Goal: Task Accomplishment & Management: Manage account settings

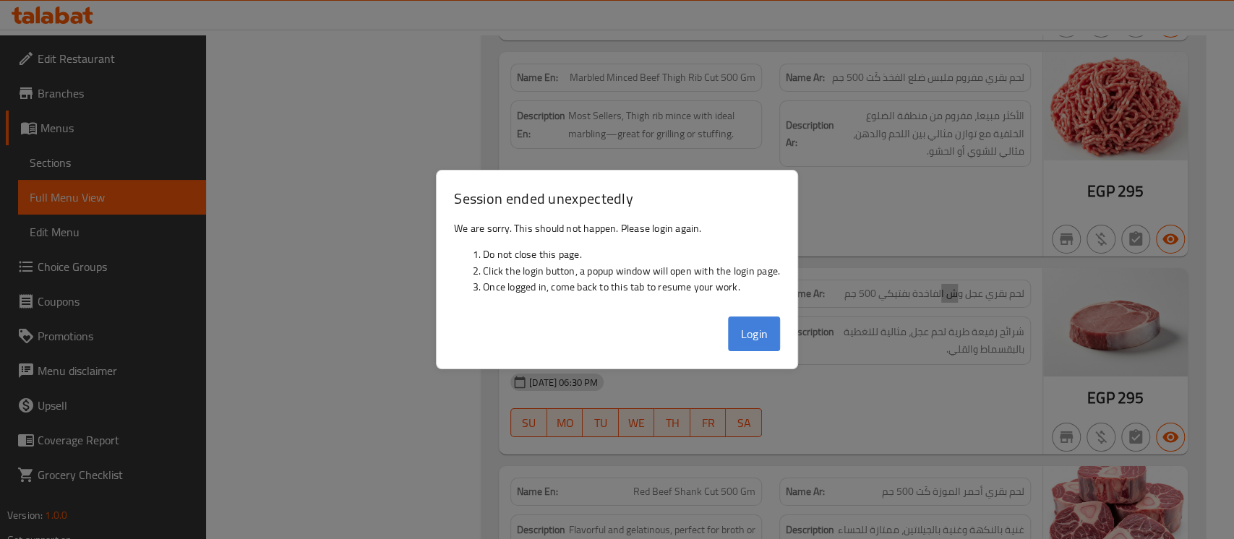
scroll to position [3329, 0]
click at [746, 335] on button "Login" at bounding box center [754, 334] width 52 height 35
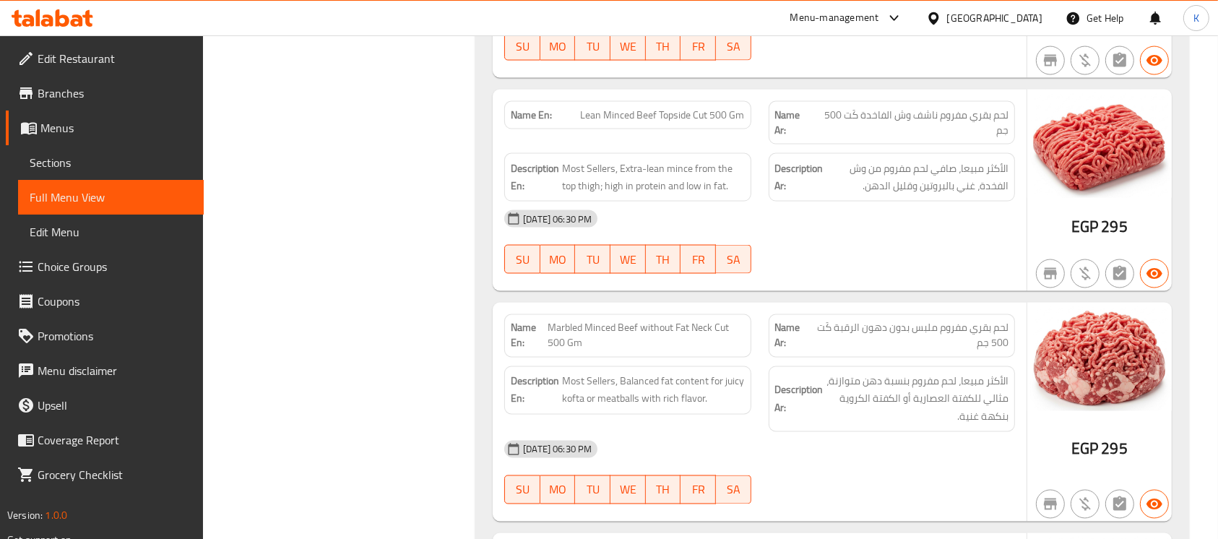
scroll to position [2446, 0]
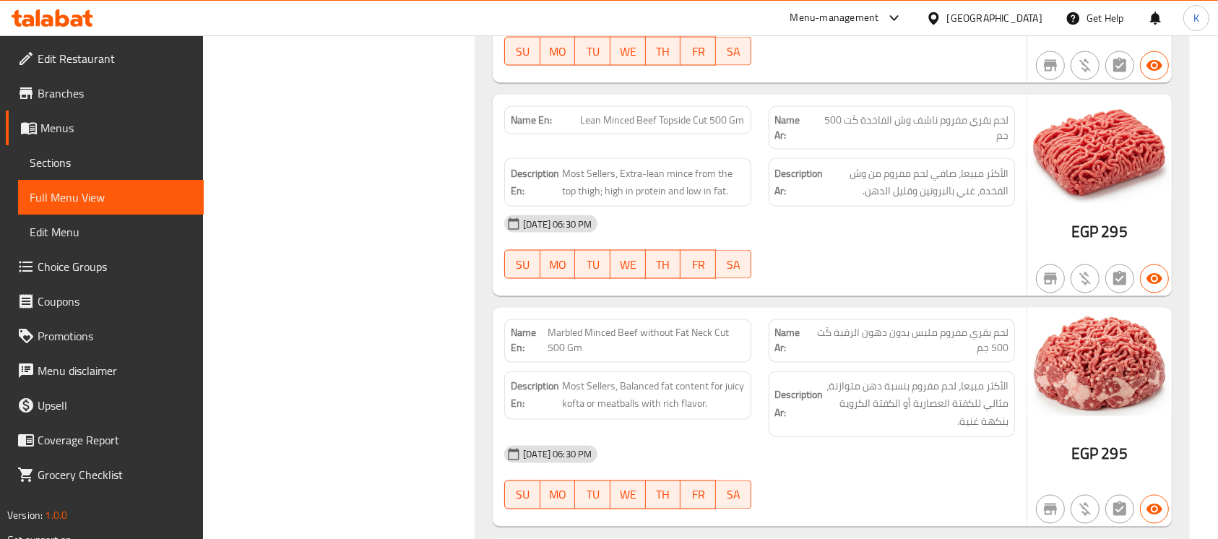
click at [1026, 10] on div "[GEOGRAPHIC_DATA]" at bounding box center [994, 18] width 95 height 16
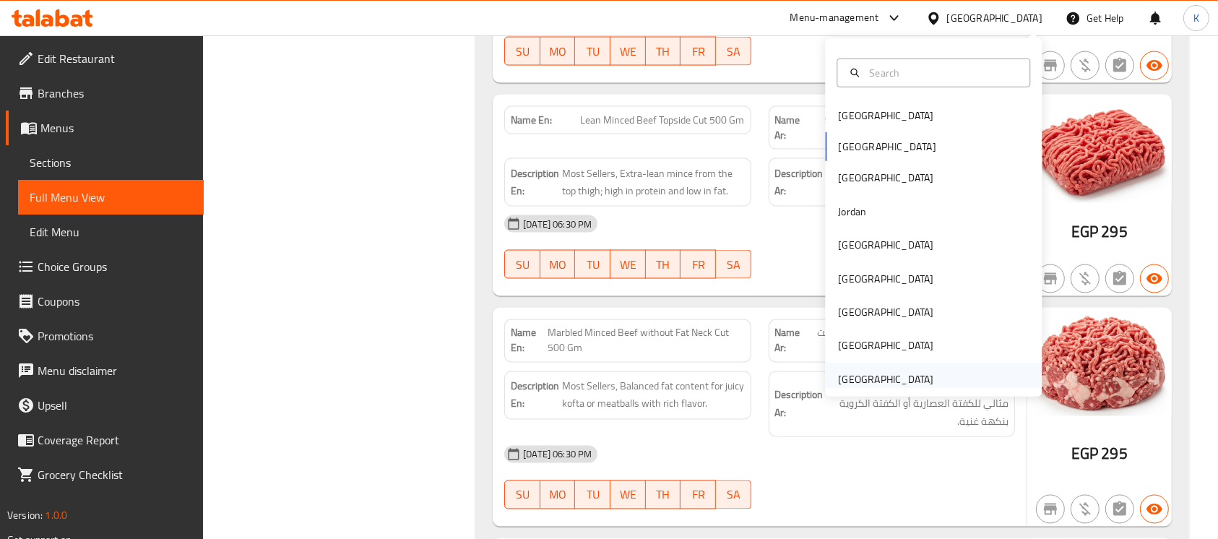
click at [874, 371] on div "[GEOGRAPHIC_DATA]" at bounding box center [885, 379] width 95 height 16
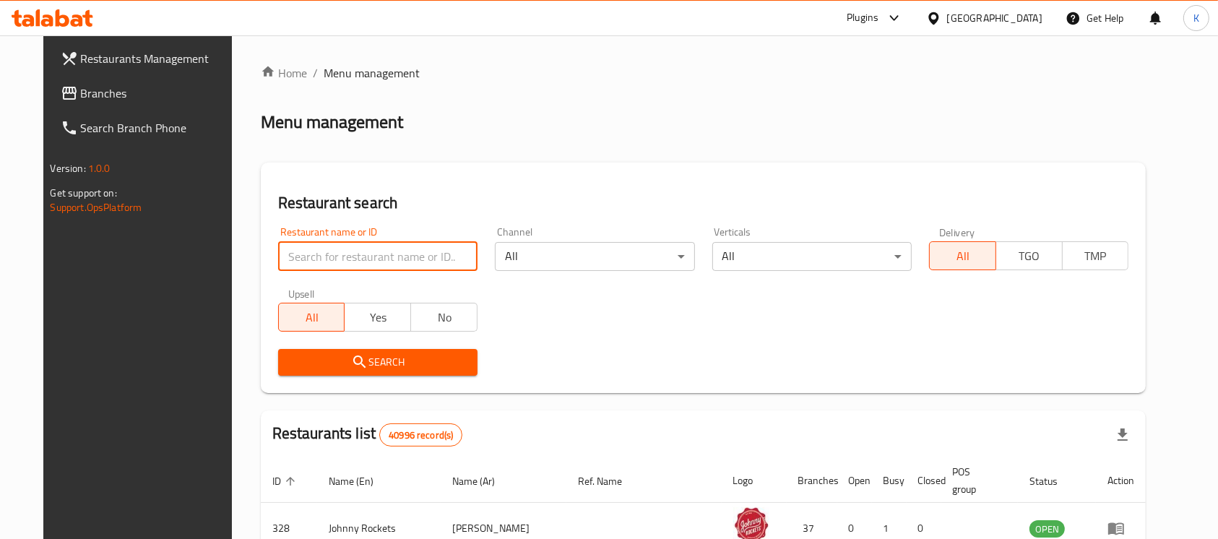
click at [298, 257] on input "search" at bounding box center [377, 256] width 199 height 29
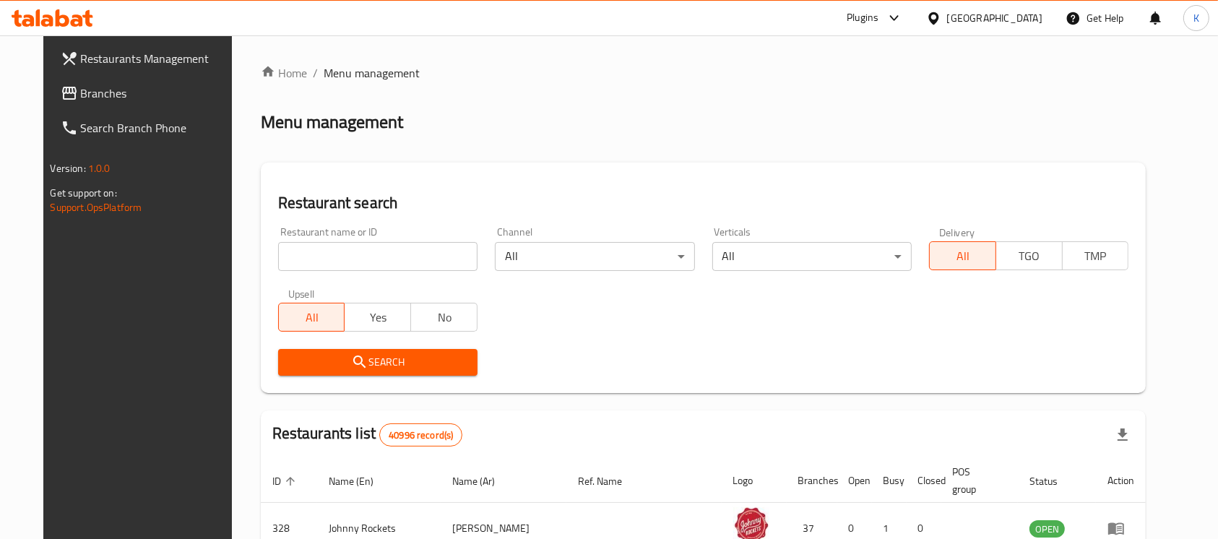
paste input "21372"
click at [424, 260] on input "search" at bounding box center [377, 256] width 199 height 29
type input "21372"
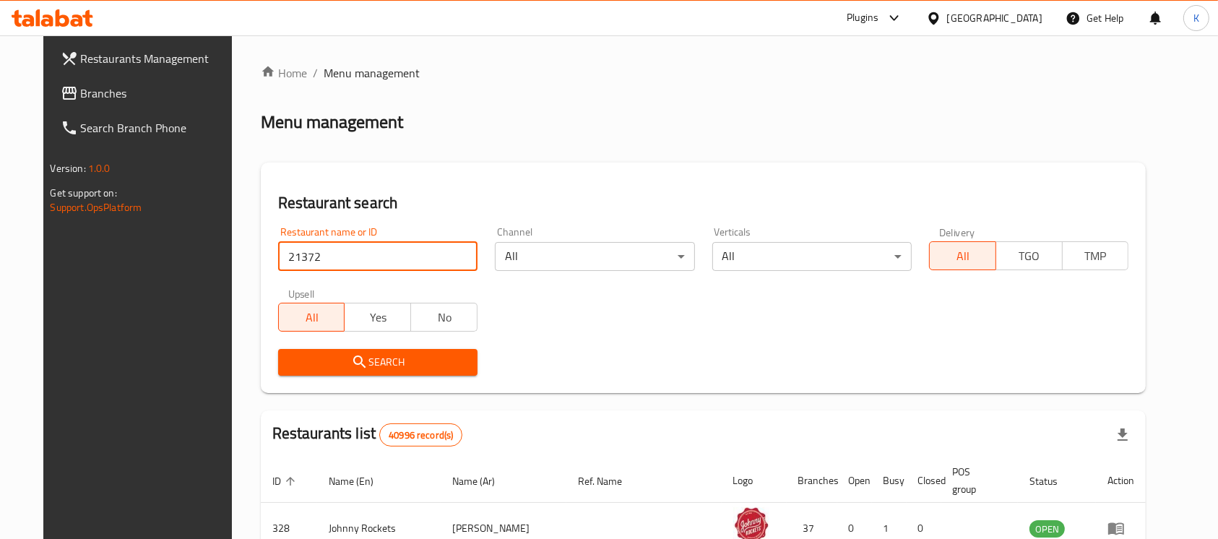
click at [309, 364] on span "Search" at bounding box center [378, 362] width 176 height 18
click at [309, 364] on div at bounding box center [609, 269] width 1218 height 539
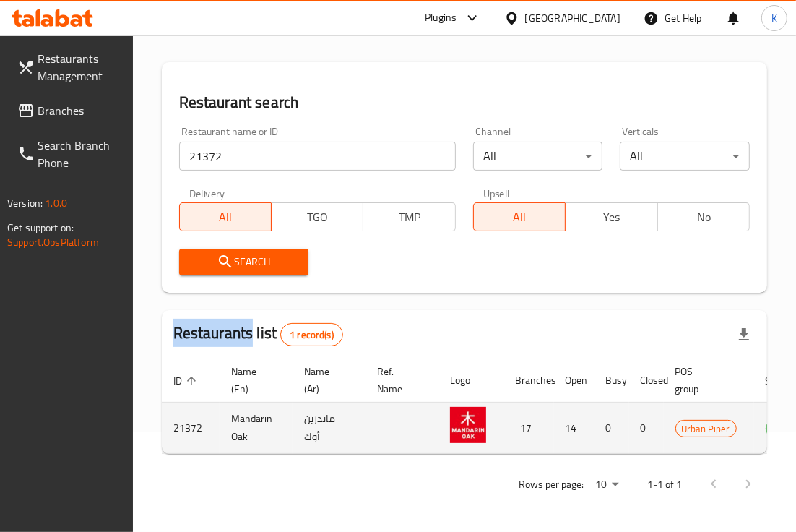
scroll to position [0, 109]
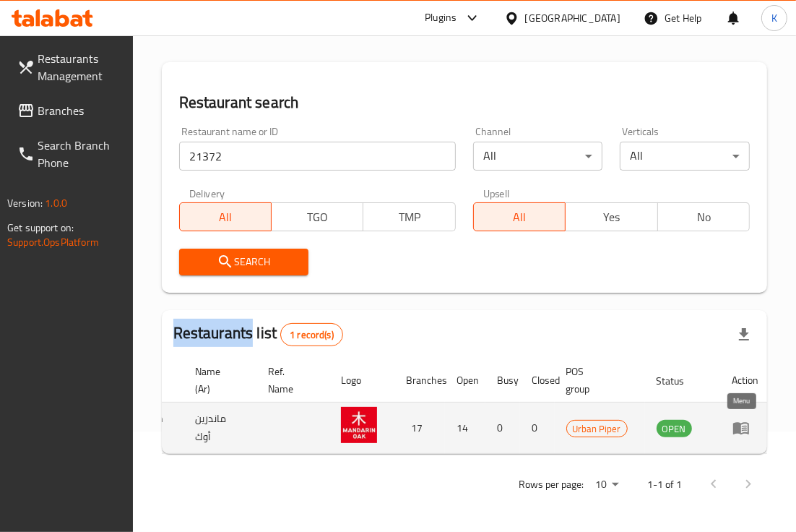
click at [744, 419] on icon "enhanced table" at bounding box center [741, 427] width 17 height 17
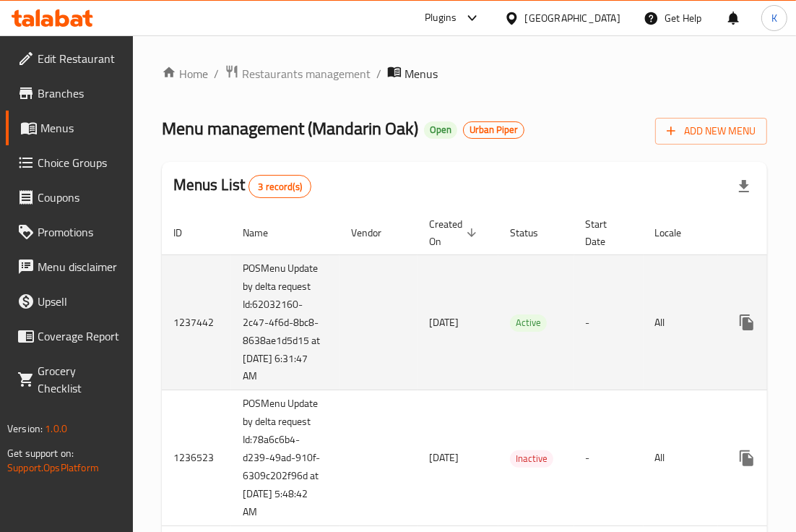
scroll to position [0, 112]
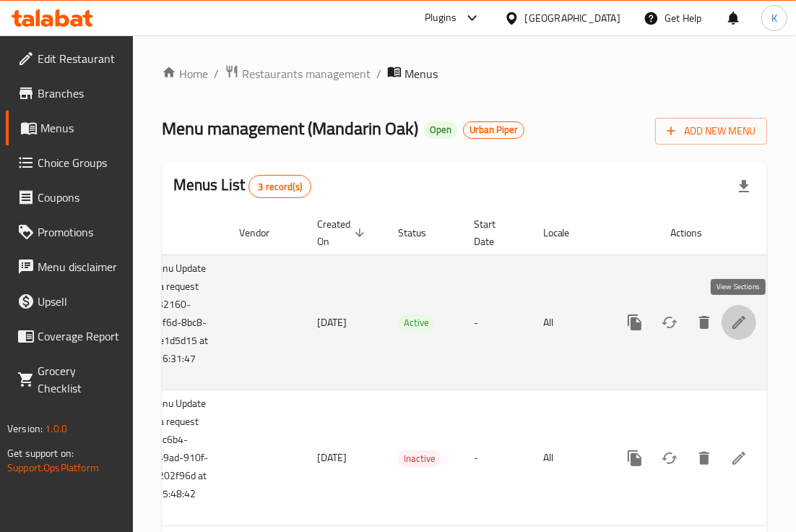
click at [737, 320] on icon "enhanced table" at bounding box center [739, 322] width 17 height 17
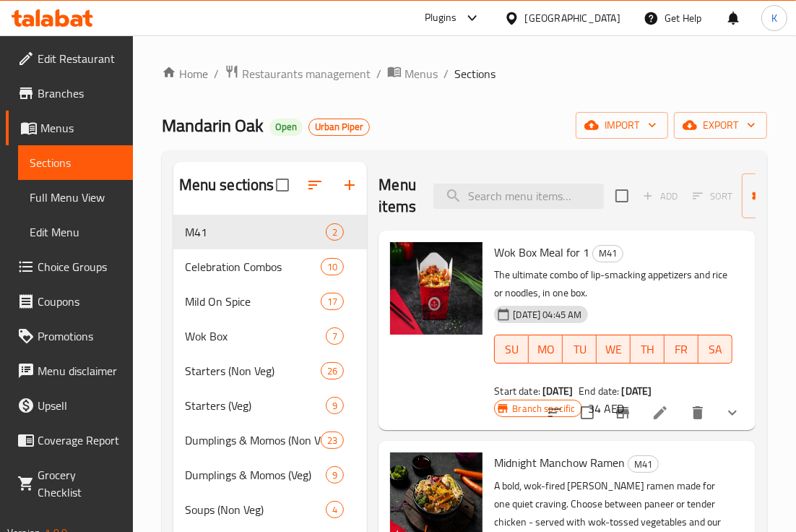
click at [70, 56] on span "Edit Restaurant" at bounding box center [80, 58] width 84 height 17
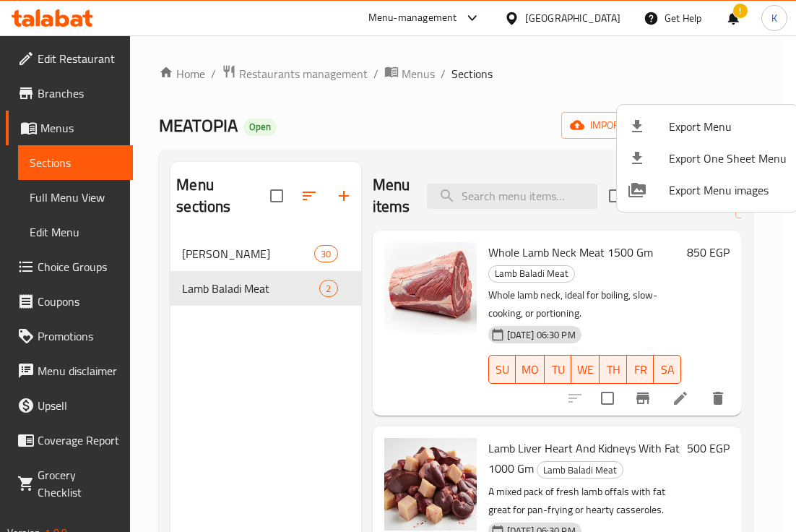
click at [300, 351] on div at bounding box center [398, 266] width 796 height 532
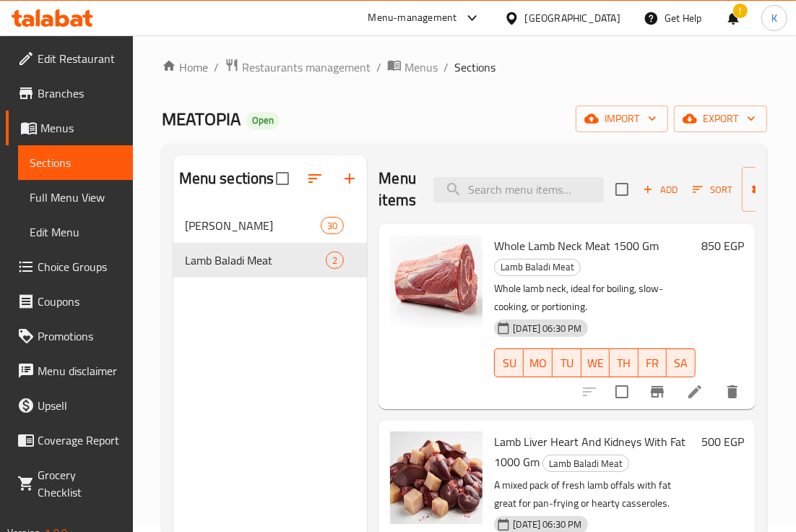
scroll to position [6, 0]
click at [596, 14] on div "[GEOGRAPHIC_DATA]" at bounding box center [572, 18] width 95 height 16
click at [601, 17] on div "[GEOGRAPHIC_DATA]" at bounding box center [572, 18] width 95 height 16
click at [69, 20] on icon at bounding box center [53, 17] width 82 height 17
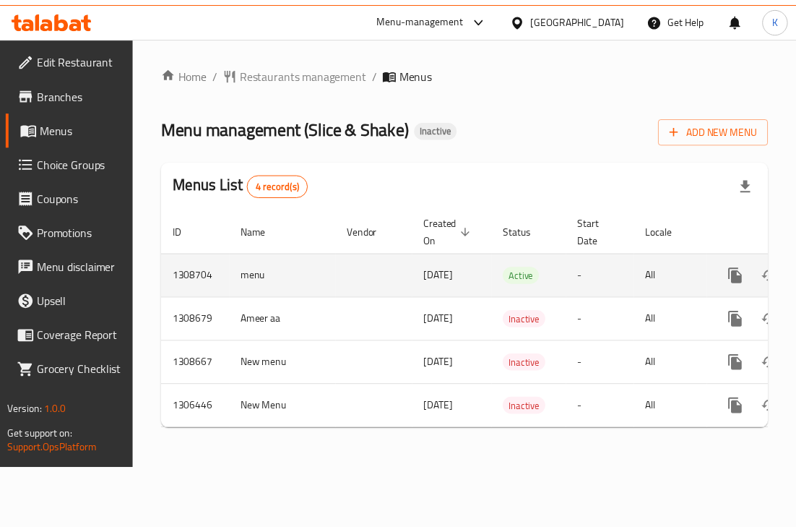
scroll to position [0, 99]
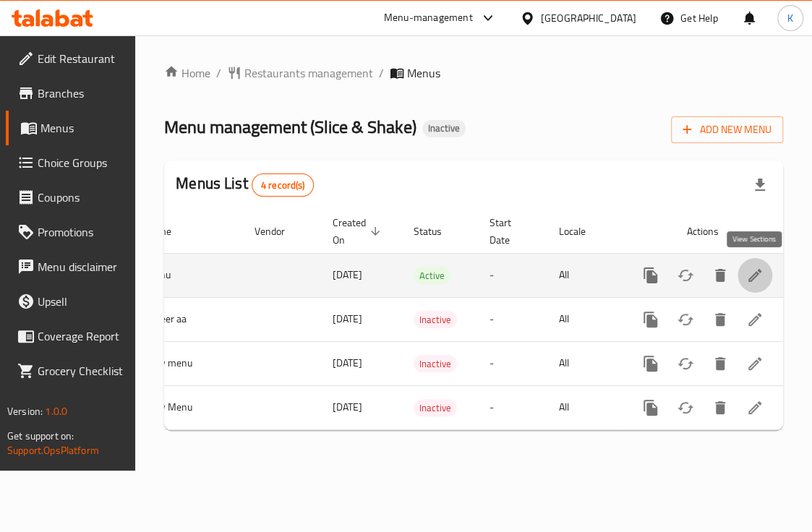
click at [751, 269] on icon "enhanced table" at bounding box center [754, 275] width 17 height 17
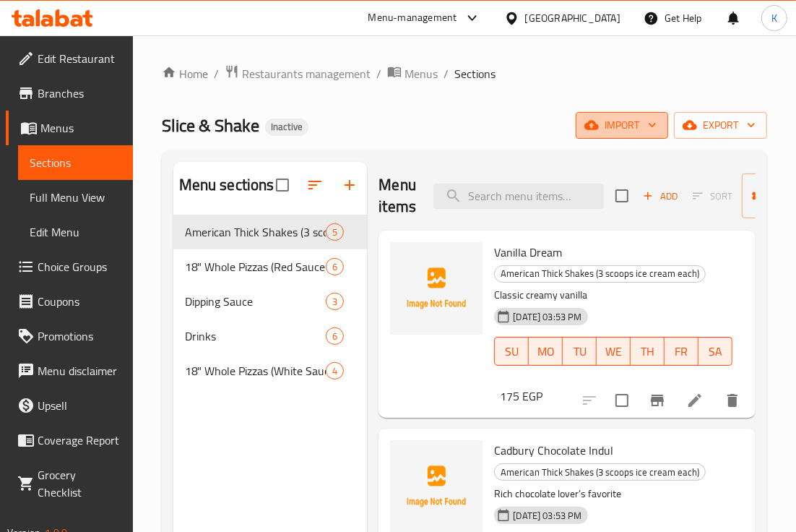
click at [624, 130] on span "import" at bounding box center [622, 125] width 69 height 18
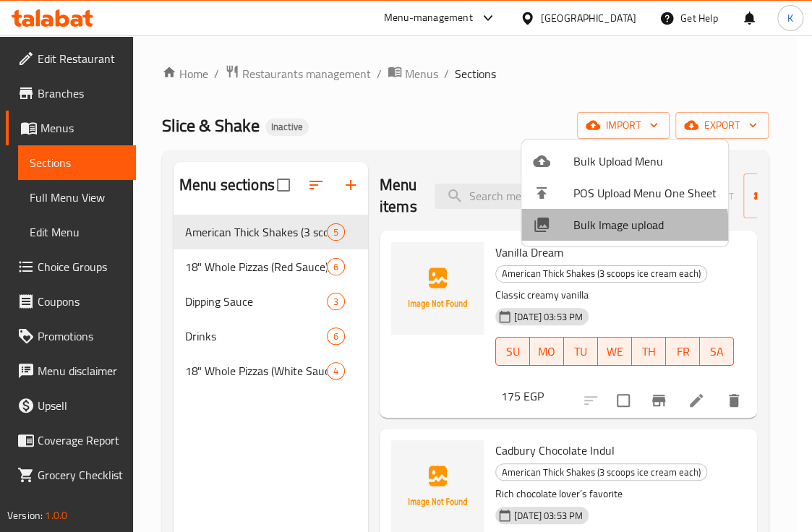
click at [593, 231] on span "Bulk Image upload" at bounding box center [644, 224] width 143 height 17
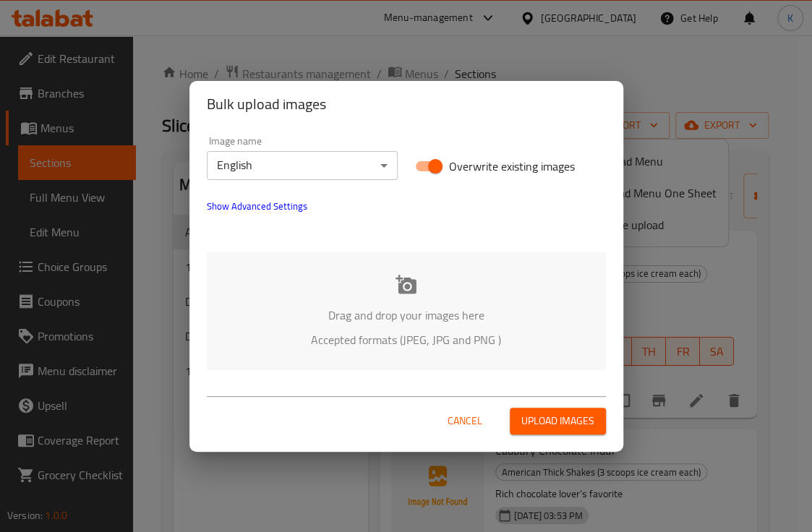
click at [410, 283] on icon at bounding box center [405, 284] width 21 height 19
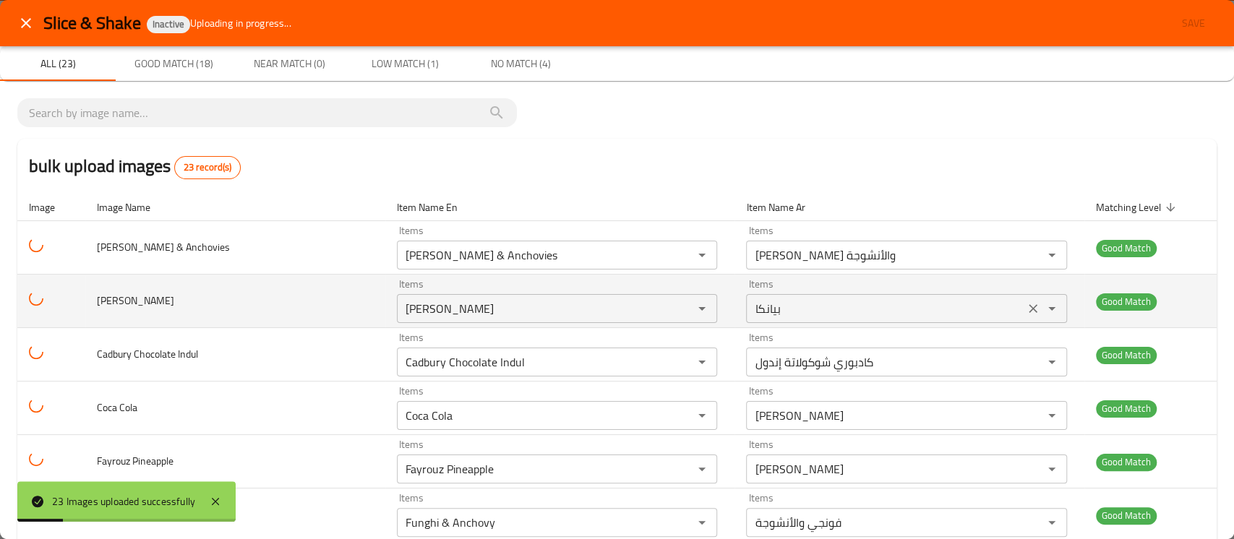
scroll to position [940, 0]
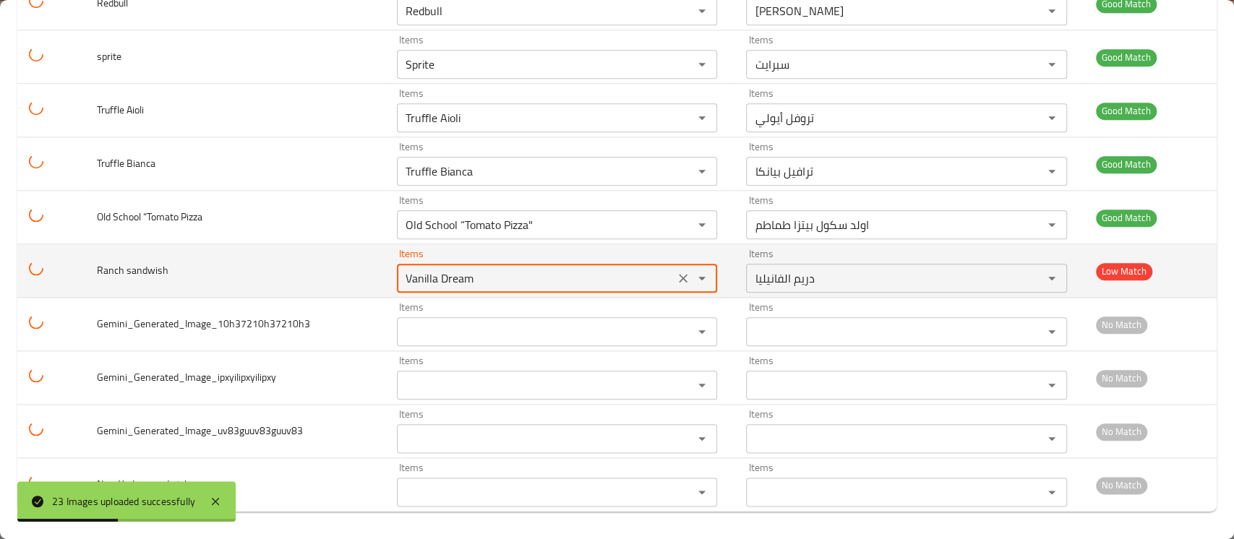
drag, startPoint x: 534, startPoint y: 270, endPoint x: 331, endPoint y: 256, distance: 203.6
click at [331, 256] on tr "Ranch sandwish Items Vanilla Dream Items Items دريم الفانيليا Items Low Match" at bounding box center [616, 270] width 1199 height 53
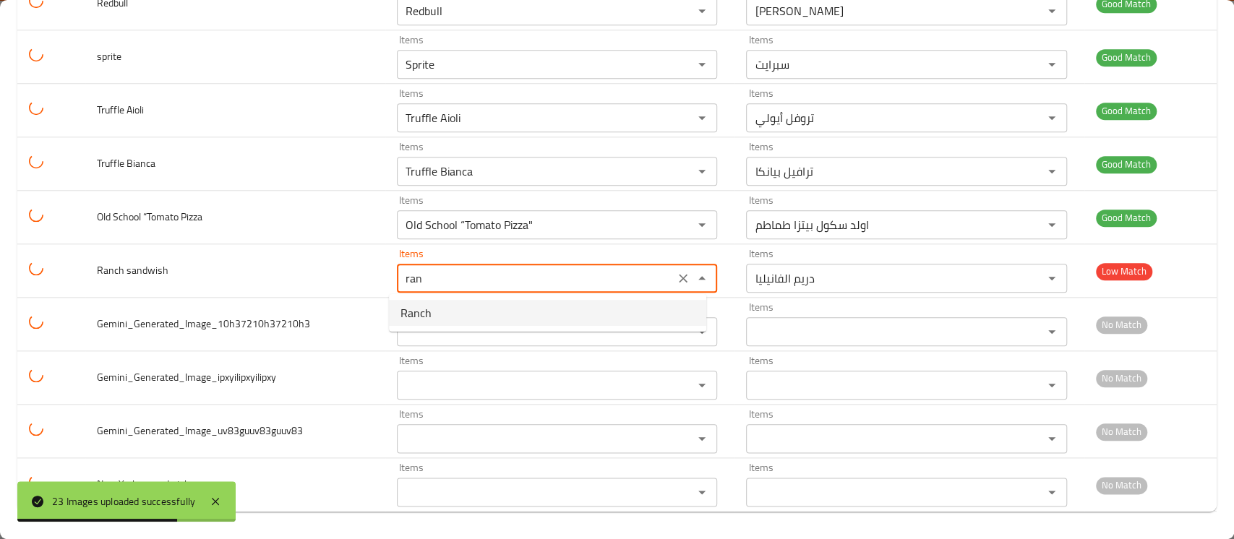
click at [428, 317] on span "Ranch" at bounding box center [415, 312] width 31 height 17
type sandwish "Ranch"
type sandwish-ar "رانش"
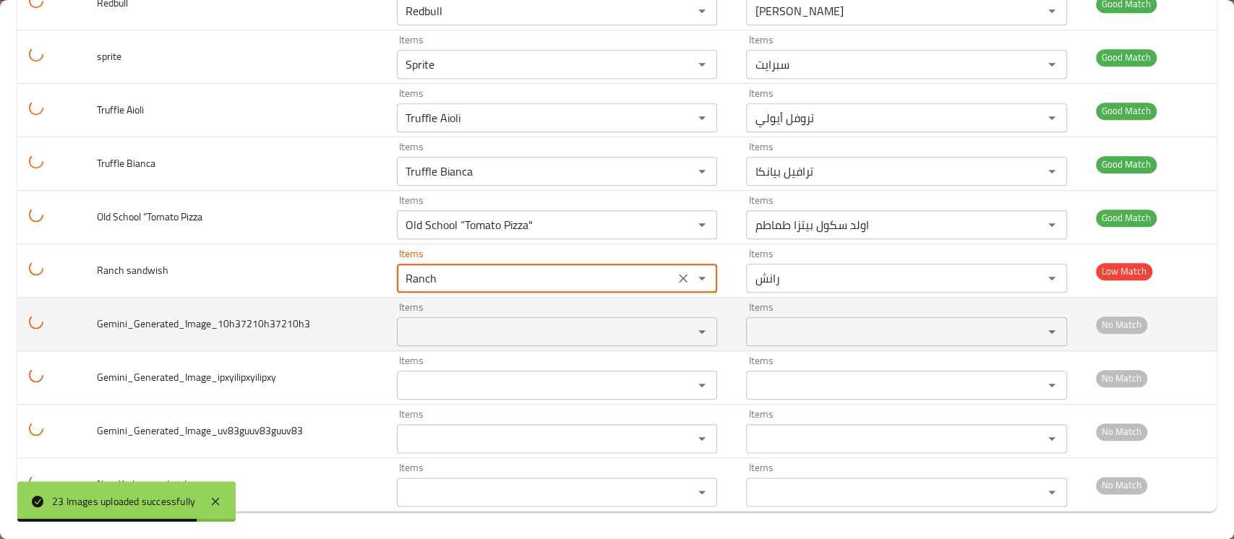
type sandwish "Ranch"
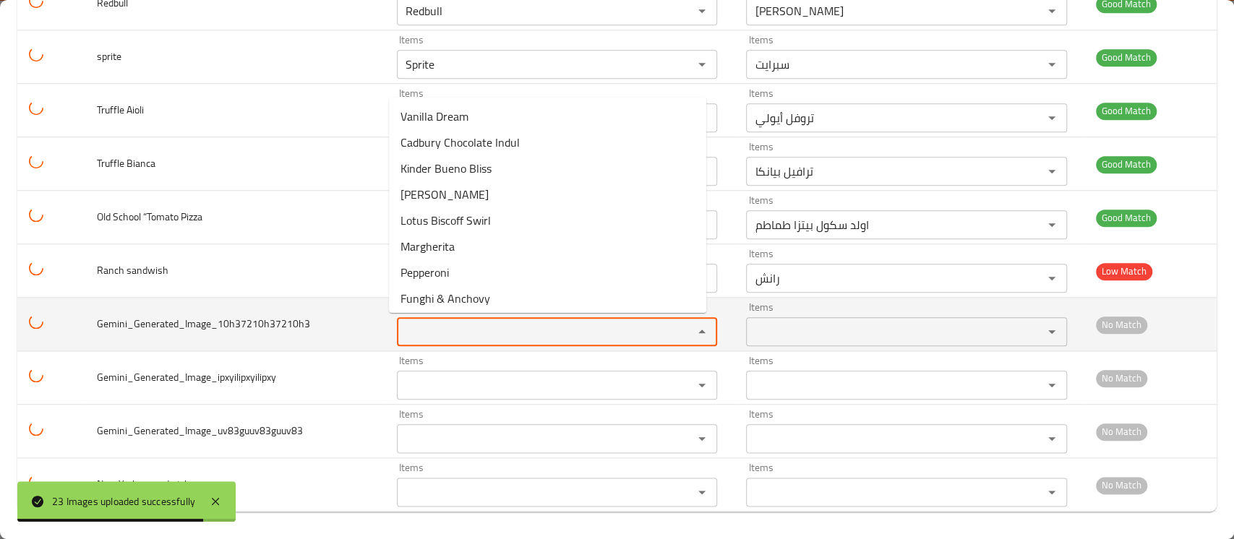
click at [409, 335] on input "Items" at bounding box center [535, 332] width 269 height 20
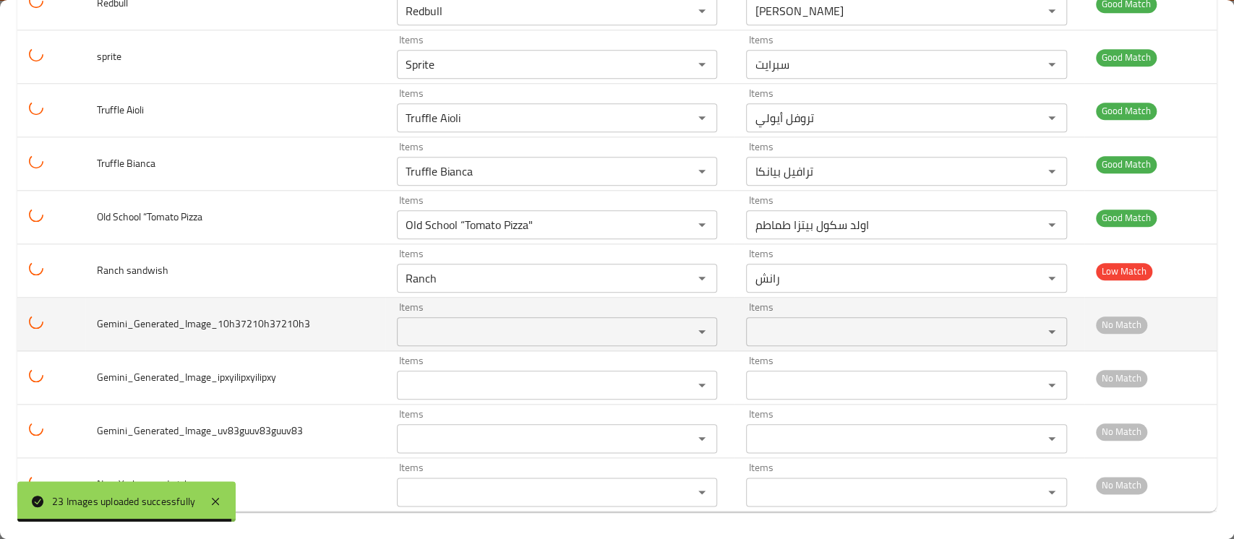
click at [275, 348] on td "Gemini_Generated_Image_10h37210h37210h3" at bounding box center [235, 324] width 300 height 53
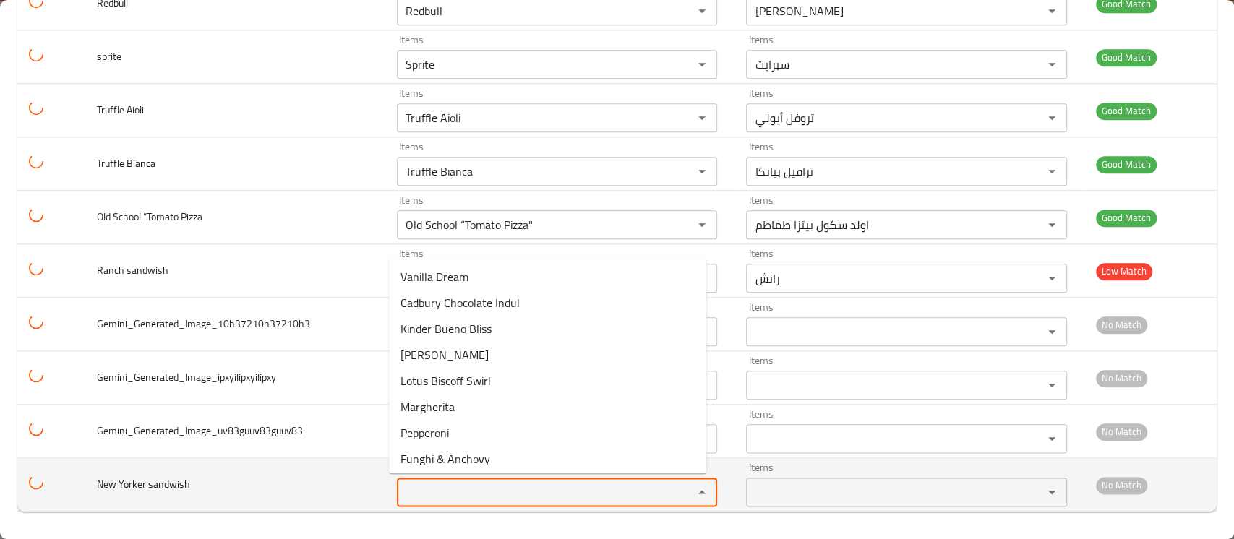
click at [405, 494] on sandwish "Items" at bounding box center [535, 492] width 269 height 20
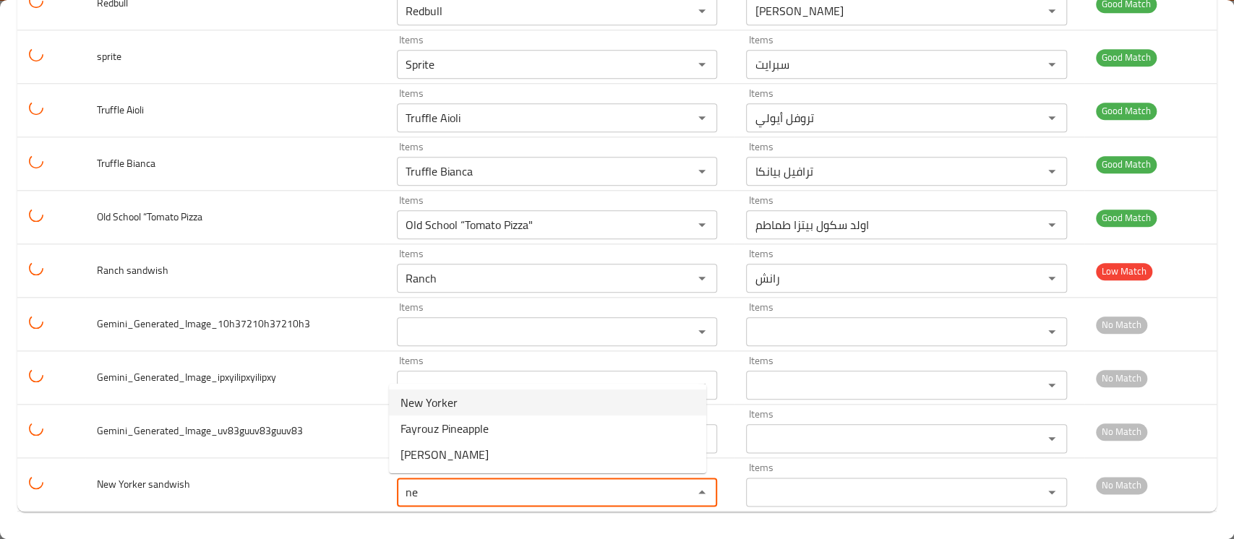
click at [440, 403] on span "New Yorker" at bounding box center [428, 402] width 57 height 17
type sandwish "New Yorker"
type sandwish-ar "نيويوركر"
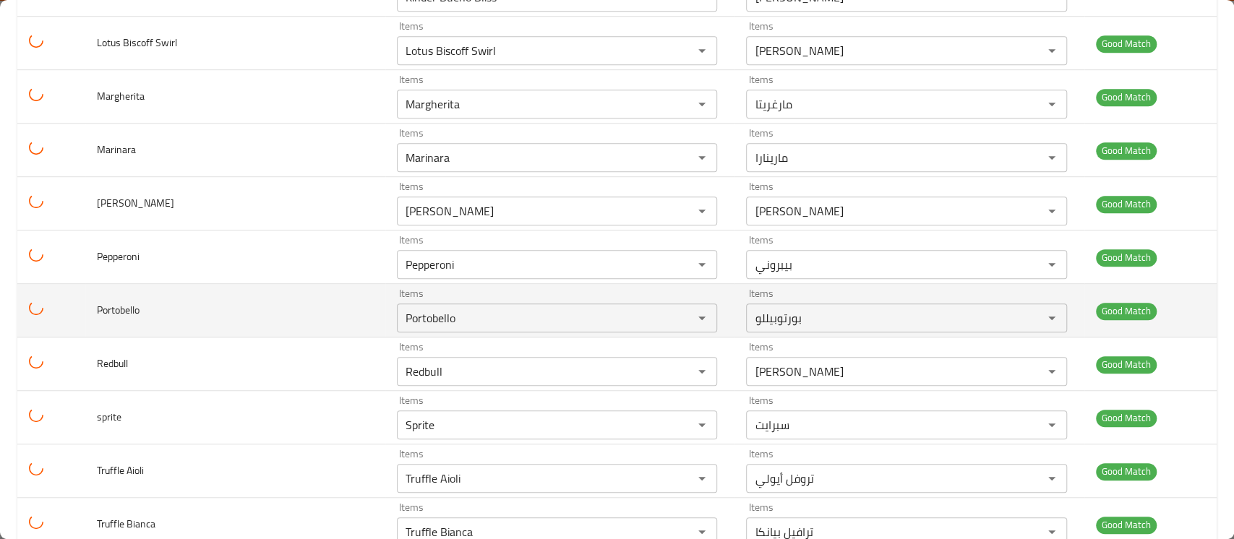
scroll to position [584, 0]
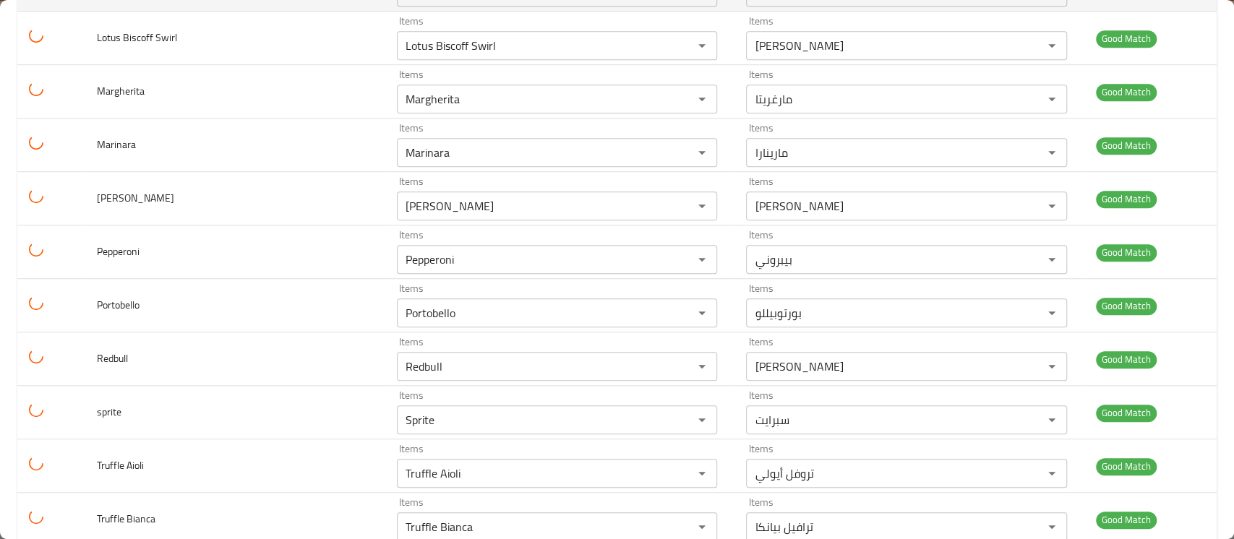
type sandwish "New Yorker"
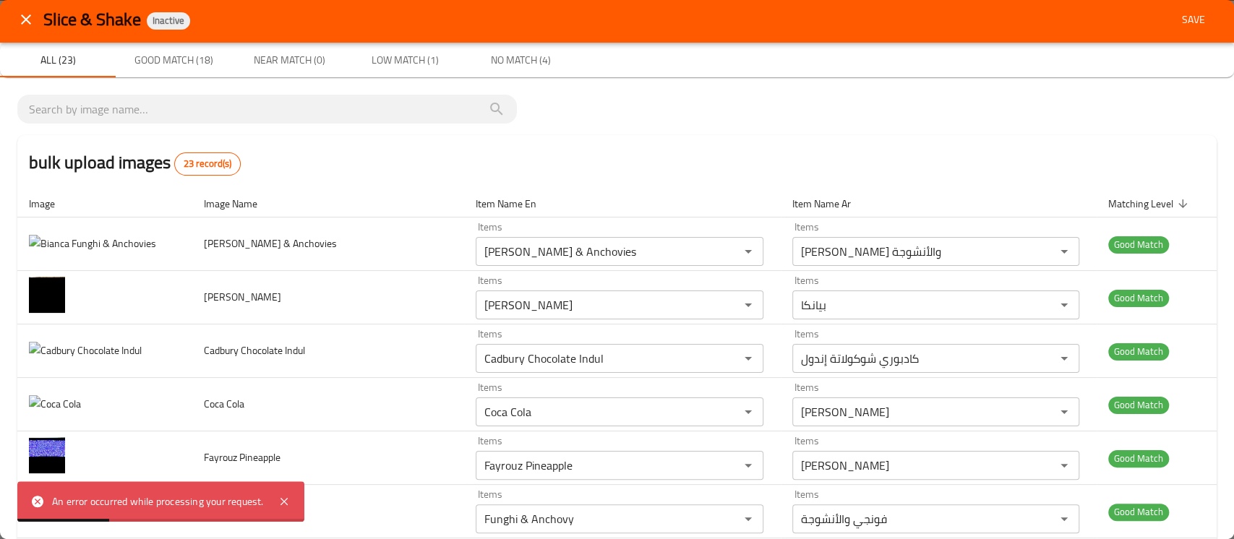
scroll to position [0, 0]
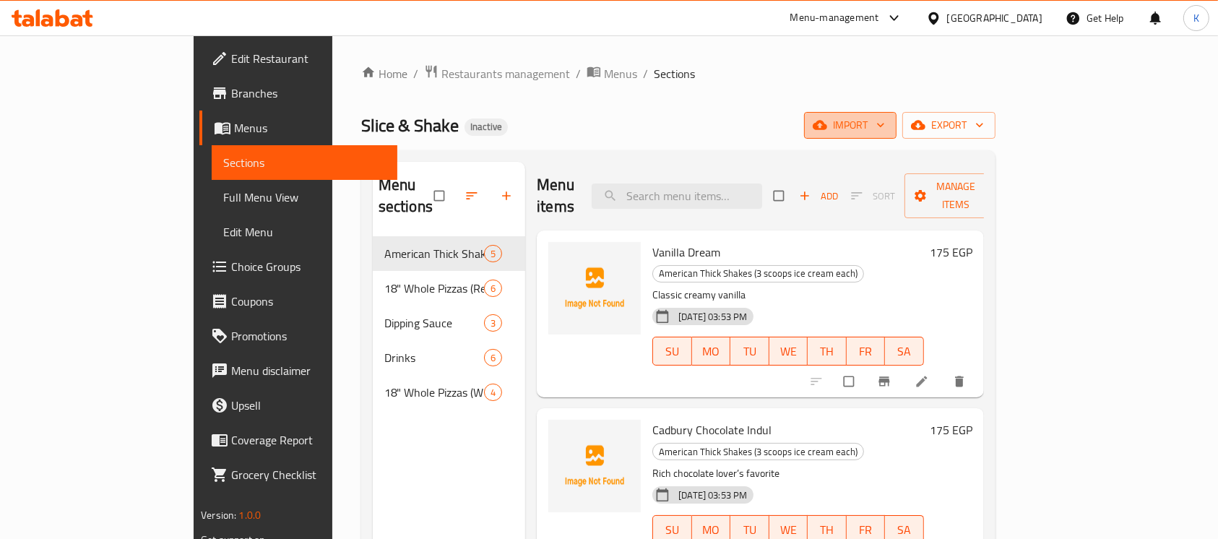
click at [885, 128] on span "import" at bounding box center [850, 125] width 69 height 18
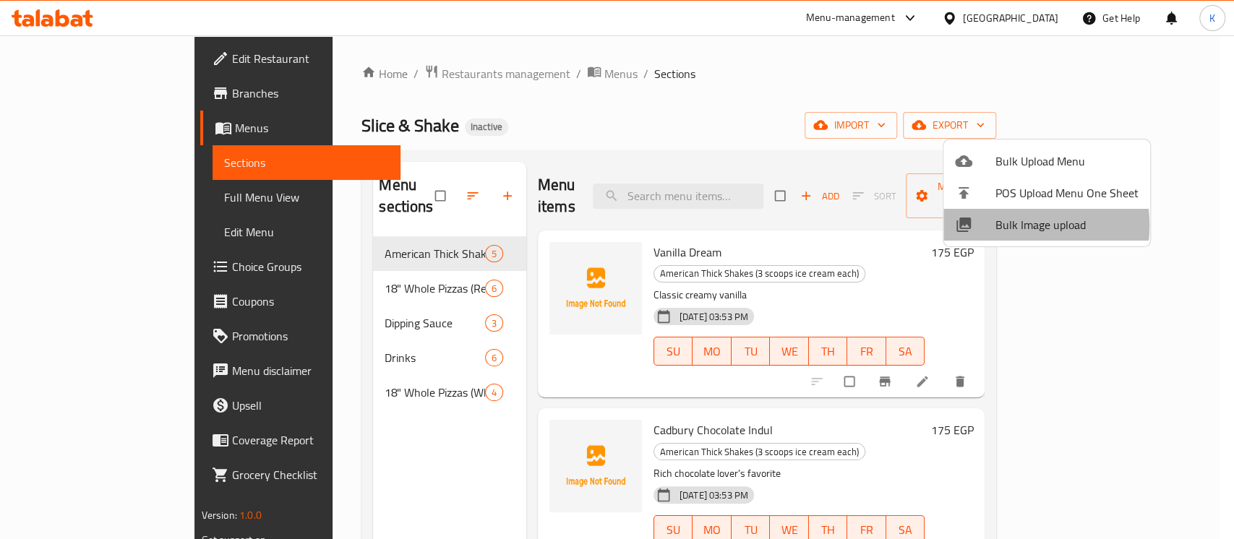
click at [1004, 225] on span "Bulk Image upload" at bounding box center [1066, 224] width 143 height 17
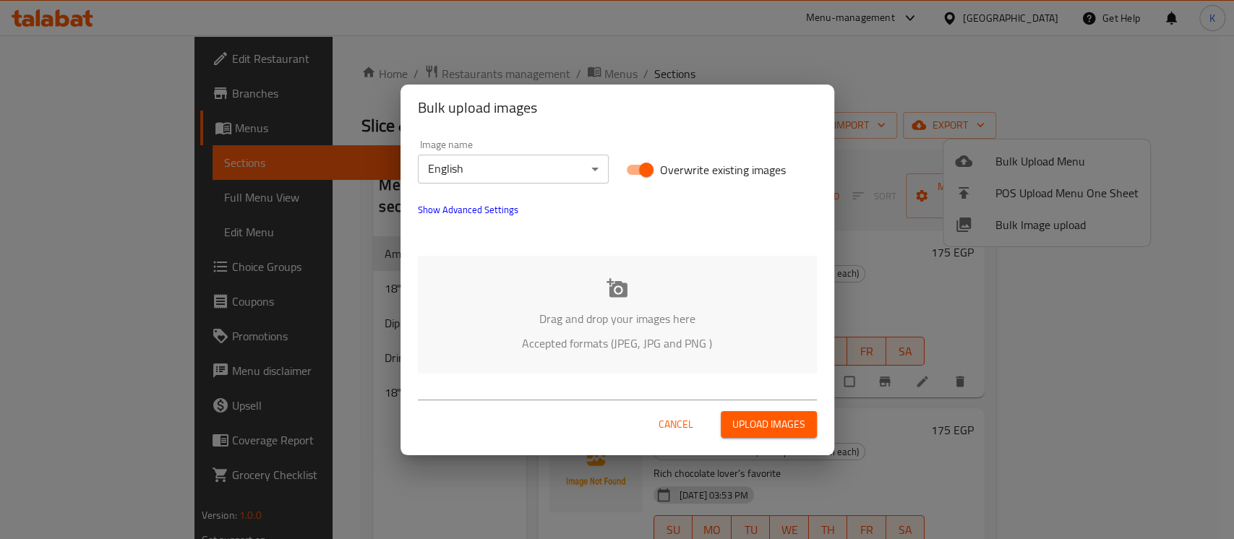
click at [636, 293] on div "Drag and drop your images here Accepted formats (JPEG, JPG and PNG )" at bounding box center [617, 315] width 399 height 118
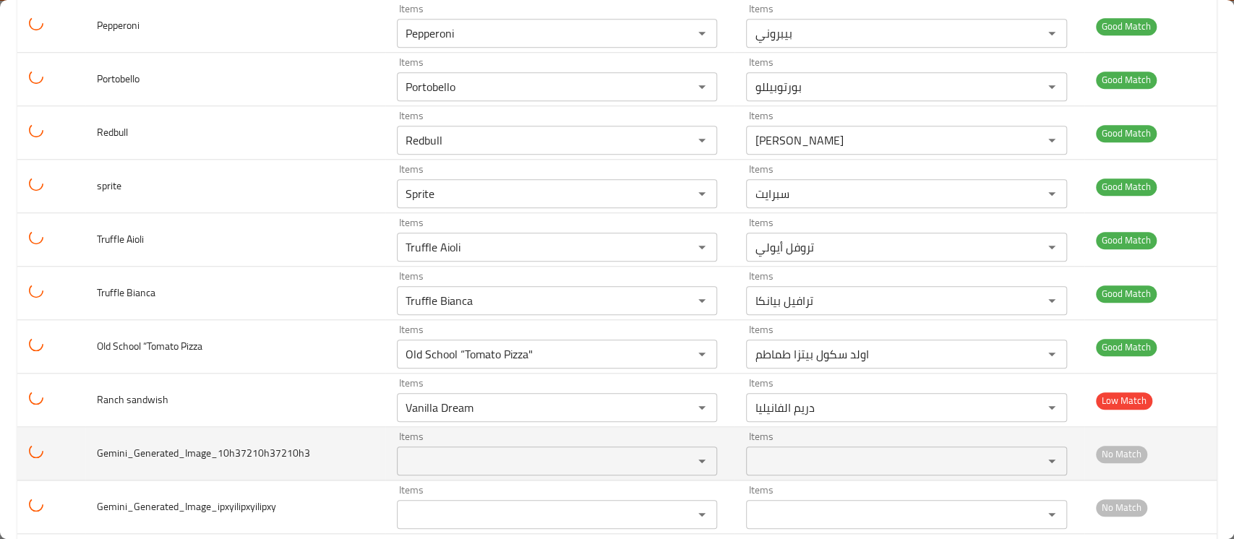
scroll to position [940, 0]
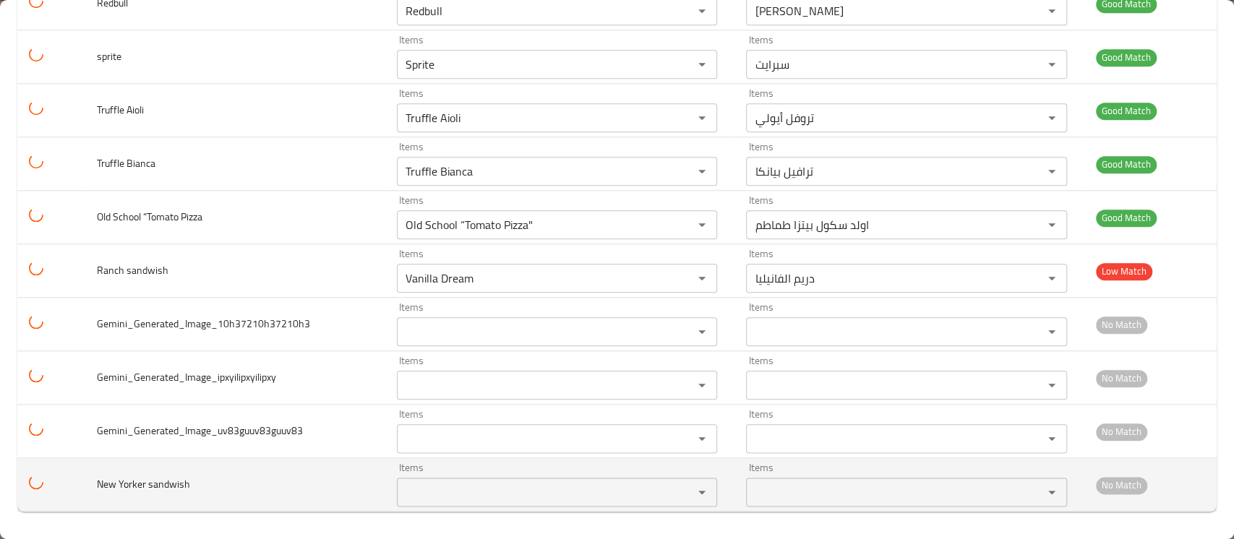
click at [440, 485] on sandwish "Items" at bounding box center [535, 492] width 269 height 20
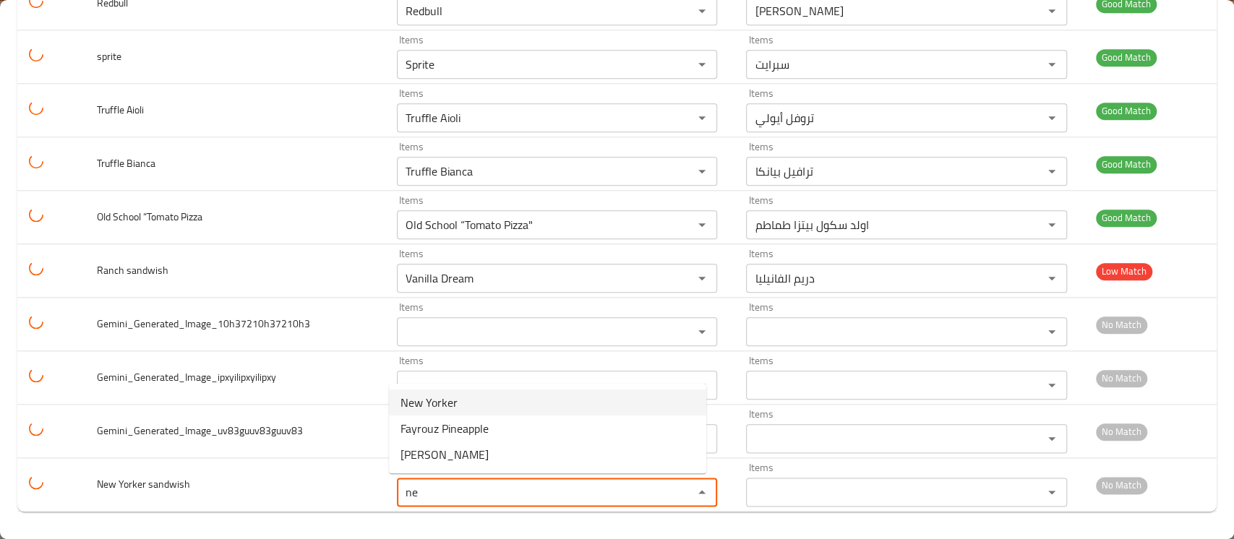
click at [438, 406] on span "New Yorker" at bounding box center [428, 402] width 57 height 17
type sandwish "New Yorker"
type sandwish-ar "نيويوركر"
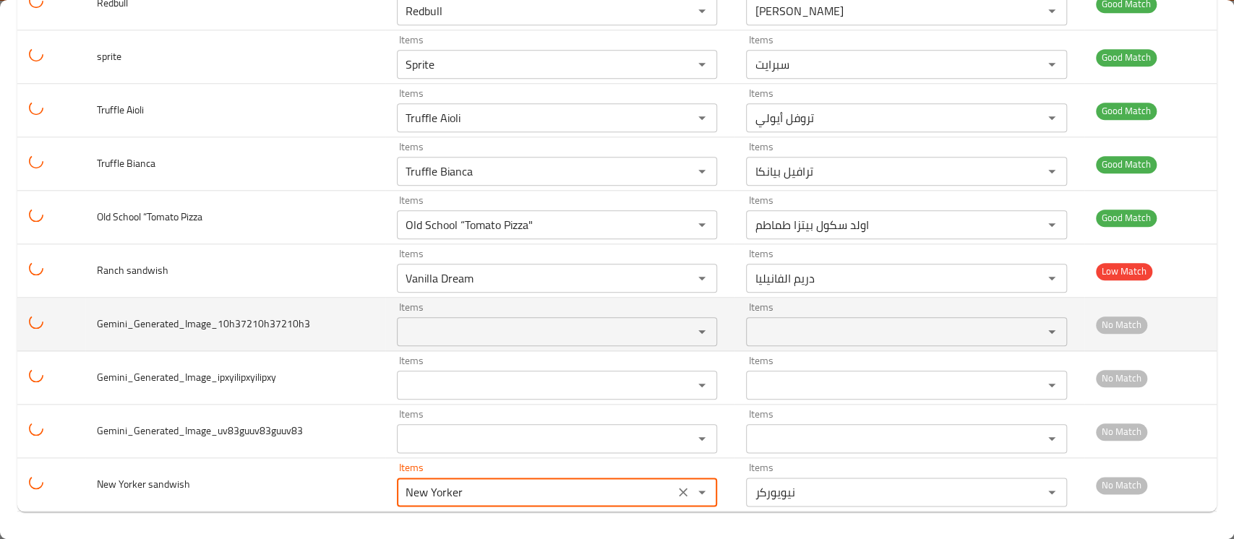
type sandwish "New Yorker"
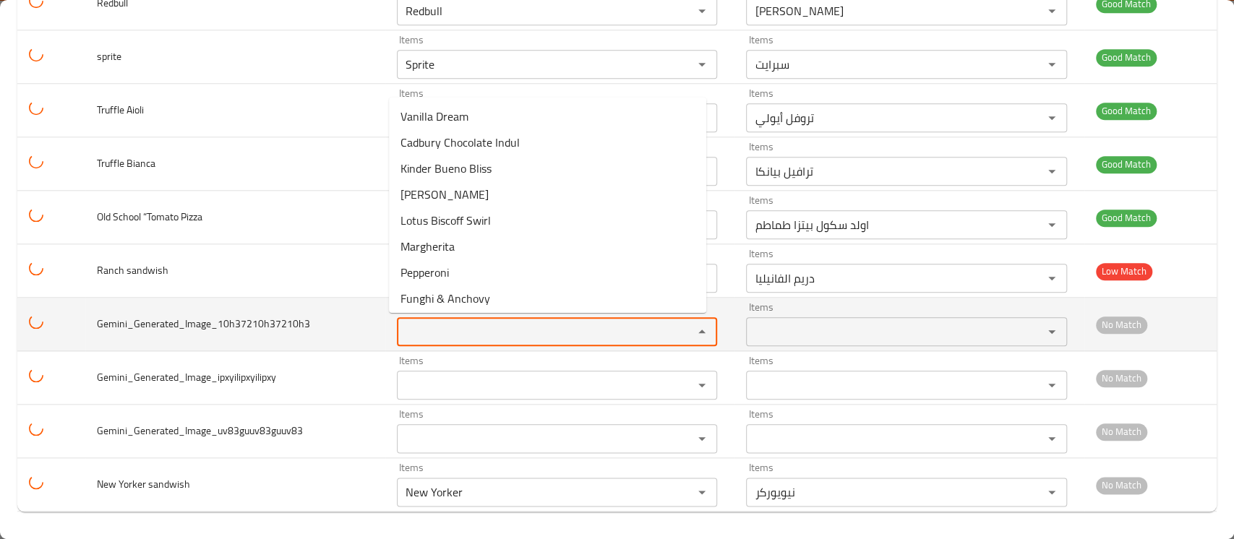
click at [429, 330] on input "Items" at bounding box center [535, 332] width 269 height 20
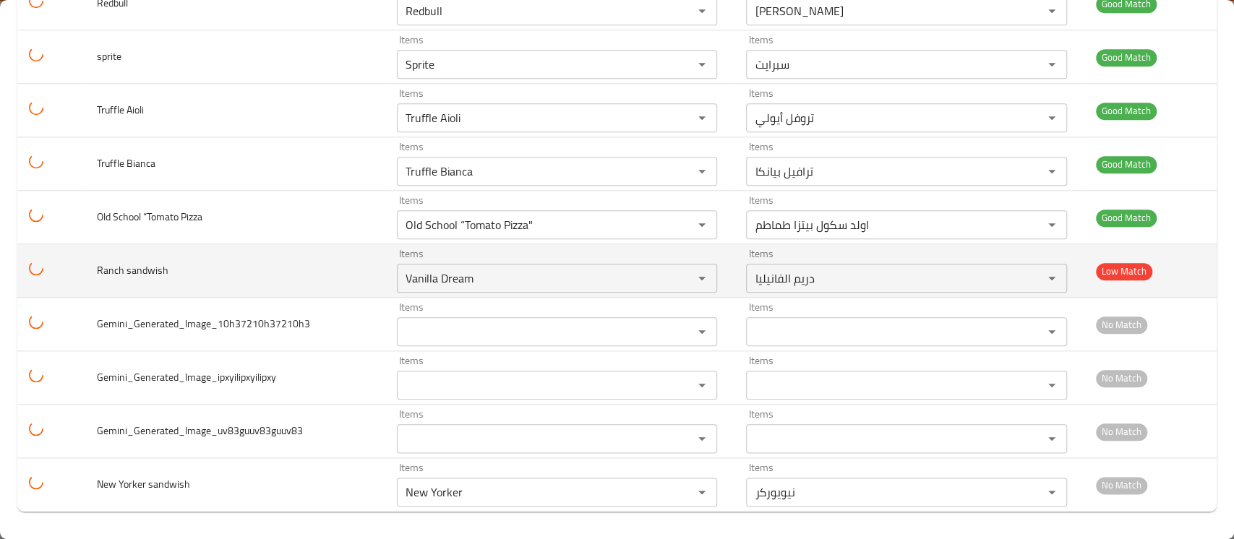
click at [345, 257] on td "Ranch sandwish" at bounding box center [235, 270] width 300 height 53
click at [434, 272] on sandwish "Vanilla Dream" at bounding box center [535, 278] width 269 height 20
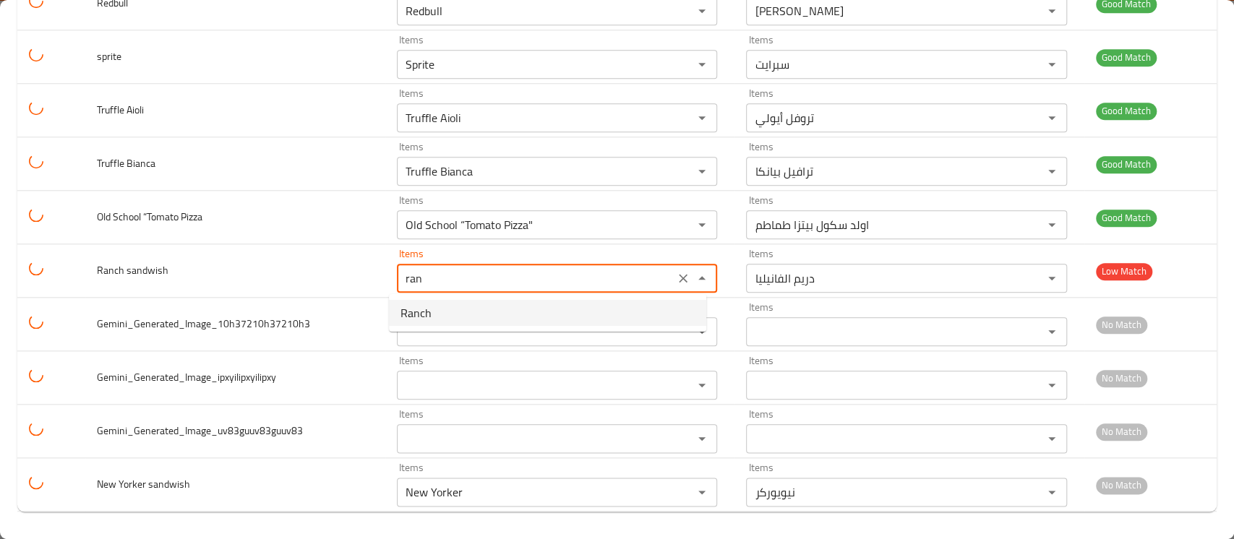
click at [424, 311] on span "Ranch" at bounding box center [415, 312] width 31 height 17
type sandwish "Ranch"
type sandwish-ar "رانش"
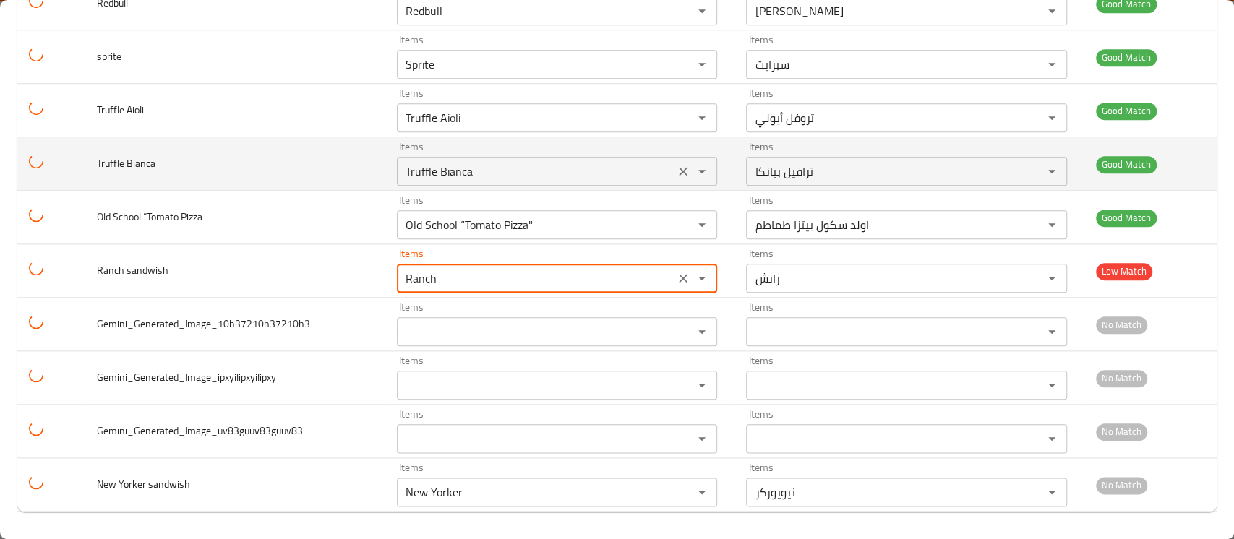
type sandwish "Ranch"
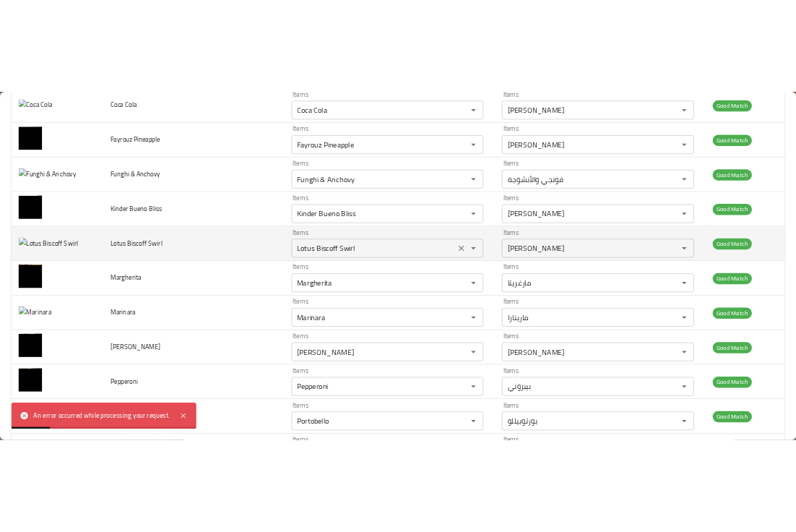
scroll to position [0, 0]
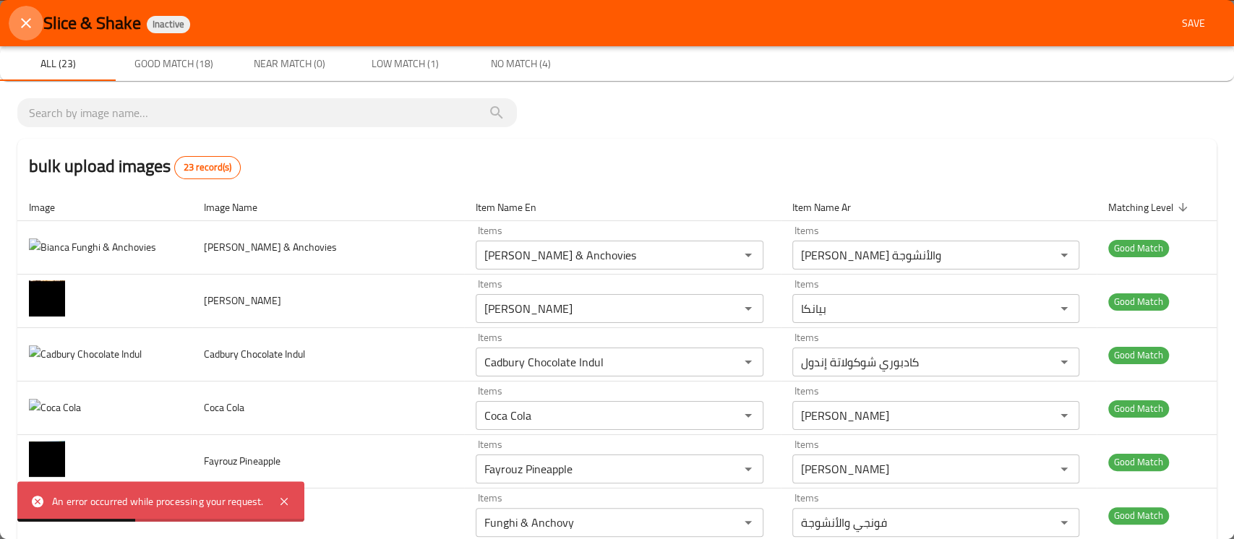
click at [27, 26] on icon "close" at bounding box center [25, 22] width 17 height 17
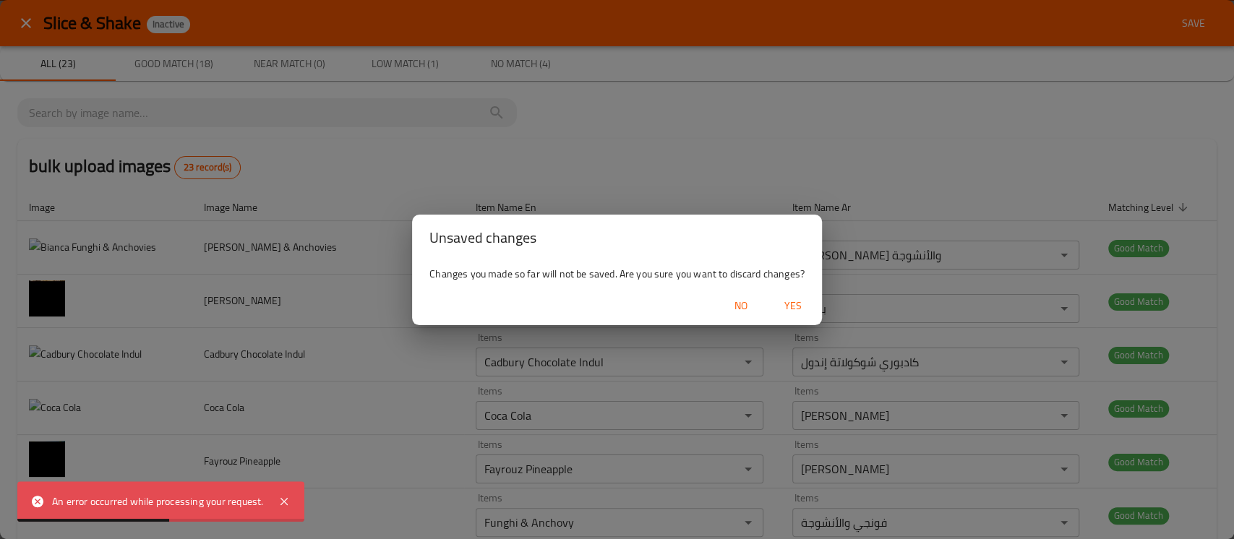
click at [798, 310] on span "Yes" at bounding box center [792, 306] width 35 height 18
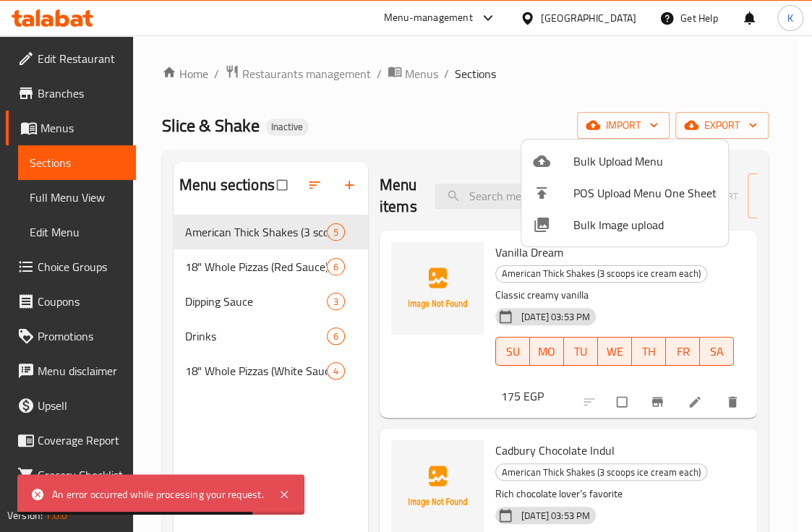
click at [453, 127] on div at bounding box center [406, 266] width 812 height 532
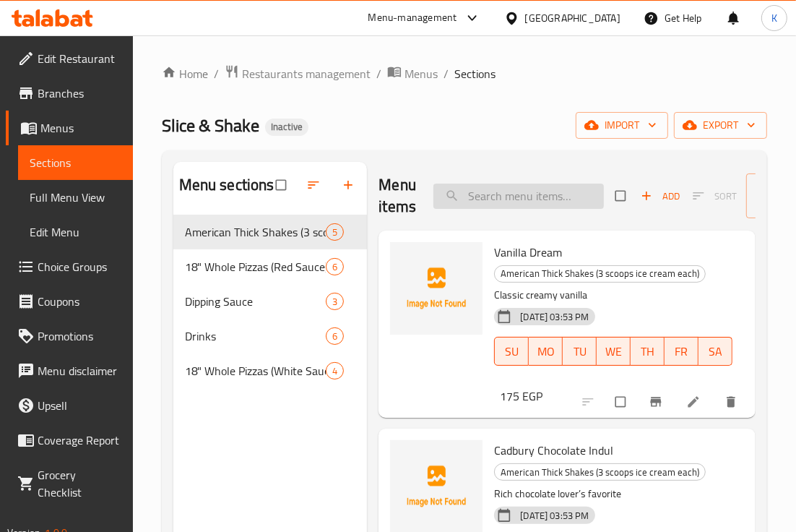
click at [499, 197] on input "search" at bounding box center [519, 196] width 171 height 25
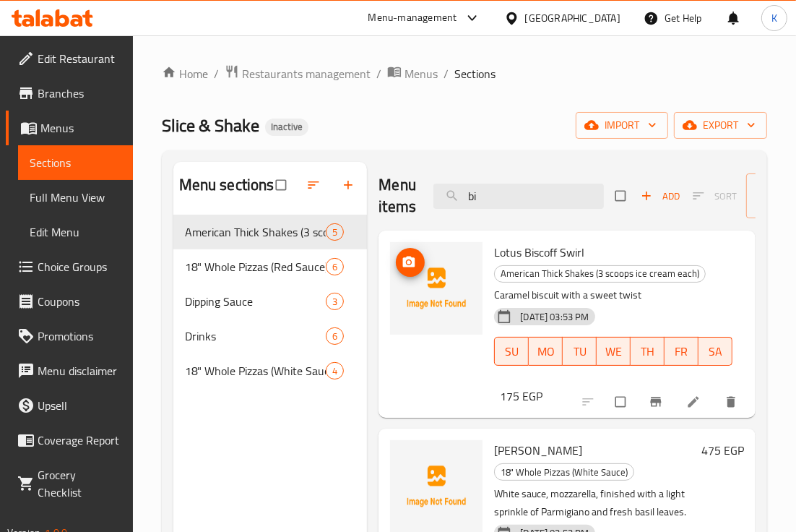
type input "b"
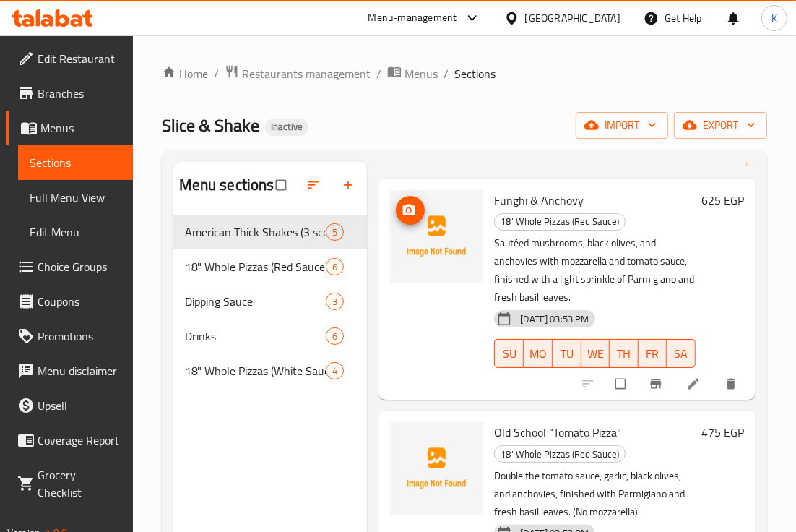
scroll to position [51, 0]
type input "anc"
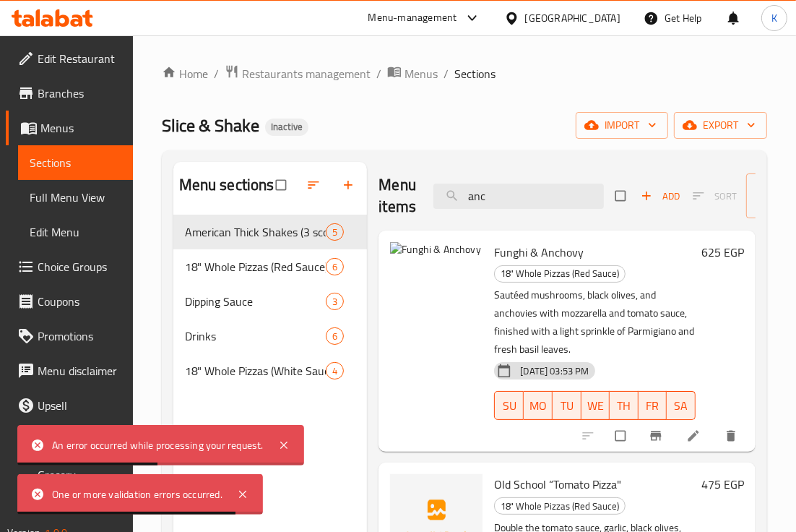
scroll to position [0, 106]
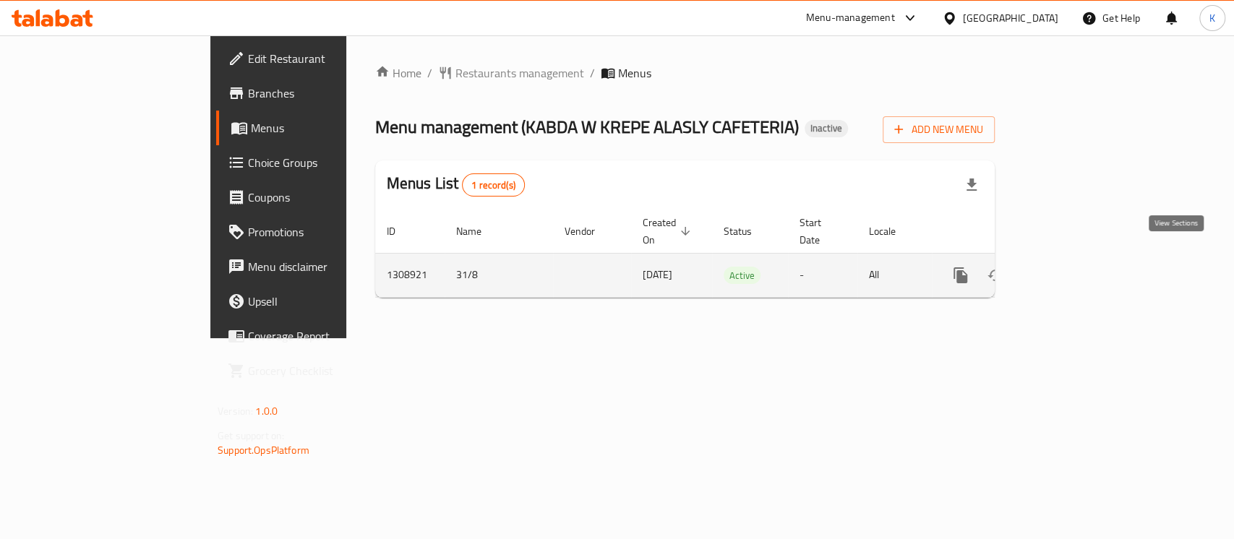
click at [1071, 269] on icon "enhanced table" at bounding box center [1064, 275] width 13 height 13
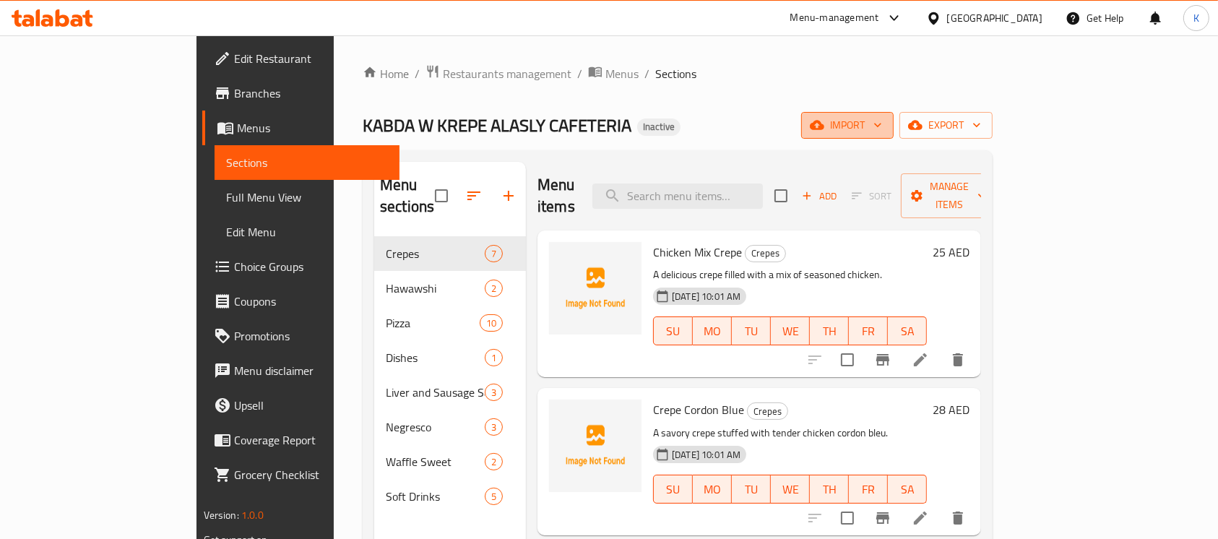
click at [882, 126] on span "import" at bounding box center [847, 125] width 69 height 18
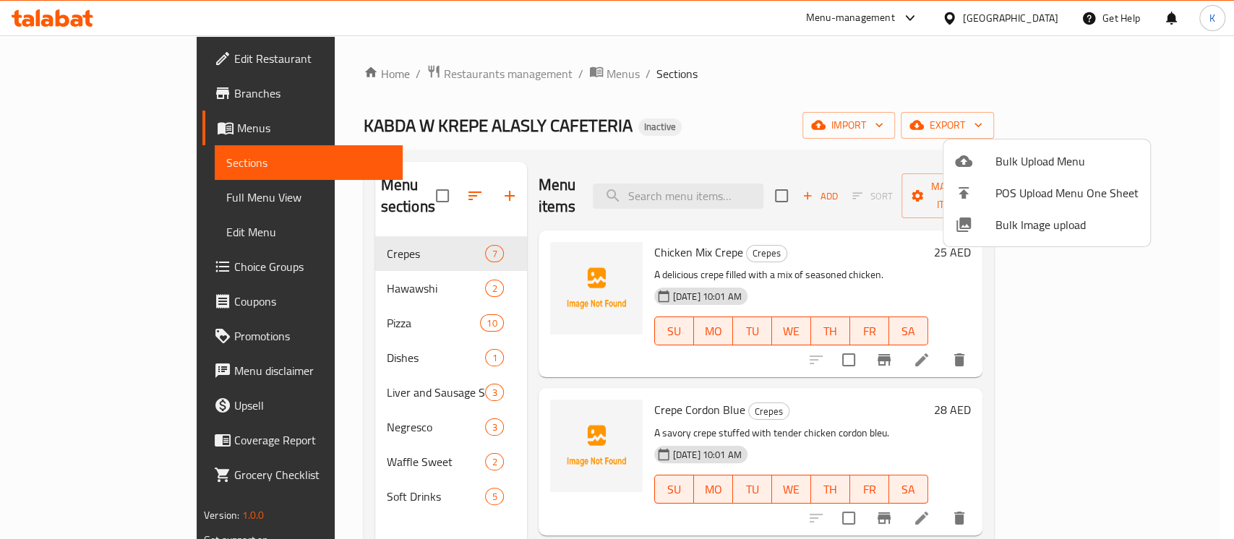
click at [661, 119] on div at bounding box center [617, 269] width 1234 height 539
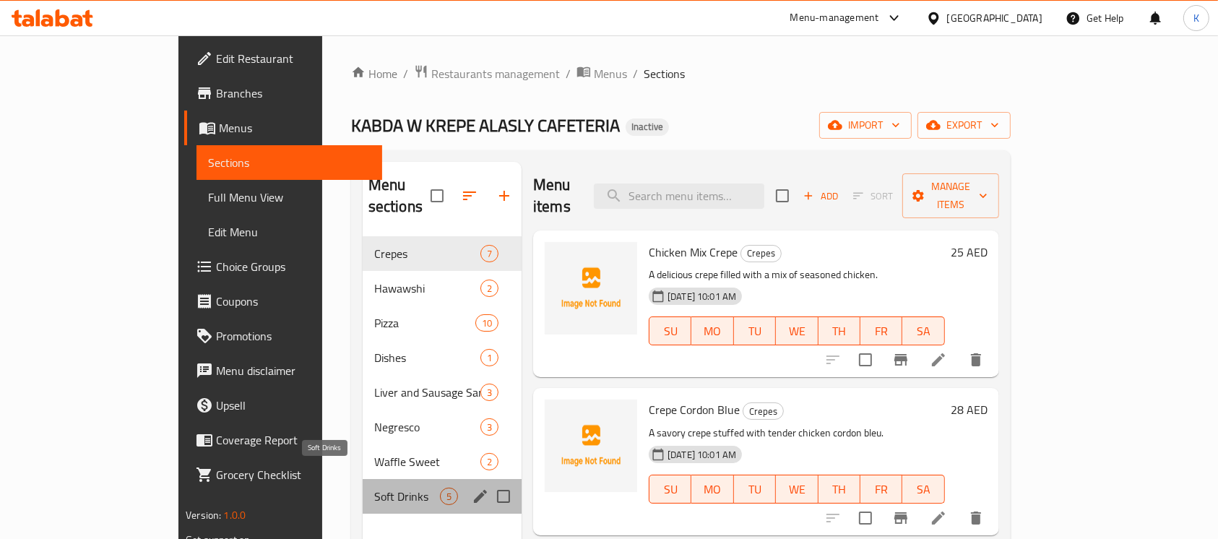
click at [374, 488] on span "Soft Drinks" at bounding box center [407, 496] width 66 height 17
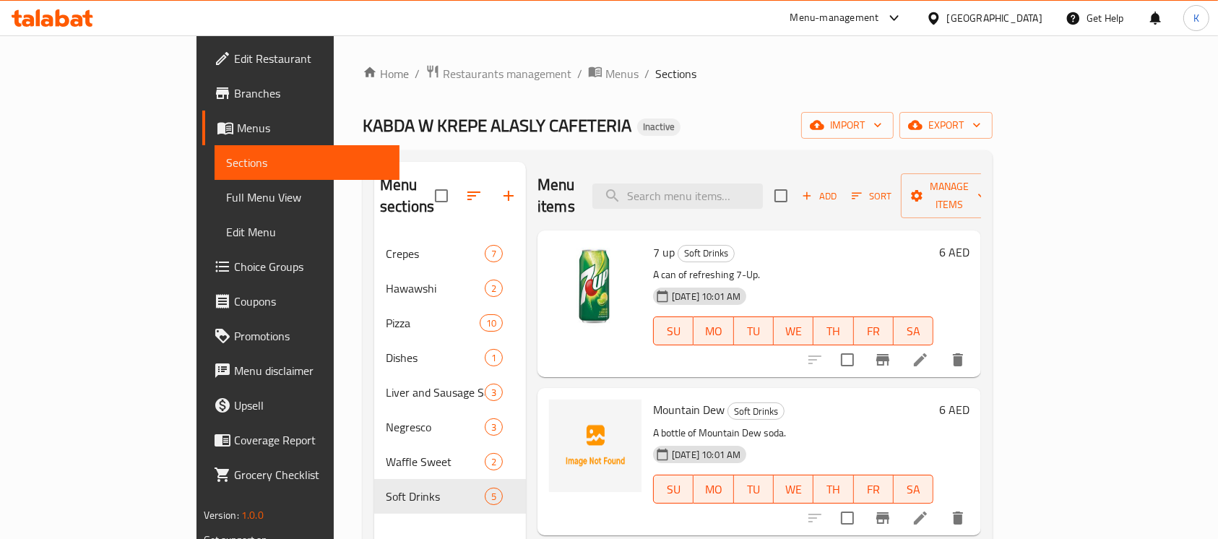
click at [70, 17] on icon at bounding box center [53, 17] width 82 height 17
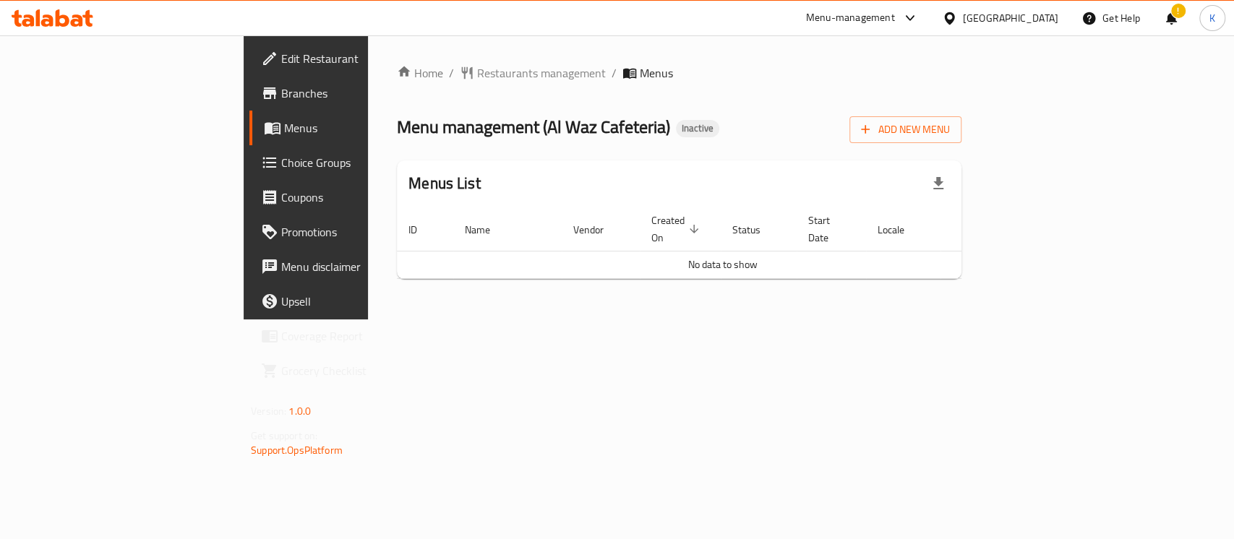
click at [52, 13] on icon at bounding box center [53, 17] width 82 height 17
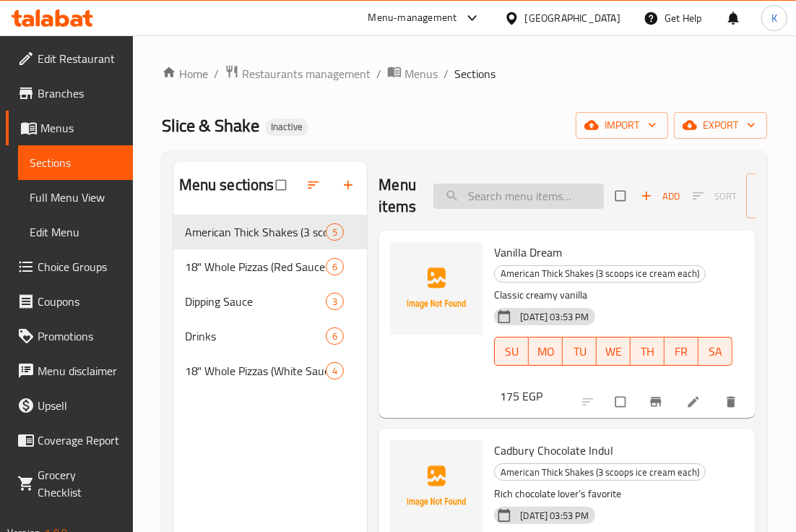
click at [533, 199] on input "search" at bounding box center [519, 196] width 171 height 25
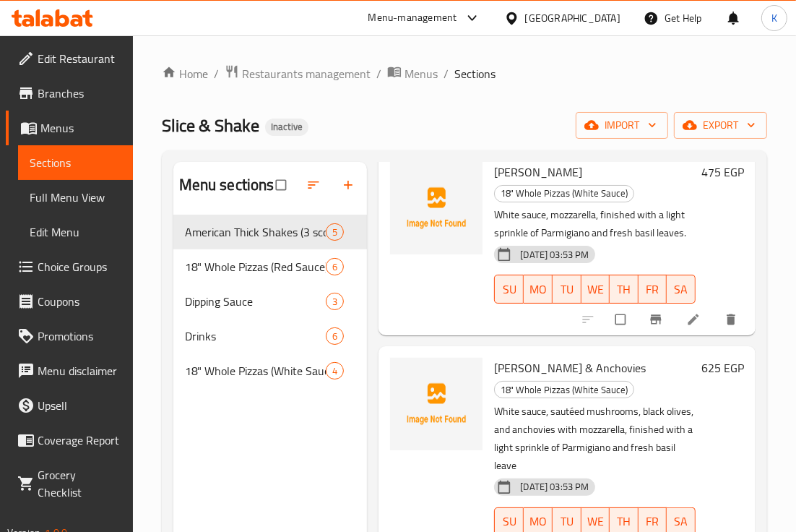
scroll to position [85, 0]
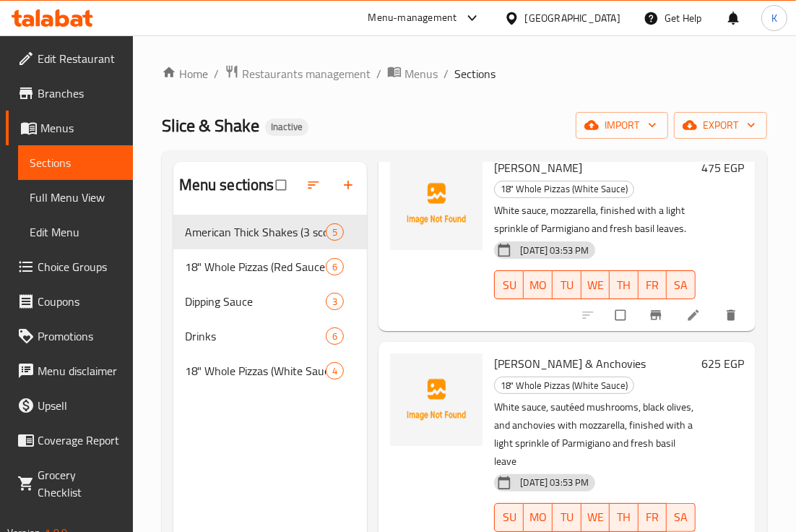
type input "bian"
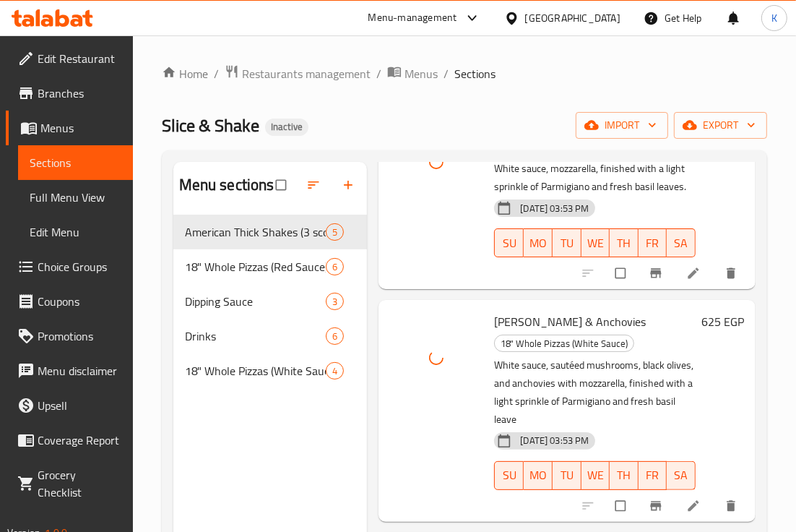
scroll to position [129, 0]
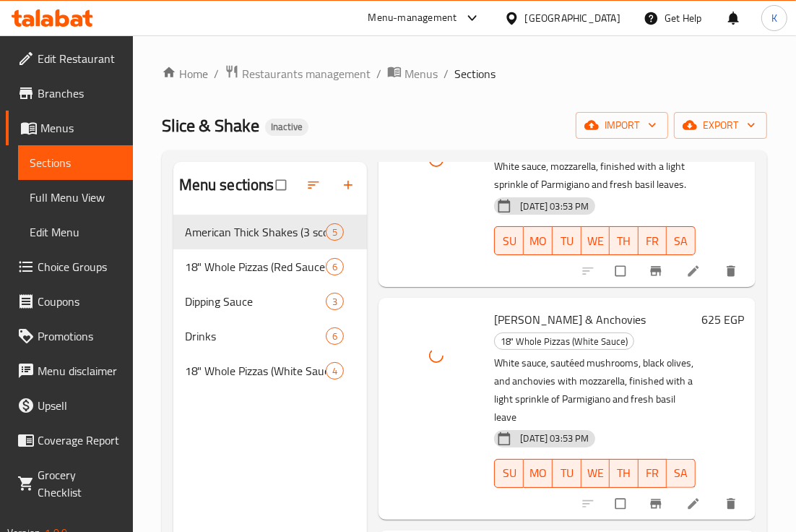
click at [326, 458] on div "Menu sections American Thick Shakes (3 scoops ice cream each) 5 18" Whole Pizza…" at bounding box center [270, 428] width 194 height 532
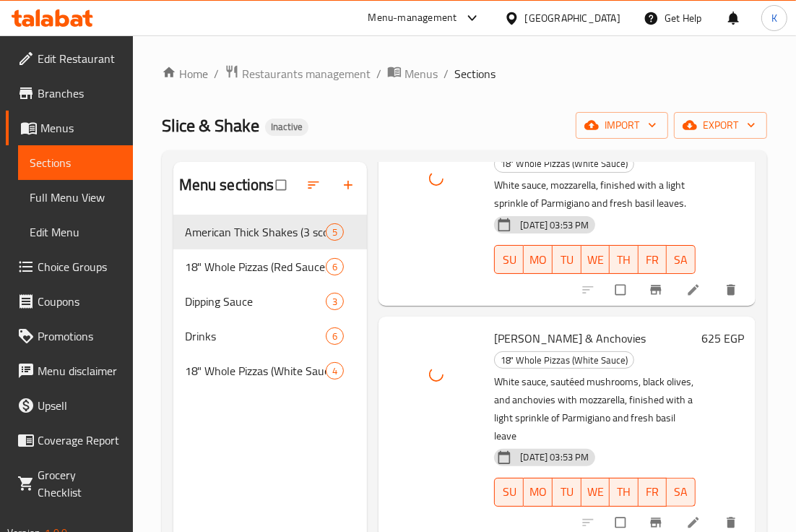
click at [277, 451] on div "Menu sections American Thick Shakes (3 scoops ice cream each) 5 18" Whole Pizza…" at bounding box center [270, 428] width 194 height 532
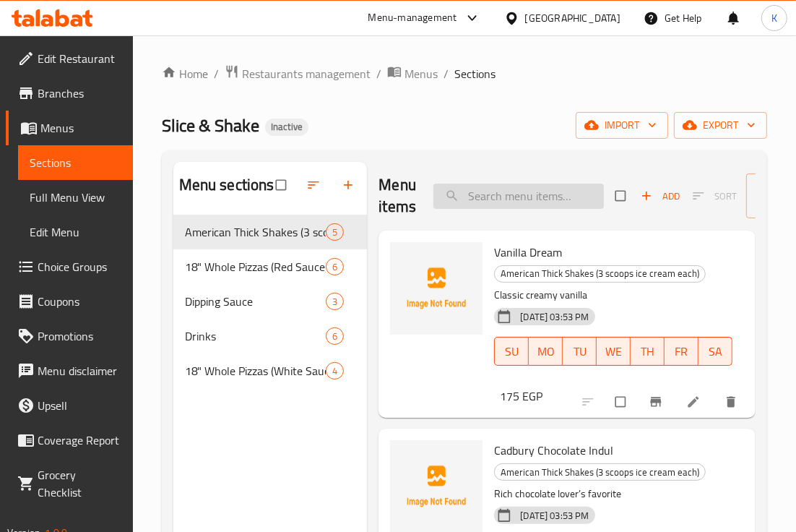
click at [499, 192] on input "search" at bounding box center [519, 196] width 171 height 25
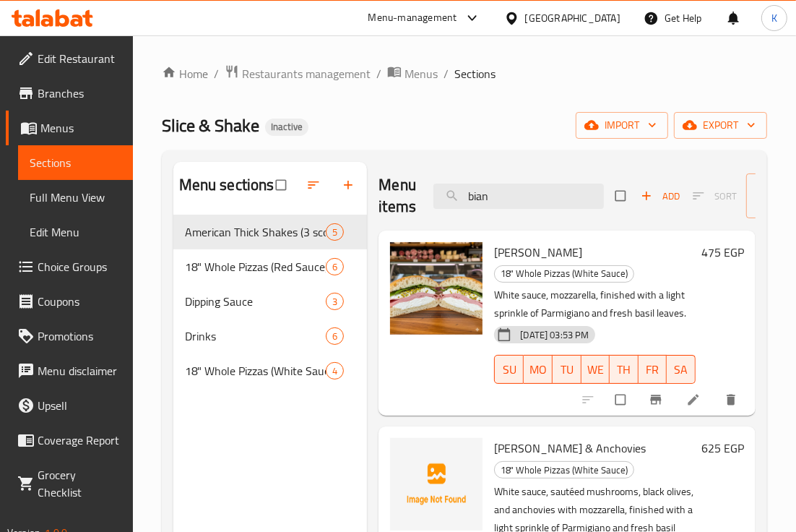
type input "bian"
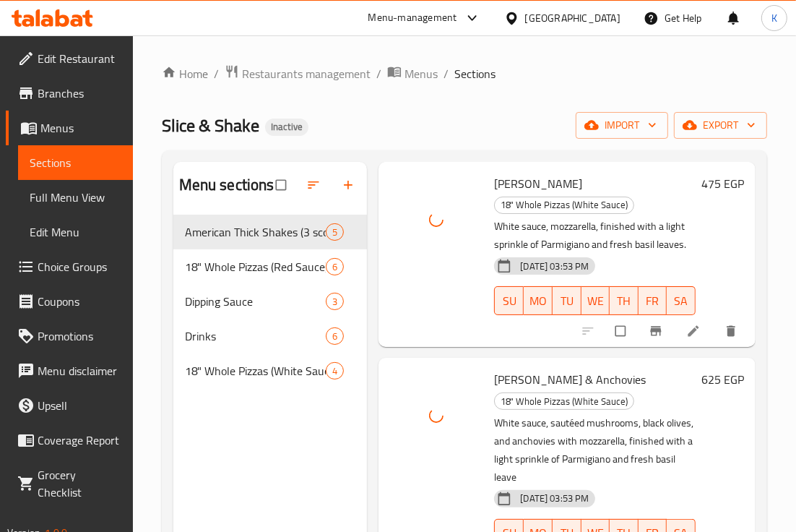
scroll to position [67, 0]
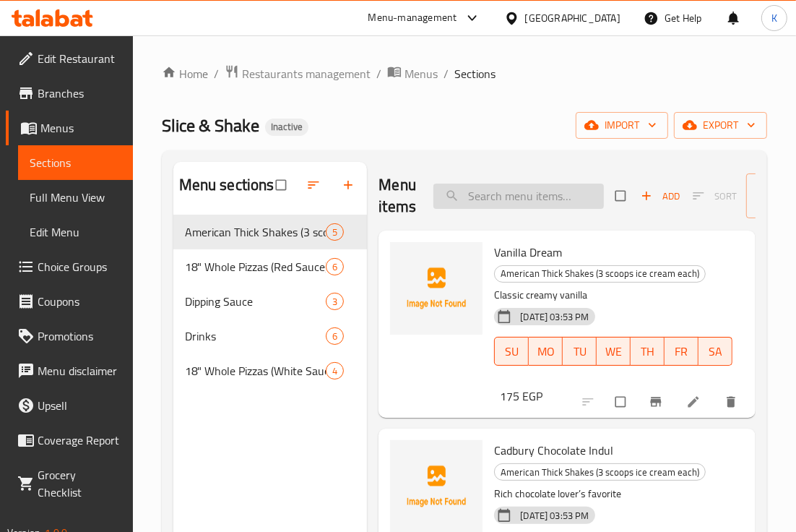
click at [491, 190] on input "search" at bounding box center [519, 196] width 171 height 25
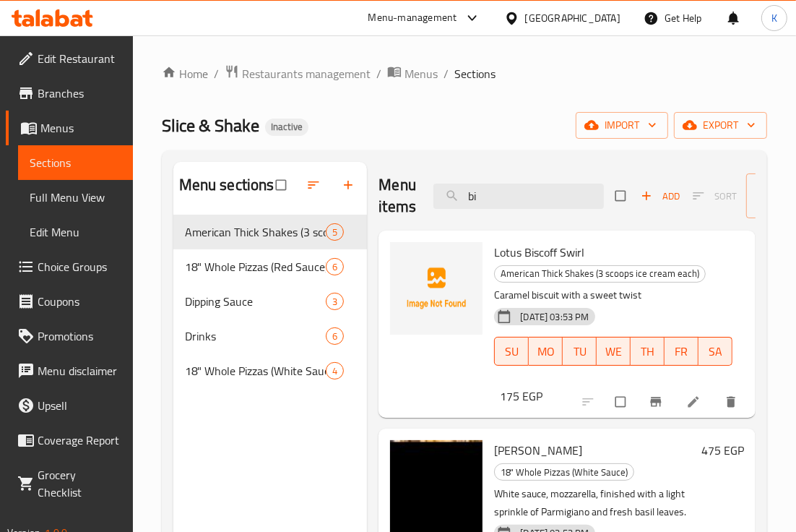
type input "bia"
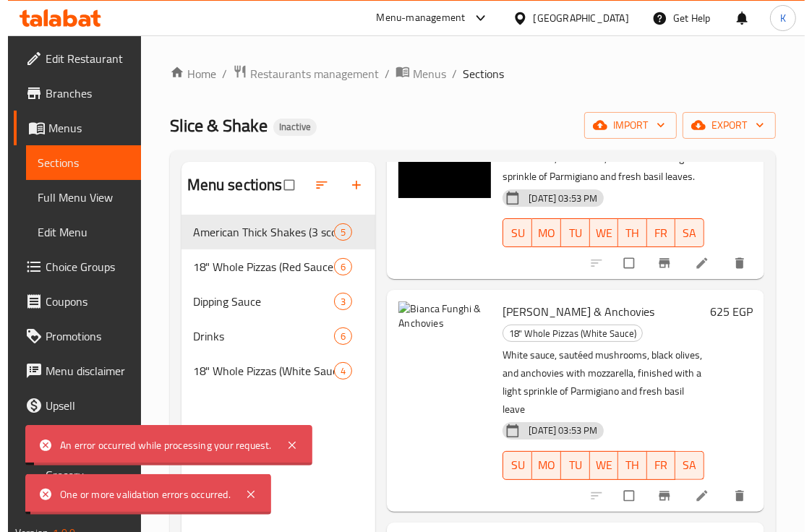
scroll to position [139, 0]
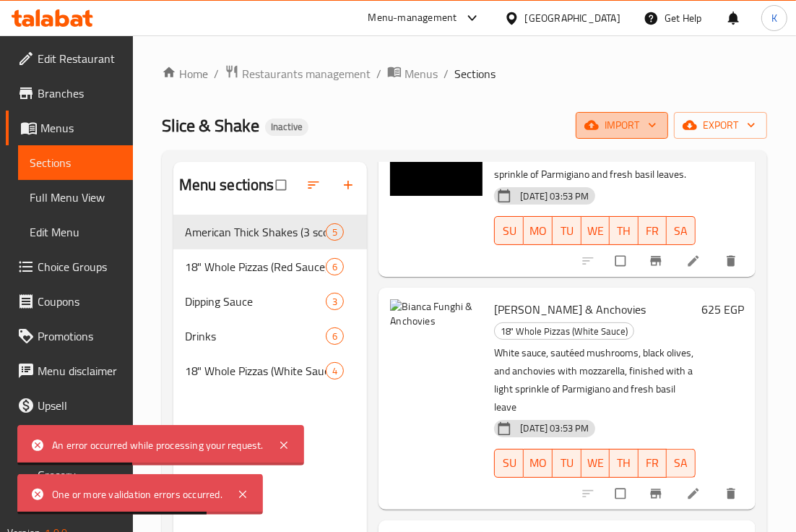
click at [619, 113] on button "import" at bounding box center [622, 125] width 93 height 27
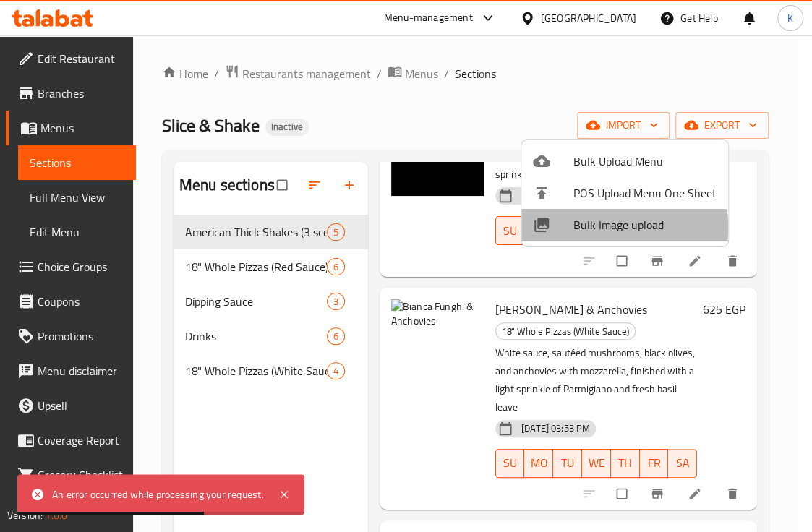
click at [599, 227] on span "Bulk Image upload" at bounding box center [644, 224] width 143 height 17
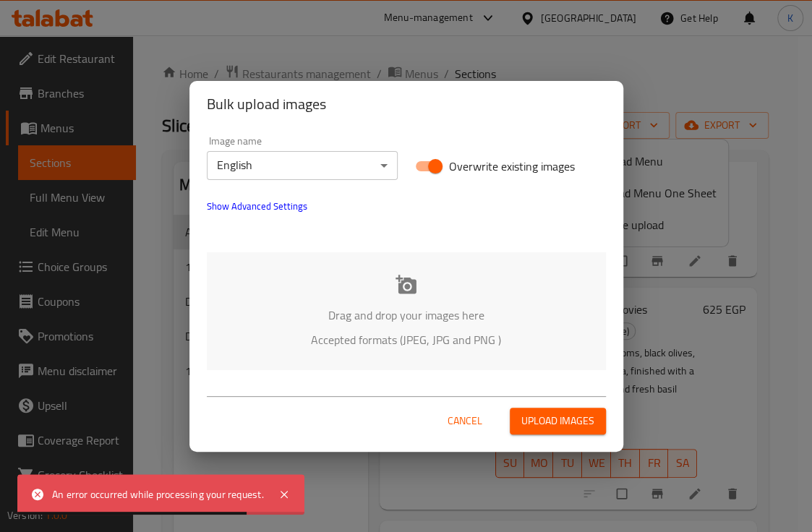
click at [415, 294] on icon at bounding box center [406, 285] width 22 height 22
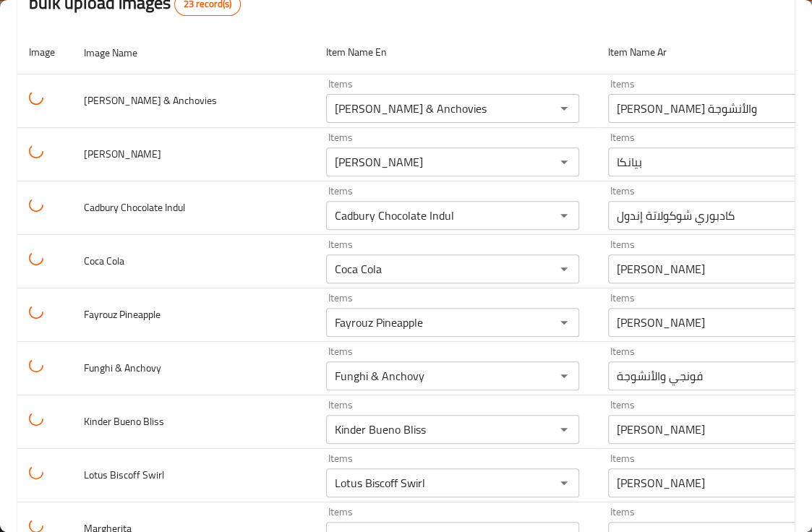
scroll to position [0, 0]
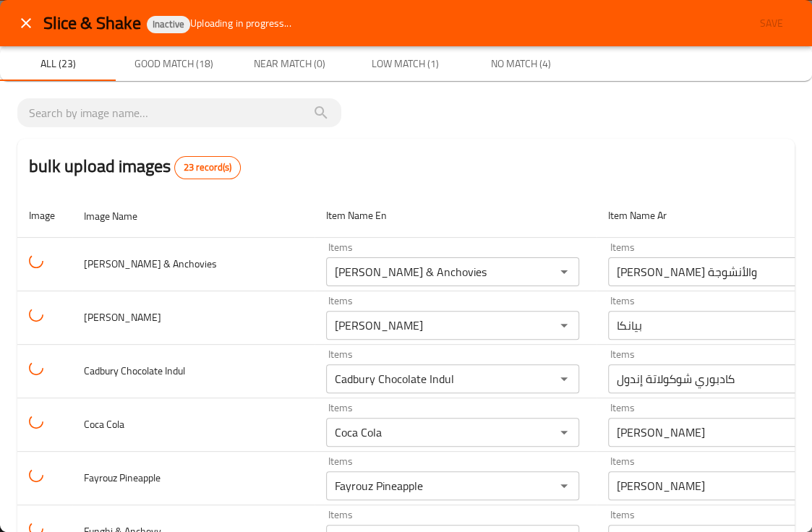
click at [397, 153] on div "bulk upload images 23 record(s)" at bounding box center [405, 166] width 777 height 55
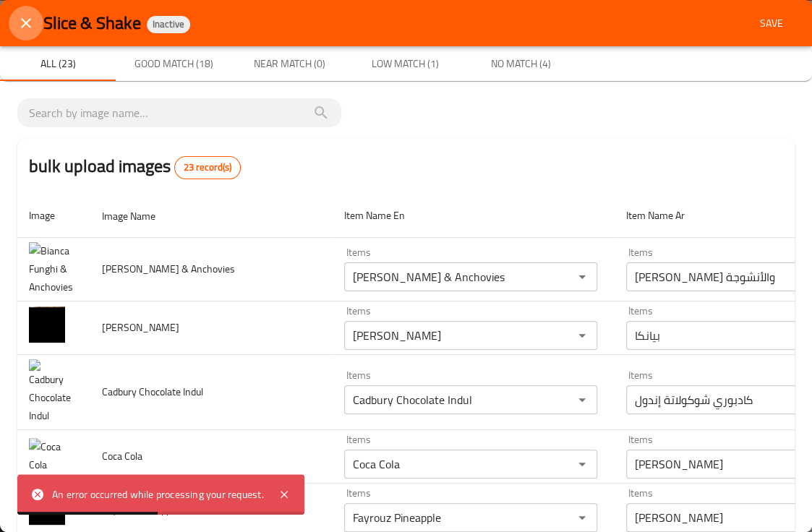
click at [25, 29] on icon "close" at bounding box center [25, 22] width 17 height 17
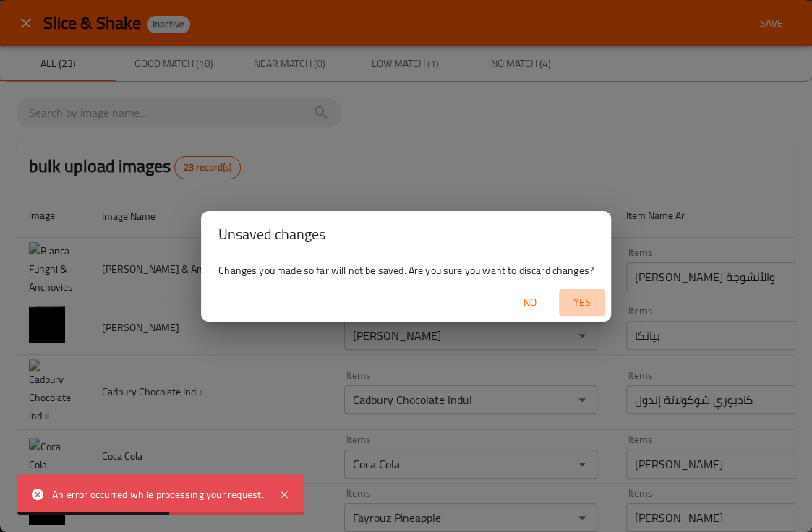
click at [578, 293] on span "Yes" at bounding box center [581, 302] width 35 height 18
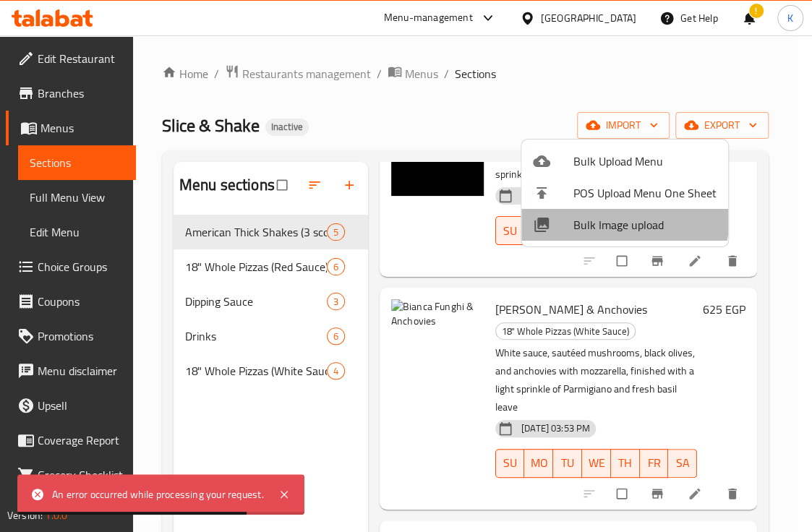
click at [585, 216] on span "Bulk Image upload" at bounding box center [644, 224] width 143 height 17
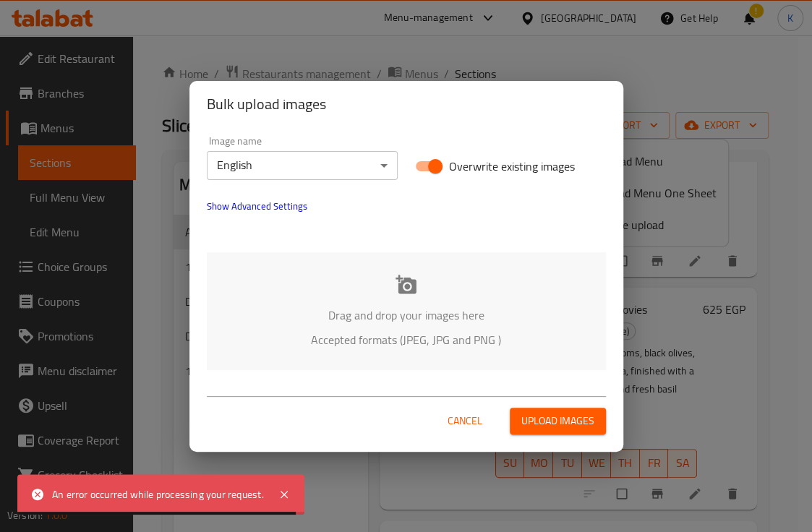
click at [403, 280] on icon at bounding box center [405, 284] width 21 height 19
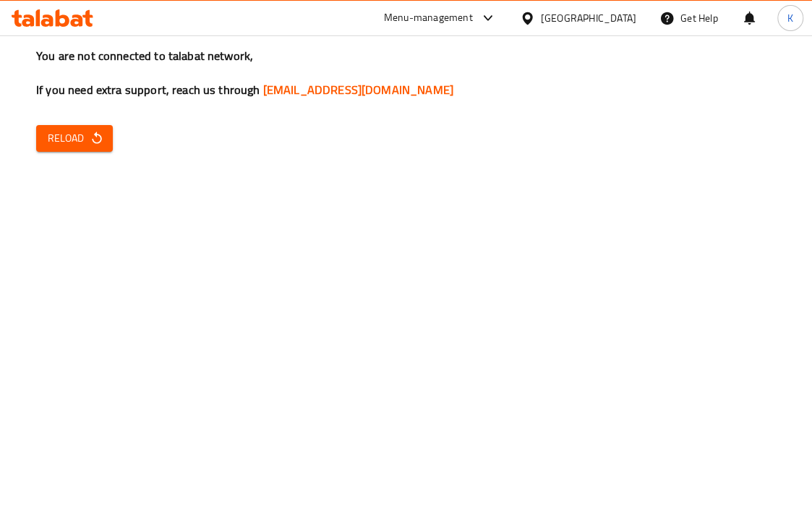
click at [678, 342] on div "You are not connected to talabat network, If you need extra support, reach us t…" at bounding box center [406, 266] width 812 height 532
click at [57, 132] on span "Reload" at bounding box center [74, 138] width 53 height 18
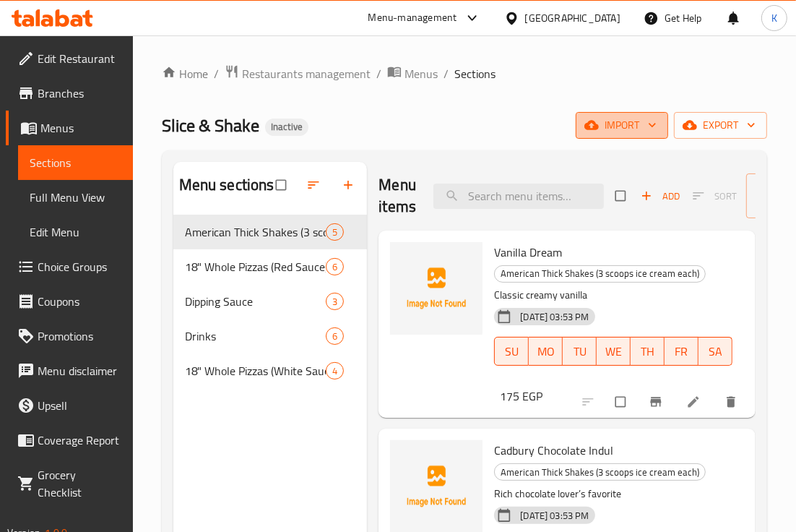
click at [599, 128] on span "import" at bounding box center [622, 125] width 69 height 18
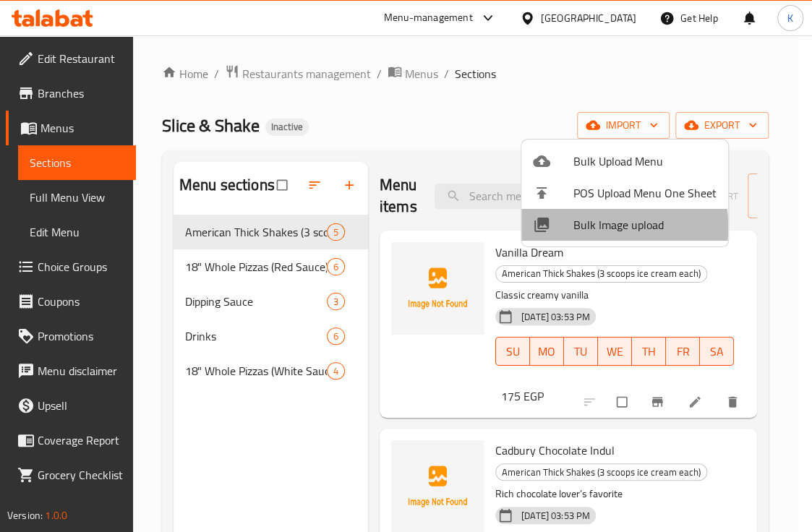
click at [568, 227] on div at bounding box center [553, 224] width 40 height 17
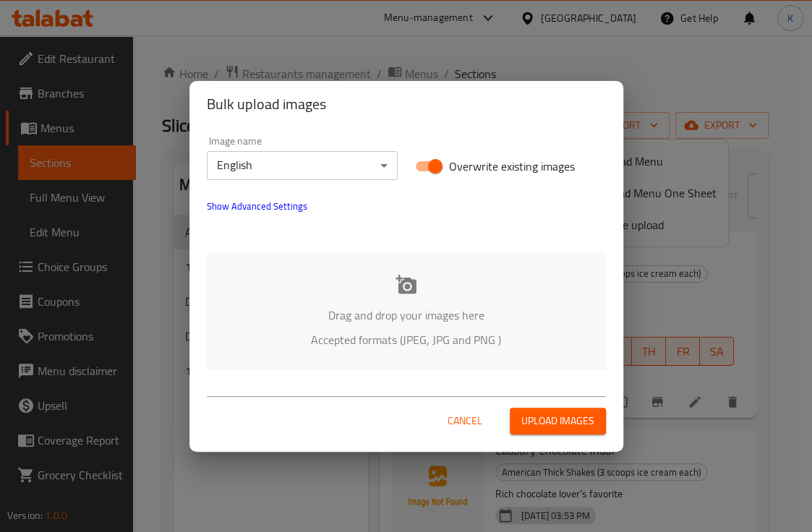
click at [379, 296] on div "Drag and drop your images here Accepted formats (JPEG, JPG and PNG )" at bounding box center [406, 311] width 399 height 118
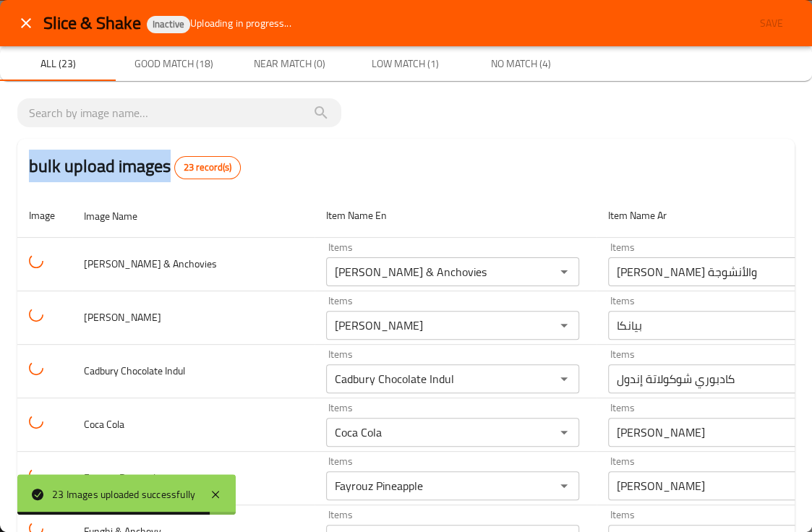
drag, startPoint x: 167, startPoint y: 171, endPoint x: 17, endPoint y: 171, distance: 149.6
click at [17, 171] on div "bulk upload images 23 record(s)" at bounding box center [405, 166] width 777 height 55
click at [63, 153] on h2 "bulk upload images 23 record(s)" at bounding box center [135, 166] width 212 height 26
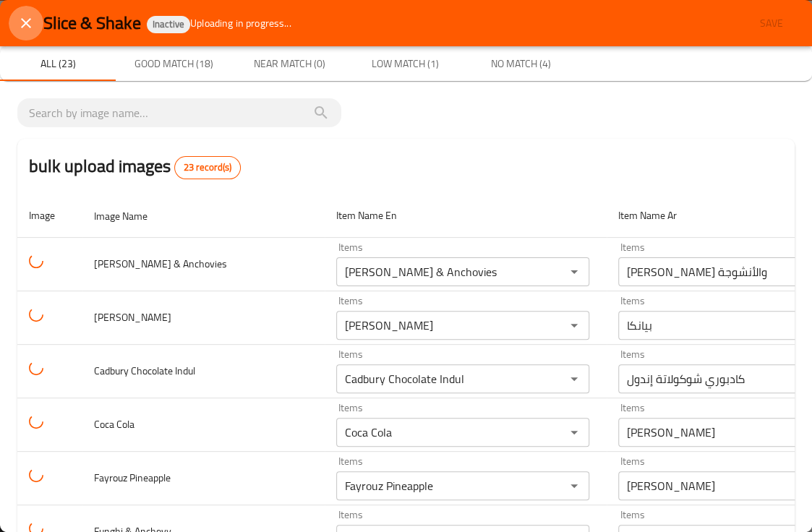
click at [29, 23] on icon "close" at bounding box center [25, 22] width 17 height 17
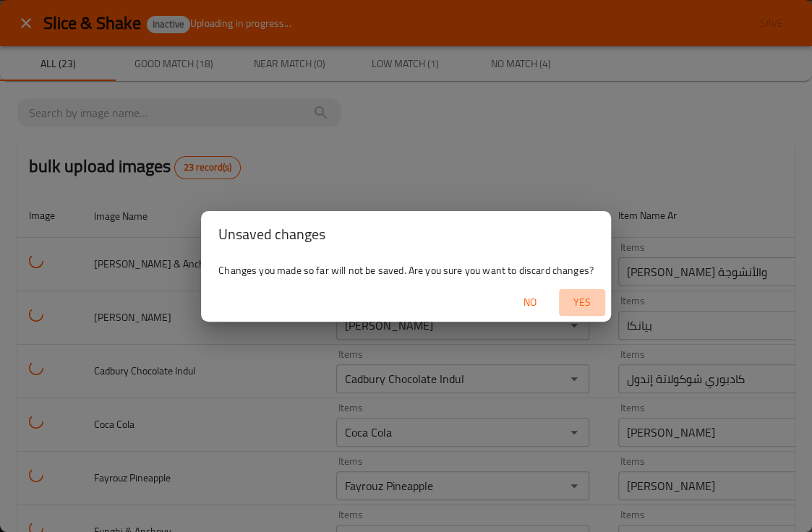
click at [586, 291] on button "Yes" at bounding box center [582, 302] width 46 height 27
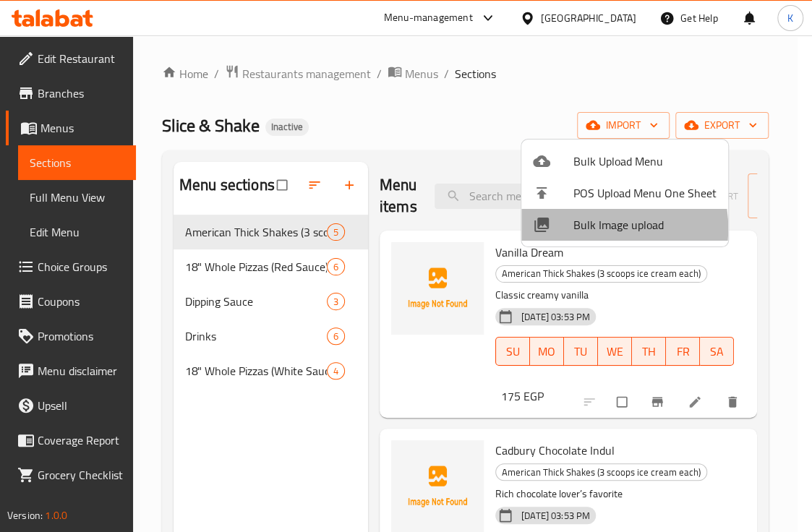
click at [587, 228] on span "Bulk Image upload" at bounding box center [644, 224] width 143 height 17
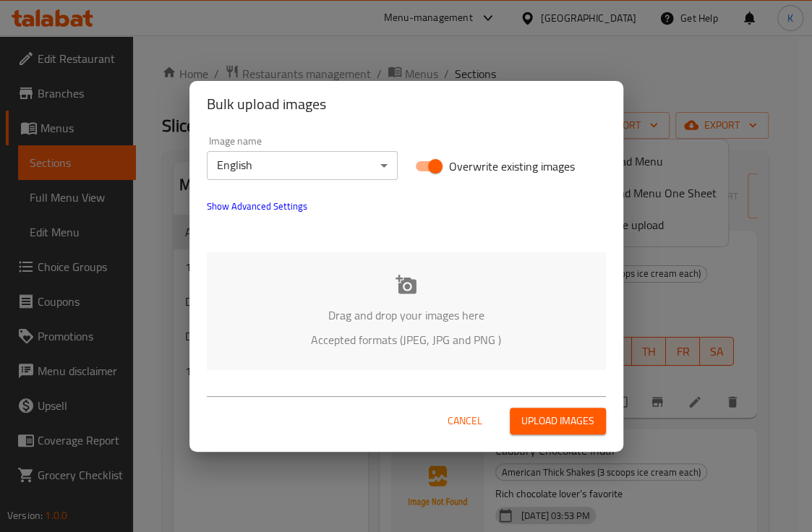
click at [389, 269] on div "Drag and drop your images here Accepted formats (JPEG, JPG and PNG )" at bounding box center [406, 311] width 399 height 118
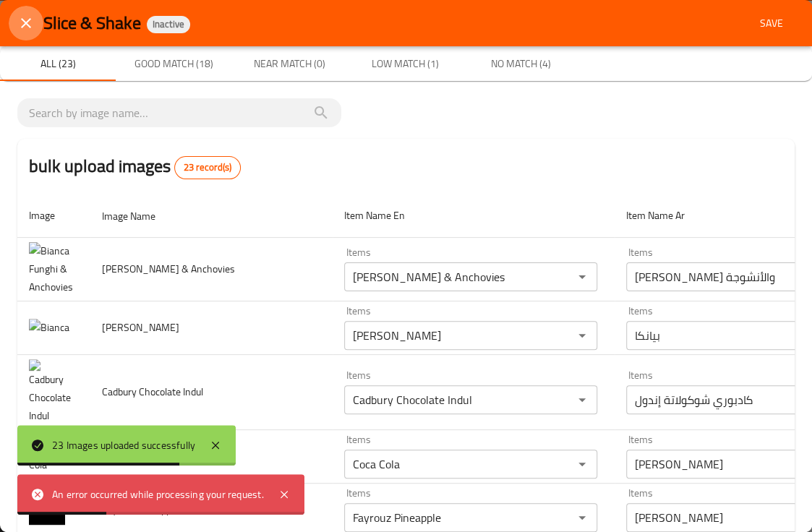
click at [23, 20] on icon "close" at bounding box center [25, 22] width 17 height 17
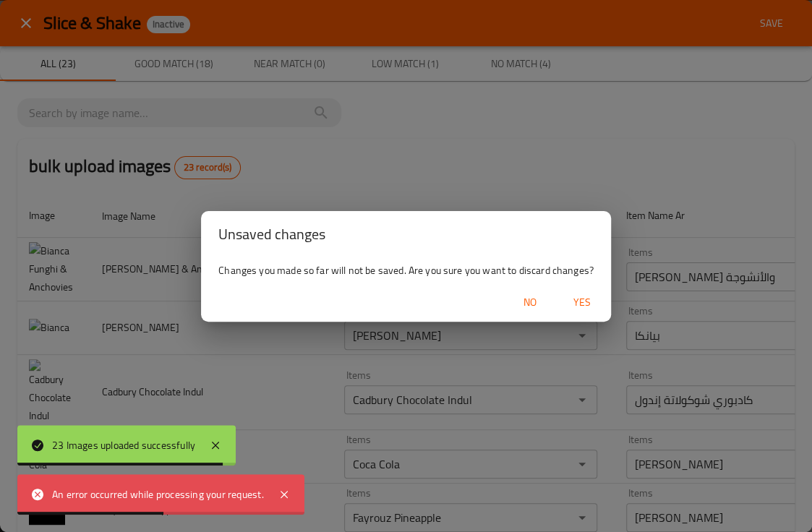
click at [587, 295] on span "Yes" at bounding box center [581, 302] width 35 height 18
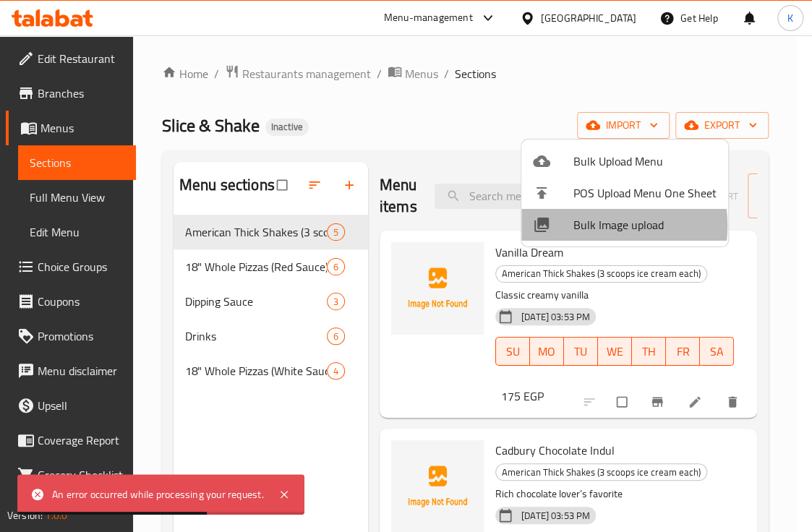
click at [582, 225] on span "Bulk Image upload" at bounding box center [644, 224] width 143 height 17
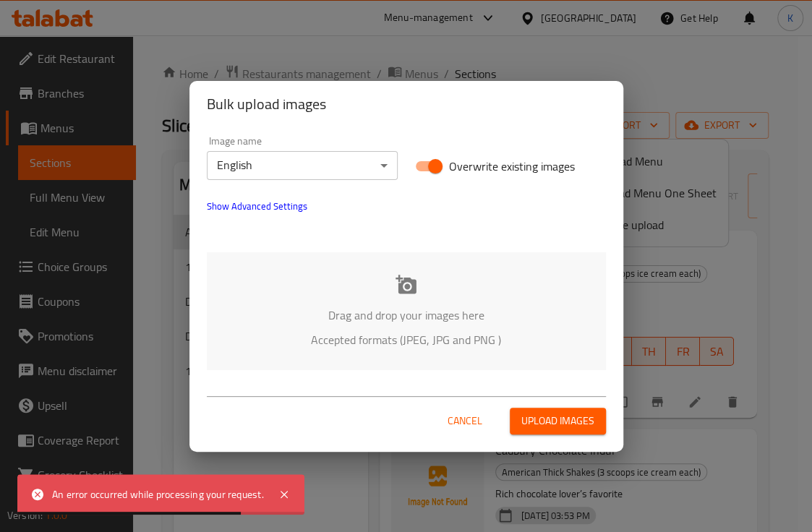
click at [389, 292] on div "Drag and drop your images here Accepted formats (JPEG, JPG and PNG )" at bounding box center [406, 311] width 399 height 118
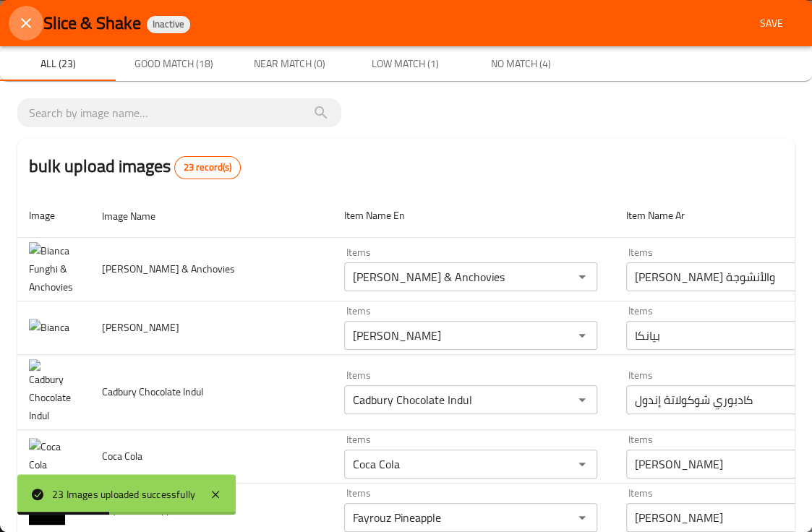
click at [27, 23] on icon "close" at bounding box center [26, 23] width 10 height 10
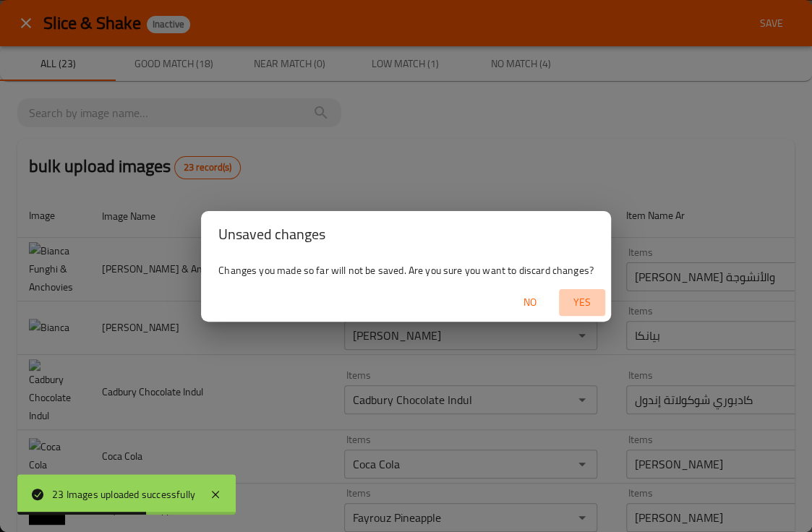
click at [584, 303] on span "Yes" at bounding box center [581, 302] width 35 height 18
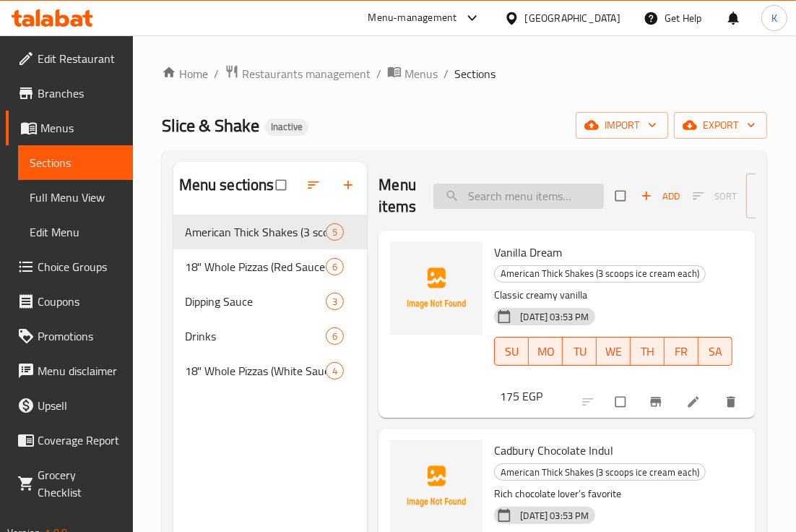
click at [521, 199] on input "search" at bounding box center [519, 196] width 171 height 25
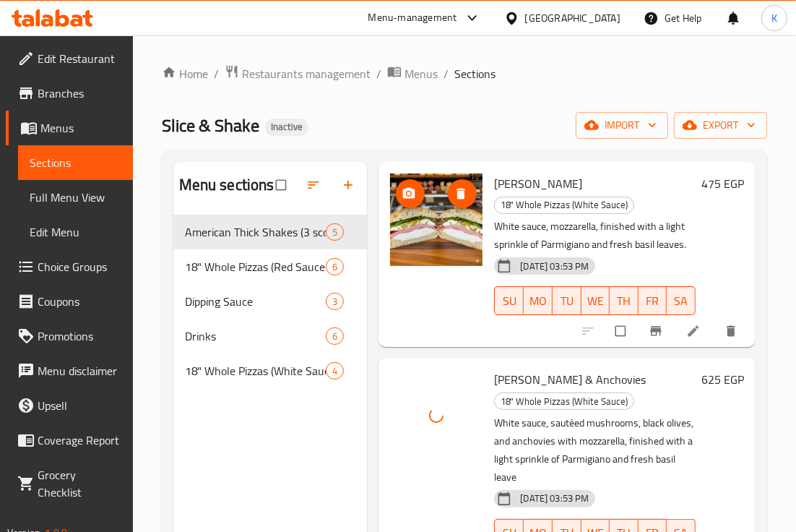
scroll to position [69, 0]
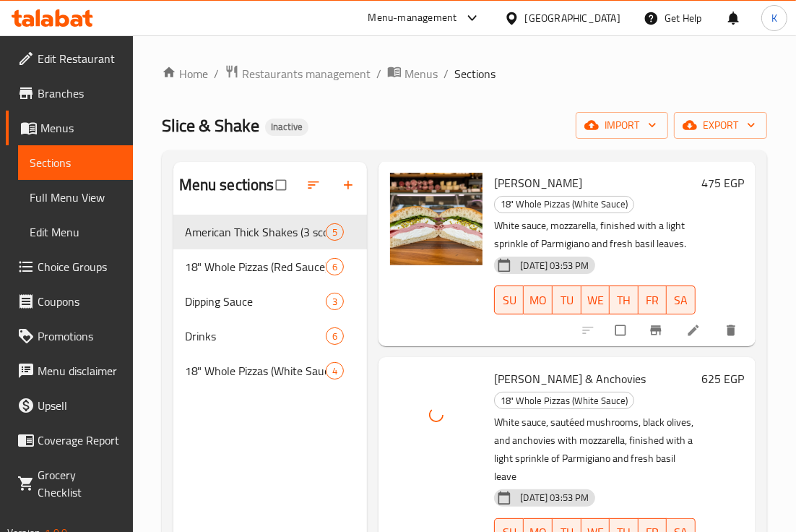
click at [642, 89] on div "Home / Restaurants management / Menus / Sections Slice & Shake Inactive import …" at bounding box center [465, 384] width 606 height 641
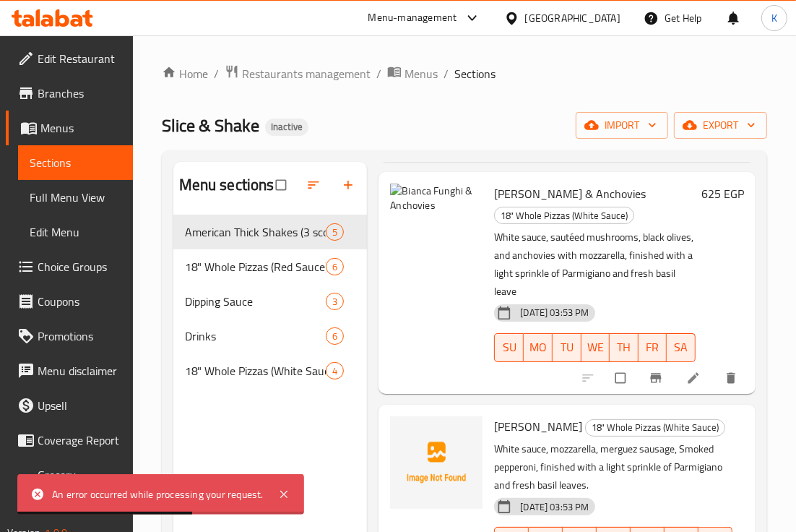
scroll to position [0, 0]
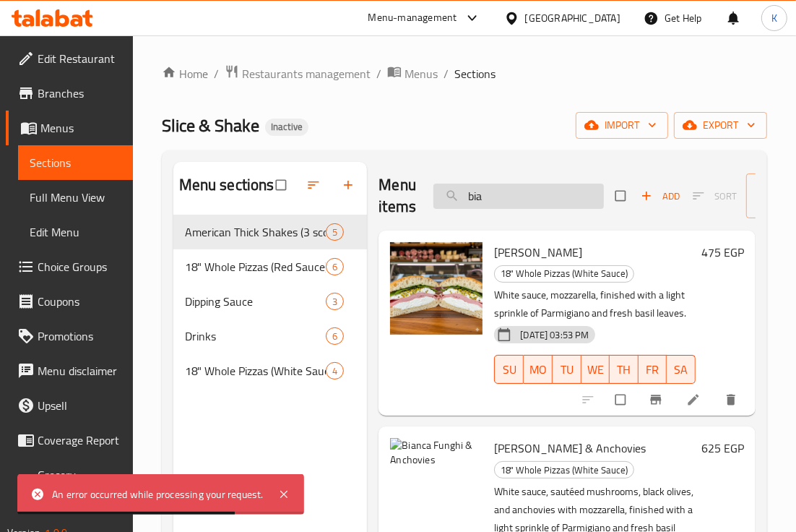
click at [515, 199] on input "bia" at bounding box center [519, 196] width 171 height 25
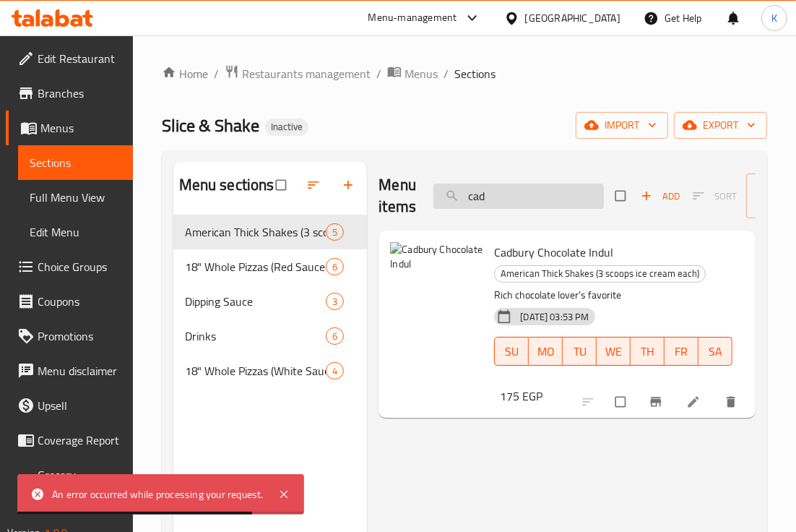
drag, startPoint x: 525, startPoint y: 189, endPoint x: 451, endPoint y: 186, distance: 73.8
click at [451, 186] on input "cad" at bounding box center [519, 196] width 171 height 25
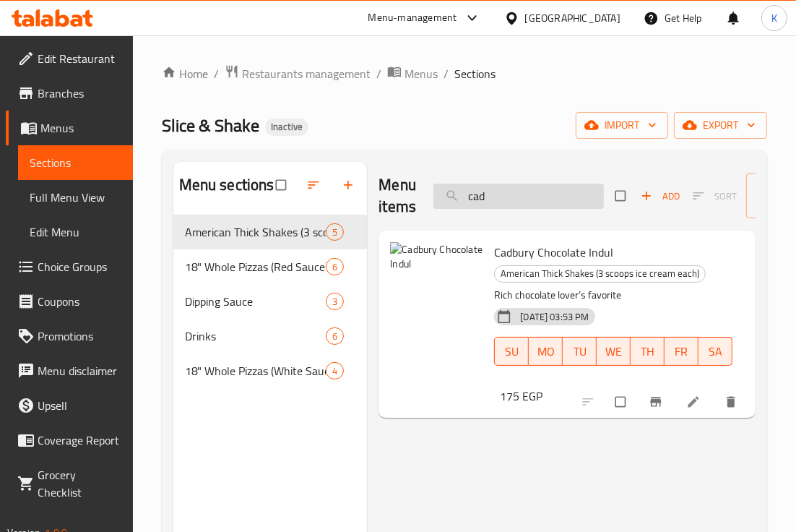
click at [491, 198] on input "cad" at bounding box center [519, 196] width 171 height 25
paste input "Cadbury Chocolate Indul"
type input "Cadbury Chocolate Indul"
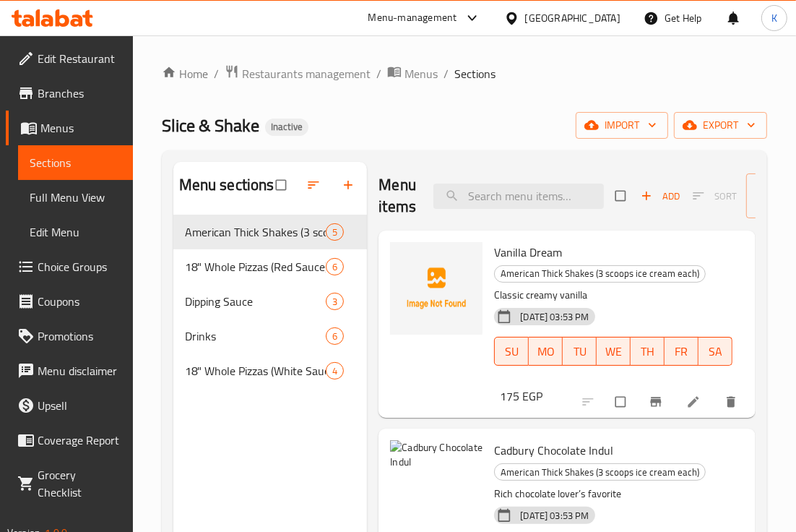
click at [606, 20] on div "[GEOGRAPHIC_DATA]" at bounding box center [572, 18] width 95 height 16
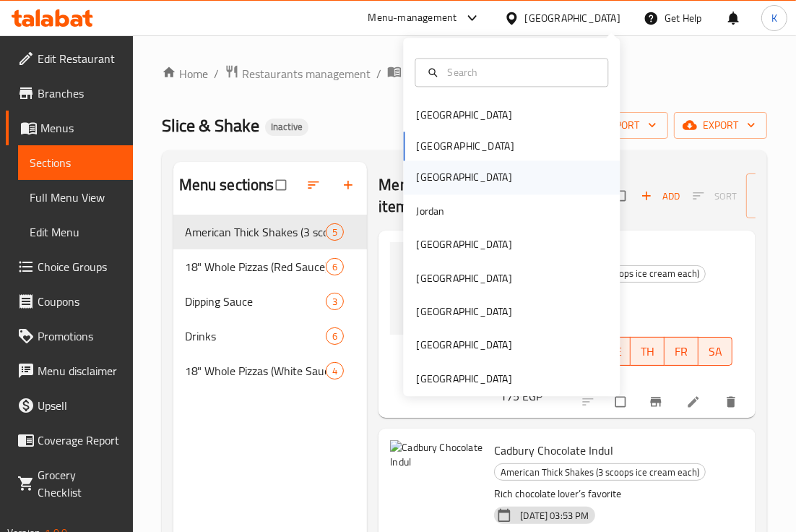
click at [468, 171] on div "[GEOGRAPHIC_DATA]" at bounding box center [511, 177] width 217 height 33
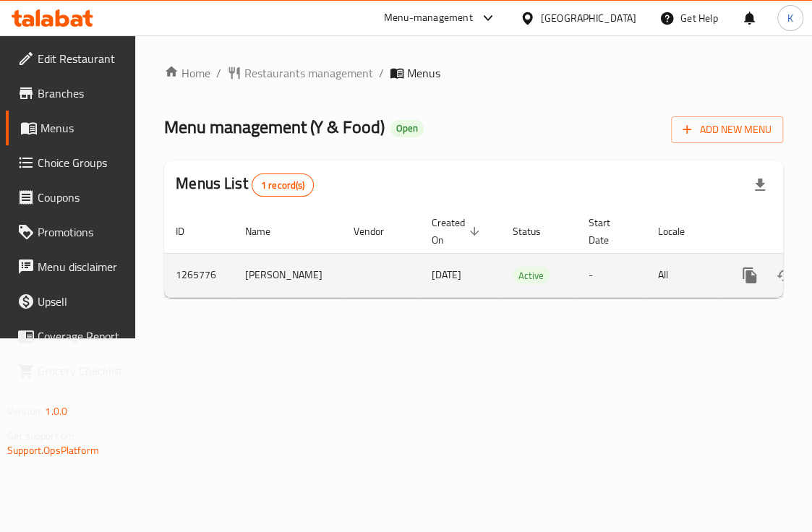
scroll to position [0, 99]
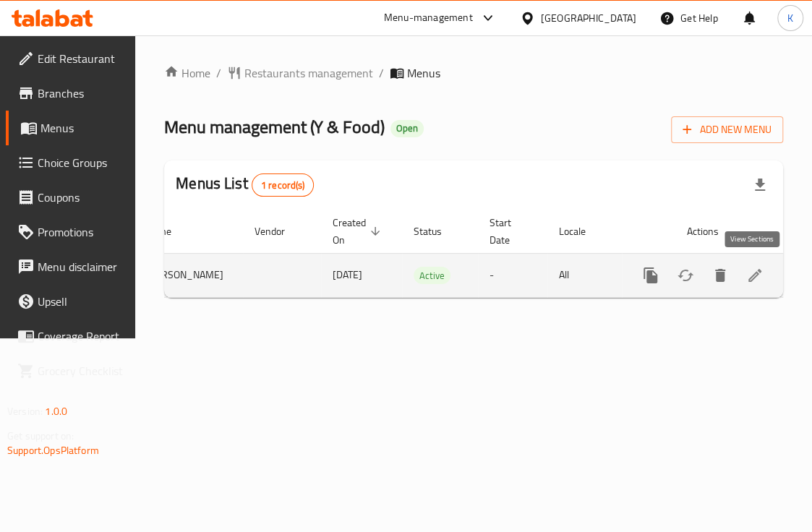
click at [750, 268] on icon "enhanced table" at bounding box center [754, 275] width 17 height 17
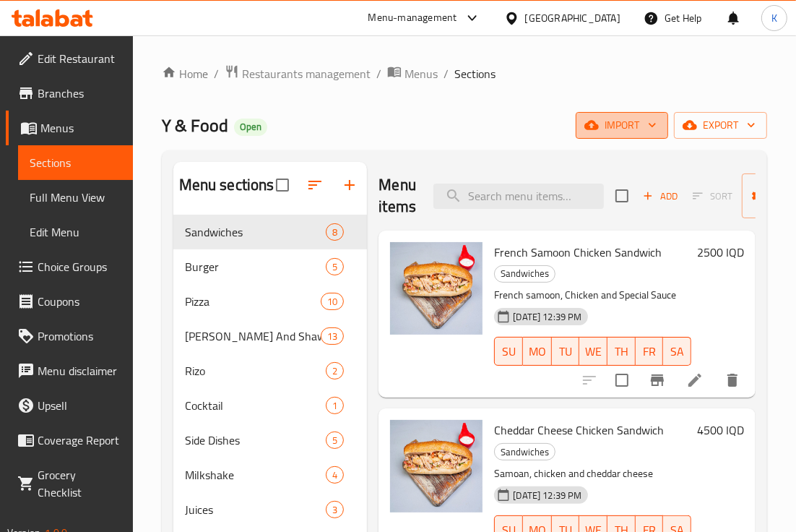
click at [610, 130] on span "import" at bounding box center [622, 125] width 69 height 18
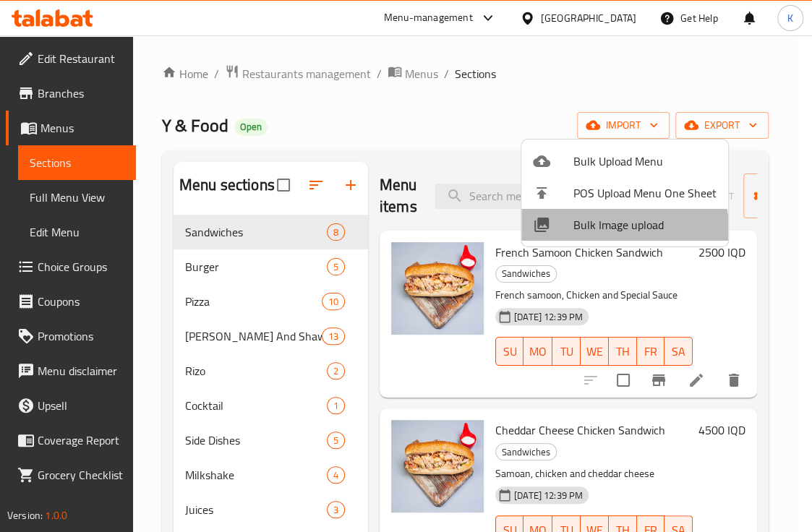
click at [573, 233] on span "Bulk Image upload" at bounding box center [644, 224] width 143 height 17
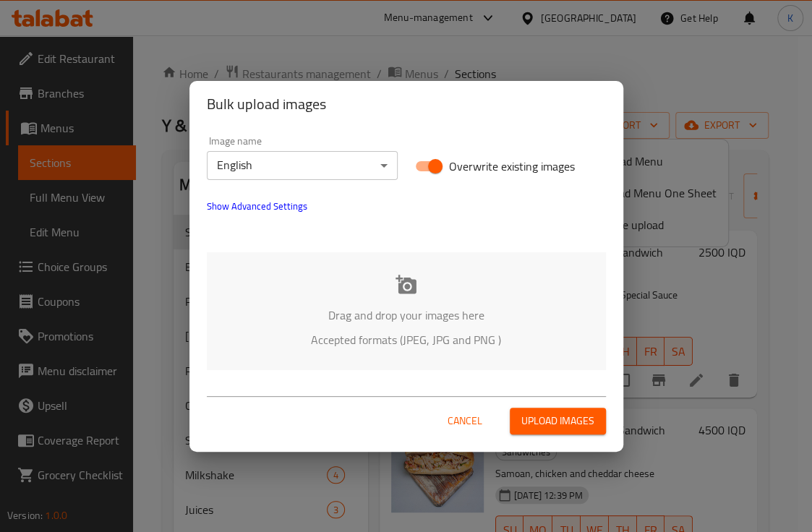
click at [403, 282] on icon at bounding box center [405, 284] width 21 height 19
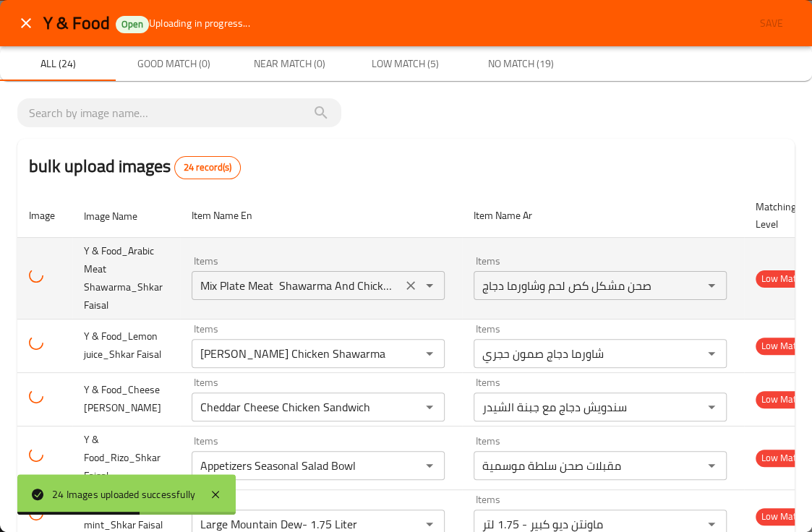
click at [239, 287] on Faisal "Mix Plate Meat Shawarma And Chicken Shawarma" at bounding box center [297, 285] width 202 height 20
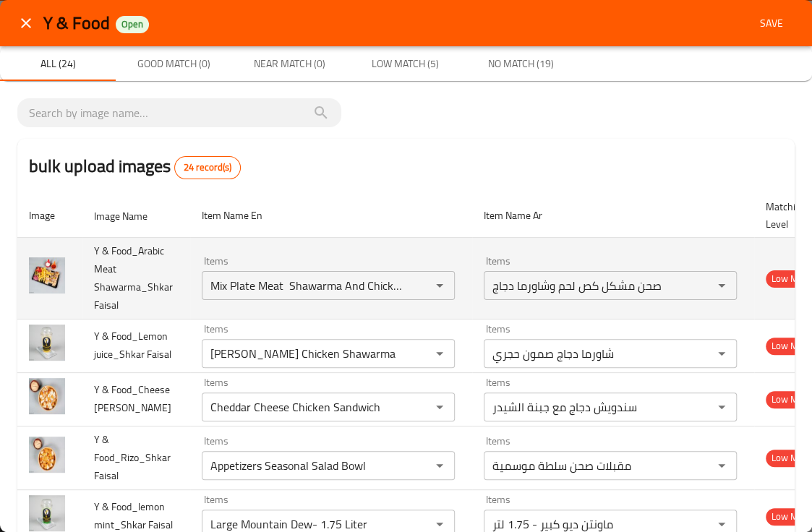
click at [337, 237] on td "Items Mix Plate Meat Shawarma And Chicken Shawarma Items" at bounding box center [331, 278] width 282 height 82
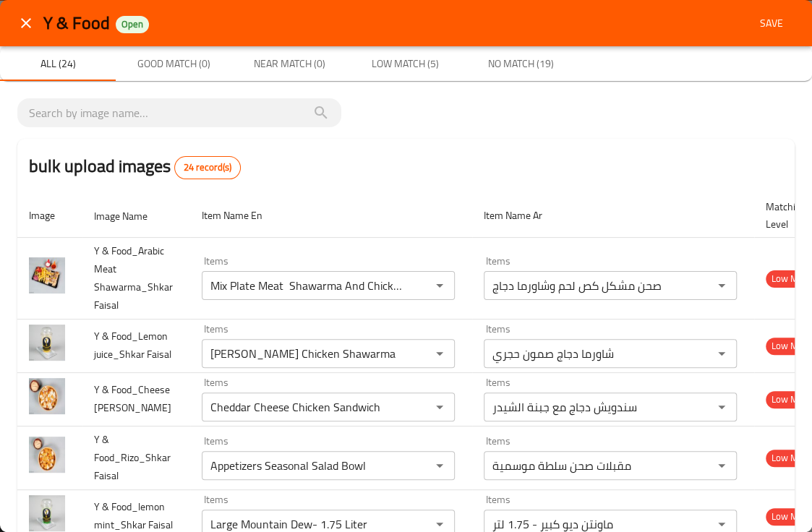
click at [316, 205] on th "Item Name En" at bounding box center [331, 216] width 282 height 44
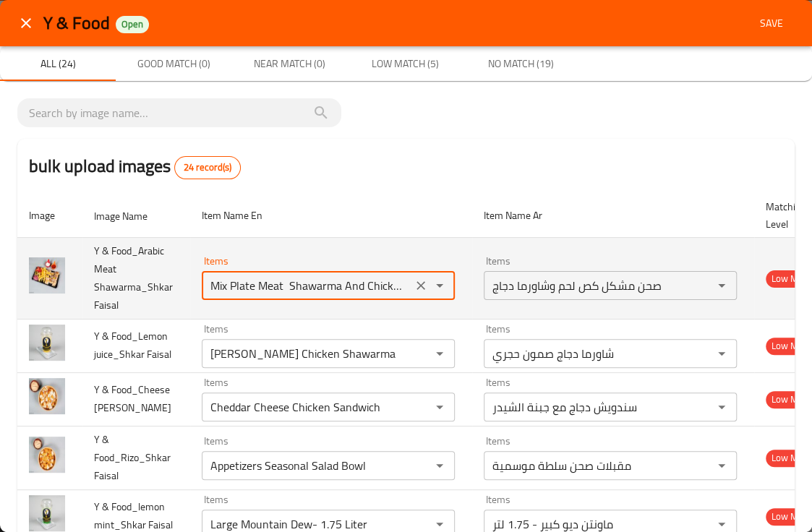
scroll to position [0, 52]
drag, startPoint x: 238, startPoint y: 285, endPoint x: 419, endPoint y: 295, distance: 181.7
click at [419, 295] on div "Mix Plate Meat Shawarma And Chicken Shawarma Items" at bounding box center [328, 285] width 253 height 29
click at [268, 294] on Faisal "Mix Plate Meat Shawarma And Chicken Shawarma" at bounding box center [307, 285] width 202 height 20
click at [309, 298] on div "Mix Plate Meat Shawarma And Chicken Shawarma Items" at bounding box center [328, 285] width 253 height 29
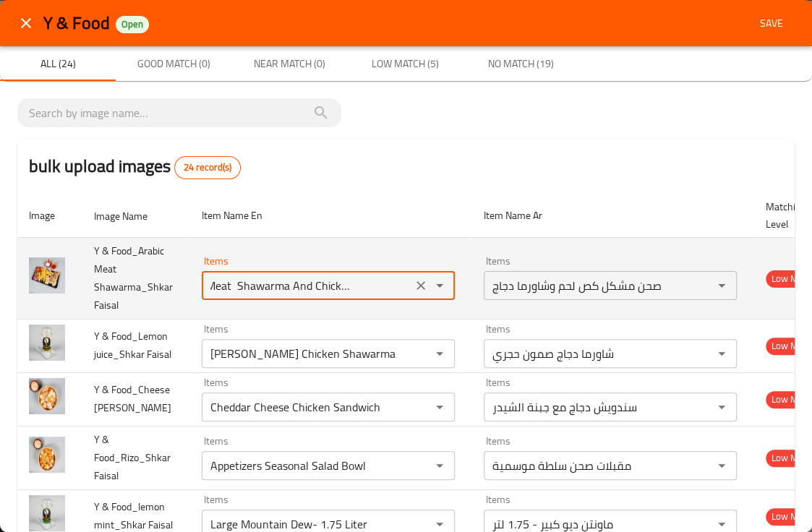
click at [309, 298] on div "Mix Plate Meat Shawarma And Chicken Shawarma Items" at bounding box center [328, 285] width 253 height 29
click at [297, 287] on Faisal "Mix Plate Meat Shawarma And Chicken Shawarma" at bounding box center [307, 285] width 202 height 20
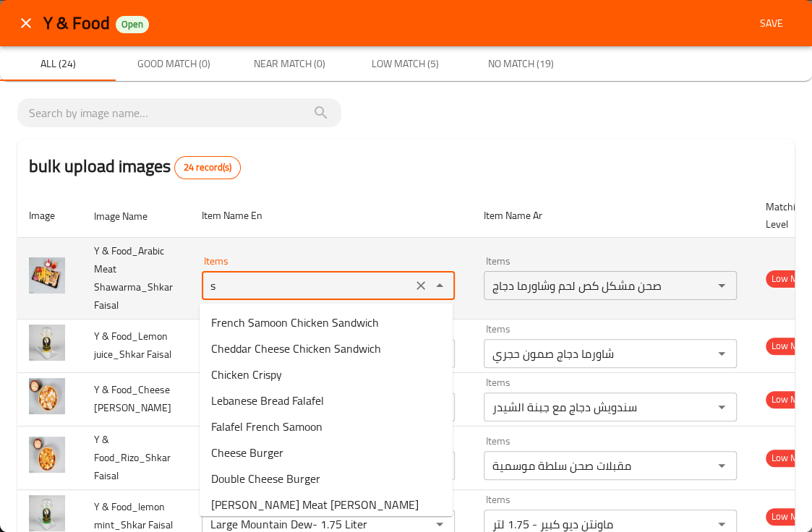
scroll to position [0, 0]
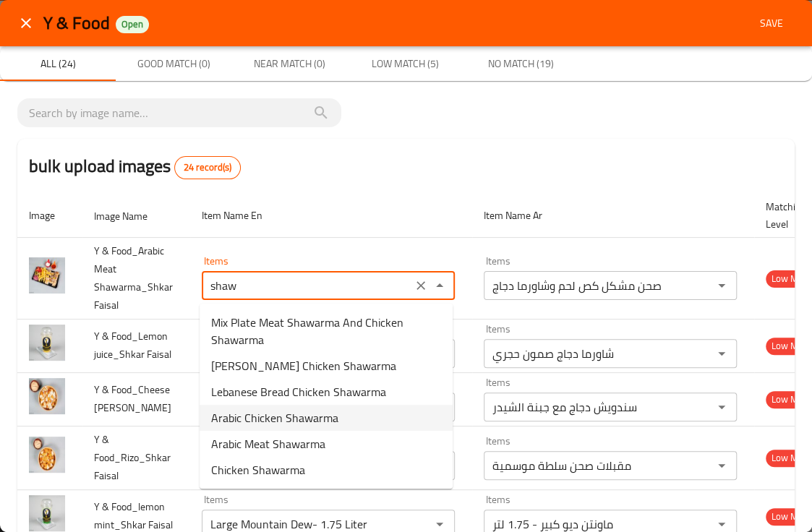
click at [286, 424] on span "Arabic Chicken Shawarma" at bounding box center [274, 417] width 127 height 17
type Faisal "Arabic Chicken Shawarma"
type Faisal-ar "شاورما دجاج عربي"
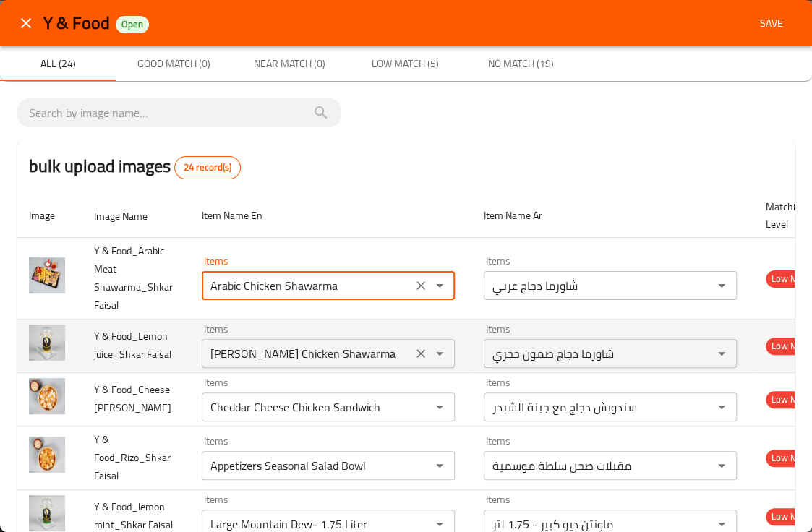
type Faisal "Arabic Chicken Shawarma"
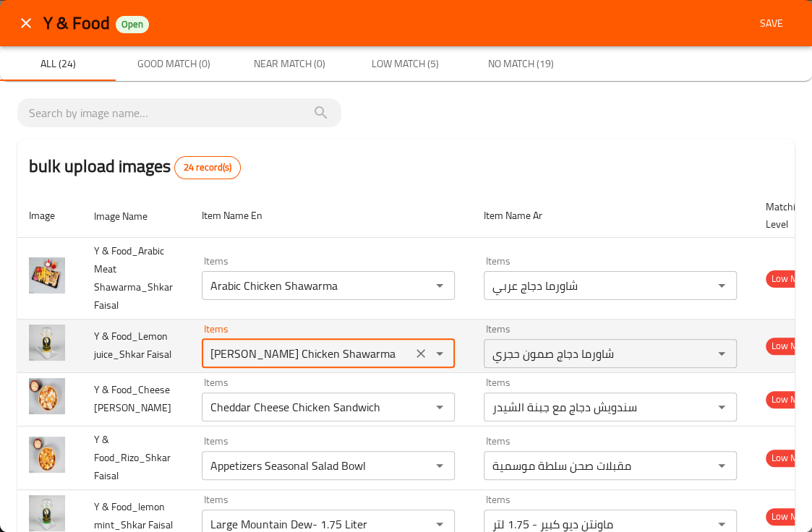
click at [234, 350] on Faisal "Hajari Samoon Chicken Shawarma" at bounding box center [307, 353] width 202 height 20
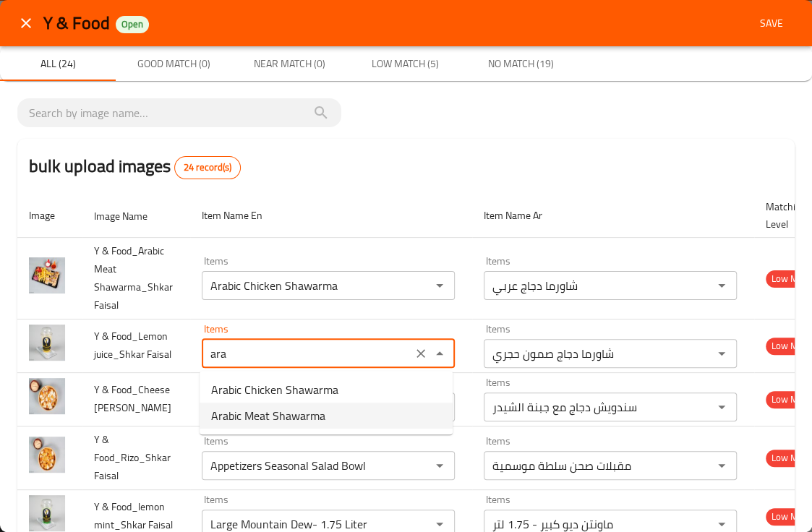
click at [257, 408] on span "Arabic Meat Shawarma" at bounding box center [268, 415] width 114 height 17
type Faisal "Arabic Meat Shawarma"
type Faisal-ar "شاورما لحم عربي"
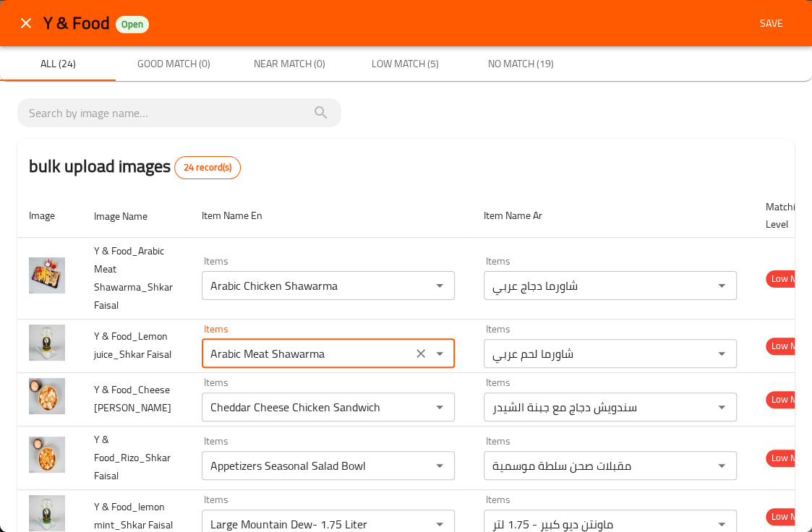
type Faisal "Arabic Meat Shawarma"
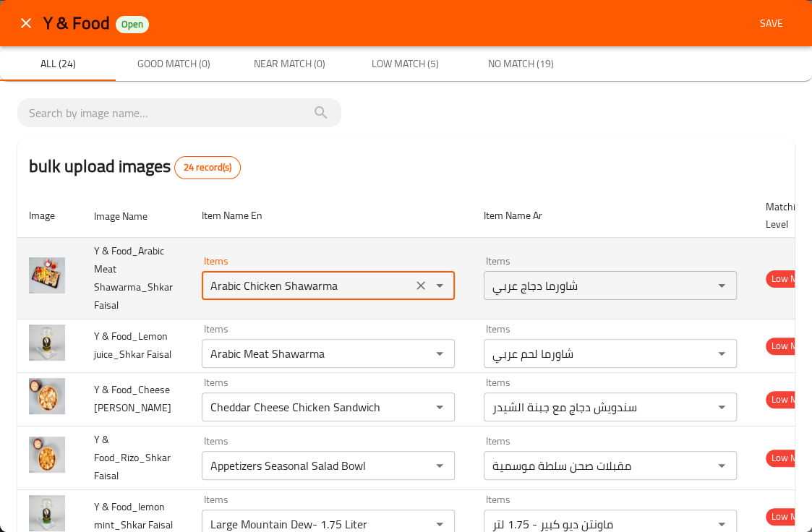
click at [324, 280] on Faisal "Arabic Chicken Shawarma" at bounding box center [307, 285] width 202 height 20
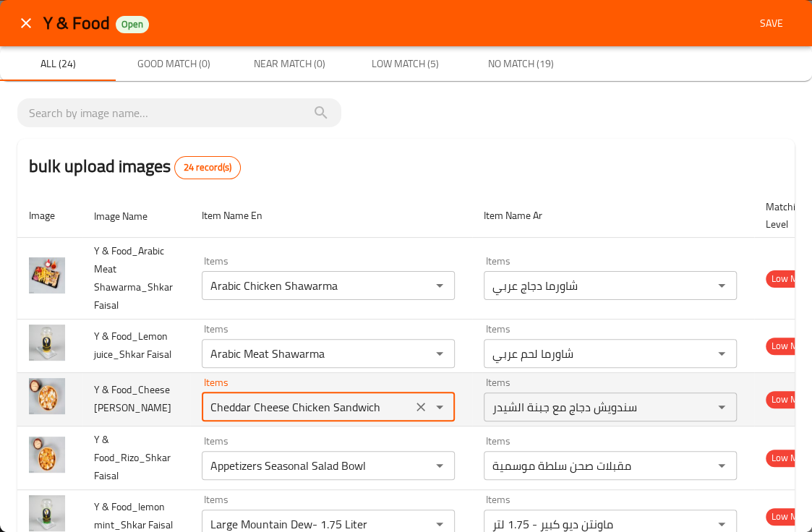
click at [255, 404] on Faisal "Cheddar Cheese Chicken Sandwich" at bounding box center [307, 407] width 202 height 20
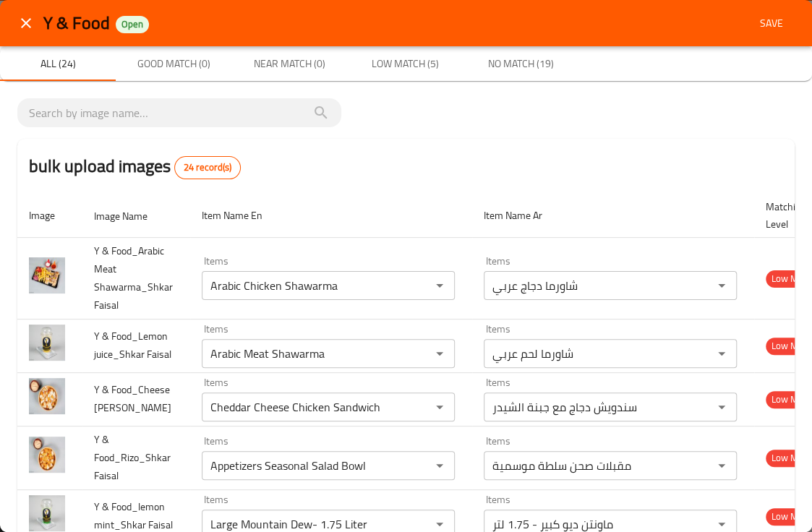
click at [394, 195] on th "Item Name En" at bounding box center [331, 216] width 282 height 44
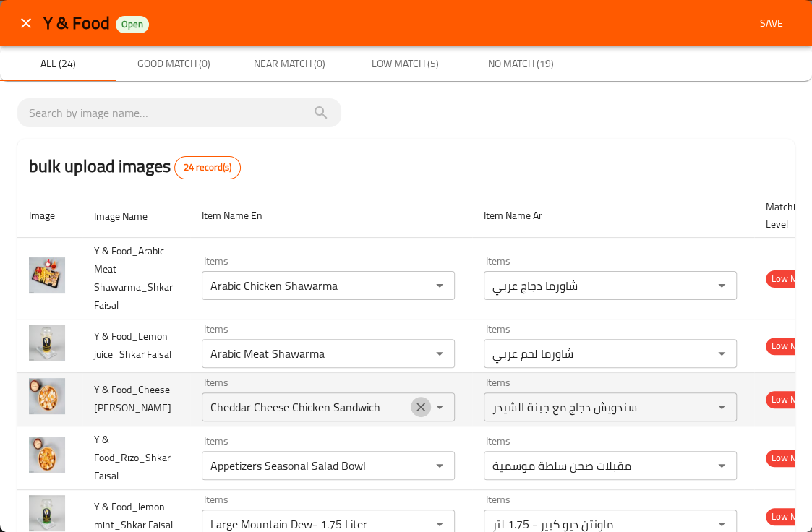
click at [418, 411] on icon "Clear" at bounding box center [420, 407] width 14 height 14
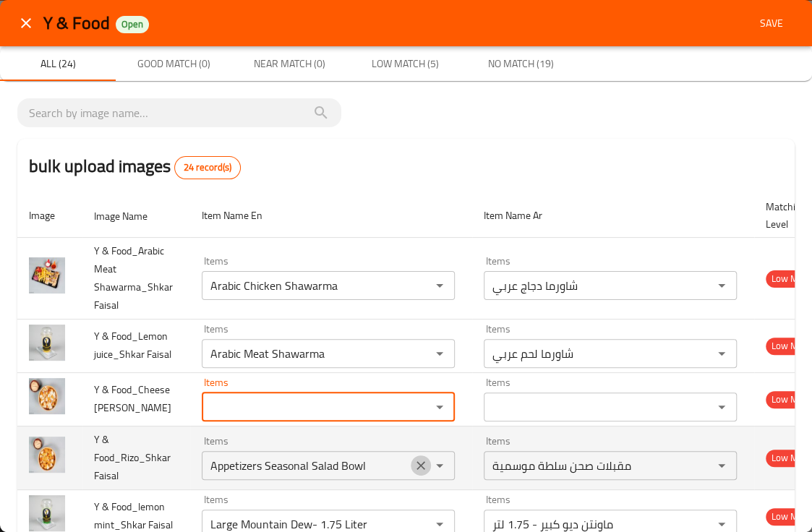
click at [418, 465] on icon "Clear" at bounding box center [420, 465] width 9 height 9
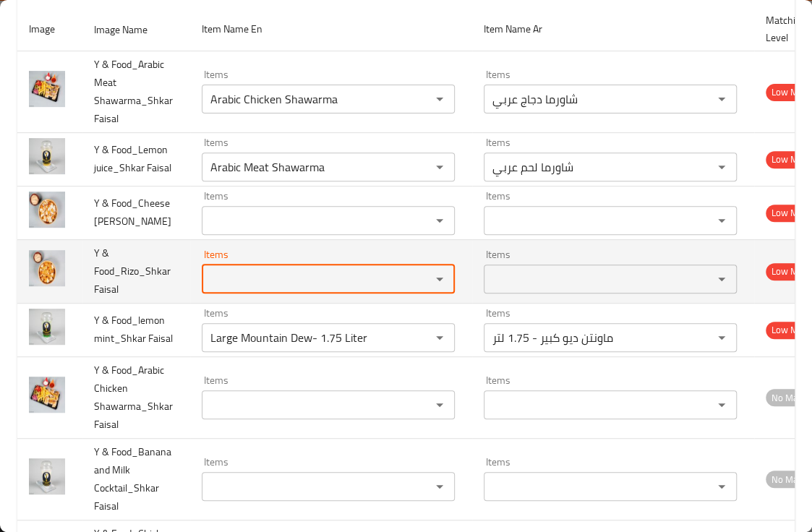
scroll to position [188, 0]
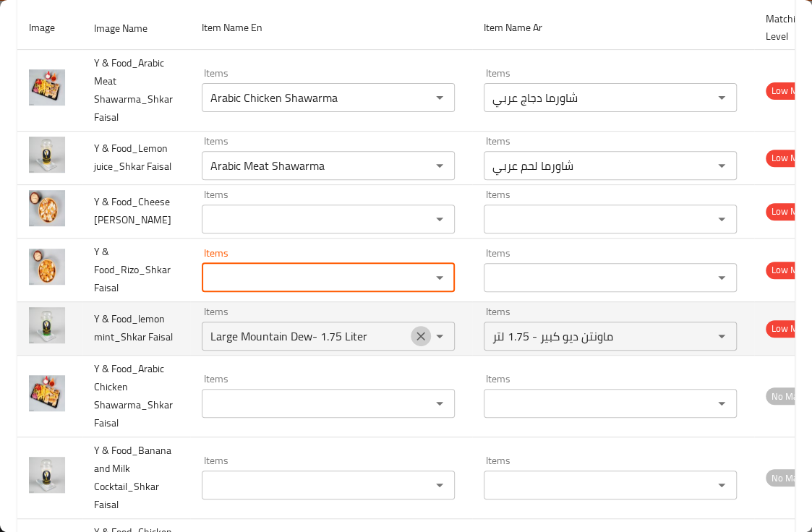
click at [418, 338] on icon "Clear" at bounding box center [420, 336] width 14 height 14
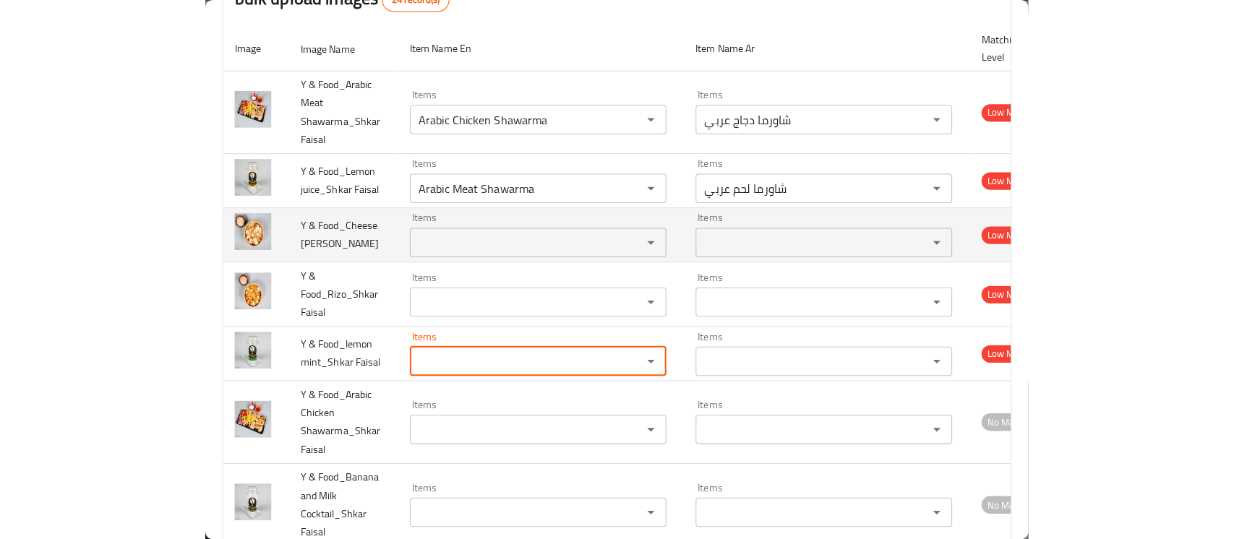
scroll to position [150, 0]
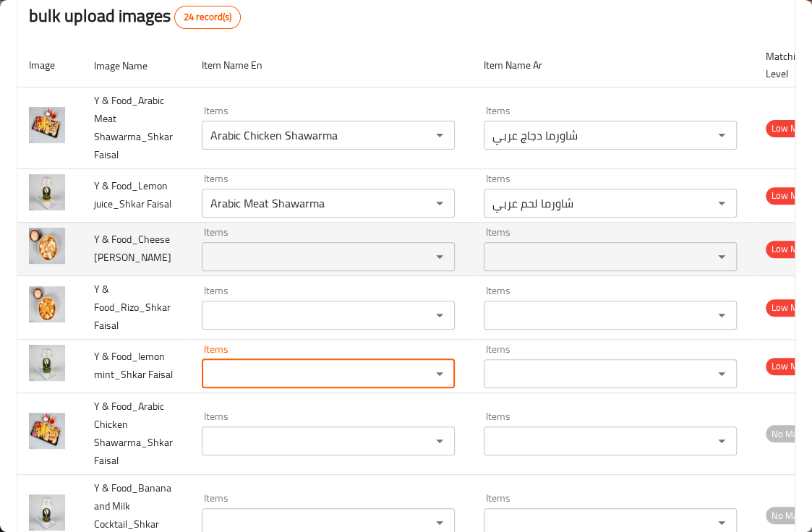
click at [247, 263] on Faisal "Items" at bounding box center [307, 256] width 202 height 20
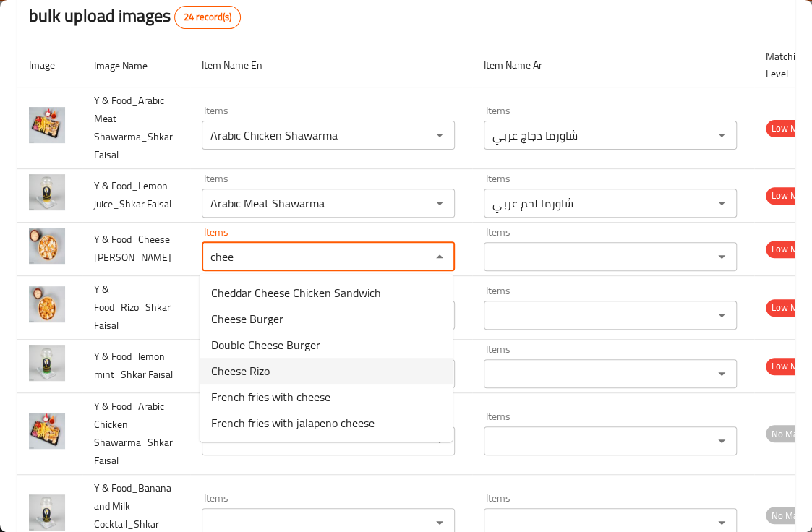
click at [241, 371] on span "Cheese Rizo" at bounding box center [240, 370] width 59 height 17
type Faisal "Cheese Rizo"
type Faisal-ar "ريزو جبنة"
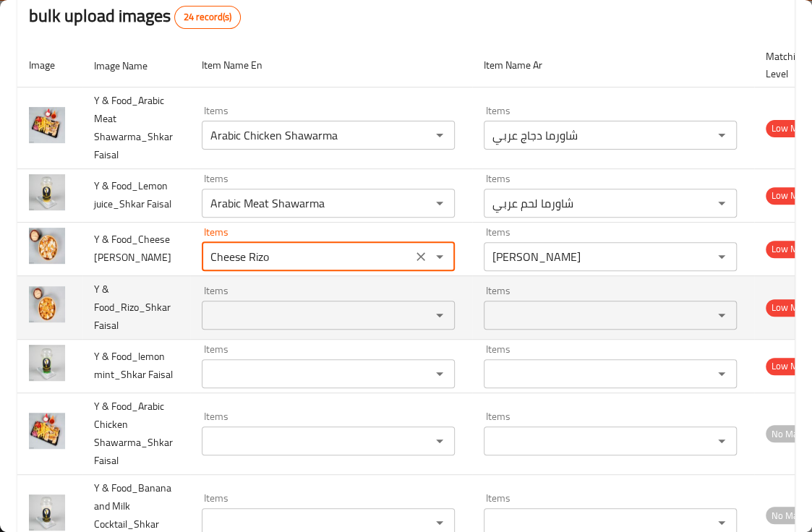
type Faisal "Cheese Rizo"
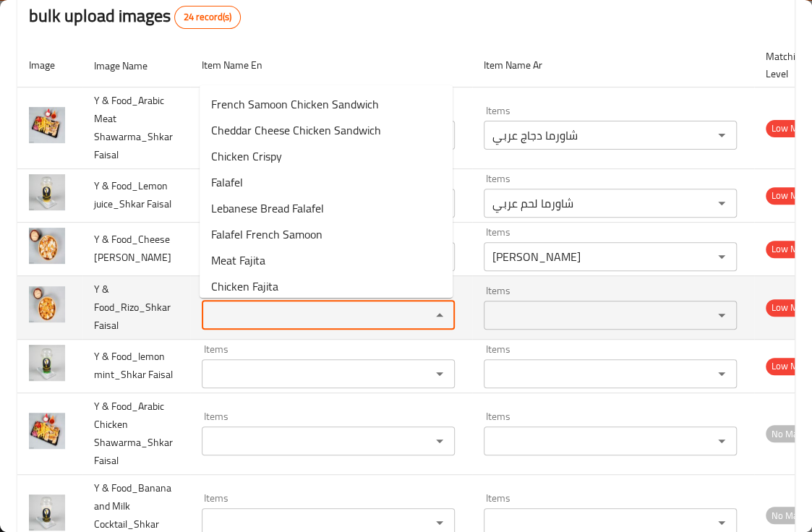
click at [234, 317] on Faisal "Items" at bounding box center [307, 315] width 202 height 20
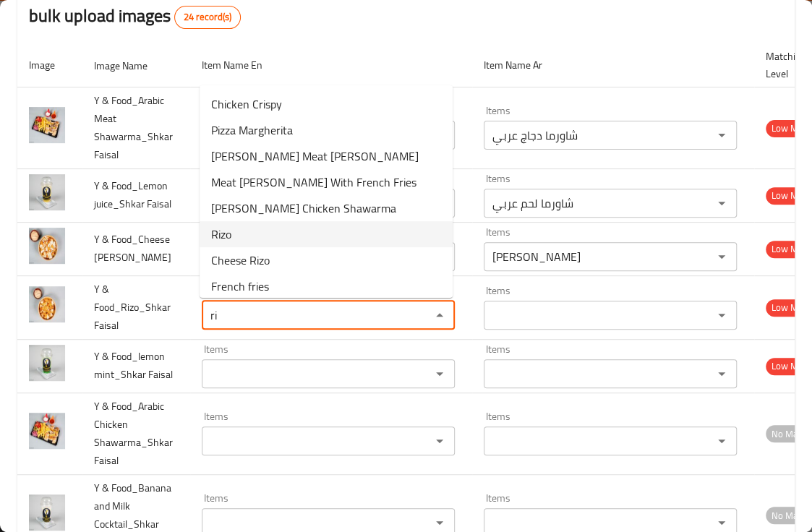
click at [225, 241] on span "Rizo" at bounding box center [221, 233] width 20 height 17
type Faisal "Rizo"
type Faisal-ar "ريزو"
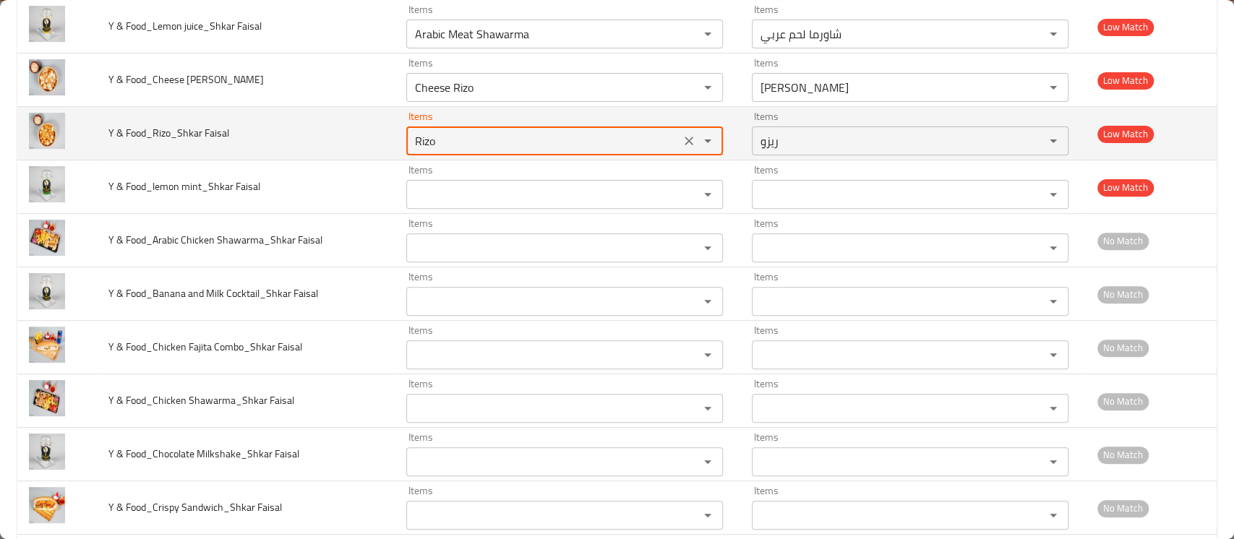
scroll to position [275, 0]
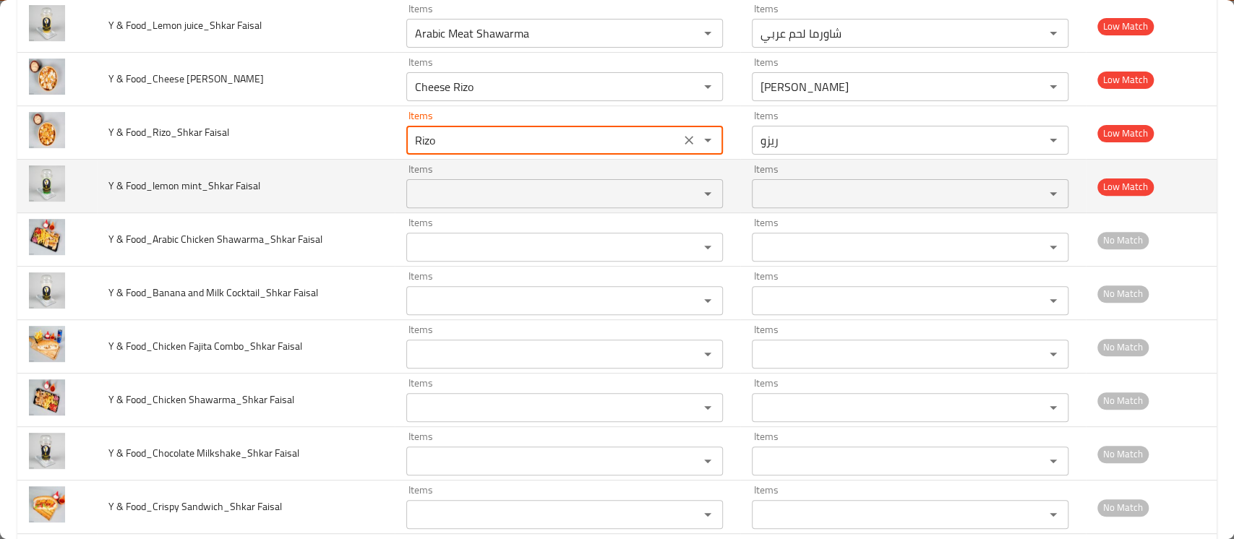
type Faisal "Rizo"
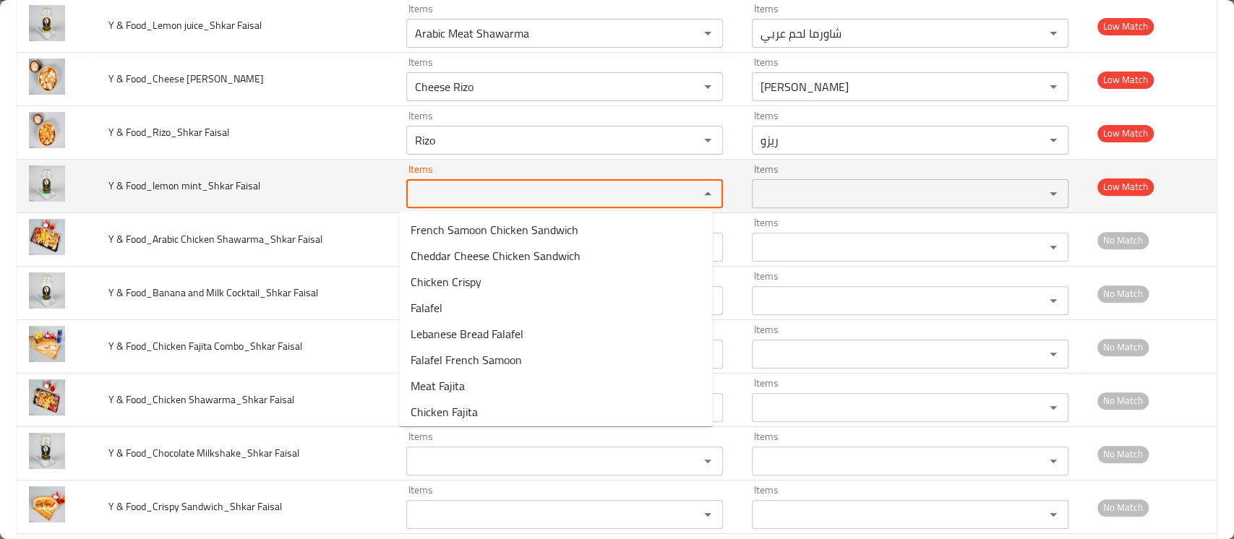
click at [431, 192] on Faisal "Items" at bounding box center [542, 194] width 265 height 20
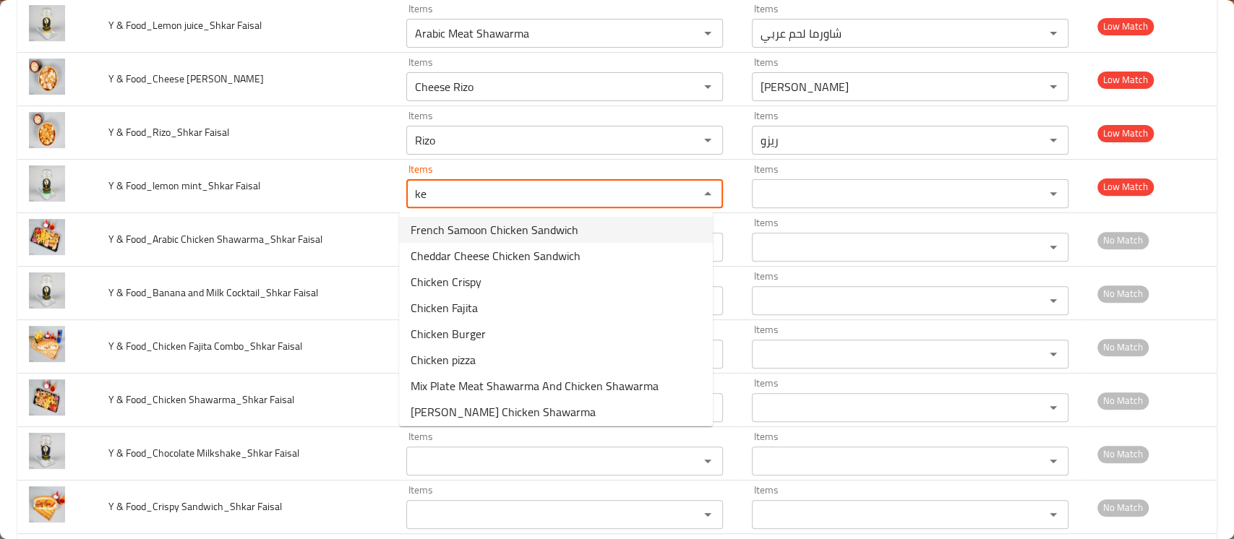
type Faisal "k"
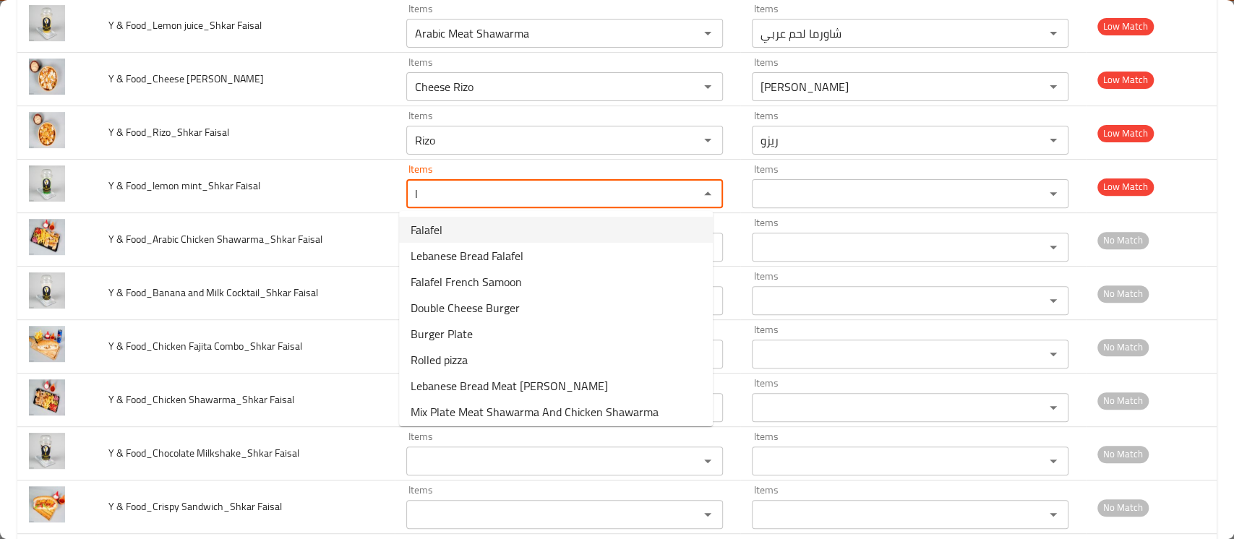
click at [459, 219] on Faisal-option-0 "Falafel" at bounding box center [556, 230] width 314 height 26
type Faisal "Falafele"
type Faisal-ar "فلافل"
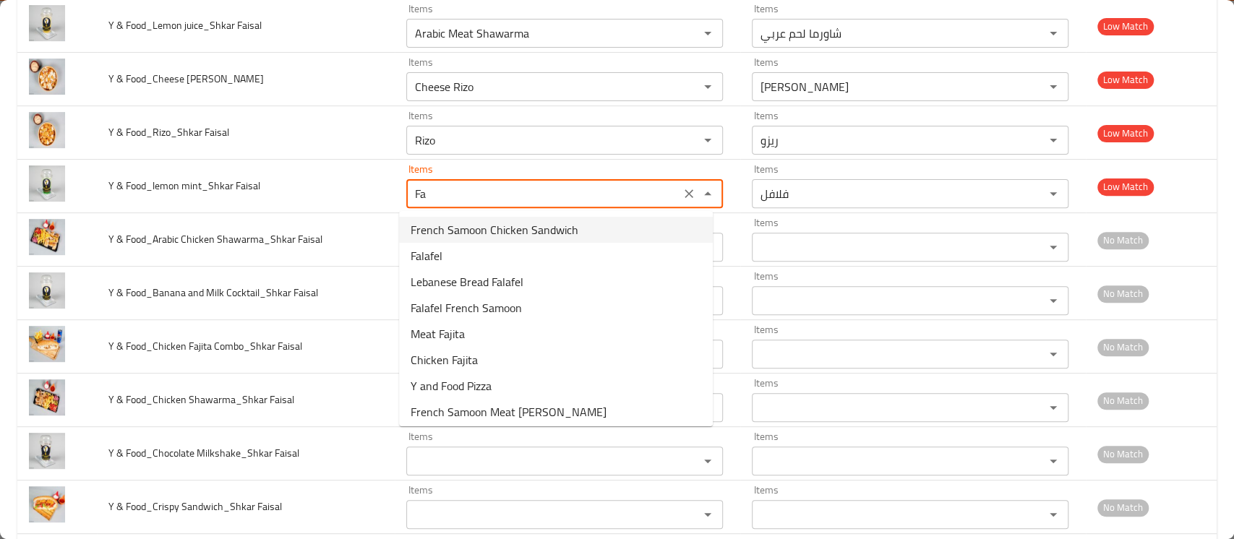
type Faisal "F"
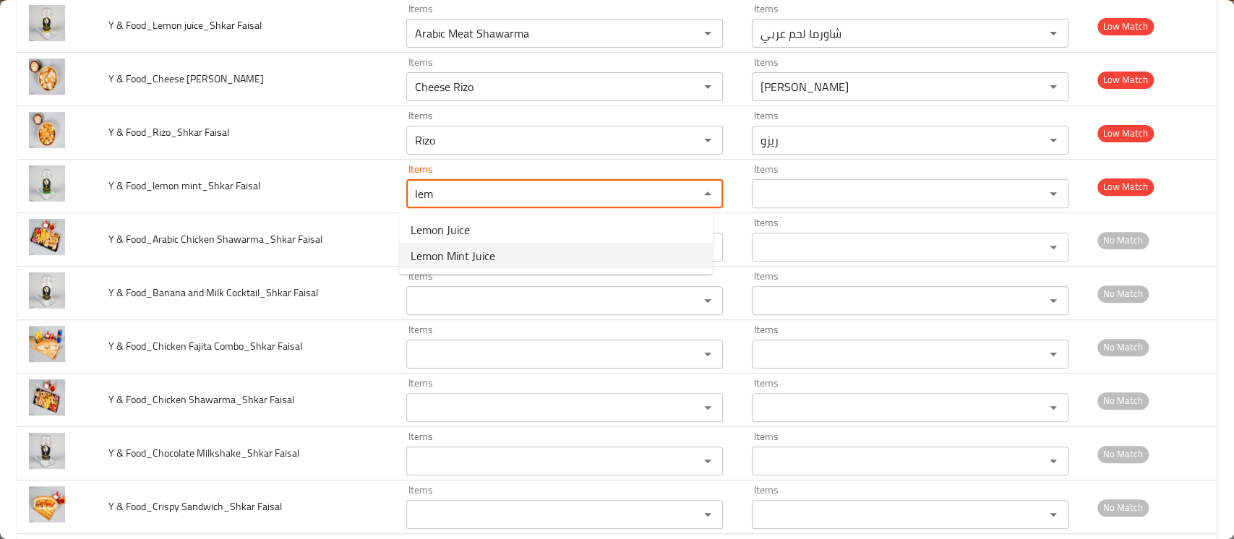
click at [442, 257] on span "Lemon Mint Juice" at bounding box center [452, 255] width 85 height 17
type Faisal "Lemon Mint Juice"
type Faisal-ar "عصير ليمون بالنعناع"
type Faisal "Lemon Mint Juice"
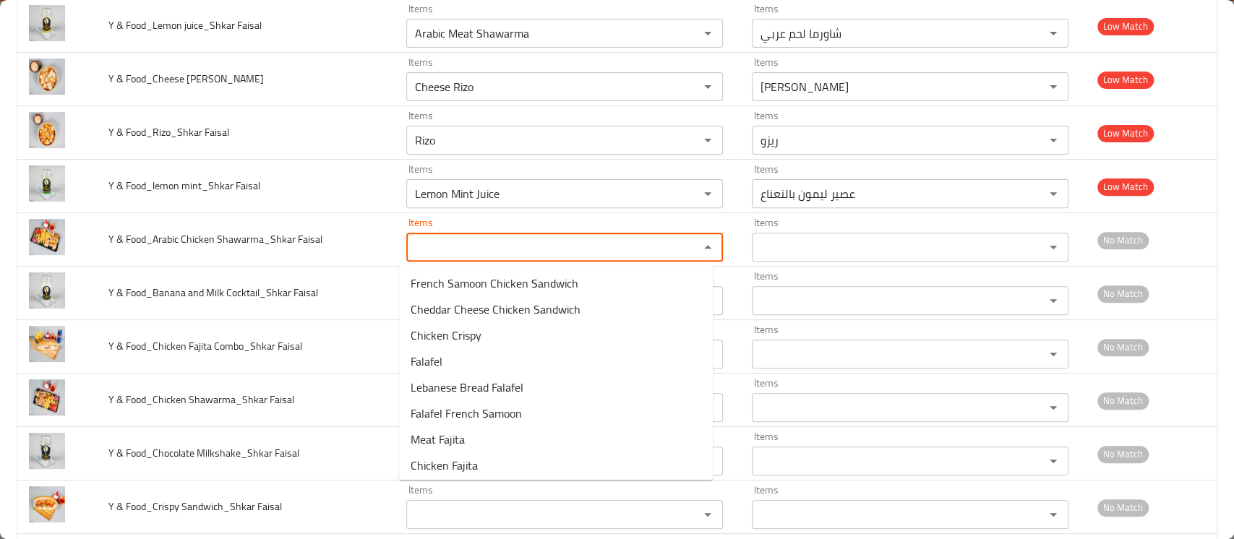
click at [442, 257] on Faisal "Items" at bounding box center [542, 247] width 265 height 20
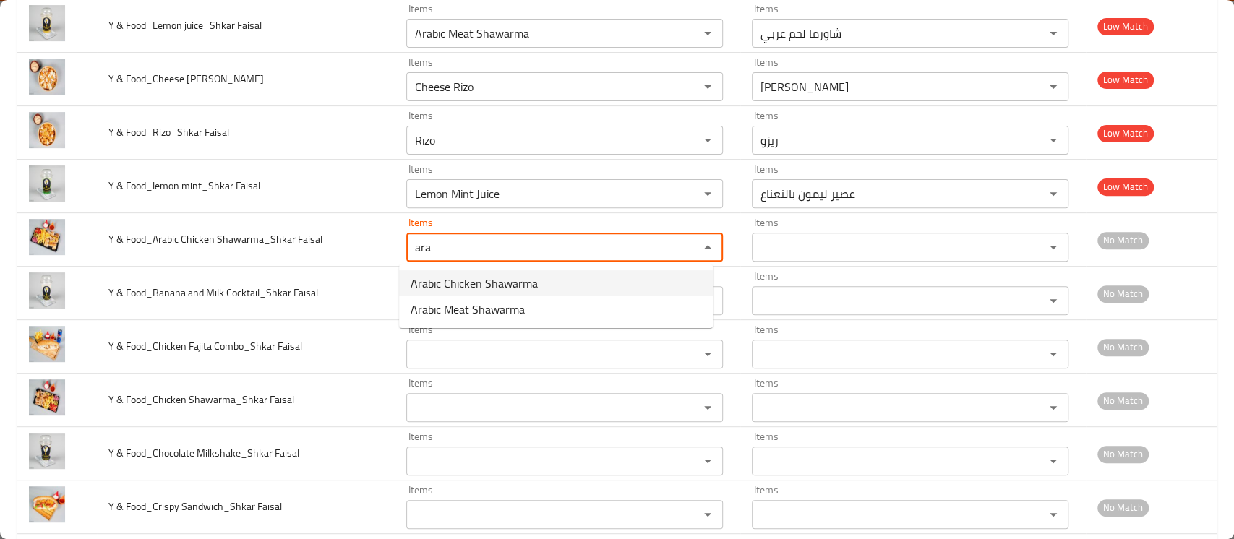
click at [459, 283] on span "Arabic Chicken Shawarma" at bounding box center [473, 283] width 127 height 17
type Faisal "Arabic Chicken Shawarma"
type Faisal-ar "شاورما دجاج عربي"
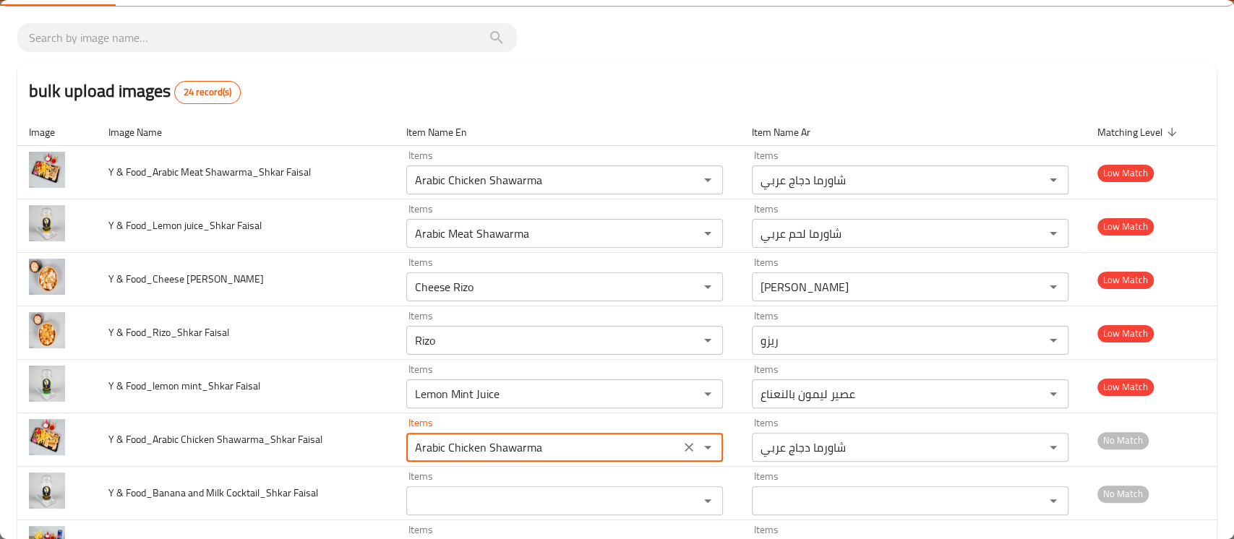
scroll to position [73, 0]
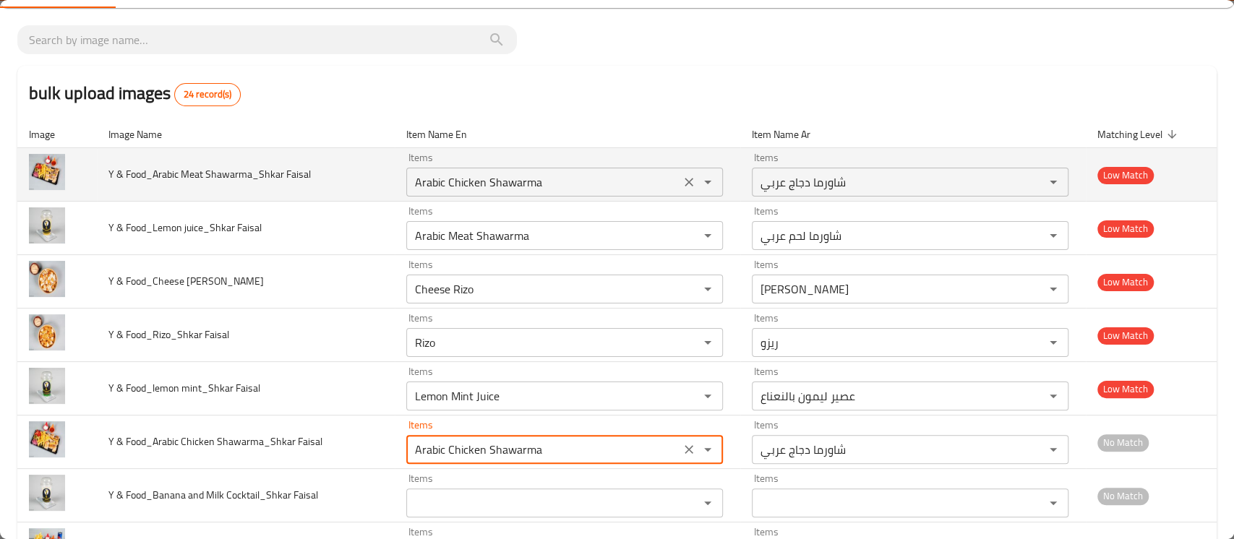
type Faisal "Arabic Chicken Shawarma"
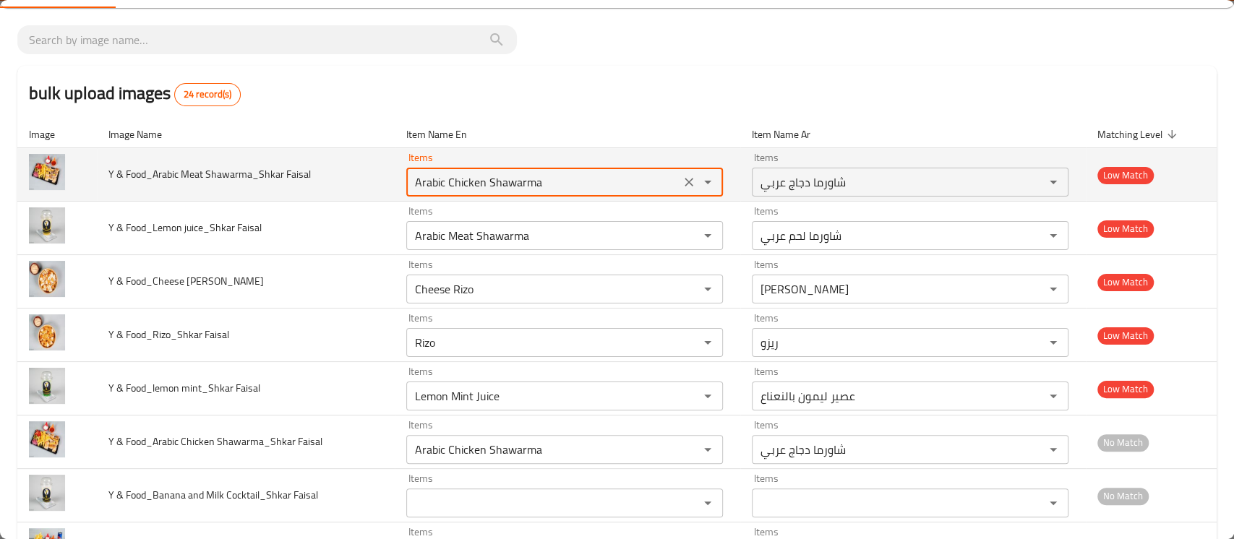
drag, startPoint x: 541, startPoint y: 188, endPoint x: 388, endPoint y: 186, distance: 152.5
click at [395, 186] on td "Items Arabic Chicken Shawarma Items" at bounding box center [567, 174] width 345 height 53
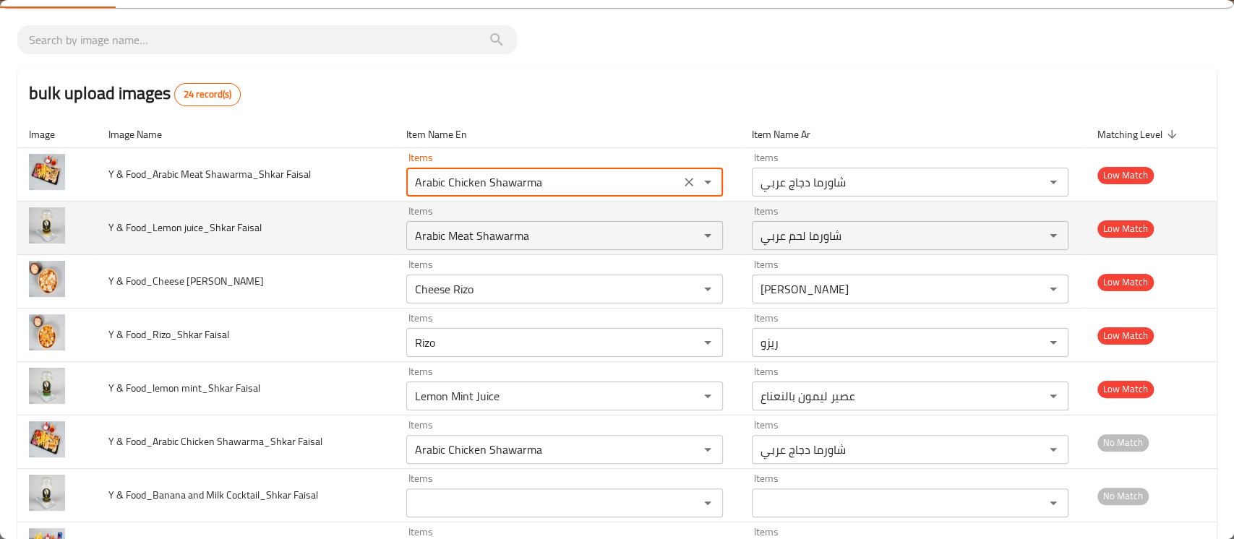
scroll to position [0, 0]
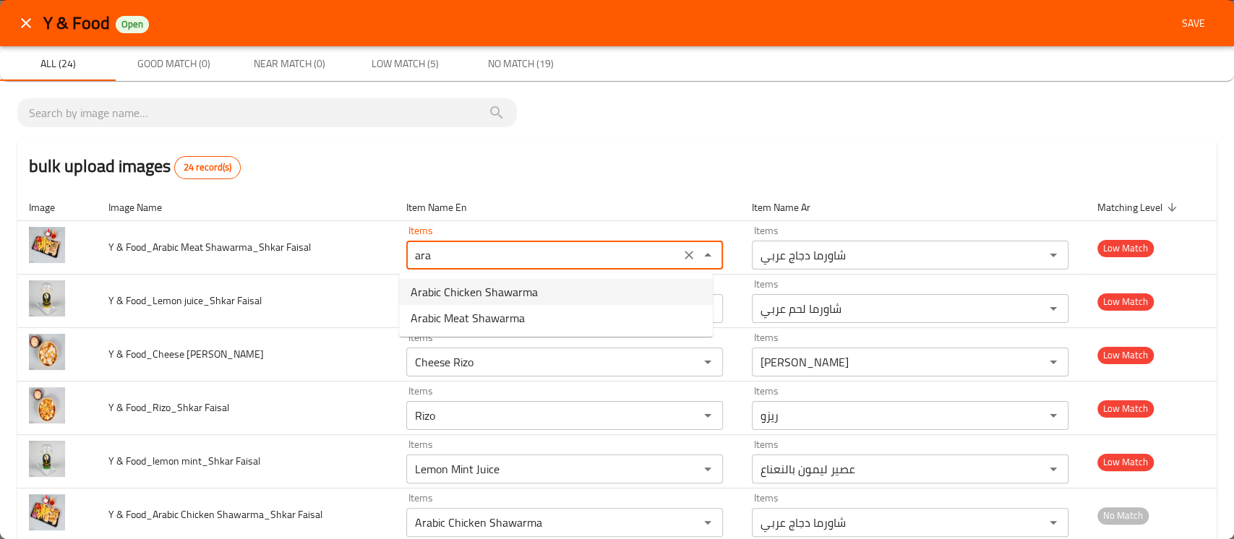
click at [437, 286] on span "Arabic Chicken Shawarma" at bounding box center [473, 291] width 127 height 17
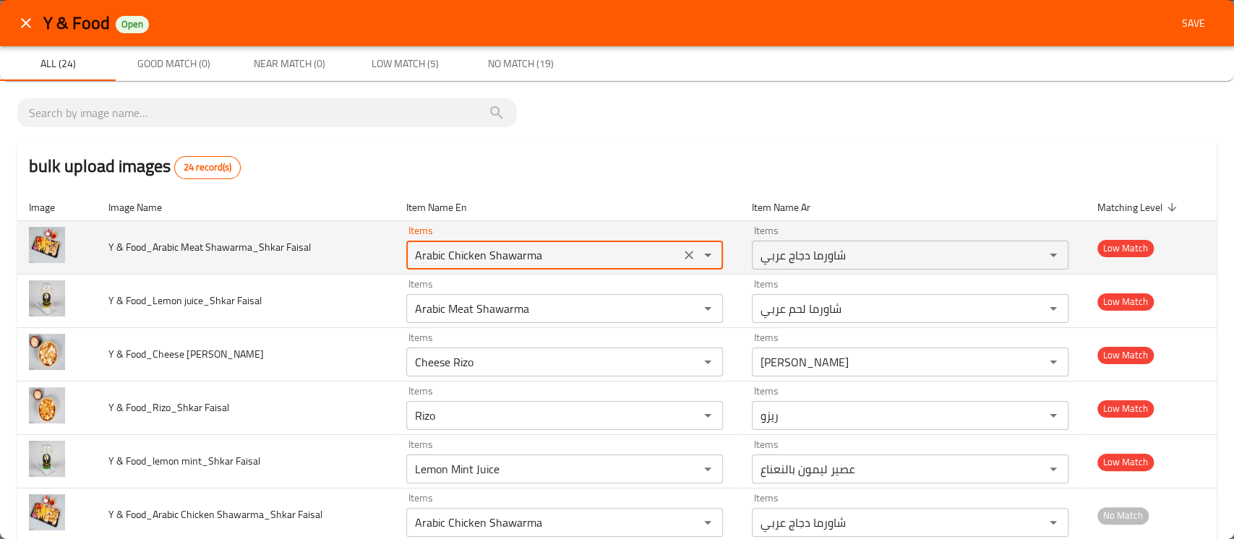
click at [456, 249] on Faisal "Arabic Chicken Shawarma" at bounding box center [542, 255] width 265 height 20
click at [456, 249] on Faisal "a" at bounding box center [542, 255] width 265 height 20
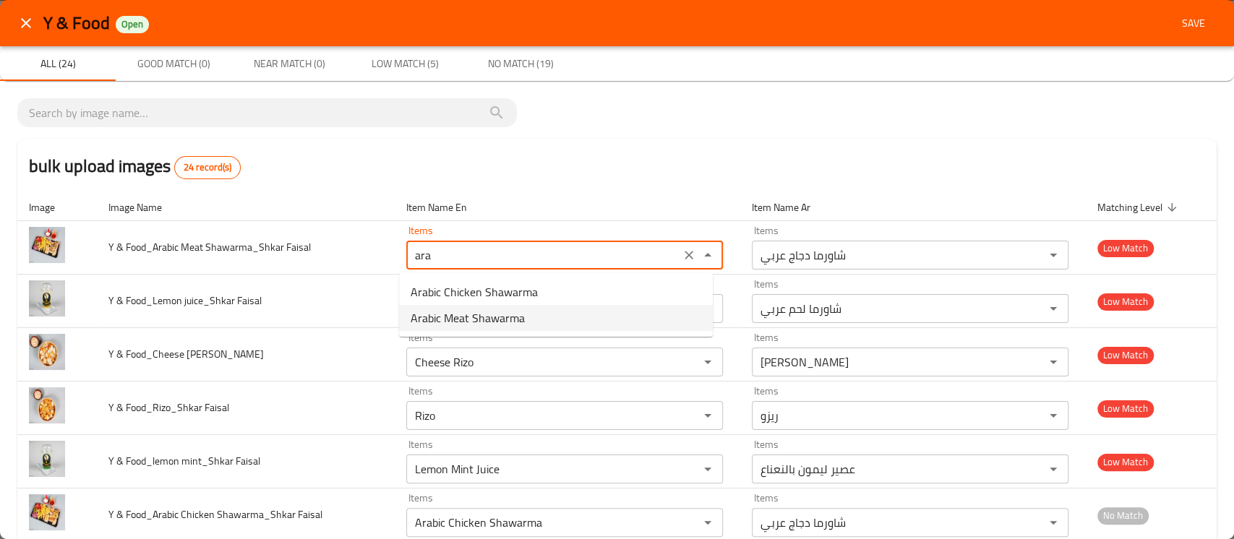
click at [457, 305] on Faisal-option-1 "Arabic Meat Shawarma" at bounding box center [556, 318] width 314 height 26
type Faisal "Arabic Meat Shawarma"
type Faisal-ar "شاورما لحم عربي"
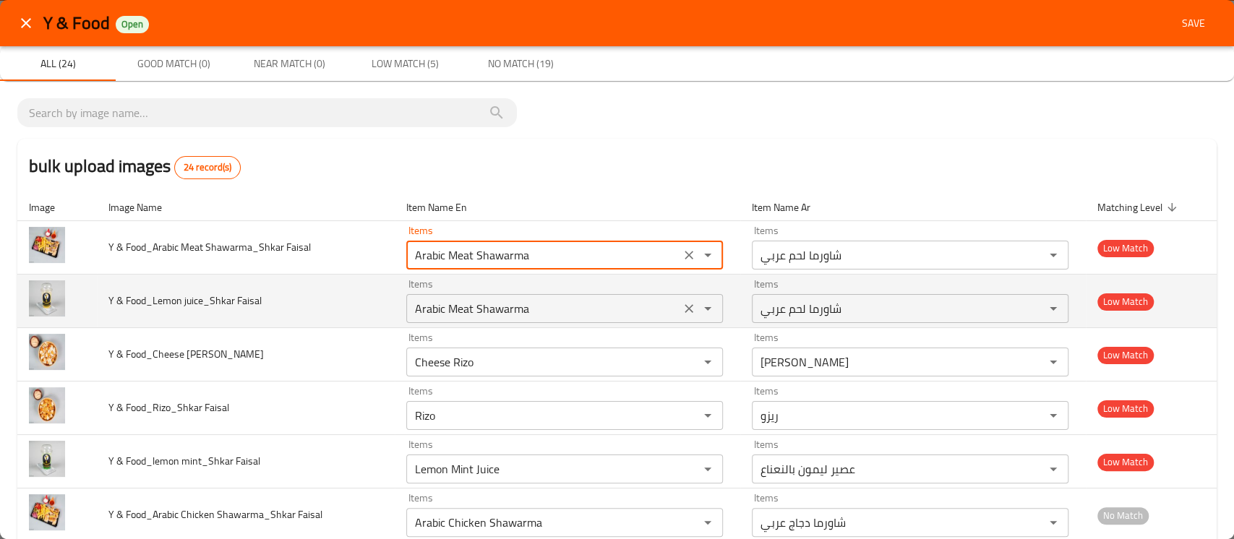
type Faisal "Arabic Meat Shawarma"
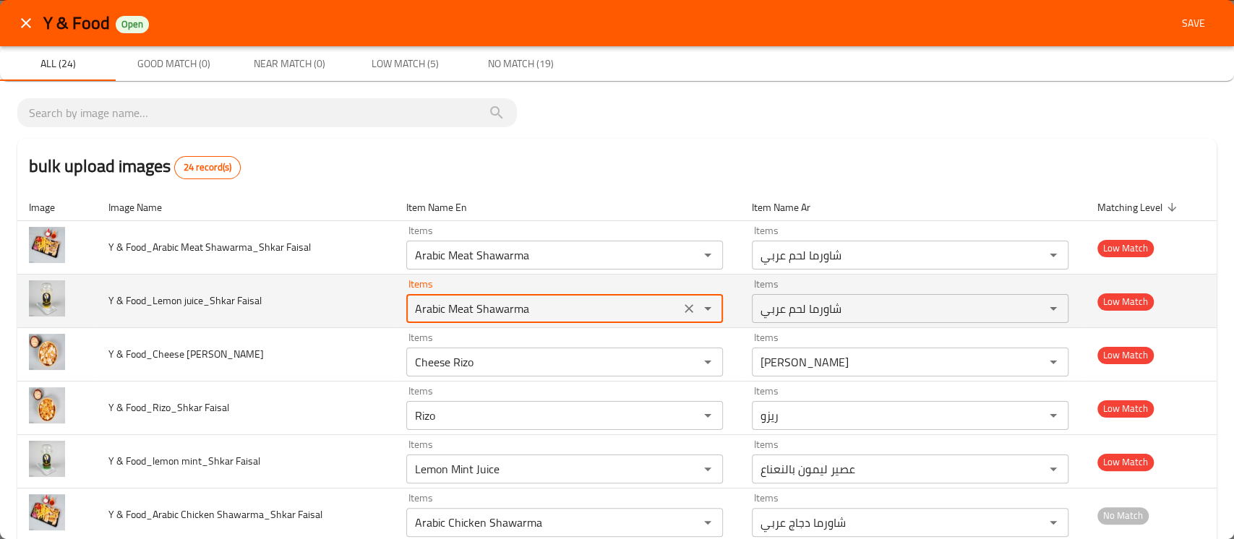
click at [489, 309] on Faisal "Arabic Meat Shawarma" at bounding box center [542, 308] width 265 height 20
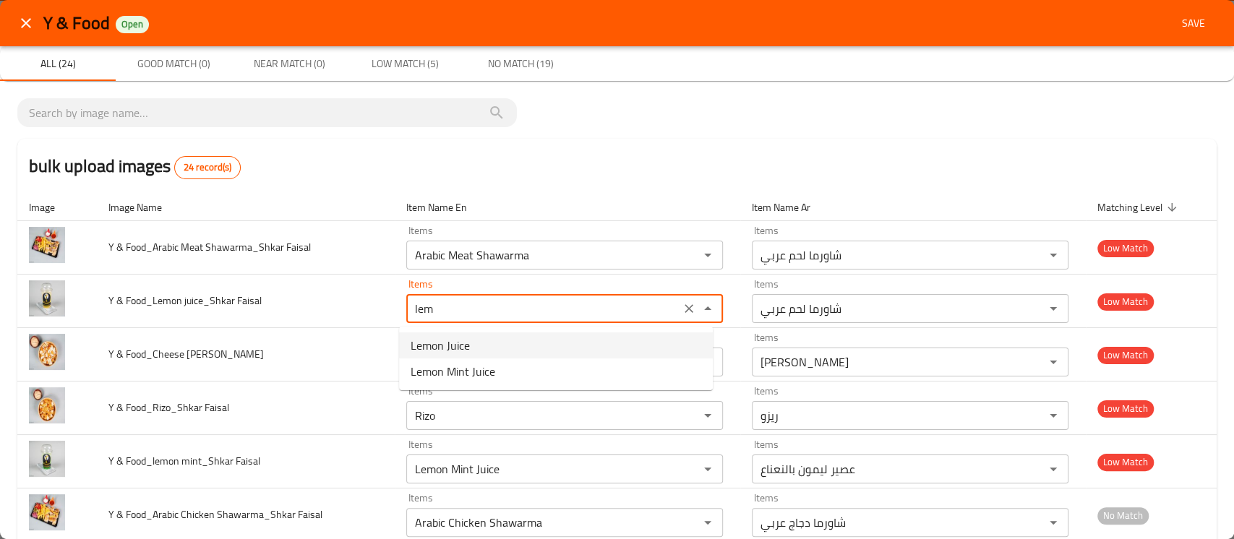
click at [468, 340] on span "Lemon Juice" at bounding box center [439, 345] width 59 height 17
type Faisal "Lemon Juice"
type Faisal-ar "عصير ليمون"
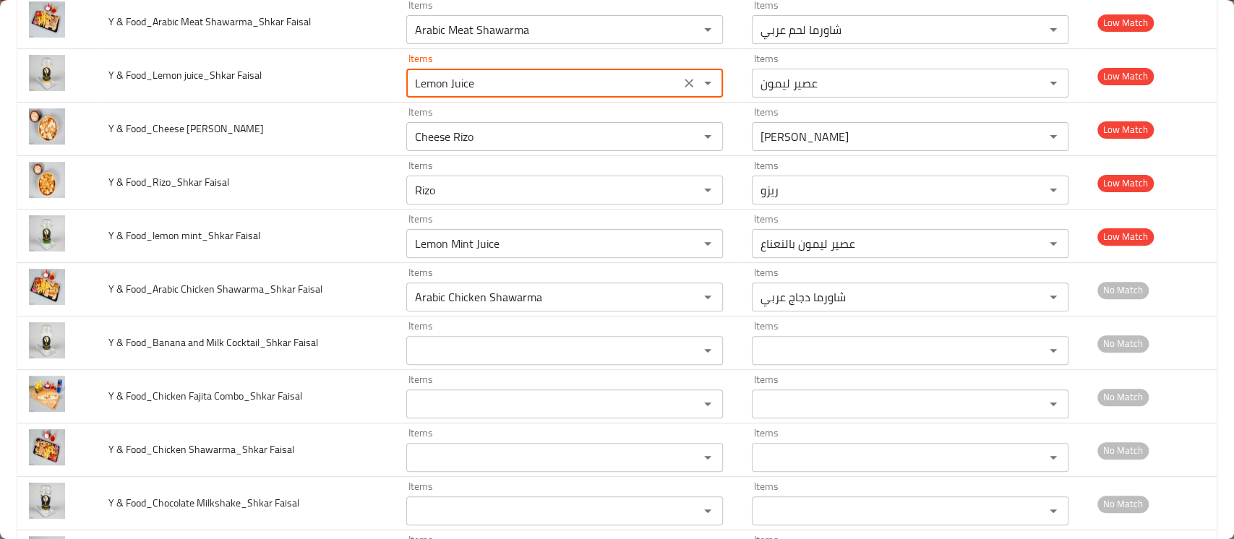
scroll to position [226, 0]
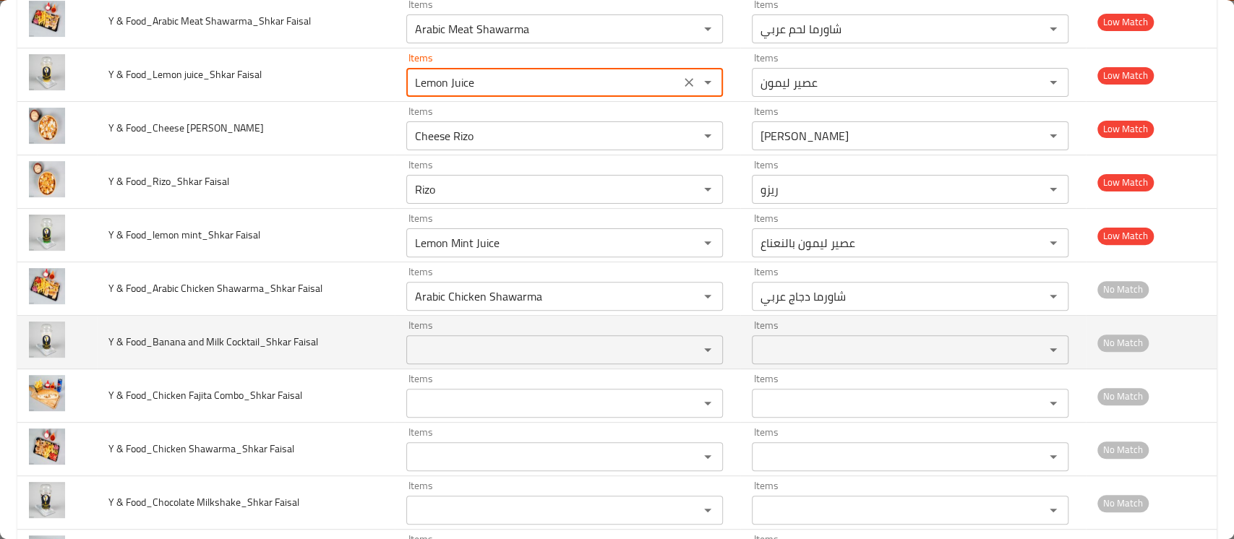
type Faisal "Lemon Juice"
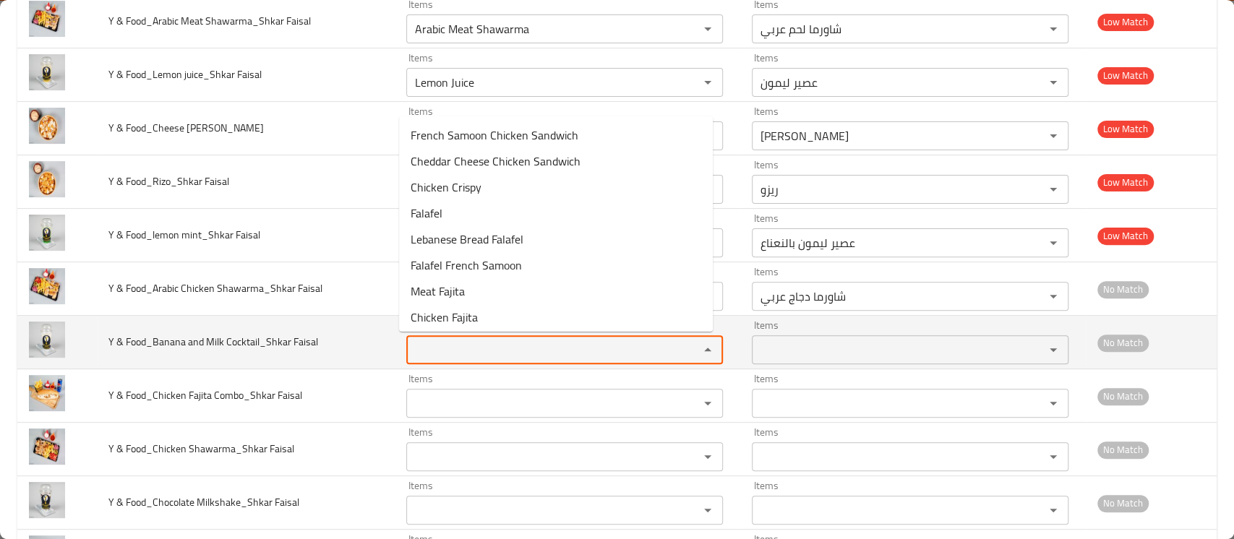
click at [456, 348] on Faisal "Items" at bounding box center [542, 350] width 265 height 20
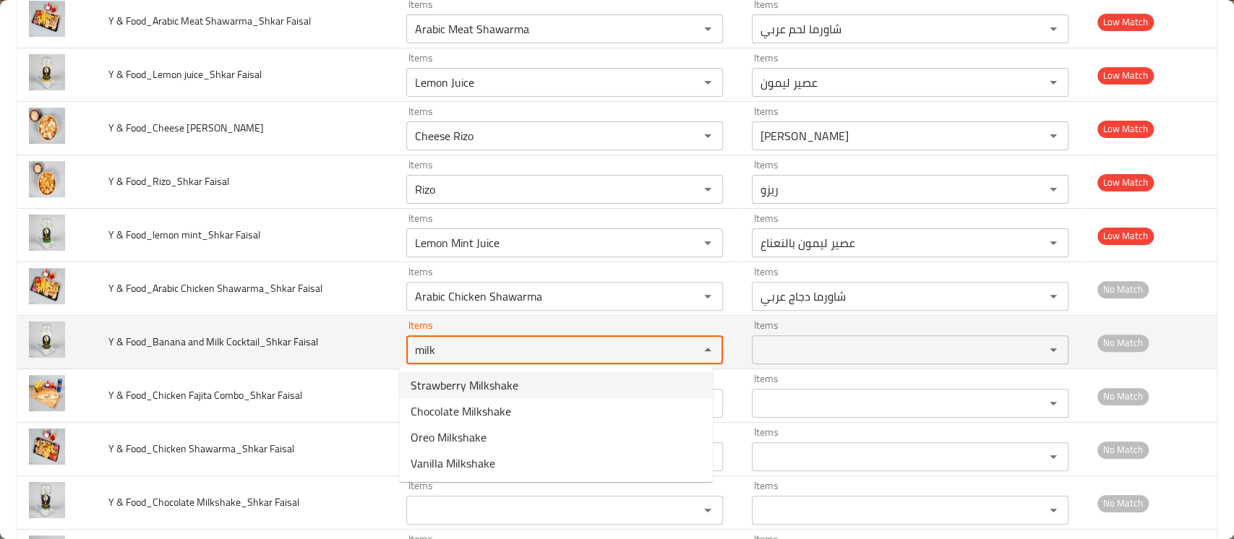
drag, startPoint x: 455, startPoint y: 345, endPoint x: 382, endPoint y: 350, distance: 72.4
click at [382, 350] on tr "Y & Food_Banana and Milk Cocktail_Shkar Faisal Items milk Items Items Items No …" at bounding box center [616, 342] width 1199 height 53
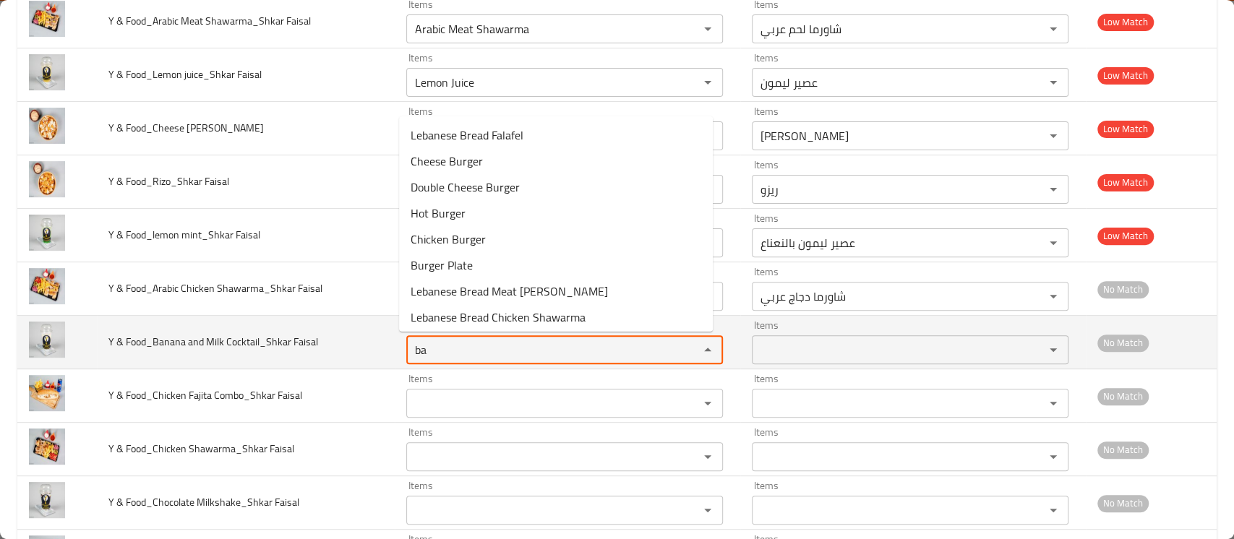
type Faisal "ban"
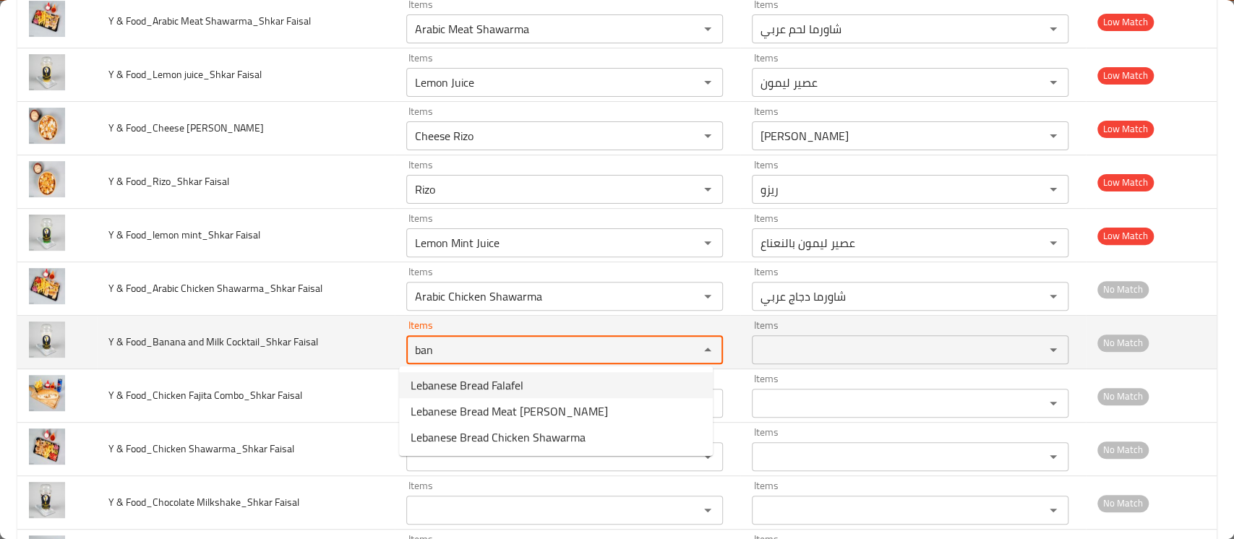
drag, startPoint x: 431, startPoint y: 349, endPoint x: 347, endPoint y: 351, distance: 83.8
click at [347, 351] on tr "Y & Food_Banana and Milk Cocktail_Shkar Faisal Items ban Items Items Items No M…" at bounding box center [616, 342] width 1199 height 53
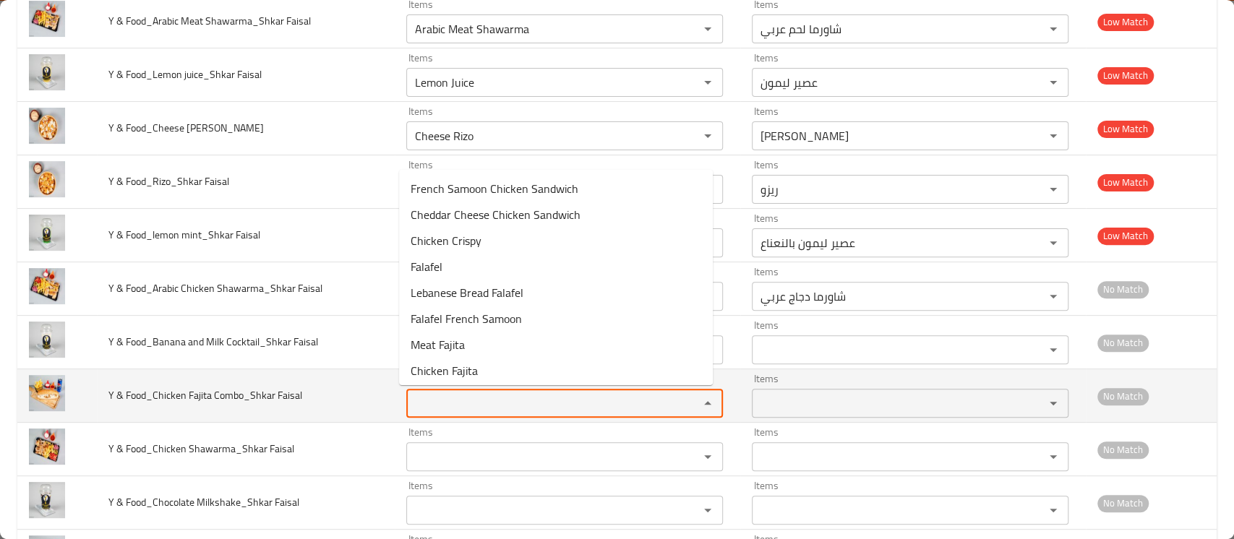
click at [425, 405] on Faisal "Items" at bounding box center [542, 403] width 265 height 20
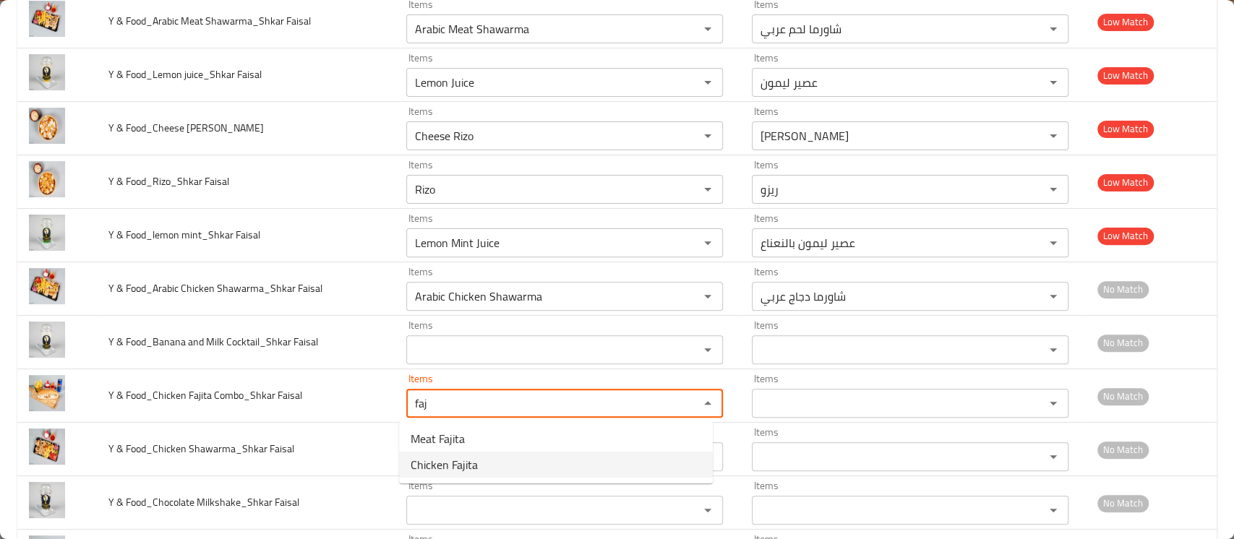
click at [447, 470] on span "Chicken Fajita" at bounding box center [443, 464] width 67 height 17
type Faisal "Chicken Fajita"
type Faisal-ar "فاهيتا دجاج"
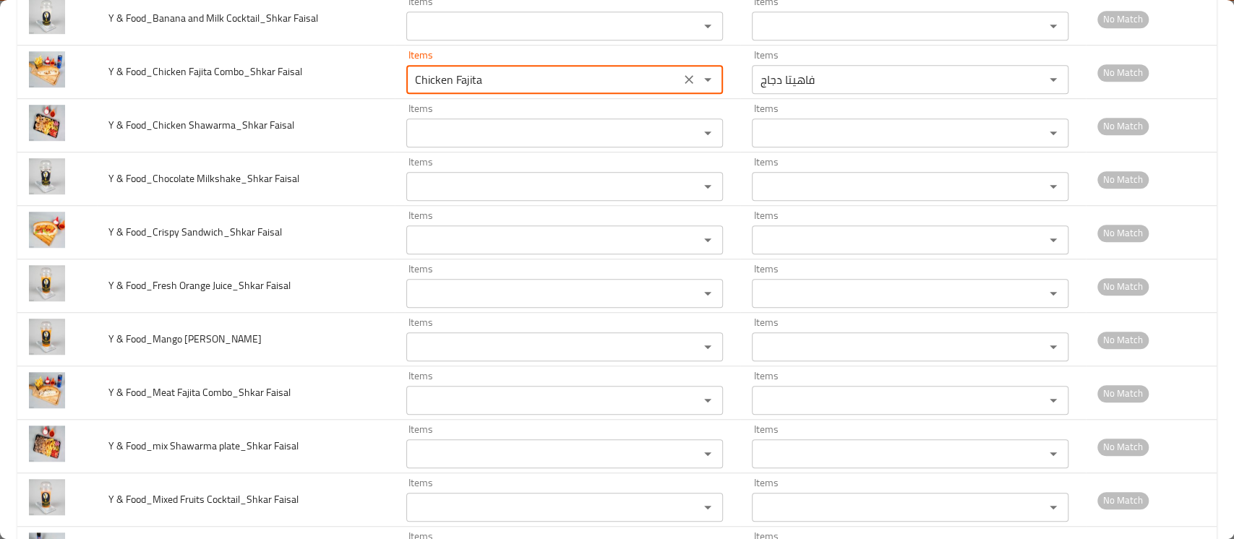
scroll to position [574, 0]
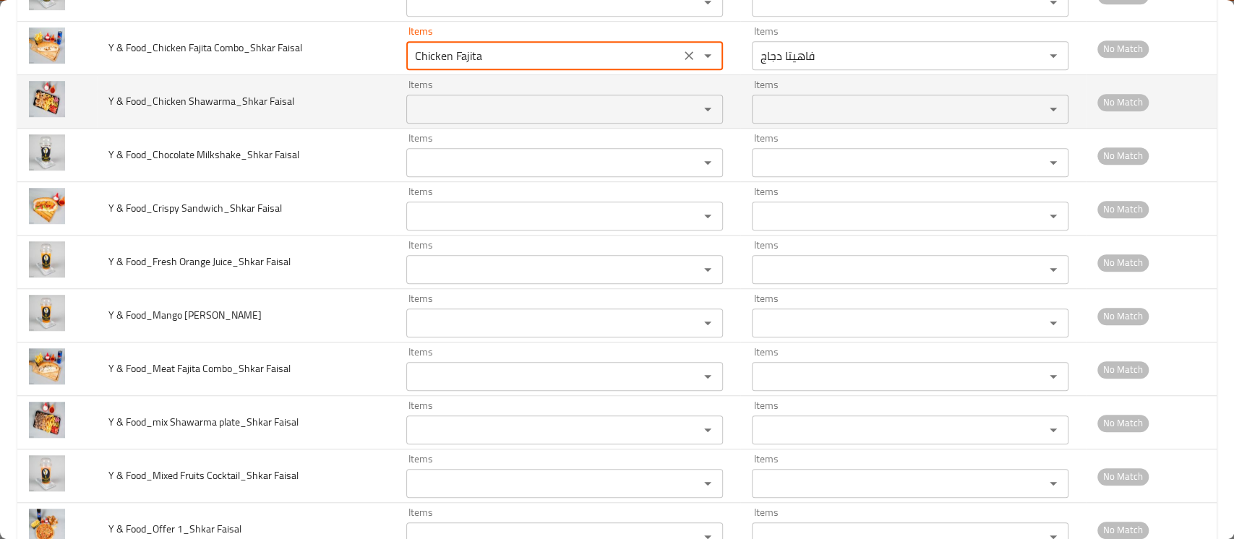
type Faisal "Chicken Fajita"
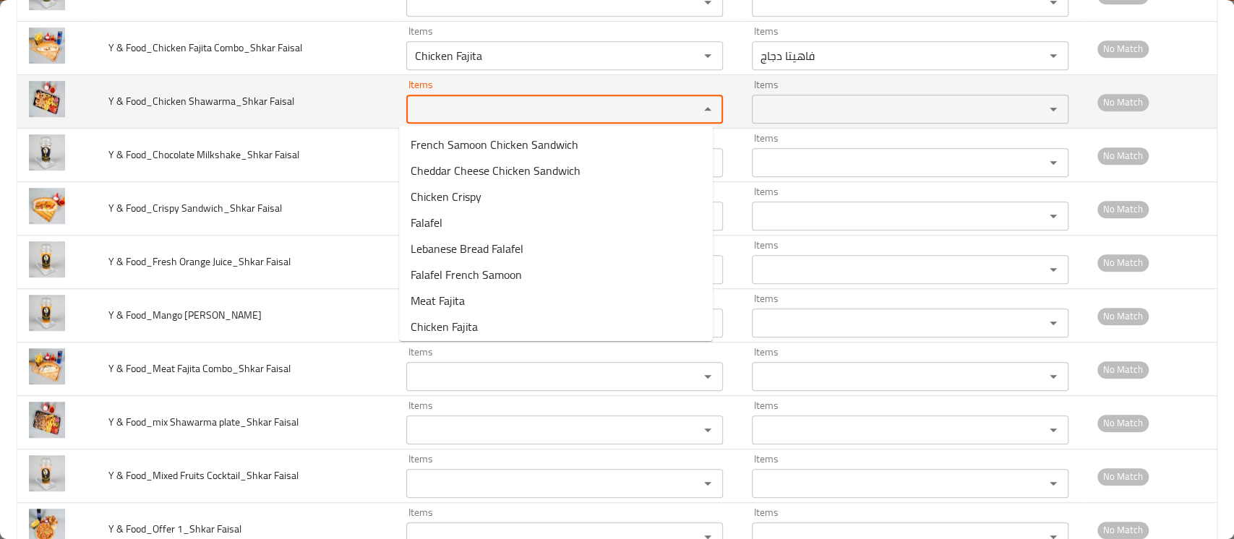
click at [473, 108] on Faisal "Items" at bounding box center [542, 109] width 265 height 20
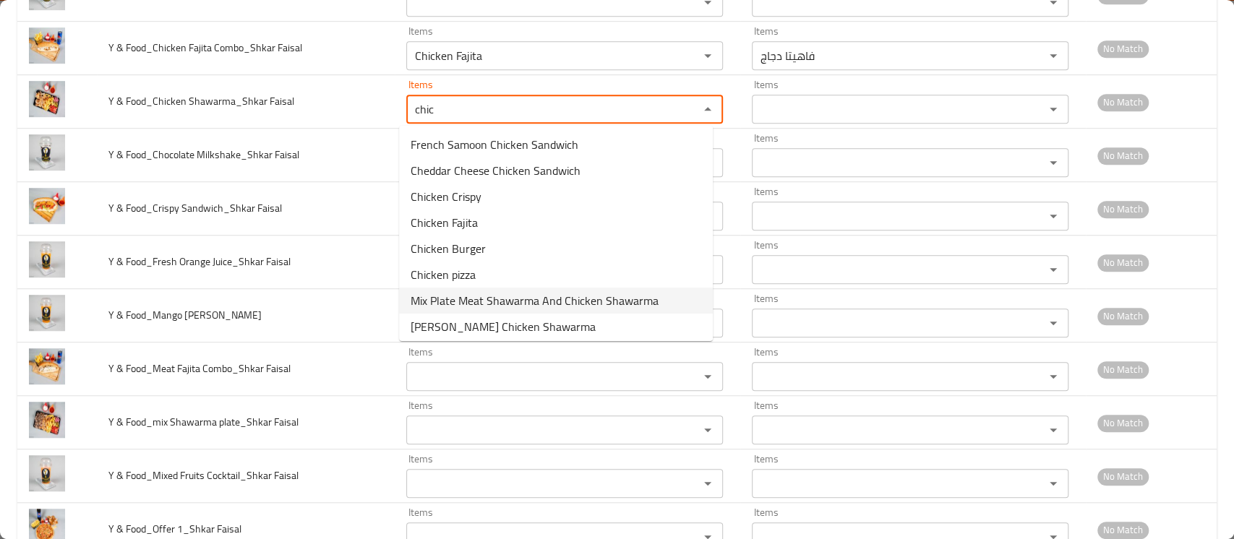
scroll to position [82, 0]
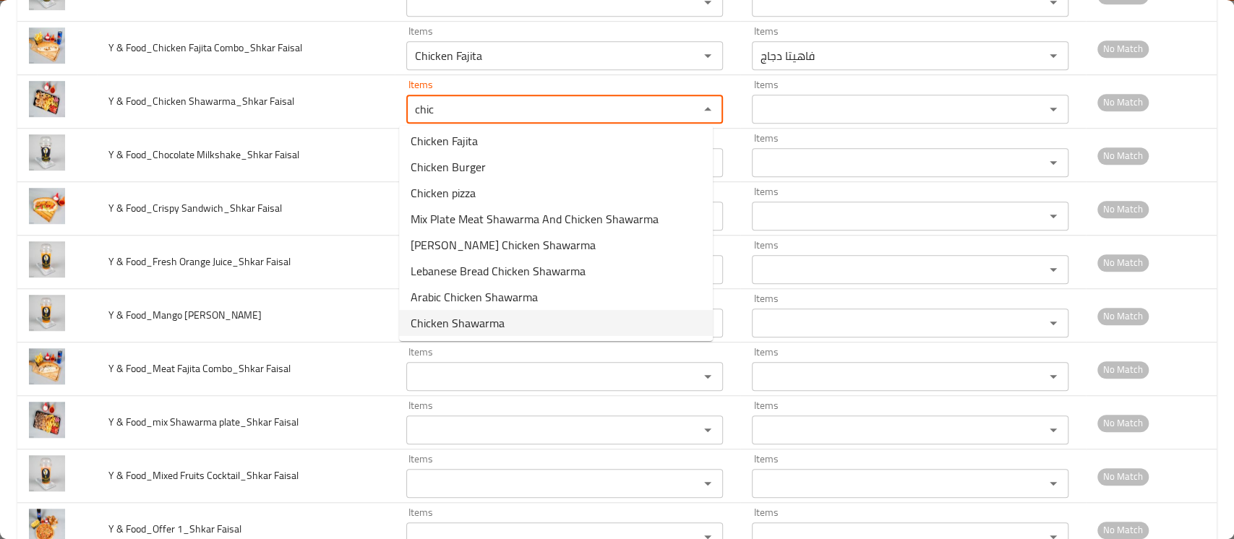
click at [468, 324] on span "Chicken Shawarma" at bounding box center [457, 322] width 94 height 17
type Faisal "Chicken Shawarma"
type Faisal-ar "شاورما دجاج"
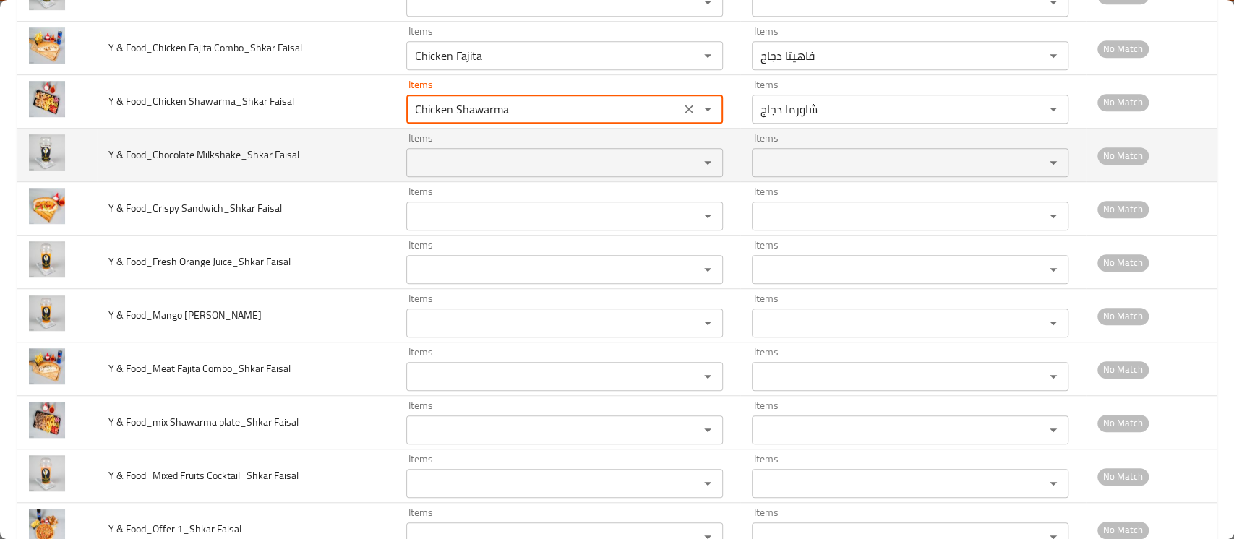
type Faisal "Chicken Shawarma"
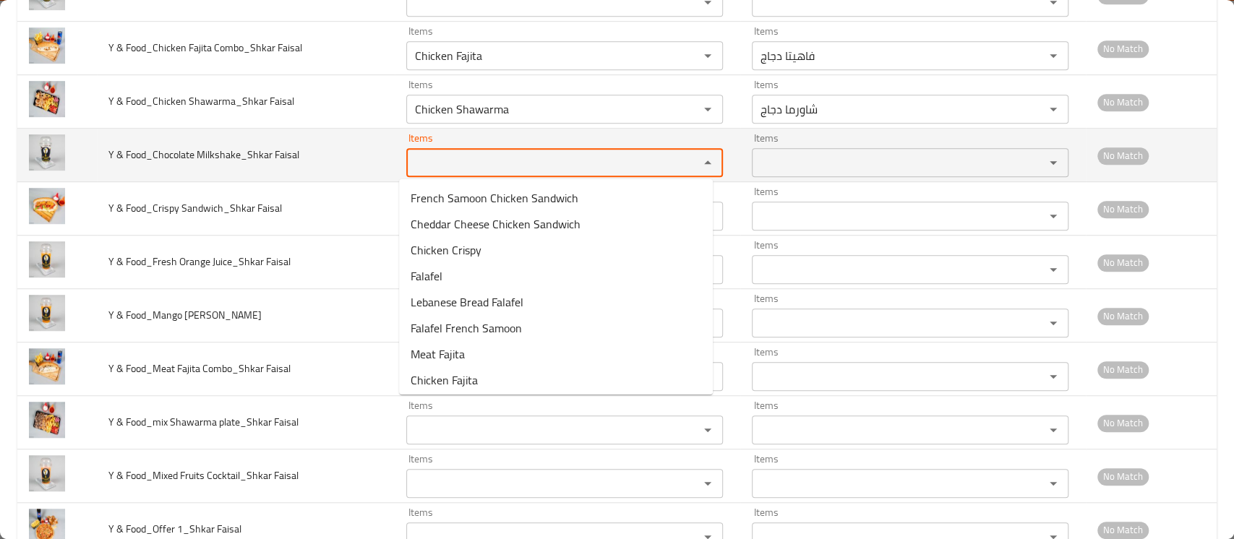
click at [457, 164] on Faisal "Items" at bounding box center [542, 162] width 265 height 20
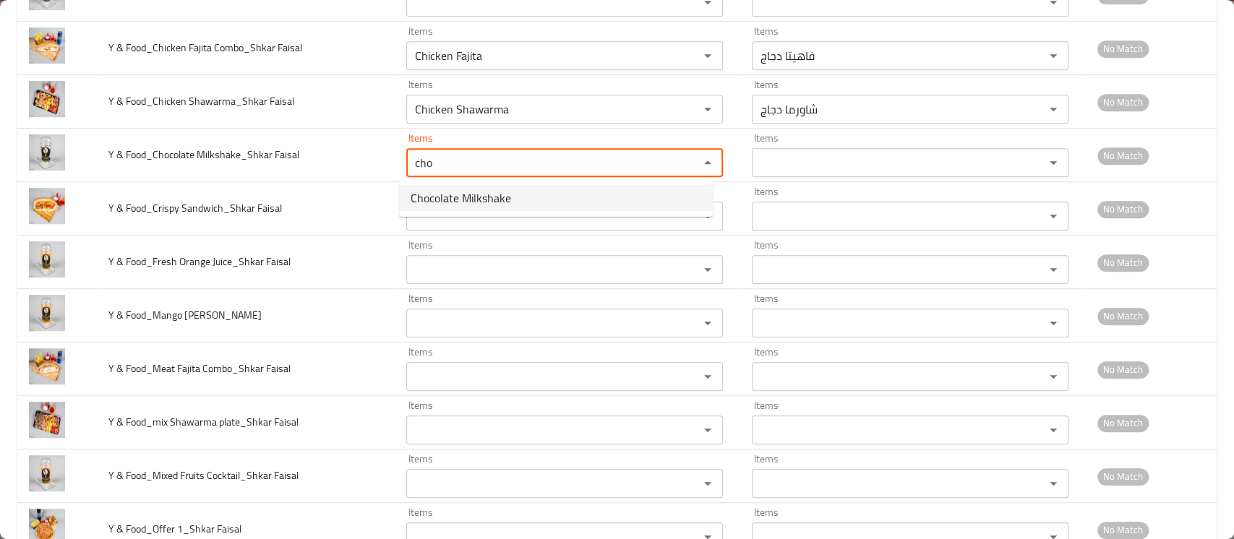
click at [452, 194] on span "Chocolate Milkshake" at bounding box center [460, 197] width 100 height 17
type Faisal "Chocolate Milkshake"
type Faisal-ar "ميلك شيك شوكولاتة"
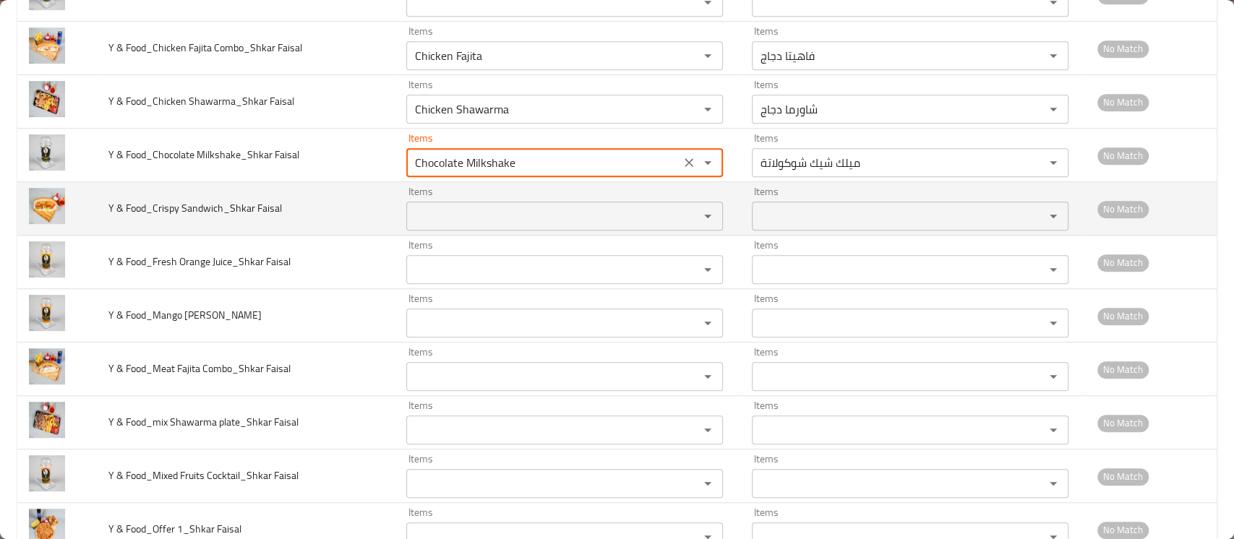
type Faisal "Chocolate Milkshake"
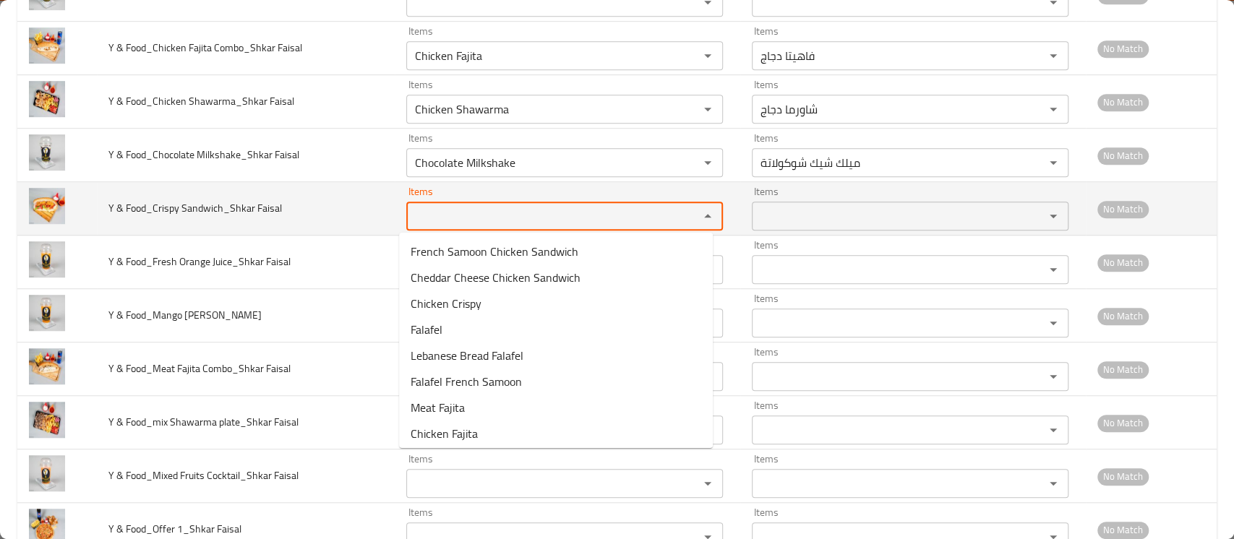
click at [437, 217] on Faisal "Items" at bounding box center [542, 216] width 265 height 20
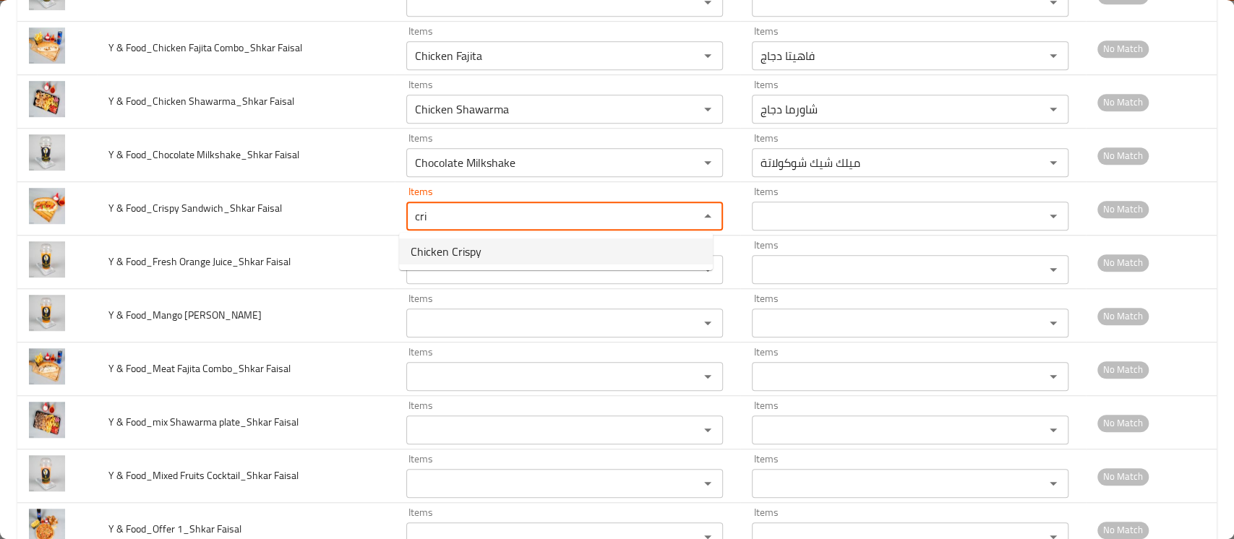
click at [446, 247] on span "Chicken Crispy" at bounding box center [445, 251] width 71 height 17
type Faisal "Chicken Crispy"
type Faisal-ar "كريسبي دجاج"
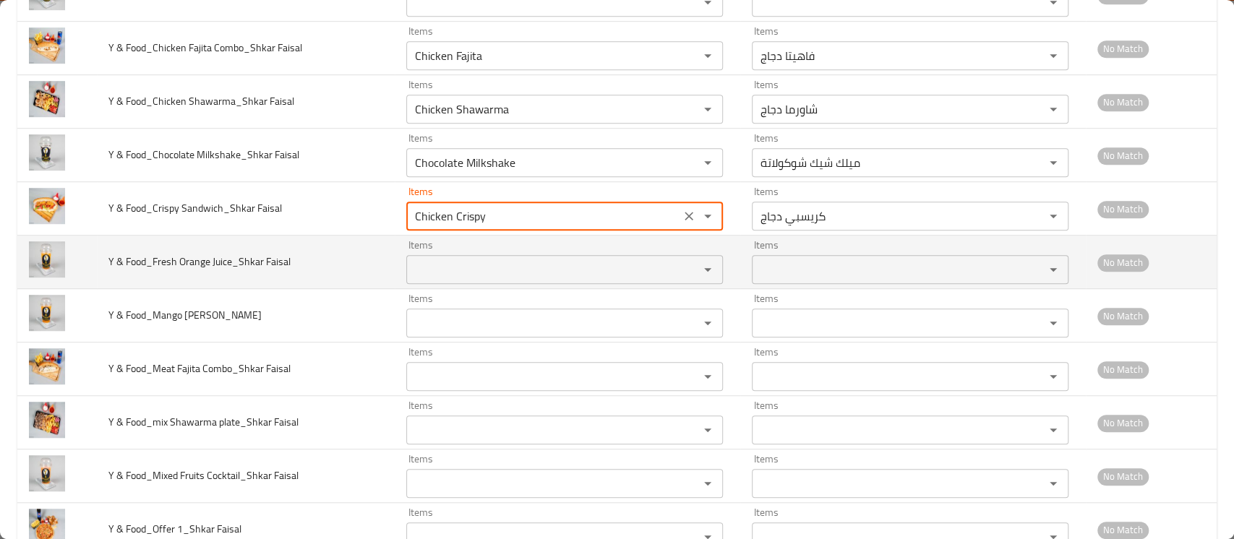
type Faisal "Chicken Crispy"
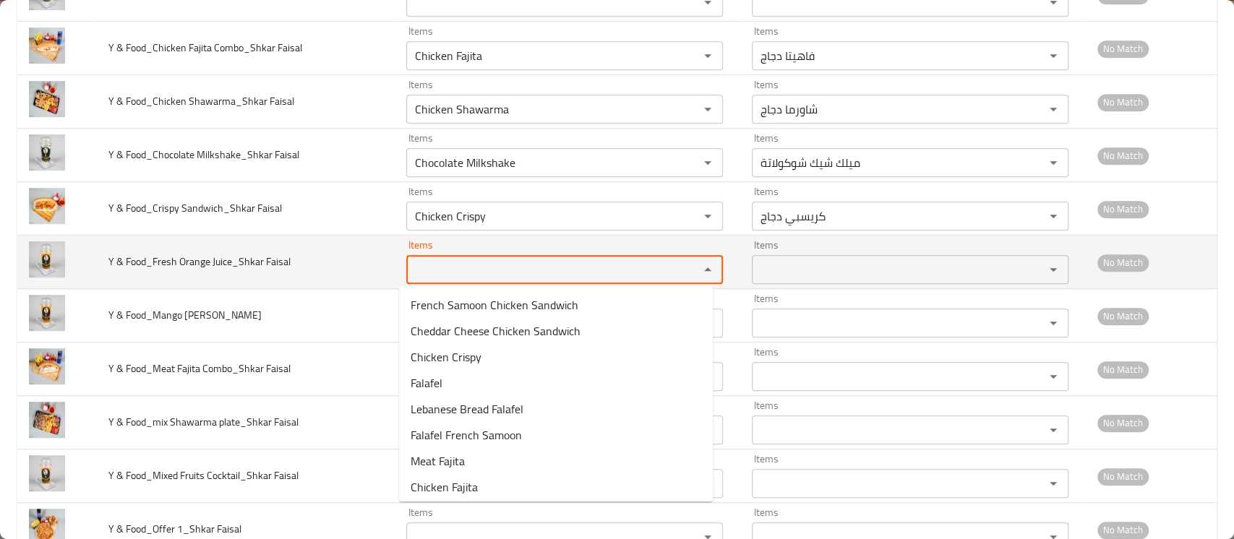
click at [442, 269] on Faisal "Items" at bounding box center [542, 269] width 265 height 20
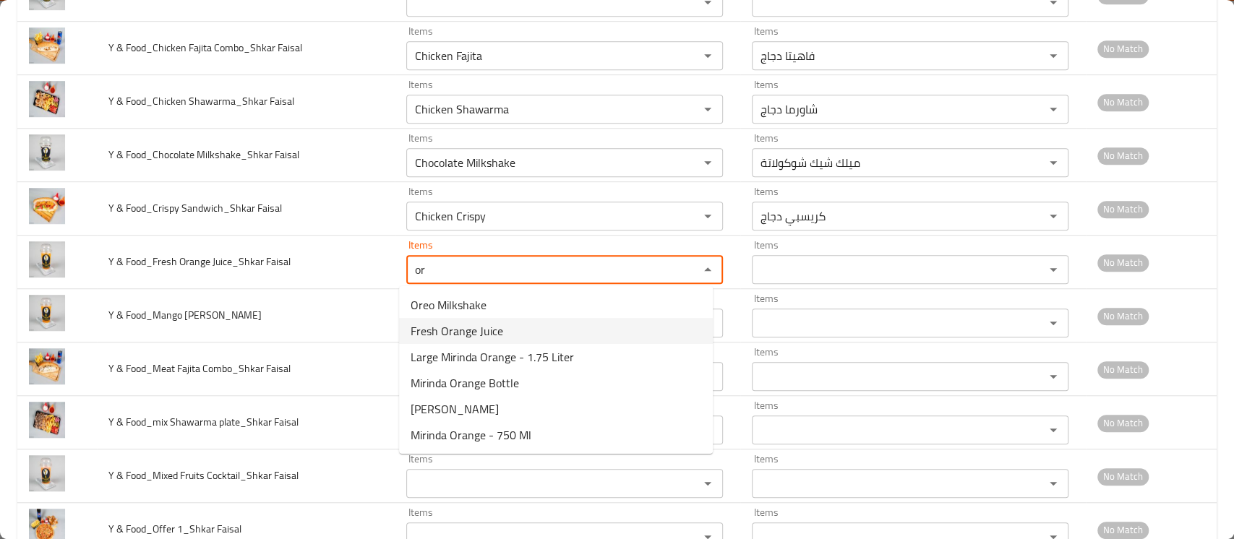
click at [476, 335] on span "Fresh Orange Juice" at bounding box center [456, 330] width 93 height 17
type Faisal "Fresh Orange Juice"
type Faisal-ar "عصير برتقال طازج"
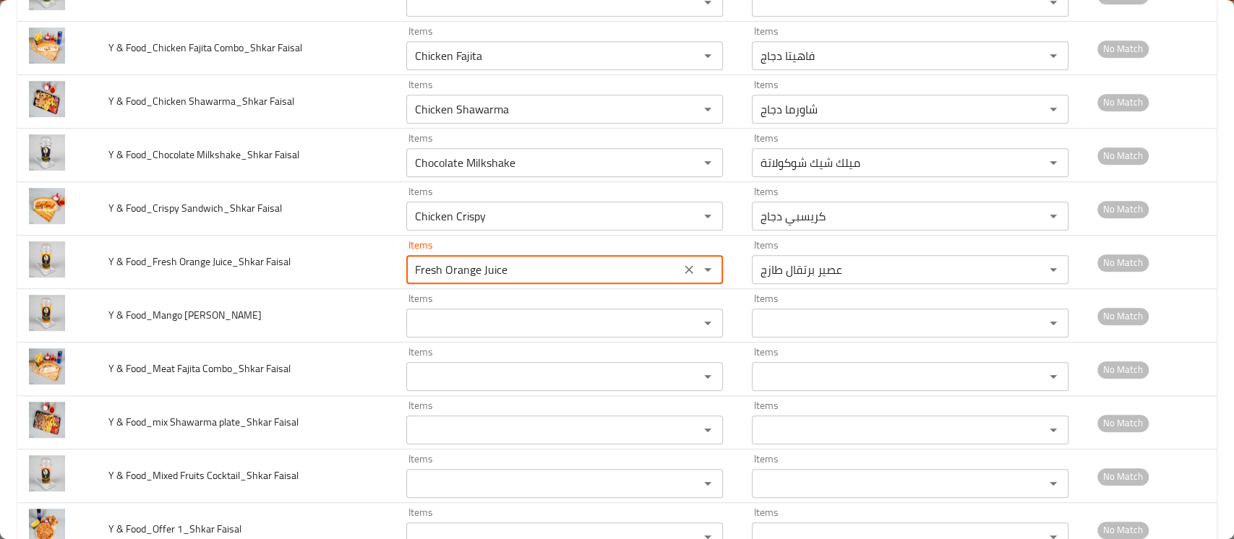
click at [476, 335] on div "Items" at bounding box center [564, 323] width 317 height 29
type Faisal "Fresh Orange Juice"
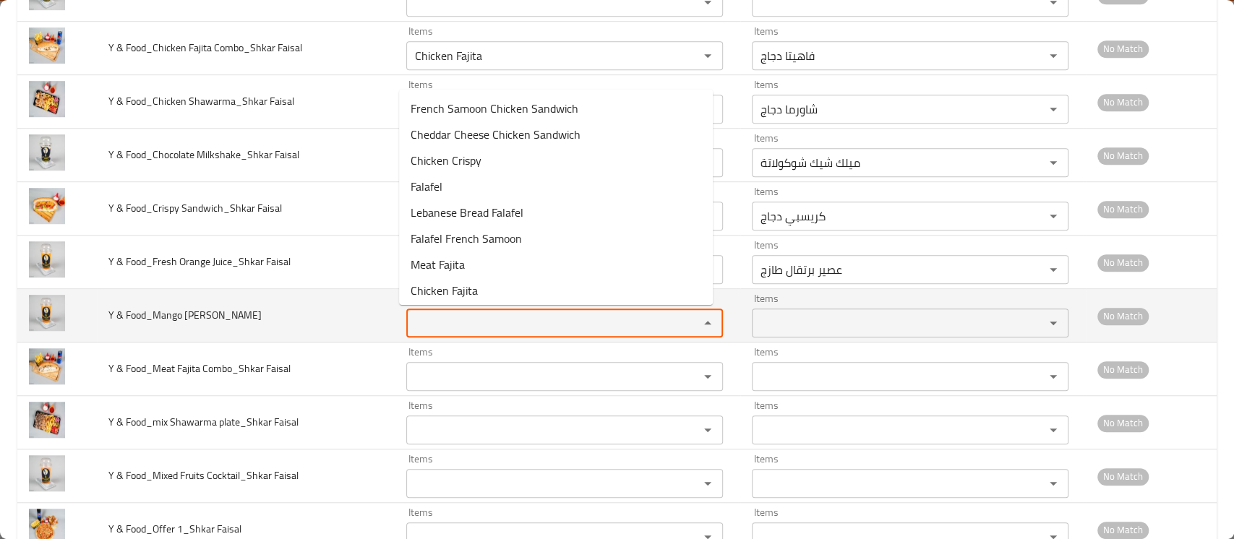
click at [465, 332] on Faisal "Items" at bounding box center [542, 323] width 265 height 20
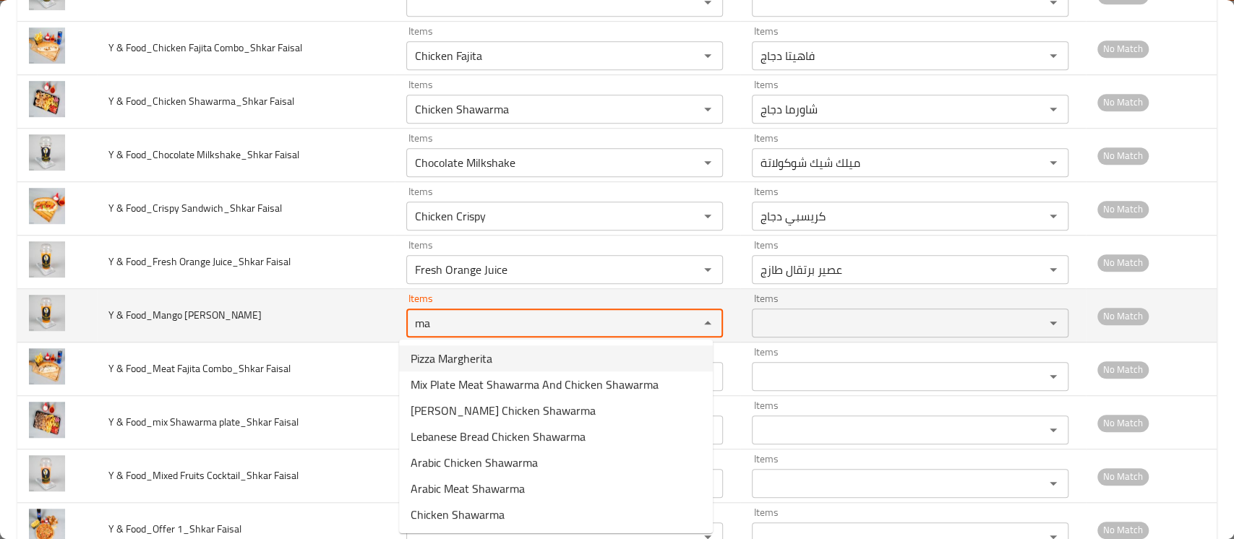
type Faisal "man"
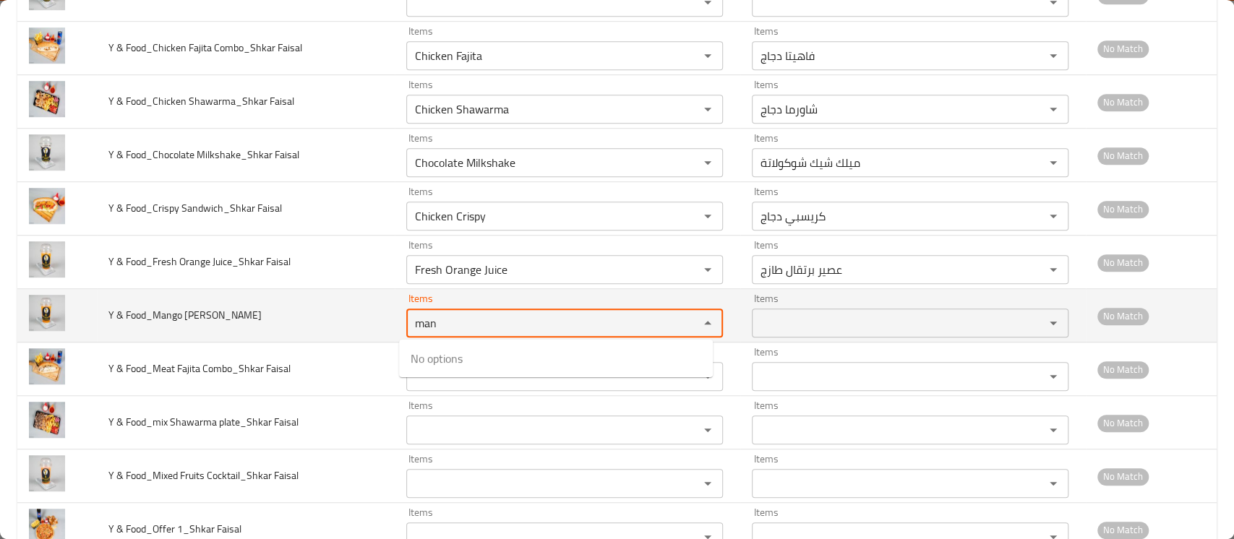
drag, startPoint x: 438, startPoint y: 327, endPoint x: 393, endPoint y: 324, distance: 44.9
click at [395, 324] on td "Items man Items" at bounding box center [567, 315] width 345 height 53
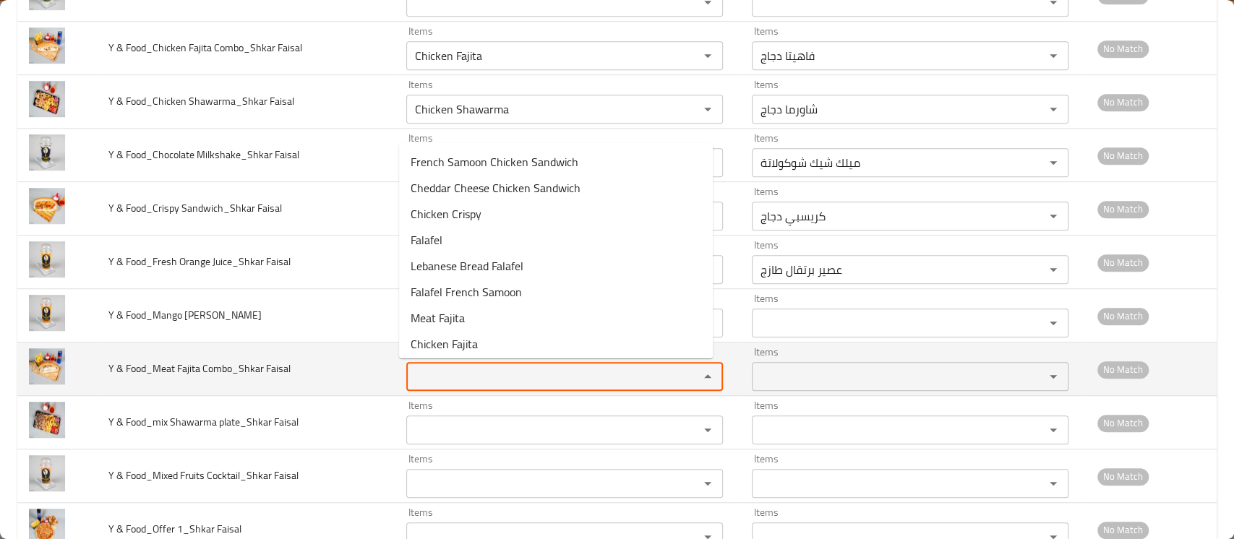
click at [439, 367] on Faisal "Items" at bounding box center [542, 376] width 265 height 20
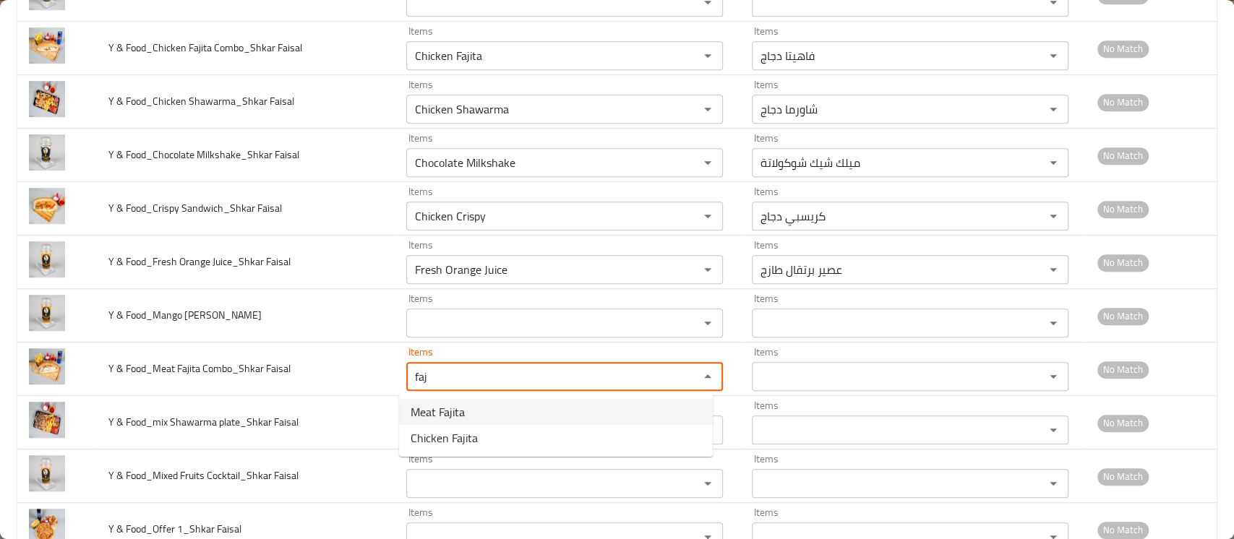
click at [439, 416] on span "Meat Fajita" at bounding box center [437, 411] width 54 height 17
type Faisal "Meat Fajita"
type Faisal-ar "فاهيتا لحم"
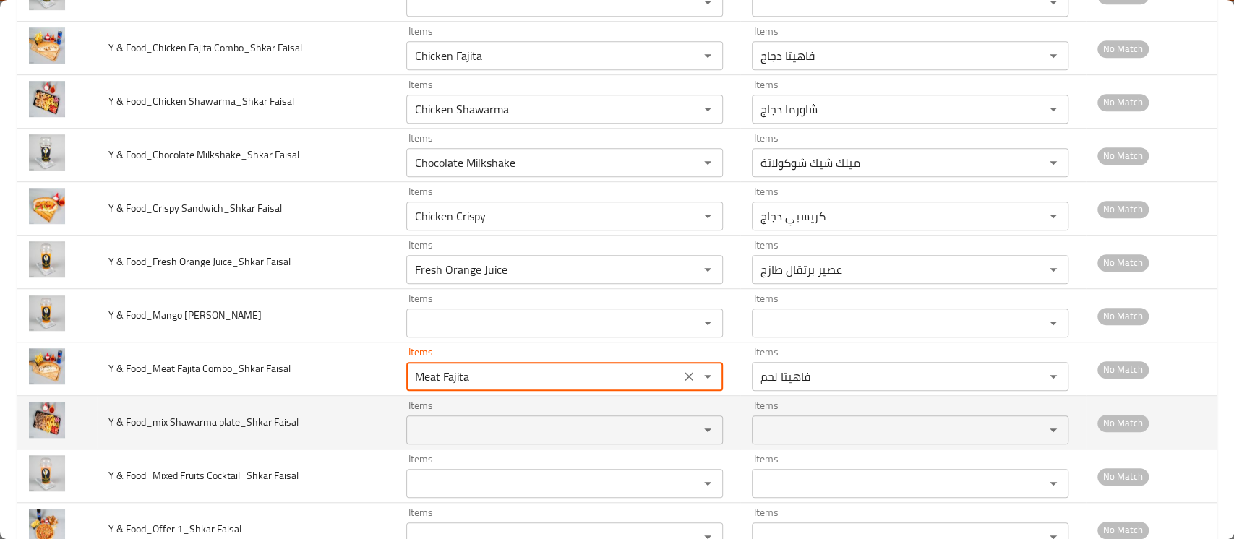
type Faisal "Meat Fajita"
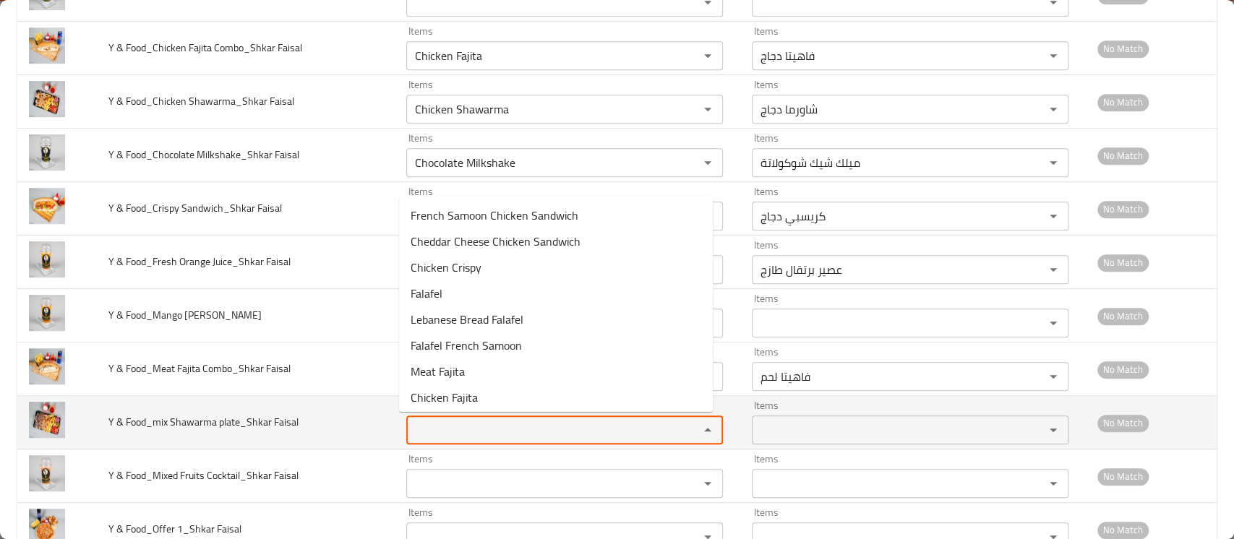
click at [426, 431] on Faisal "Items" at bounding box center [542, 430] width 265 height 20
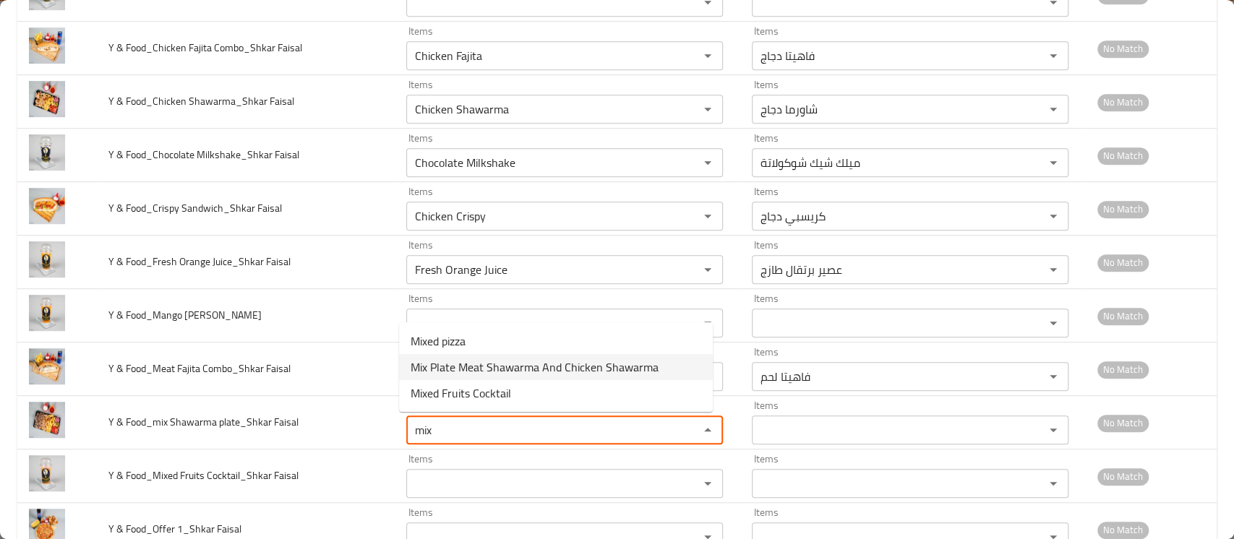
click at [477, 370] on span "Mix Plate Meat Shawarma And Chicken Shawarma" at bounding box center [534, 366] width 248 height 17
type Faisal "Mix Plate Meat Shawarma And Chicken Shawarma"
type Faisal-ar "صحن مشكل كص لحم وشاورما دجاج"
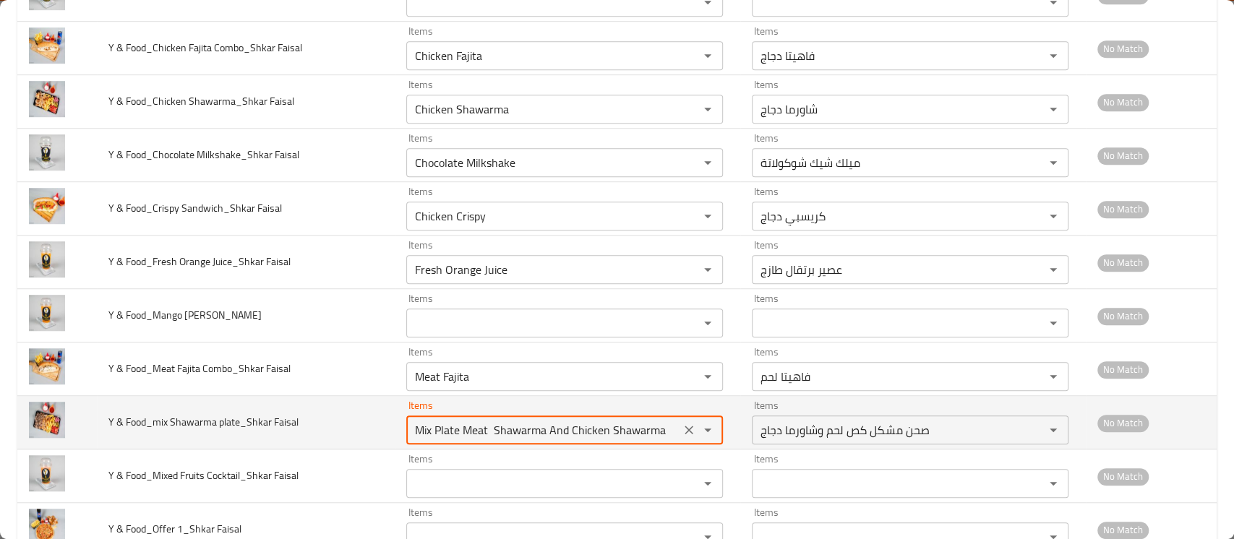
scroll to position [714, 0]
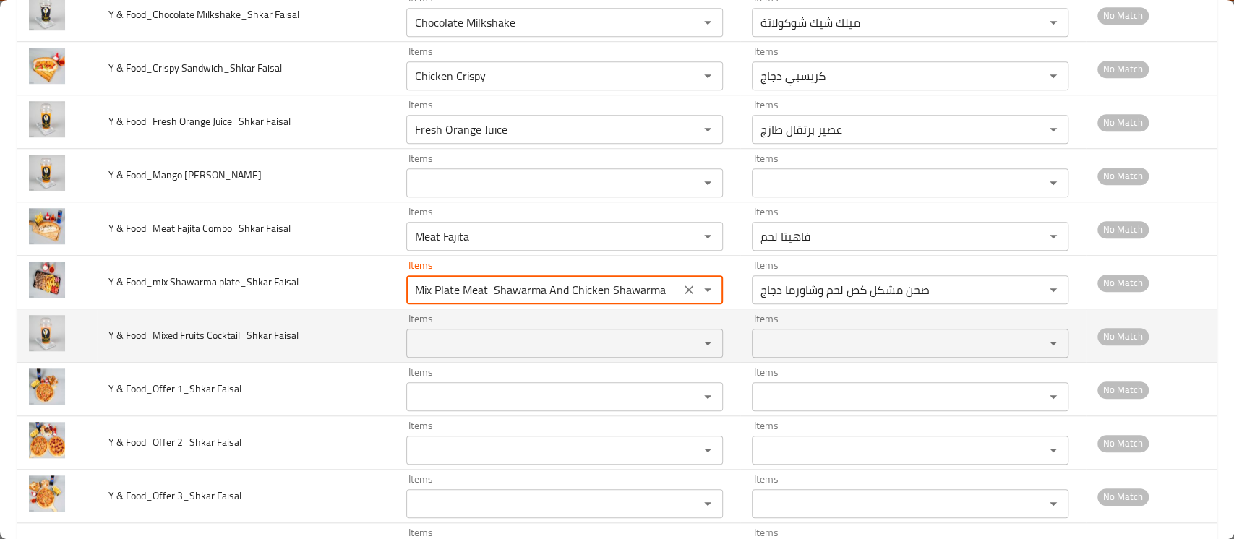
type Faisal "Mix Plate Meat Shawarma And Chicken Shawarma"
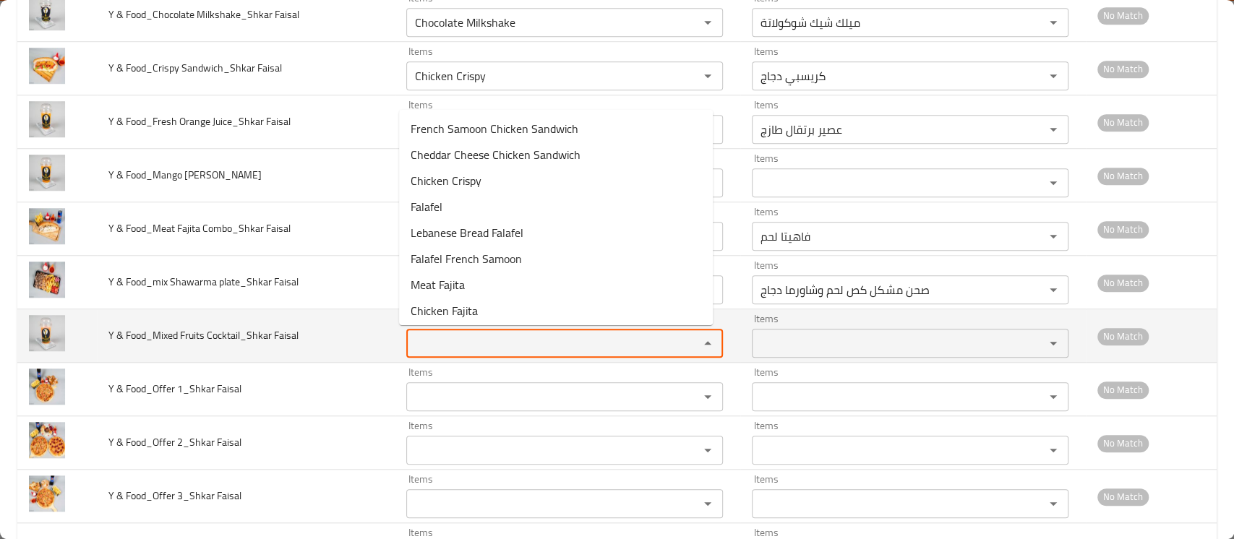
click at [460, 343] on Faisal "Items" at bounding box center [542, 343] width 265 height 20
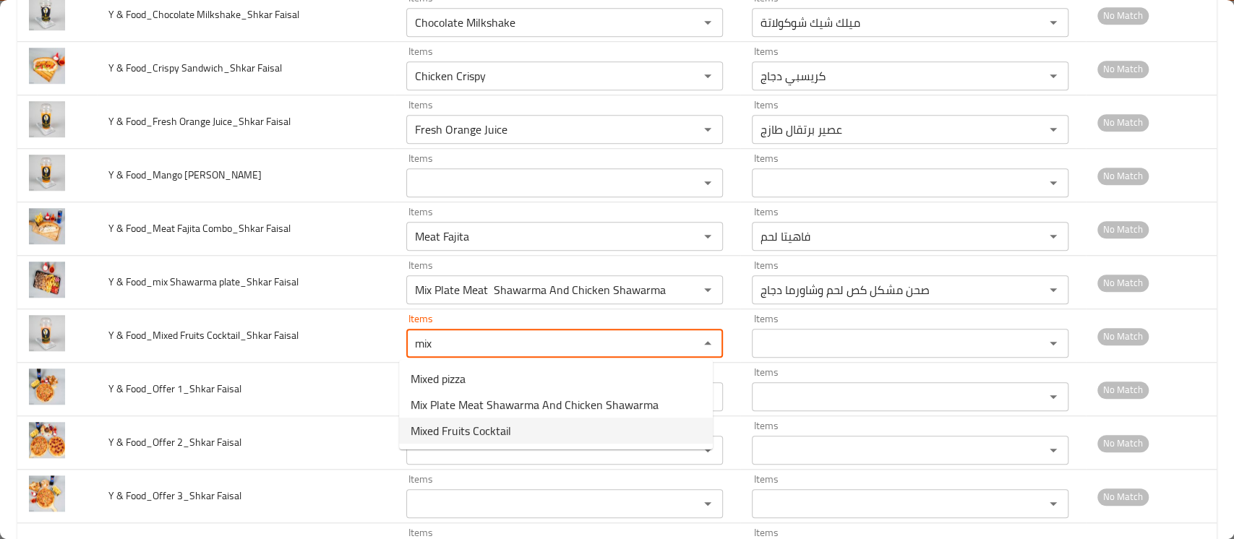
click at [480, 429] on span "Mixed Fruits Cocktail" at bounding box center [460, 430] width 100 height 17
type Faisal "Mixed Fruits Cocktail"
type Faisal-ar "كوكتيل فواكه مشكلة"
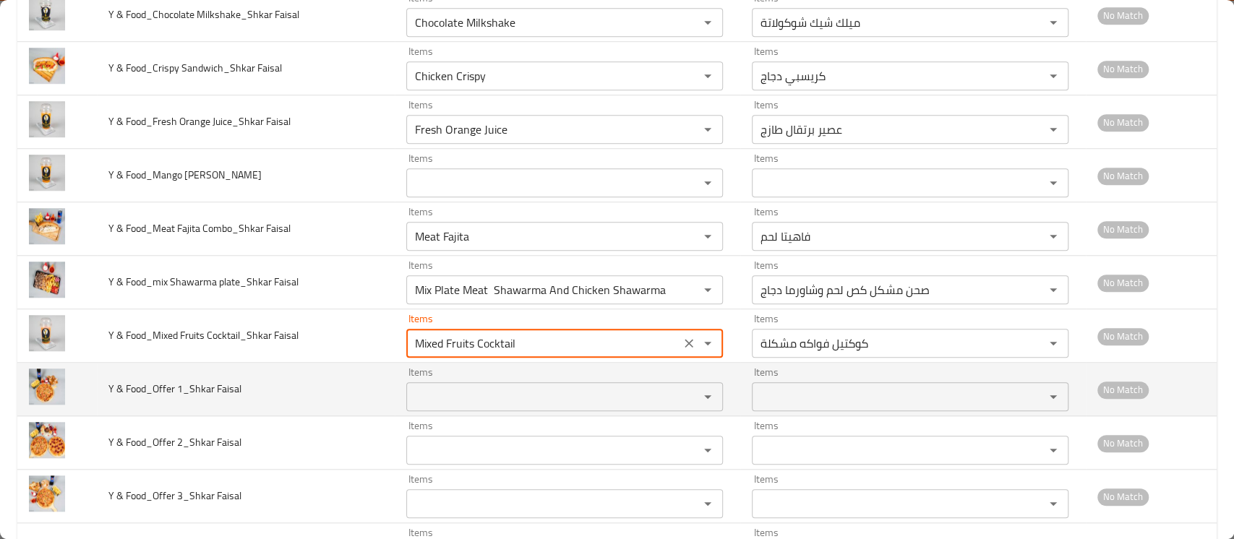
type Faisal "Mixed Fruits Cocktail"
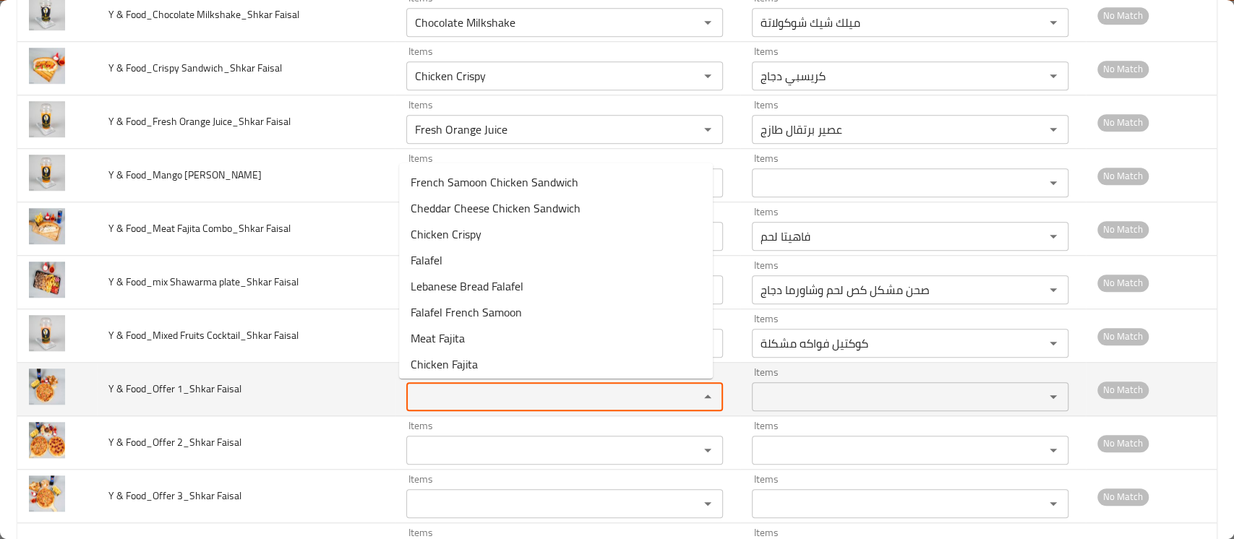
click at [461, 396] on Faisal "Items" at bounding box center [542, 397] width 265 height 20
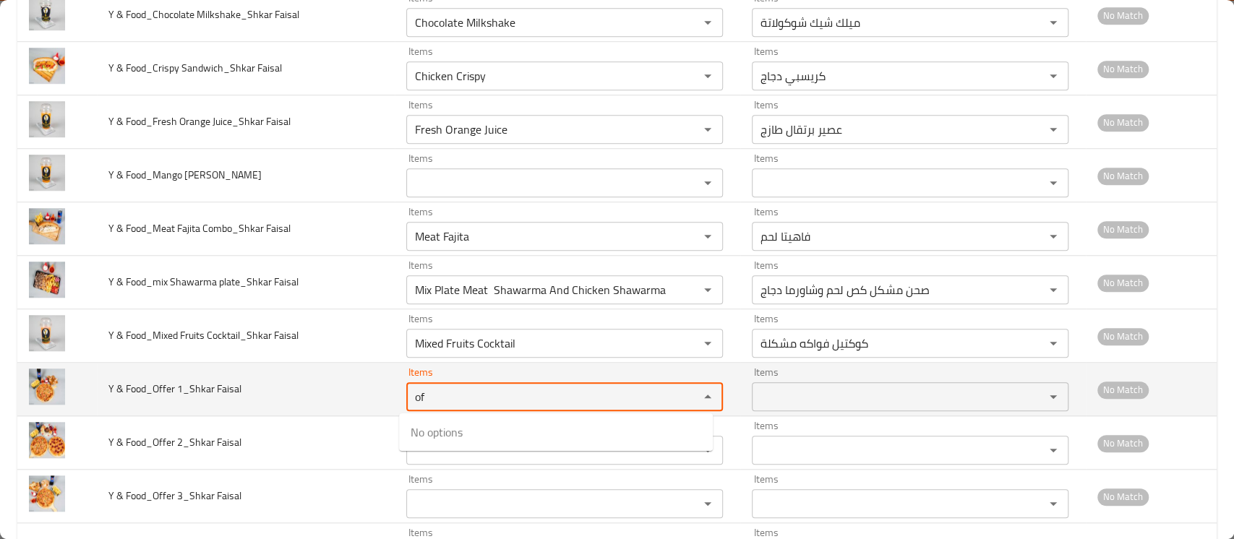
type Faisal "o"
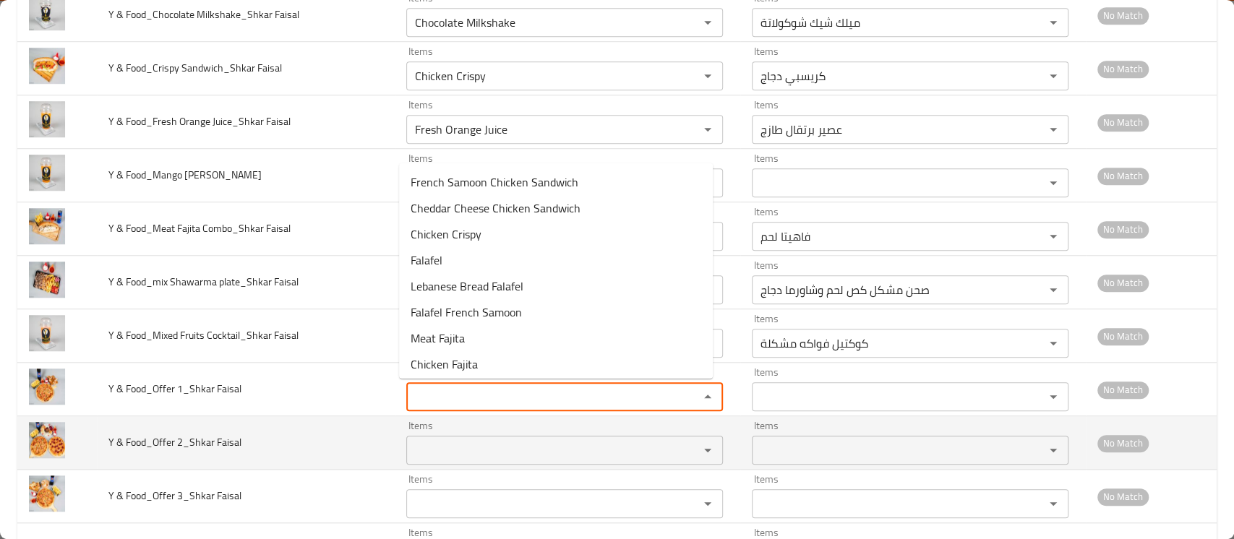
click at [428, 463] on div "Items" at bounding box center [564, 450] width 317 height 29
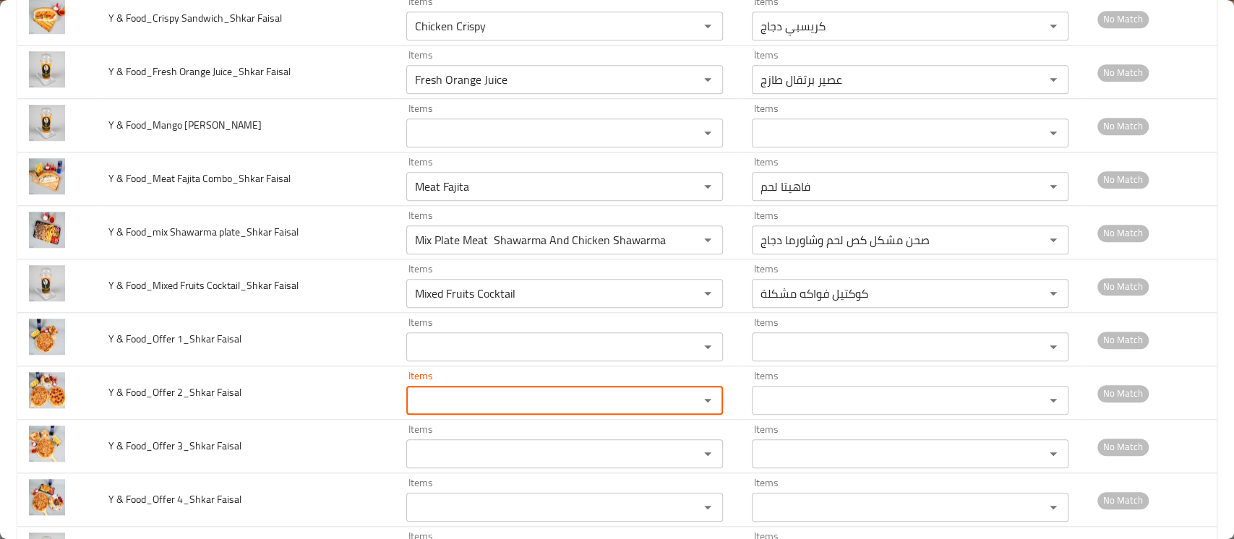
scroll to position [993, 0]
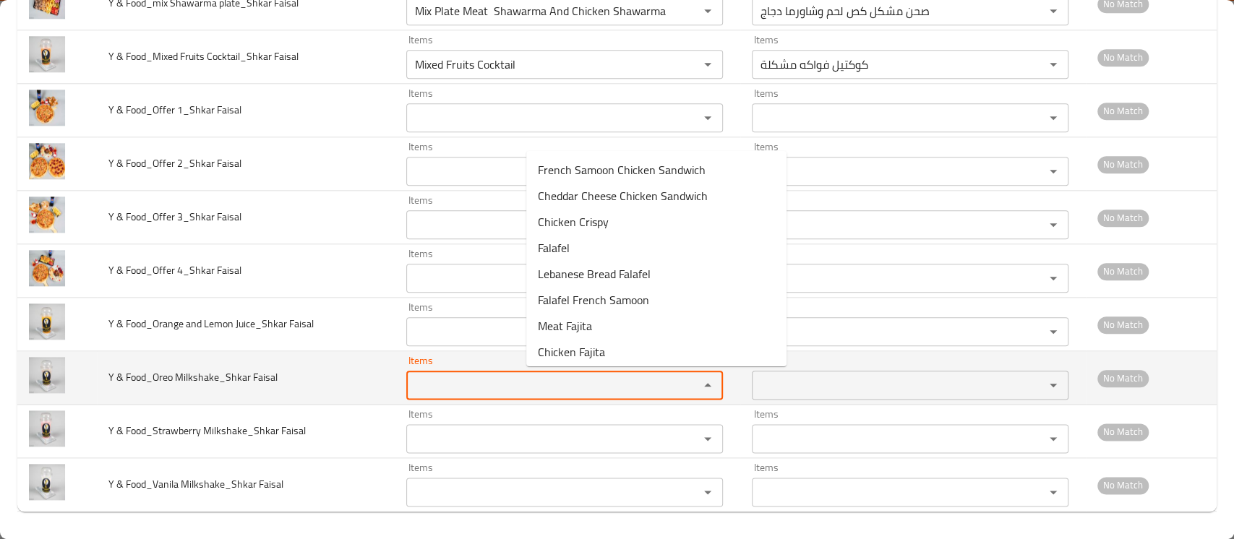
click at [550, 383] on Faisal "Items" at bounding box center [542, 385] width 265 height 20
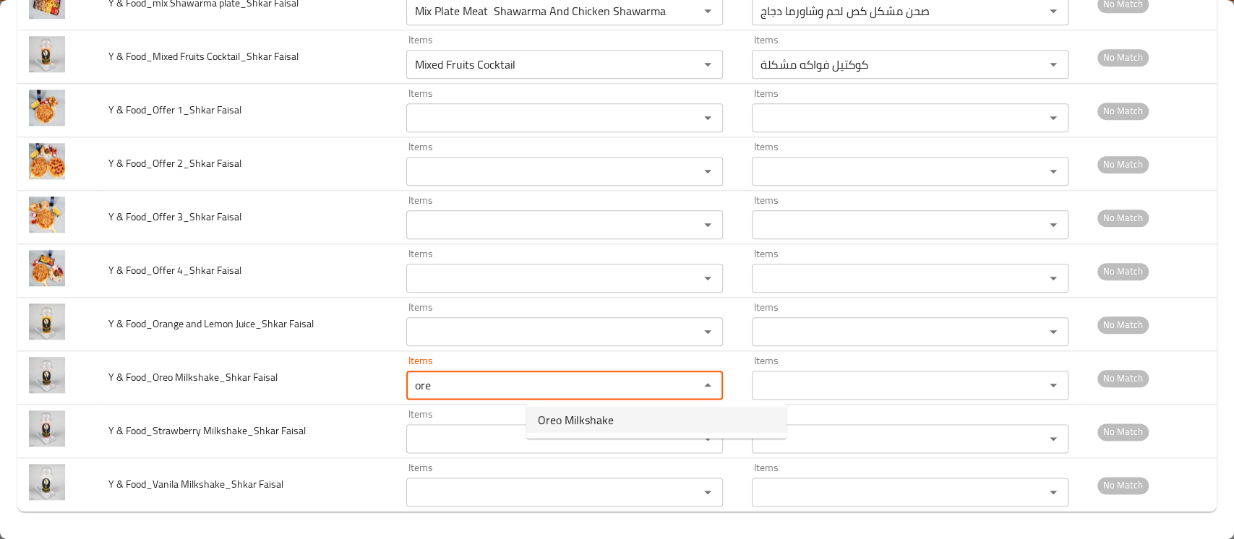
click at [549, 419] on span "Oreo Milkshake" at bounding box center [576, 419] width 76 height 17
type Faisal "Oreo Milkshake"
type Faisal-ar "ميلك شيك أوريو"
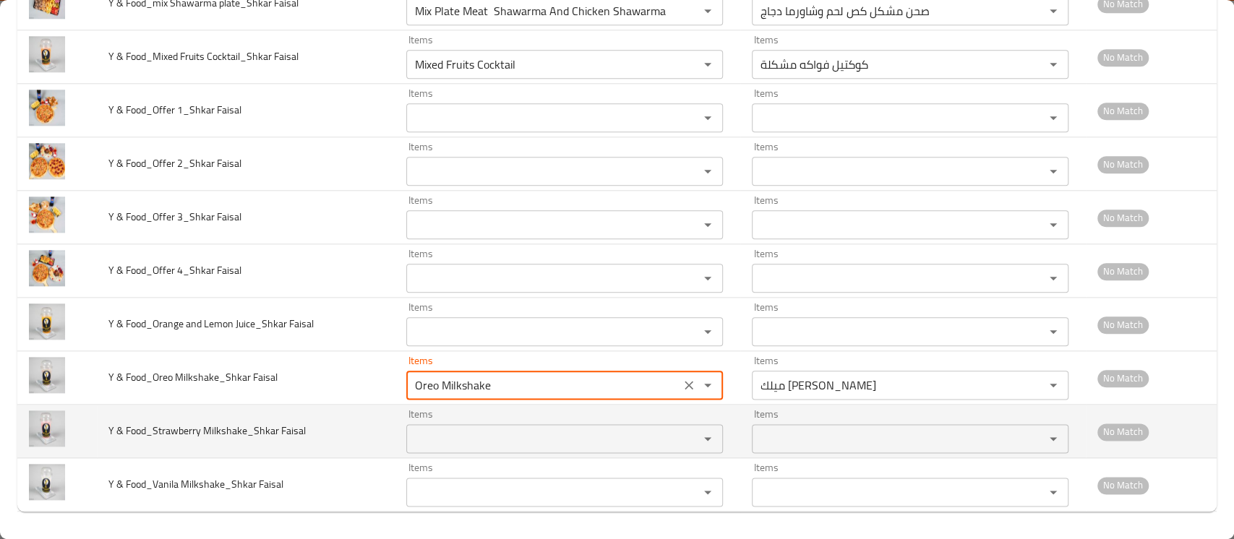
click at [551, 426] on div "Items" at bounding box center [564, 438] width 317 height 29
type Faisal "Oreo Milkshake"
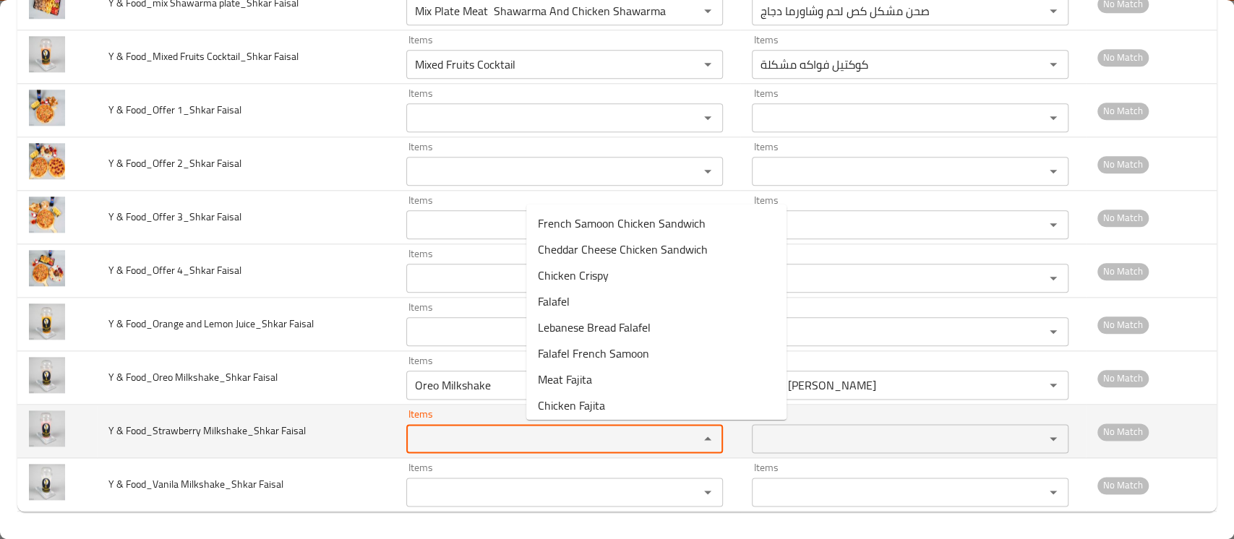
click at [548, 436] on Faisal "Items" at bounding box center [542, 439] width 265 height 20
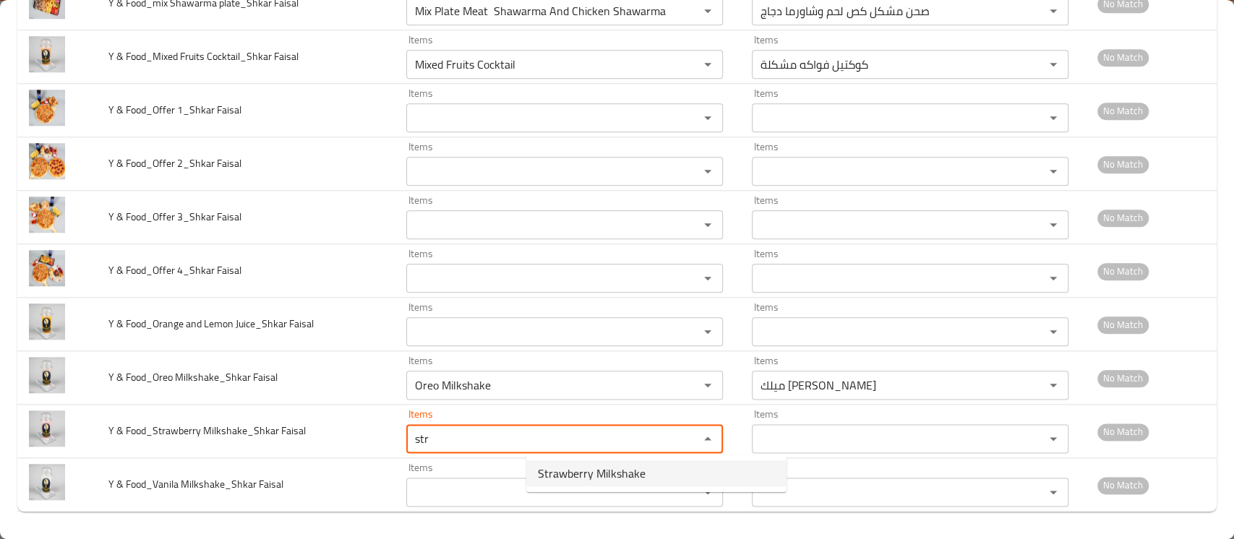
click at [560, 466] on span "Strawberry Milkshake" at bounding box center [592, 473] width 108 height 17
type Faisal "Strawberry Milkshake"
type Faisal-ar "ميلك شيك فراولة"
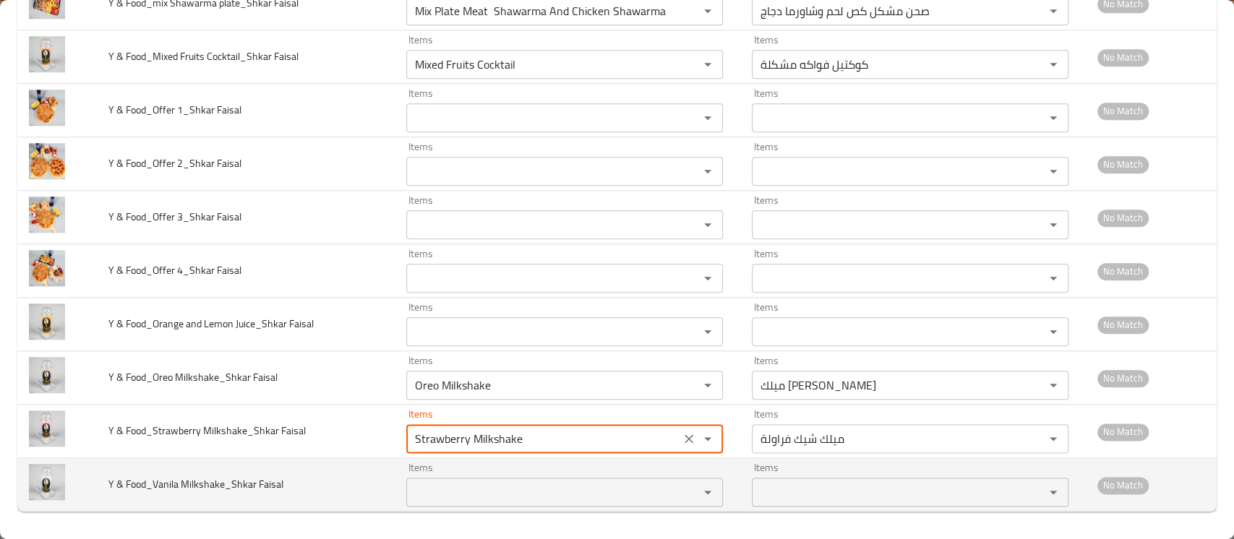
type Faisal "Strawberry Milkshake"
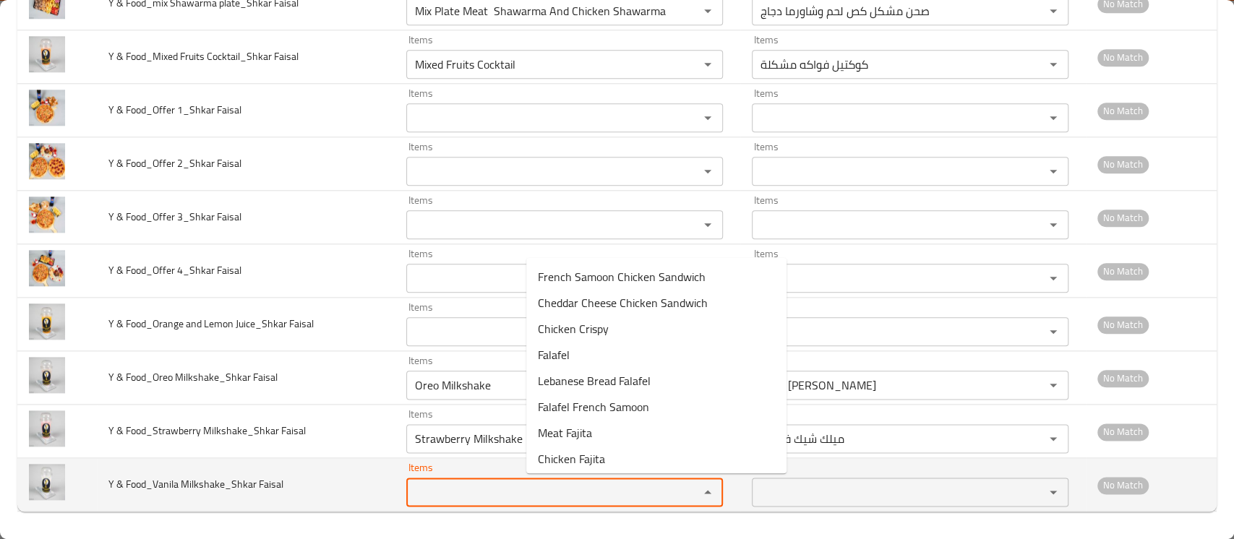
click at [562, 489] on Faisal "Items" at bounding box center [542, 492] width 265 height 20
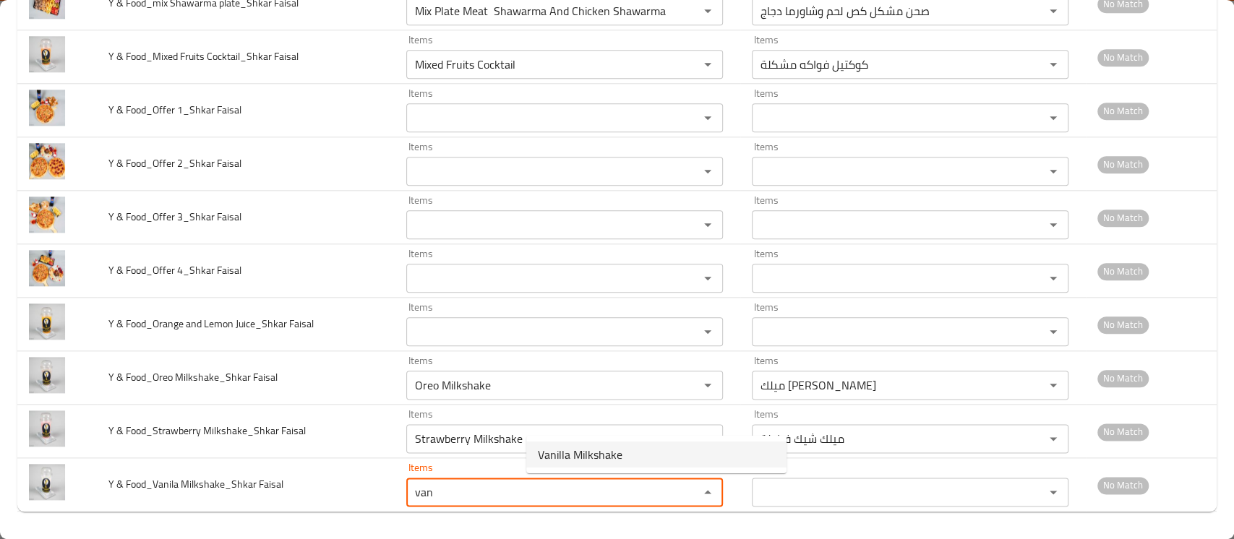
click at [567, 454] on span "Vanilla Milkshake" at bounding box center [580, 454] width 85 height 17
type Faisal "Vanilla Milkshake"
type Faisal-ar "ميلك شيك فانيليا"
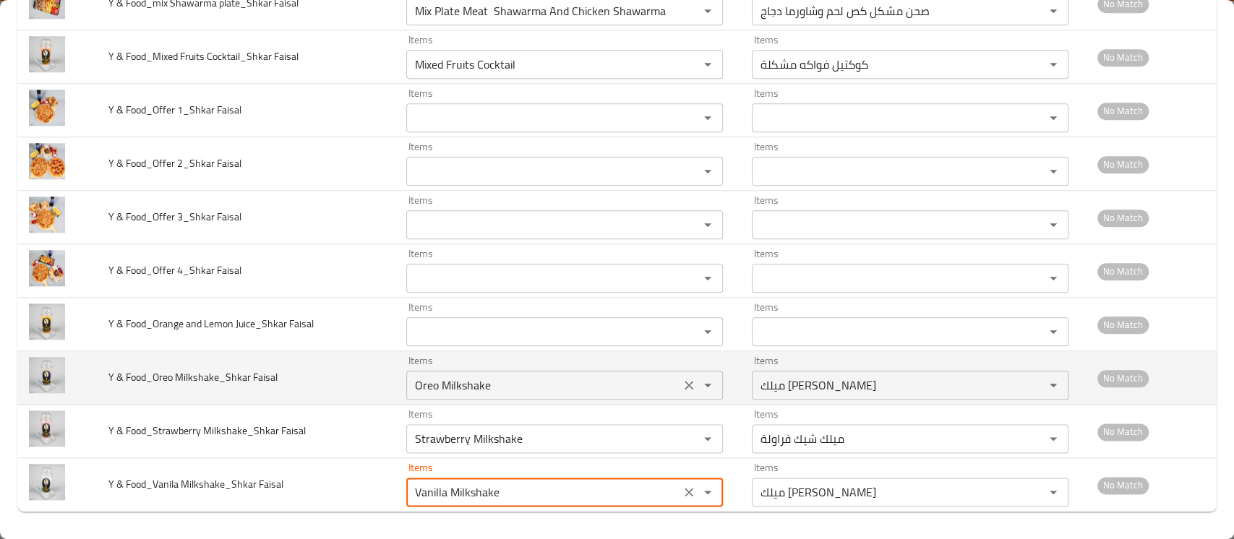
type Faisal "Vanilla Milkshake"
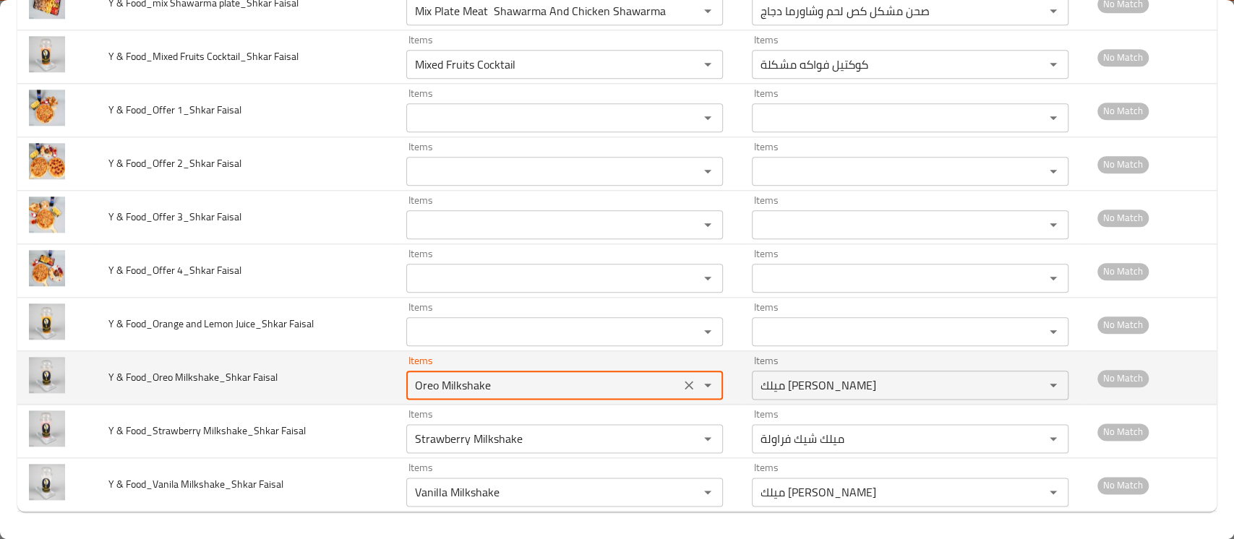
drag, startPoint x: 627, startPoint y: 383, endPoint x: 479, endPoint y: 368, distance: 148.9
click at [479, 368] on tr "Y & Food_Oreo Milkshake_Shkar Faisal Items Oreo Milkshake Items Items ميلك شيك …" at bounding box center [616, 377] width 1199 height 53
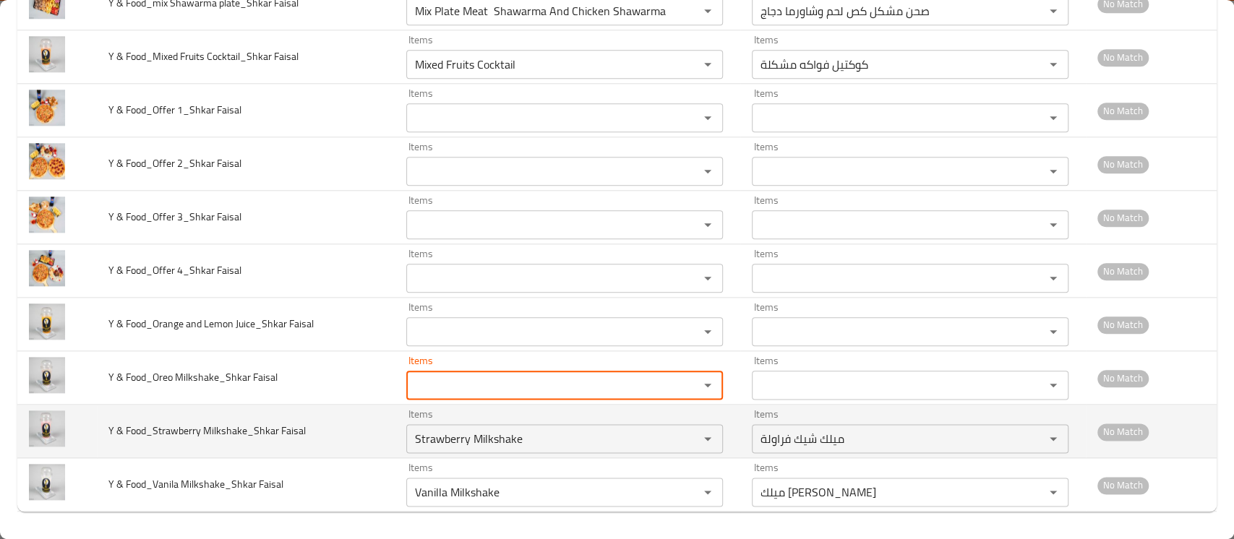
drag, startPoint x: 655, startPoint y: 426, endPoint x: 463, endPoint y: 422, distance: 192.3
click at [463, 422] on tr "Y & Food_Strawberry Milkshake_Shkar Faisal Items Strawberry Milkshake Items Ite…" at bounding box center [616, 431] width 1199 height 53
click at [566, 442] on Faisal "Strawberry Milkshake" at bounding box center [542, 439] width 265 height 20
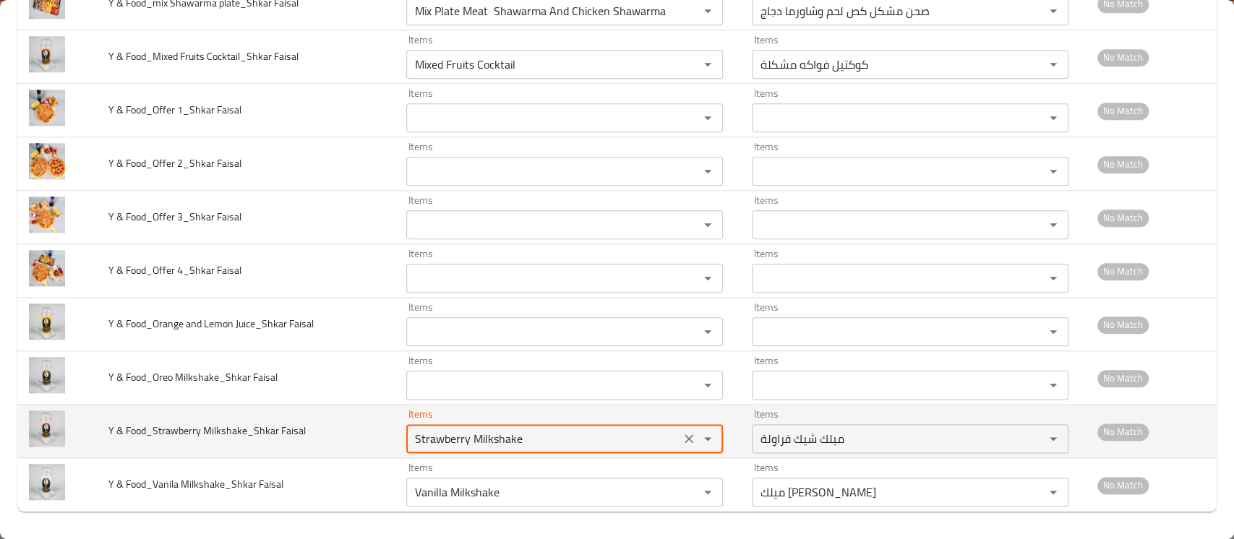
click at [566, 442] on Faisal "Strawberry Milkshake" at bounding box center [542, 439] width 265 height 20
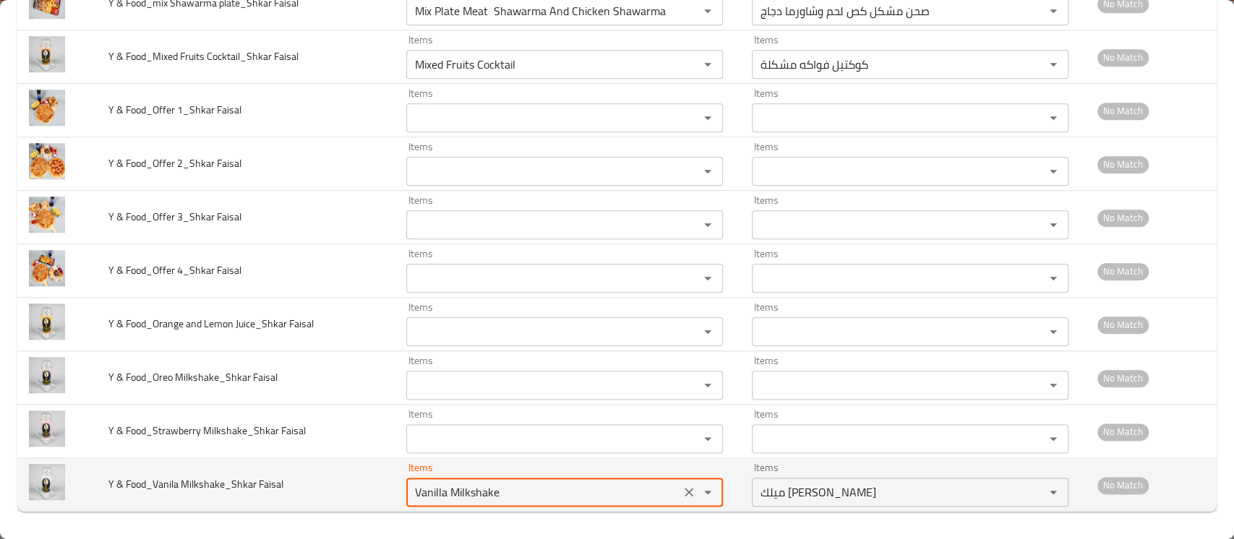
click at [555, 486] on Faisal "Vanilla Milkshake" at bounding box center [542, 492] width 265 height 20
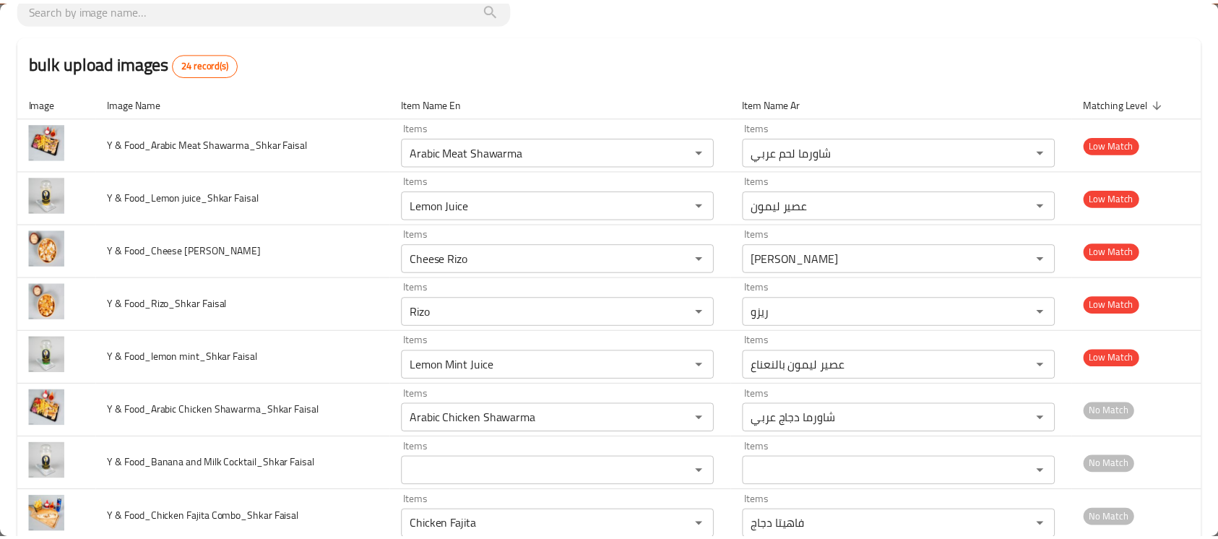
scroll to position [0, 0]
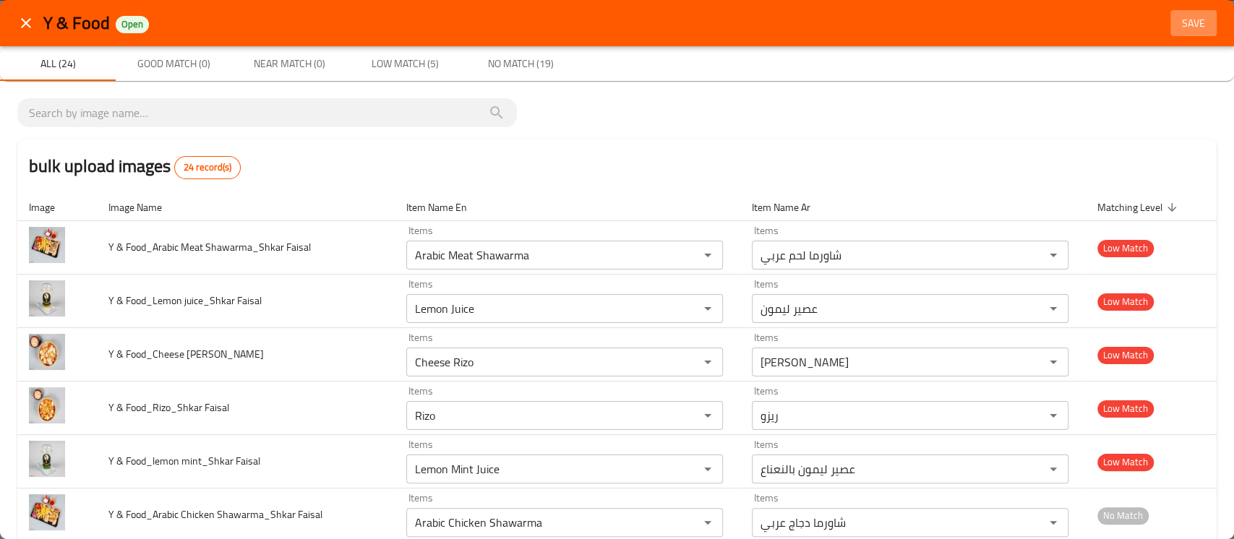
click at [811, 33] on button "Save" at bounding box center [1193, 23] width 46 height 27
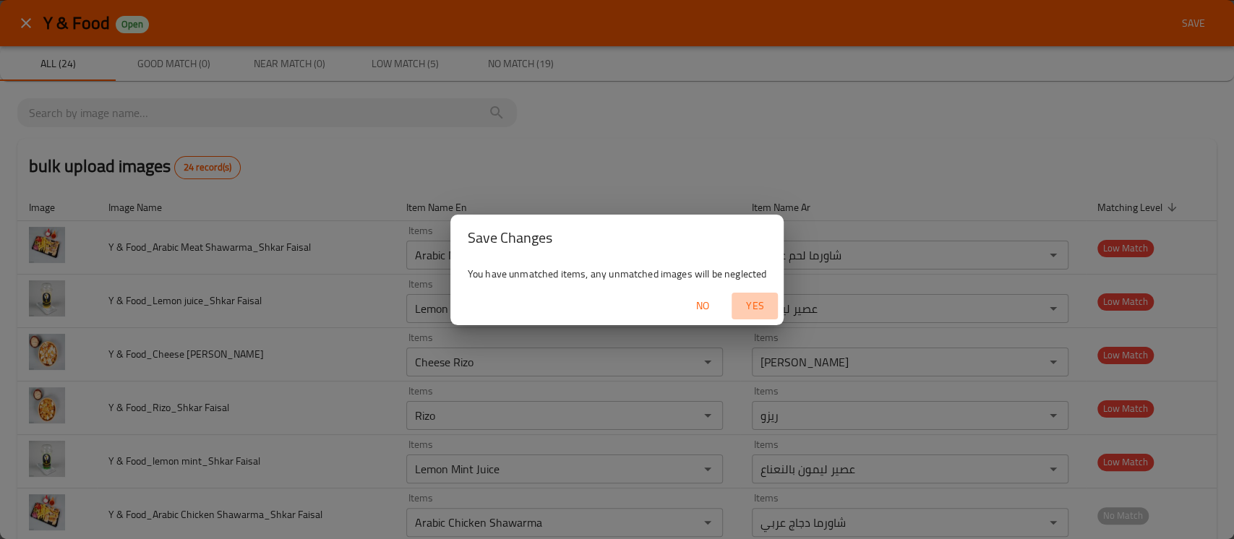
click at [757, 298] on span "Yes" at bounding box center [754, 306] width 35 height 18
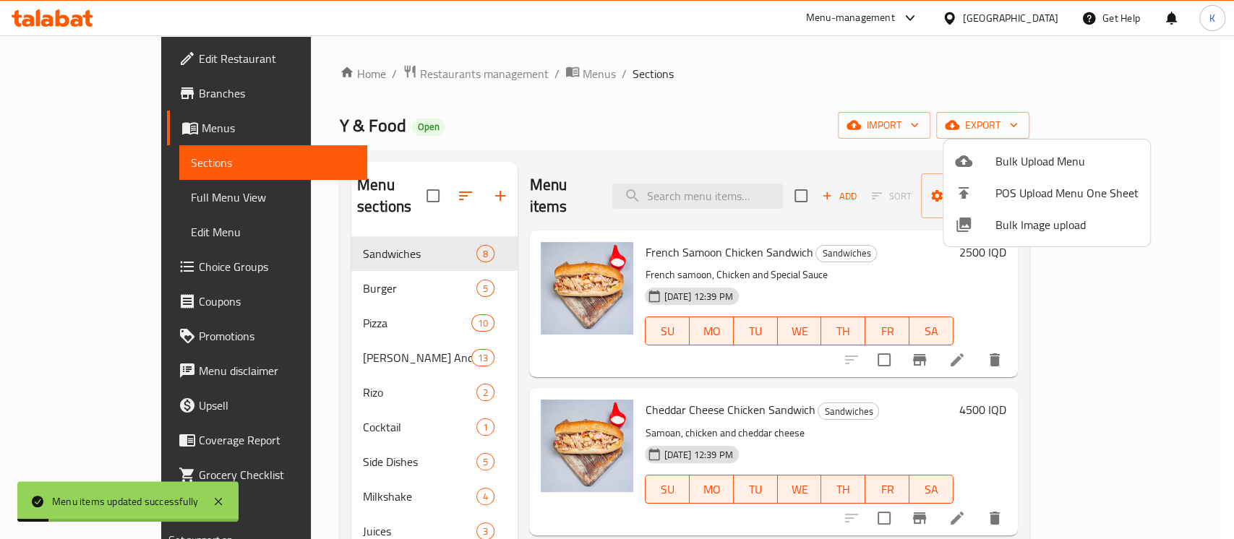
click at [613, 119] on div at bounding box center [617, 269] width 1234 height 539
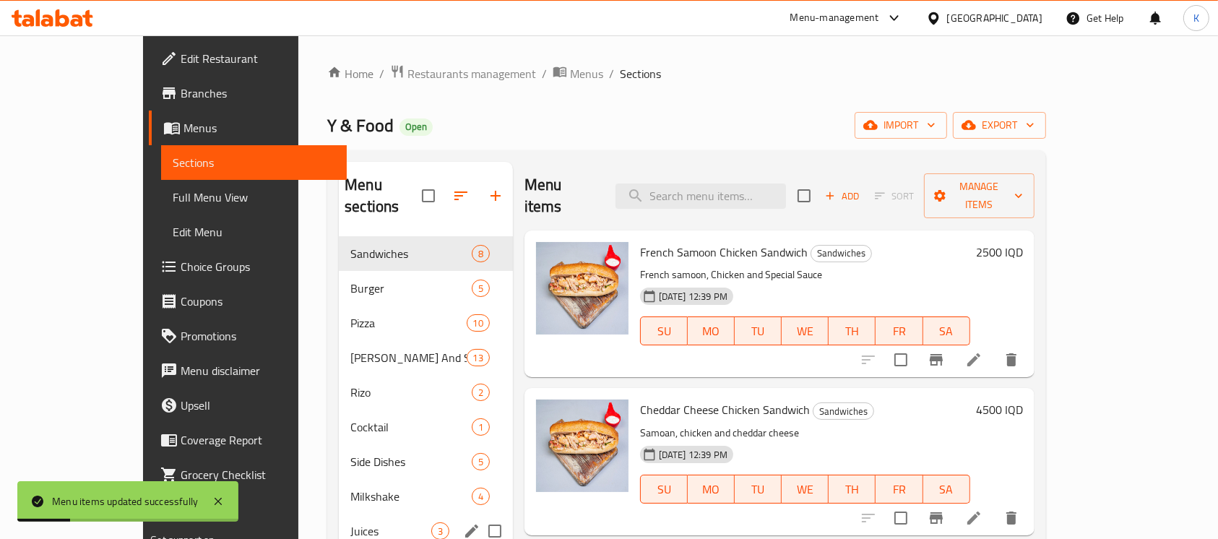
scroll to position [202, 0]
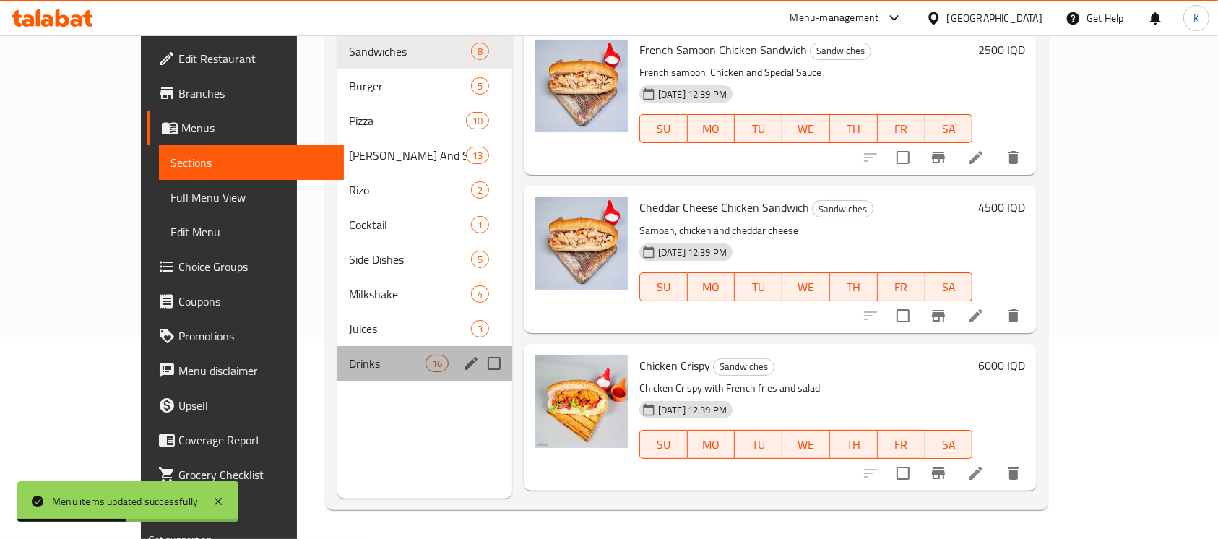
click at [338, 346] on div "Drinks 16" at bounding box center [425, 363] width 175 height 35
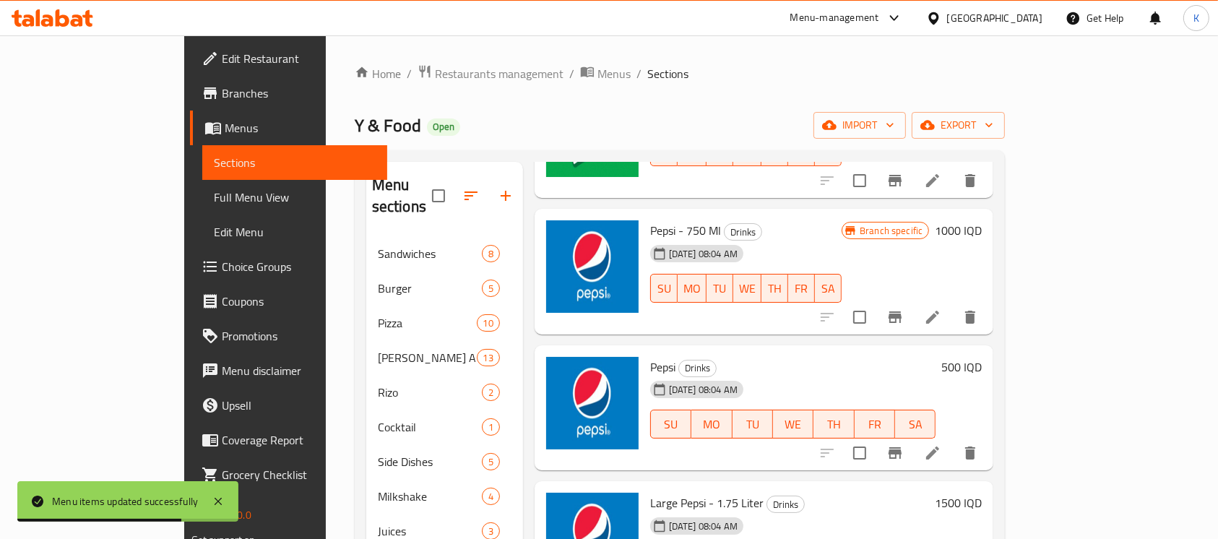
scroll to position [579, 0]
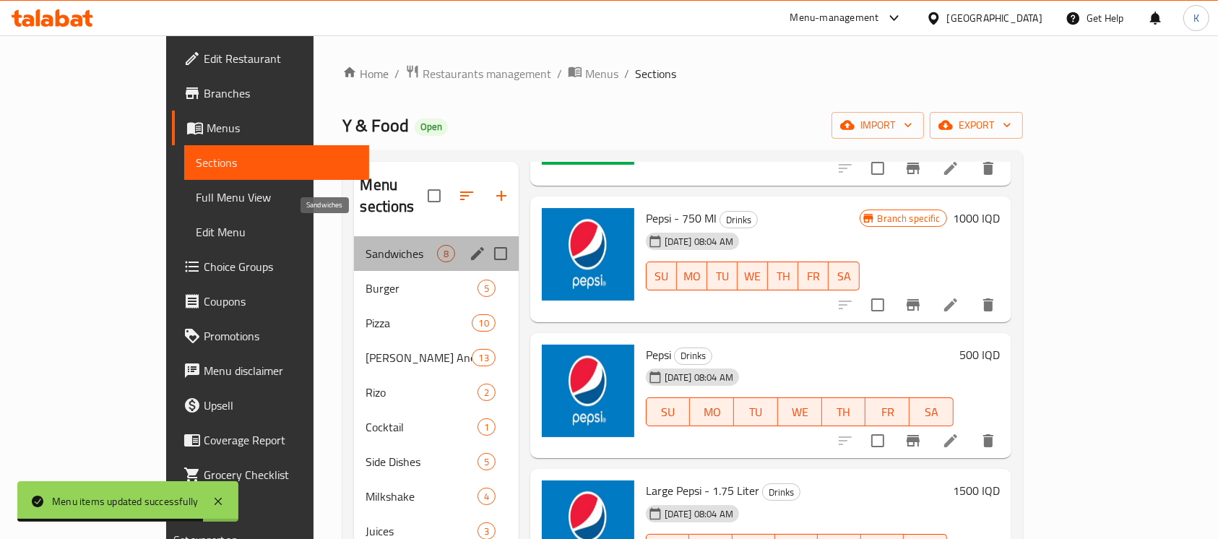
click at [366, 245] on span "Sandwiches" at bounding box center [401, 253] width 71 height 17
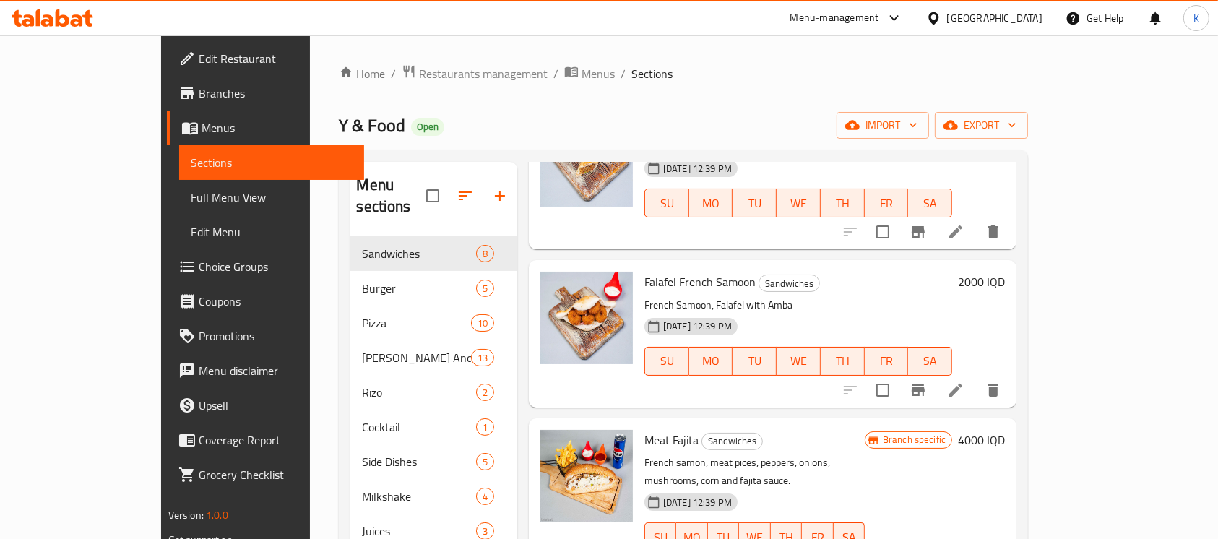
scroll to position [202, 0]
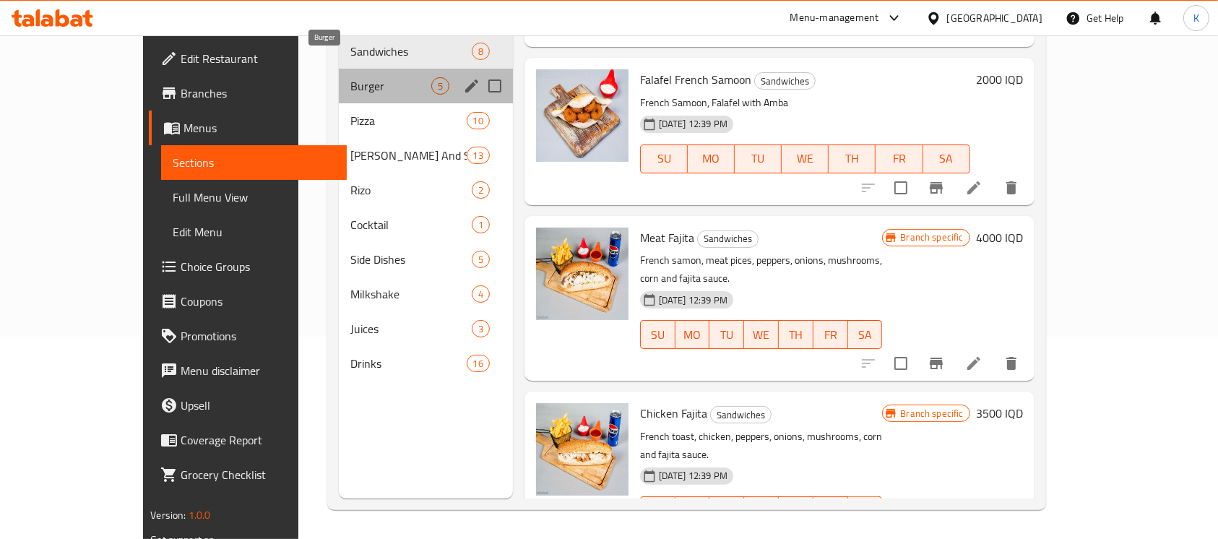
click at [370, 77] on span "Burger" at bounding box center [391, 85] width 80 height 17
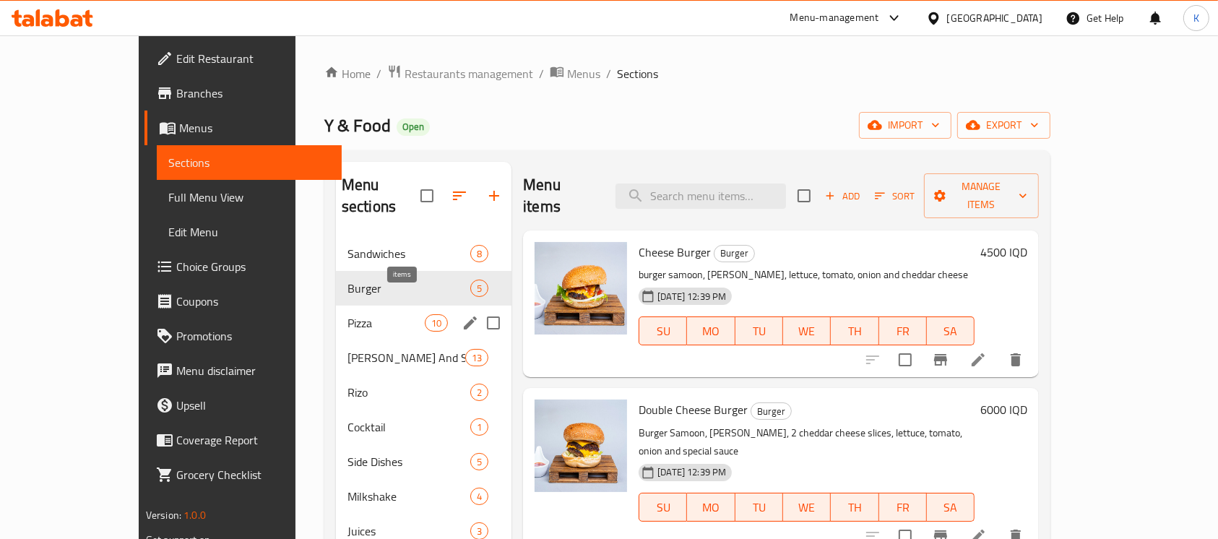
click at [425, 314] on div "10" at bounding box center [436, 322] width 23 height 17
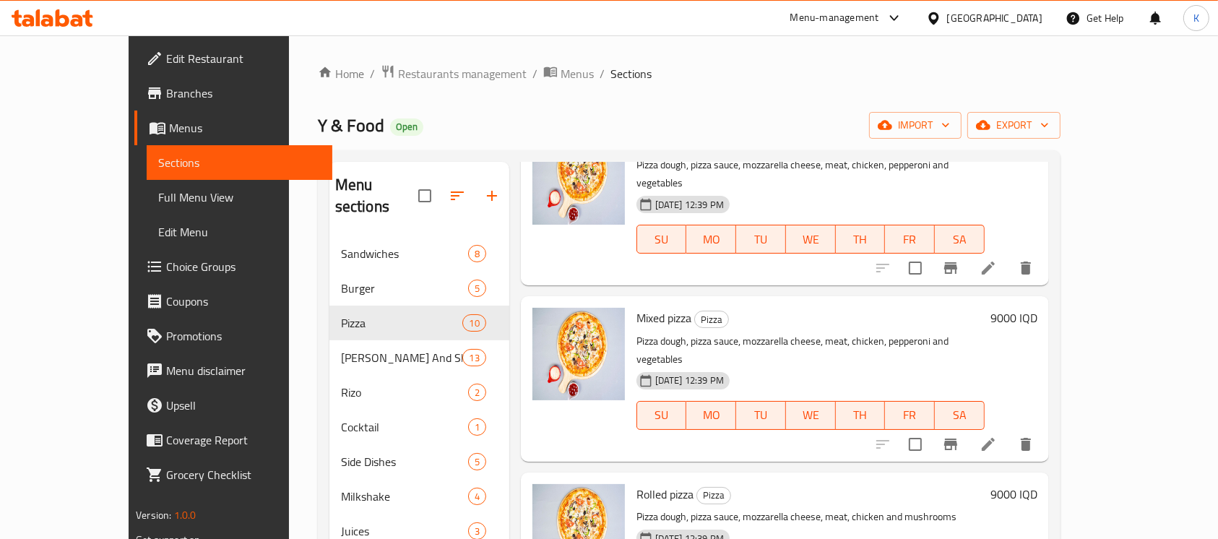
scroll to position [202, 0]
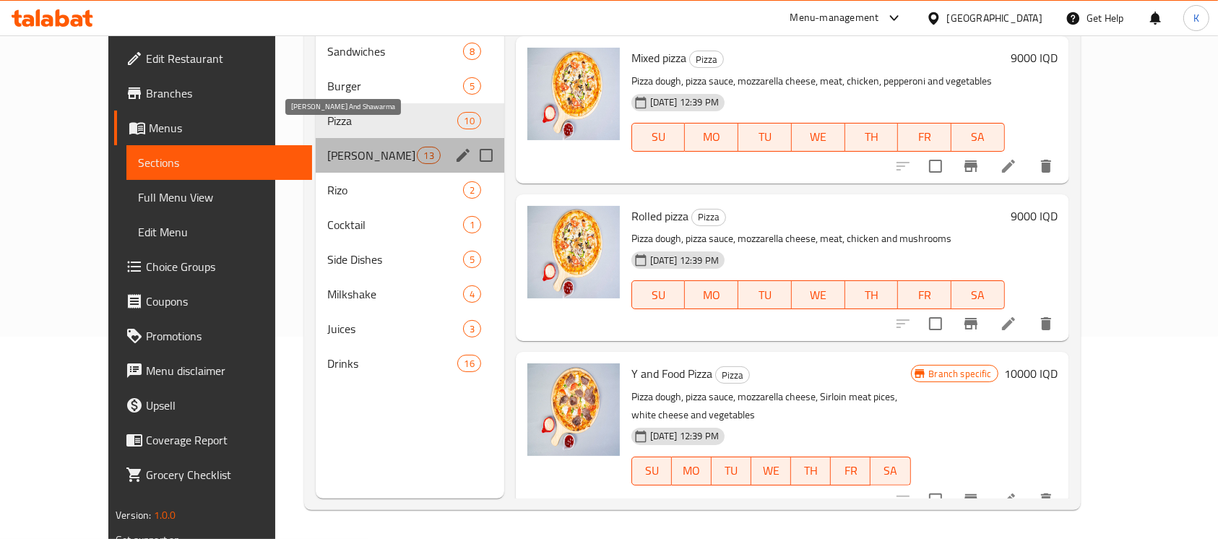
click at [337, 147] on span "Gus And Shawarma" at bounding box center [372, 155] width 90 height 17
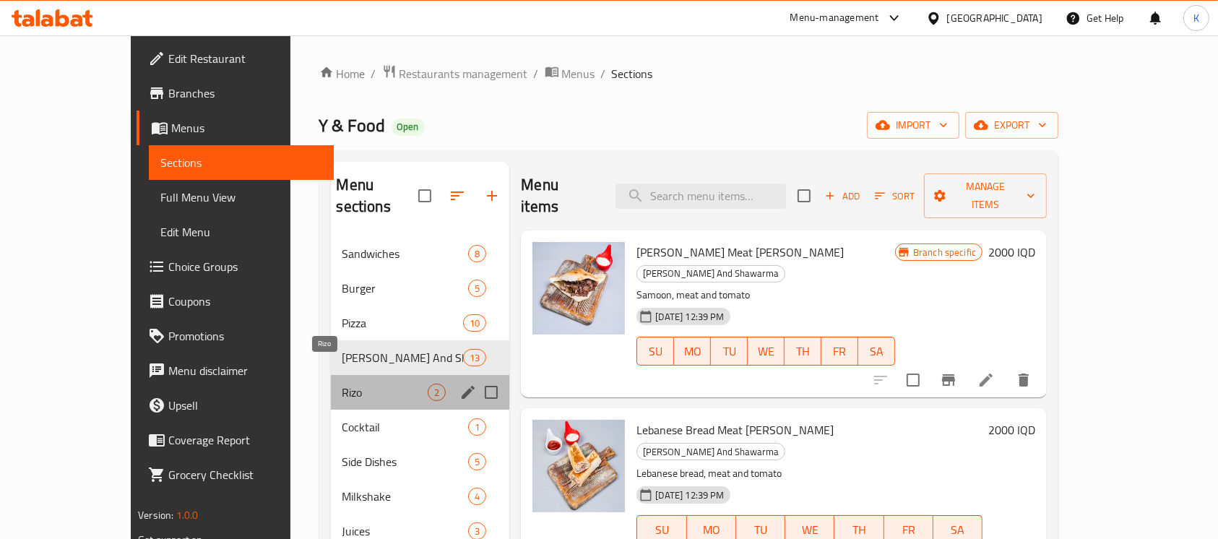
click at [343, 384] on span "Rizo" at bounding box center [386, 392] width 86 height 17
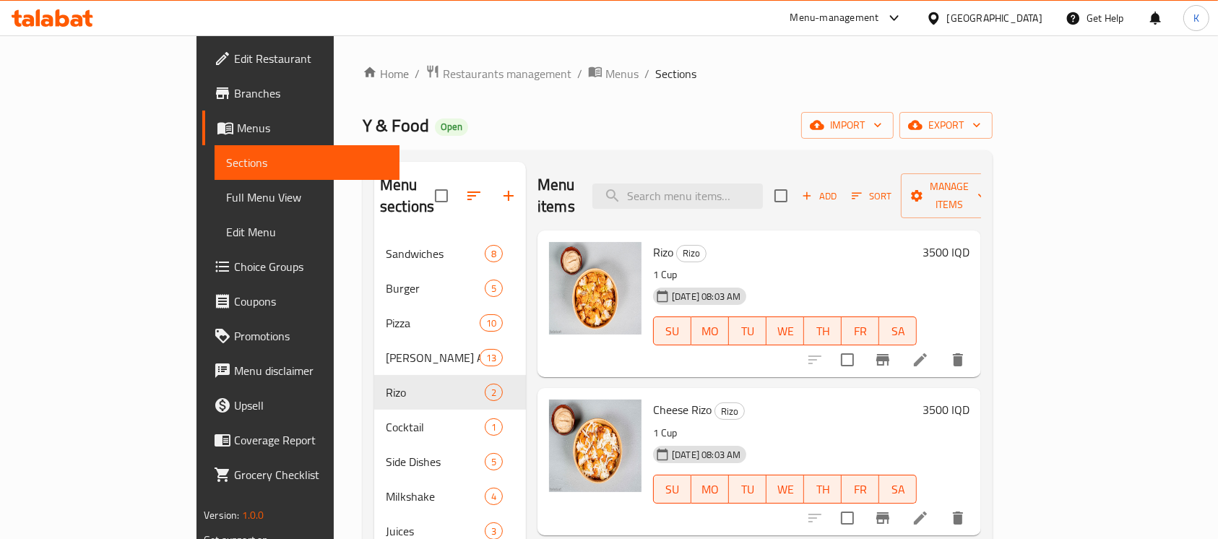
scroll to position [202, 0]
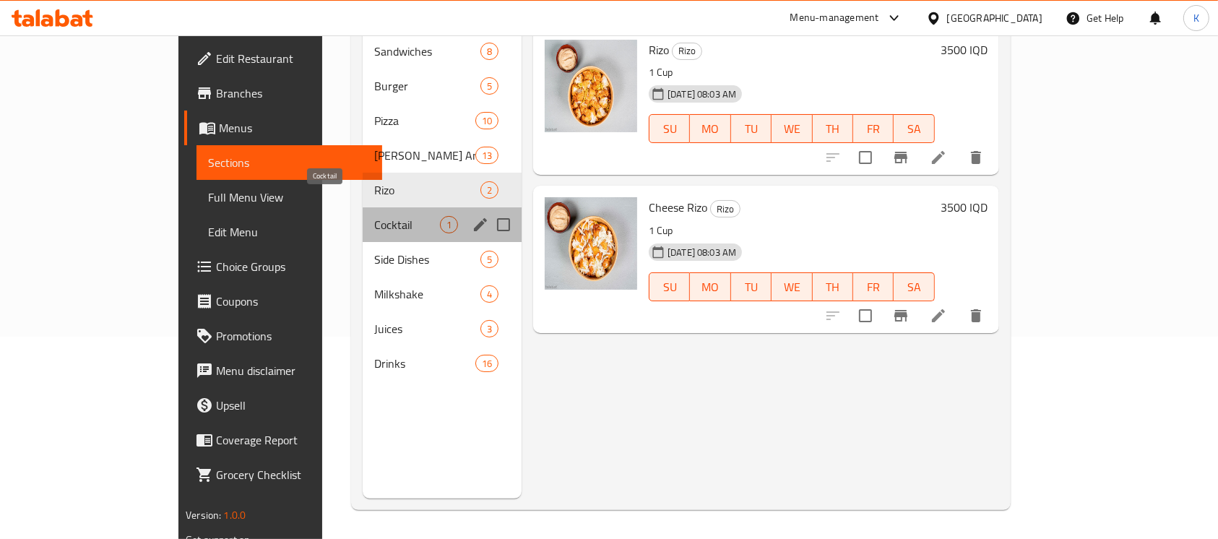
click at [374, 216] on span "Cocktail" at bounding box center [407, 224] width 66 height 17
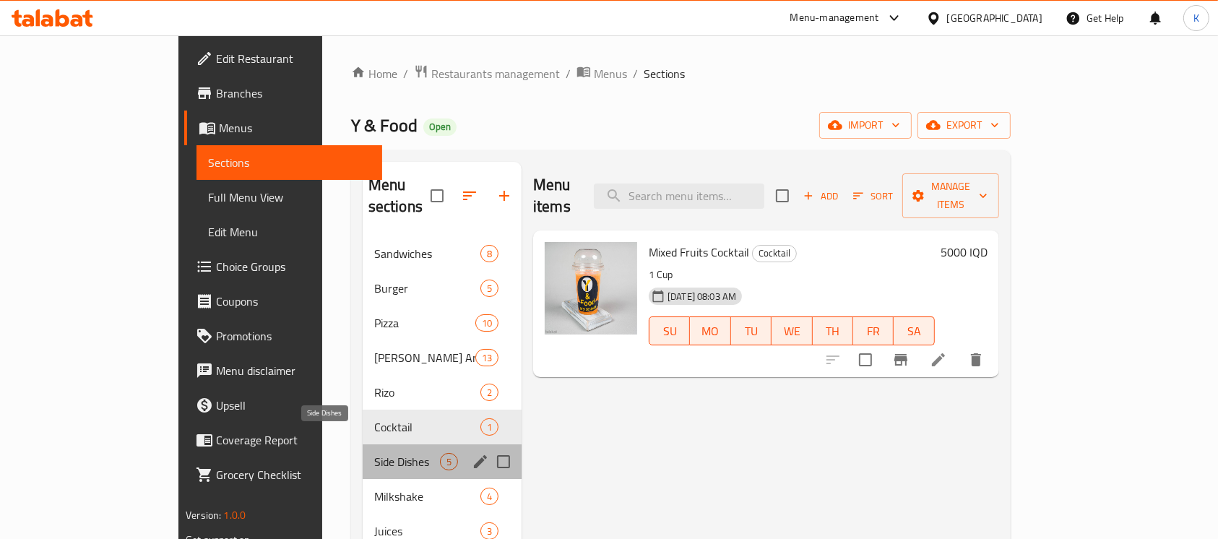
click at [374, 453] on span "Side Dishes" at bounding box center [407, 461] width 66 height 17
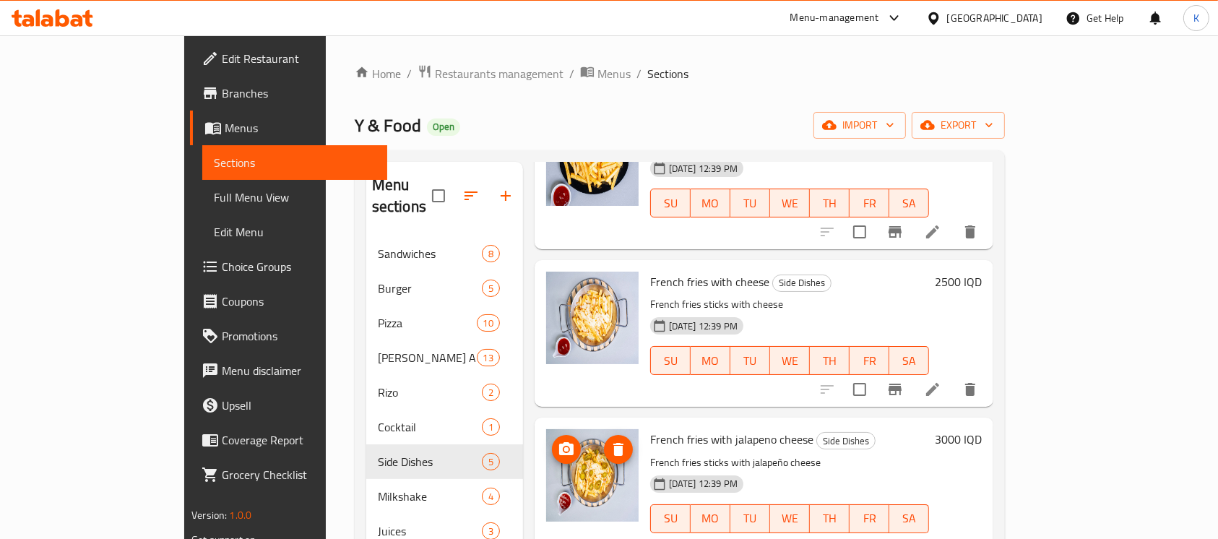
scroll to position [202, 0]
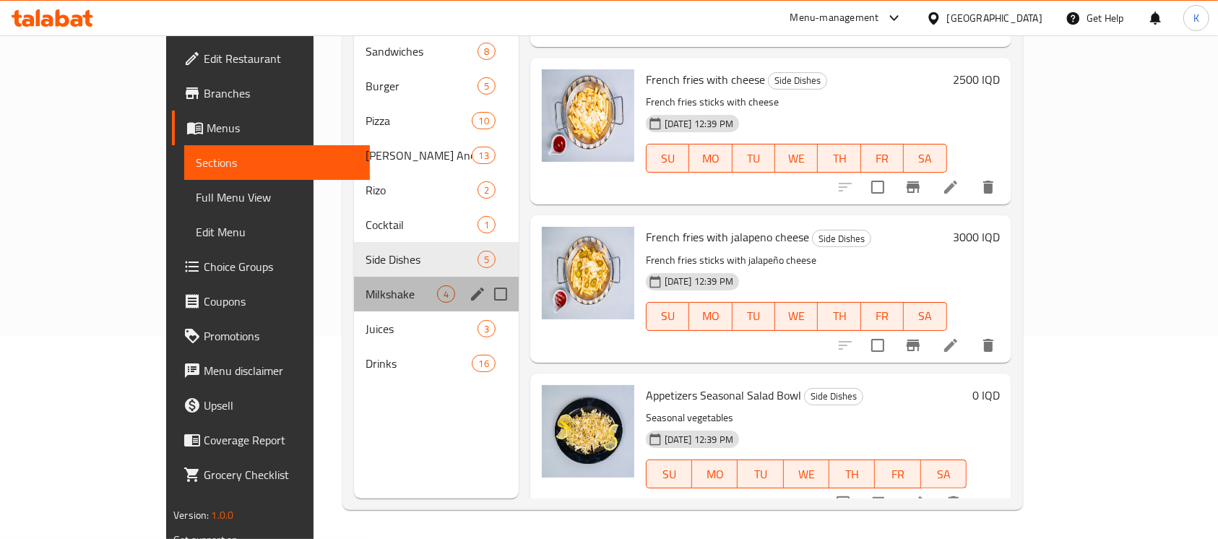
click at [356, 281] on div "Milkshake 4" at bounding box center [436, 294] width 164 height 35
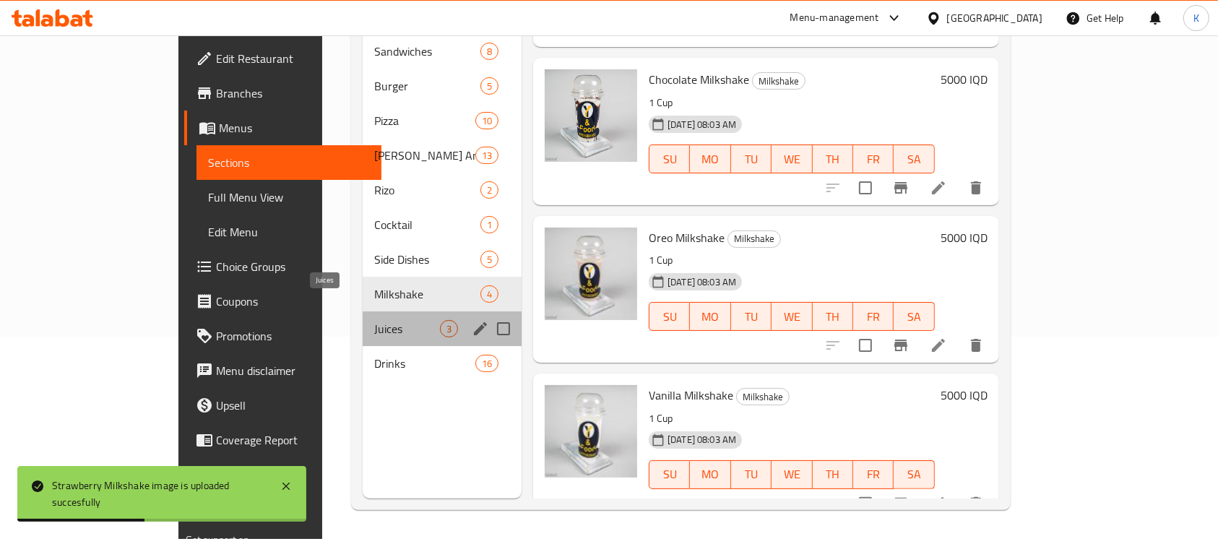
click at [374, 320] on span "Juices" at bounding box center [407, 328] width 66 height 17
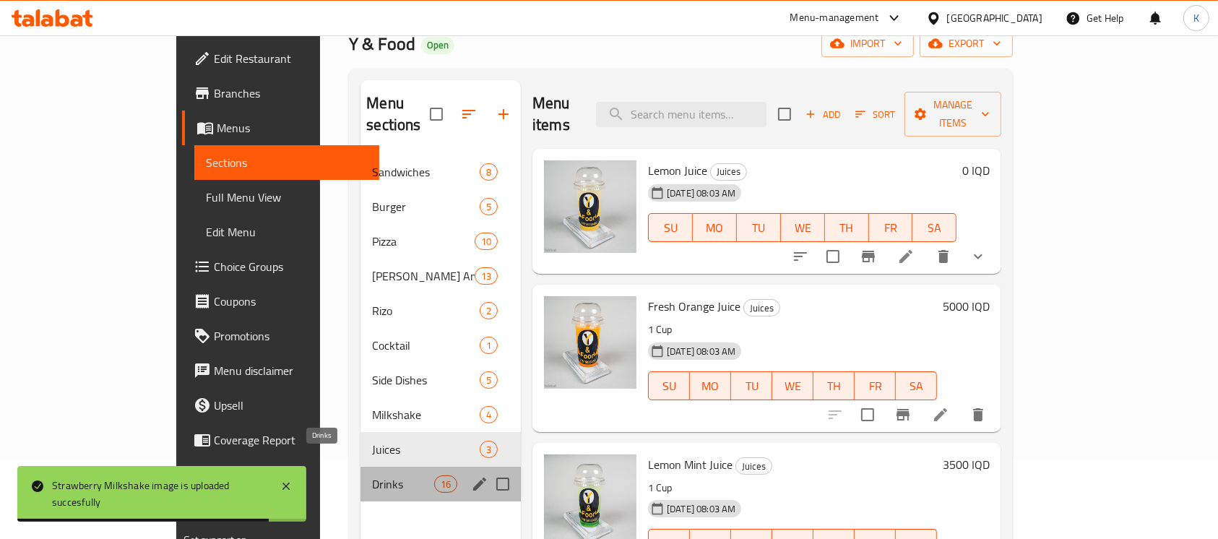
click at [372, 476] on span "Drinks" at bounding box center [402, 484] width 61 height 17
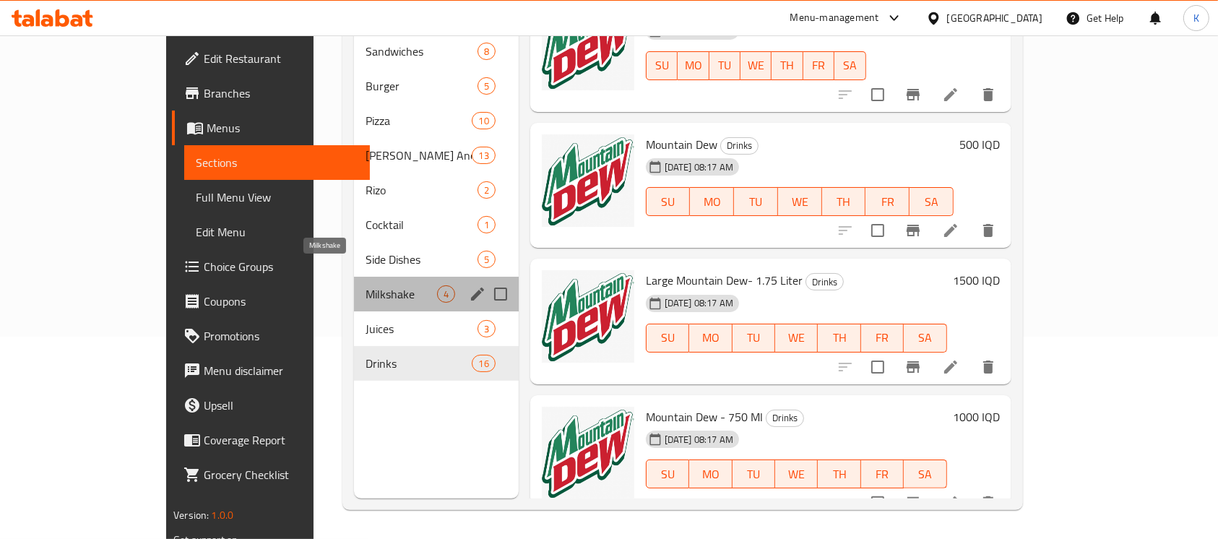
click at [366, 285] on span "Milkshake" at bounding box center [401, 293] width 71 height 17
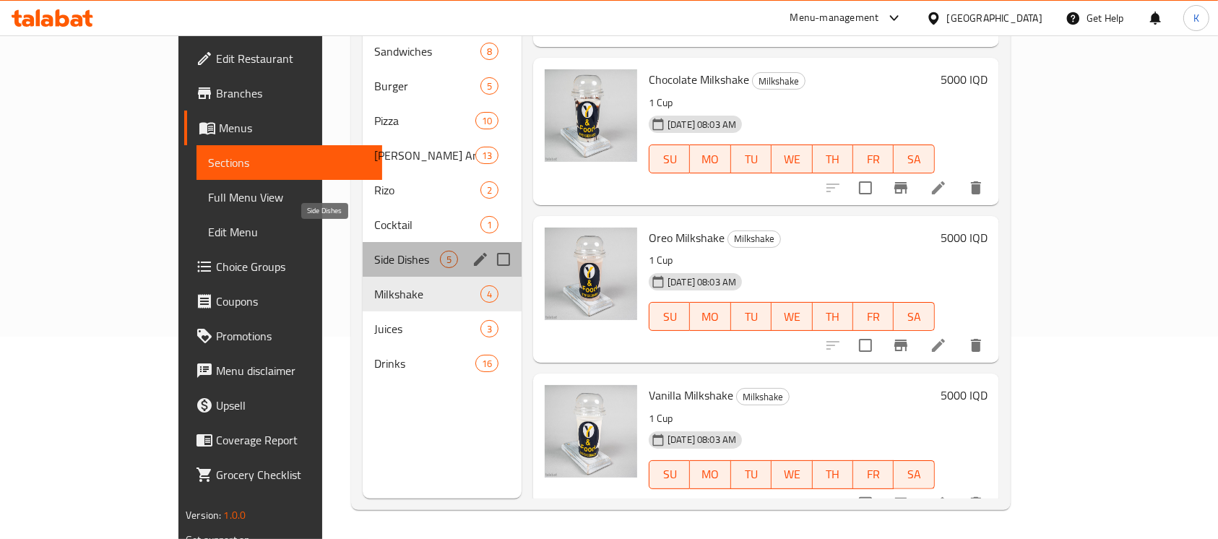
click at [374, 251] on span "Side Dishes" at bounding box center [407, 259] width 66 height 17
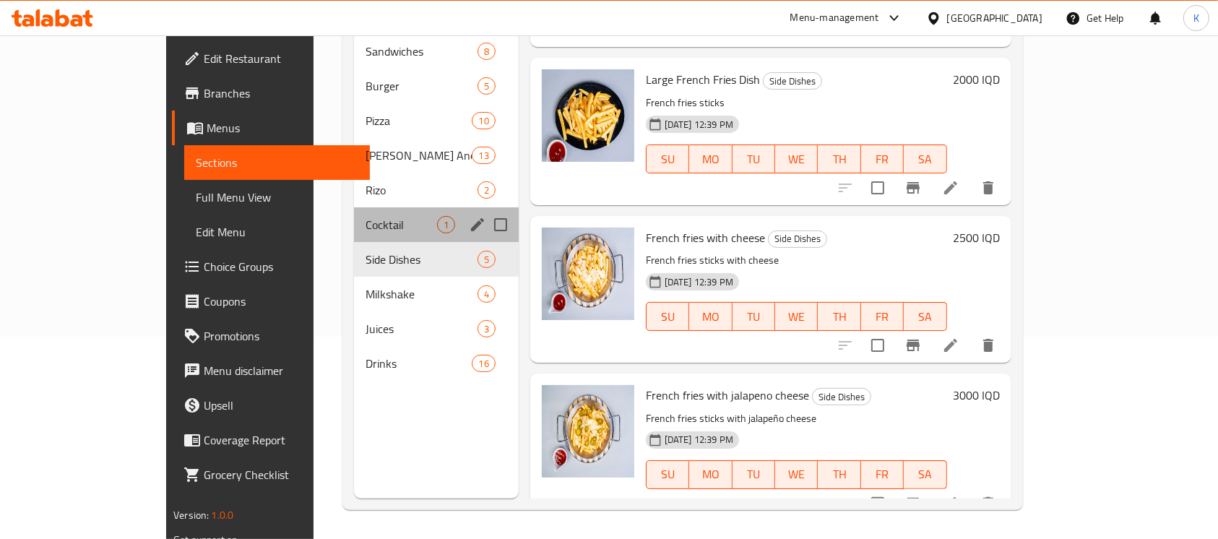
click at [354, 212] on div "Cocktail 1" at bounding box center [436, 224] width 164 height 35
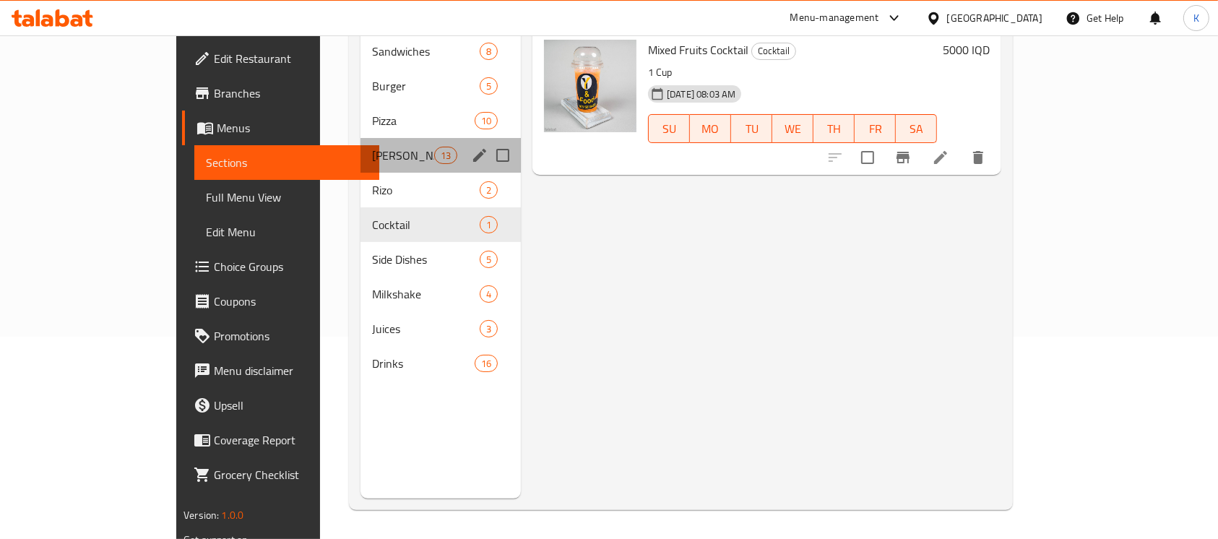
click at [361, 138] on div "Gus And Shawarma 13" at bounding box center [441, 155] width 160 height 35
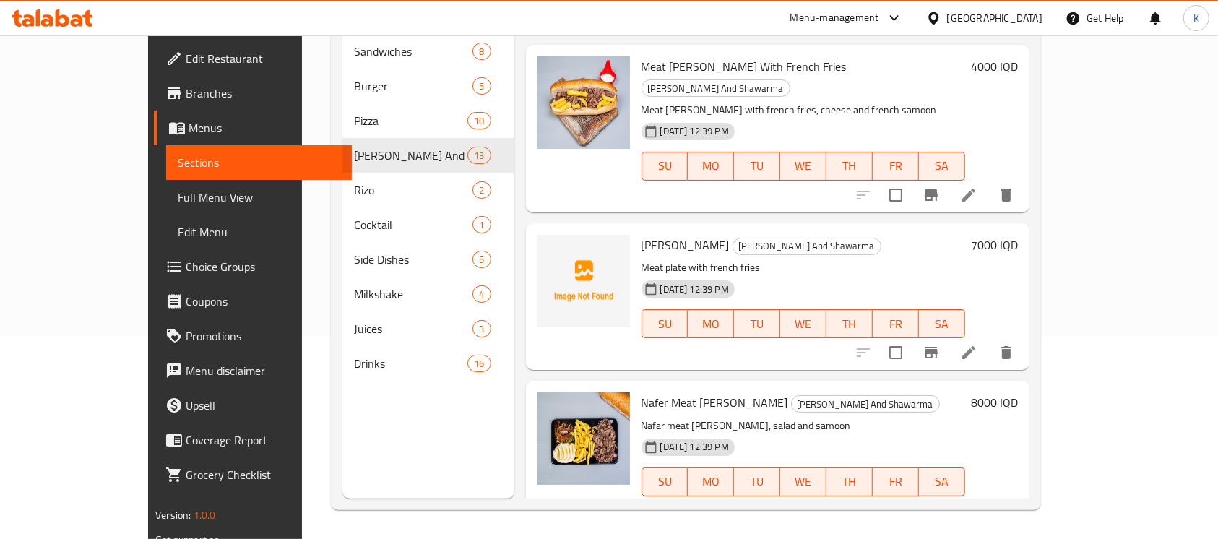
click at [811, 259] on p "Meat plate with french fries" at bounding box center [804, 268] width 324 height 18
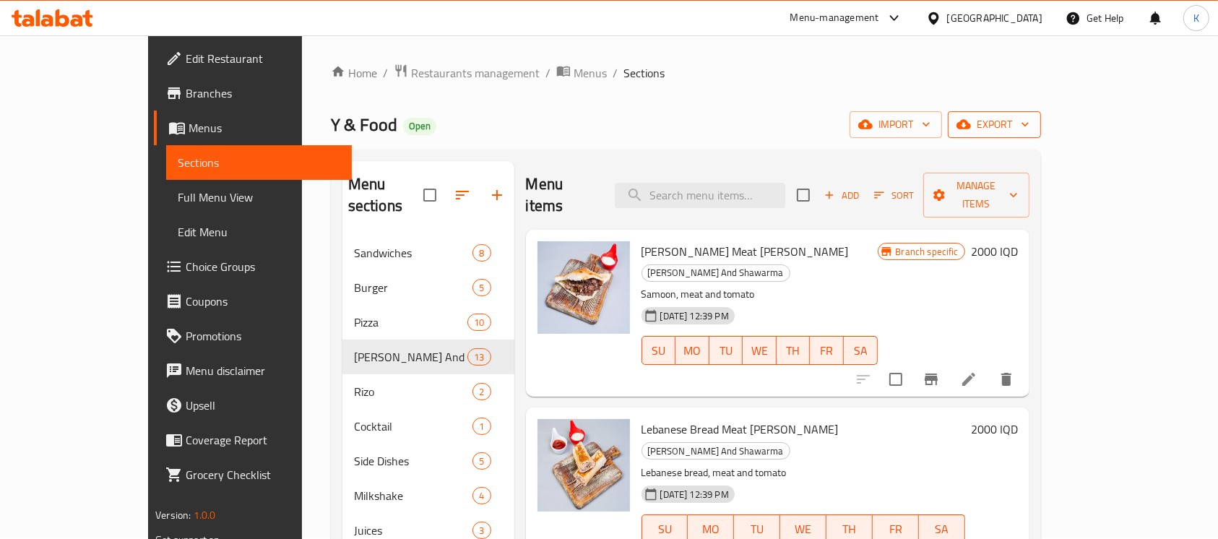
click at [811, 121] on icon "button" at bounding box center [964, 124] width 14 height 9
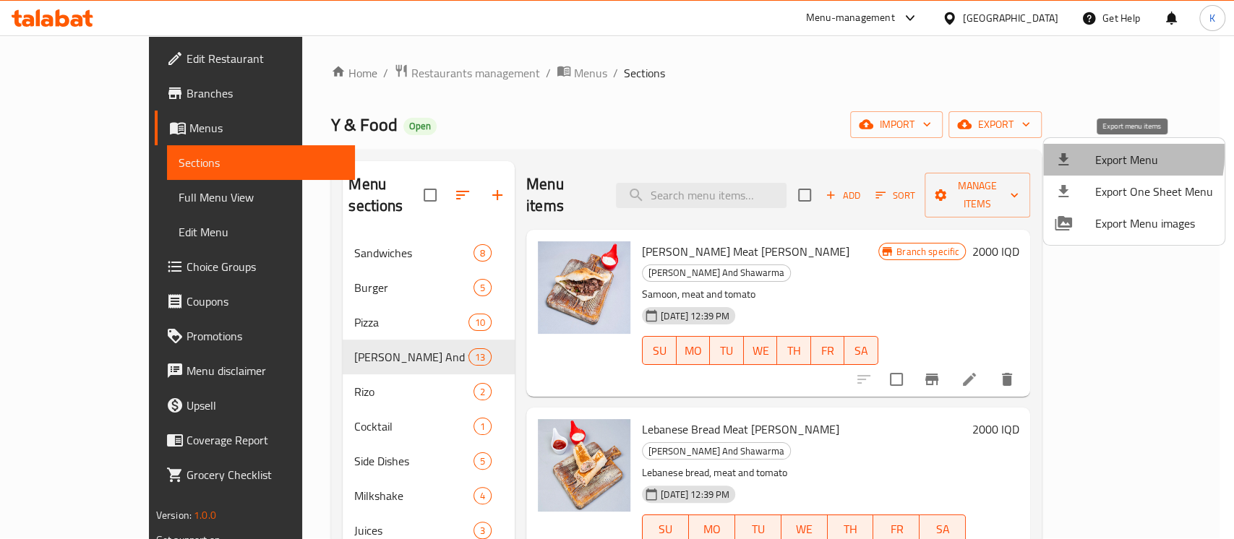
click at [811, 153] on span "Export Menu" at bounding box center [1154, 159] width 118 height 17
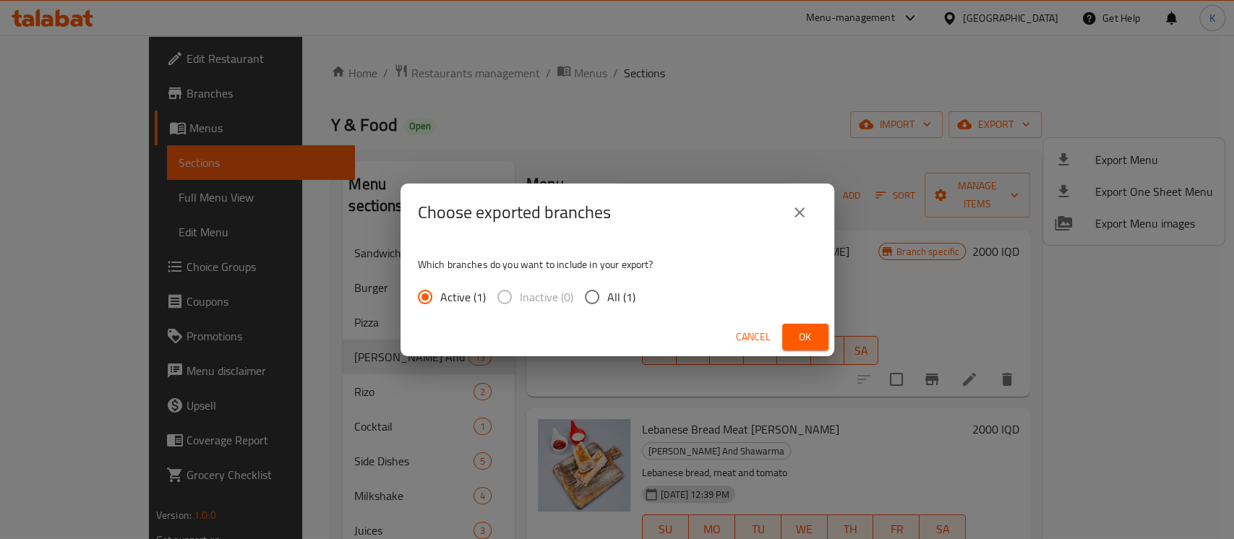
click at [613, 295] on span "All (1)" at bounding box center [621, 296] width 28 height 17
click at [607, 295] on input "All (1)" at bounding box center [592, 297] width 30 height 30
radio input "true"
click at [789, 332] on button "Ok" at bounding box center [805, 337] width 46 height 27
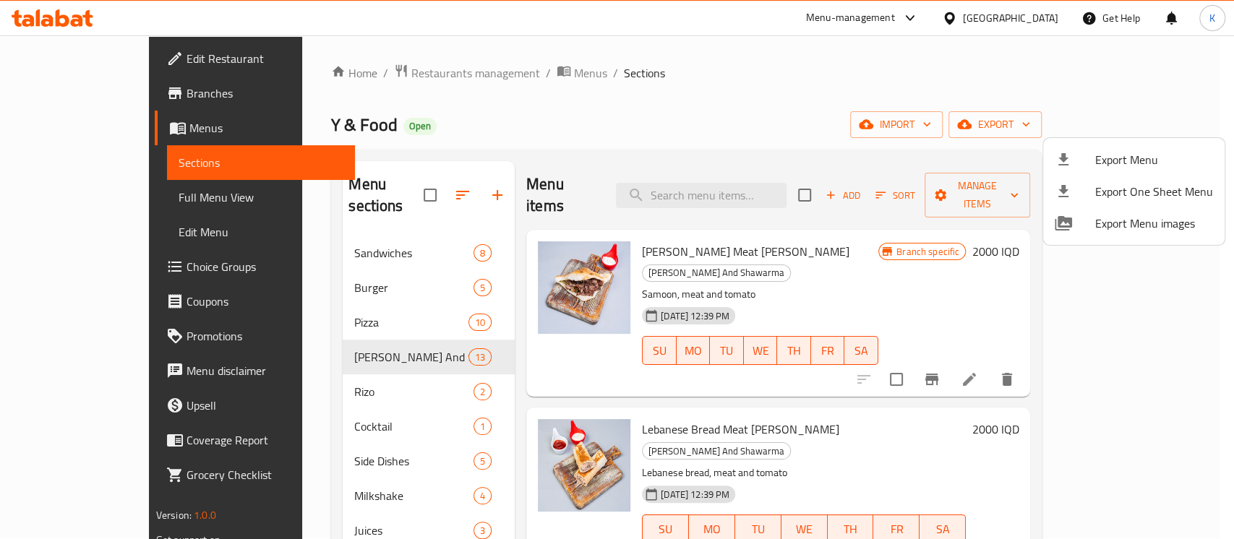
click at [534, 132] on div at bounding box center [617, 269] width 1234 height 539
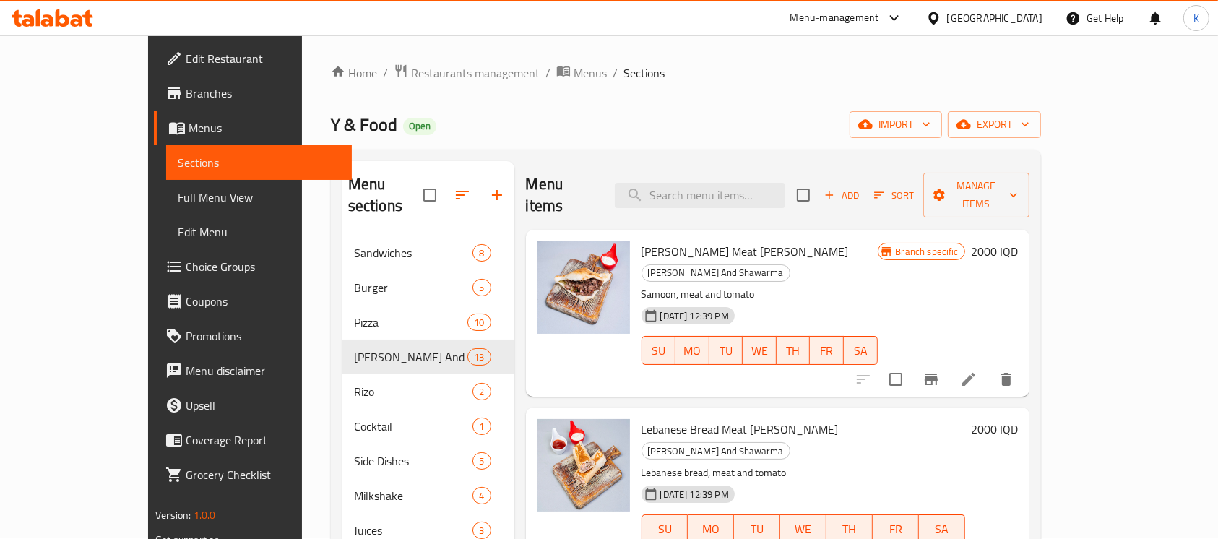
click at [524, 144] on div "Home / Restaurants management / Menus / Sections Y & Food Open import export Me…" at bounding box center [686, 388] width 710 height 648
click at [538, 137] on div "Home / Restaurants management / Menus / Sections Y & Food Open import export Me…" at bounding box center [686, 388] width 710 height 648
click at [611, 121] on div "Y & Food Open import export" at bounding box center [686, 125] width 710 height 27
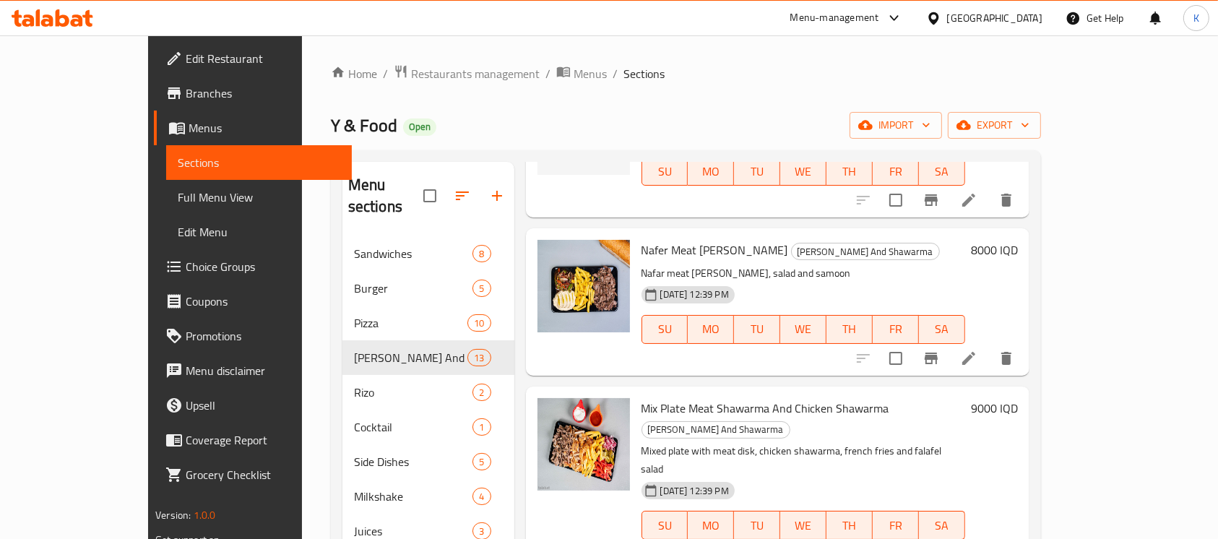
scroll to position [882, 0]
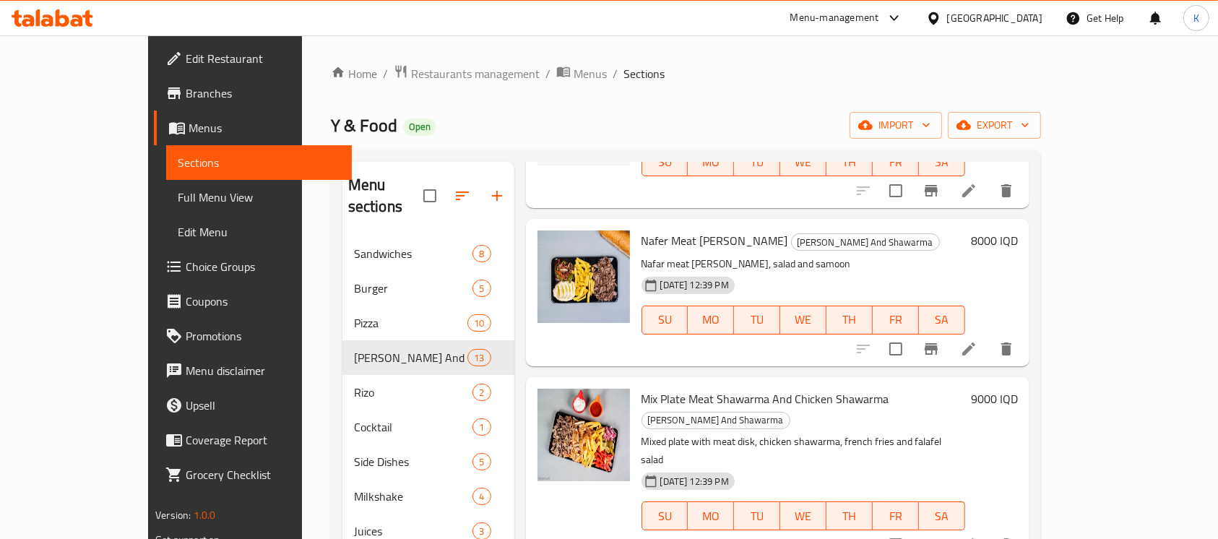
click at [811, 17] on icon at bounding box center [934, 18] width 15 height 15
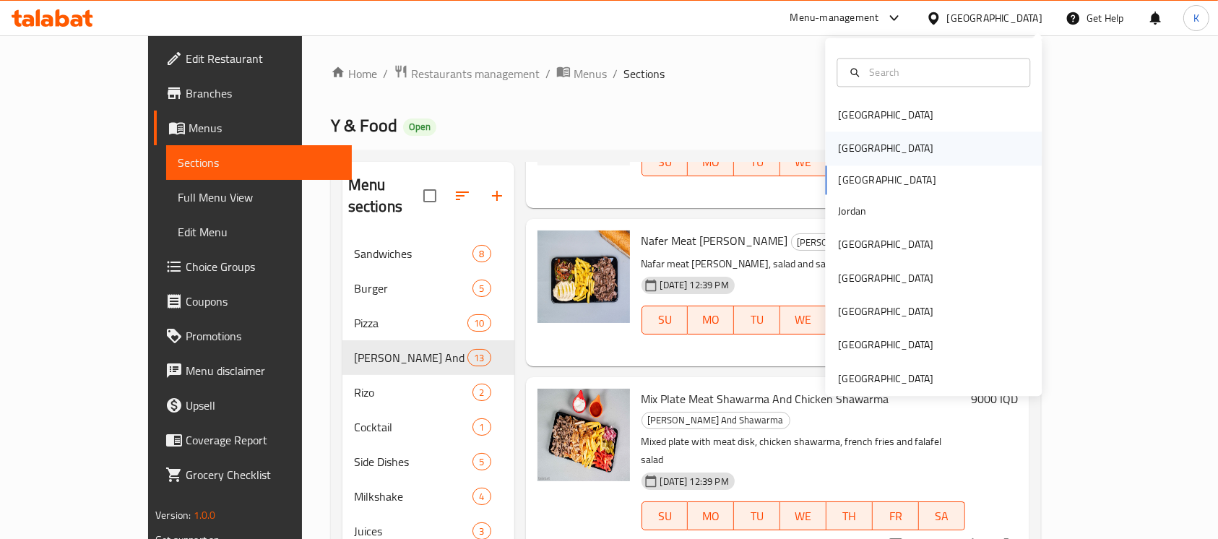
click at [811, 151] on div "Egypt" at bounding box center [885, 149] width 95 height 16
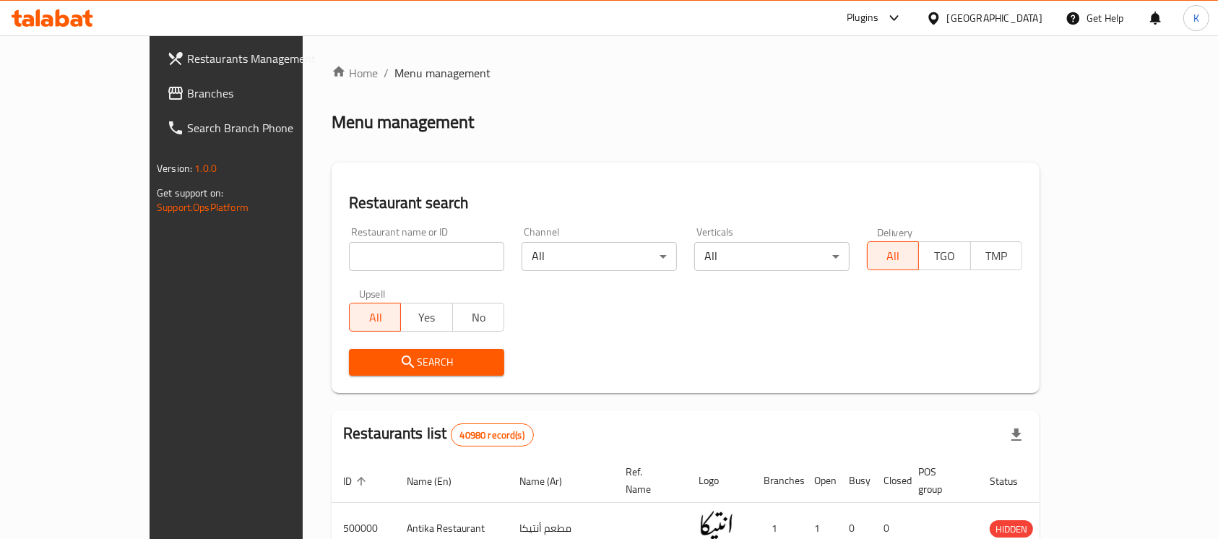
click at [349, 248] on input "search" at bounding box center [426, 256] width 155 height 29
paste input "Mis ElKheir"
click at [361, 356] on span "Search" at bounding box center [427, 362] width 132 height 18
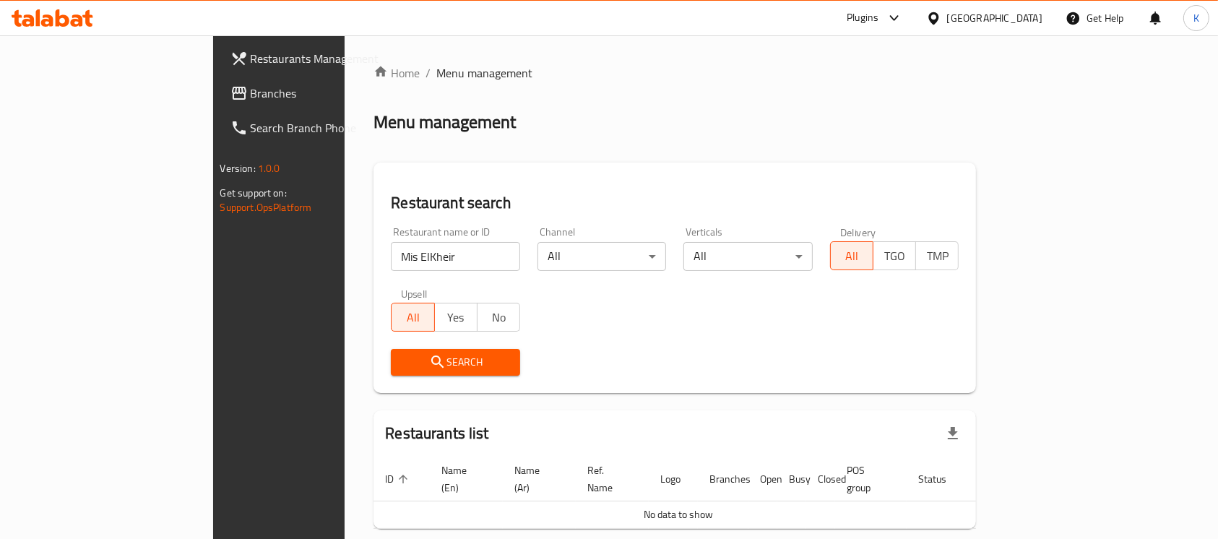
scroll to position [51, 0]
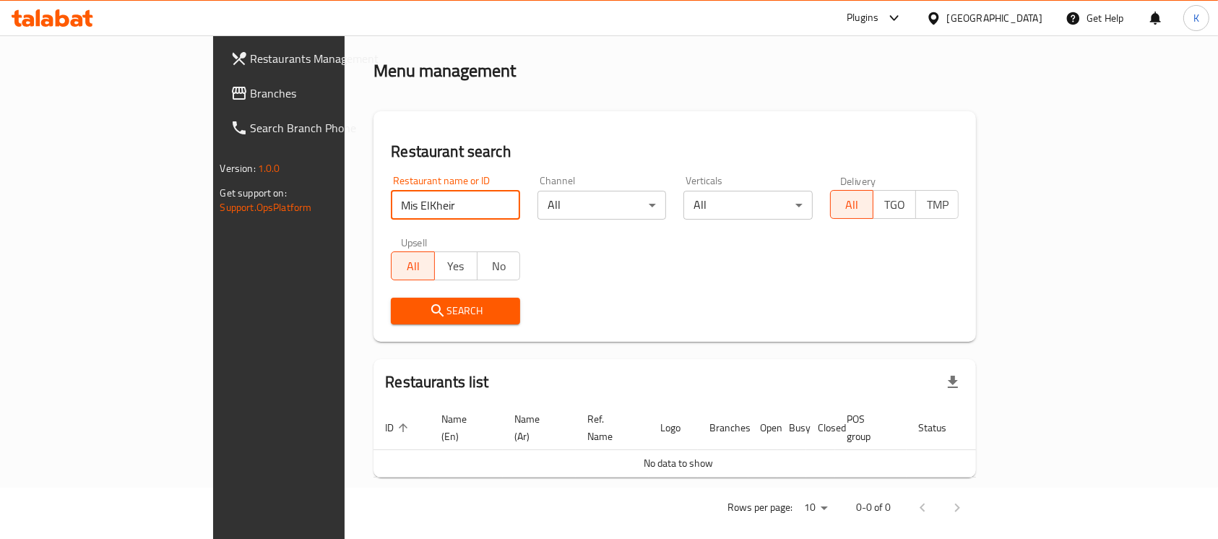
drag, startPoint x: 326, startPoint y: 207, endPoint x: 280, endPoint y: 206, distance: 46.3
click at [391, 206] on input "Mis ElKheir" at bounding box center [455, 205] width 129 height 29
click at [403, 308] on span "Search" at bounding box center [456, 311] width 106 height 18
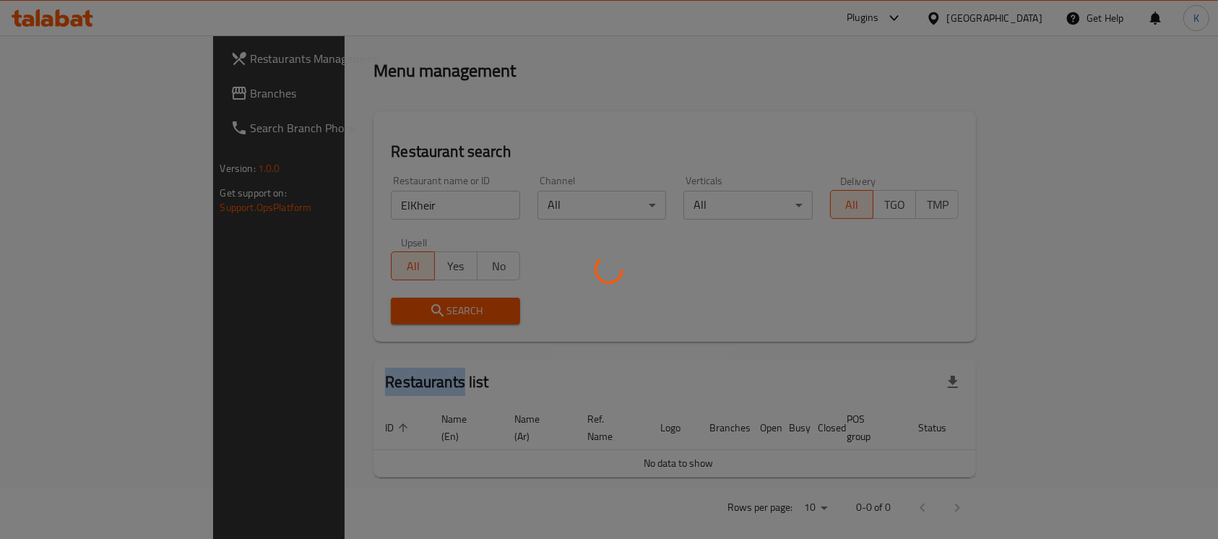
click at [327, 308] on div at bounding box center [609, 269] width 1218 height 539
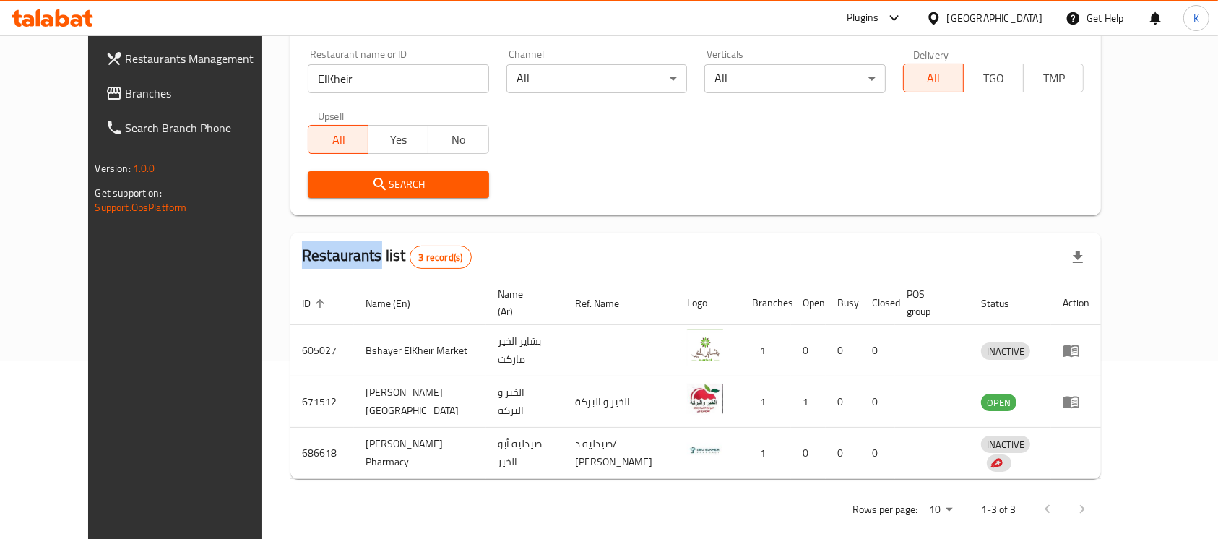
scroll to position [0, 0]
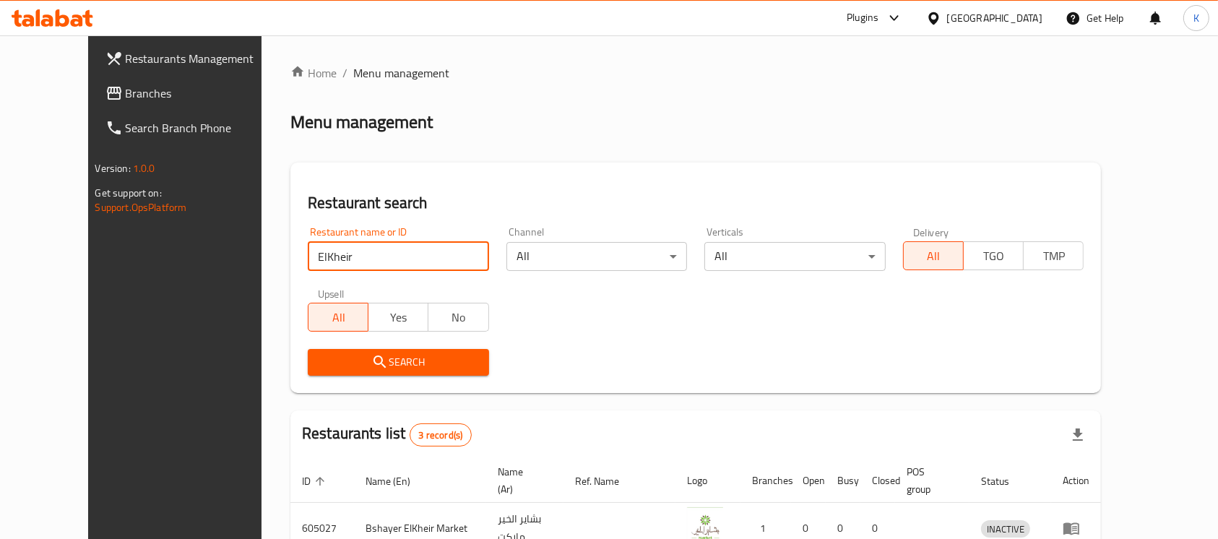
click at [340, 257] on input "ElKheir" at bounding box center [398, 256] width 181 height 29
paste input "Misr El-"
click at [340, 257] on input "ElKheir" at bounding box center [398, 256] width 181 height 29
type input "Misr El-Kheir"
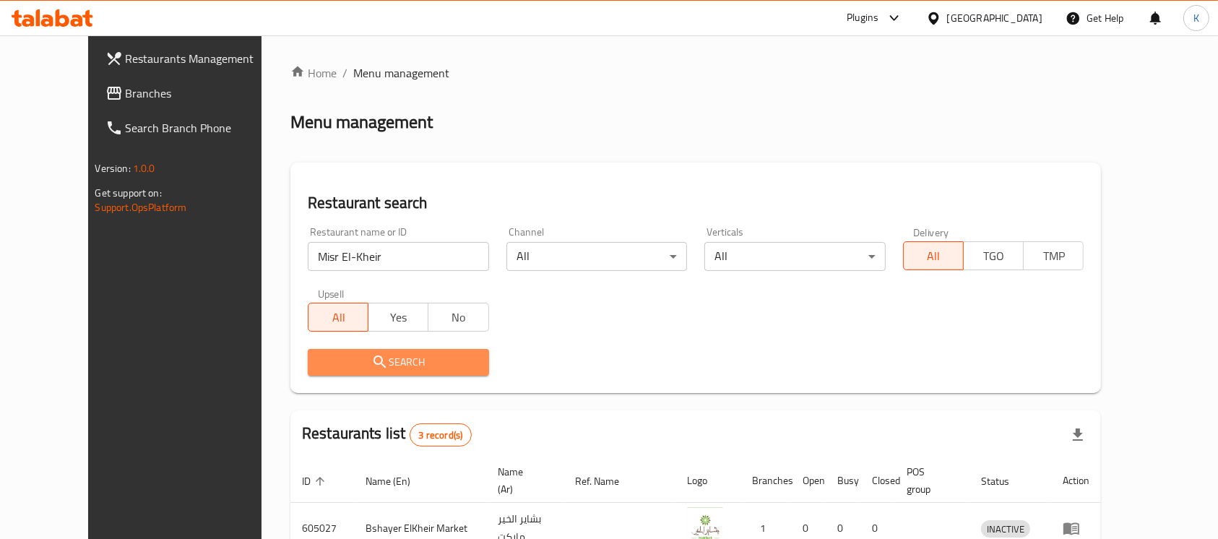
click at [311, 372] on button "Search" at bounding box center [398, 362] width 181 height 27
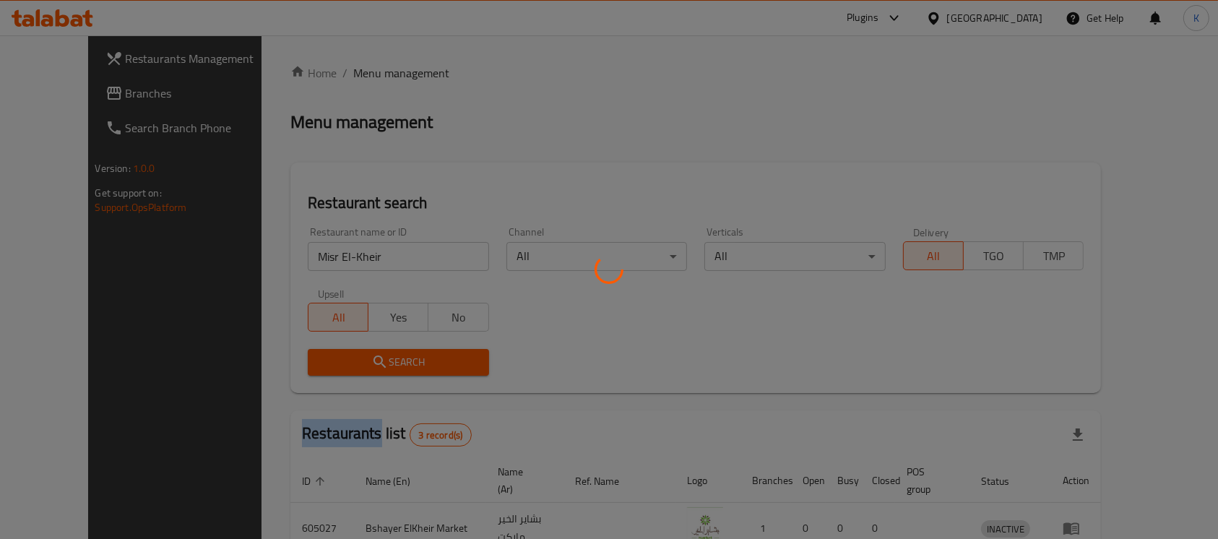
click at [311, 372] on div at bounding box center [609, 269] width 1218 height 539
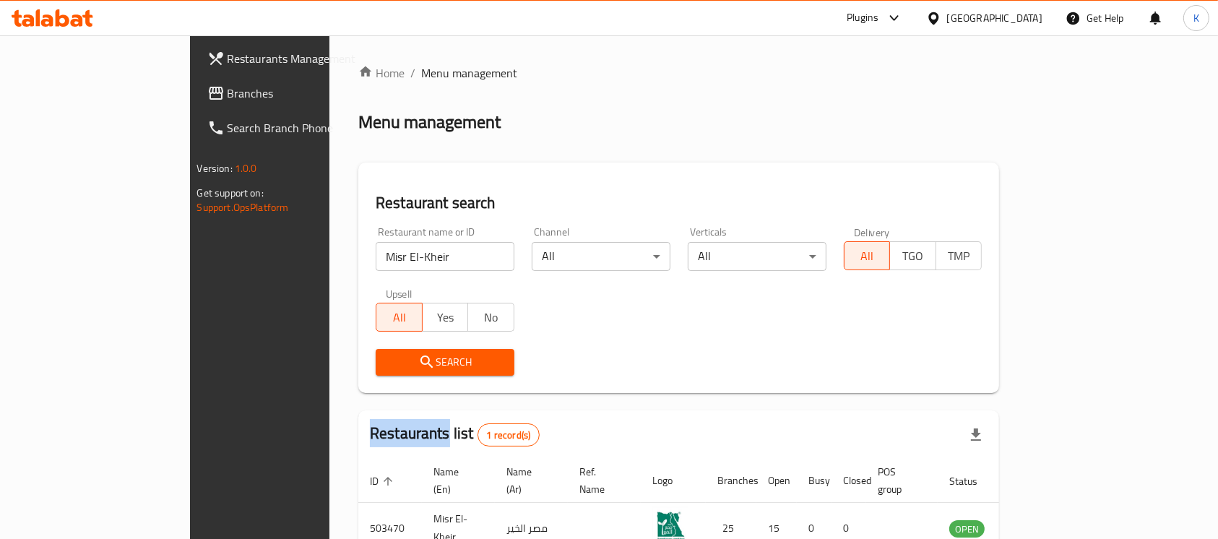
scroll to position [77, 0]
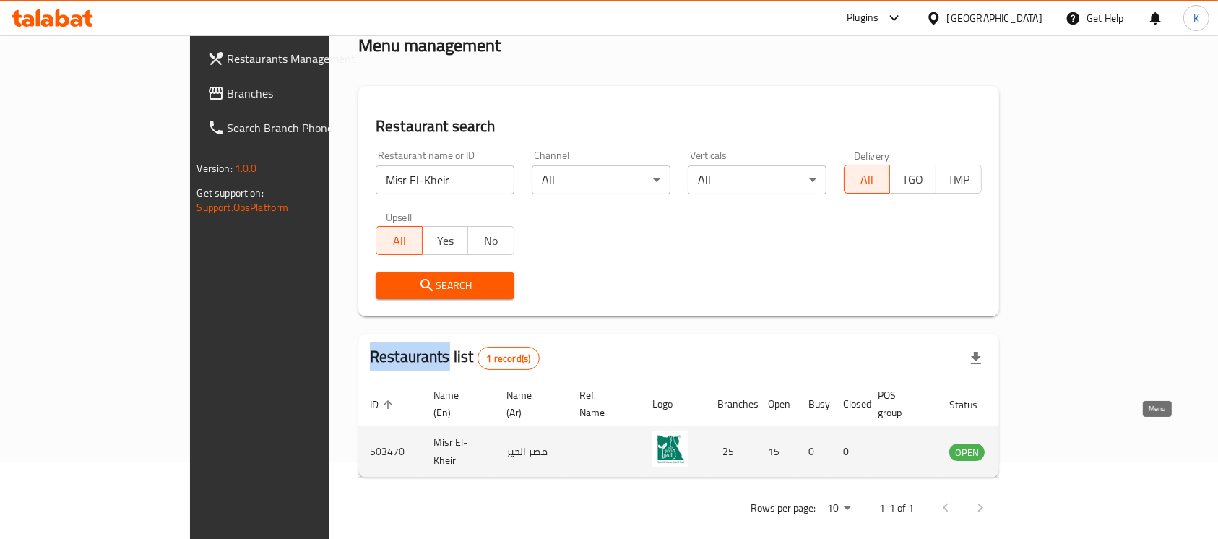
click at [811, 443] on icon "enhanced table" at bounding box center [1034, 451] width 17 height 17
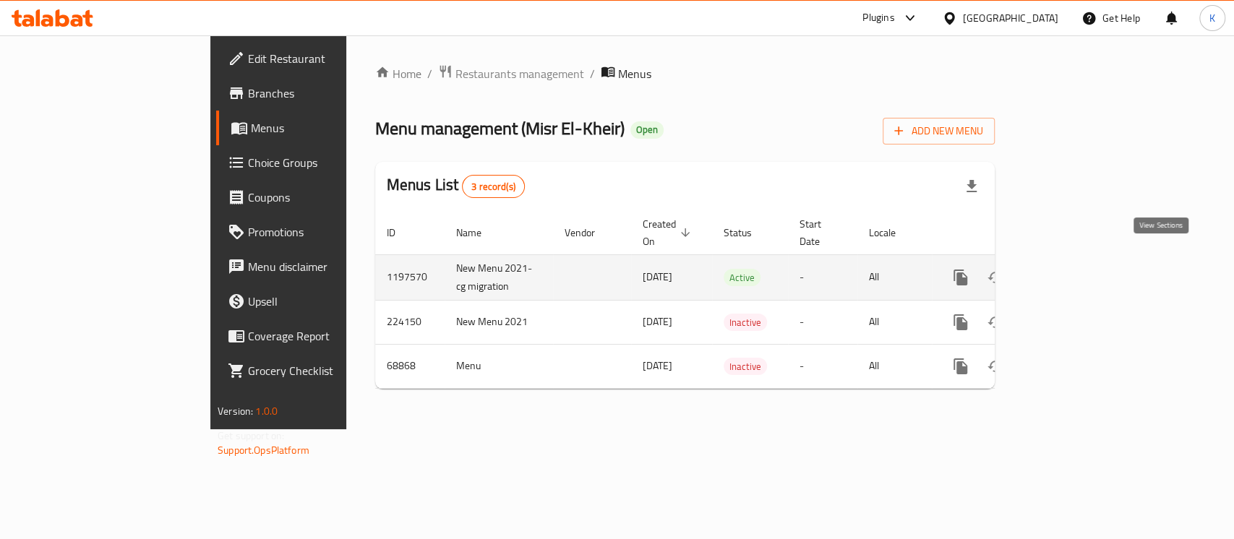
click at [811, 260] on link "enhanced table" at bounding box center [1064, 277] width 35 height 35
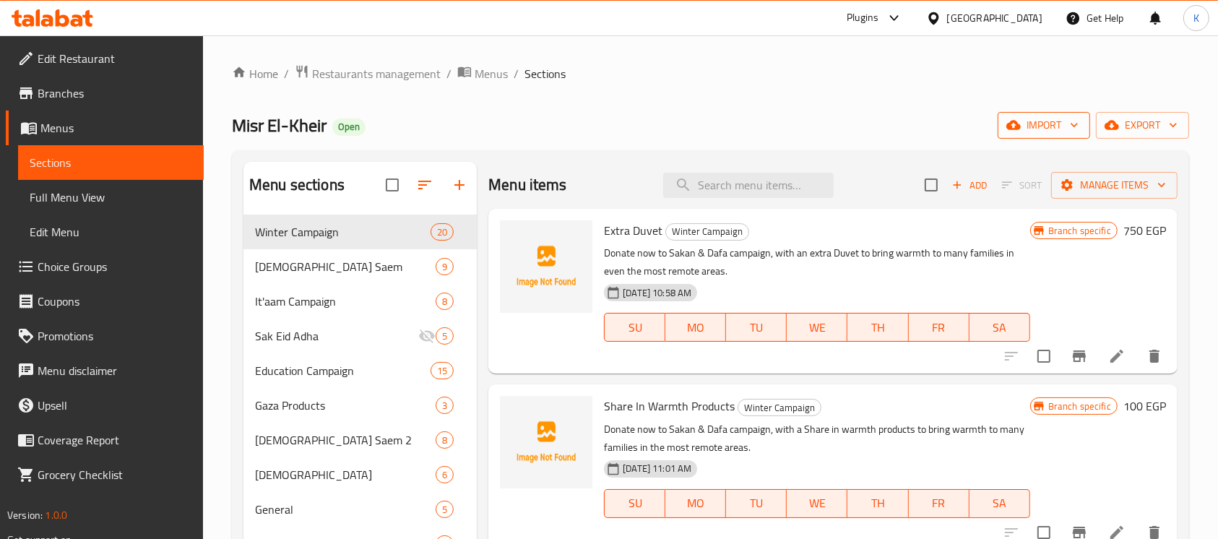
click at [811, 127] on button "import" at bounding box center [1044, 125] width 93 height 27
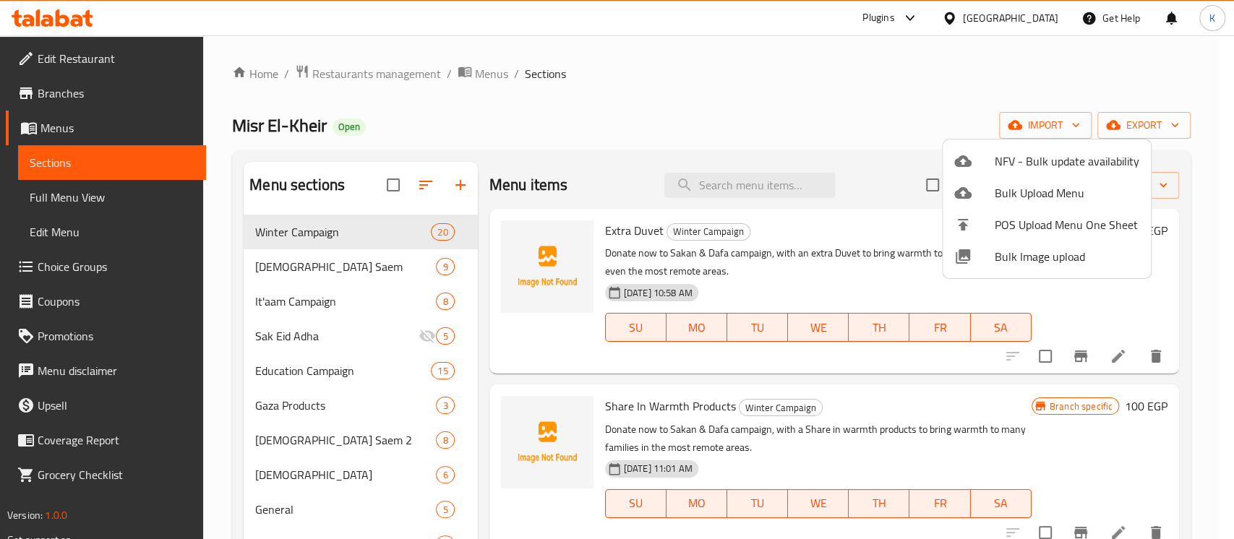
click at [811, 246] on li "Bulk Image upload" at bounding box center [1046, 257] width 208 height 32
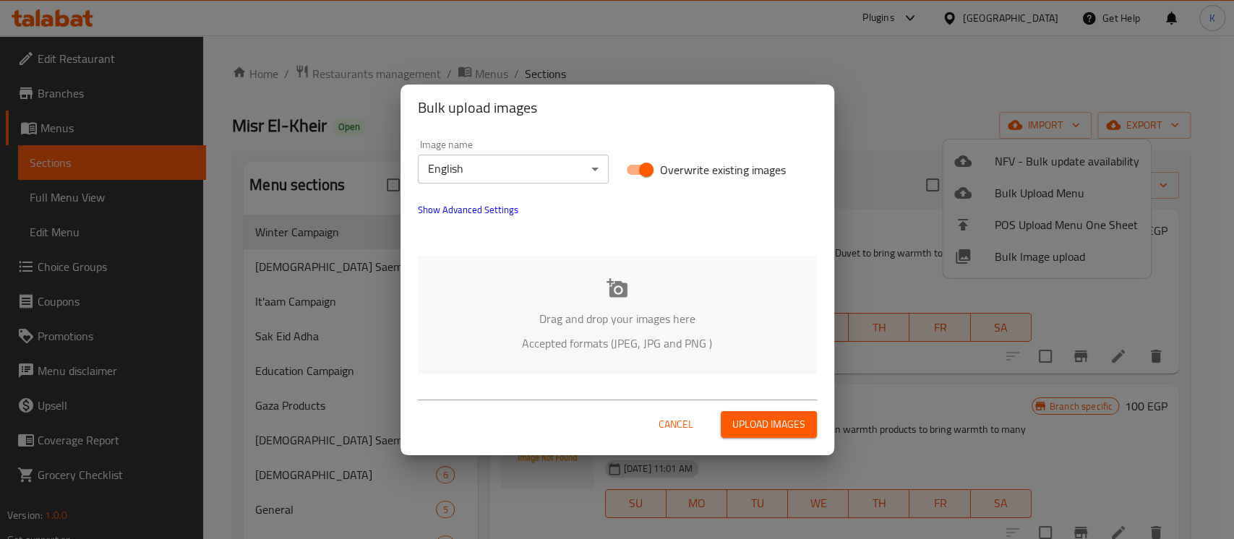
click at [679, 440] on div "Cancel Upload images" at bounding box center [617, 418] width 422 height 61
click at [669, 426] on span "Cancel" at bounding box center [675, 425] width 35 height 18
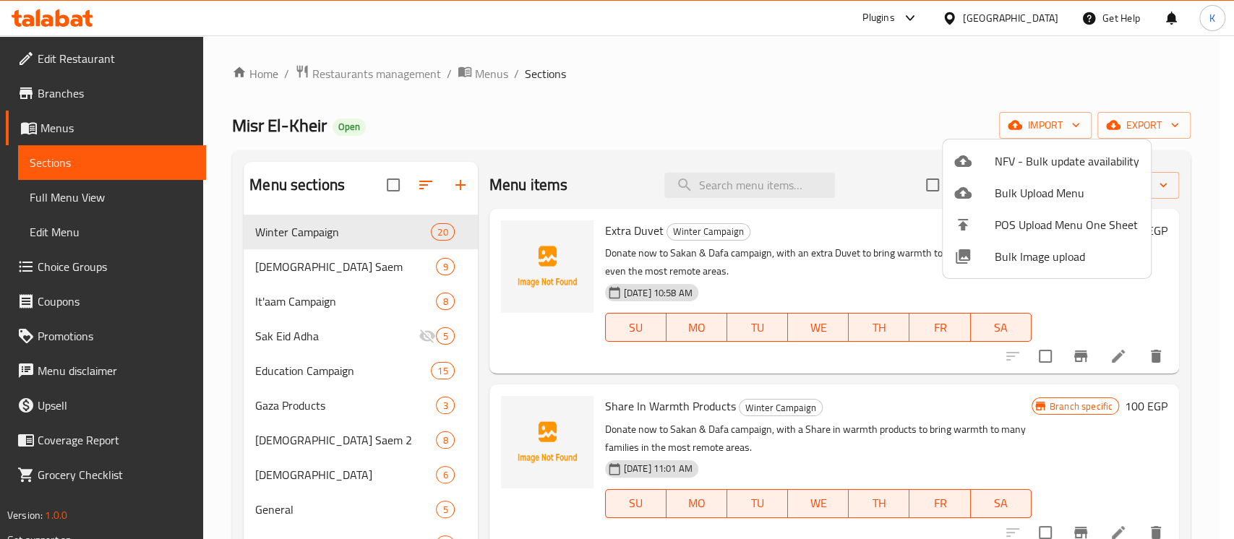
click at [747, 123] on div at bounding box center [617, 269] width 1234 height 539
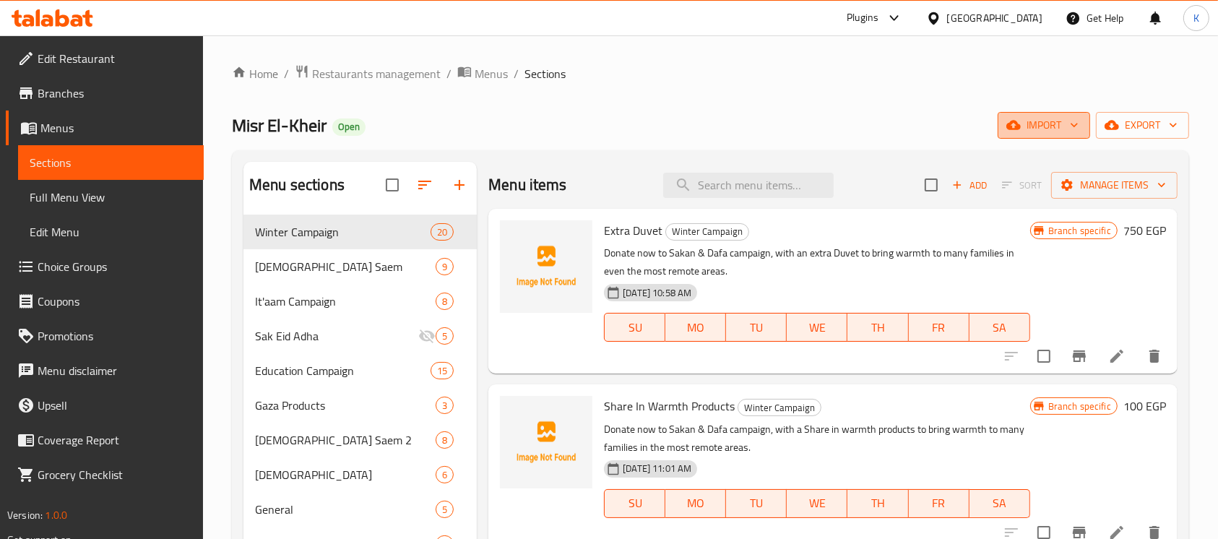
click at [811, 126] on span "import" at bounding box center [1044, 125] width 69 height 18
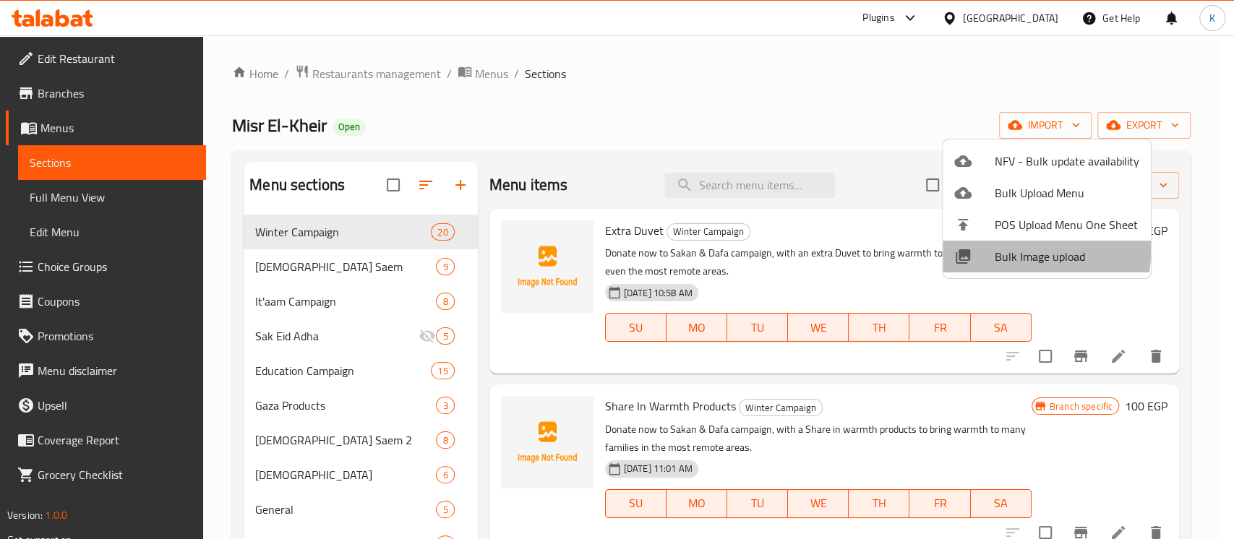
click at [811, 251] on span "Bulk Image upload" at bounding box center [1066, 256] width 145 height 17
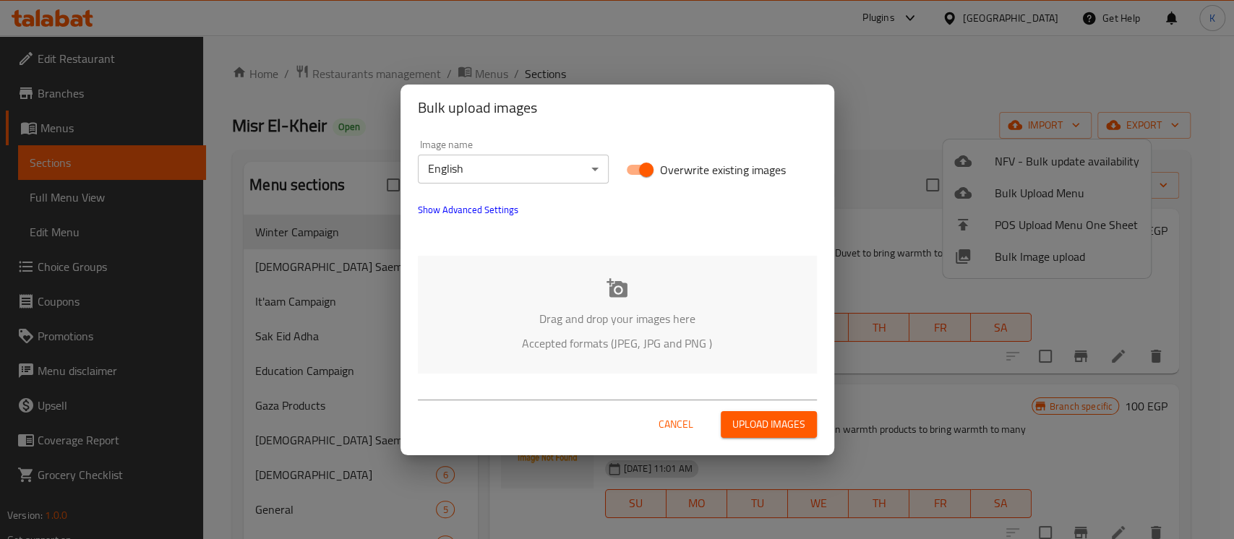
click at [614, 286] on icon at bounding box center [616, 287] width 21 height 19
click at [619, 306] on div "Drag and drop your images here Accepted formats (JPEG, JPG and PNG )" at bounding box center [617, 315] width 399 height 118
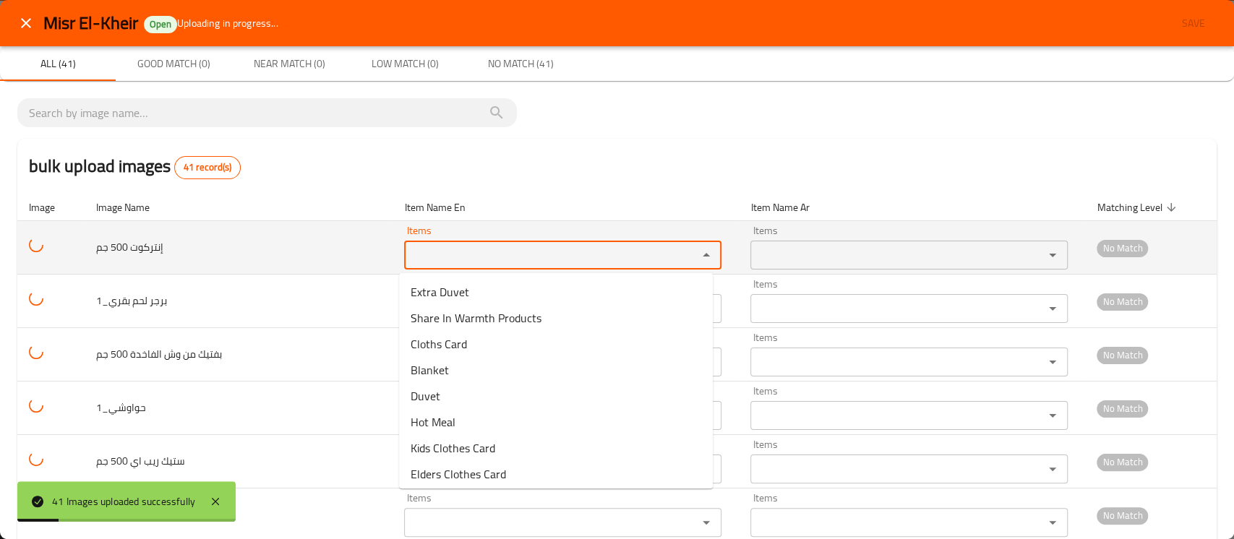
click at [431, 256] on جم "Items" at bounding box center [541, 255] width 266 height 20
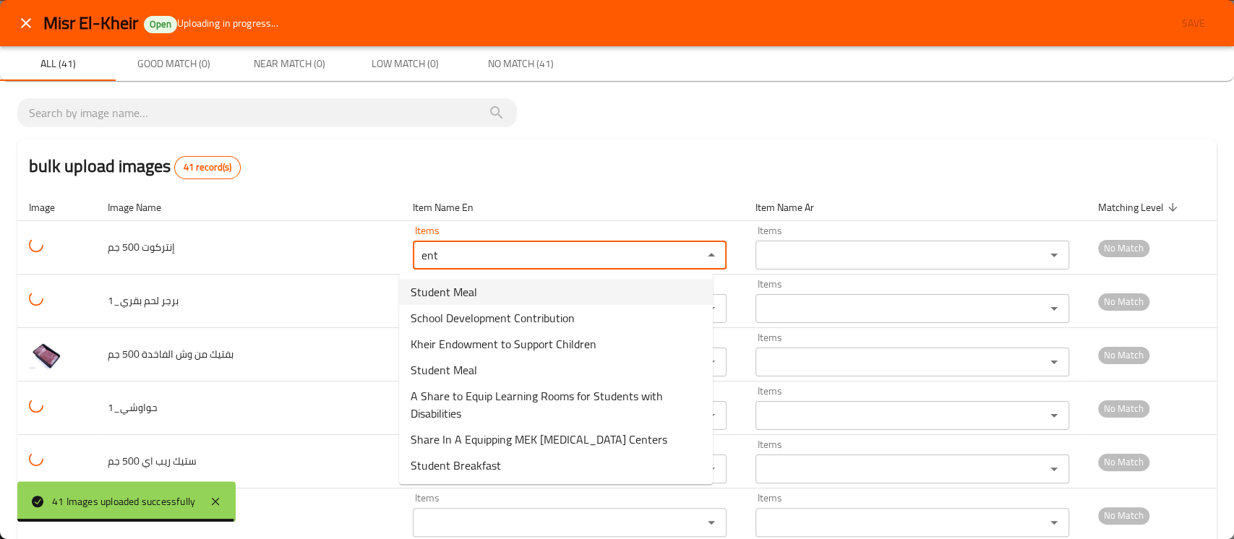
type جم "ent"
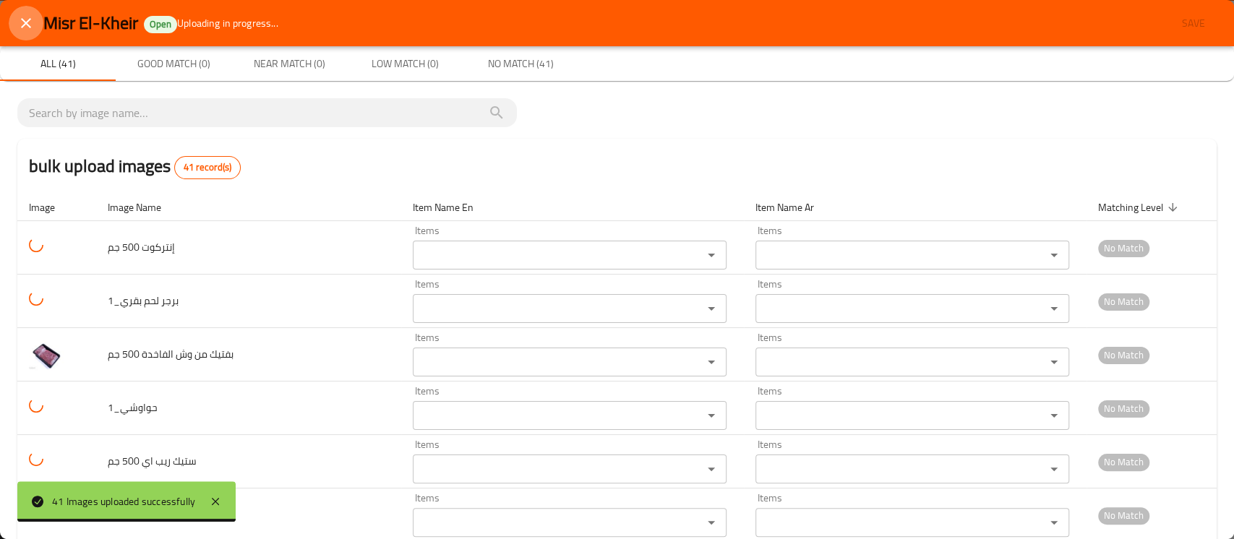
click at [35, 22] on button "close" at bounding box center [26, 23] width 35 height 35
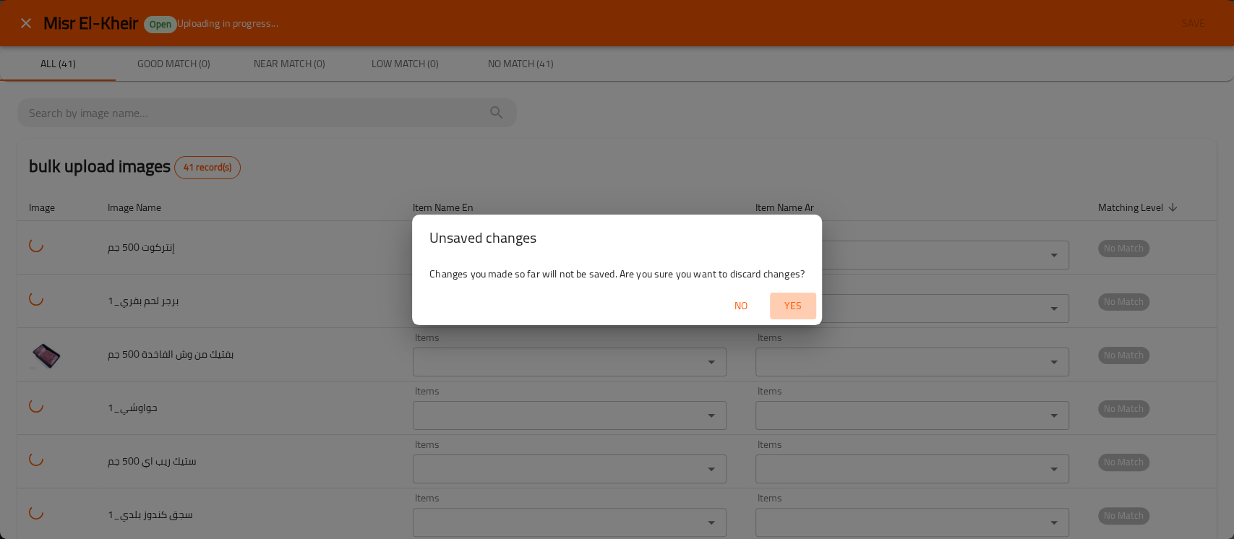
click at [795, 309] on span "Yes" at bounding box center [792, 306] width 35 height 18
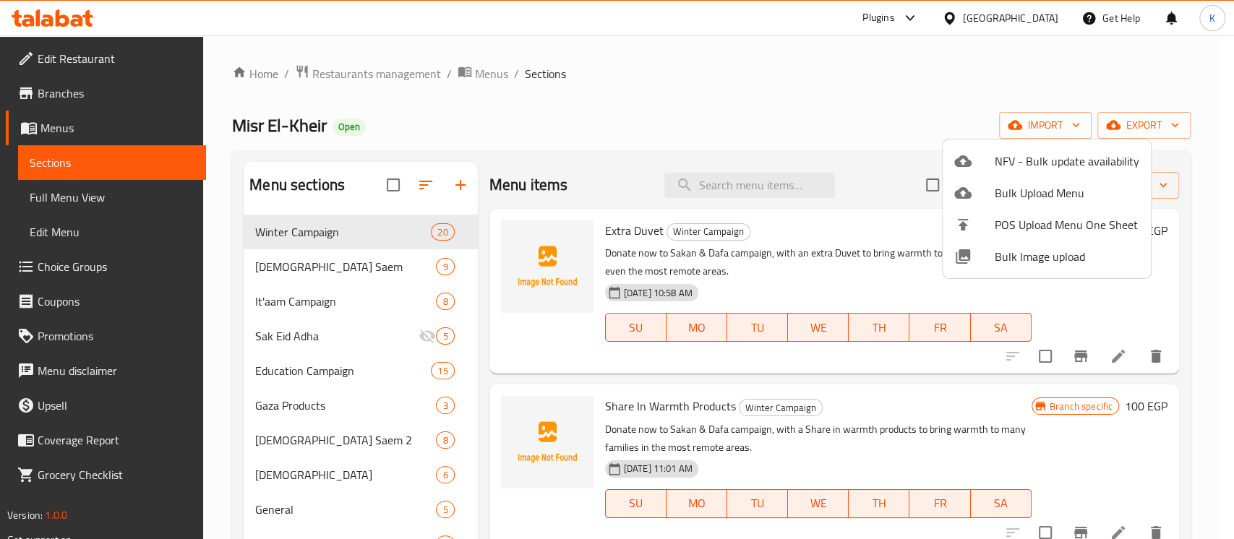
click at [85, 32] on div at bounding box center [617, 269] width 1234 height 539
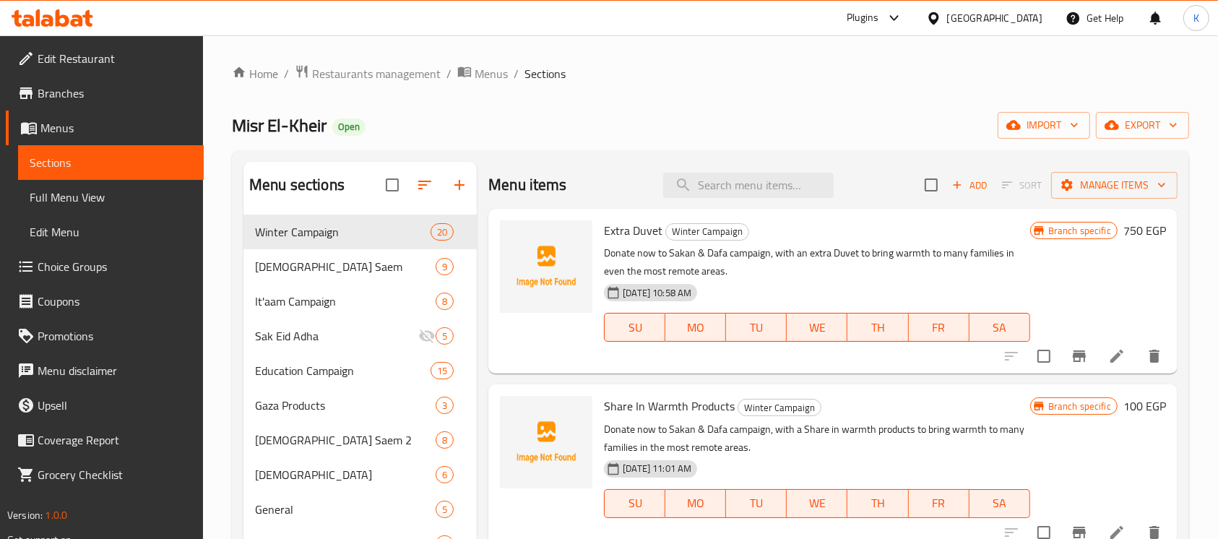
click at [64, 20] on icon at bounding box center [53, 17] width 82 height 17
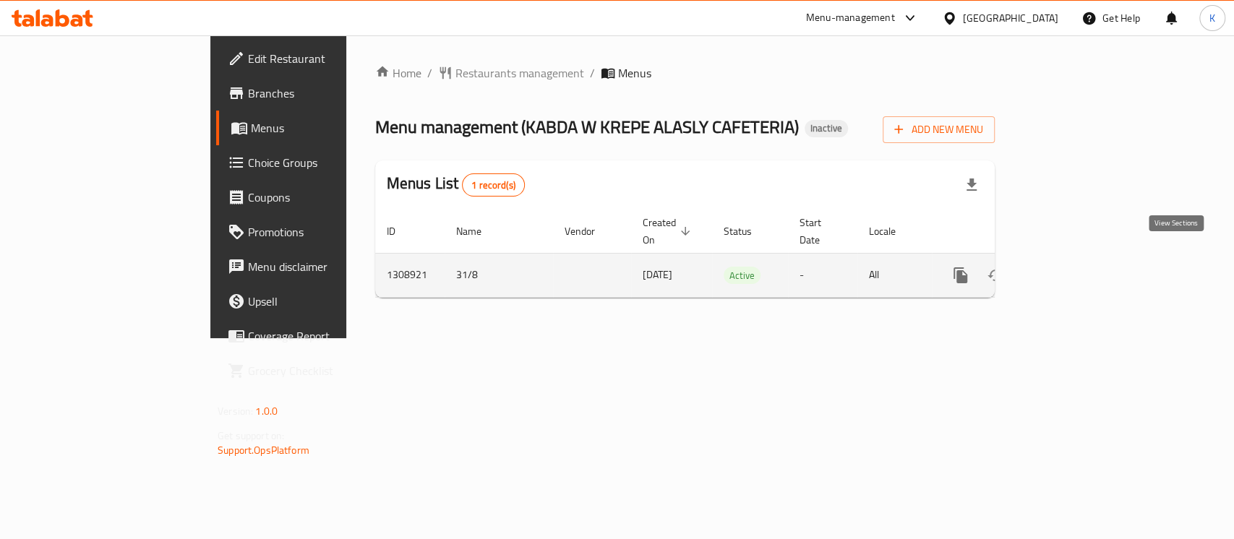
click at [1073, 267] on icon "enhanced table" at bounding box center [1064, 275] width 17 height 17
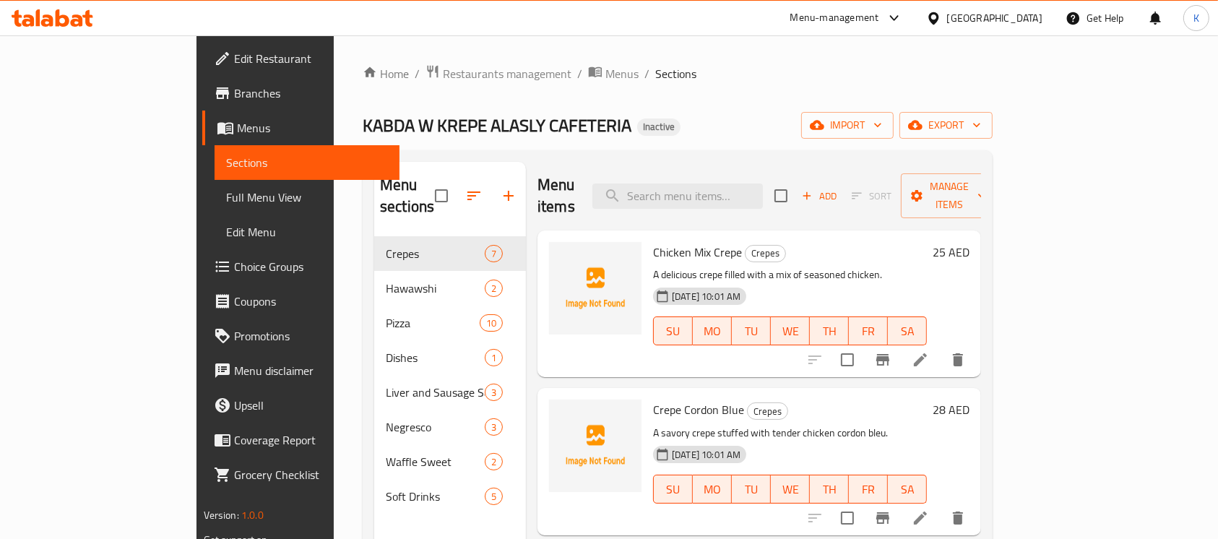
click at [830, 93] on div "Home / Restaurants management / Menus / Sections KABDA W KREPE ALASLY CAFETERIA…" at bounding box center [678, 388] width 630 height 648
click at [882, 127] on span "import" at bounding box center [847, 125] width 69 height 18
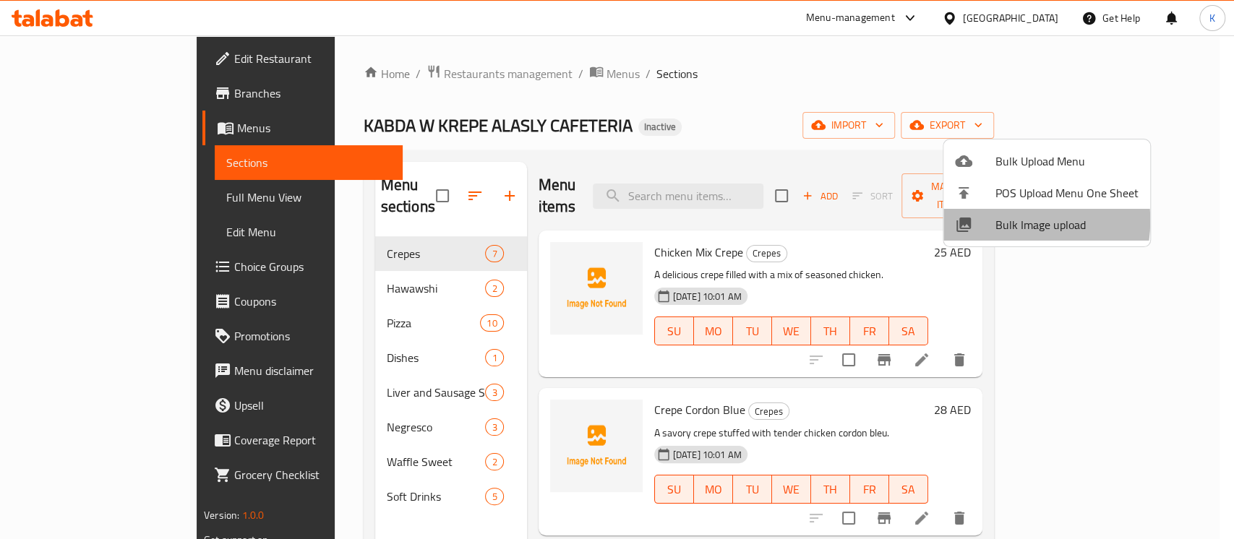
click at [995, 220] on span "Bulk Image upload" at bounding box center [1066, 224] width 143 height 17
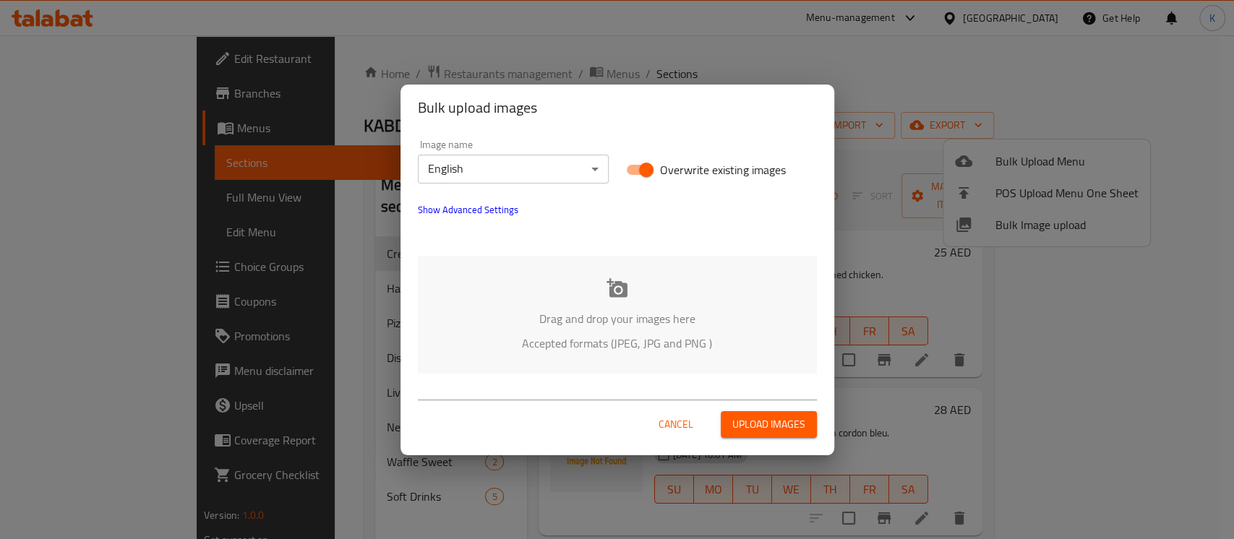
click at [611, 298] on icon at bounding box center [617, 289] width 22 height 22
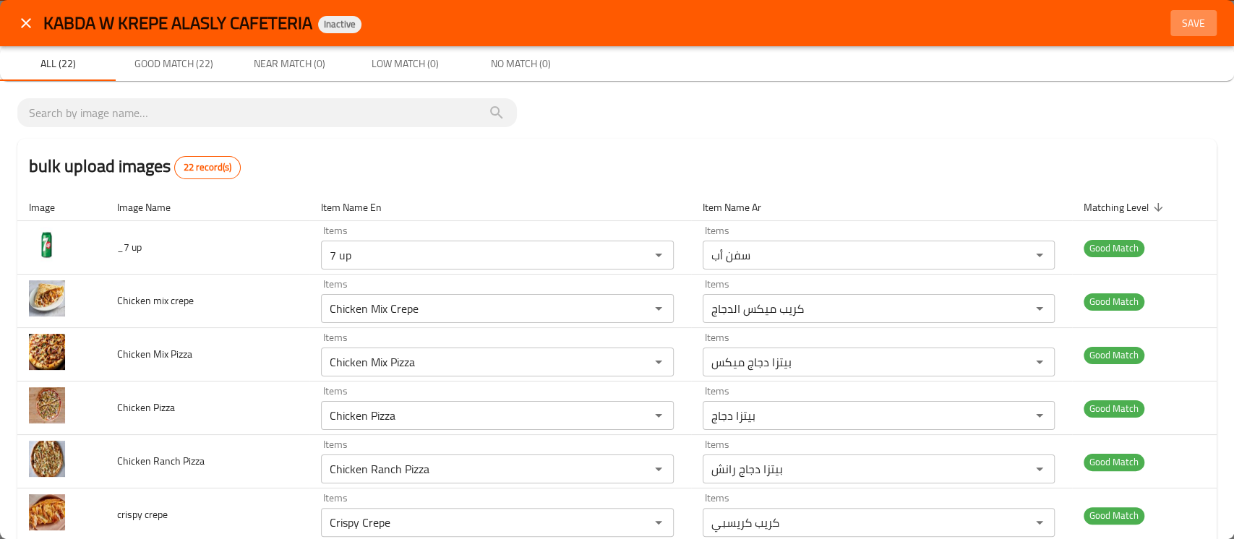
click at [1185, 27] on span "Save" at bounding box center [1193, 23] width 35 height 18
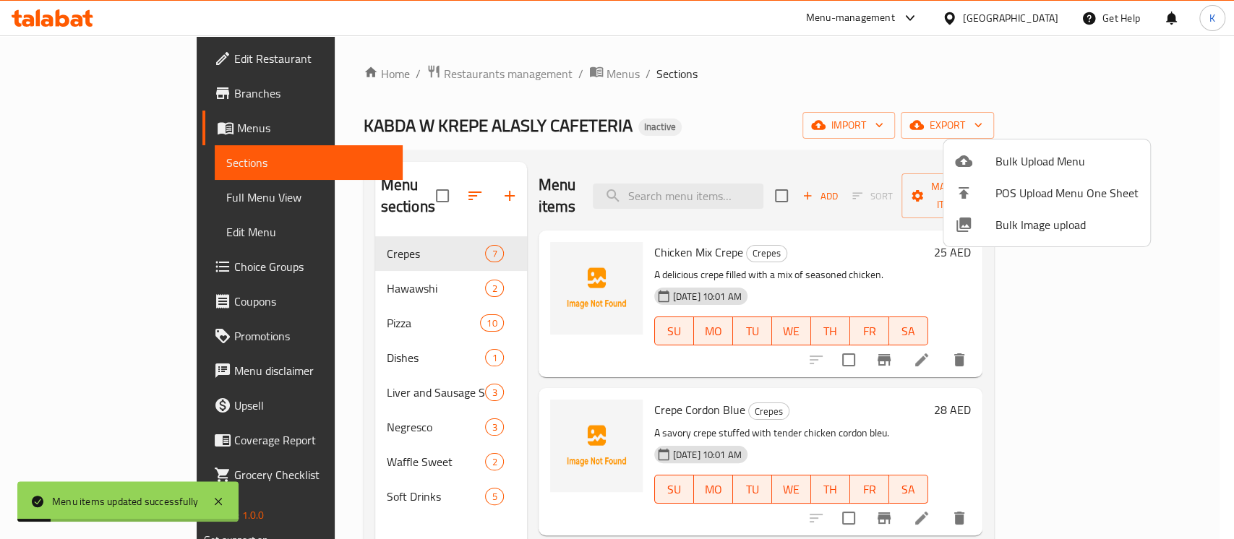
click at [156, 210] on div at bounding box center [617, 269] width 1234 height 539
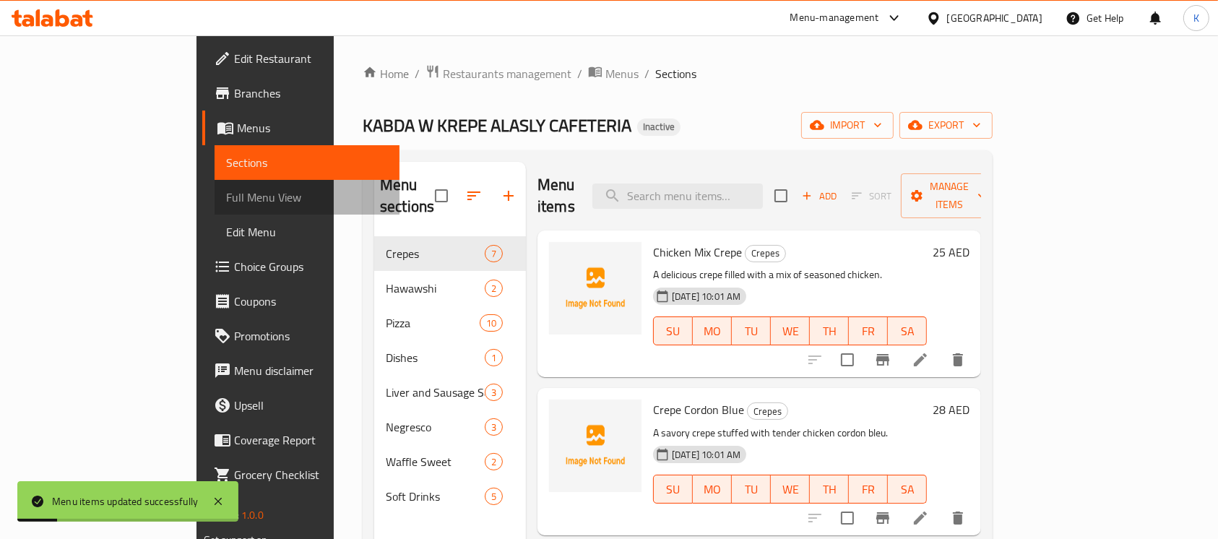
click at [215, 210] on link "Full Menu View" at bounding box center [308, 197] width 186 height 35
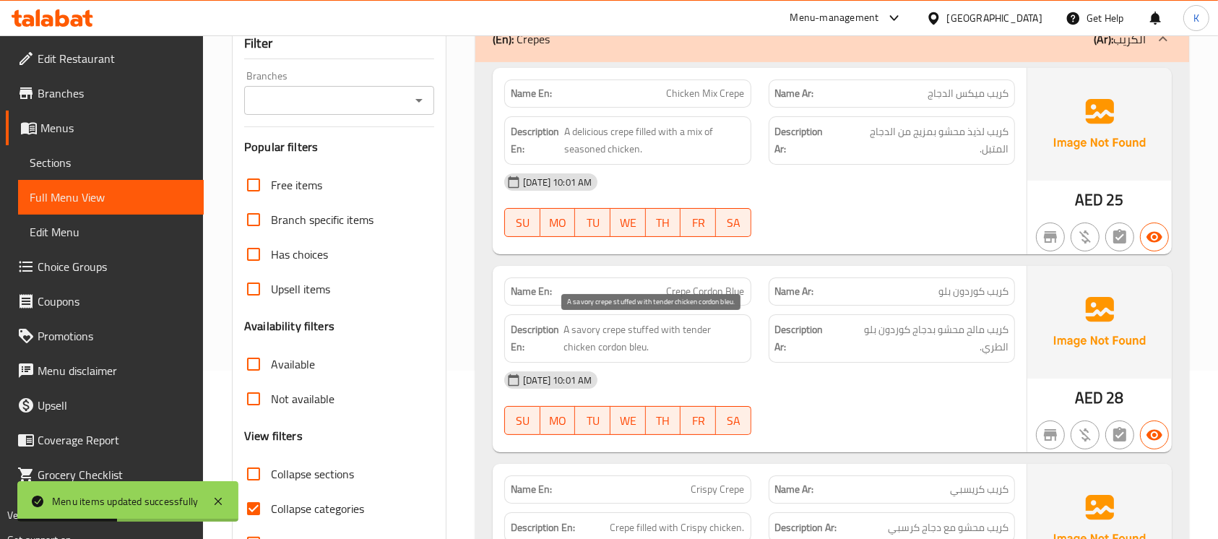
scroll to position [152, 0]
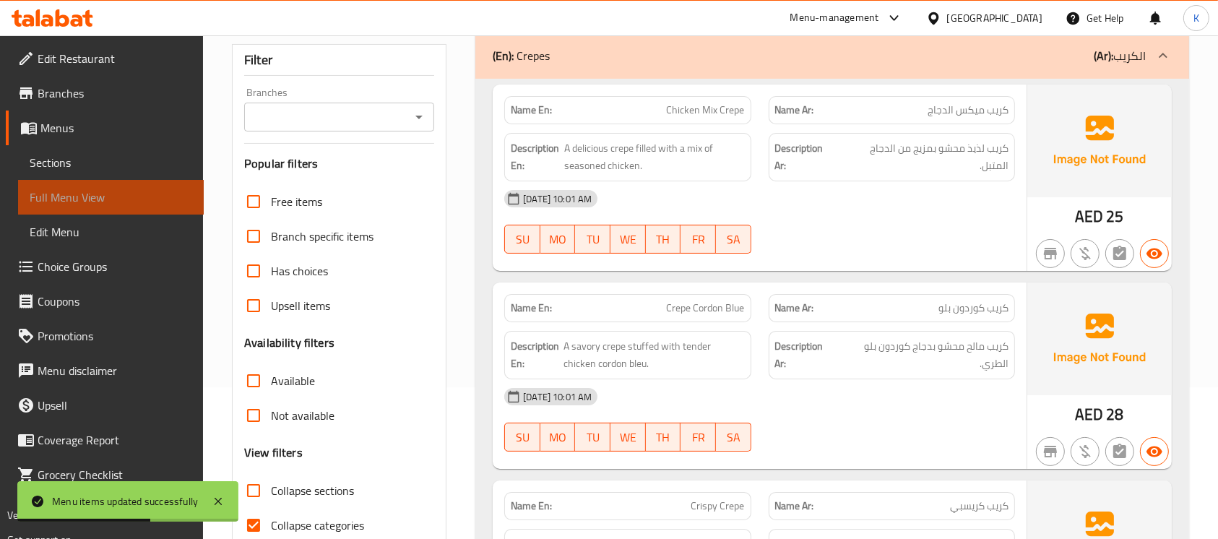
click at [74, 200] on span "Full Menu View" at bounding box center [111, 197] width 163 height 17
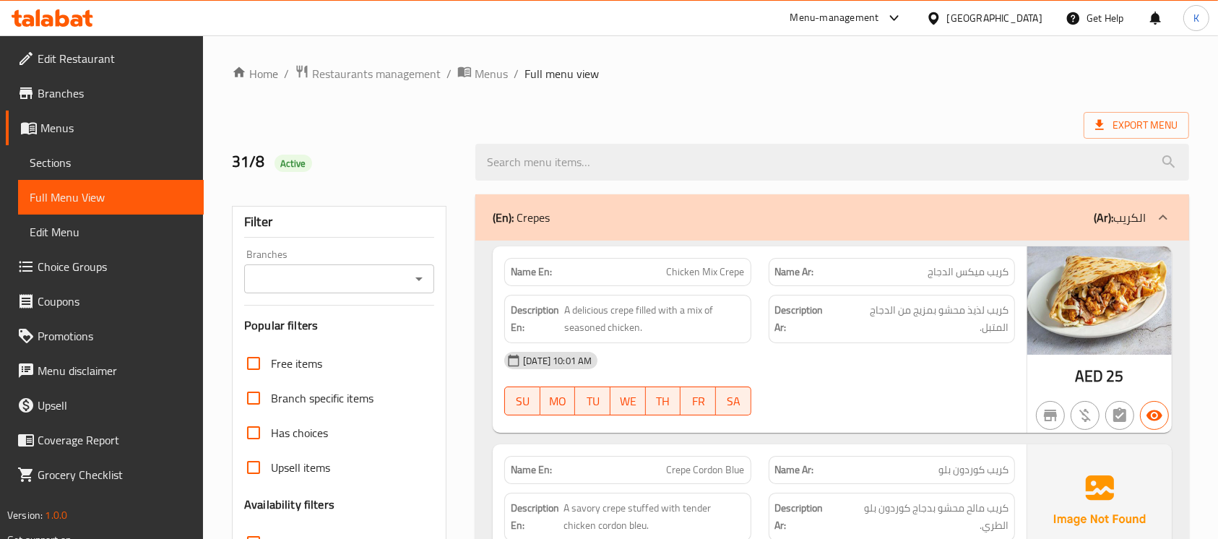
scroll to position [1, 0]
click at [1120, 126] on span "Export Menu" at bounding box center [1137, 125] width 82 height 18
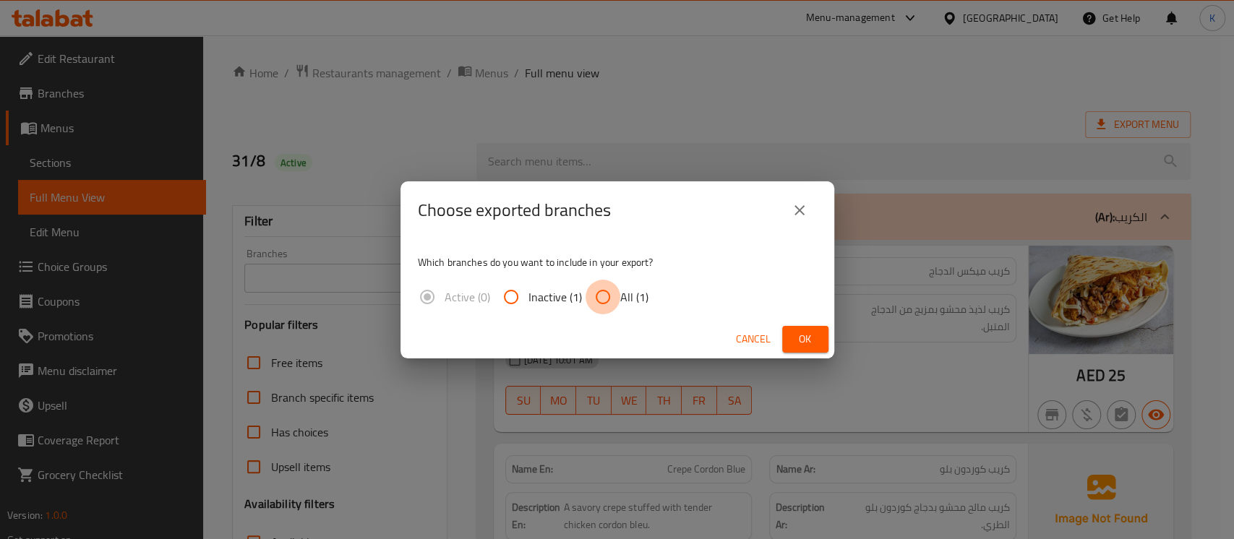
click at [614, 296] on input "All (1)" at bounding box center [602, 297] width 35 height 35
radio input "true"
click at [794, 333] on span "Ok" at bounding box center [805, 339] width 23 height 18
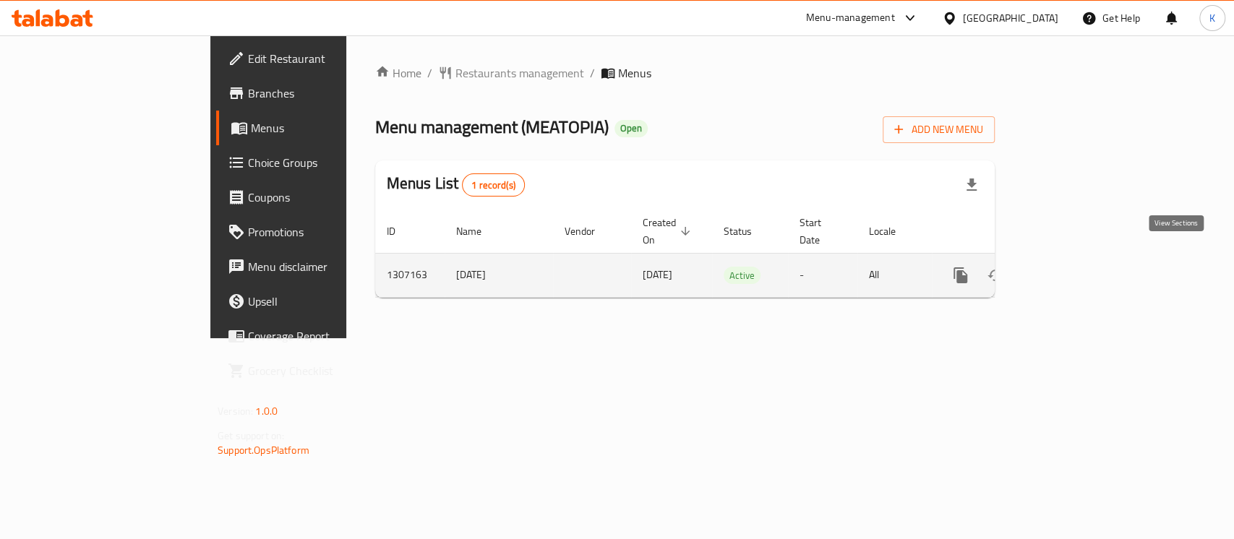
click at [1071, 269] on icon "enhanced table" at bounding box center [1064, 275] width 13 height 13
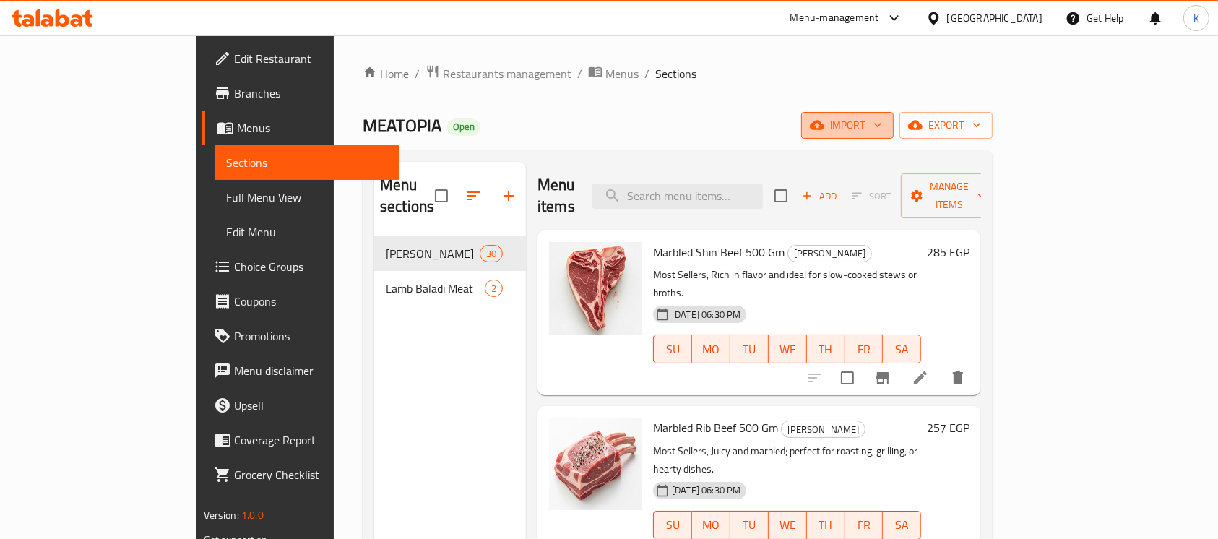
click at [825, 132] on icon "button" at bounding box center [817, 125] width 14 height 14
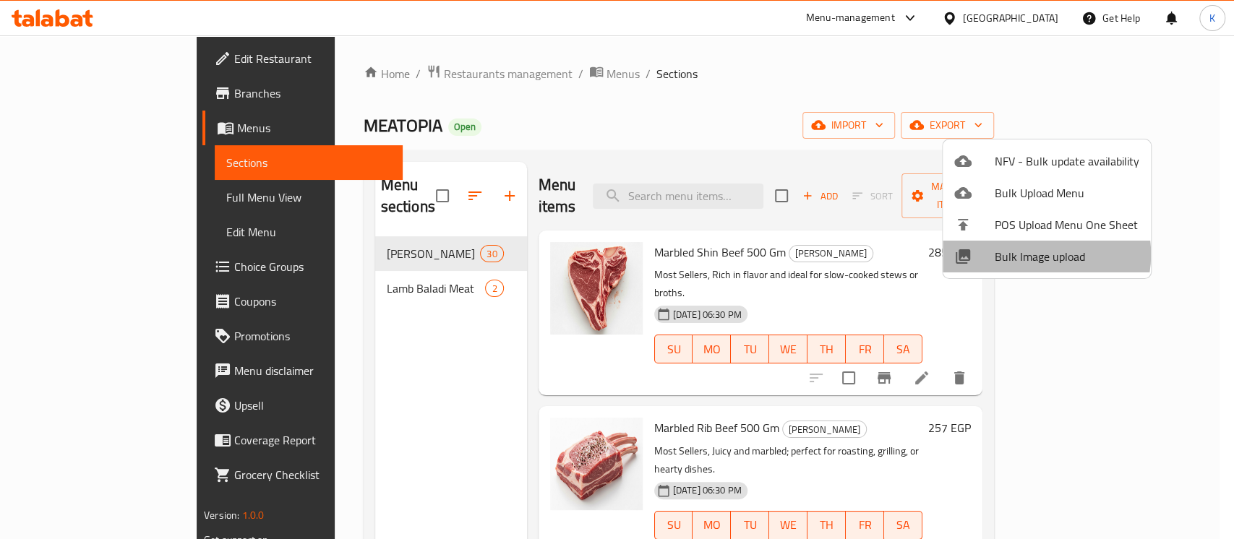
click at [1033, 254] on span "Bulk Image upload" at bounding box center [1066, 256] width 145 height 17
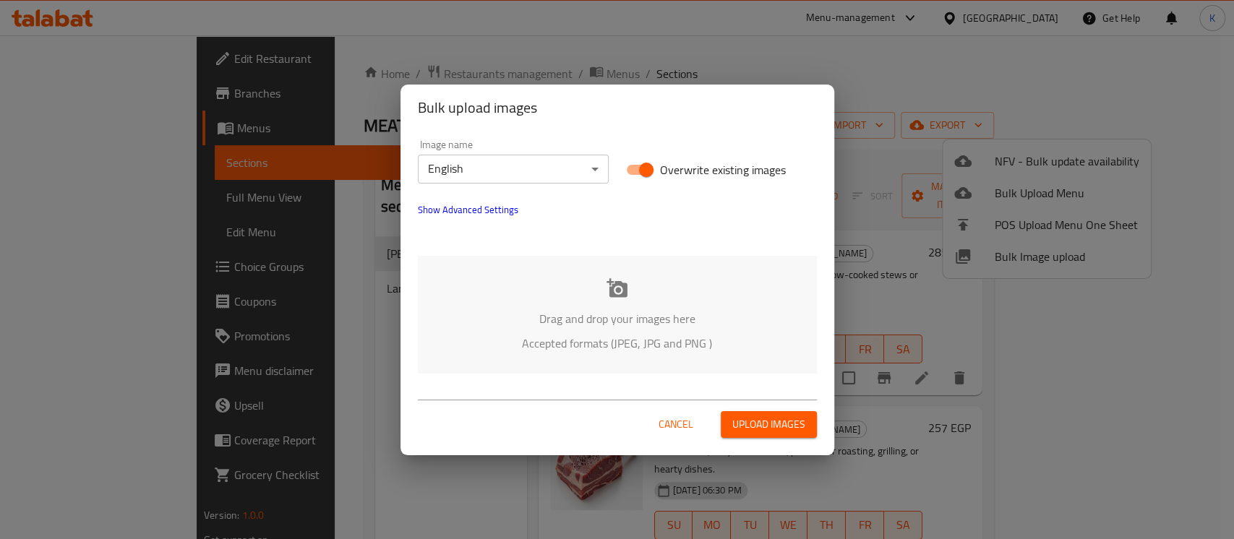
click at [601, 286] on div "Drag and drop your images here Accepted formats (JPEG, JPG and PNG )" at bounding box center [617, 315] width 399 height 118
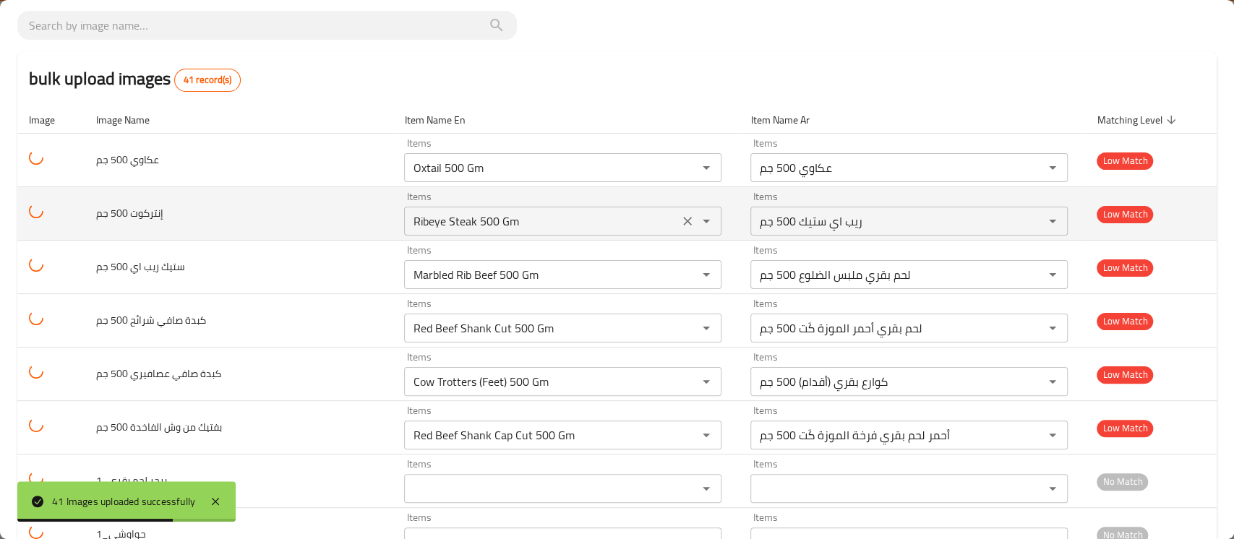
scroll to position [88, 0]
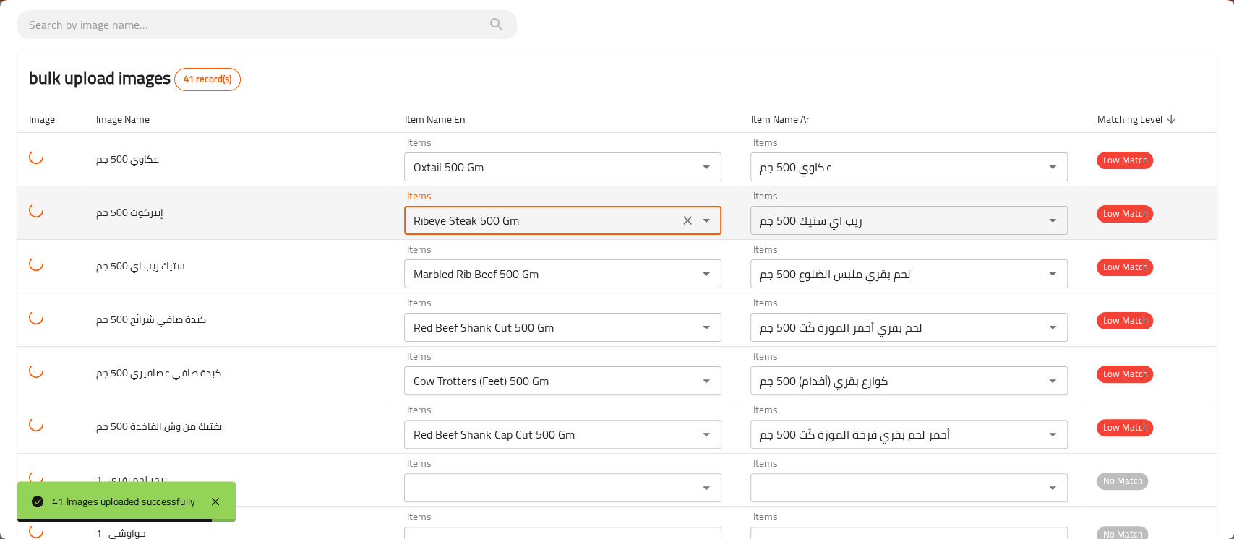
drag, startPoint x: 526, startPoint y: 224, endPoint x: 261, endPoint y: 238, distance: 265.6
click at [261, 238] on tr "إنتركوت 500 جم Items Ribeye Steak 500 Gm Items Items ريب اي ستيك 500 جم Items L…" at bounding box center [616, 212] width 1199 height 53
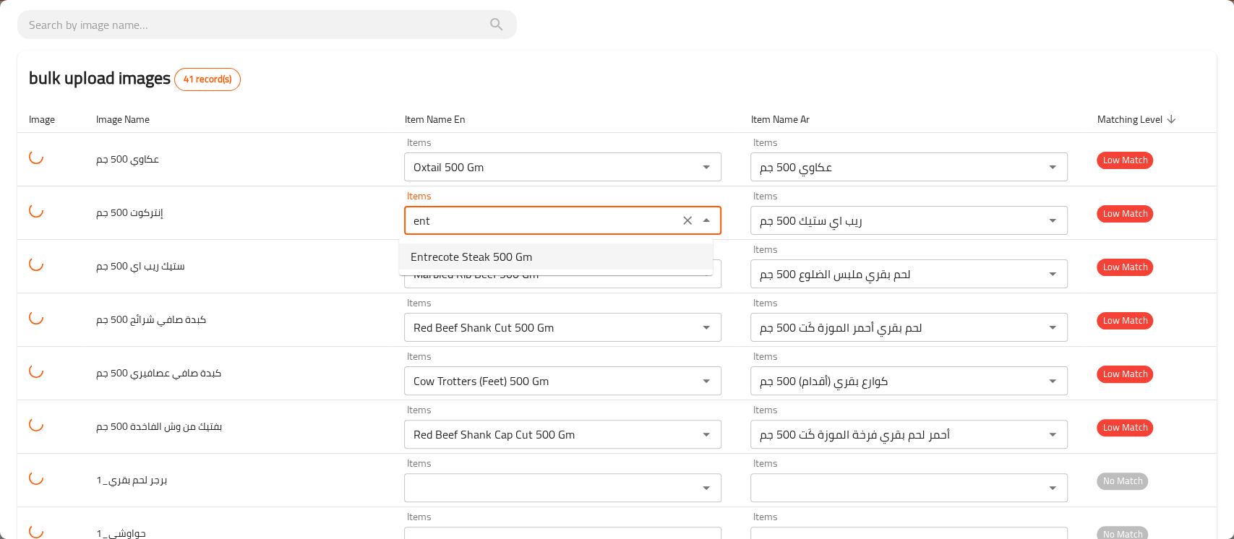
click at [457, 252] on span "Entrecote Steak 500 Gm" at bounding box center [470, 256] width 121 height 17
type جم "Entrecote Steak 500 Gm"
type جم-ar "إنتركوت ستيك 500 جم"
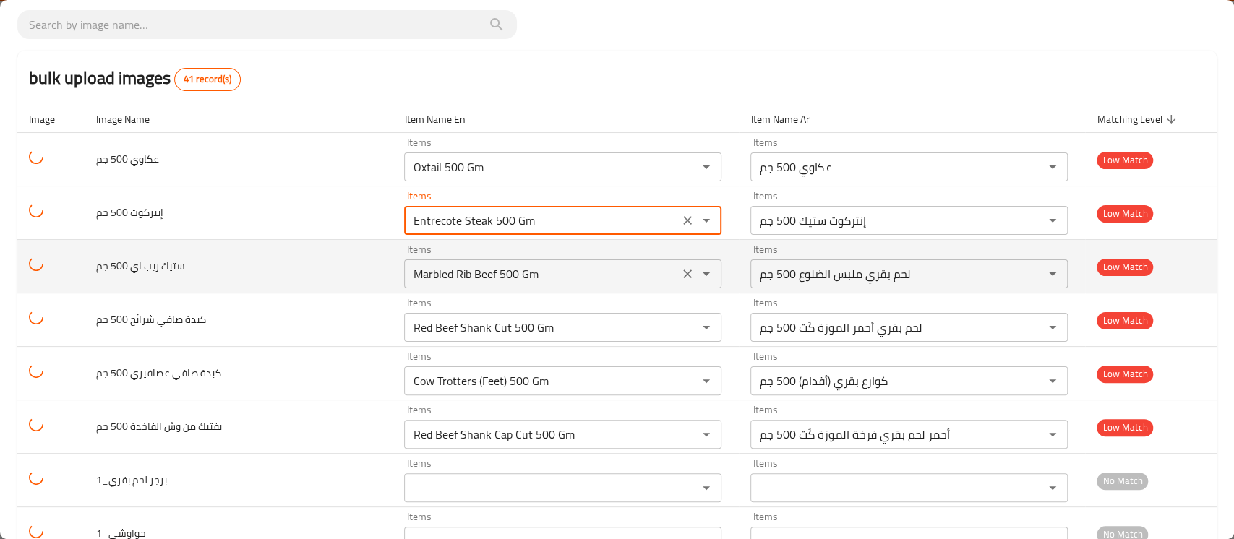
type جم "Entrecote Steak 500 Gm"
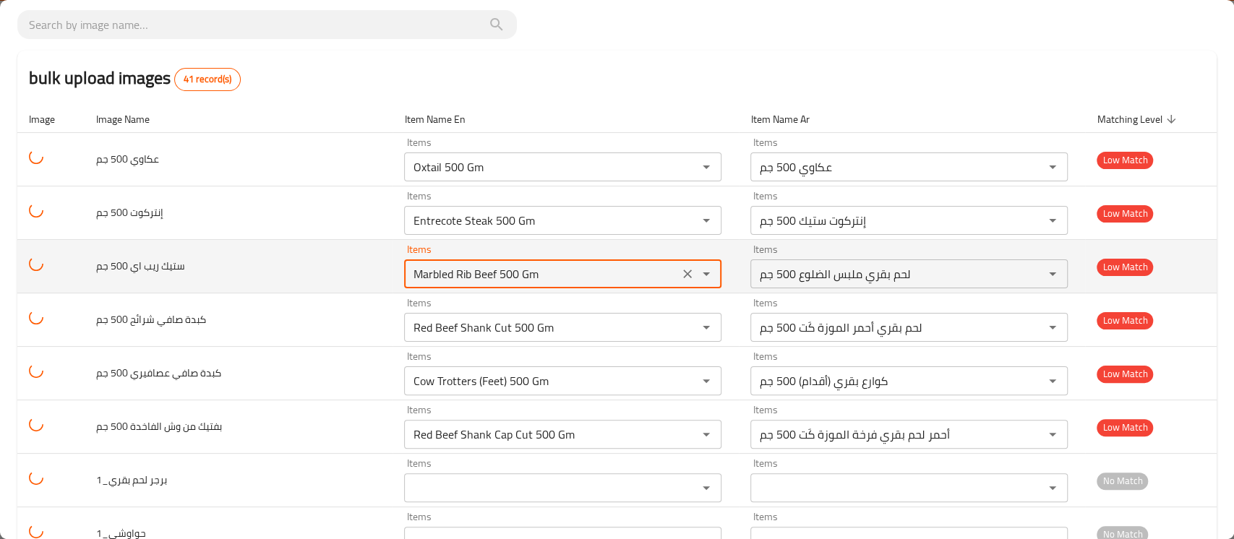
click at [449, 274] on جم "Marbled Rib Beef 500 Gm" at bounding box center [541, 274] width 266 height 20
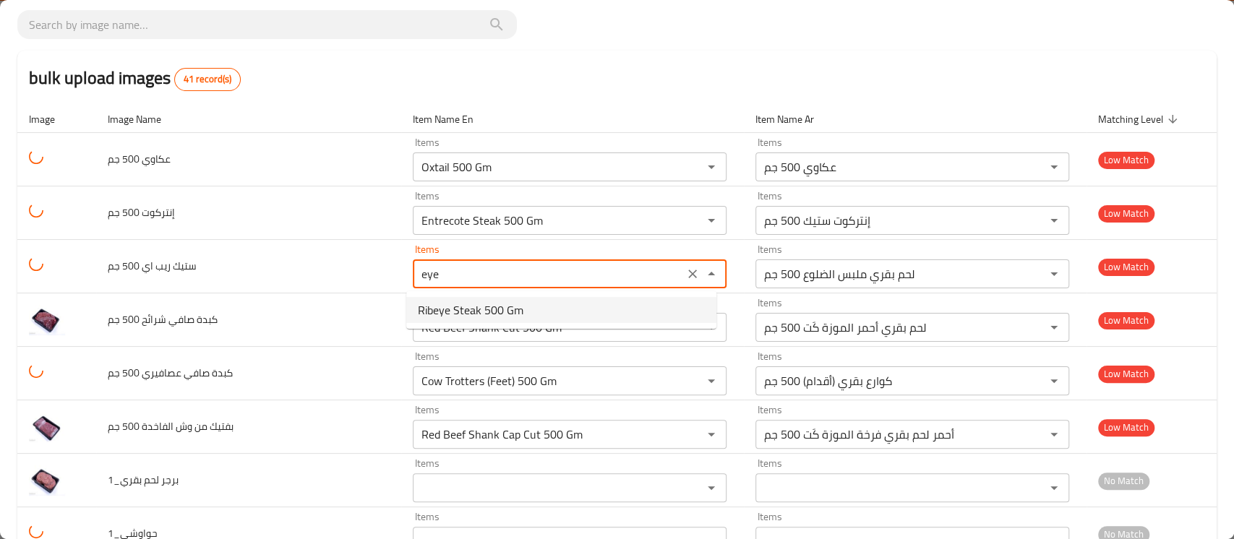
click at [449, 305] on span "Ribeye Steak 500 Gm" at bounding box center [471, 309] width 106 height 17
type جم "Ribeye Steak 500 Gm"
type جم-ar "ريب اي ستيك 500 جم"
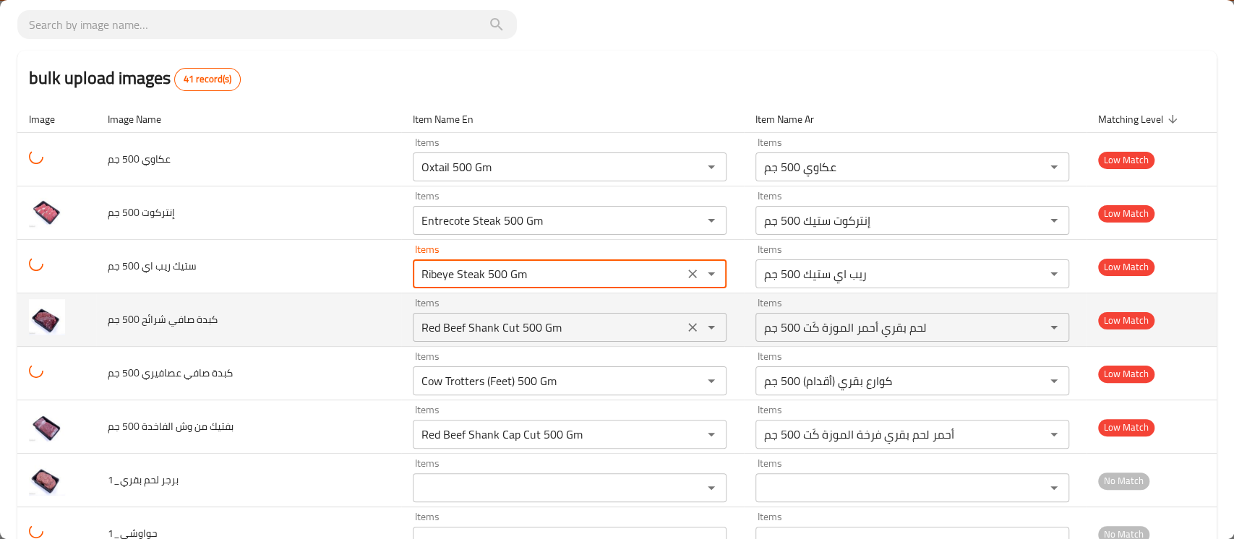
type جم "Ribeye Steak 500 Gm"
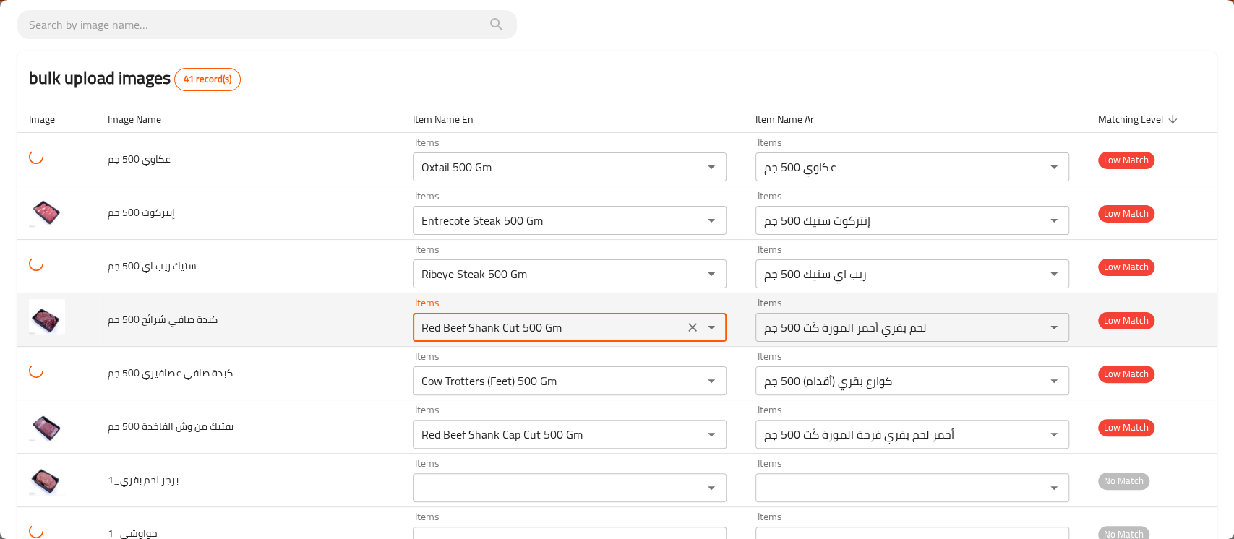
click at [445, 333] on جم "Red Beef Shank Cut 500 Gm" at bounding box center [548, 327] width 262 height 20
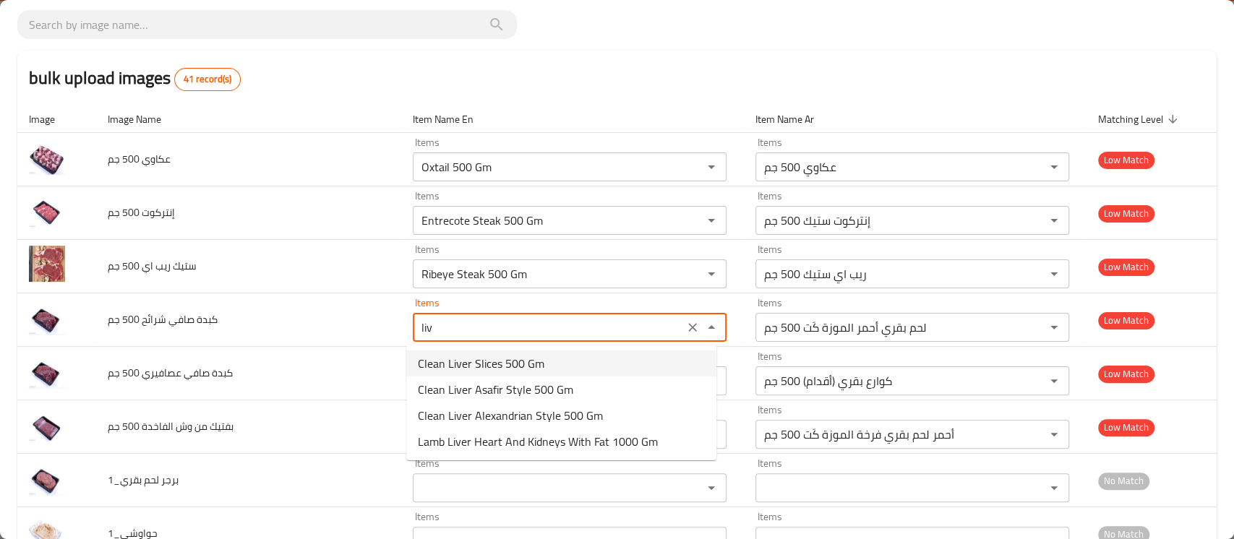
click at [507, 368] on span "Clean Liver Slices 500 Gm" at bounding box center [481, 363] width 126 height 17
type جم "Clean Liver Slices 500 Gm"
type جم-ar "كبدة صافي شرائح 500 جم"
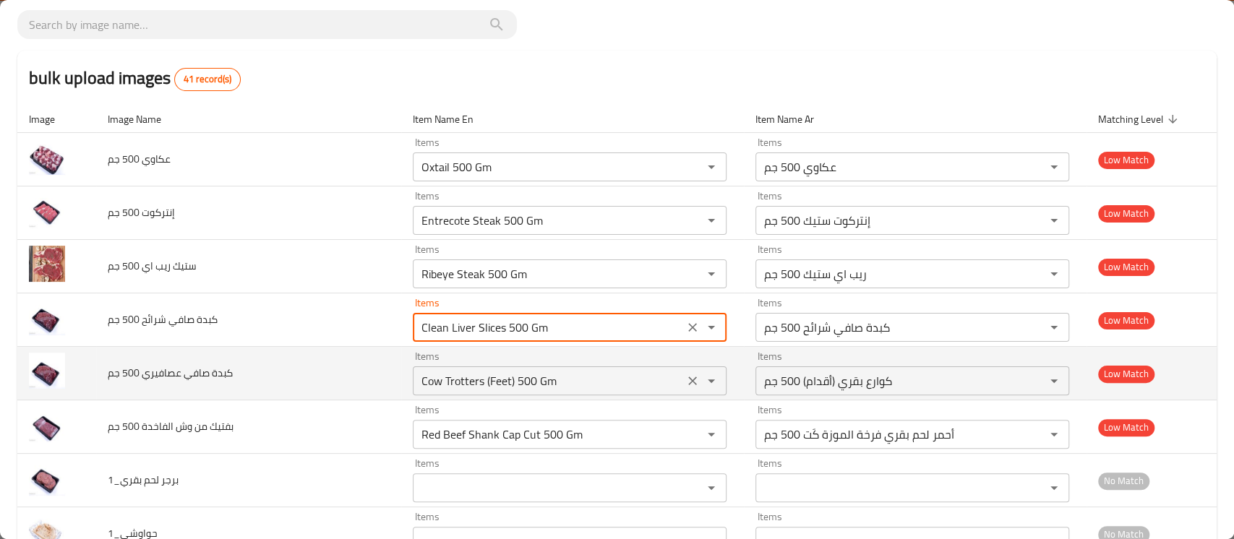
type جم "Clean Liver Slices 500 Gm"
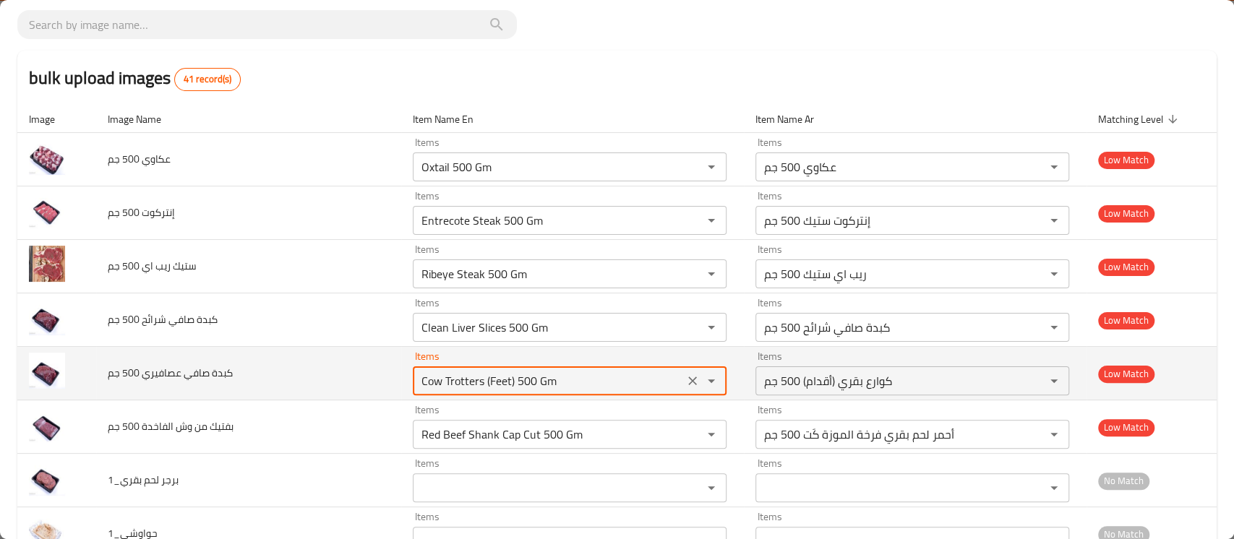
click at [495, 381] on جم "Cow Trotters (Feet) 500 Gm" at bounding box center [548, 381] width 262 height 20
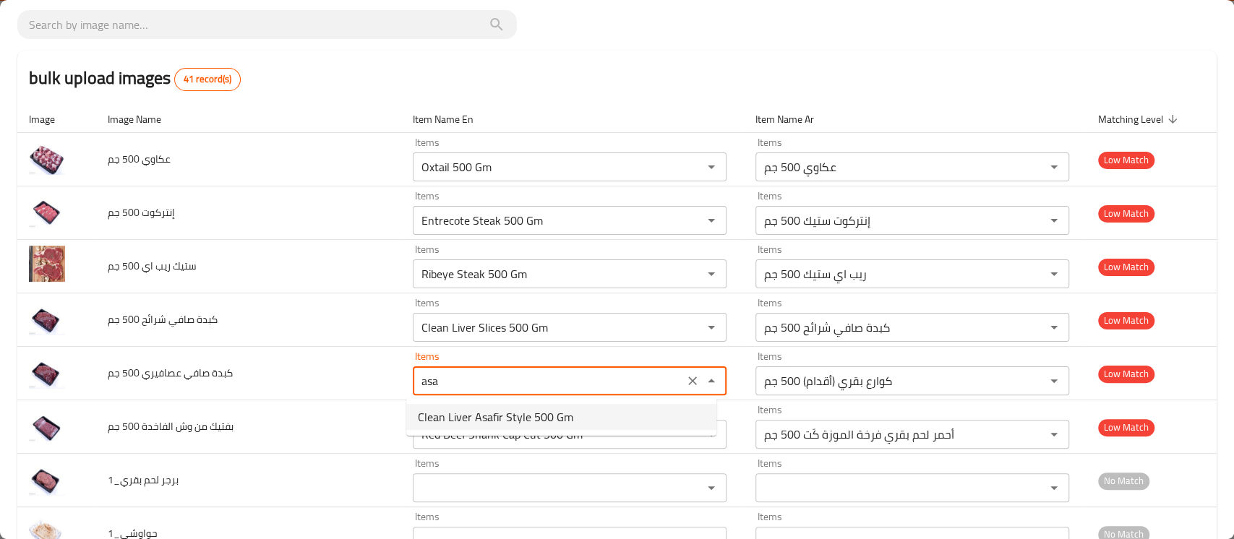
click at [486, 418] on span "Clean Liver Asafir Style 500 Gm" at bounding box center [495, 416] width 155 height 17
type جم "Clean Liver Asafir Style 500 Gm"
type جم-ar "كبدة صافي ستايل عصافيري 500 جم"
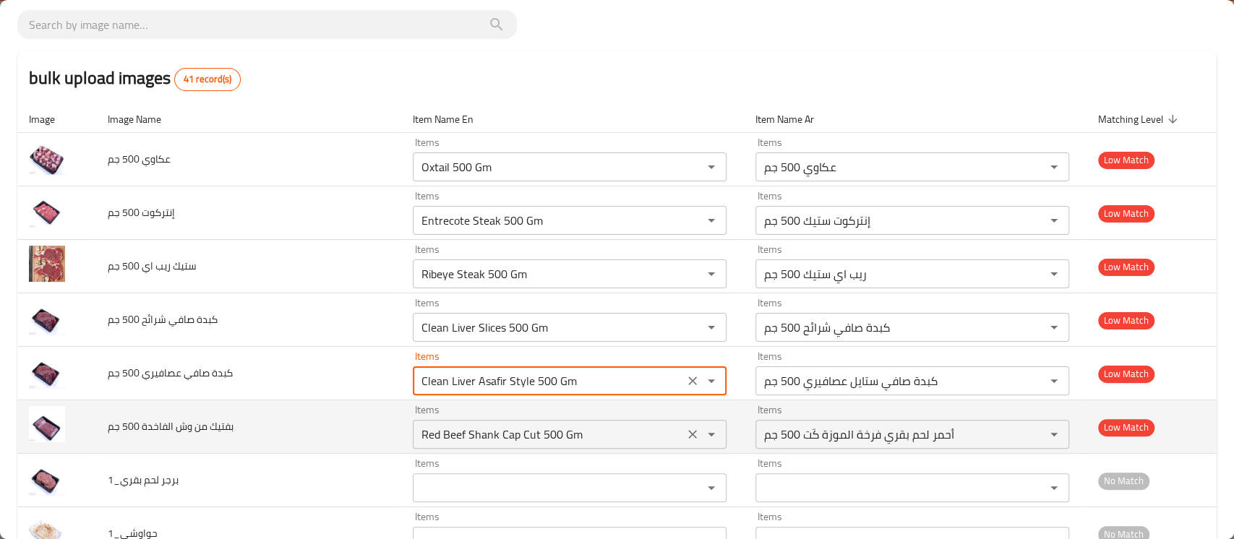
type جم "Clean Liver Asafir Style 500 Gm"
click at [478, 436] on جم "Red Beef Shank Cap Cut 500 Gm" at bounding box center [548, 434] width 262 height 20
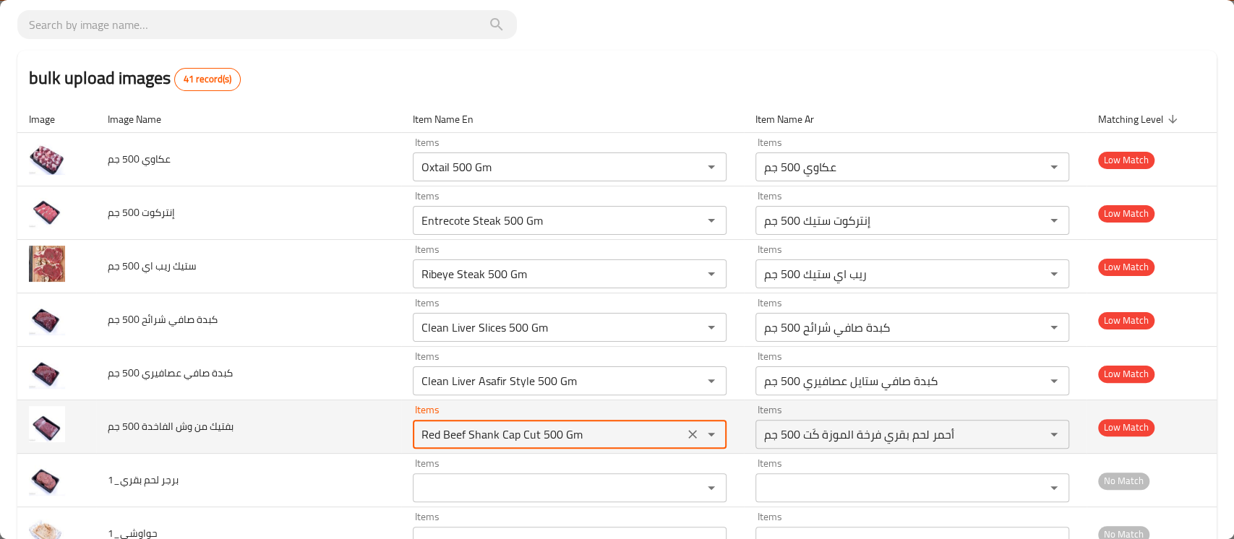
click at [478, 436] on جم "Red Beef Shank Cap Cut 500 Gm" at bounding box center [548, 434] width 262 height 20
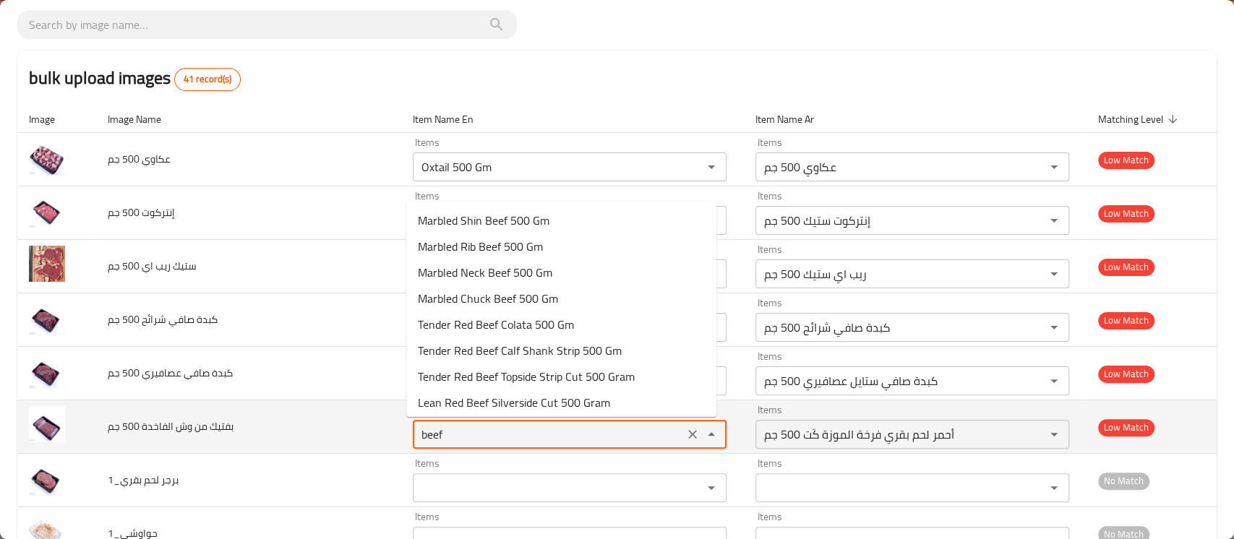
drag, startPoint x: 445, startPoint y: 436, endPoint x: 371, endPoint y: 431, distance: 73.9
click at [371, 431] on tr "بفتيك من وش الفاخدة 500 جم Items beef Items Items أحمر لحم بقري فرخة الموزة كَت…" at bounding box center [616, 426] width 1199 height 53
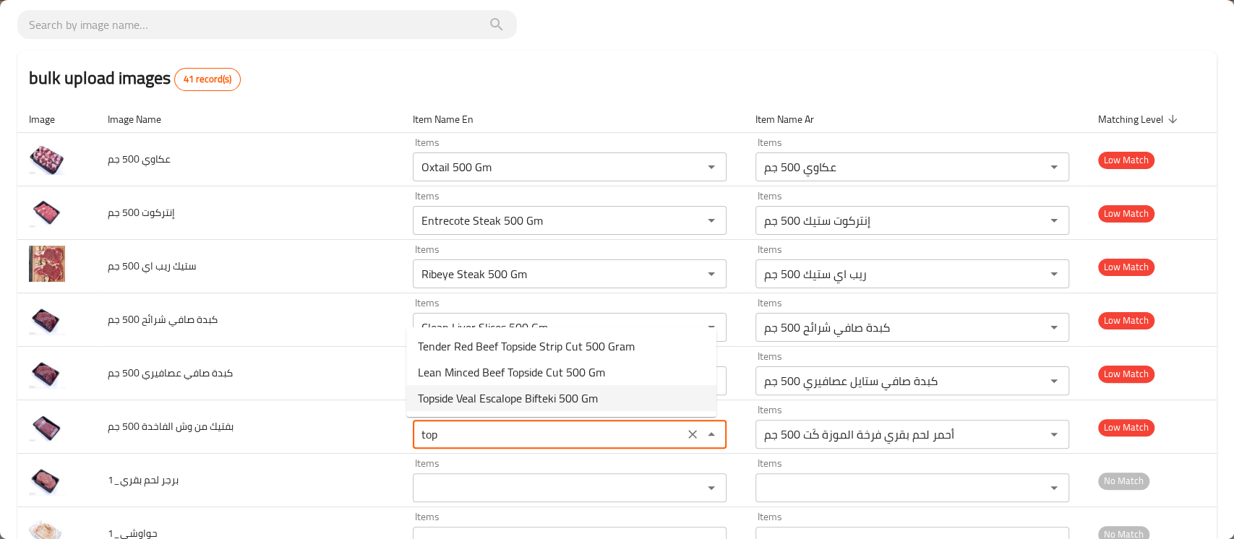
click at [487, 400] on span "Topside Veal Escalope Bifteki 500 Gm" at bounding box center [508, 398] width 180 height 17
type جم "Topside Veal Escalope Bifteki 500 Gm"
type جم-ar "لحم بقري عجل وش الفاخدة بفتيكي 500 جم"
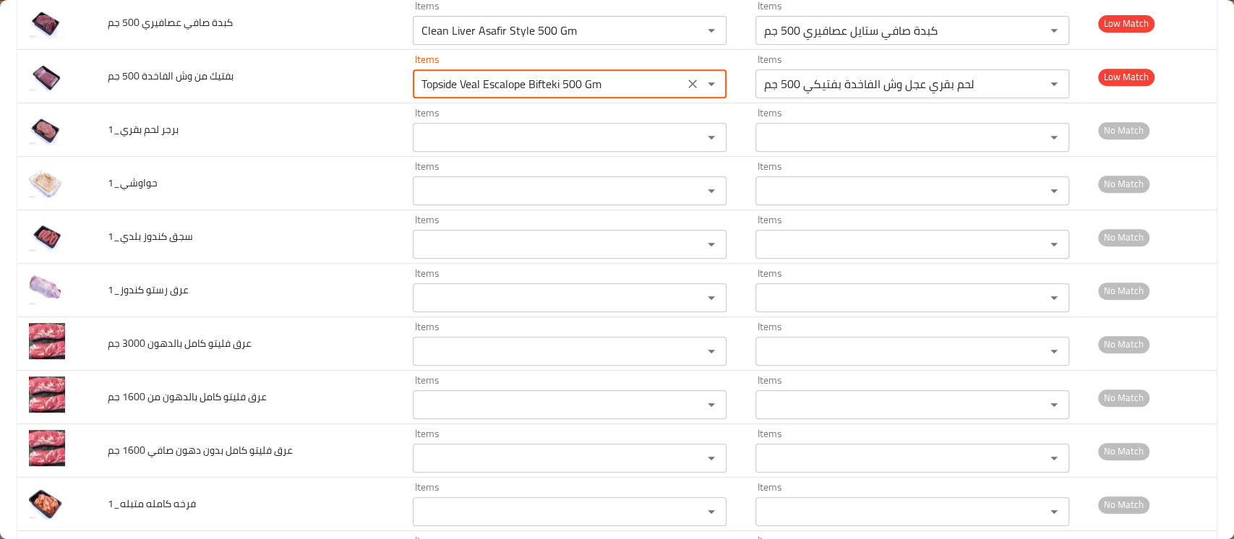
scroll to position [448, 0]
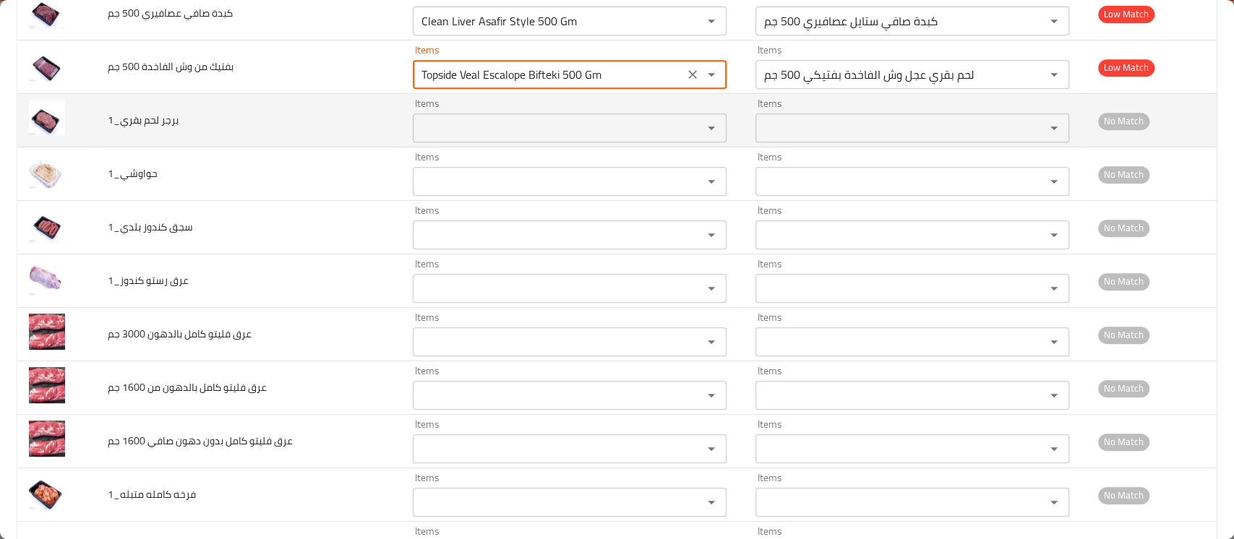
type جم "Topside Veal Escalope Bifteki 500 Gm"
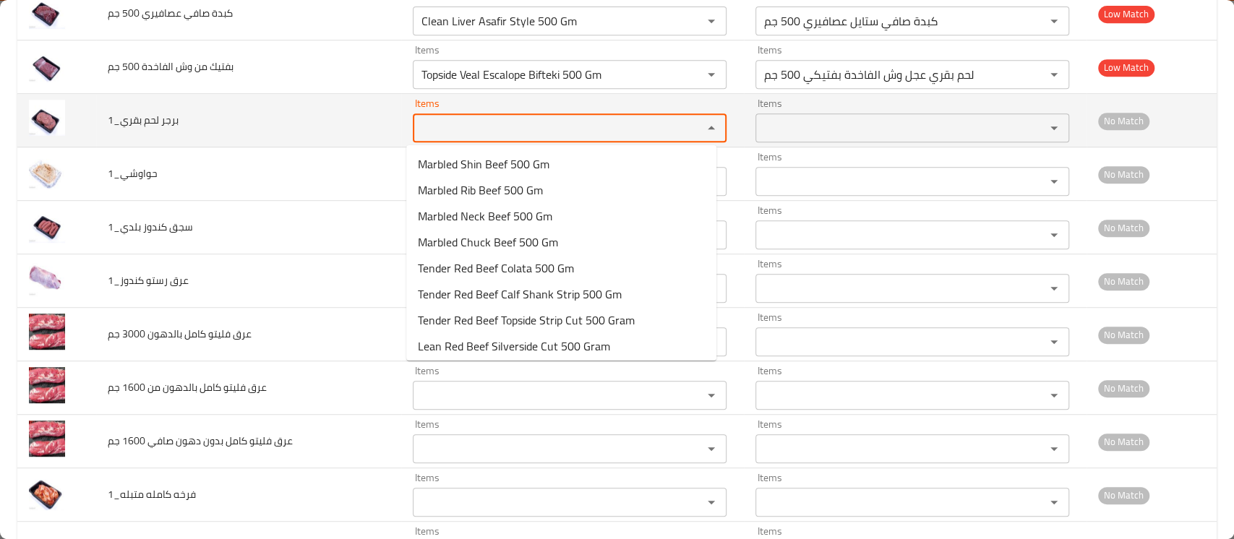
click at [467, 134] on بقري_1 "Items" at bounding box center [548, 128] width 262 height 20
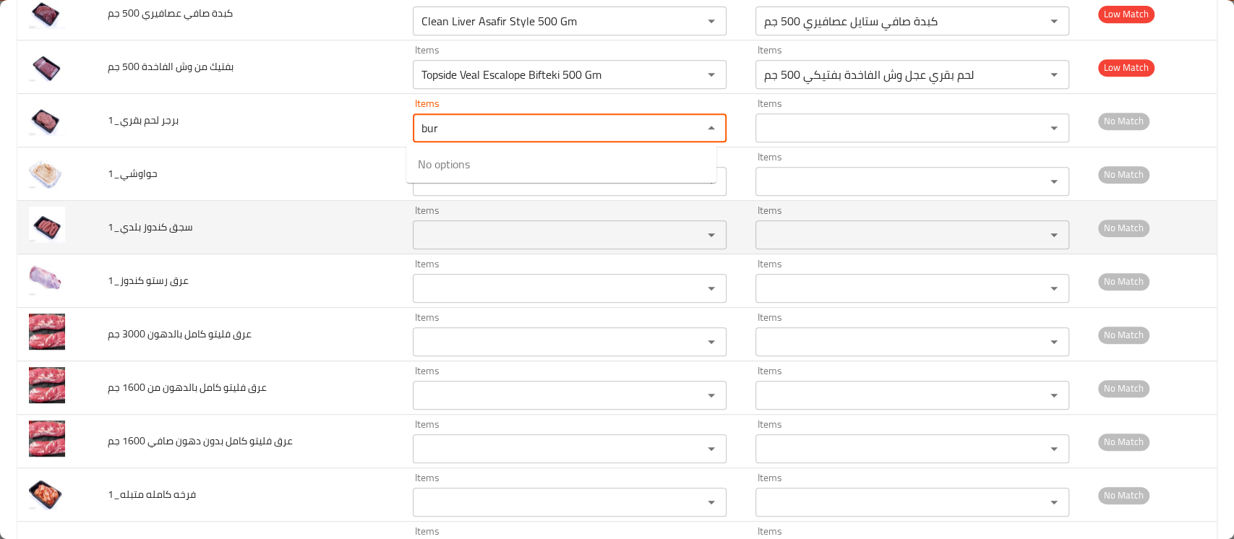
type بقري_1 "bur"
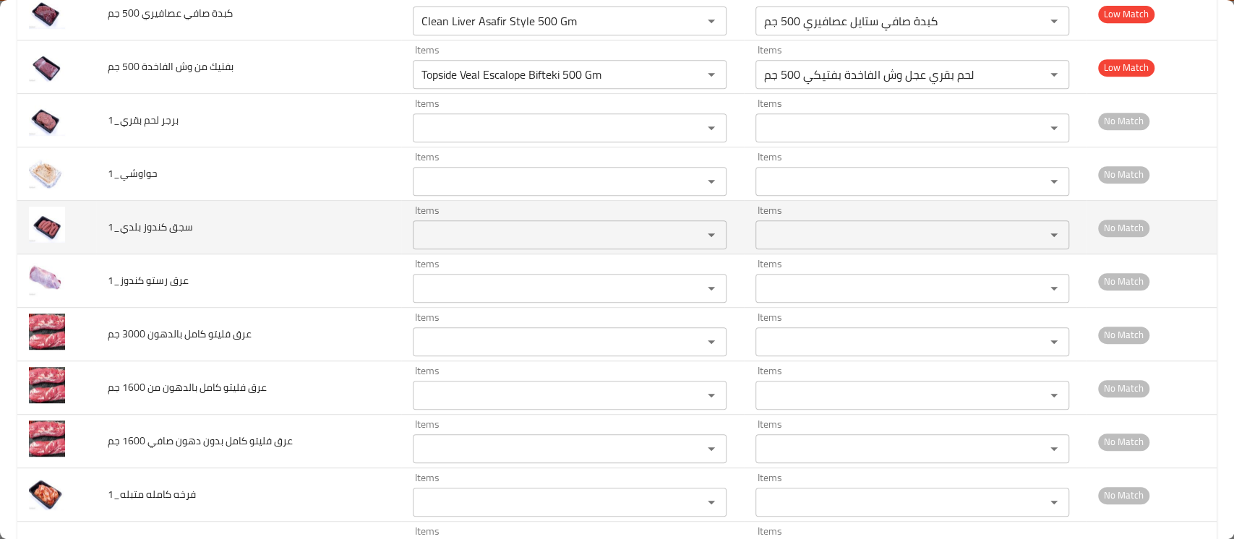
click at [301, 220] on td "سجق كندوز بلدي_1" at bounding box center [248, 227] width 305 height 53
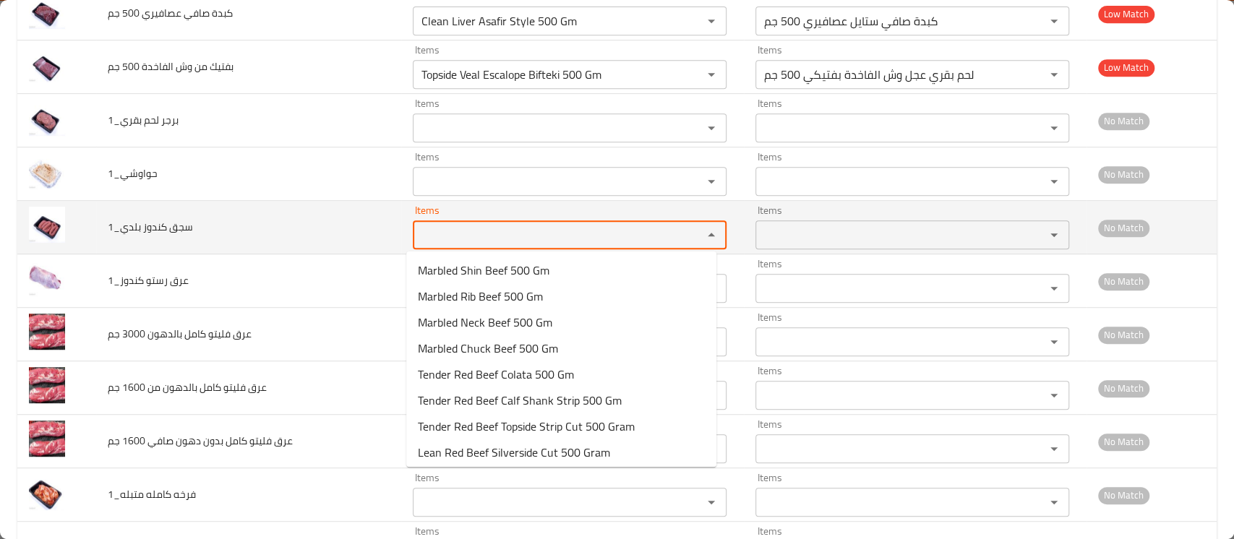
click at [437, 233] on بلدي_1 "Items" at bounding box center [548, 235] width 262 height 20
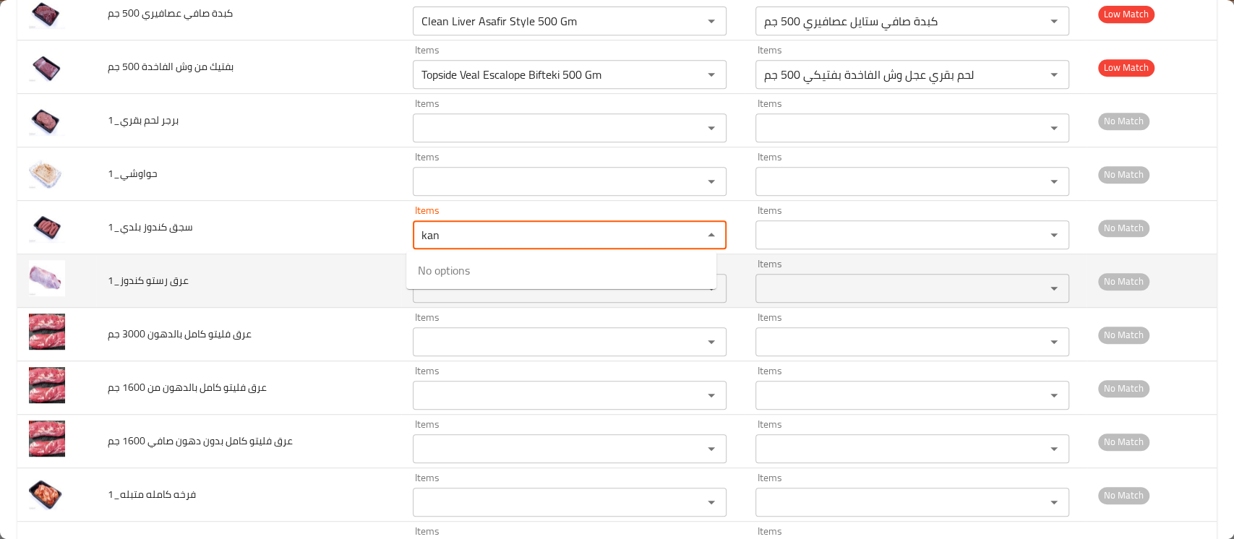
type بلدي_1 "kan"
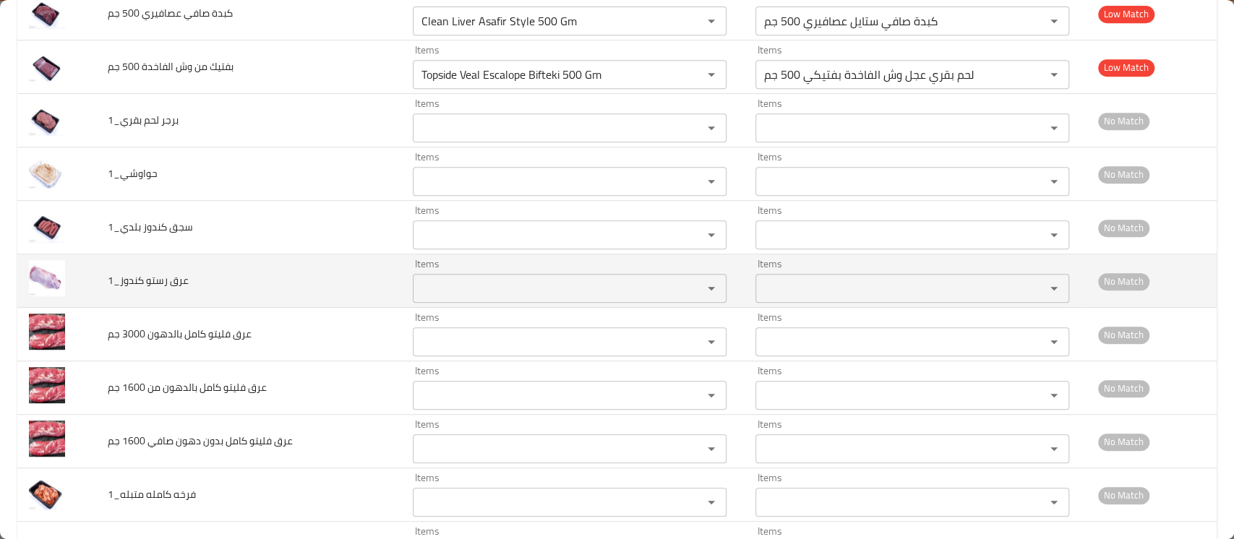
click at [335, 284] on td "عرق رستو كندوز_1" at bounding box center [248, 280] width 305 height 53
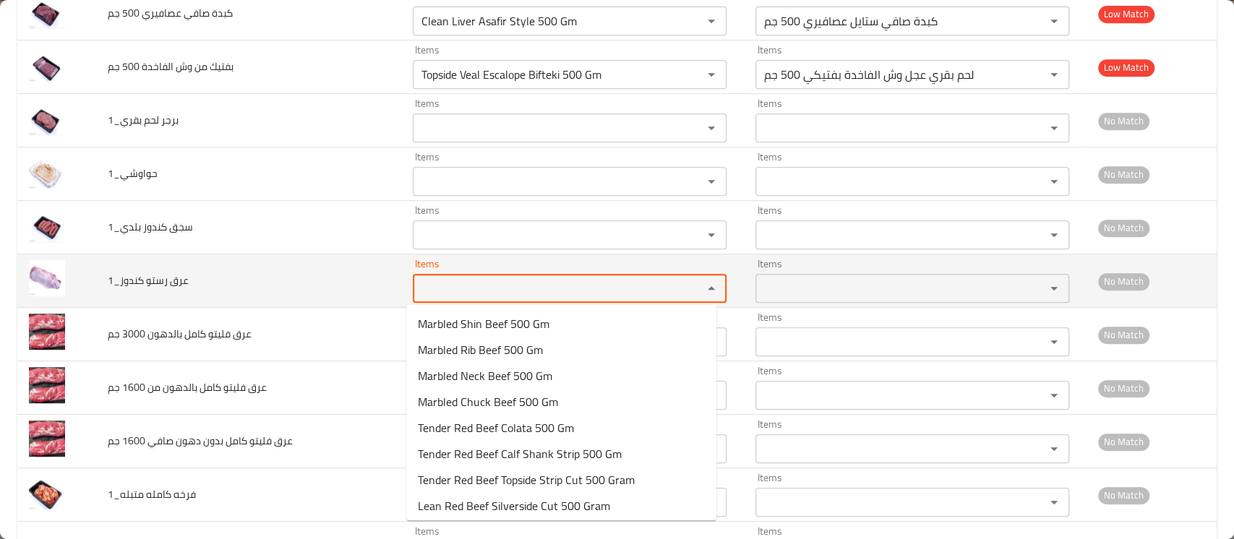
click at [431, 290] on كندوز_1 "Items" at bounding box center [548, 288] width 262 height 20
type كندوز_1 "r"
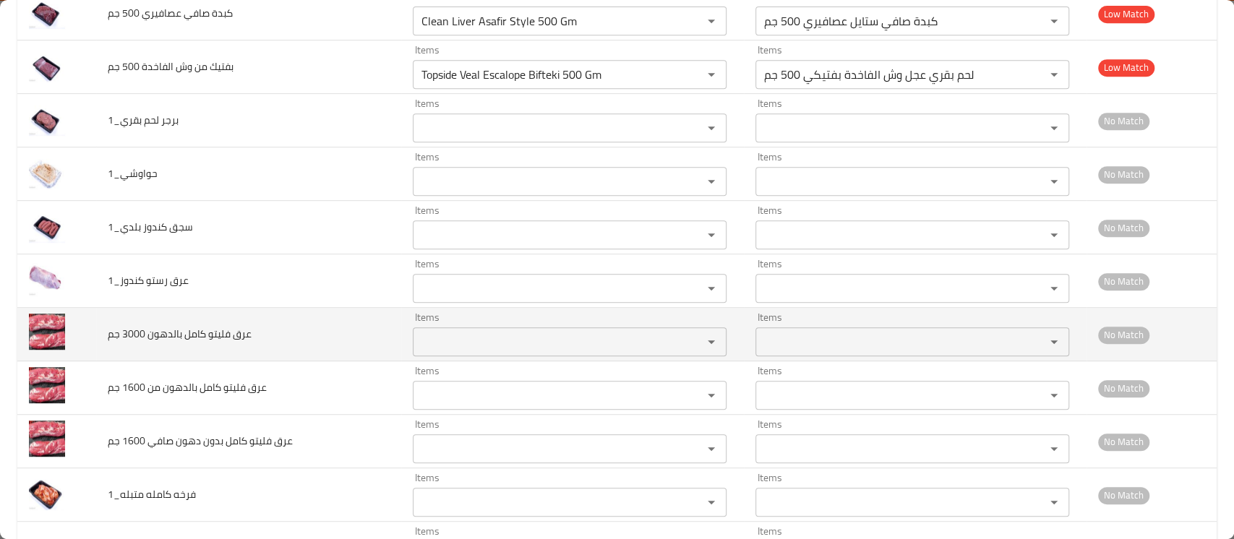
click at [246, 324] on span "عرق فليتو كامل بالدهون 3000 جم" at bounding box center [180, 333] width 144 height 19
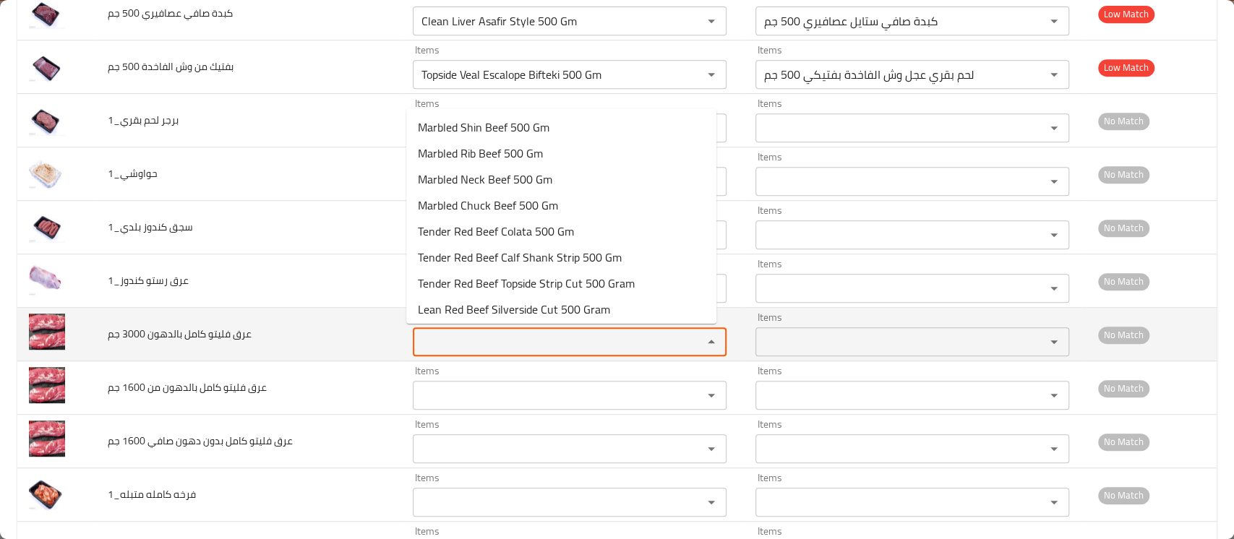
click at [434, 338] on جم "Items" at bounding box center [548, 342] width 262 height 20
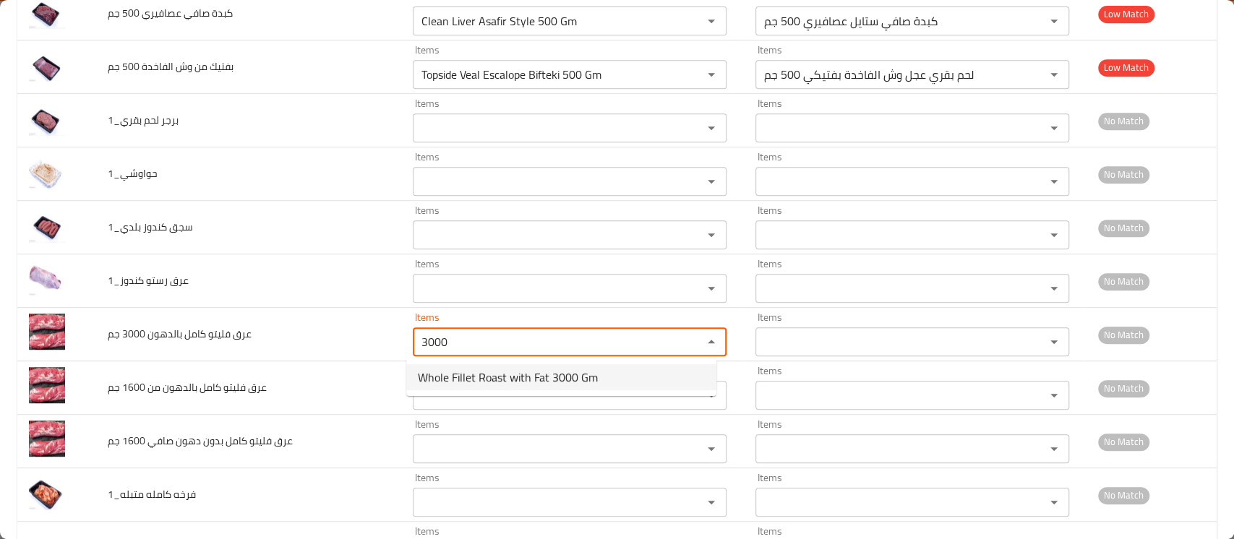
click at [430, 373] on span "Whole Fillet Roast with Fat 3000 Gm" at bounding box center [508, 377] width 180 height 17
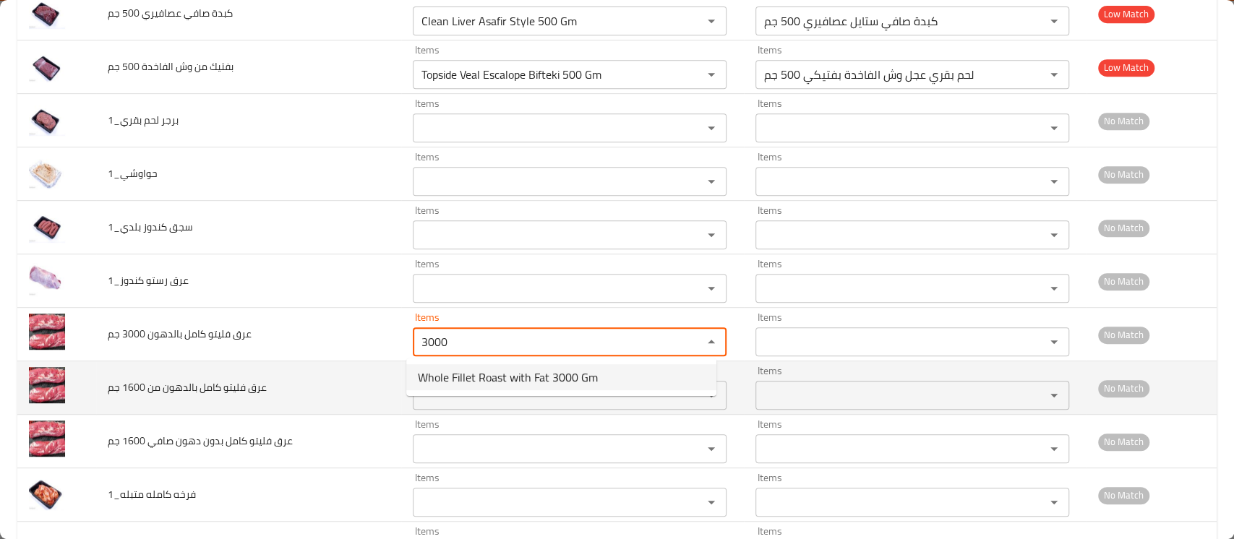
click at [456, 381] on div "Items" at bounding box center [570, 395] width 314 height 29
type جم "Whole Fillet Roast with Fat 3000 Gm"
type جم-ar "عرق فيليت كامل بالدهون 3000 جم"
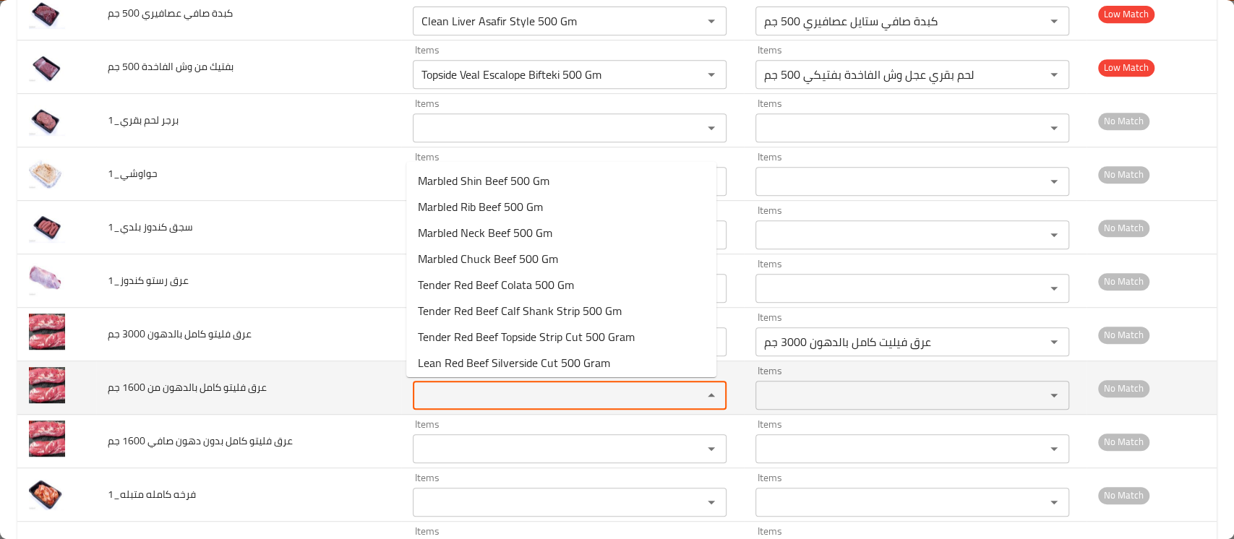
click at [438, 395] on جم "Items" at bounding box center [548, 395] width 262 height 20
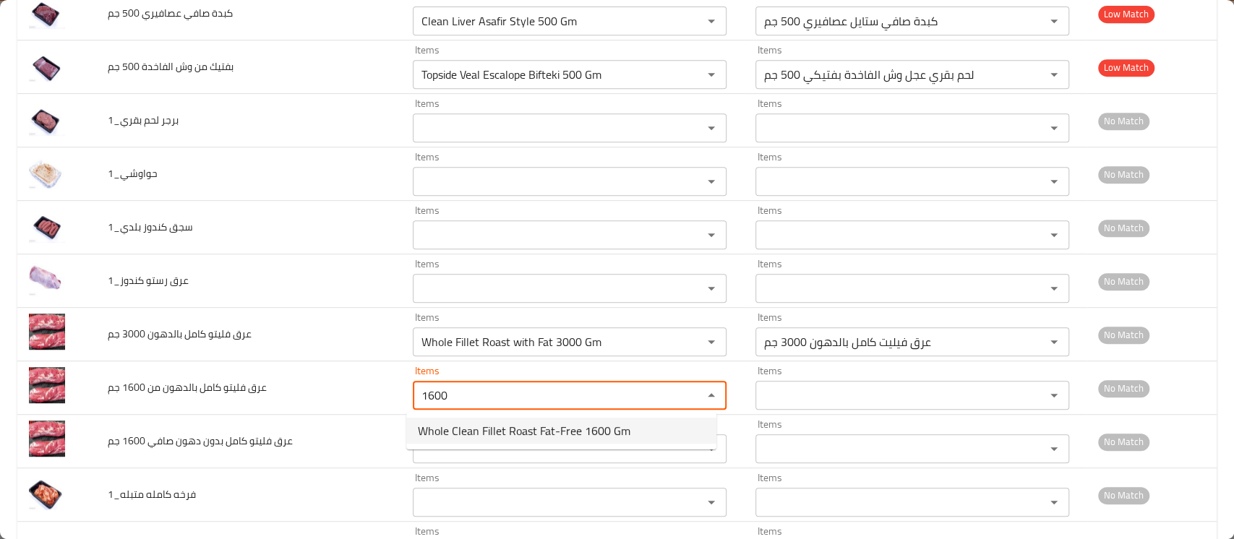
click at [455, 431] on span "Whole Clean Fillet Roast Fat-Free 1600 Gm" at bounding box center [524, 430] width 212 height 17
type جم "Whole Clean Fillet Roast Fat-Free 1600 Gm"
type جم-ar "عرق فيليت صافي كامل بدون دهون 1600 جم"
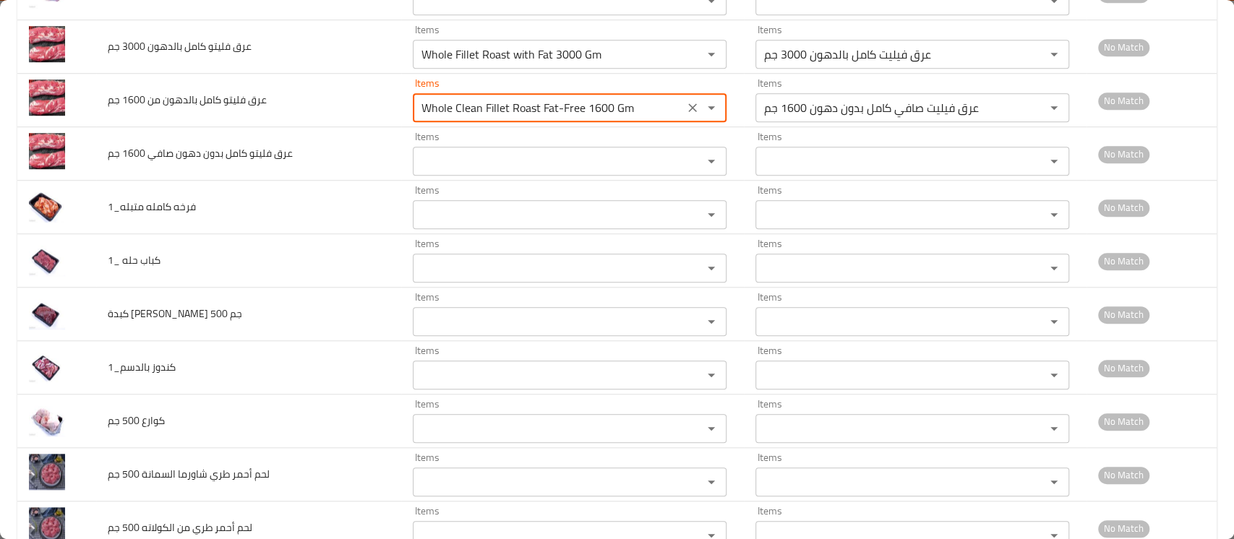
scroll to position [744, 0]
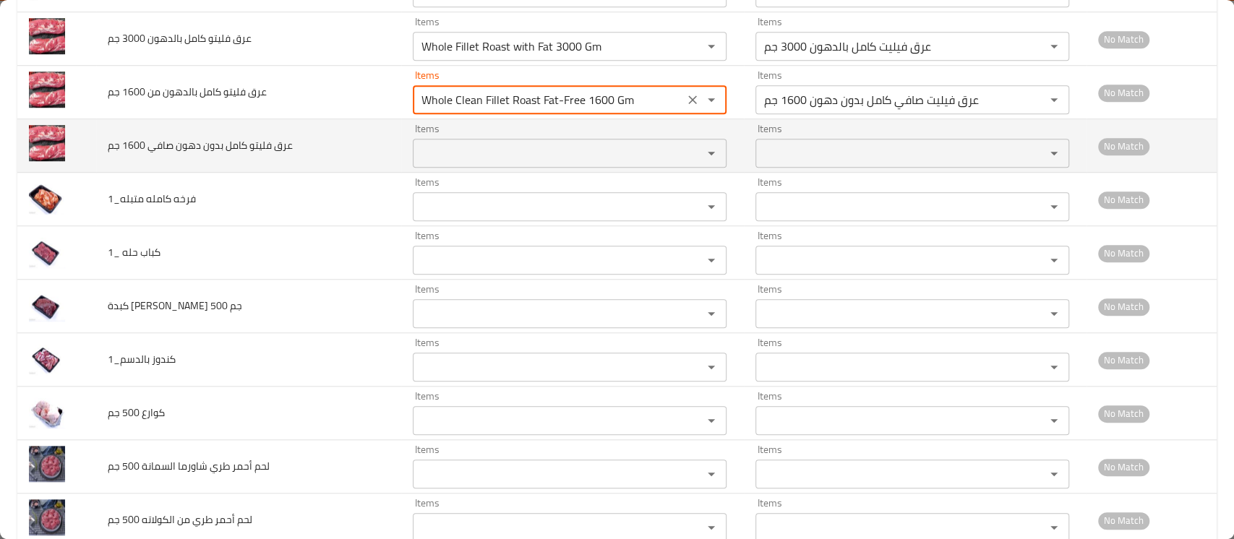
type جم "Whole Clean Fillet Roast Fat-Free 1600 Gm"
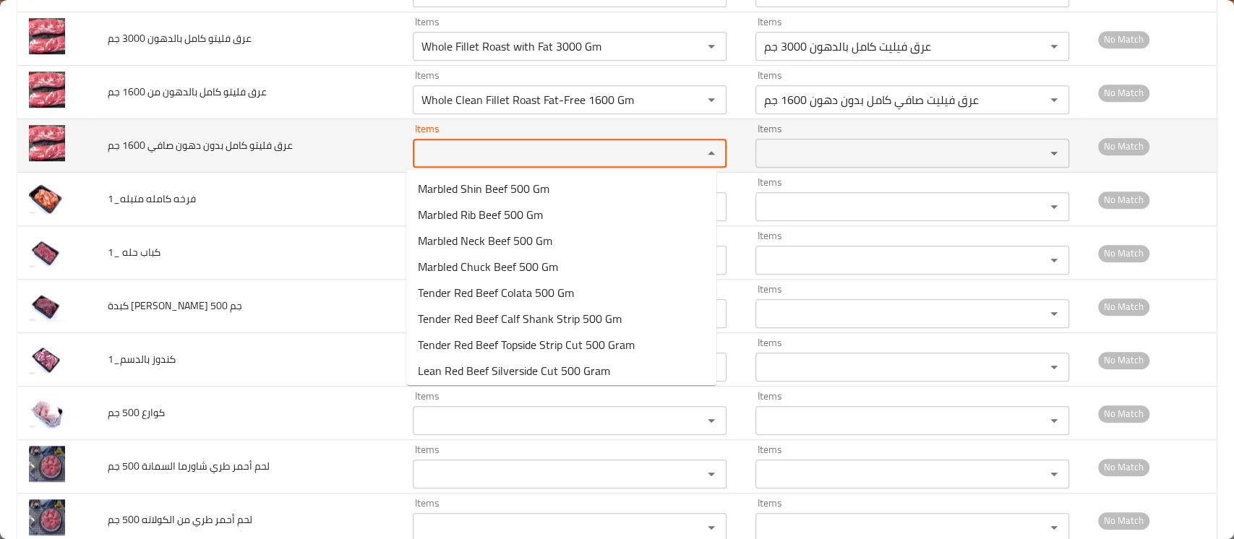
click at [445, 152] on جم "Items" at bounding box center [548, 153] width 262 height 20
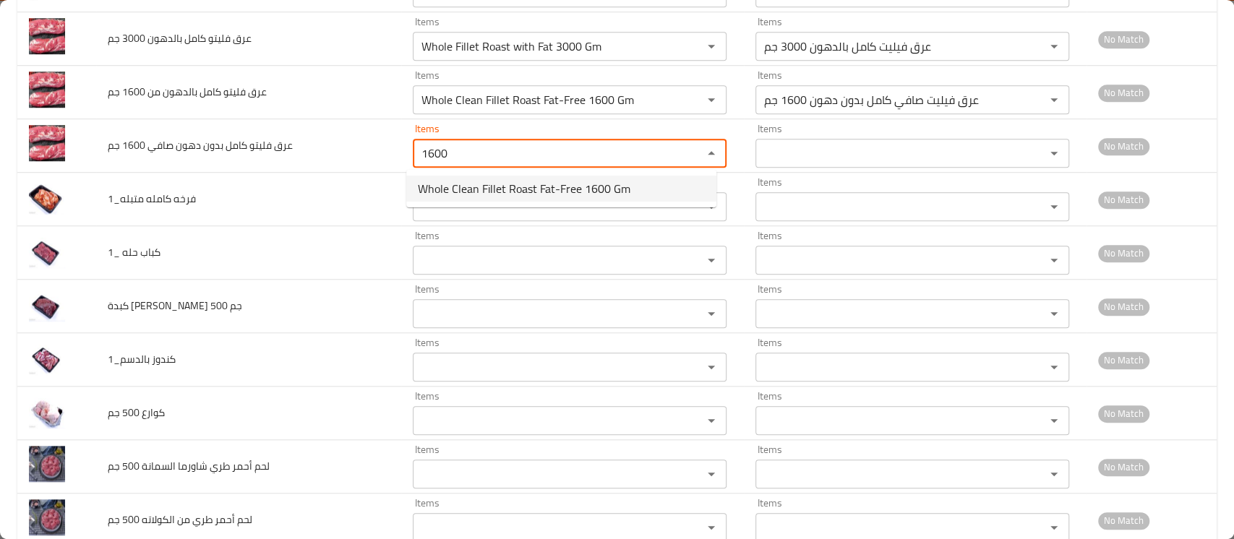
click at [489, 184] on span "Whole Clean Fillet Roast Fat-Free 1600 Gm" at bounding box center [524, 188] width 212 height 17
type جم "Whole Clean Fillet Roast Fat-Free 1600 Gm"
type جم-ar "عرق فيليت صافي كامل بدون دهون 1600 جم"
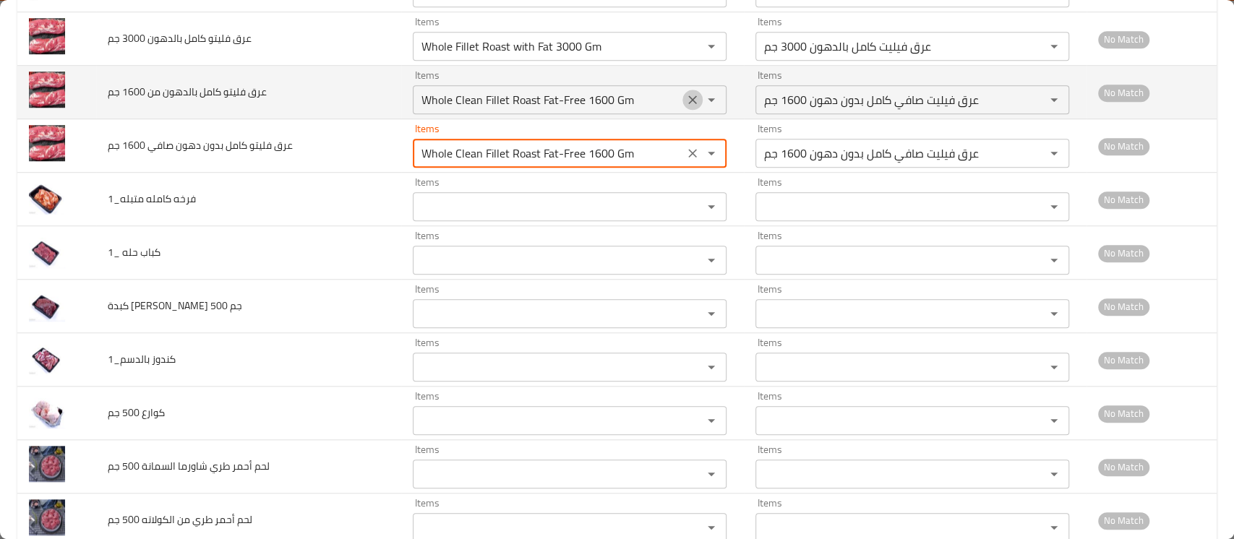
click at [688, 98] on icon "Clear" at bounding box center [692, 100] width 14 height 14
type جم "Whole Clean Fillet Roast Fat-Free 1600 Gm"
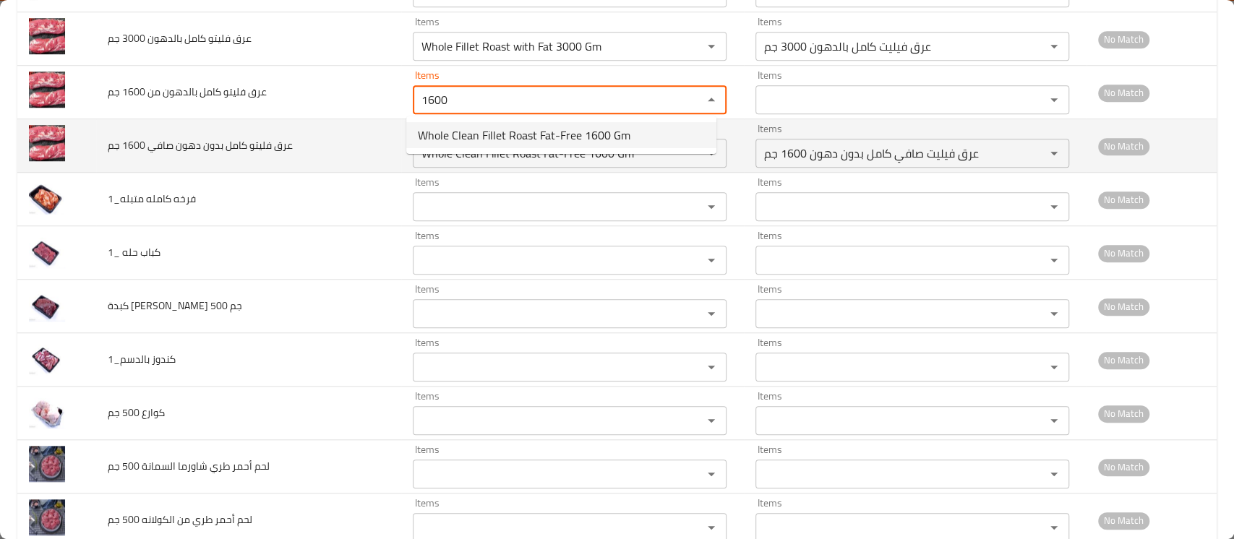
type جم "1600"
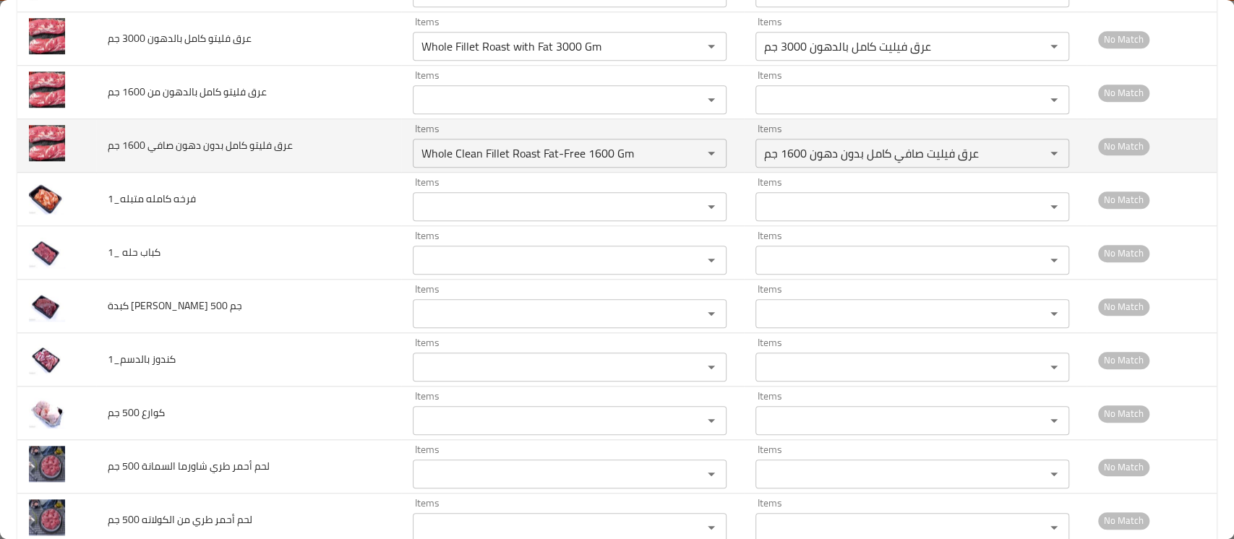
click at [371, 159] on td "عرق فليتو كامل بدون دهون صافي 1600 جم" at bounding box center [248, 145] width 305 height 53
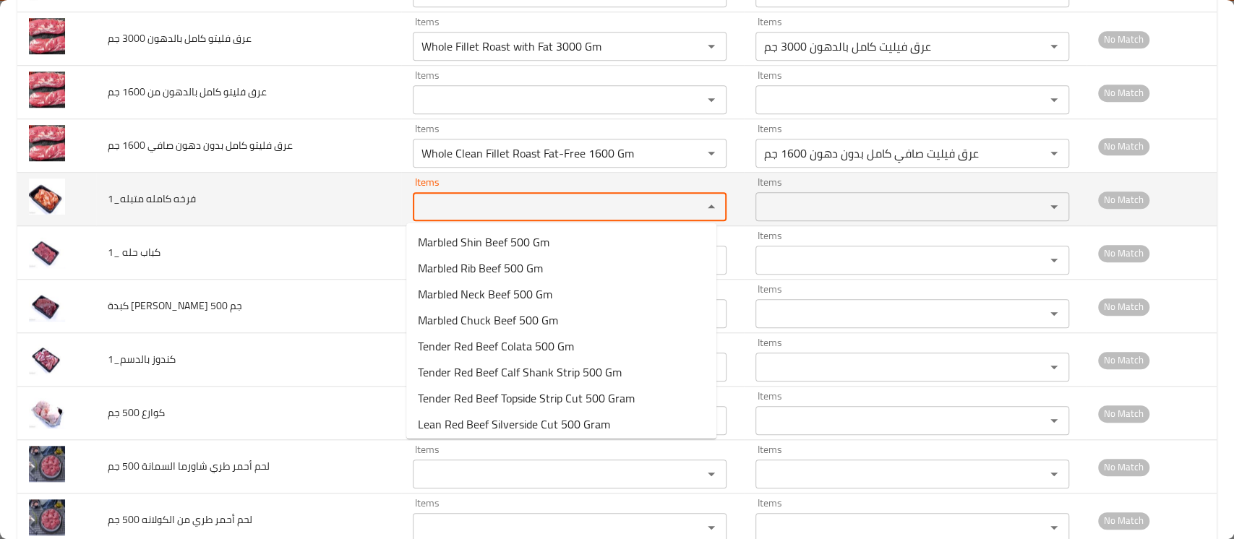
click at [449, 210] on متبله_1 "Items" at bounding box center [548, 207] width 262 height 20
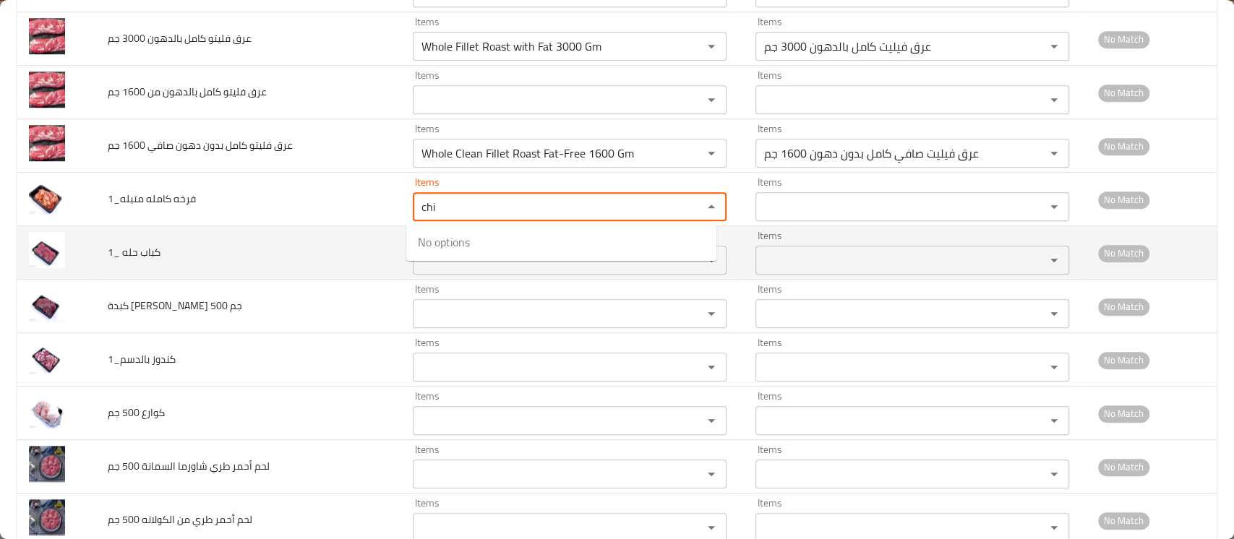
type متبله_1 "chi"
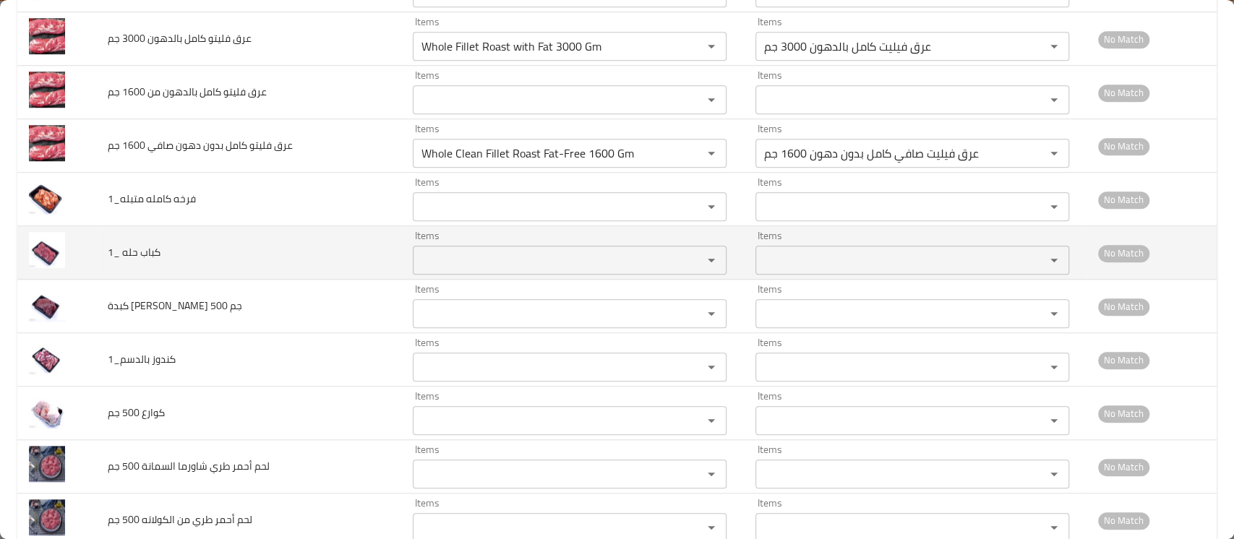
click at [338, 247] on td "كباب حله _1" at bounding box center [248, 252] width 305 height 53
click at [451, 258] on _1 "Items" at bounding box center [548, 260] width 262 height 20
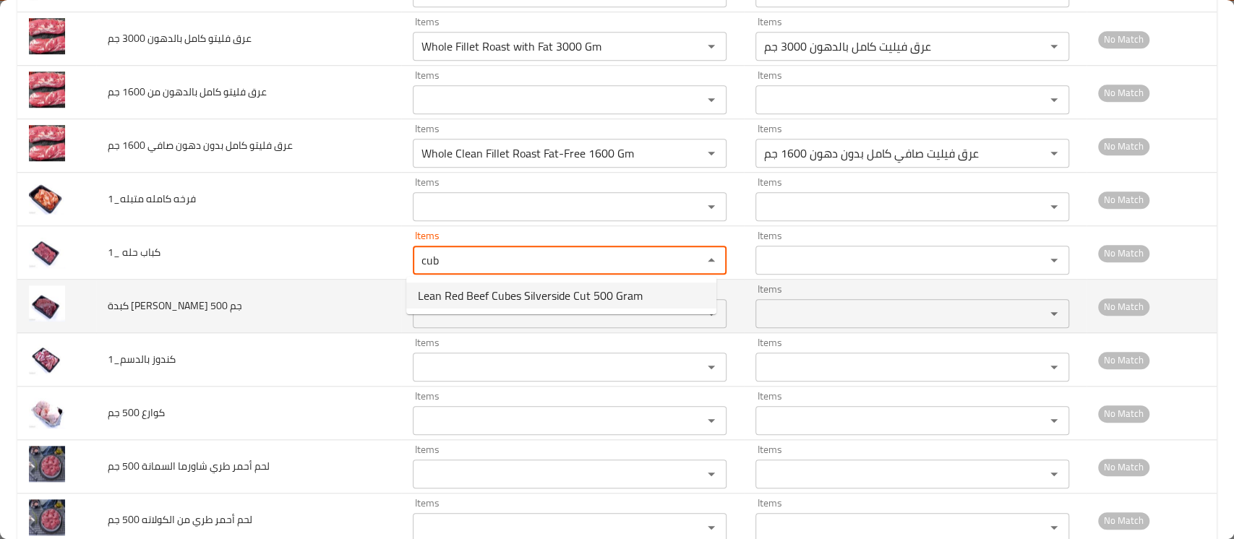
type _1 "cub"
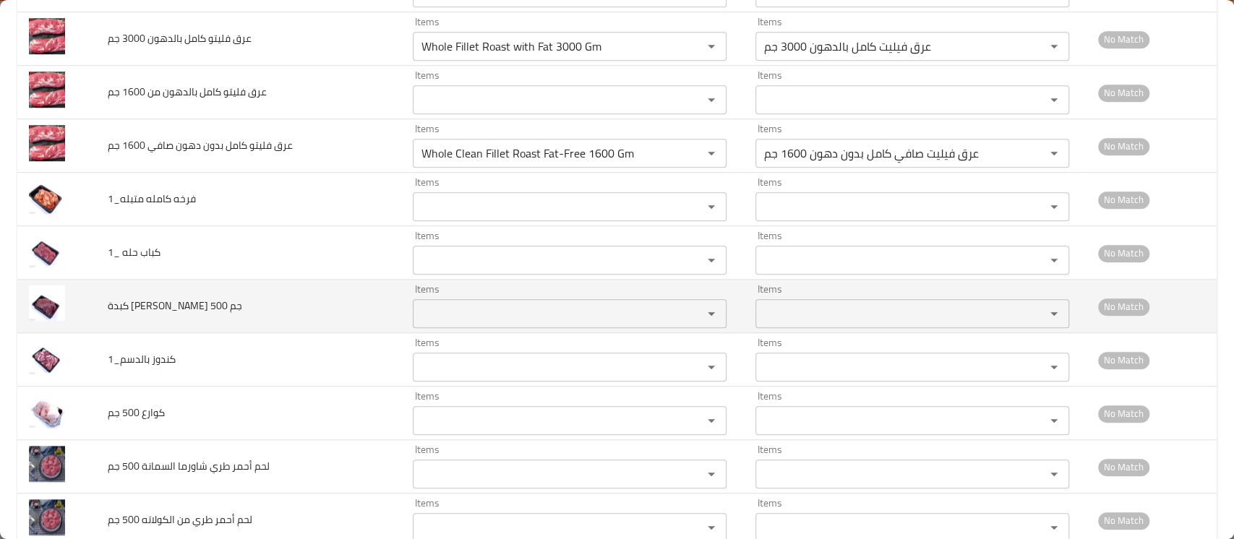
click at [293, 317] on td "كبدة صافي اسكندراني 500 جم" at bounding box center [248, 306] width 305 height 53
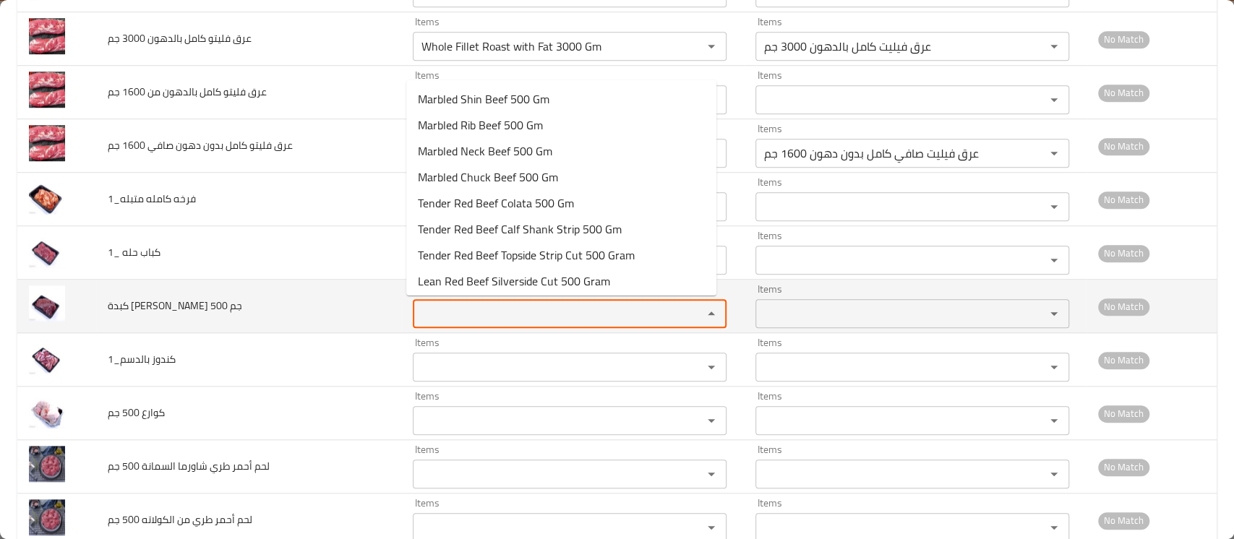
click at [431, 319] on جم "Items" at bounding box center [548, 314] width 262 height 20
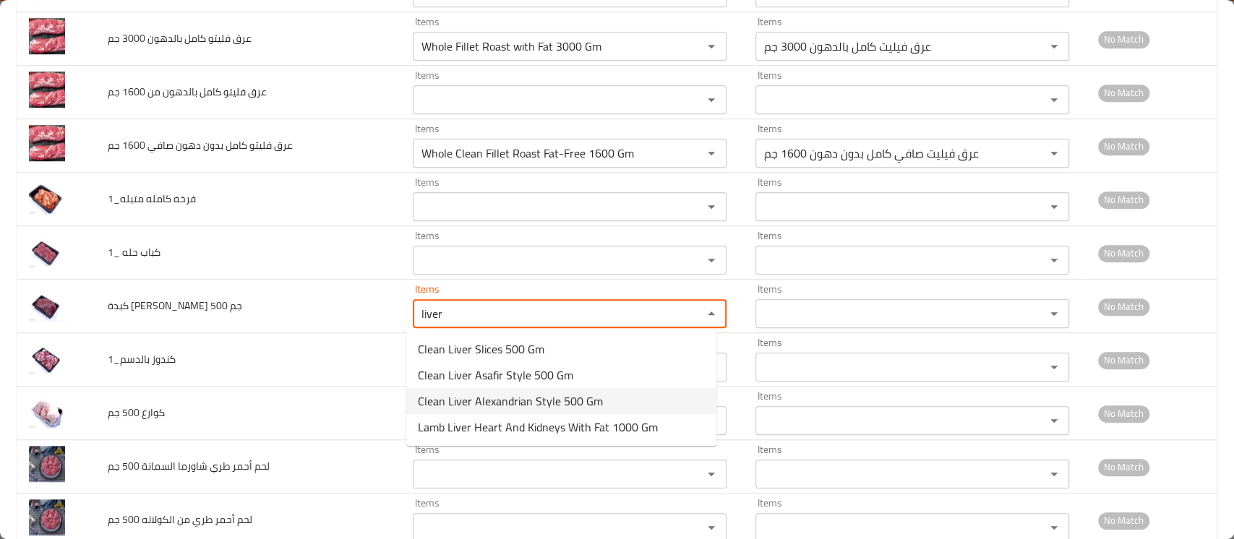
click at [496, 392] on span "Clean Liver Alexandrian Style 500 Gm" at bounding box center [510, 400] width 185 height 17
type جم "Clean Liver Alexandrian Style 500 Gm"
type جم-ar "كبدة صافي ستايل اسكندراني 500 جم"
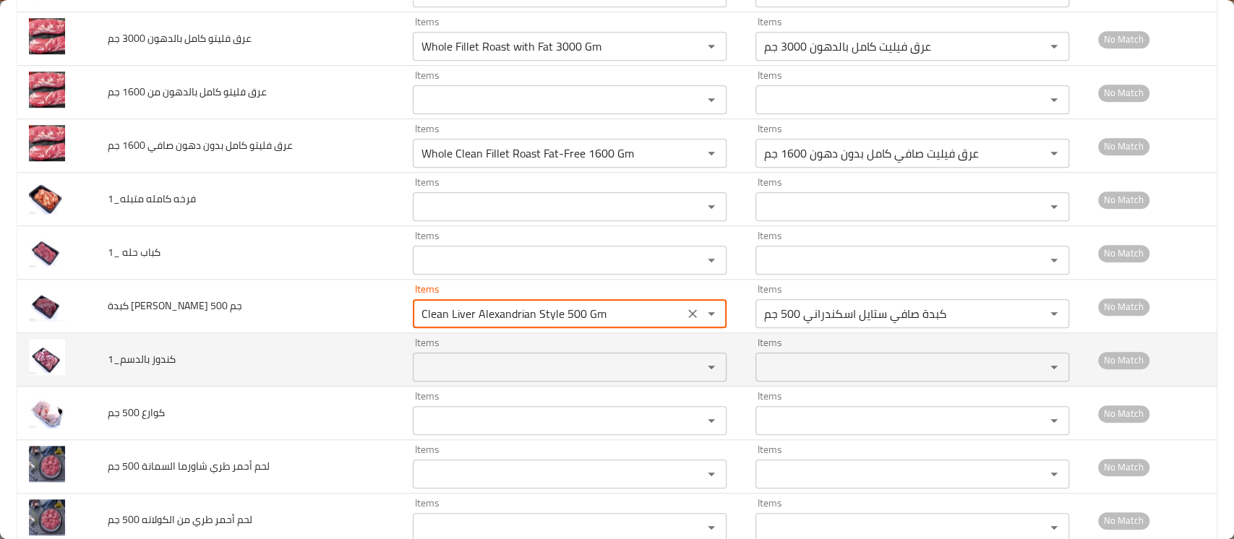
type جم "Clean Liver Alexandrian Style 500 Gm"
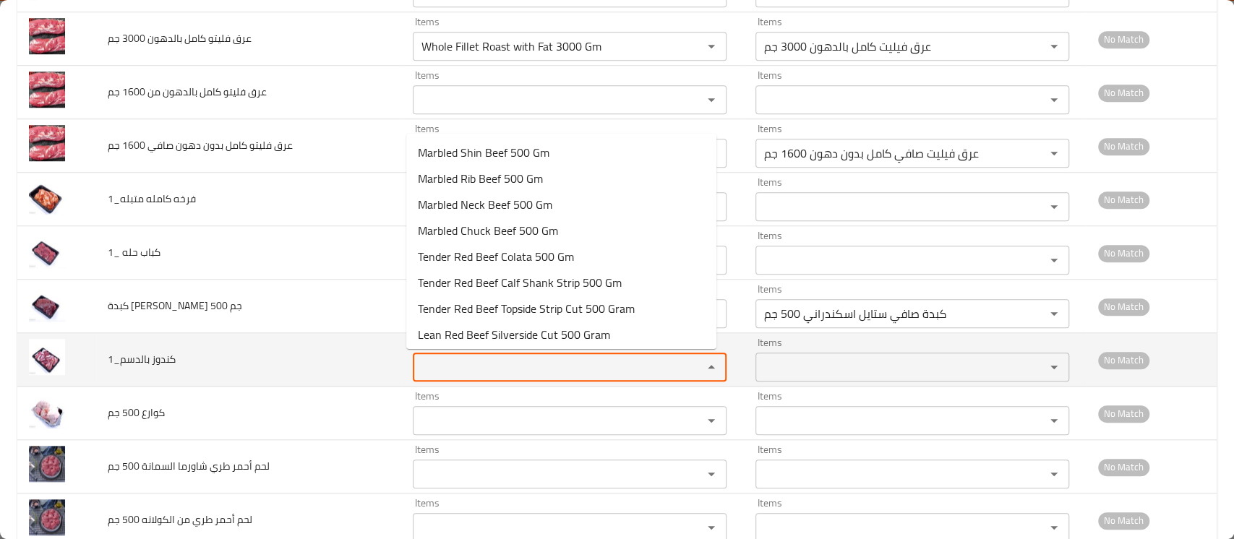
click at [457, 361] on بالدسم_1 "Items" at bounding box center [548, 367] width 262 height 20
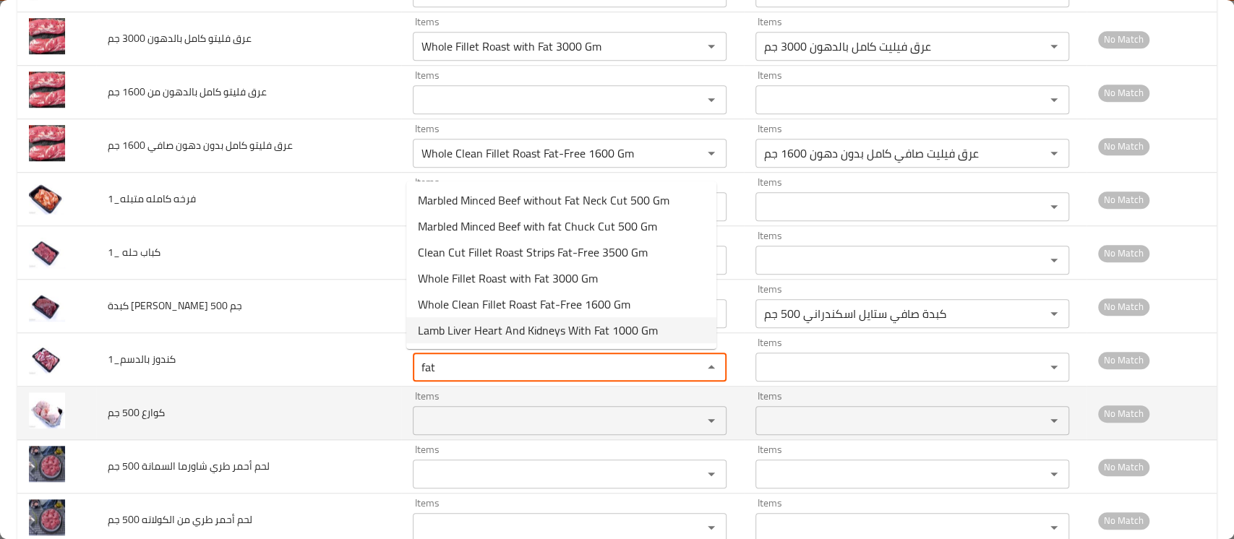
type بالدسم_1 "fat"
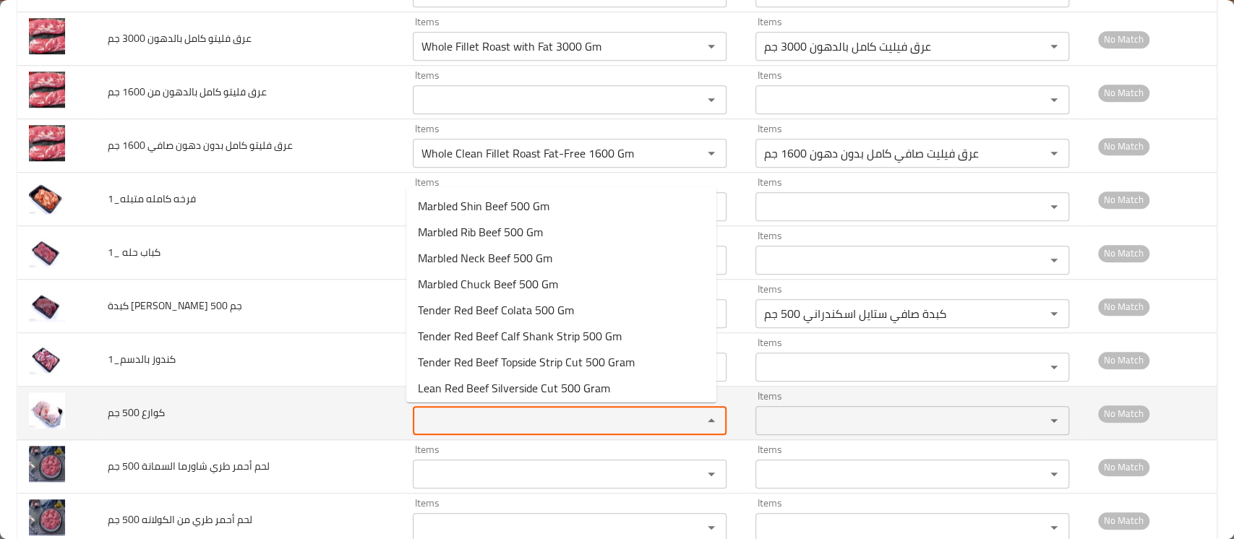
click at [450, 418] on جم "Items" at bounding box center [548, 420] width 262 height 20
type جم "k"
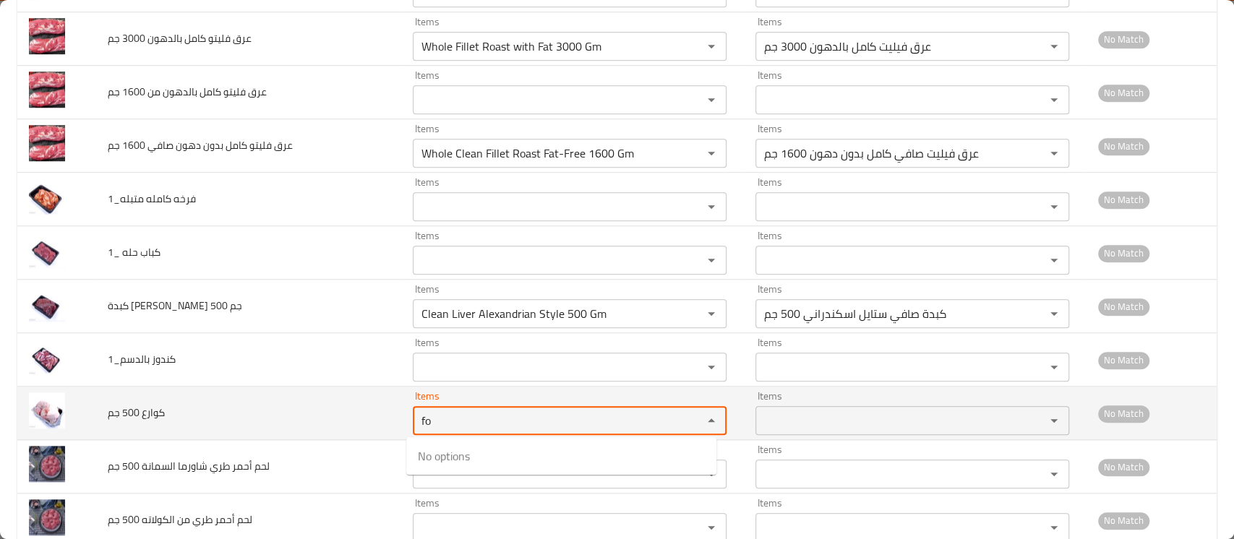
type جم "f"
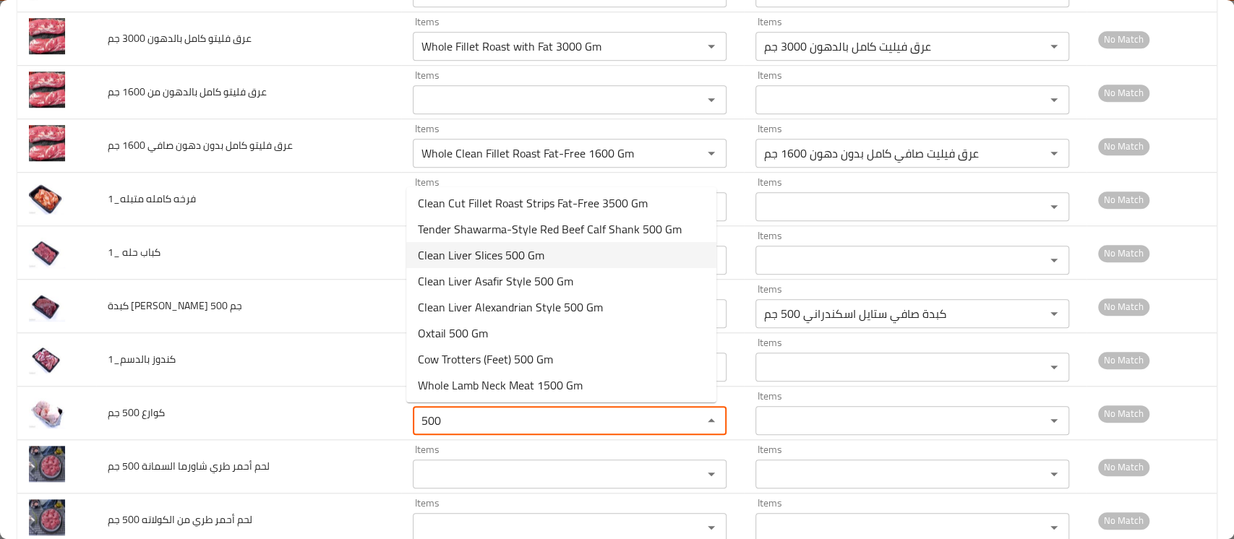
scroll to position [550, 0]
click at [467, 356] on span "Cow Trotters (Feet) 500 Gm" at bounding box center [485, 358] width 135 height 17
type جم "Cow Trotters (Feet) 500 Gm"
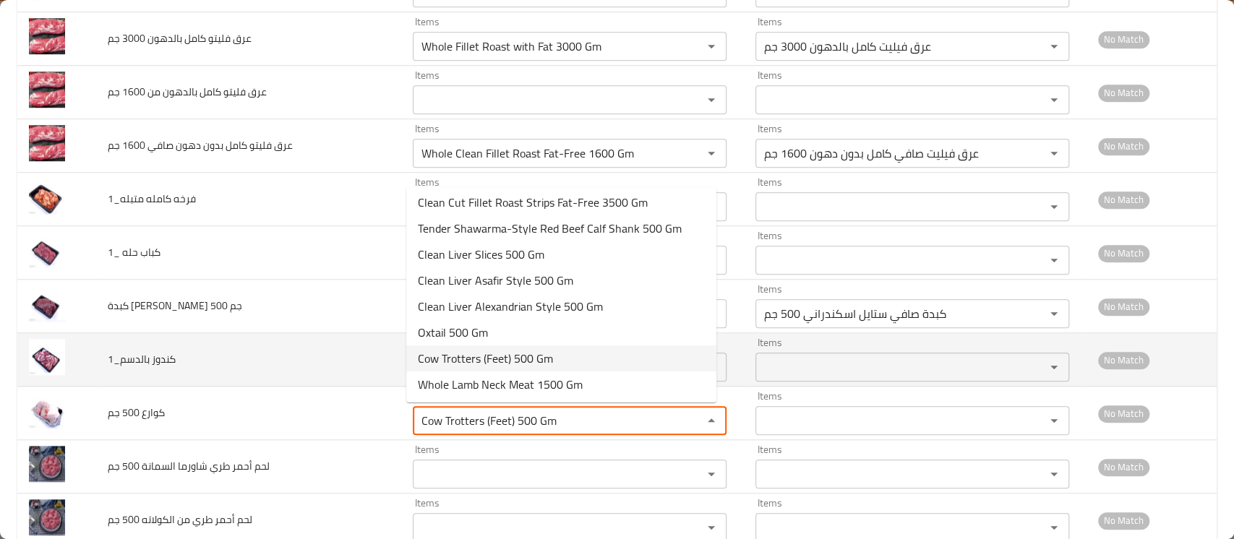
type جم-ar "كوارع بقري (أقدام) 500 جم"
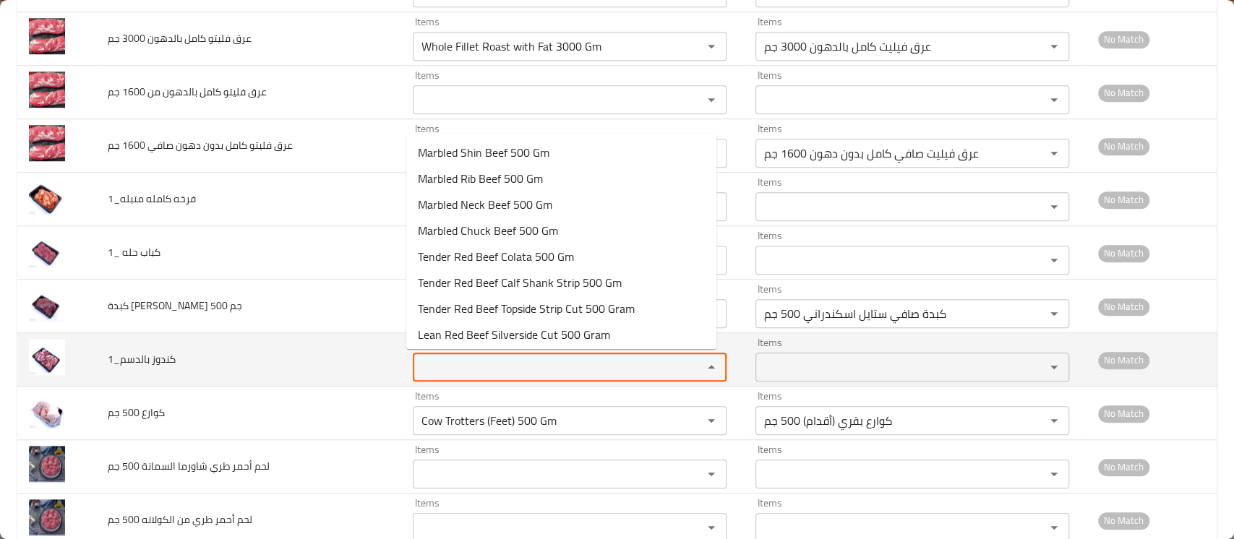
click at [467, 357] on بالدسم_1 "Items" at bounding box center [548, 367] width 262 height 20
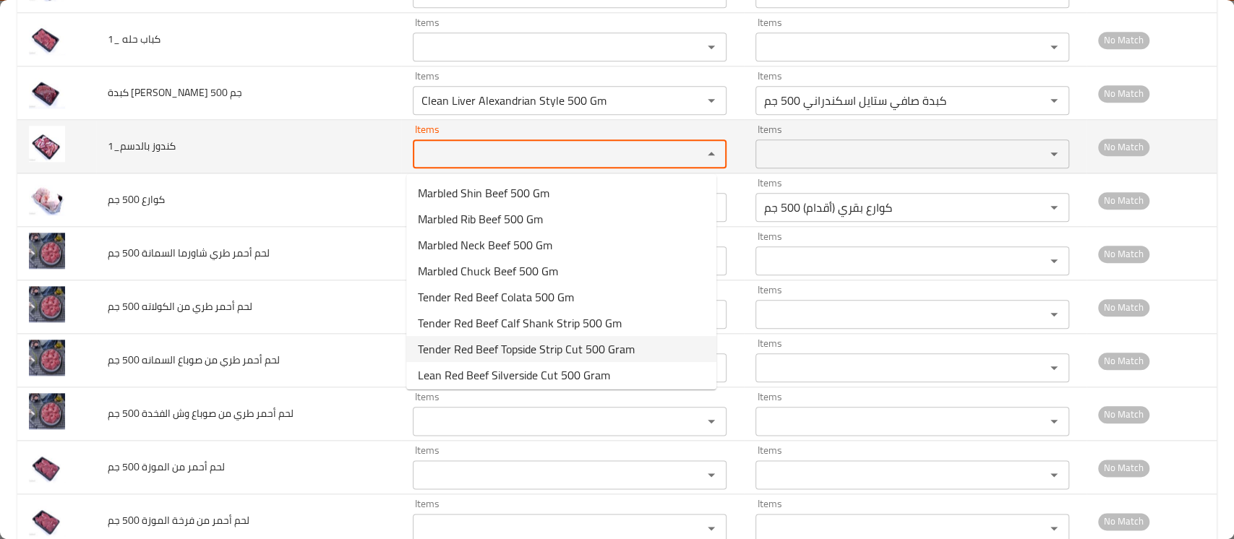
scroll to position [961, 0]
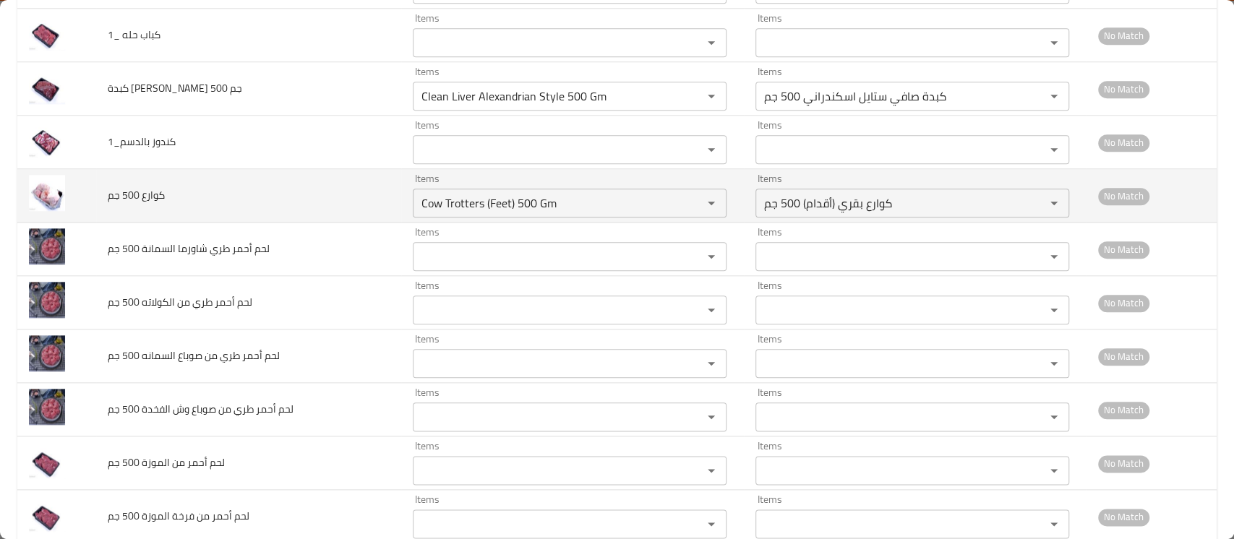
click at [322, 197] on td "كوارع 500 جم" at bounding box center [248, 195] width 305 height 53
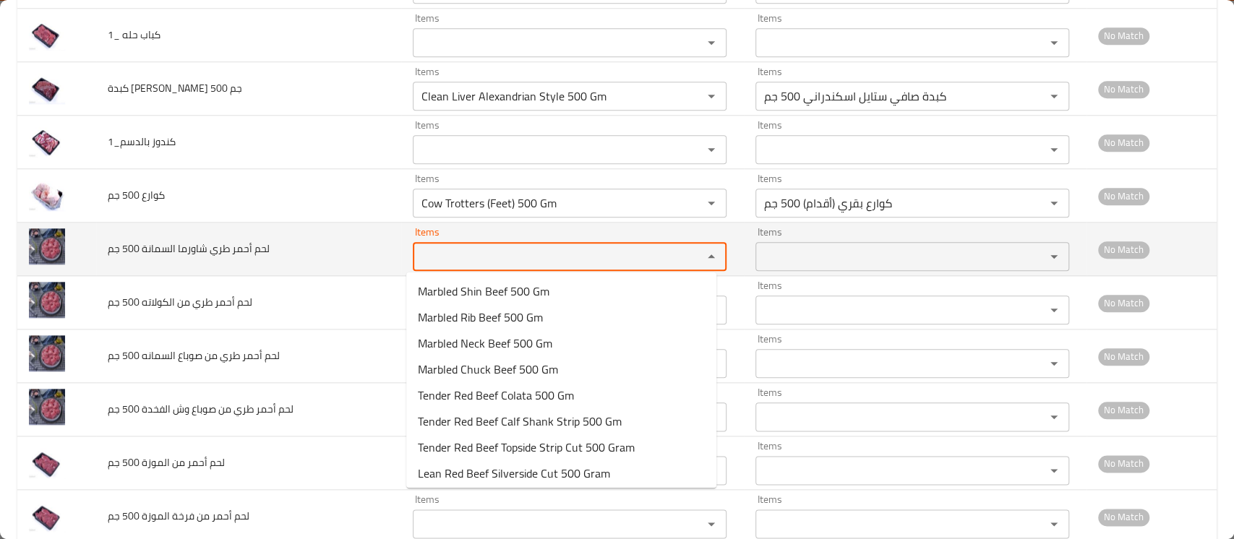
click at [439, 260] on جم "Items" at bounding box center [548, 256] width 262 height 20
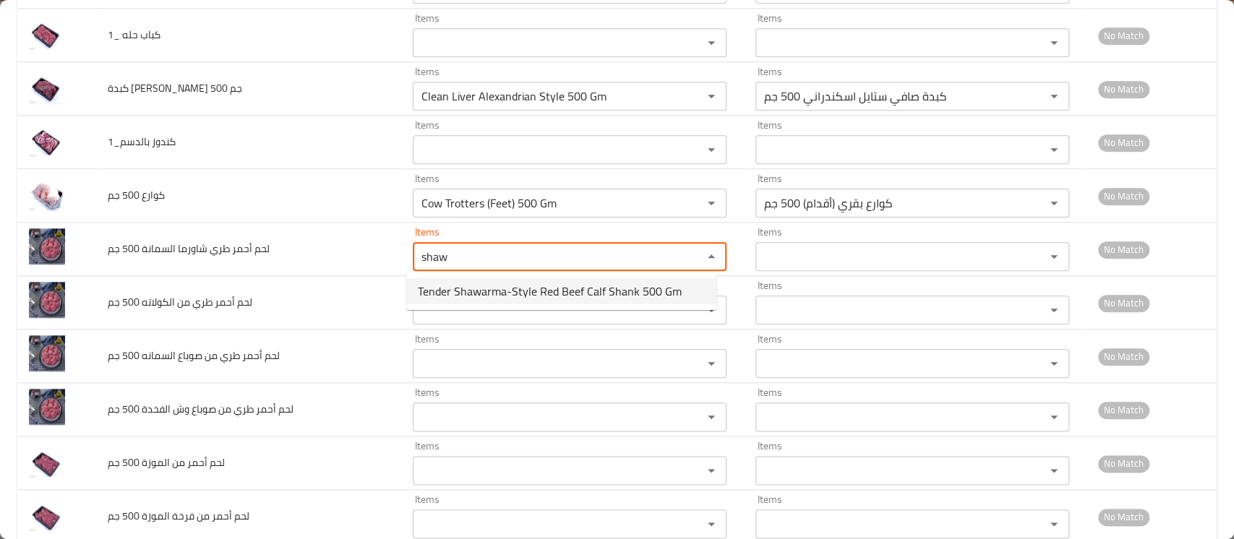
click at [590, 293] on span "Tender Shawarma-Style Red Beef Calf Shank 500 Gm" at bounding box center [550, 291] width 264 height 17
type جم "Tender Shawarma-Style Red Beef Calf Shank 500 Gm"
type جم-ar "لحم بقري أحمر طري على طريقة الشاورما ساق شانك 500 جم"
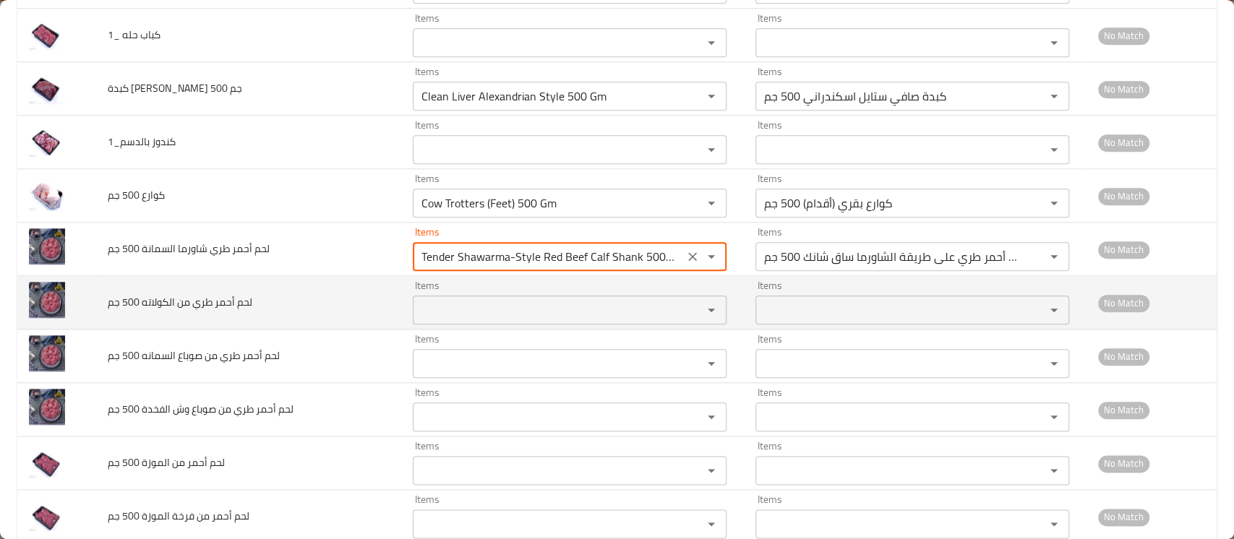
type جم "Tender Shawarma-Style Red Beef Calf Shank 500 Gm"
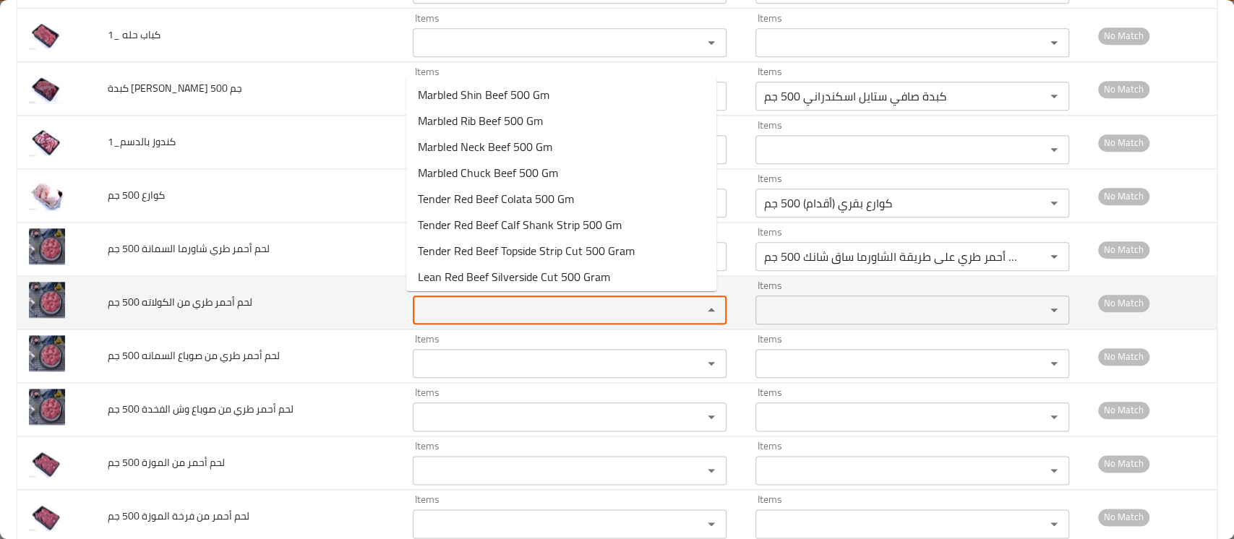
click at [529, 314] on جم "Items" at bounding box center [548, 310] width 262 height 20
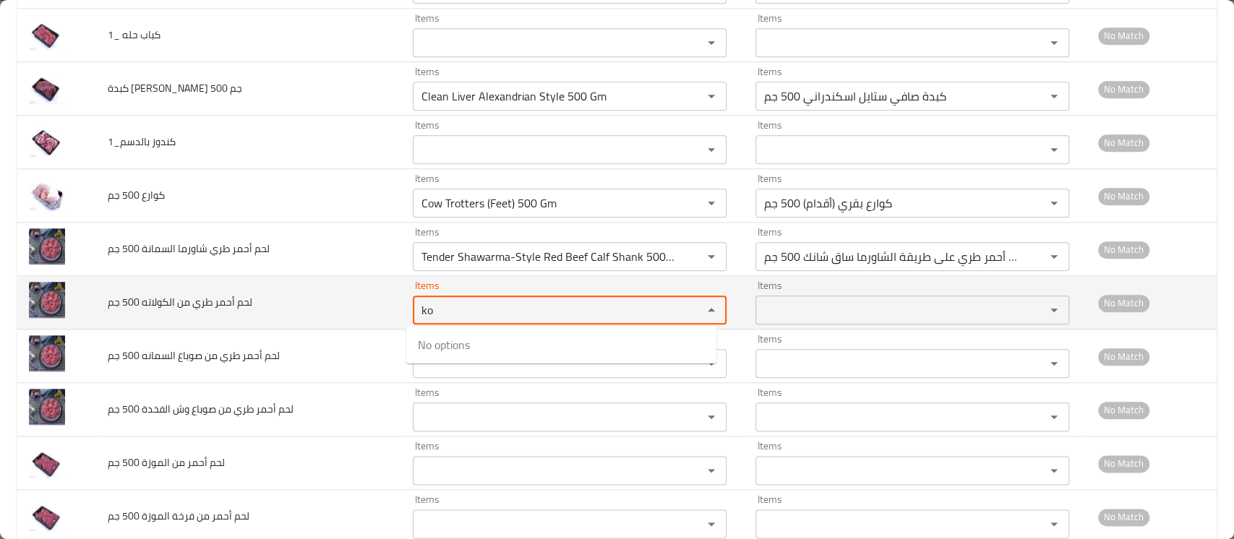
type جم "k"
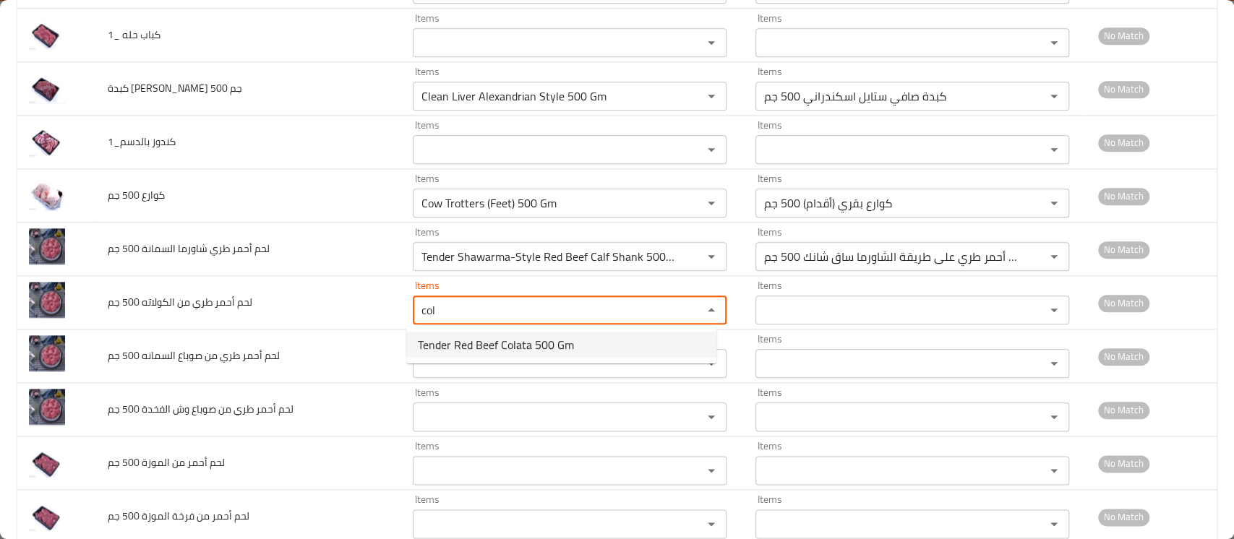
click at [512, 338] on span "Tender Red Beef Colata 500 Gm" at bounding box center [496, 344] width 156 height 17
type جم "Tender Red Beef Colata 500 Gm"
type جم-ar "لحم بقري أحمر طري الكولاته 500 جم"
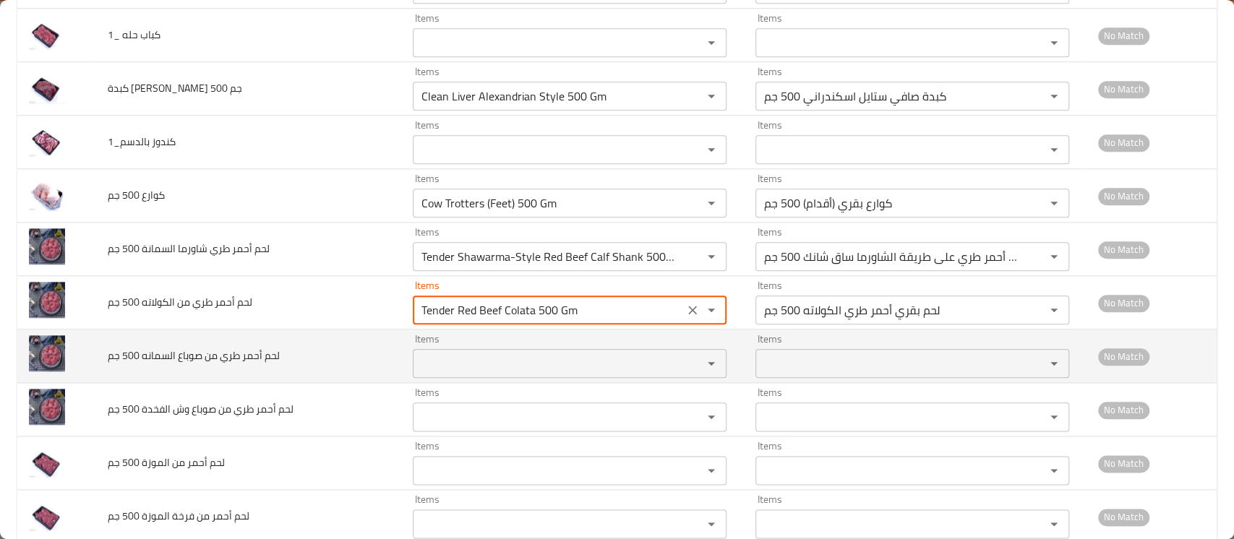
type جم "Tender Red Beef Colata 500 Gm"
click at [481, 358] on جم "Items" at bounding box center [548, 363] width 262 height 20
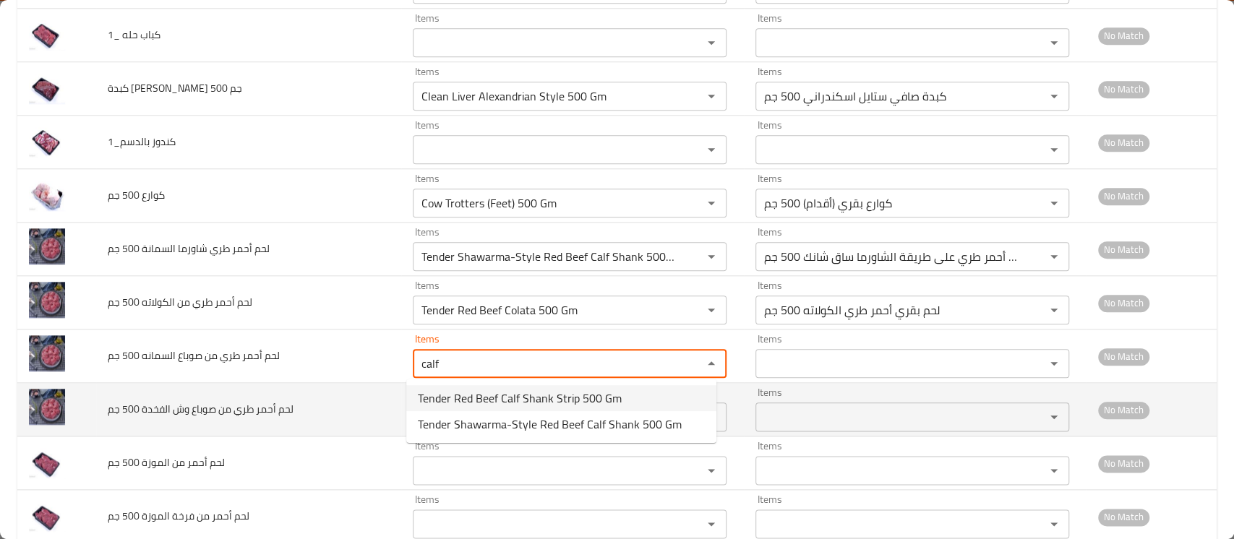
type جم "calf"
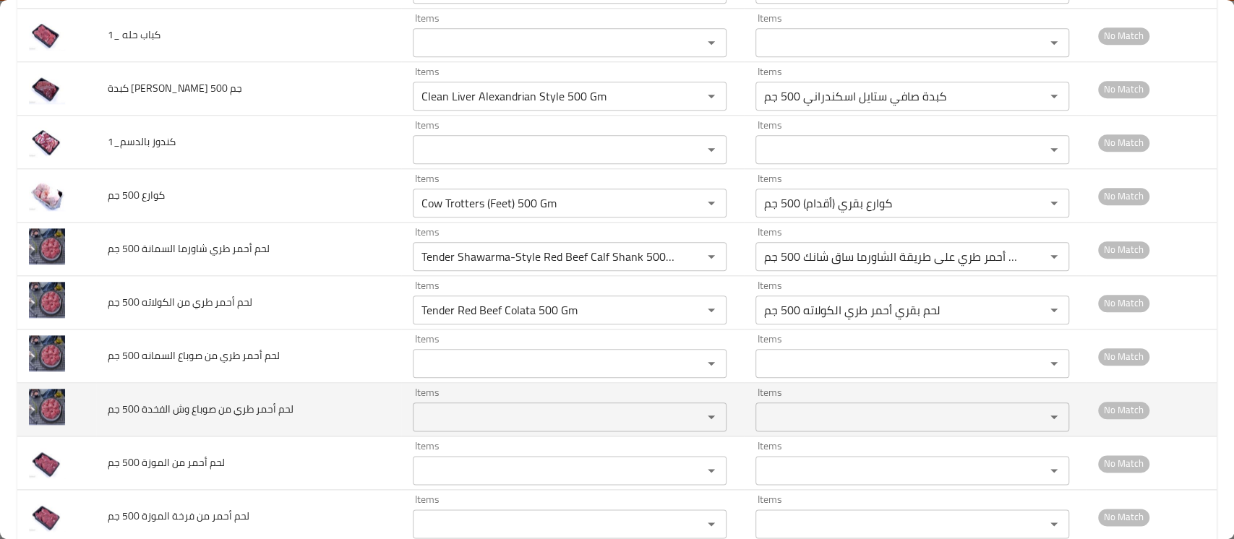
click at [322, 402] on td "لحم أحمر طري من صوباع وش الفخدة 500 جم" at bounding box center [248, 409] width 305 height 53
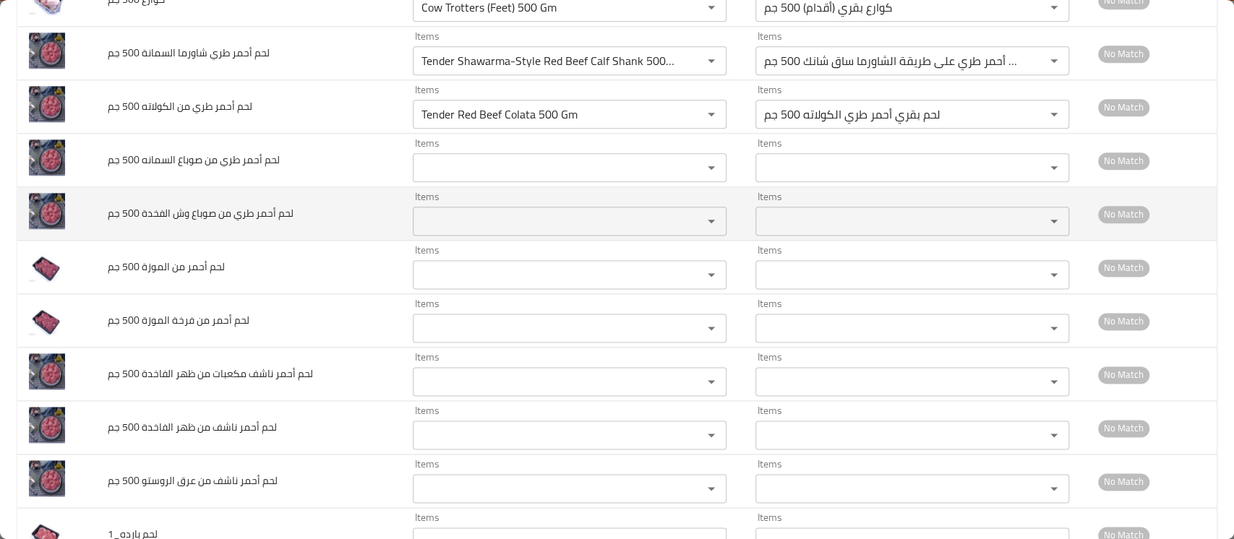
scroll to position [1196, 0]
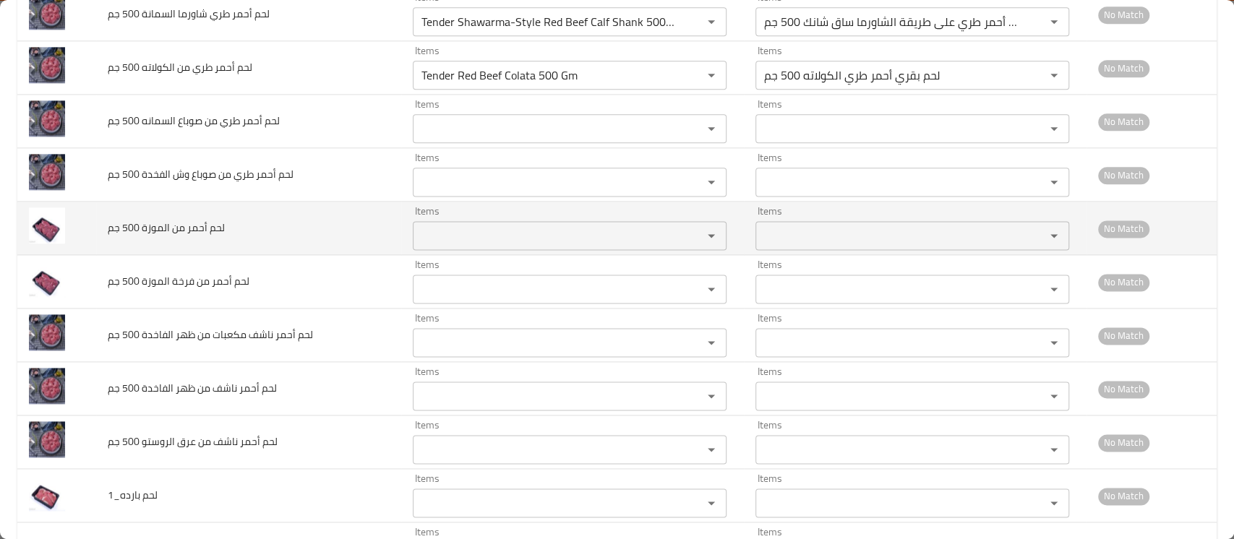
click at [437, 221] on div "Items" at bounding box center [570, 235] width 314 height 29
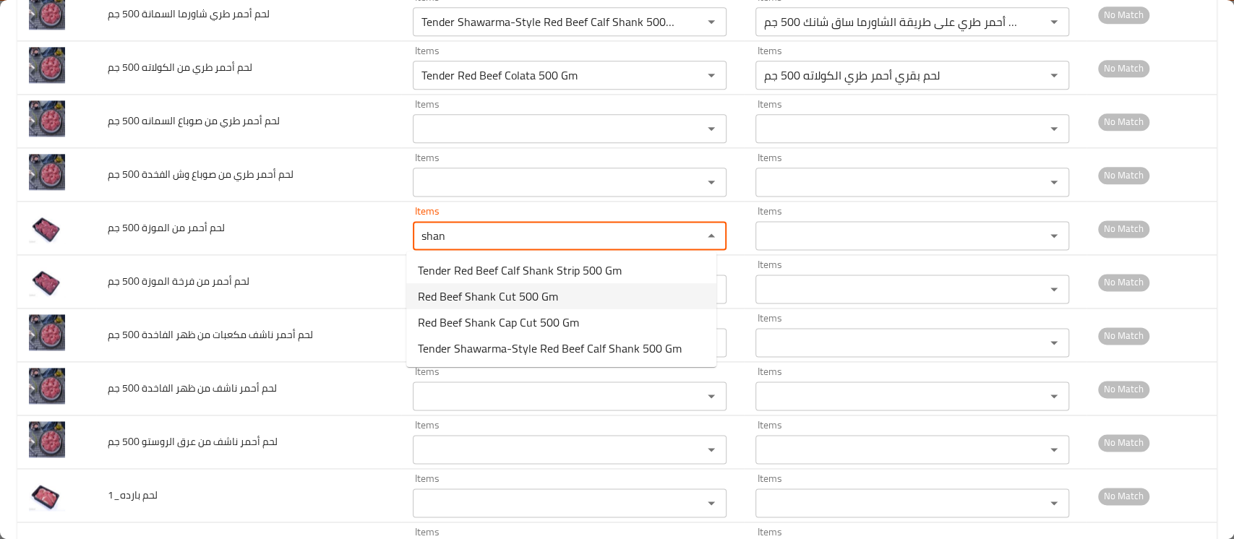
click at [475, 289] on span "Red Beef Shank Cut 500 Gm" at bounding box center [488, 296] width 140 height 17
type جم "Red Beef Shank Cut 500 Gm"
type جم-ar "لحم بقري أحمر الموزة كَت 500 جم"
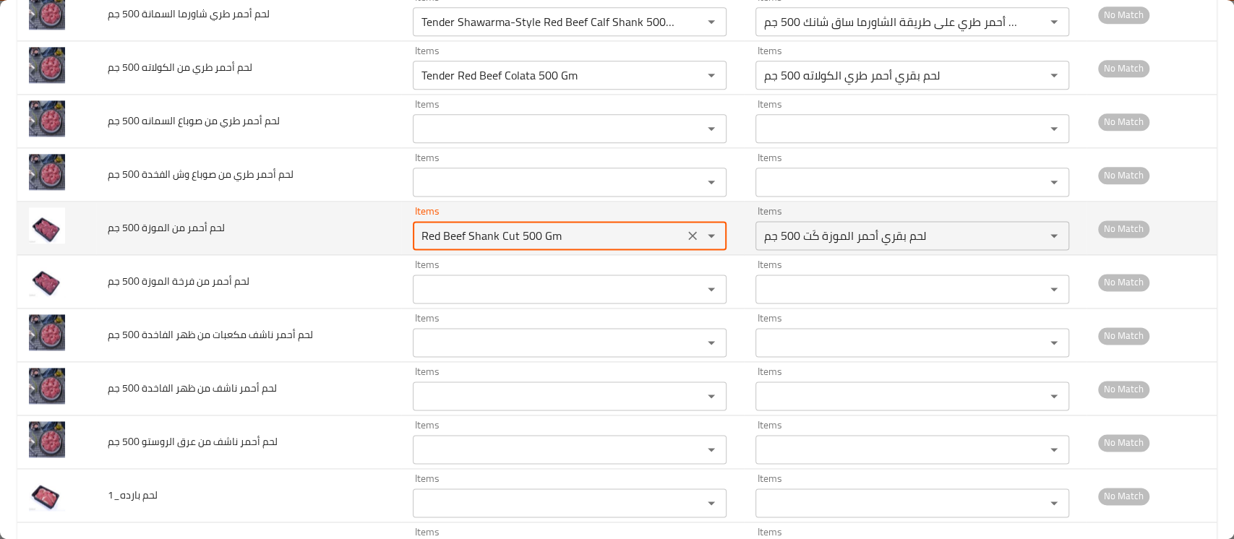
drag, startPoint x: 584, startPoint y: 238, endPoint x: 490, endPoint y: 236, distance: 94.0
click at [490, 236] on جم "Red Beef Shank Cut 500 Gm" at bounding box center [548, 235] width 262 height 20
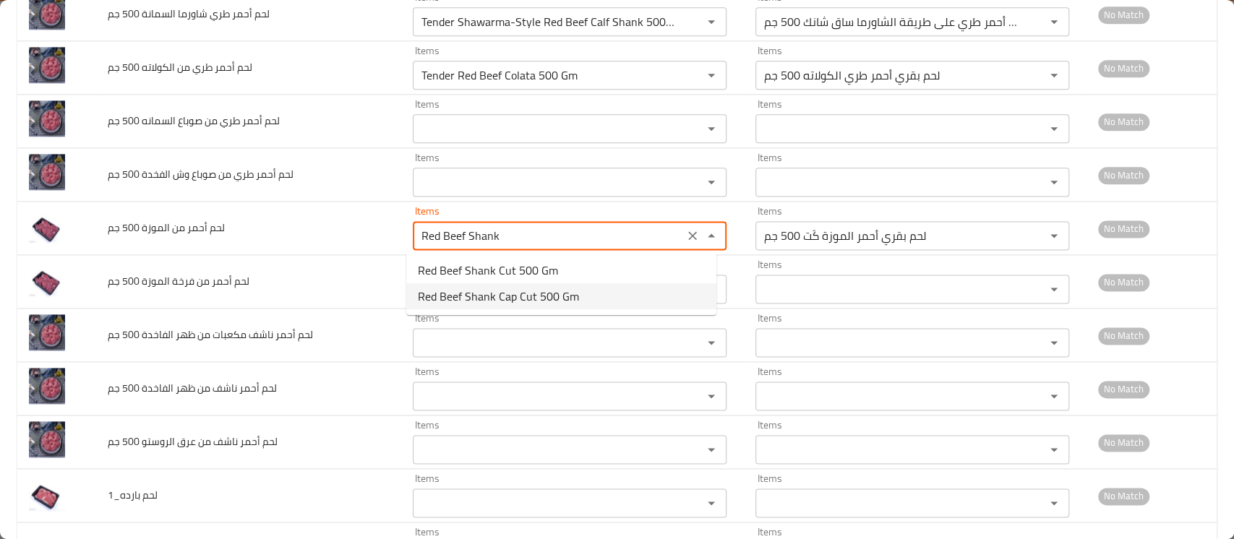
click at [512, 292] on span "Red Beef Shank Cap Cut 500 Gm" at bounding box center [498, 296] width 161 height 17
type جم "Red Beef Shank Cap Cut 500 Gm"
type جم-ar "أحمر لحم بقري فرخة الموزة كَت 500 جم"
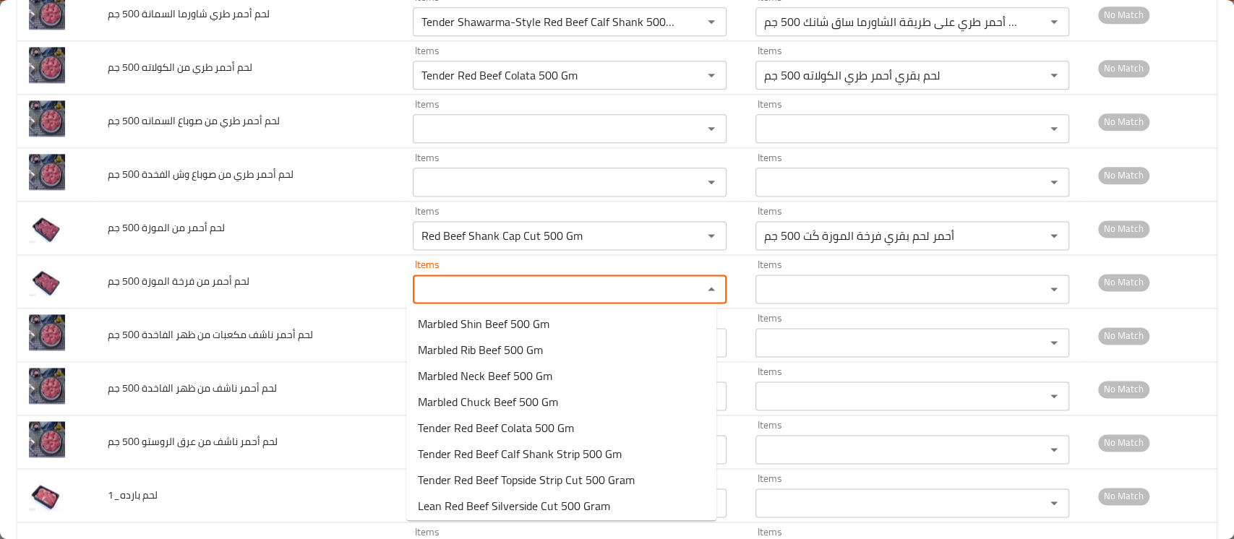
click at [512, 292] on جم "Items" at bounding box center [548, 289] width 262 height 20
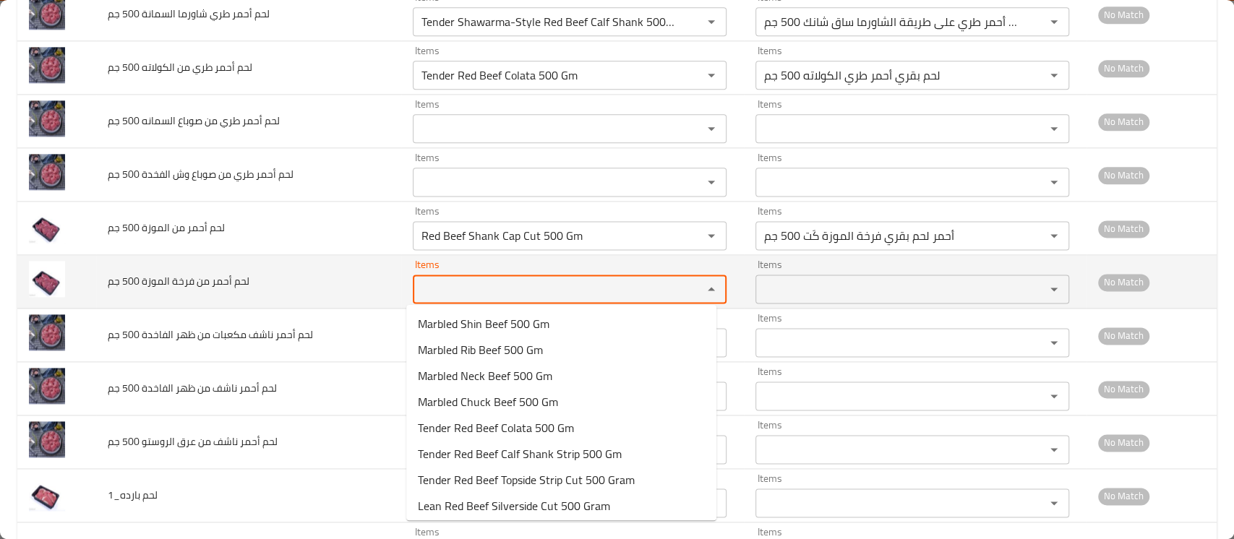
click at [830, 271] on div "Items Items" at bounding box center [912, 281] width 314 height 44
click at [653, 280] on جم "Items" at bounding box center [548, 289] width 262 height 20
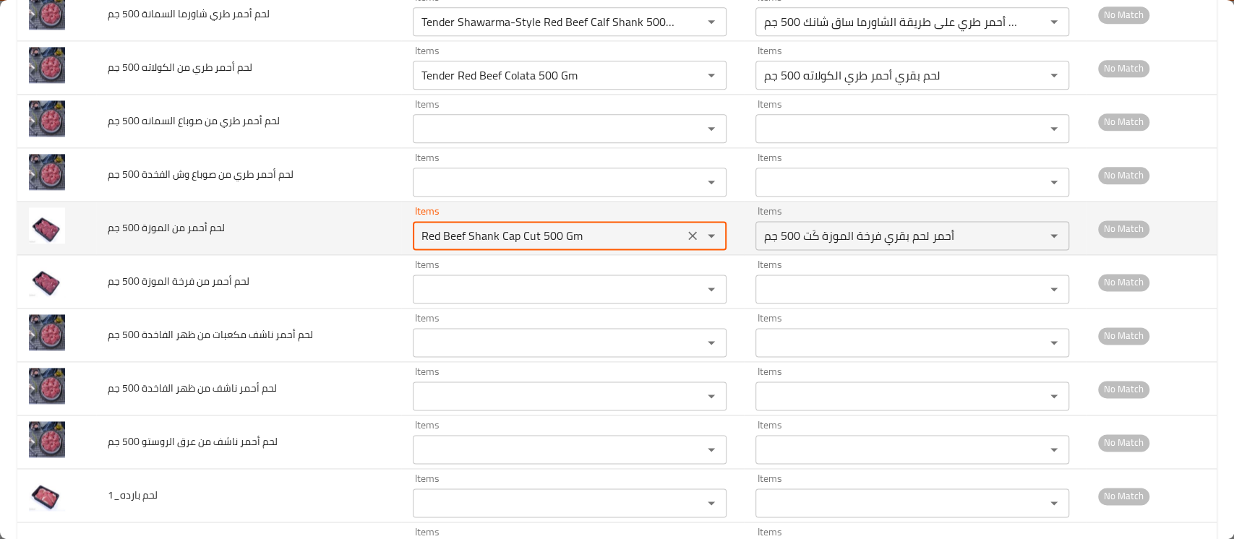
drag, startPoint x: 592, startPoint y: 227, endPoint x: 352, endPoint y: 212, distance: 240.4
click at [352, 212] on tr "لحم أحمر من الموزة 500 جم Items Red Beef Shank Cap Cut 500 Gm Items Items أحمر …" at bounding box center [616, 228] width 1199 height 53
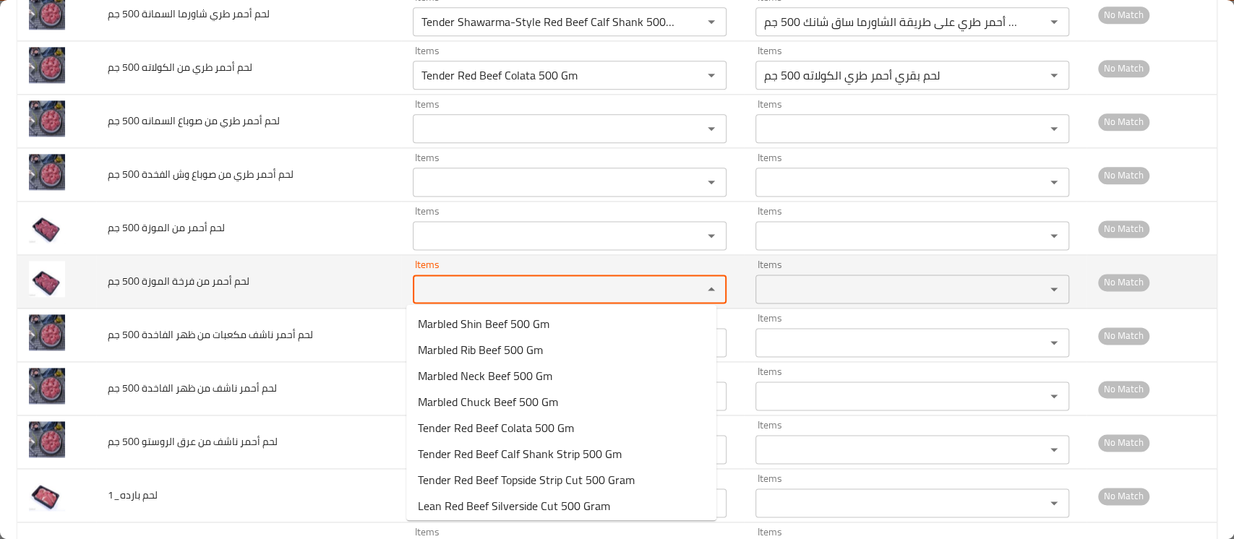
click at [448, 288] on جم "Items" at bounding box center [548, 289] width 262 height 20
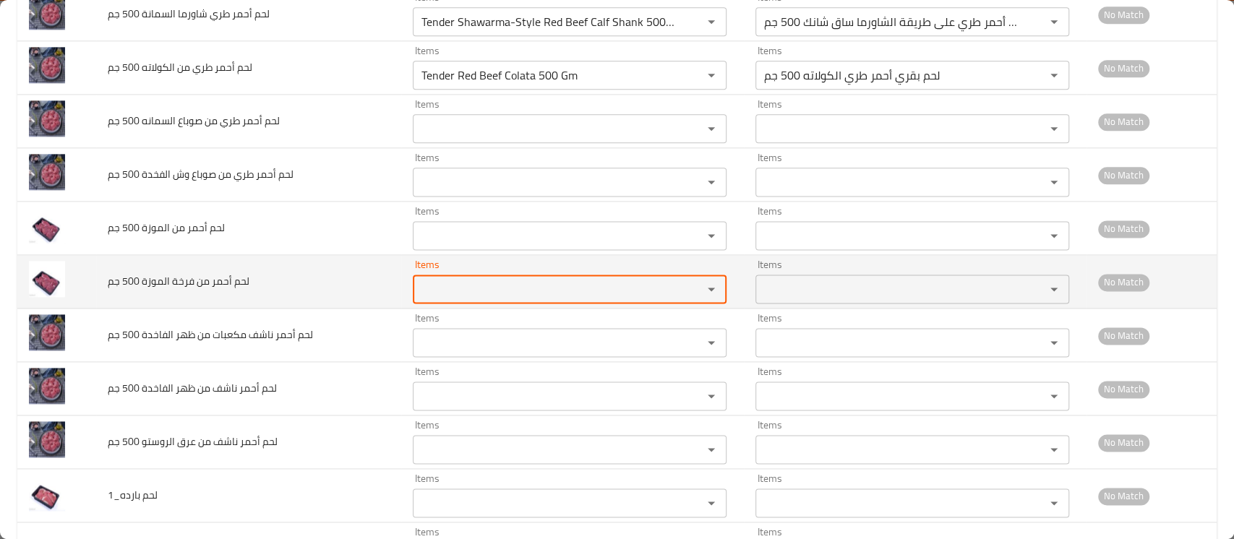
click at [448, 288] on جم "Items" at bounding box center [548, 289] width 262 height 20
paste جم "Red Beef Shank Cap Cut 500 Gm"
type جم "Red Beef Shank Cap Cut 500 Gm"
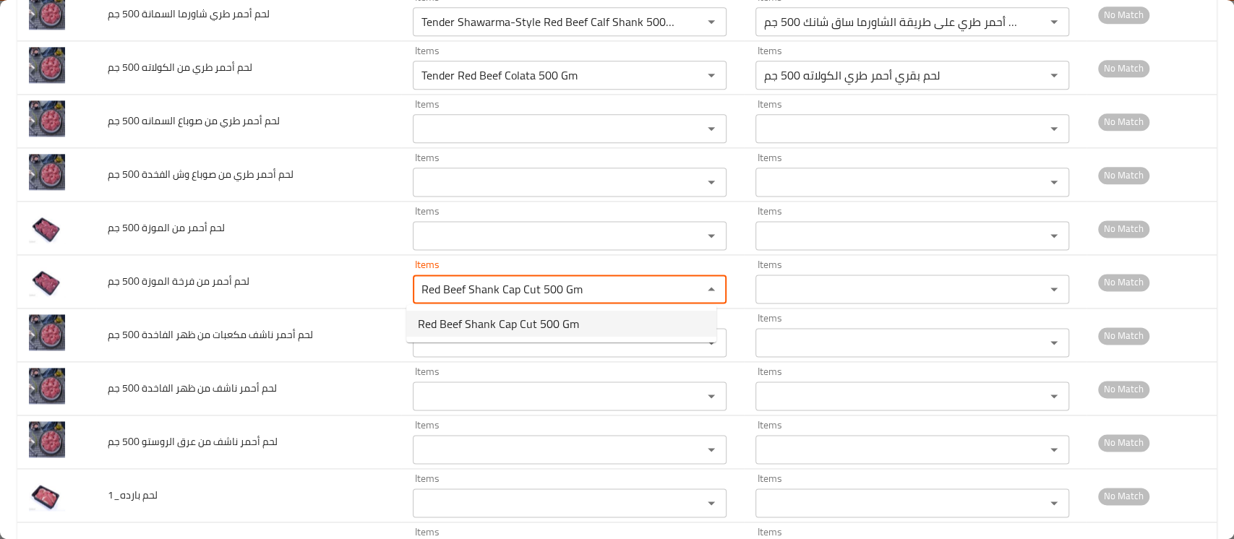
click at [455, 312] on جم-option-0 "Red Beef Shank Cap Cut 500 Gm" at bounding box center [561, 324] width 310 height 26
type جم-ar "أحمر لحم بقري فرخة الموزة كَت 500 جم"
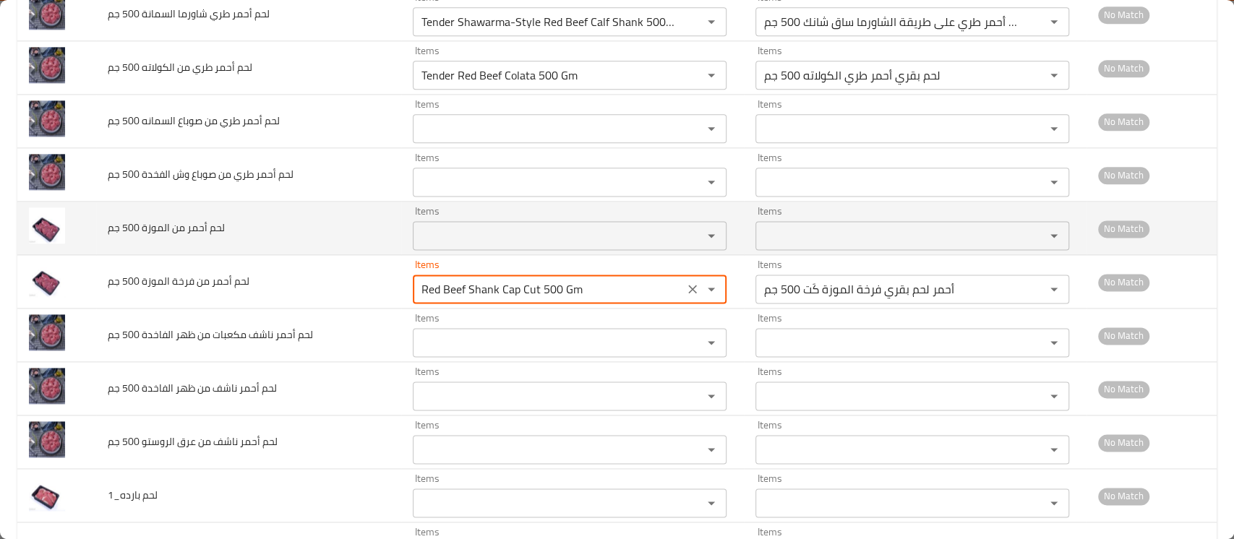
type جم "Red Beef Shank Cap Cut 500 Gm"
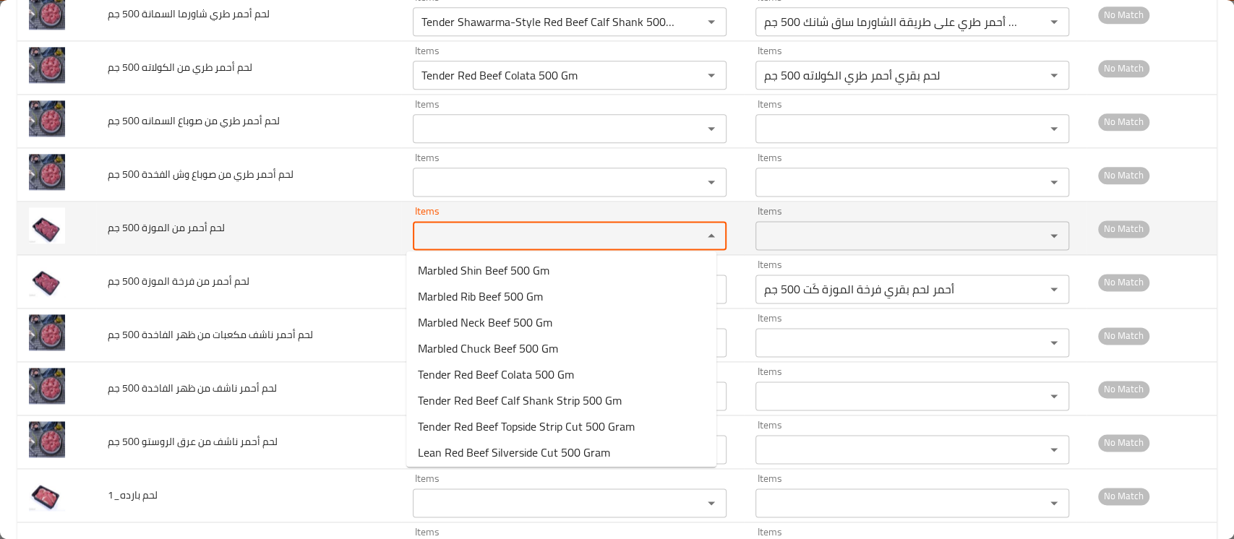
click at [443, 240] on جم "Items" at bounding box center [548, 235] width 262 height 20
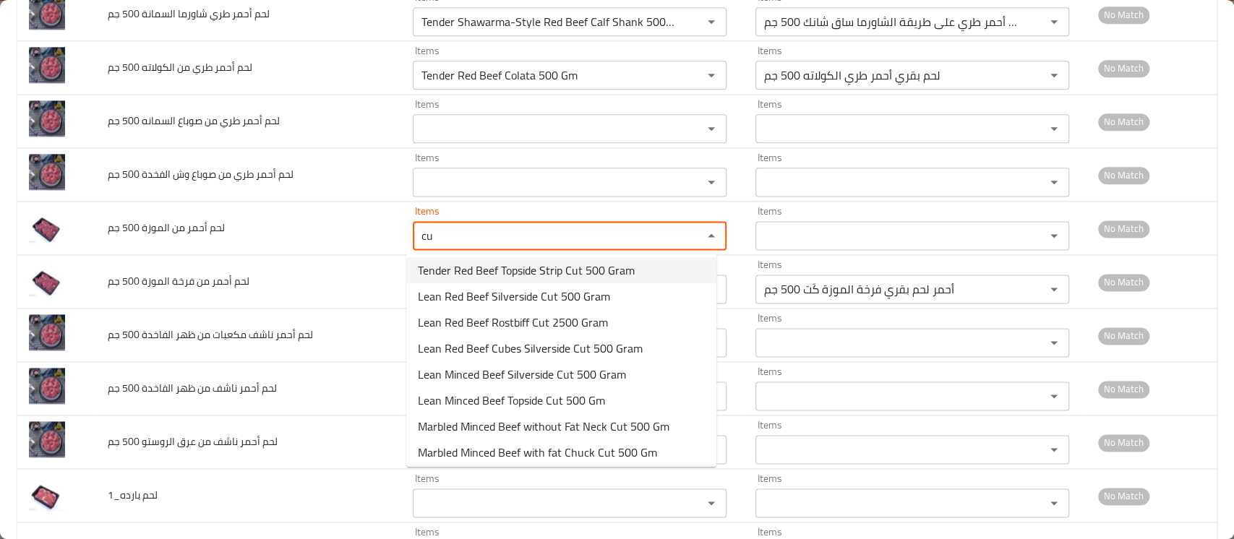
type جم "c"
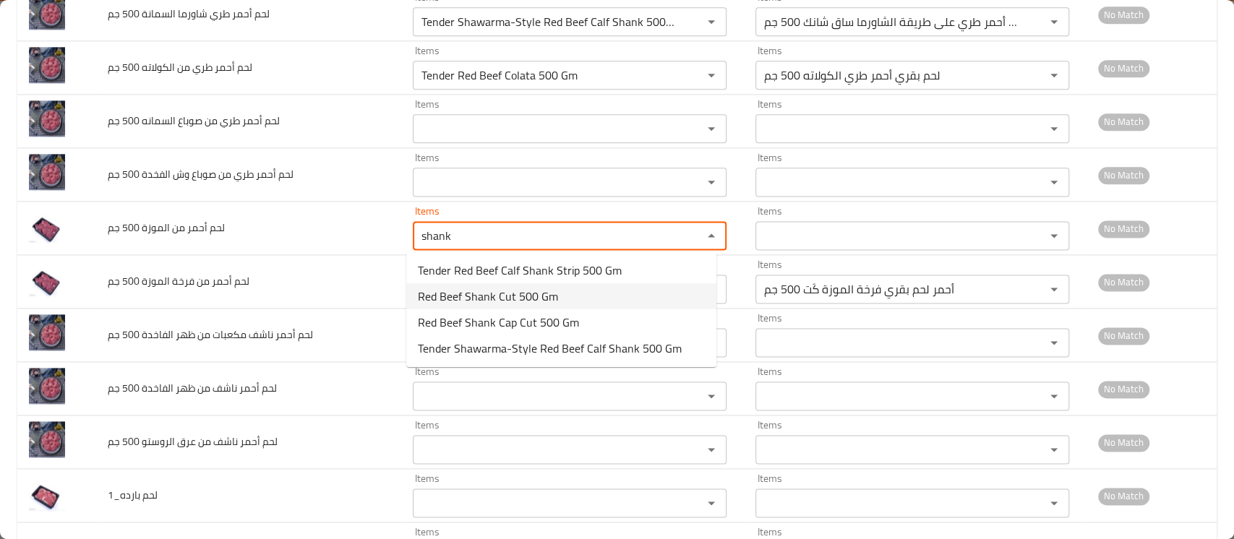
click at [478, 301] on span "Red Beef Shank Cut 500 Gm" at bounding box center [488, 296] width 140 height 17
type جم "Red Beef Shank Cut 500 Gm"
type جم-ar "لحم بقري أحمر الموزة كَت 500 جم"
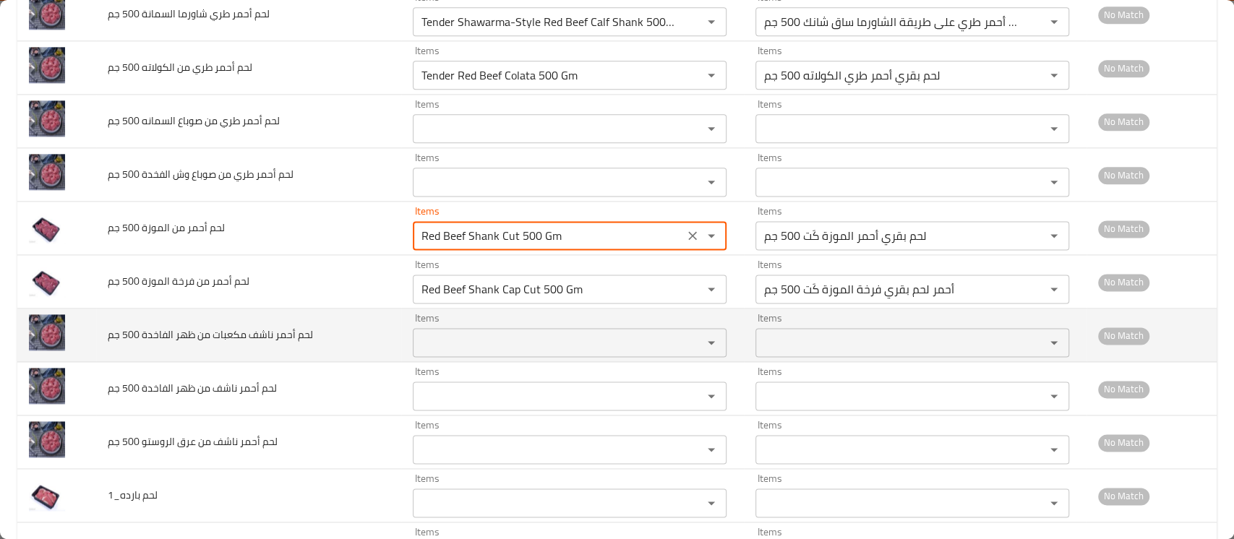
type جم "Red Beef Shank Cut 500 Gm"
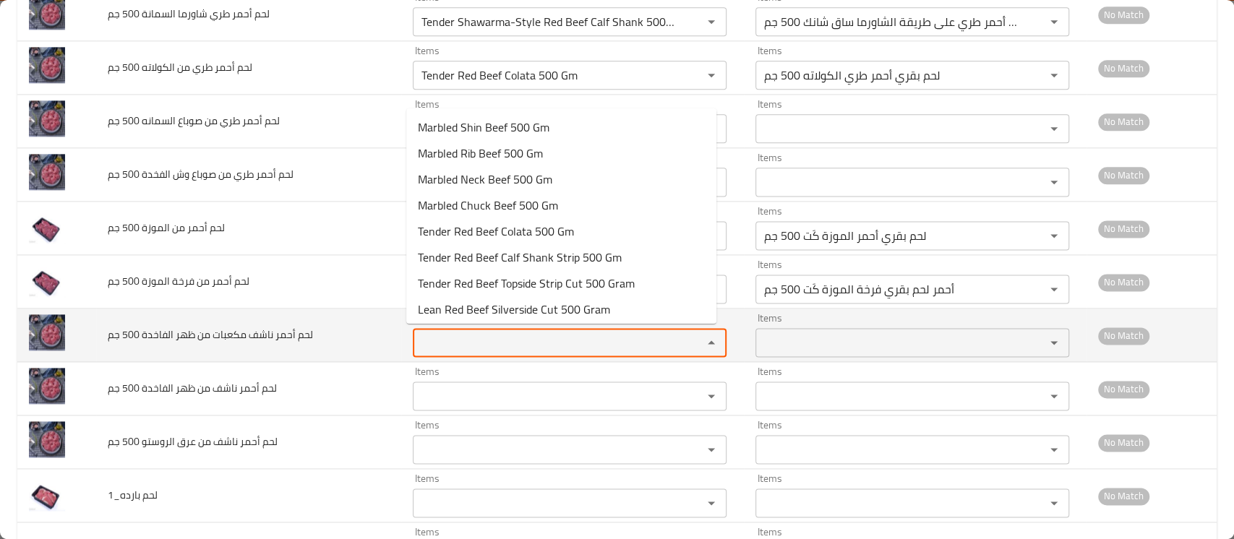
click at [428, 344] on جم "Items" at bounding box center [548, 342] width 262 height 20
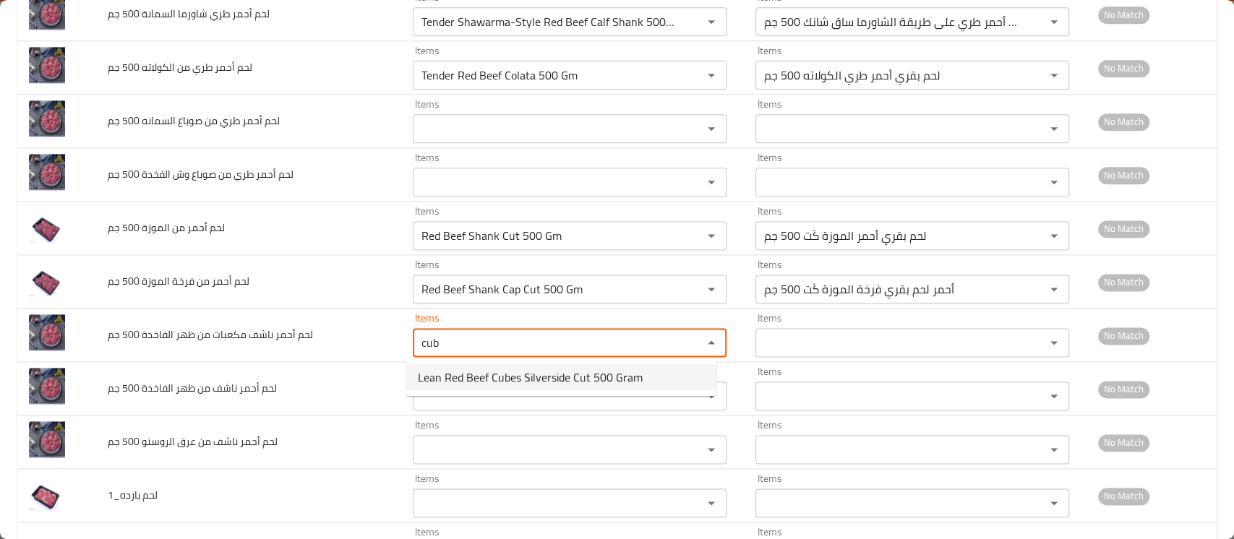
click at [463, 389] on جم-option-0 "Lean Red Beef Cubes Silverside Cut 500 Gram" at bounding box center [561, 377] width 310 height 26
type جم "Lean Red Beef Cubes Silverside Cut 500 Gram"
type جم-ar "لحم بقري أحمر ناشف مكعبات ظهر الفخدة كَت 500 جم"
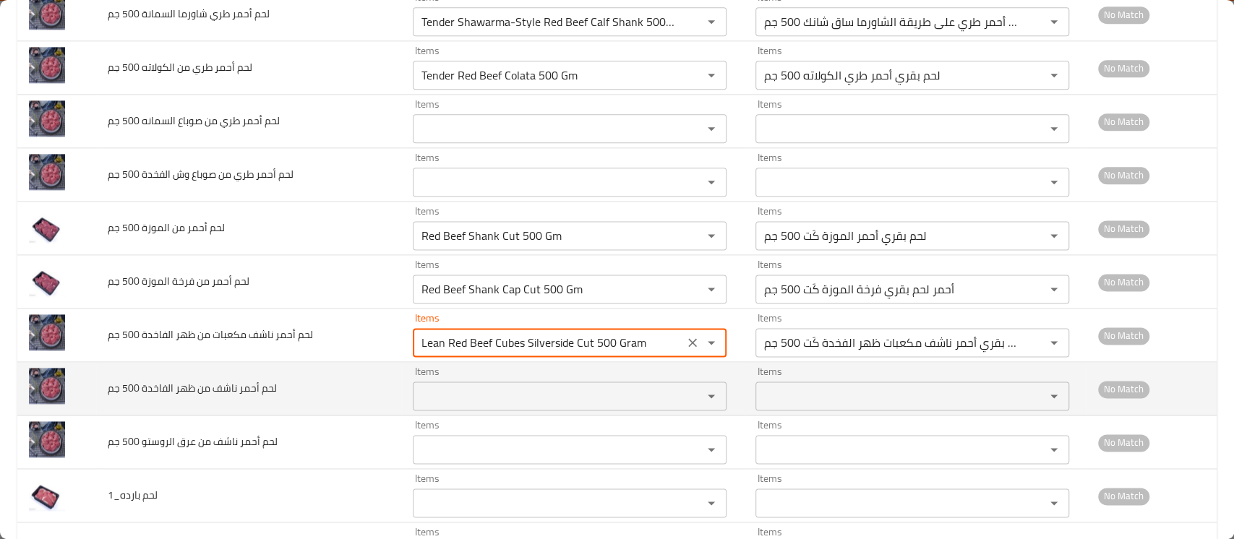
type جم "Lean Red Beef Cubes Silverside Cut 500 Gram"
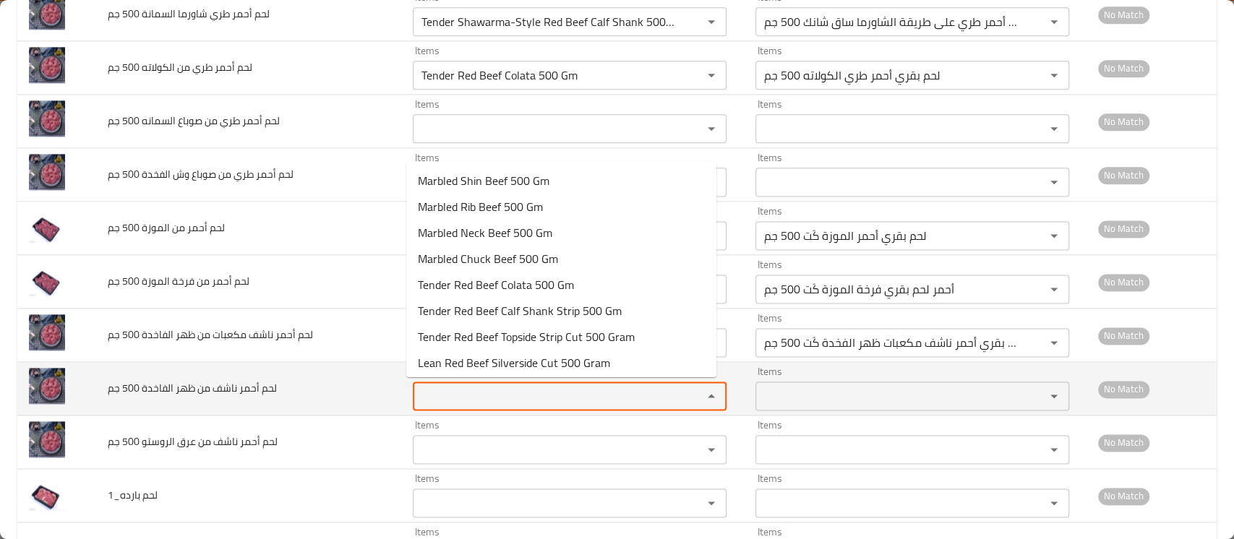
click at [468, 401] on جم "Items" at bounding box center [548, 396] width 262 height 20
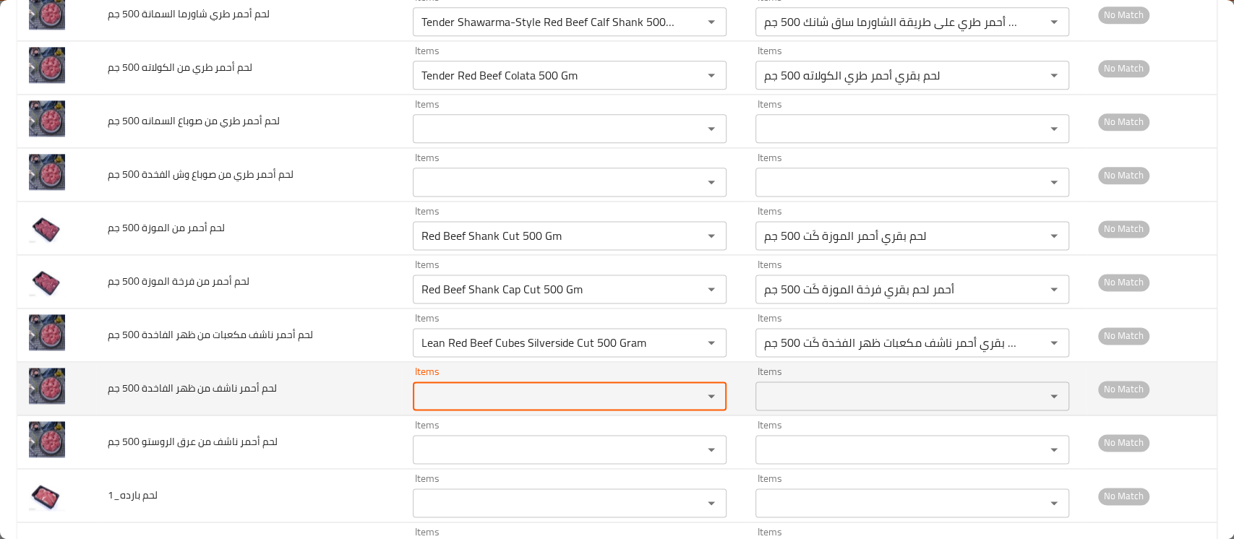
click at [468, 401] on جم "Items" at bounding box center [548, 396] width 262 height 20
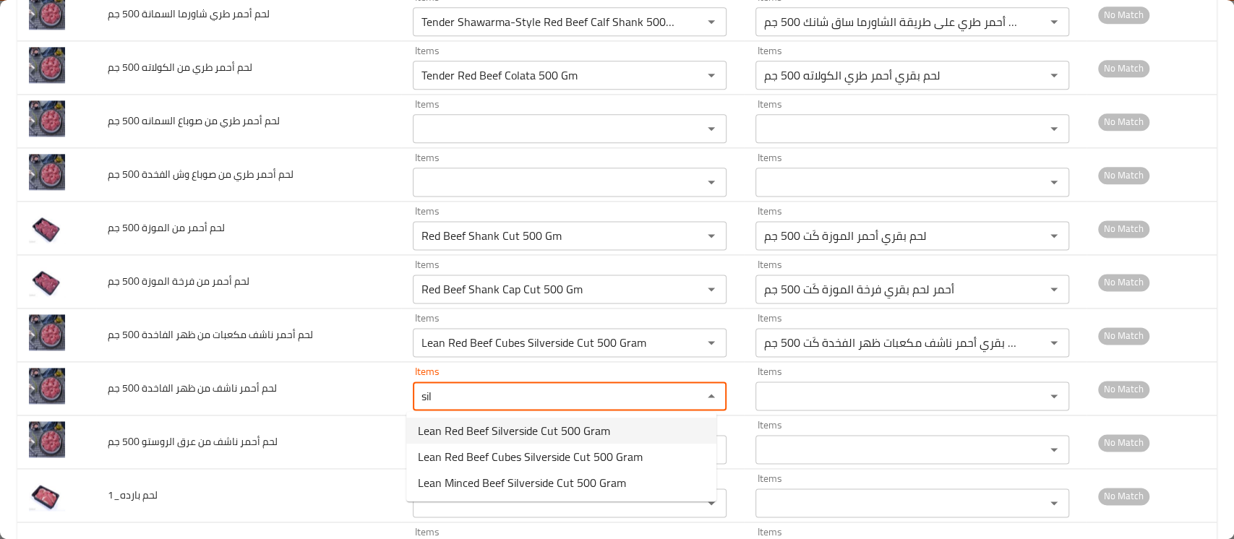
click at [490, 433] on span "Lean Red Beef Silverside Cut 500 Gram" at bounding box center [514, 430] width 192 height 17
type جم "Lean Red Beef Silverside Cut 500 Gram"
type جم-ar "لحم بقري أحمر ناشف ظهر الفخدة كَت 500 جم"
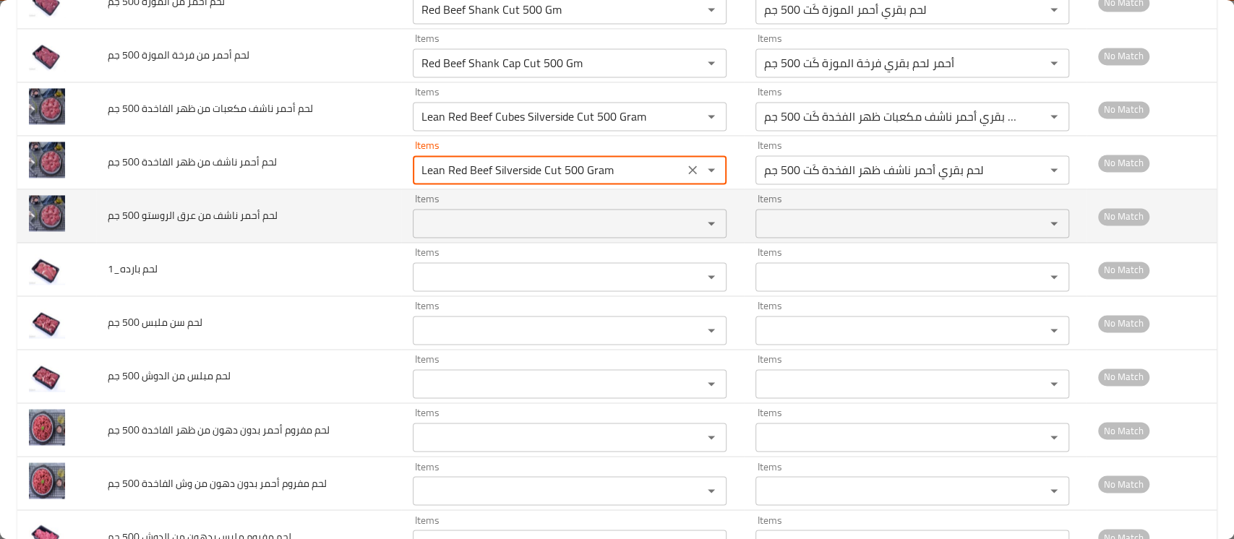
scroll to position [1425, 0]
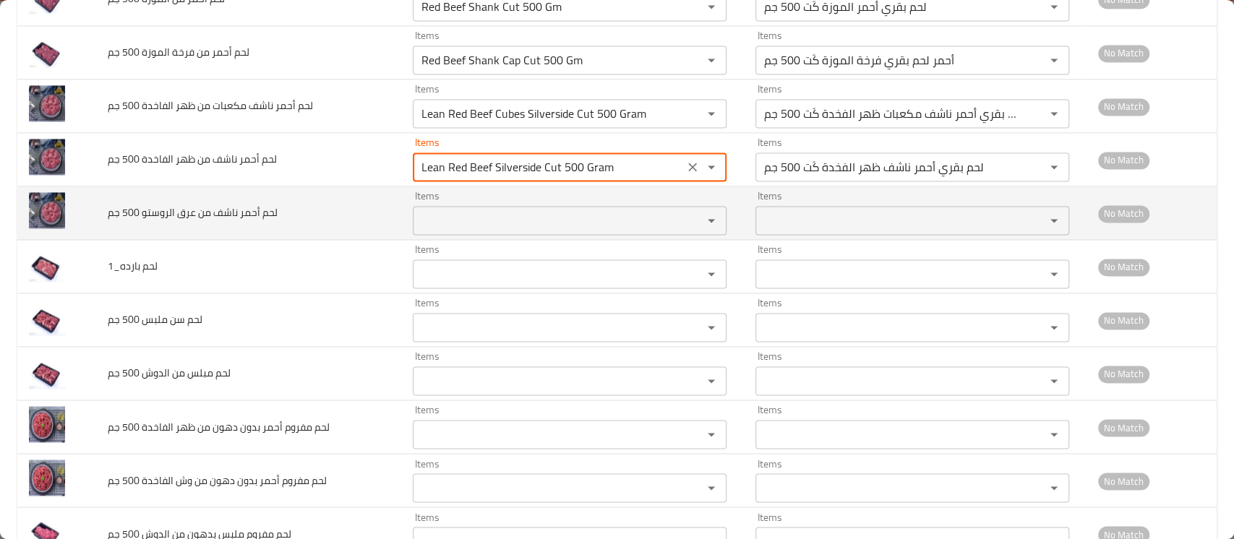
type جم "Lean Red Beef Silverside Cut 500 Gram"
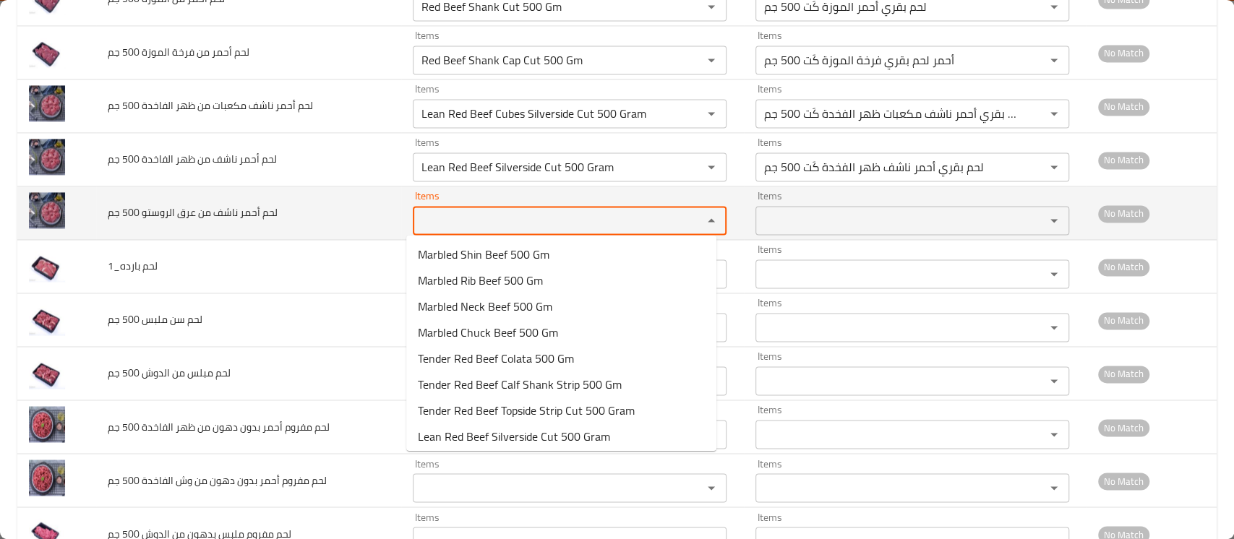
click at [457, 220] on جم "Items" at bounding box center [548, 220] width 262 height 20
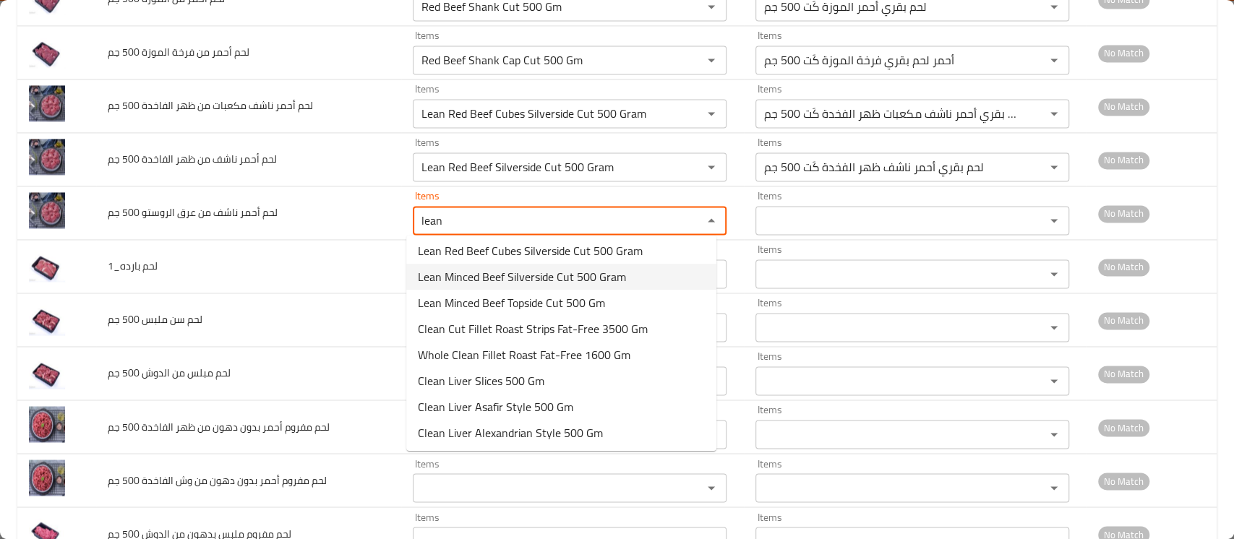
scroll to position [0, 0]
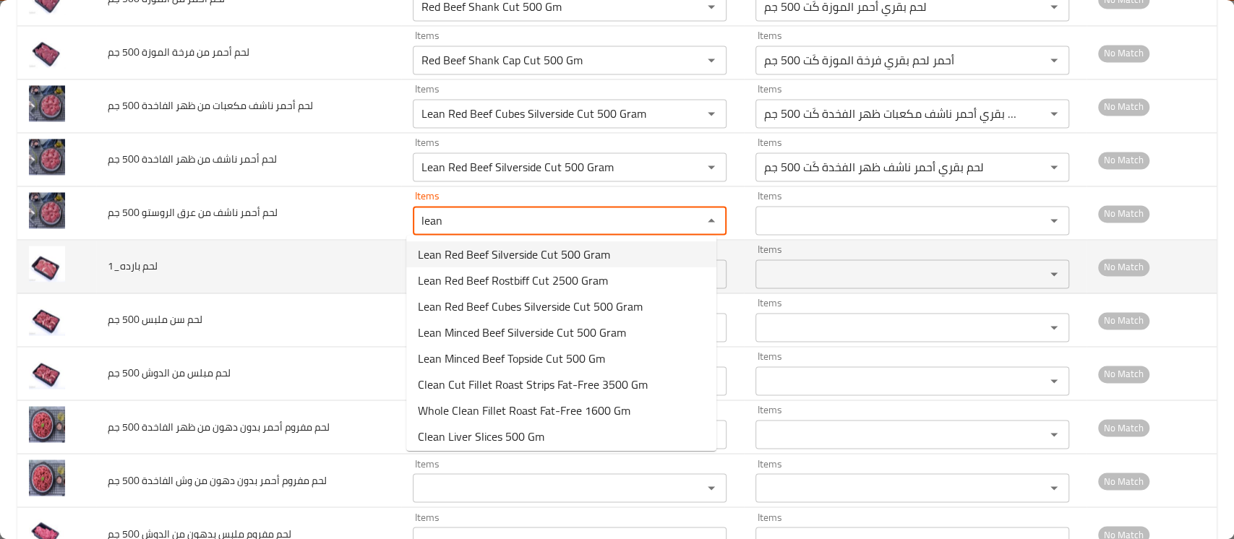
type جم "lean"
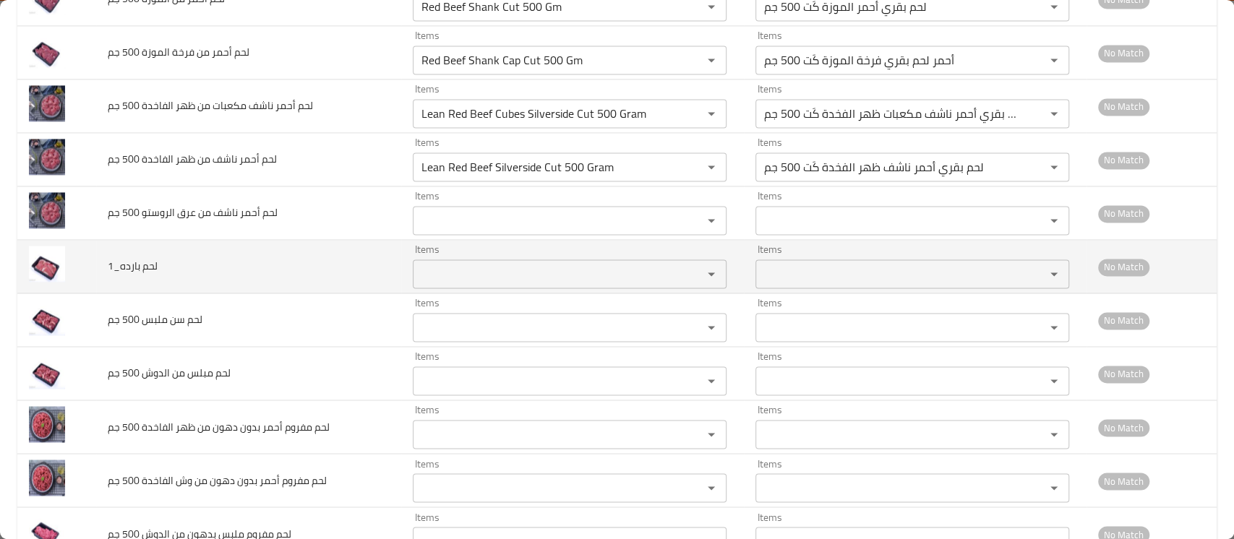
click at [347, 270] on td "لحم بارده_1" at bounding box center [248, 266] width 305 height 53
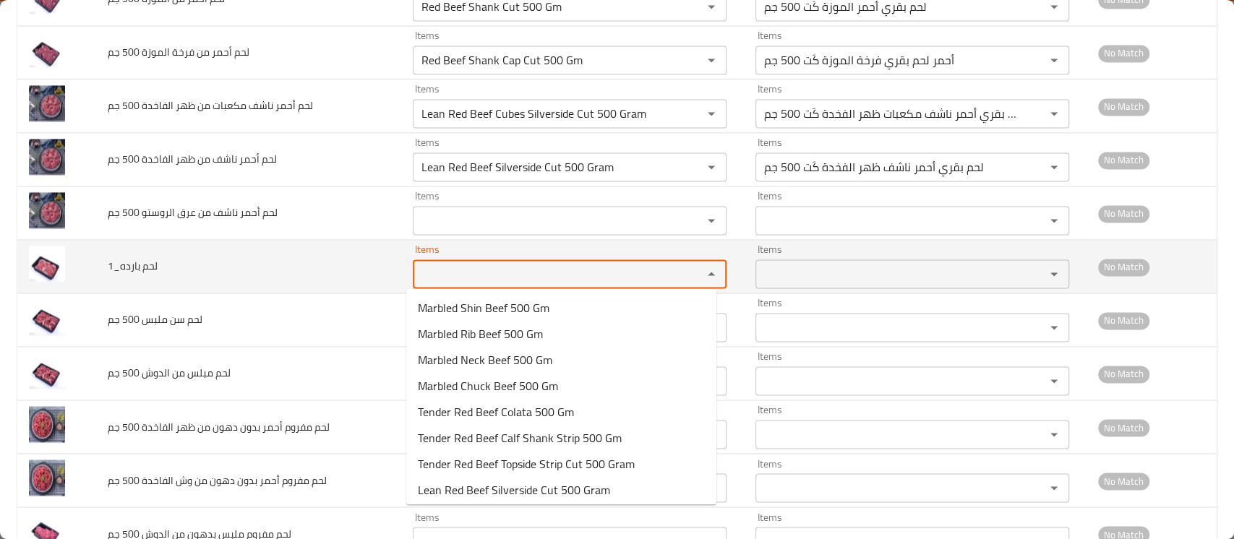
click at [461, 279] on بارده_1 "Items" at bounding box center [548, 274] width 262 height 20
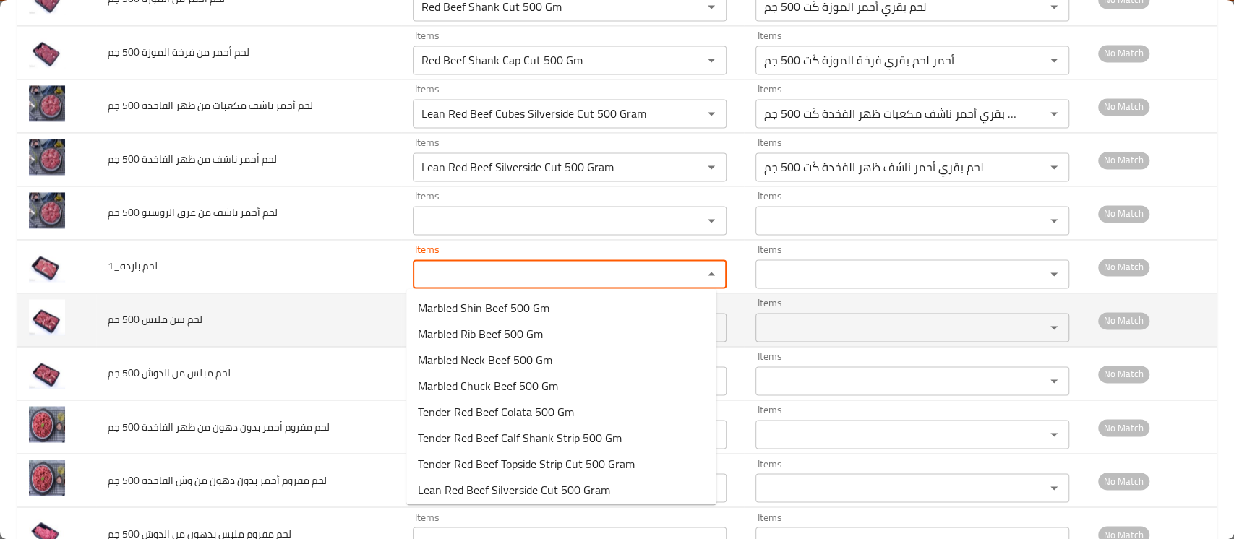
click at [317, 309] on td "لحم سن ملبس 500 جم" at bounding box center [248, 319] width 305 height 53
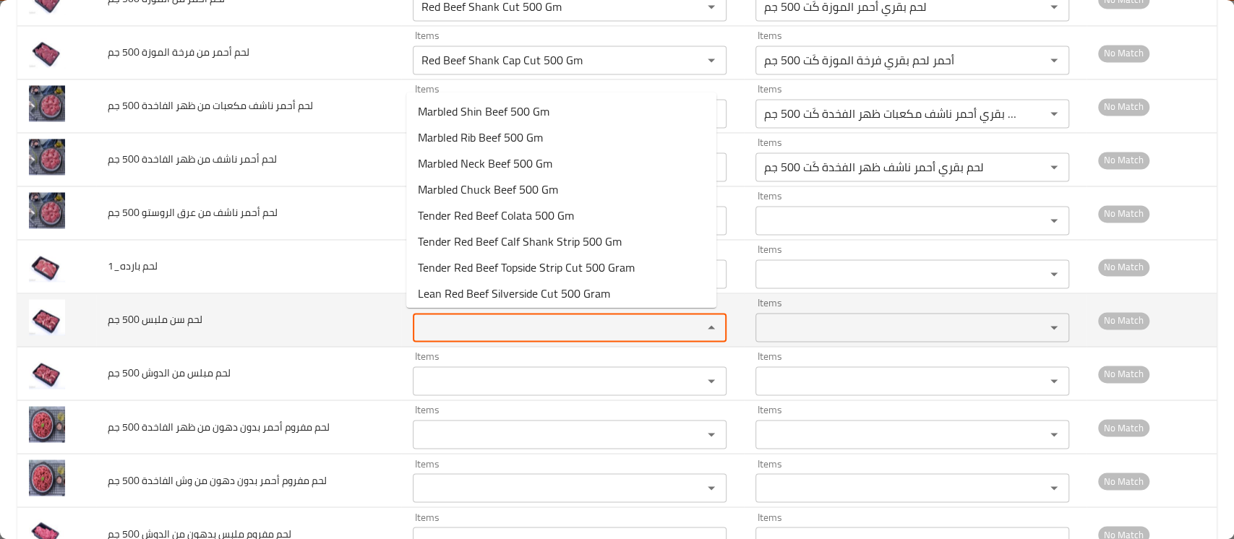
click at [426, 321] on جم "Items" at bounding box center [548, 327] width 262 height 20
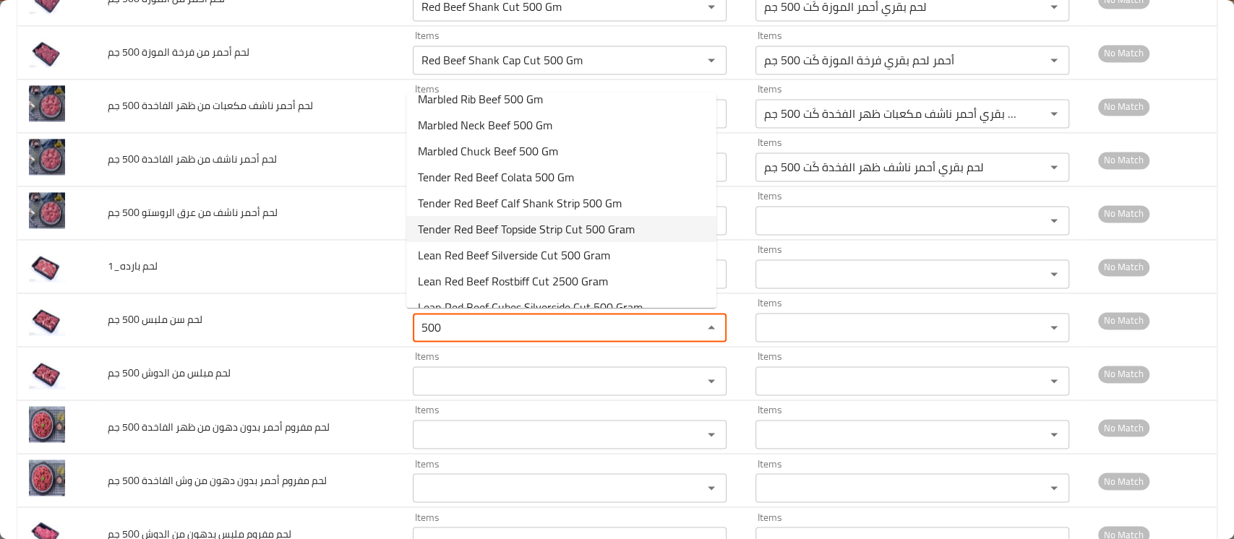
scroll to position [38, 0]
click at [516, 152] on span "Marbled Chuck Beef 500 Gm" at bounding box center [488, 151] width 140 height 17
type جم "Marbled Chuck Beef 500 Gm"
type جم-ar "لحم بقري ملبس الدوش 500 جم"
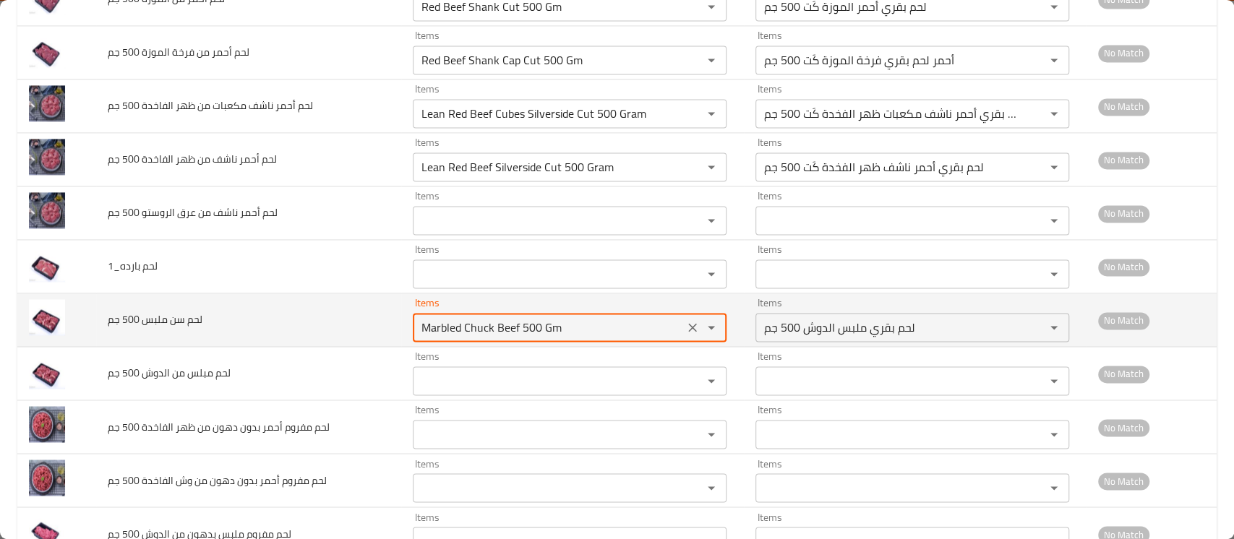
drag, startPoint x: 588, startPoint y: 332, endPoint x: 351, endPoint y: 314, distance: 237.7
click at [351, 314] on tr "لحم سن ملبس 500 جم Items Marbled Chuck Beef 500 Gm Items Items لحم بقري ملبس ال…" at bounding box center [616, 319] width 1199 height 53
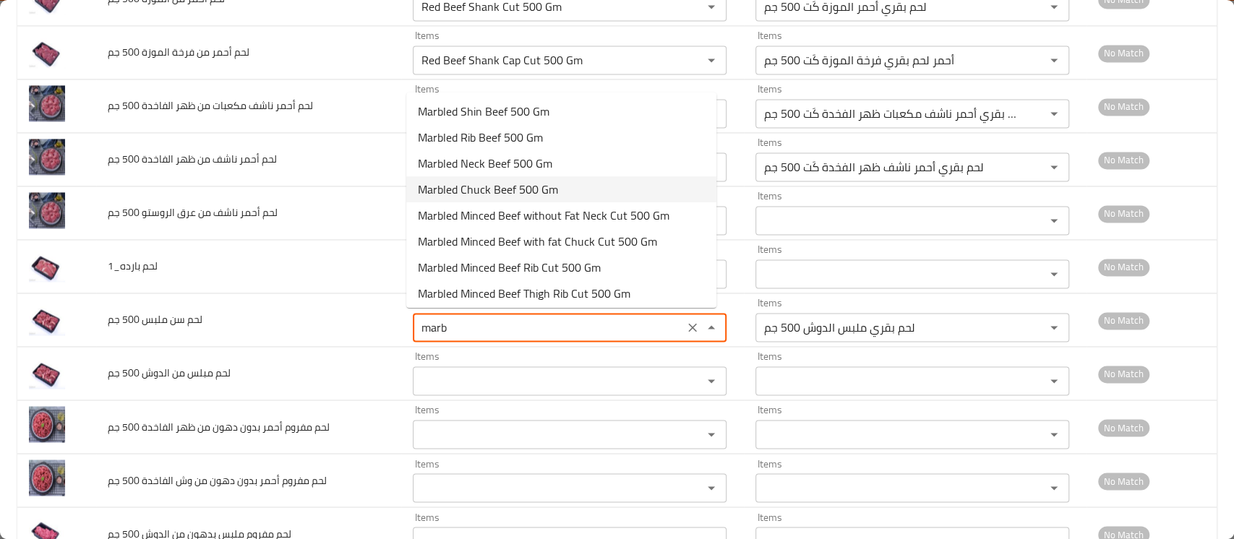
click at [490, 194] on span "Marbled Chuck Beef 500 Gm" at bounding box center [488, 189] width 140 height 17
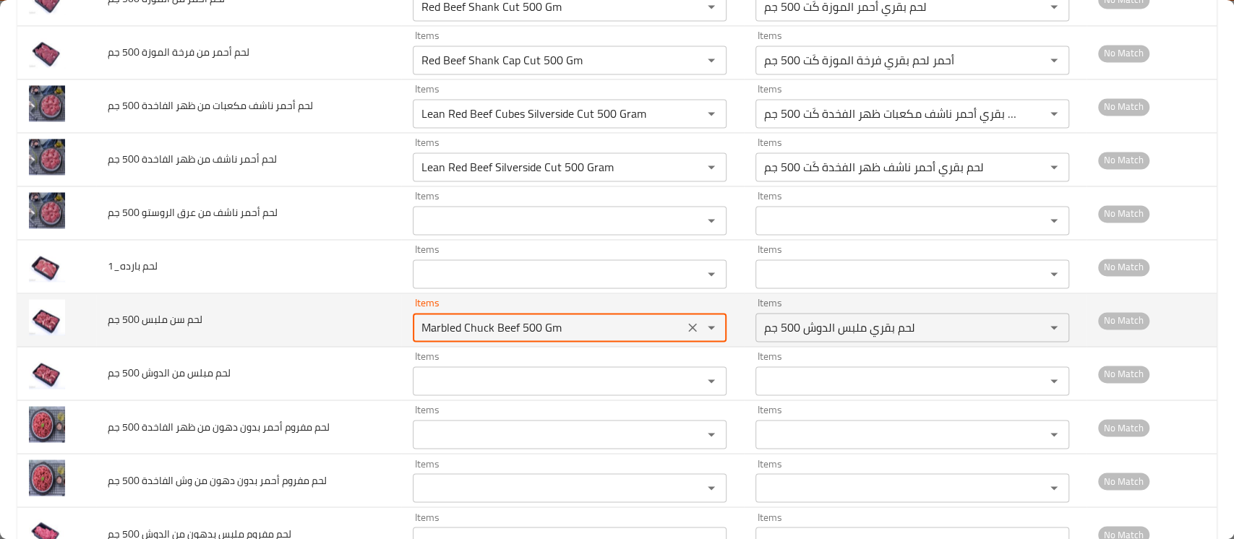
drag, startPoint x: 567, startPoint y: 325, endPoint x: 454, endPoint y: 322, distance: 112.8
click at [454, 322] on جم "Marbled Chuck Beef 500 Gm" at bounding box center [548, 327] width 262 height 20
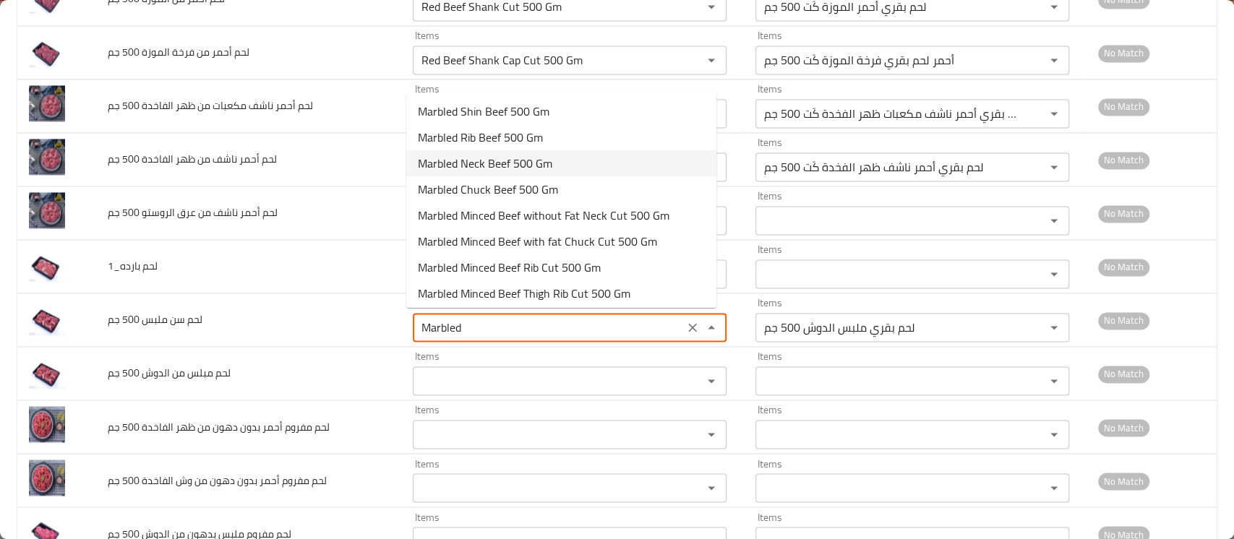
click at [502, 164] on span "Marbled Neck Beef 500 Gm" at bounding box center [485, 163] width 134 height 17
type جم "Marbled Neck Beef 500 Gm"
type جم-ar "لحم بقري ملبس الرقبة 500 جم"
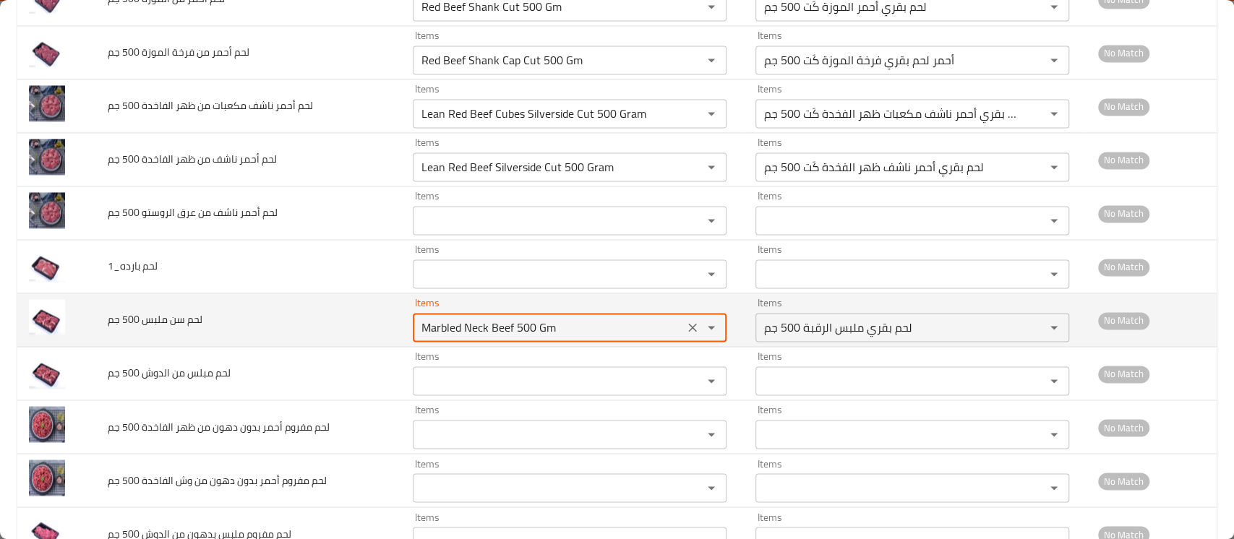
drag, startPoint x: 556, startPoint y: 325, endPoint x: 456, endPoint y: 324, distance: 99.7
click at [456, 324] on جم "Marbled Neck Beef 500 Gm" at bounding box center [548, 327] width 262 height 20
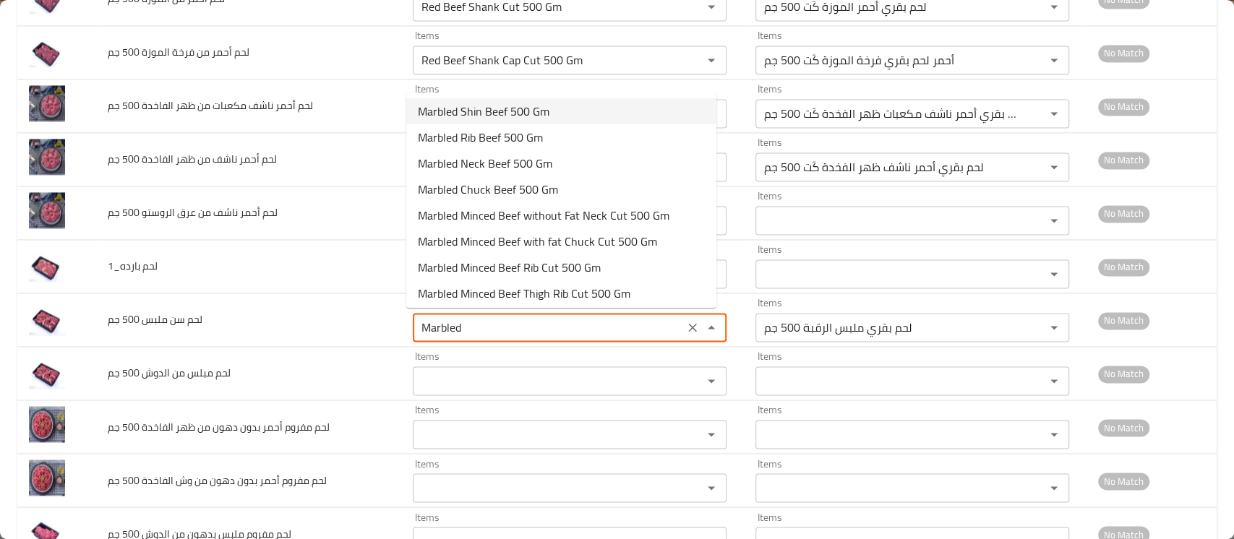
click at [518, 113] on span "Marbled Shin Beef 500 Gm" at bounding box center [484, 111] width 132 height 17
type جم "Marbled Shin Beef 500 Gm"
type جم-ar "لحم بقري سن ملبس 500 جم"
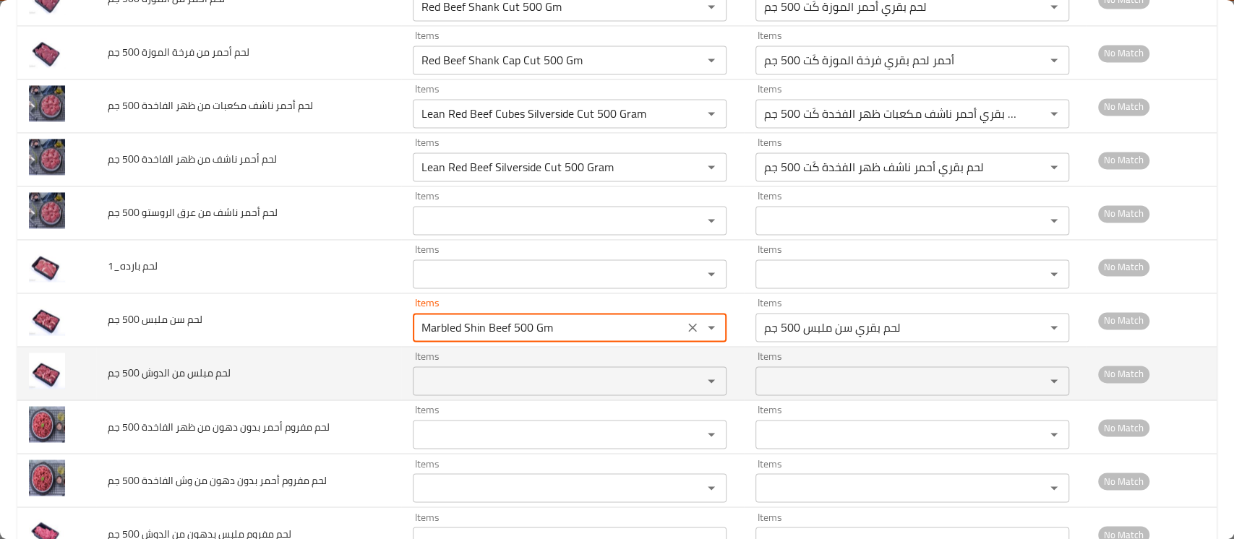
type جم "Marbled Shin Beef 500 Gm"
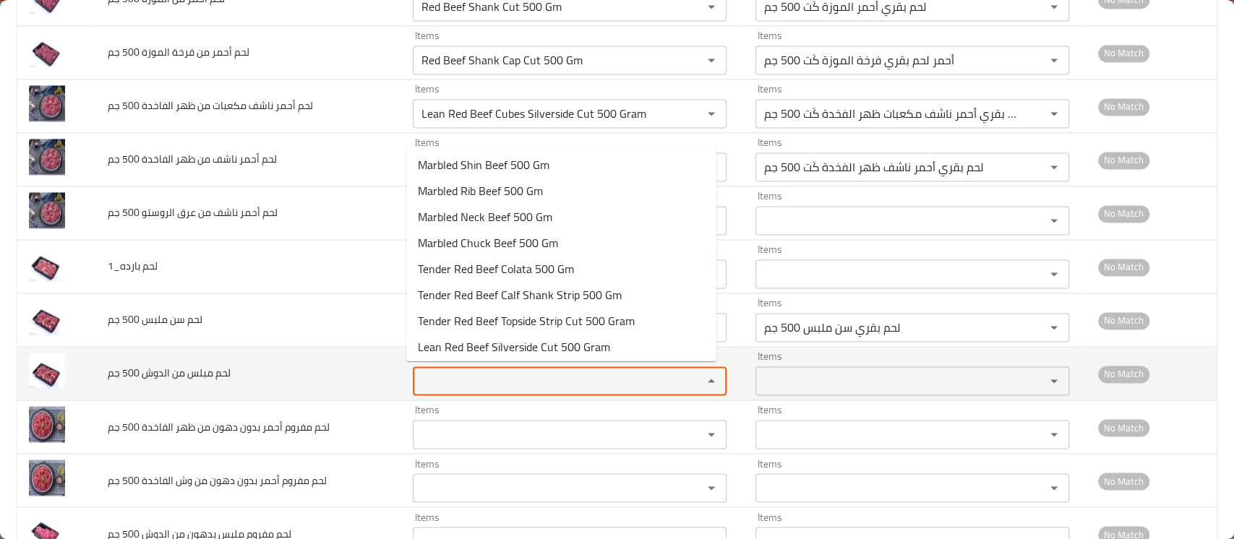
click at [451, 384] on جم "Items" at bounding box center [548, 381] width 262 height 20
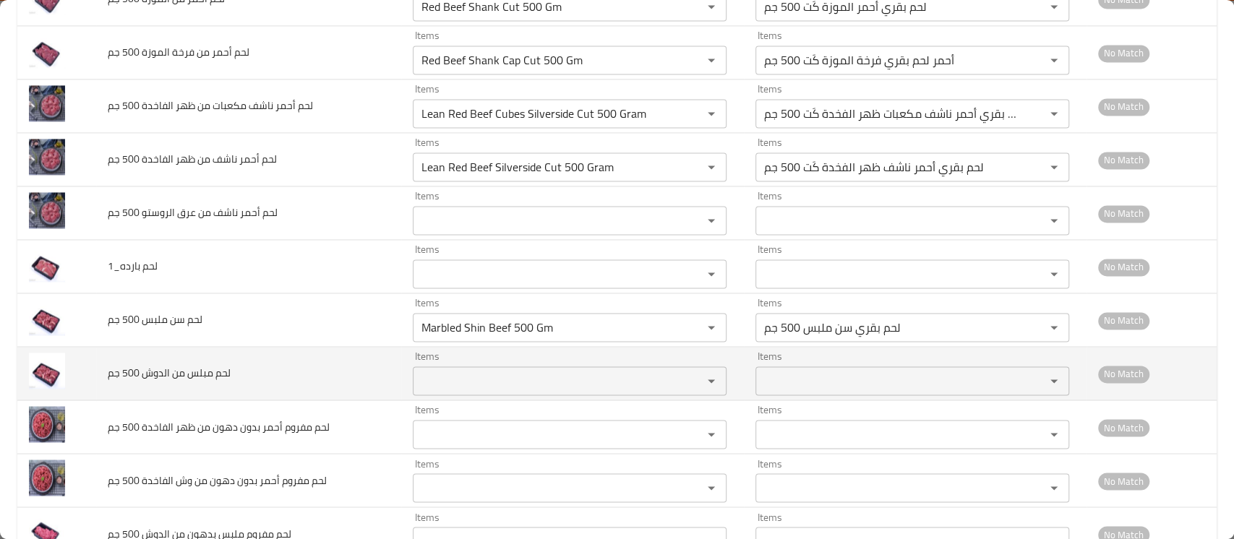
click at [287, 358] on td "لحم مبلس من الدوش 500 جم" at bounding box center [248, 373] width 305 height 53
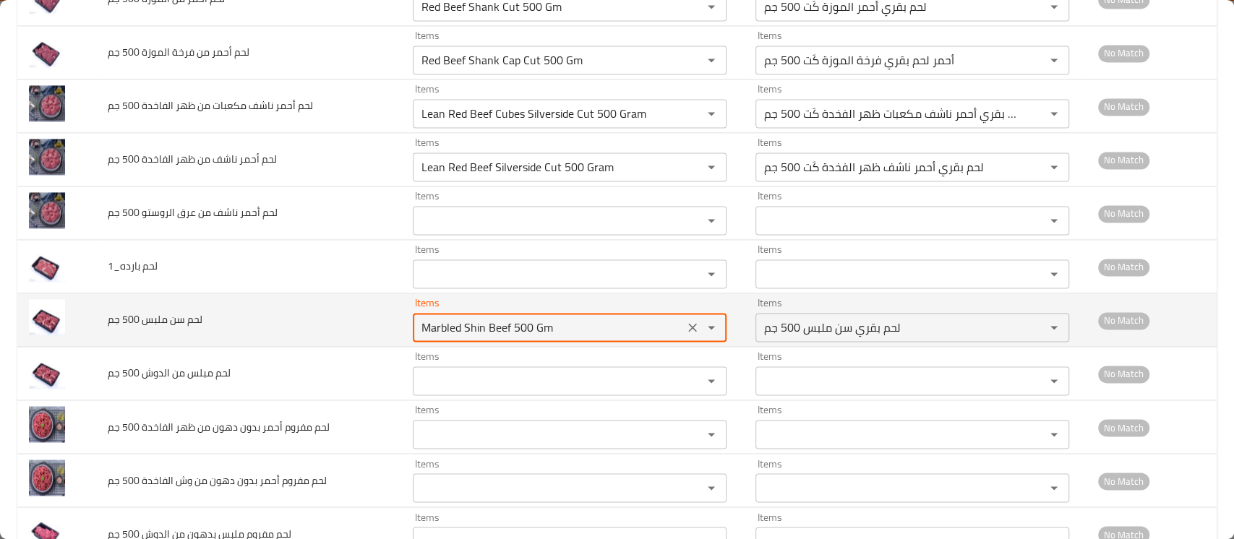
drag, startPoint x: 456, startPoint y: 327, endPoint x: 391, endPoint y: 319, distance: 65.5
click at [391, 319] on tr "لحم سن ملبس 500 جم Items Marbled Shin Beef 500 Gm Items Items لحم بقري سن ملبس …" at bounding box center [616, 319] width 1199 height 53
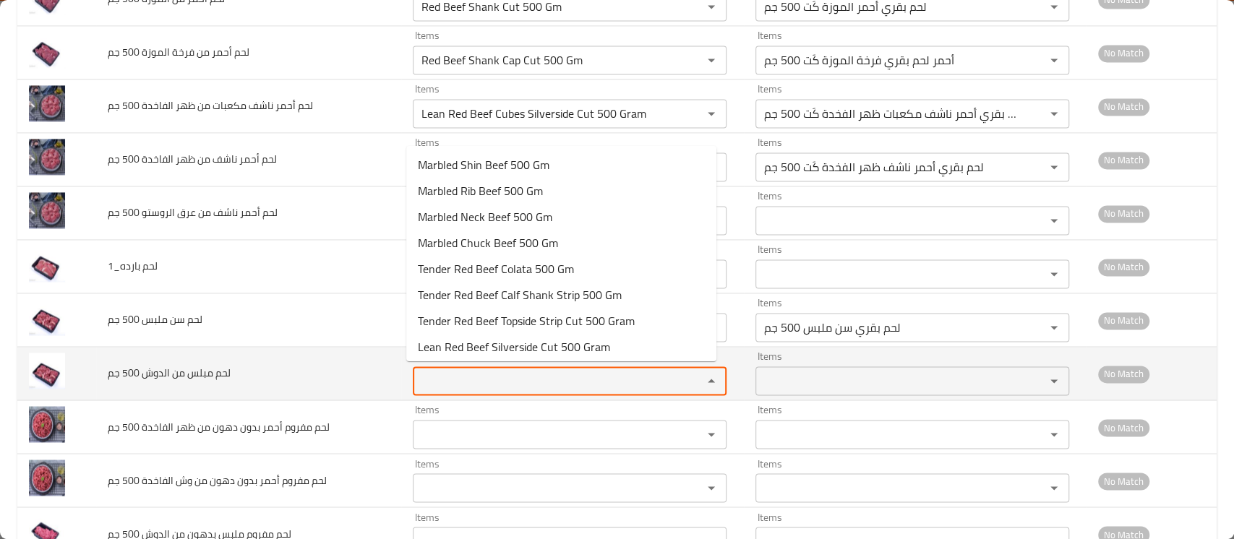
click at [428, 371] on جم "Items" at bounding box center [548, 381] width 262 height 20
paste جم "Marbled"
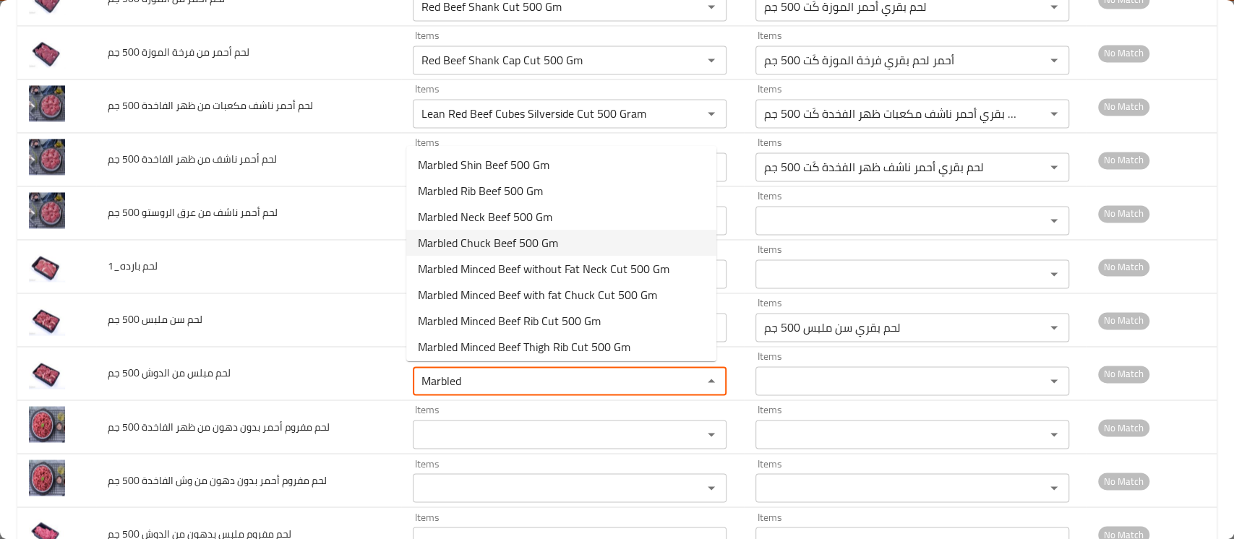
click at [497, 240] on span "Marbled Chuck Beef 500 Gm" at bounding box center [488, 242] width 140 height 17
type جم "Marbled Chuck Beef 500 Gm"
type جم-ar "لحم بقري ملبس الدوش 500 جم"
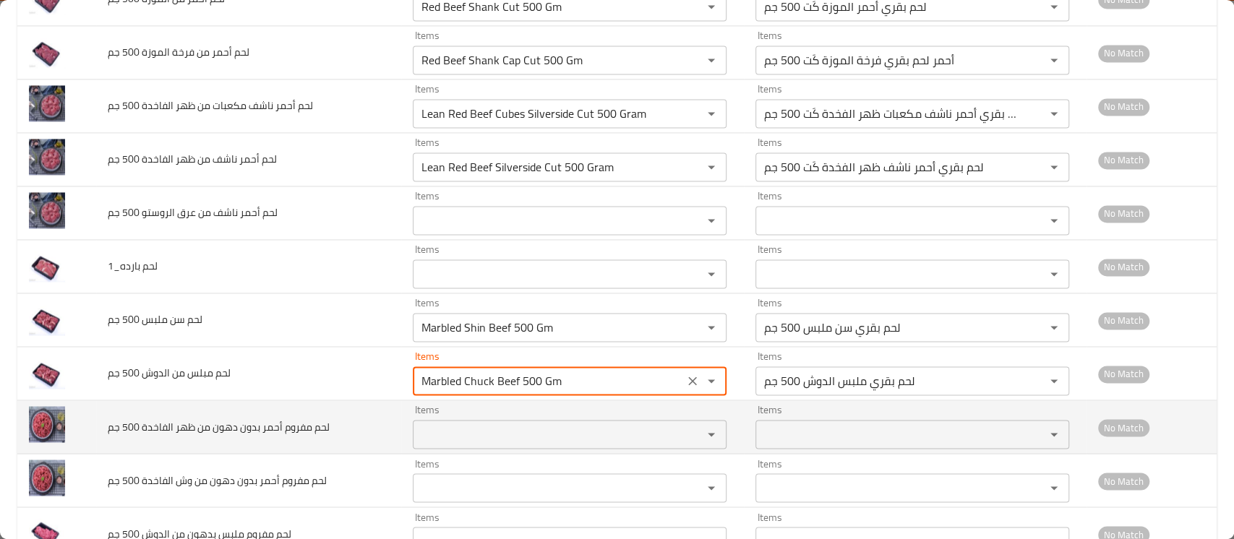
click at [530, 420] on div "Items" at bounding box center [570, 434] width 314 height 29
type جم "Marbled Chuck Beef 500 Gm"
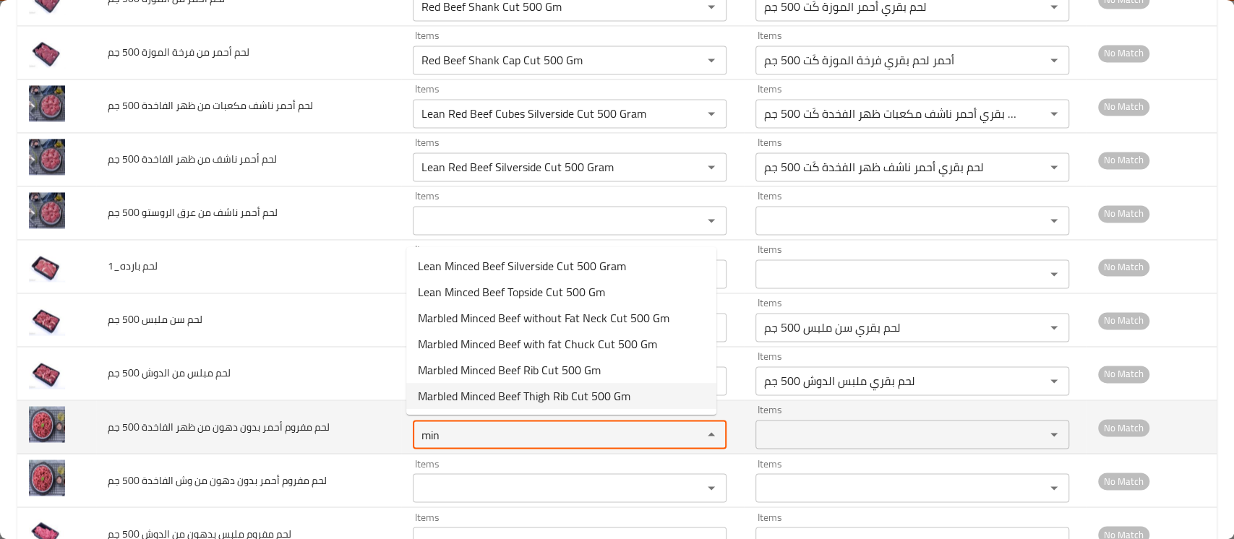
drag, startPoint x: 444, startPoint y: 435, endPoint x: 366, endPoint y: 423, distance: 79.7
click at [366, 423] on tr "لحم مفروم أحمر بدون دهون من ظهر الفاخدة 500 جم Items min Items Items Items No M…" at bounding box center [616, 426] width 1199 height 53
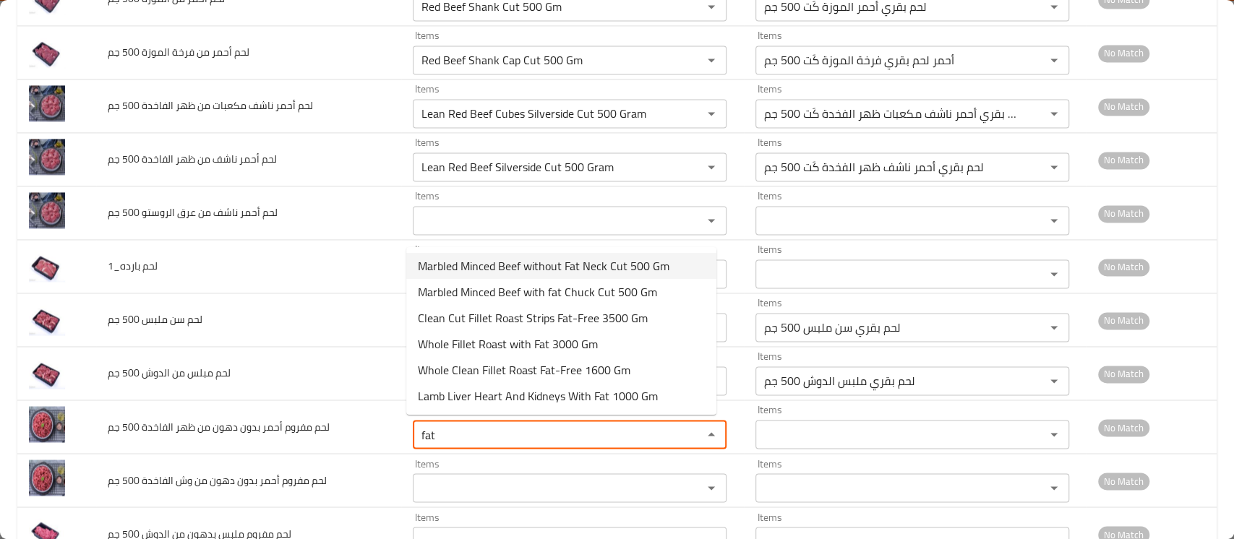
click at [546, 267] on span "Marbled Minced Beef without Fat Neck Cut 500 Gm" at bounding box center [543, 265] width 251 height 17
type جم "Marbled Minced Beef without Fat Neck Cut 500 Gm"
type جم-ar "لحم بقري مفروم ملبس بدون دهون الرقبة كَت 500 جم"
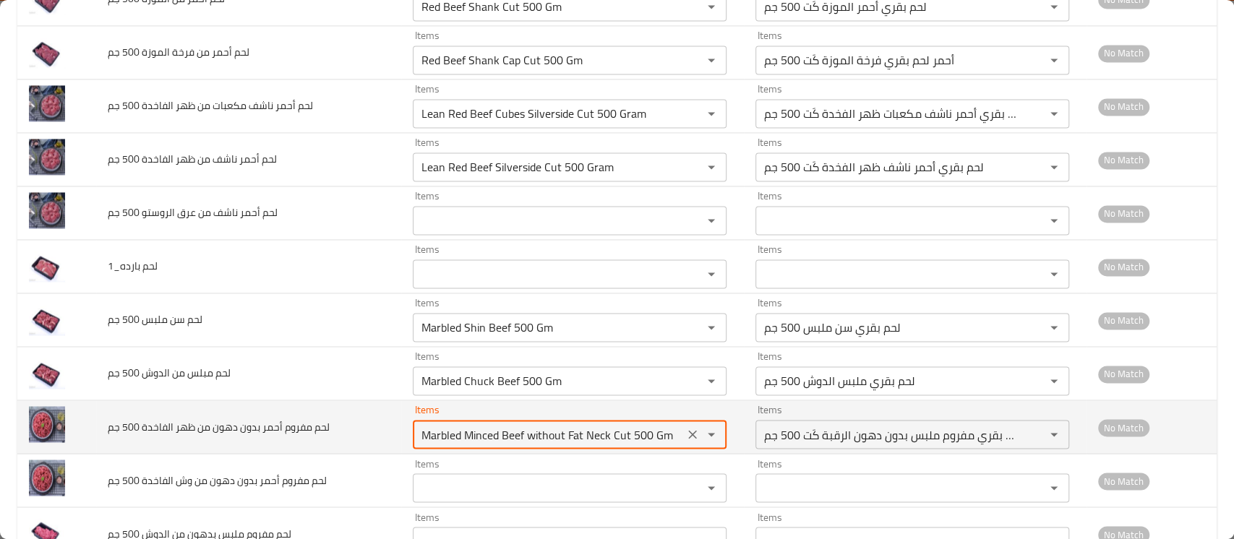
drag, startPoint x: 580, startPoint y: 436, endPoint x: 661, endPoint y: 448, distance: 81.2
click at [661, 448] on td "Items Marbled Minced Beef without Fat Neck Cut 500 Gm Items" at bounding box center [572, 426] width 343 height 53
type جم "Marbled Minced Beef"
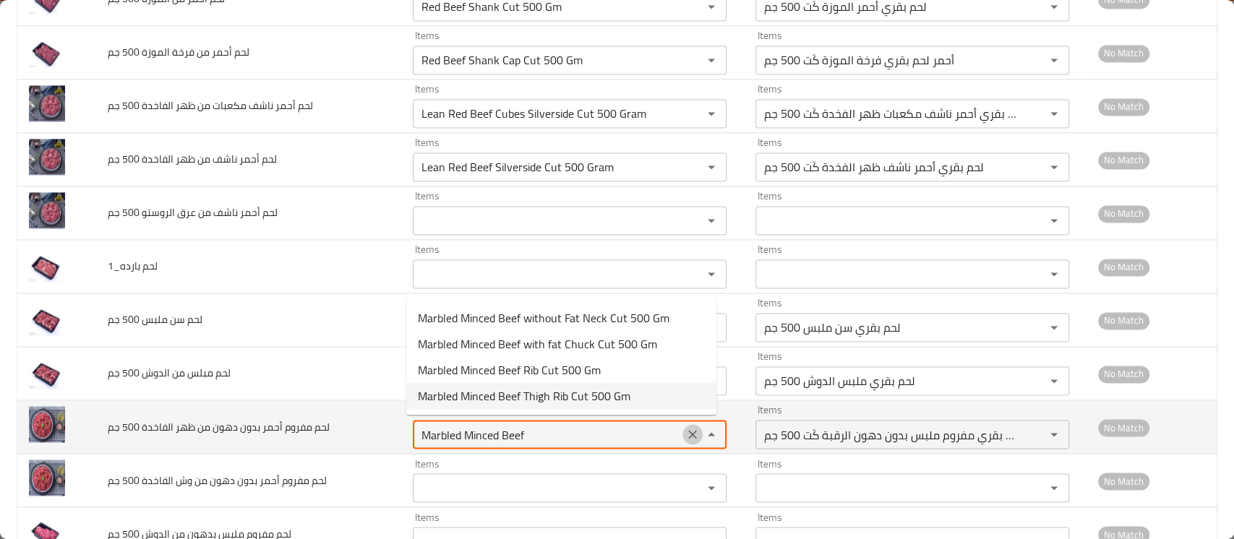
click at [685, 434] on icon "Clear" at bounding box center [692, 434] width 14 height 14
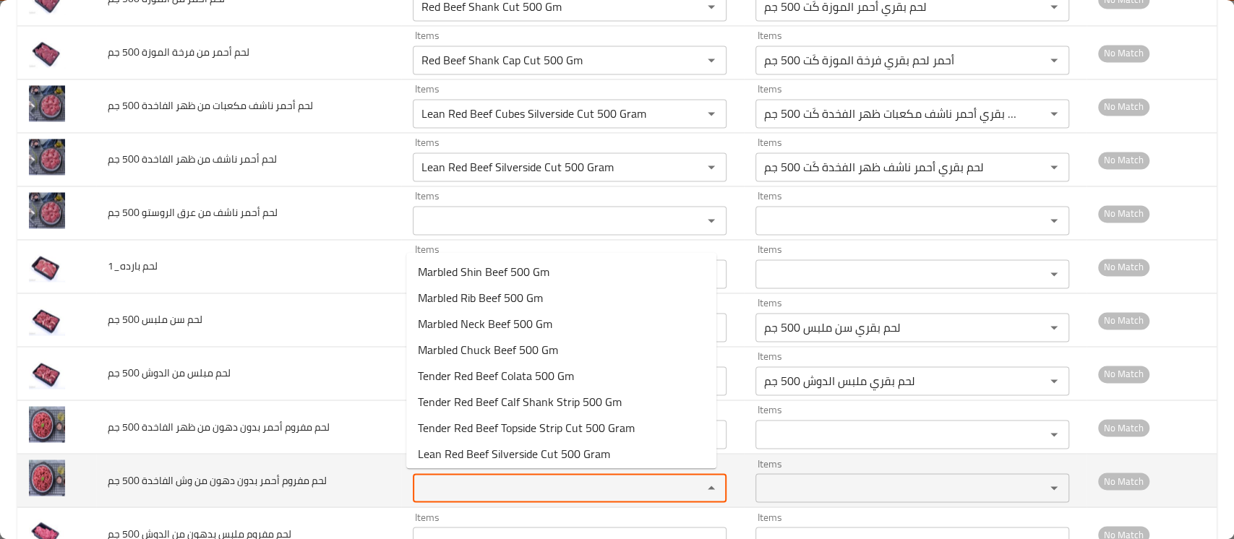
click at [515, 481] on جم "Items" at bounding box center [548, 488] width 262 height 20
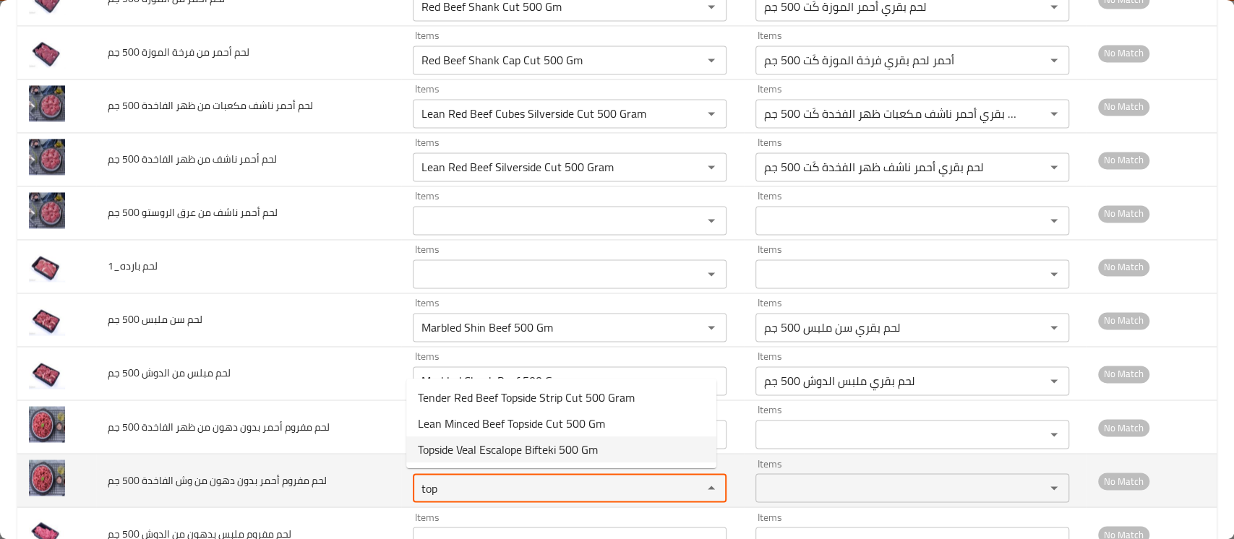
click at [504, 478] on جم "top" at bounding box center [548, 488] width 262 height 20
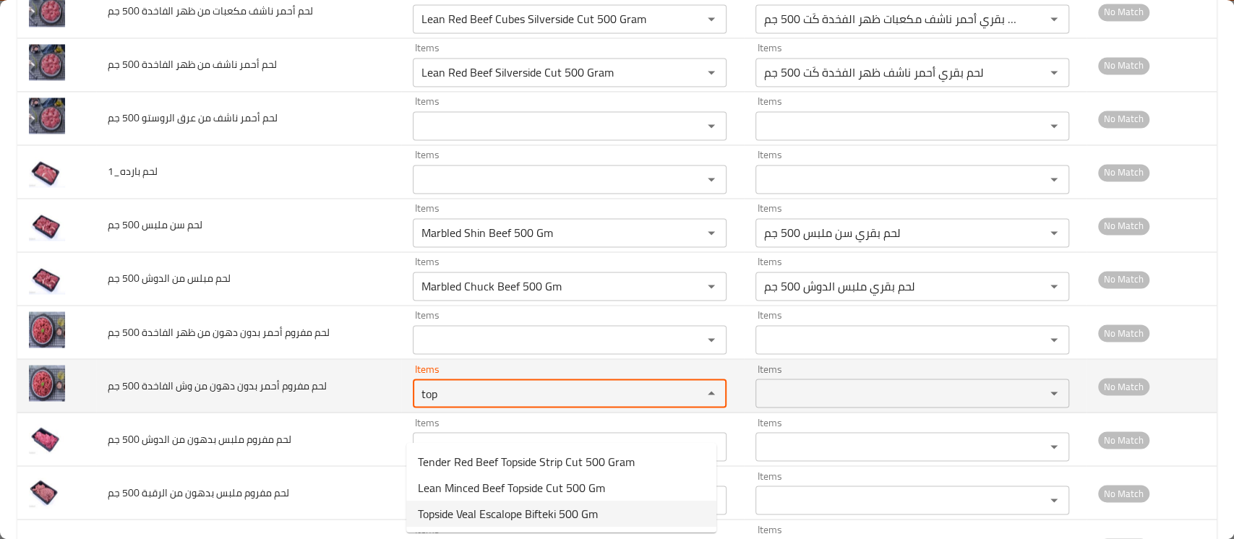
scroll to position [1535, 0]
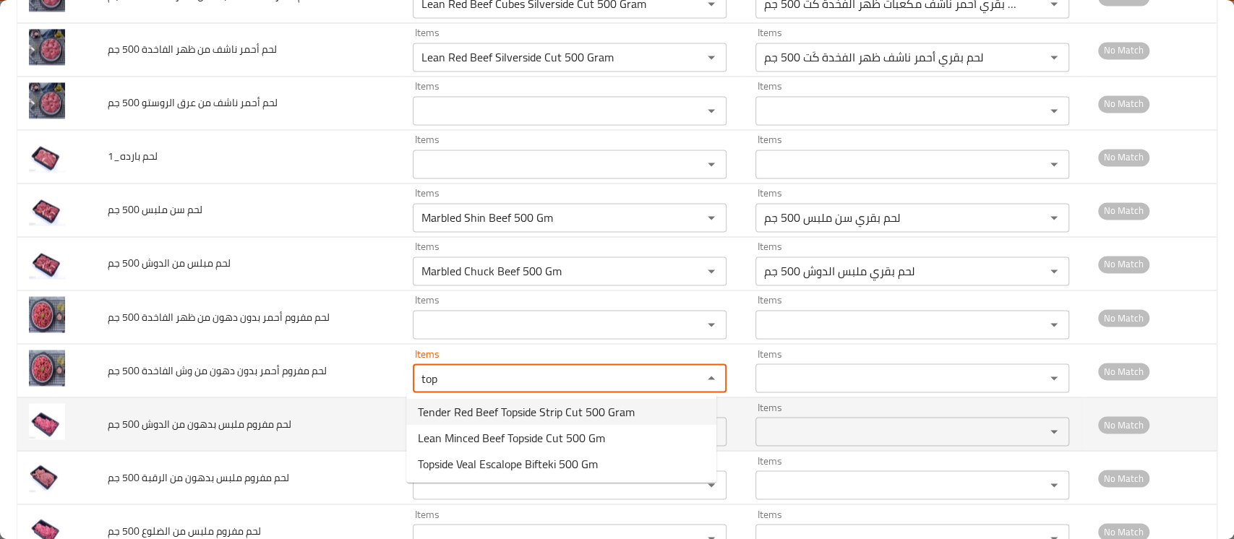
type جم "top"
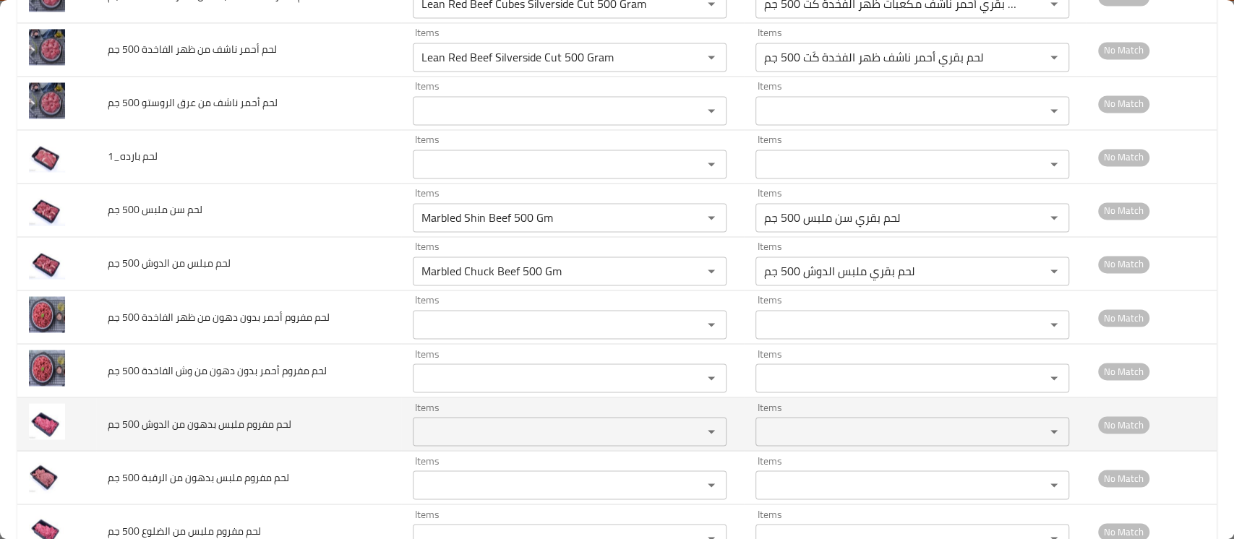
click at [357, 399] on td "لحم مفروم ملبس بدهون من الدوش 500 جم" at bounding box center [248, 423] width 305 height 53
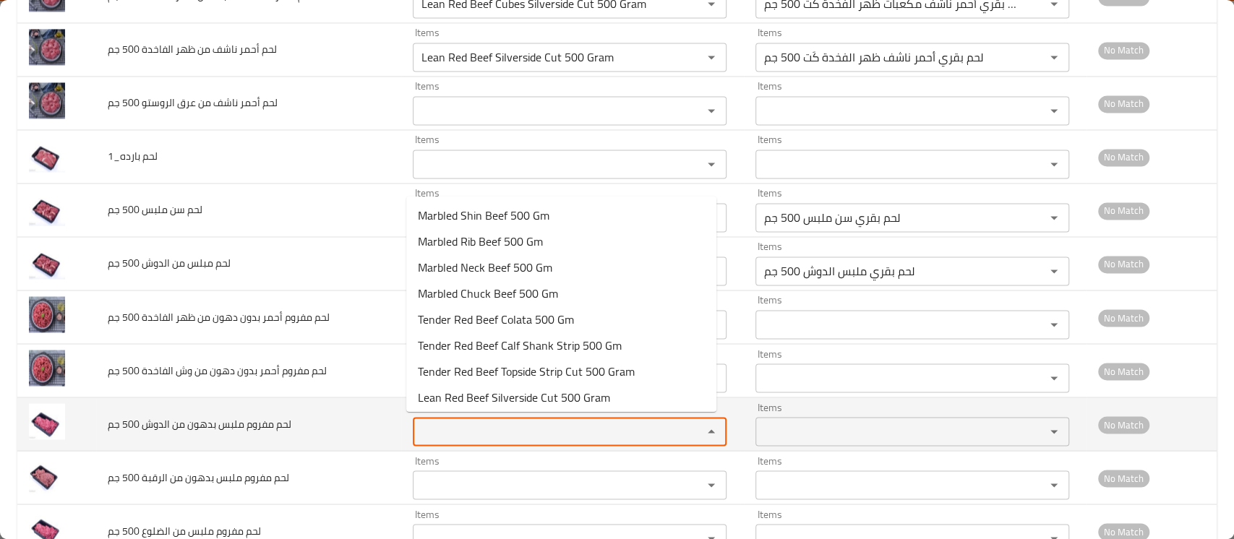
click at [439, 426] on جم "Items" at bounding box center [548, 431] width 262 height 20
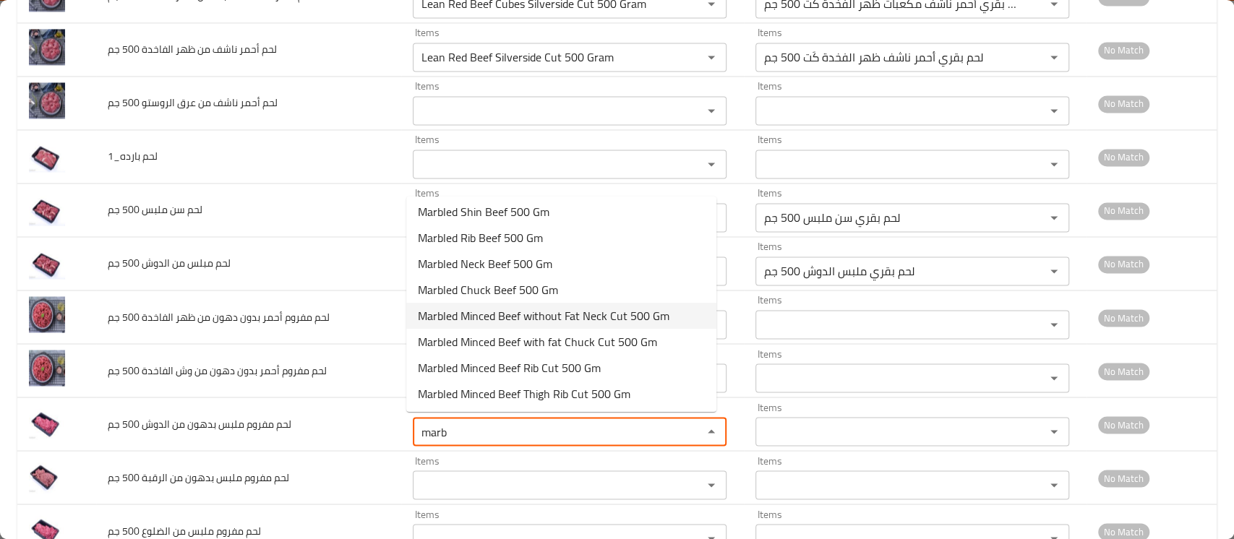
scroll to position [0, 0]
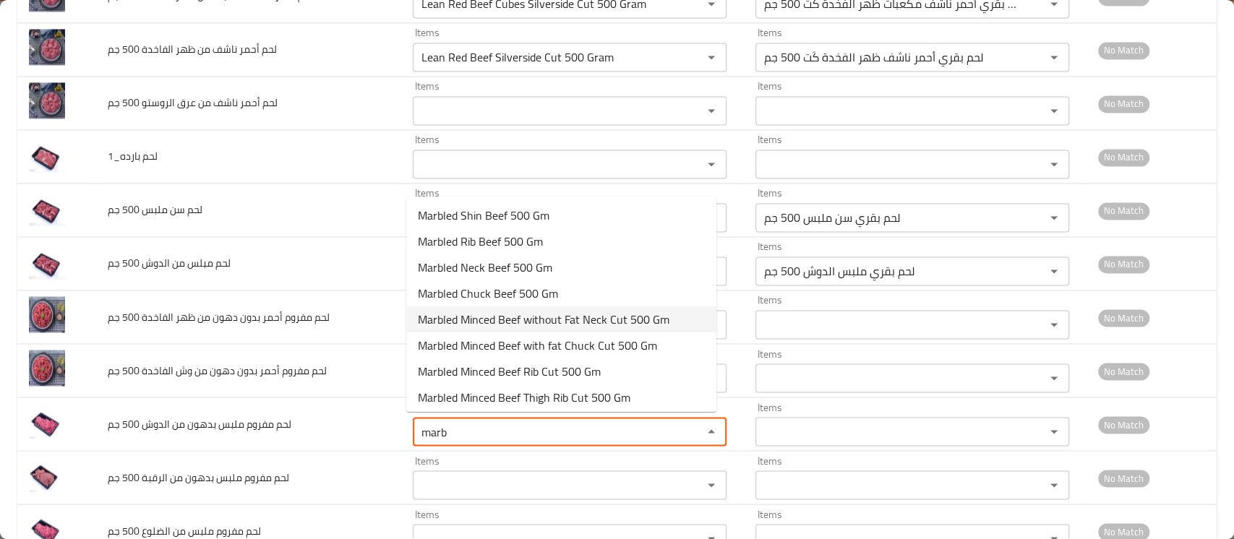
click at [536, 316] on span "Marbled Minced Beef without Fat Neck Cut 500 Gm" at bounding box center [543, 319] width 251 height 17
type جم "Marbled Minced Beef without Fat Neck Cut 500 Gm"
type جم-ar "لحم بقري مفروم ملبس بدون دهون الرقبة كَت 500 جم"
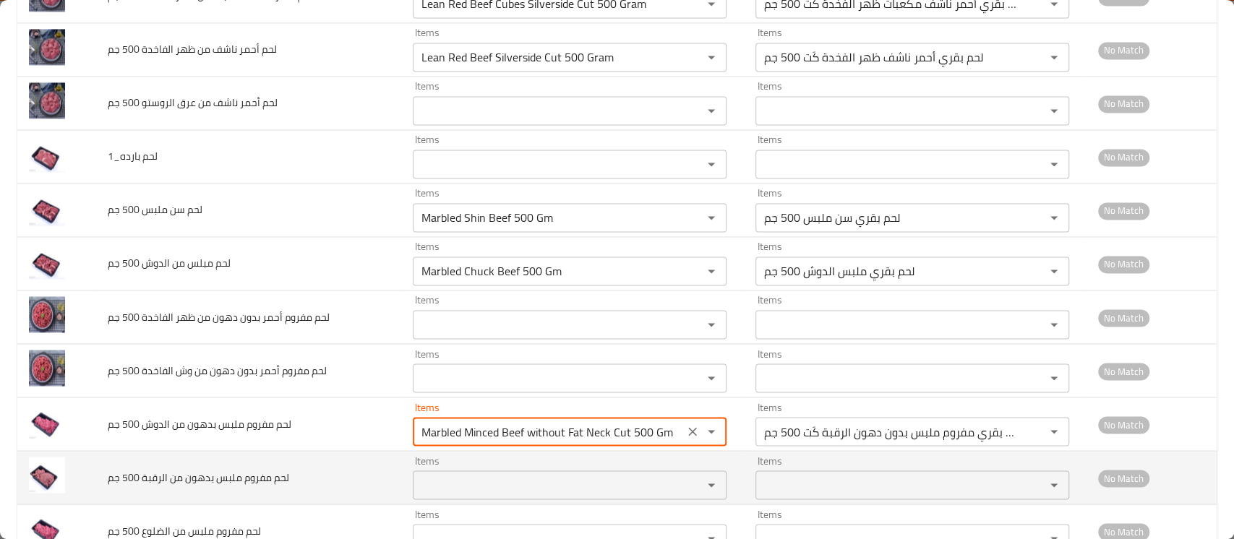
click at [682, 486] on div "enhanced table" at bounding box center [701, 485] width 38 height 20
type جم "Marbled Minced Beef without Fat Neck Cut 500 Gm"
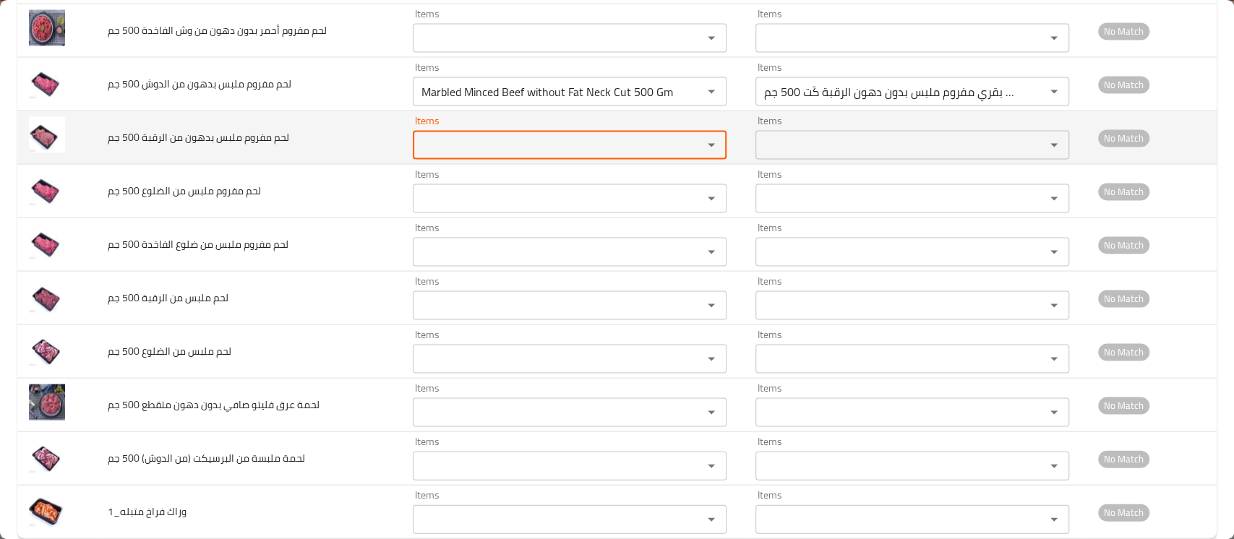
scroll to position [1901, 0]
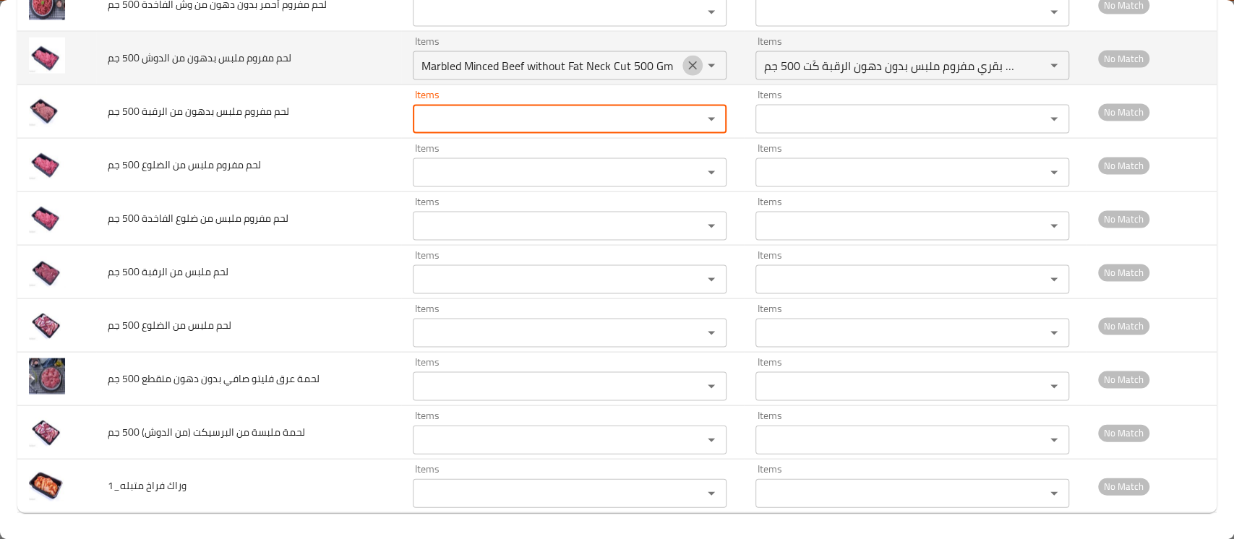
click at [685, 67] on icon "Clear" at bounding box center [692, 66] width 14 height 14
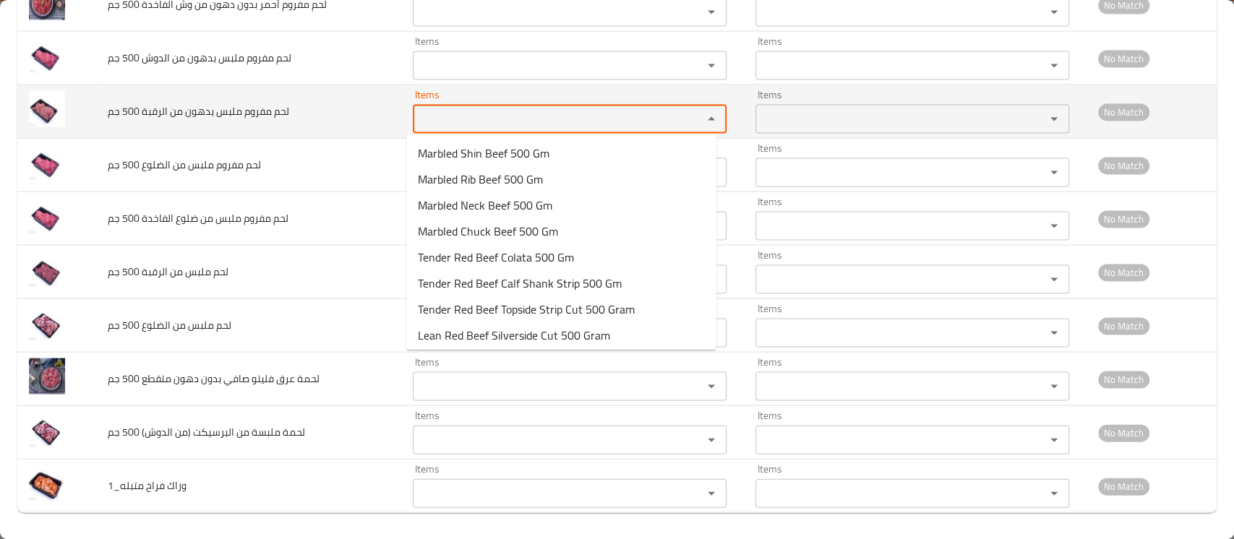
click at [491, 116] on جم "Items" at bounding box center [548, 119] width 262 height 20
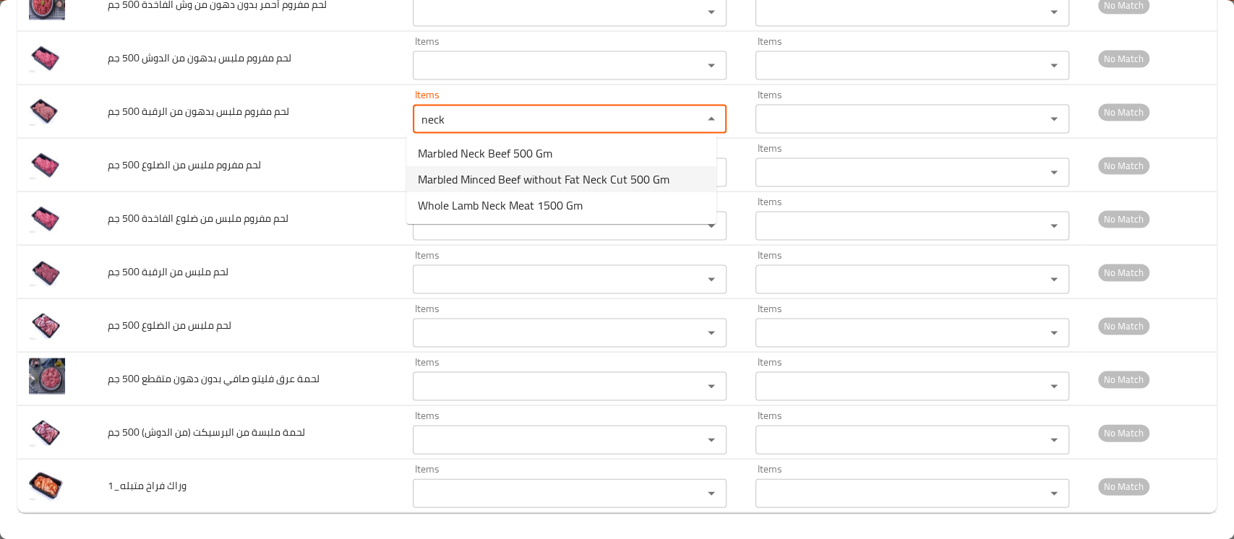
click at [499, 176] on span "Marbled Minced Beef without Fat Neck Cut 500 Gm" at bounding box center [543, 179] width 251 height 17
type جم "Marbled Minced Beef without Fat Neck Cut 500 Gm"
type جم-ar "لحم بقري مفروم ملبس بدون دهون الرقبة كَت 500 جم"
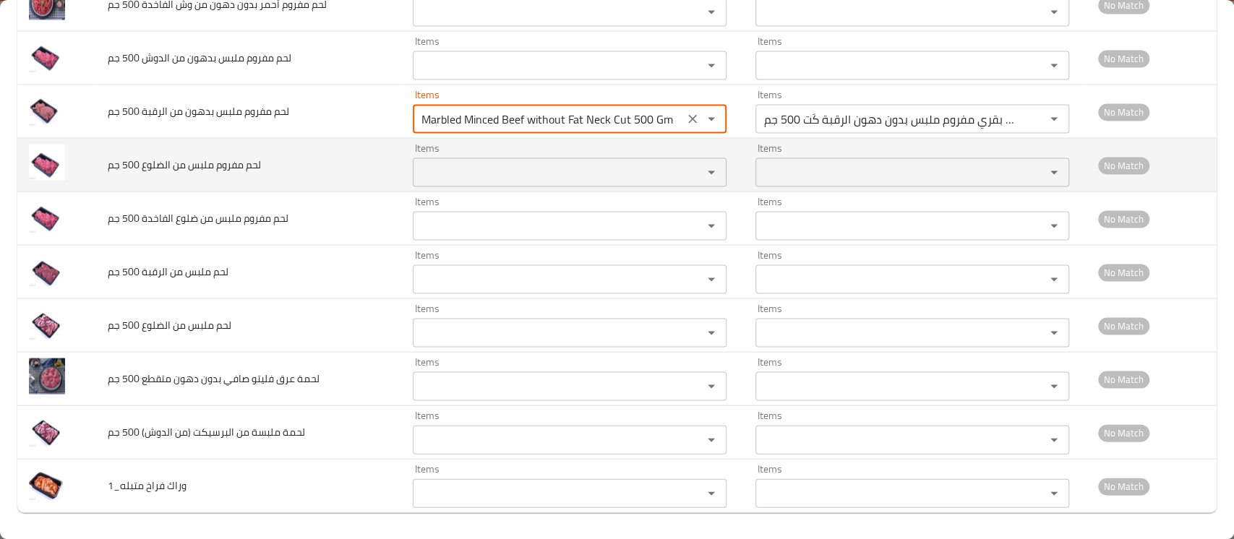
type جم "Marbled Minced Beef without Fat Neck Cut 500 Gm"
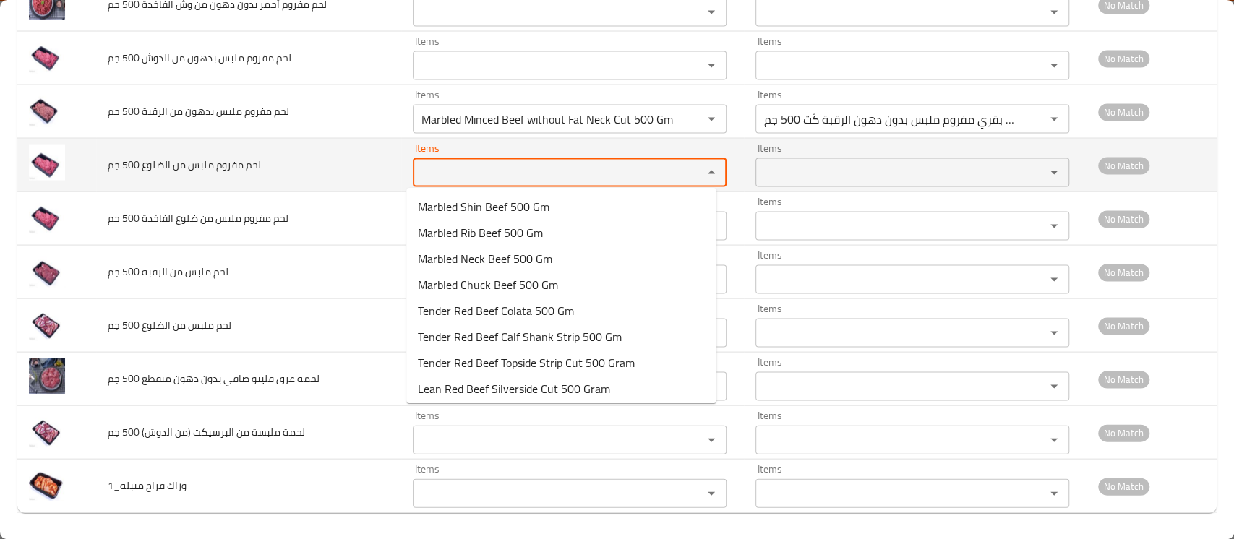
click at [463, 170] on جم "Items" at bounding box center [548, 173] width 262 height 20
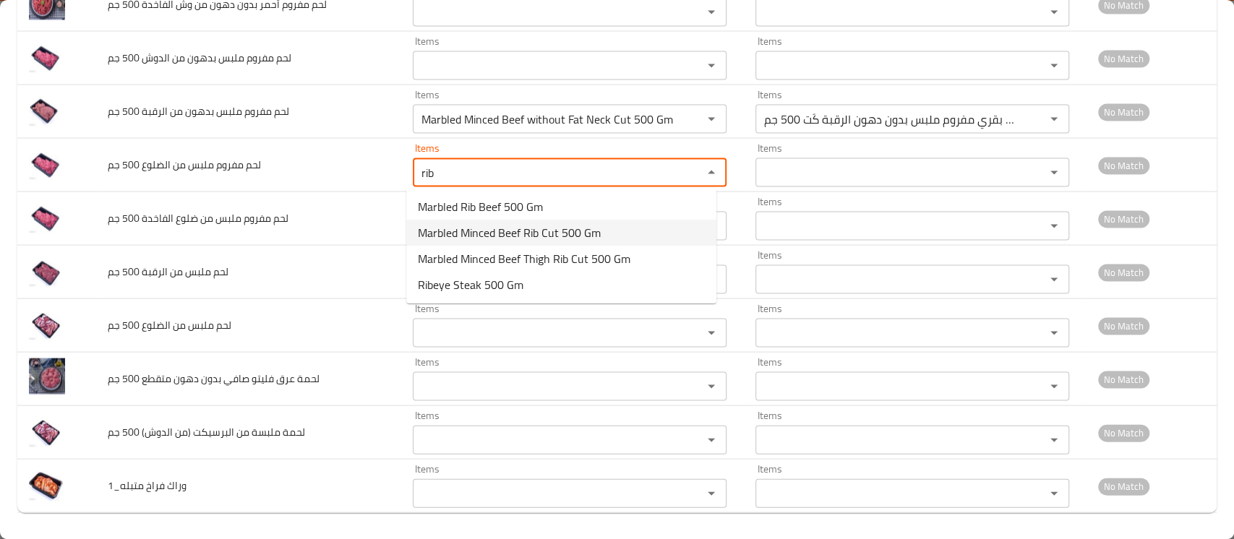
click at [472, 241] on span "Marbled Minced Beef Rib Cut 500 Gm" at bounding box center [509, 232] width 183 height 17
type جم "Marbled Minced Beef Rib Cut 500 Gm"
type جم-ar "لحم بقري مفروم ملبس الضلوع كَت 500 جم"
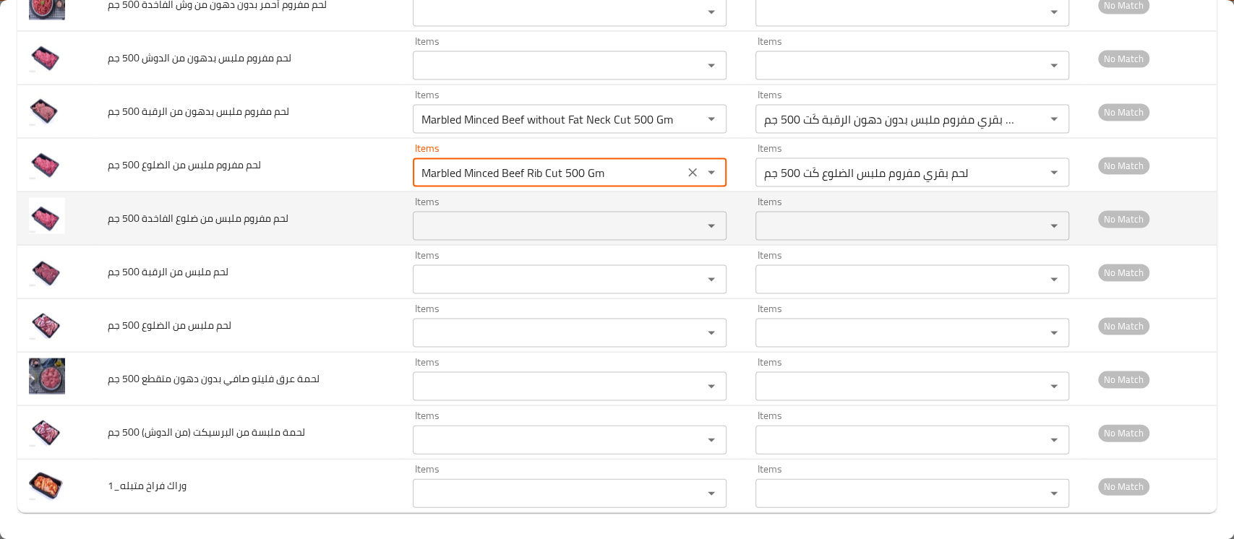
type جم "Marbled Minced Beef Rib Cut 500 Gm"
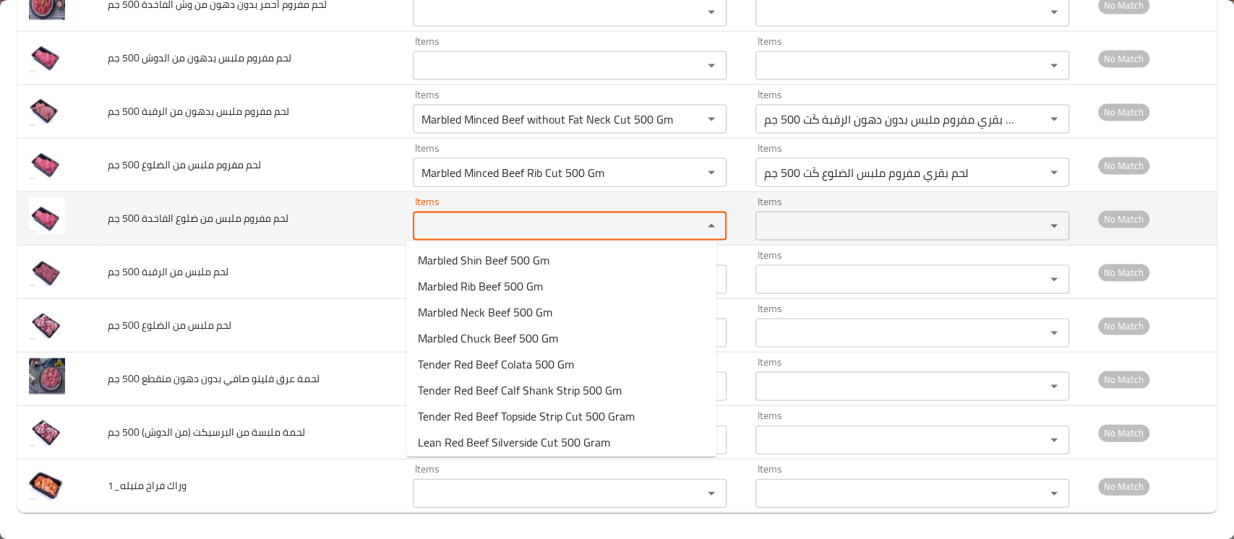
click at [441, 228] on جم "Items" at bounding box center [548, 226] width 262 height 20
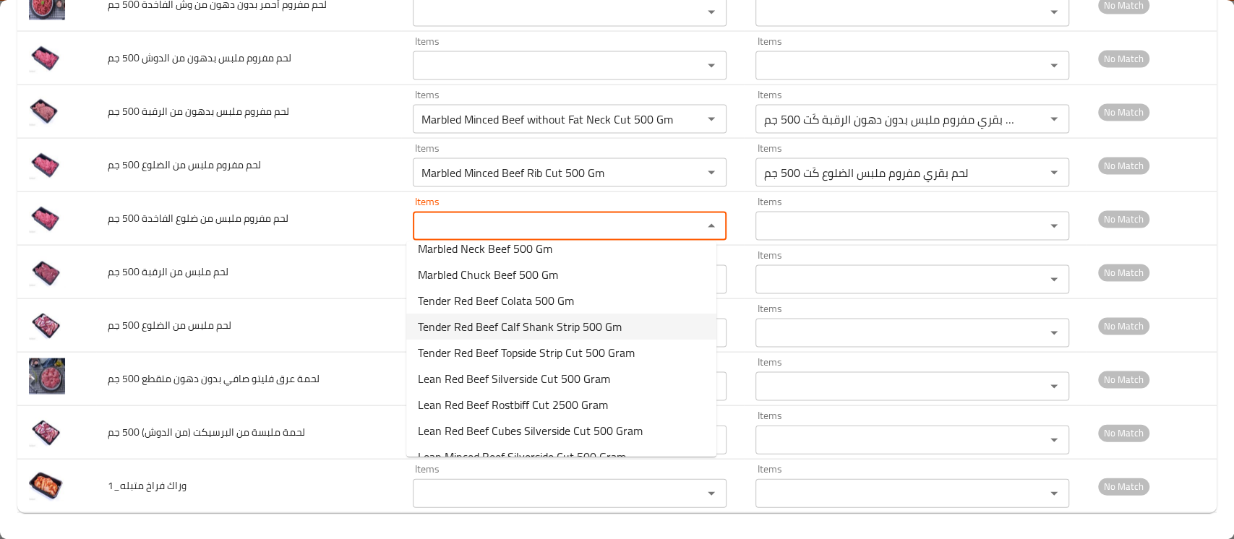
scroll to position [0, 0]
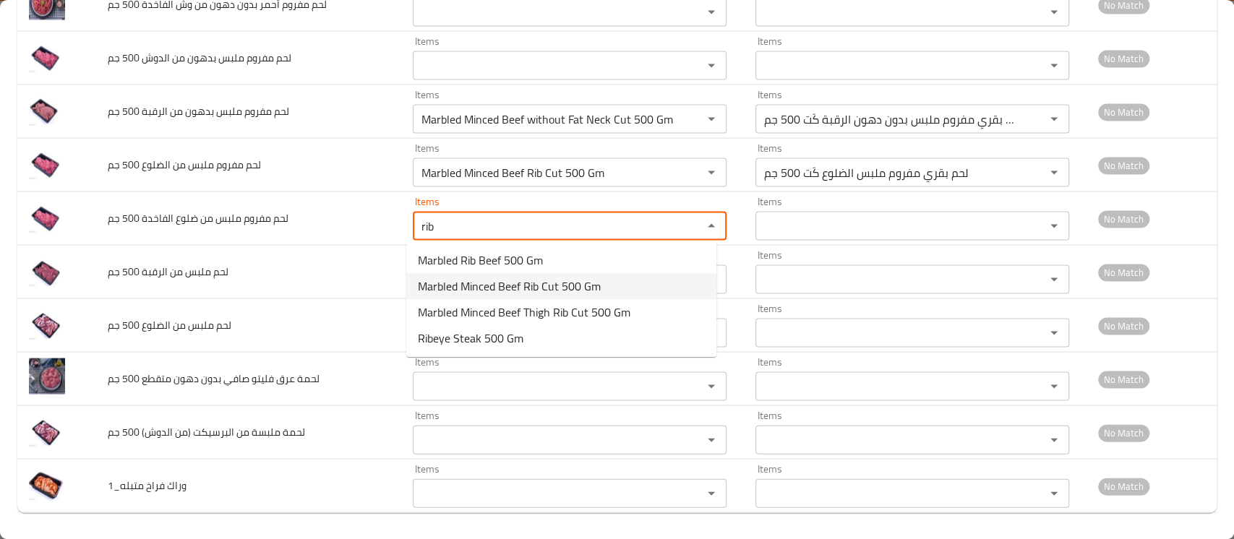
click at [497, 288] on span "Marbled Minced Beef Rib Cut 500 Gm" at bounding box center [509, 286] width 183 height 17
type جم "Marbled Minced Beef Rib Cut 500 Gm"
type جم-ar "لحم بقري مفروم ملبس الضلوع كَت 500 جم"
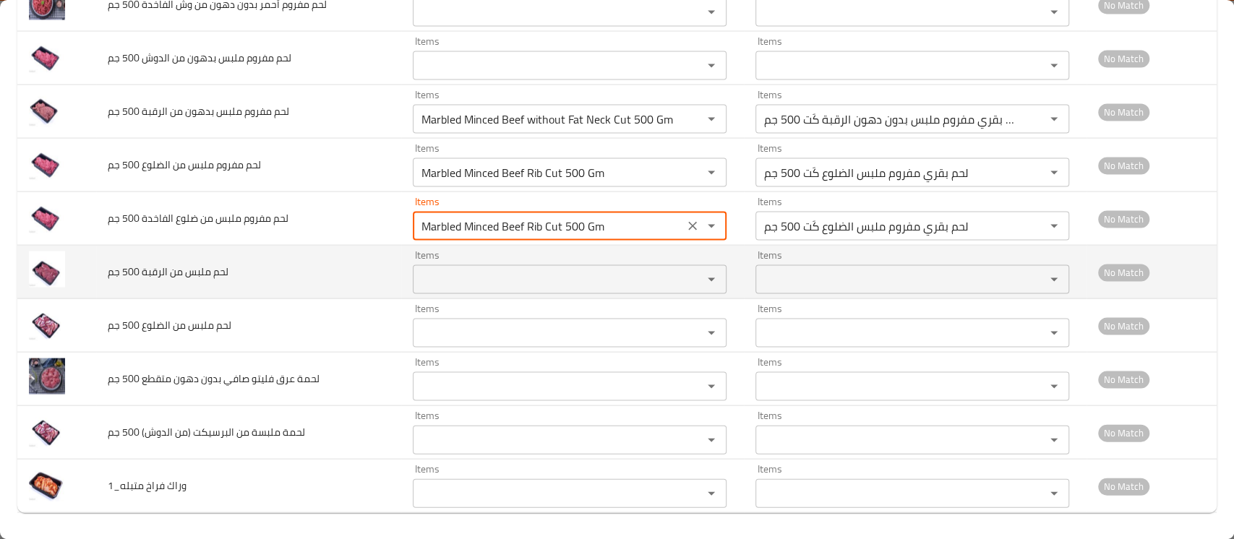
type جم "Marbled Minced Beef Rib Cut 500 Gm"
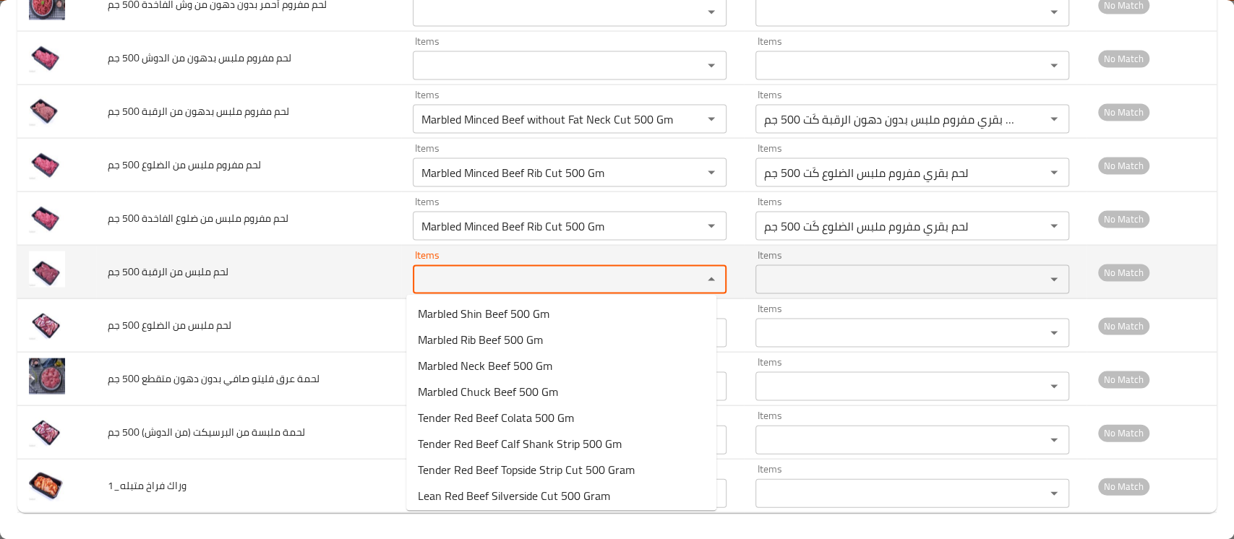
click at [463, 270] on جم "Items" at bounding box center [548, 280] width 262 height 20
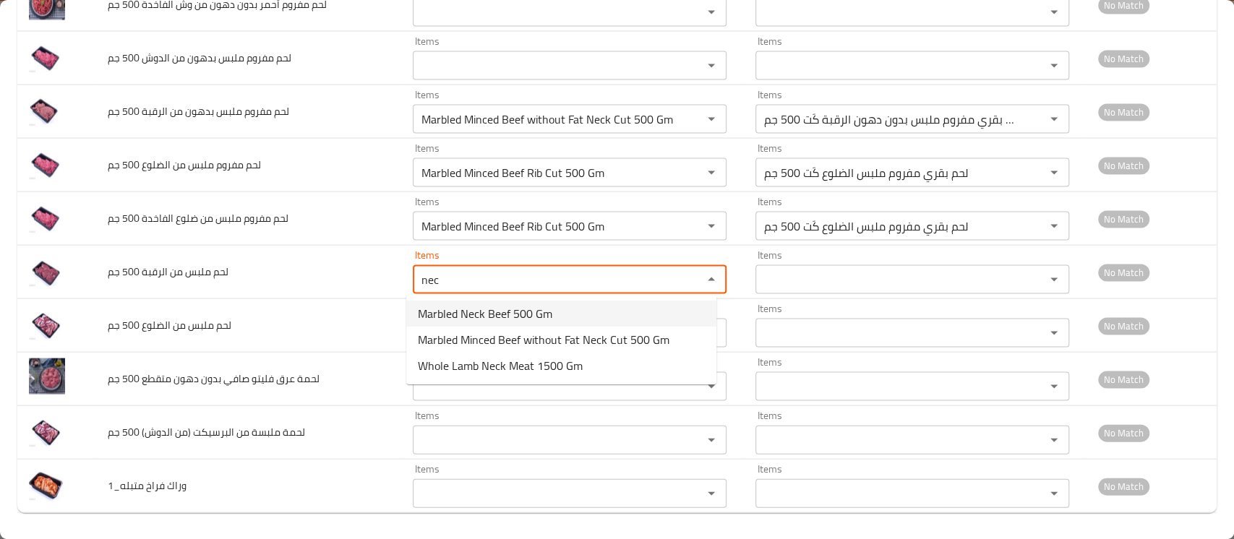
click at [486, 309] on span "Marbled Neck Beef 500 Gm" at bounding box center [485, 313] width 134 height 17
type جم "Marbled Neck Beef 500 Gm"
type جم-ar "لحم بقري ملبس الرقبة 500 جم"
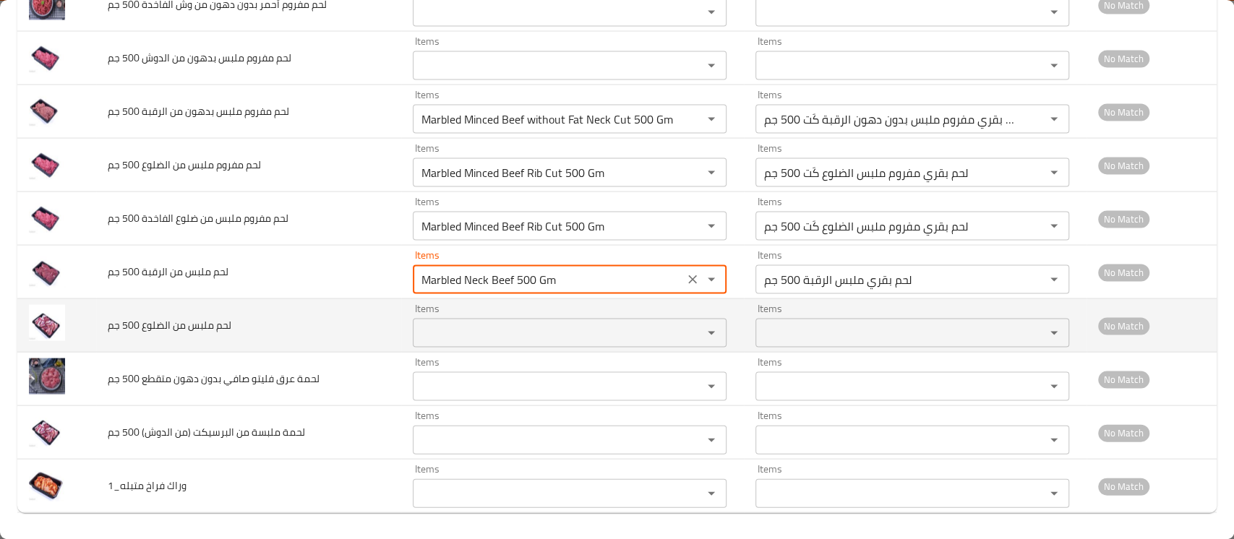
type جم "Marbled Neck Beef 500 Gm"
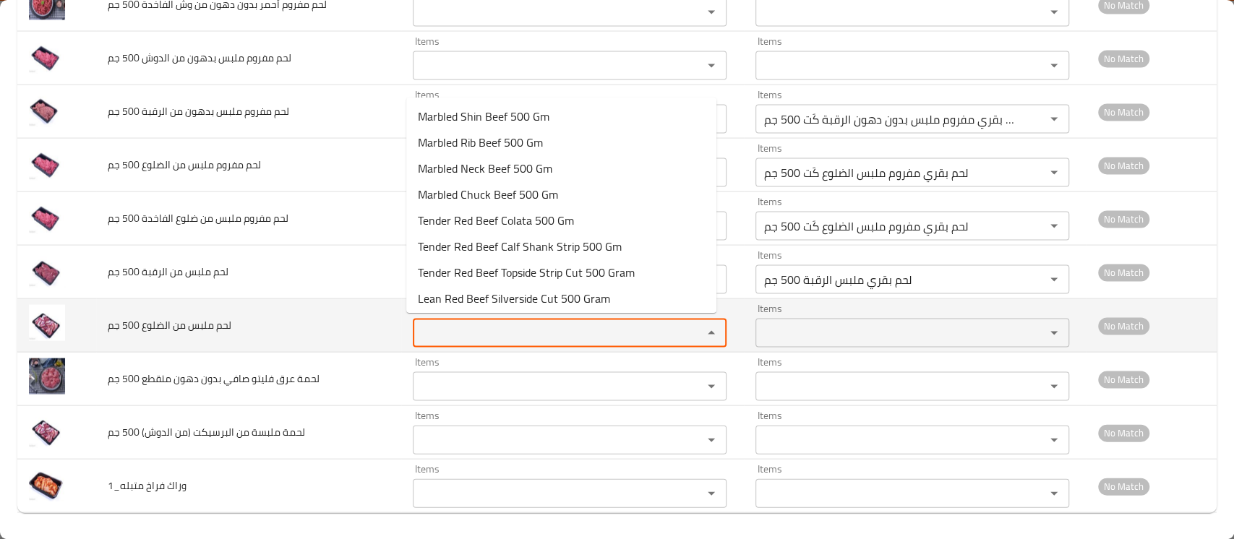
click at [480, 331] on جم "Items" at bounding box center [548, 333] width 262 height 20
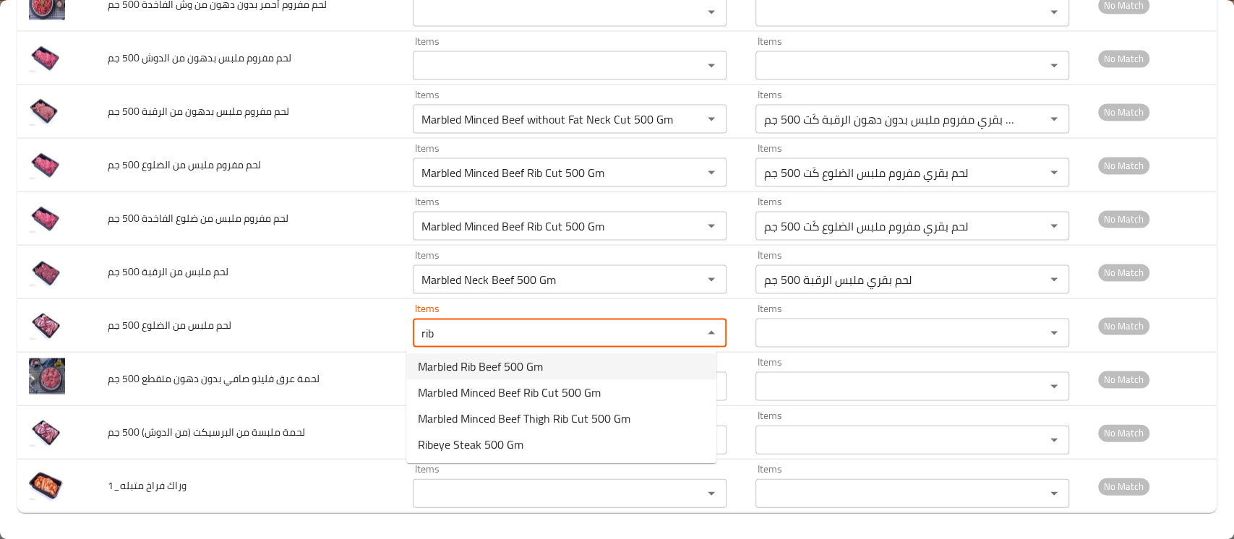
click at [483, 371] on span "Marbled Rib Beef 500 Gm" at bounding box center [480, 366] width 125 height 17
type جم "Marbled Rib Beef 500 Gm"
type جم-ar "لحم بقري ملبس الضلوع 500 جم"
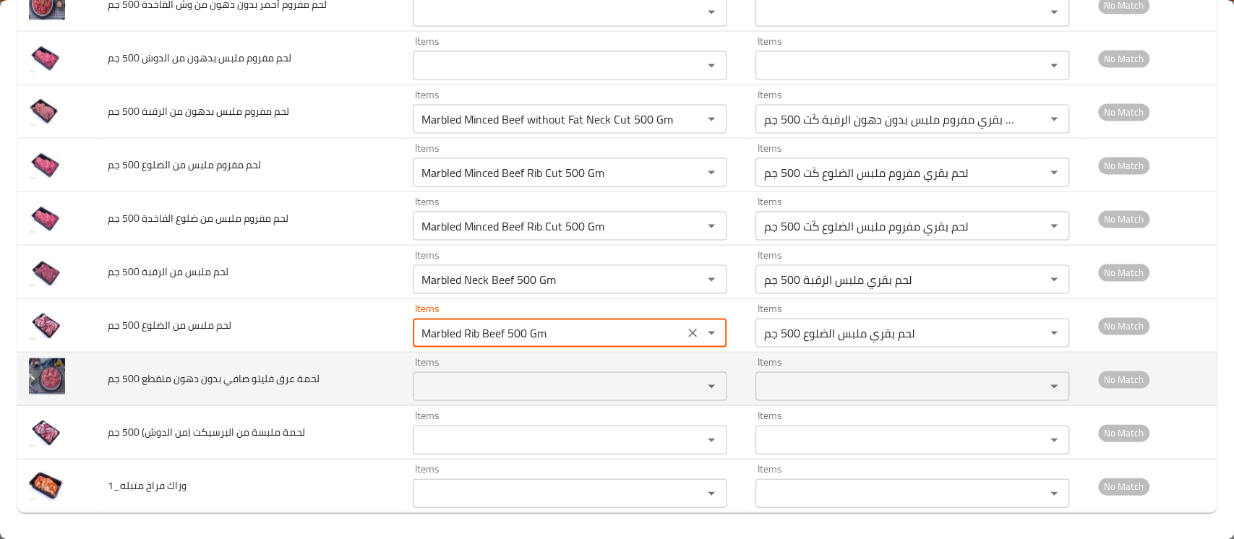
type جم "Marbled Rib Beef 500 Gm"
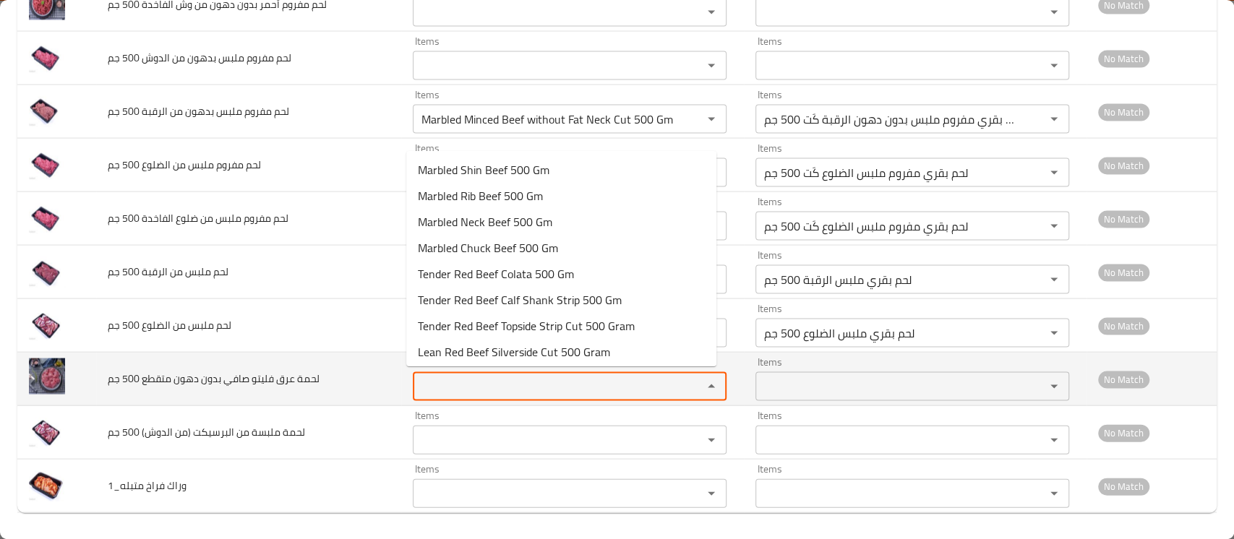
click at [457, 390] on جم "Items" at bounding box center [548, 387] width 262 height 20
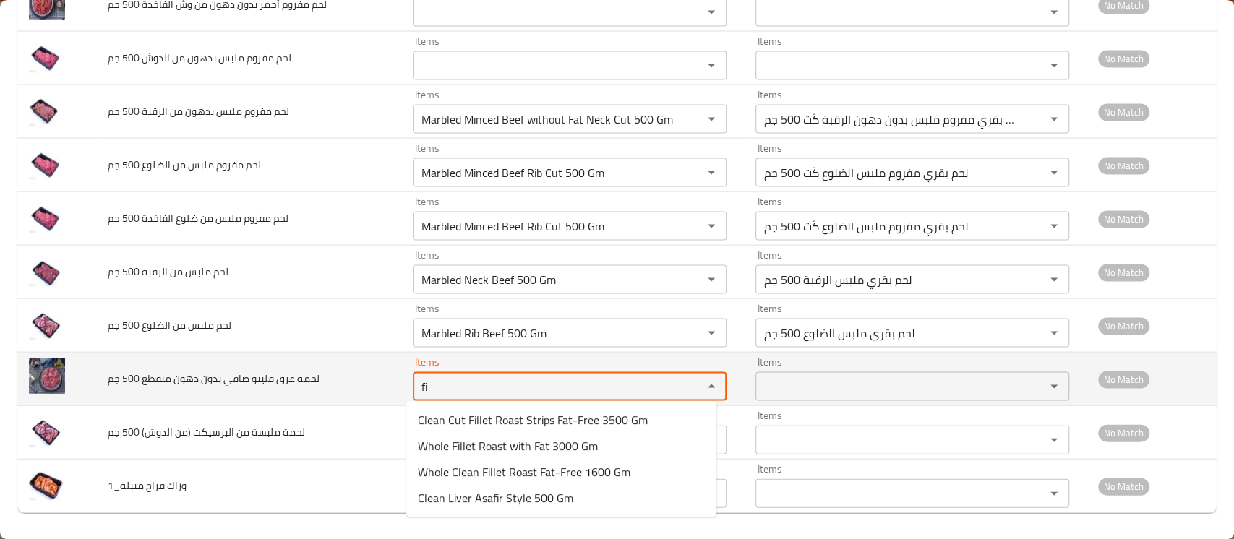
type جم "fil"
drag, startPoint x: 443, startPoint y: 384, endPoint x: 280, endPoint y: 383, distance: 162.6
click at [280, 383] on tr "لحمة عرق فليتو صافي بدون دهون متقطع 500 جم Items fil Items Items Items No Match" at bounding box center [616, 379] width 1199 height 53
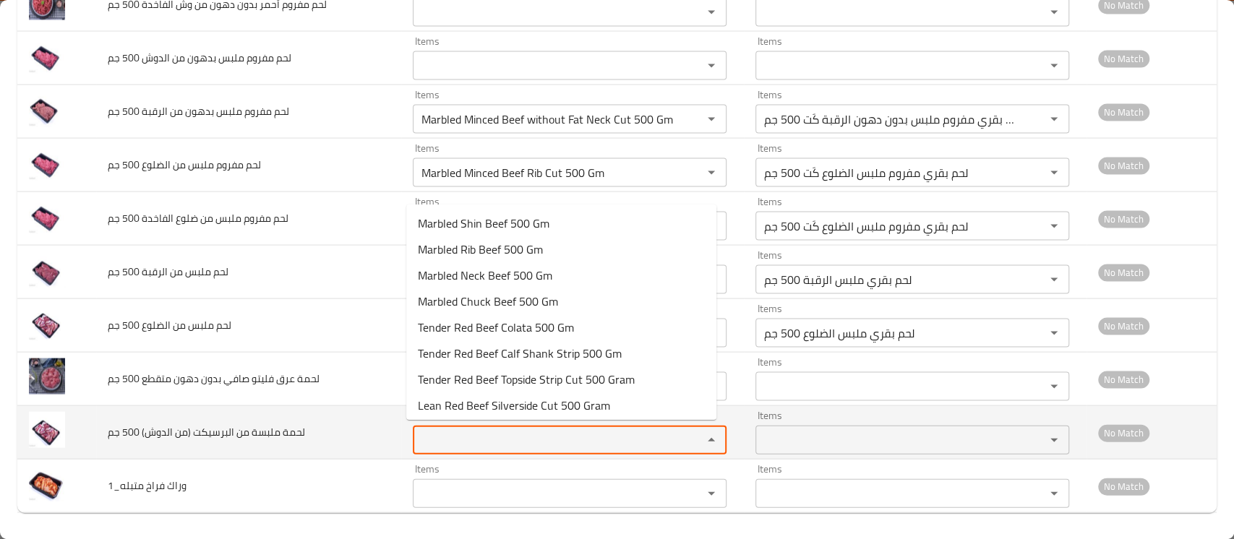
click at [441, 439] on جم "Items" at bounding box center [548, 440] width 262 height 20
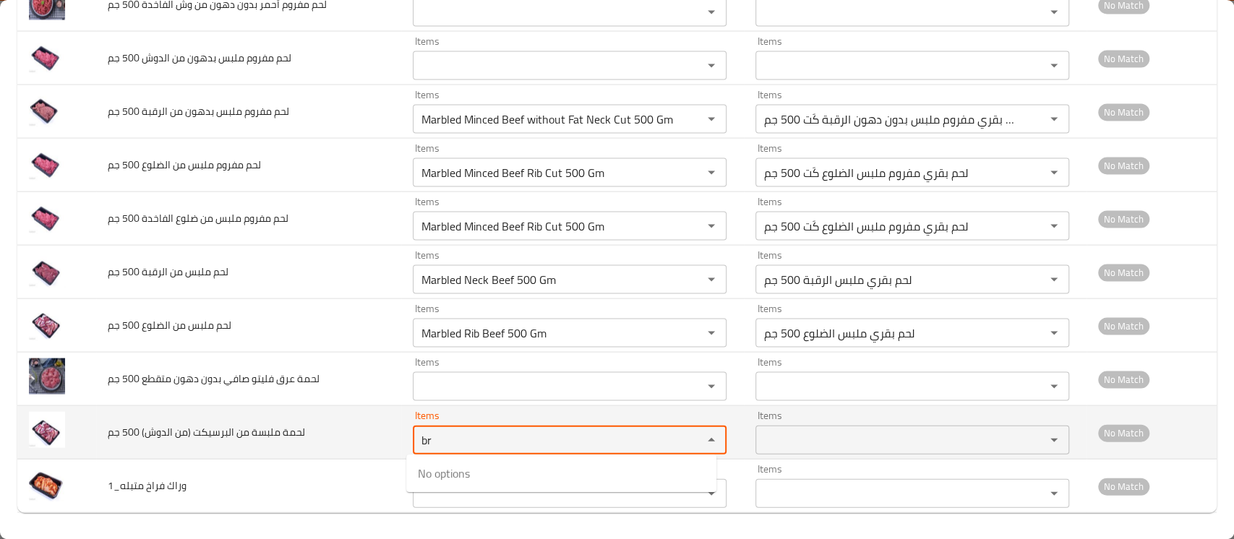
type جم "b"
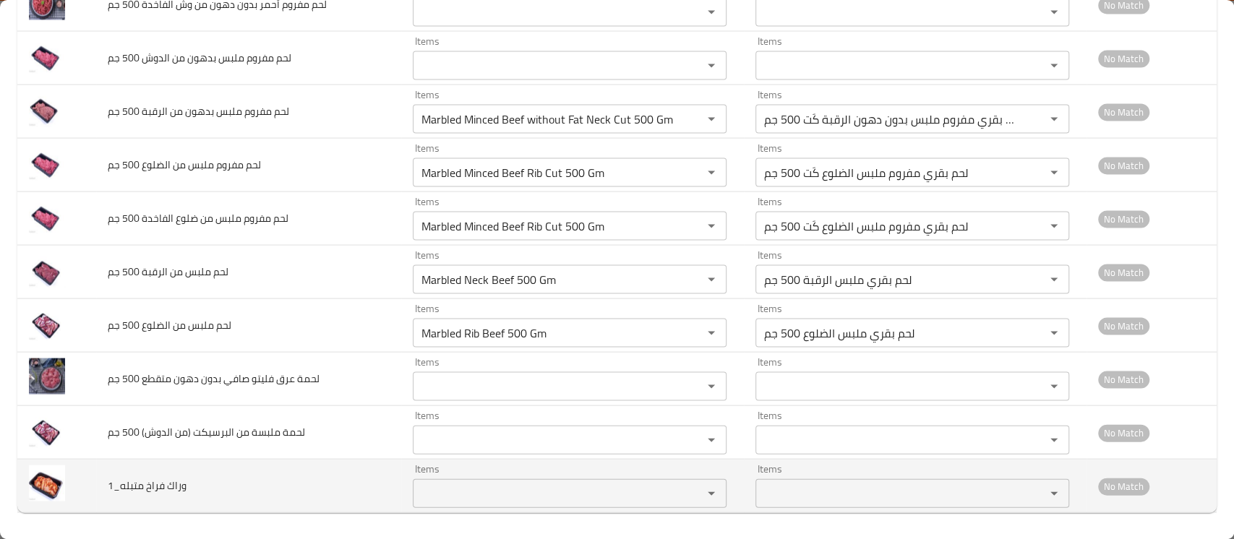
click at [328, 470] on td "وراك فراخ متبله_1" at bounding box center [248, 486] width 305 height 53
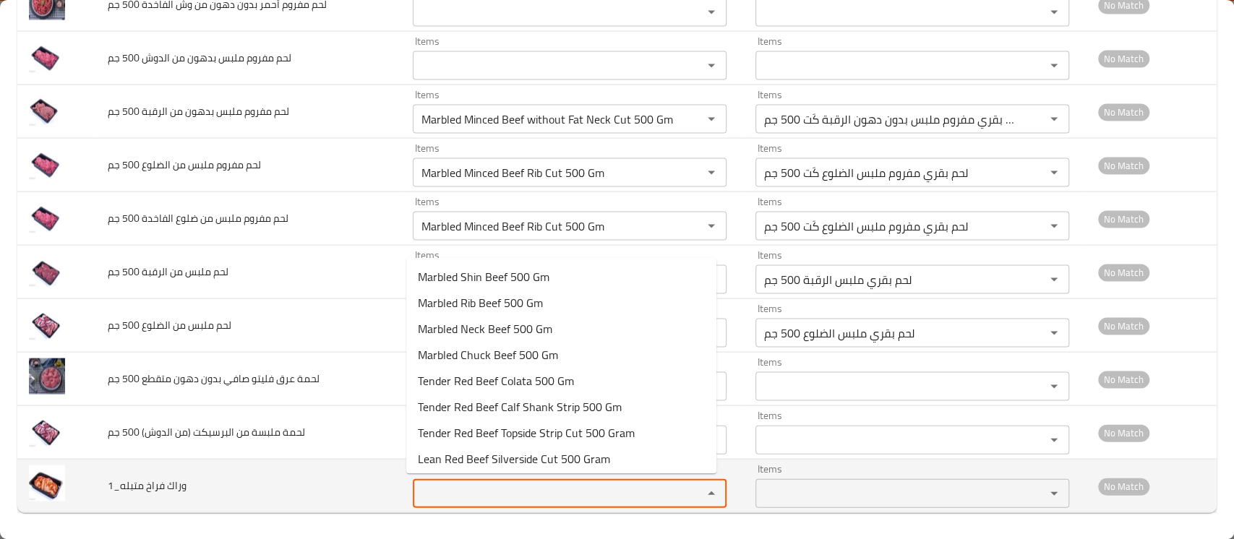
click at [458, 483] on متبله_1 "Items" at bounding box center [548, 493] width 262 height 20
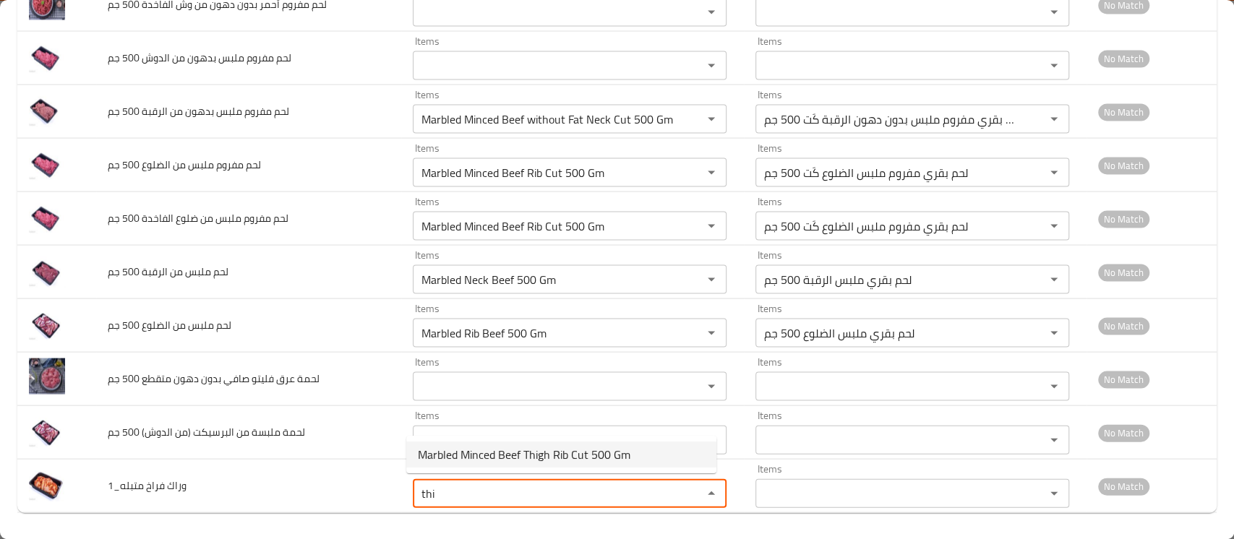
click at [511, 446] on span "Marbled Minced Beef Thigh Rib Cut 500 Gm" at bounding box center [524, 454] width 212 height 17
type متبله_1 "Marbled Minced Beef Thigh Rib Cut 500 Gm"
type متبله_1-ar "لحم بقري مفروم ملبس ضلع الفخذ كَت 500 جم"
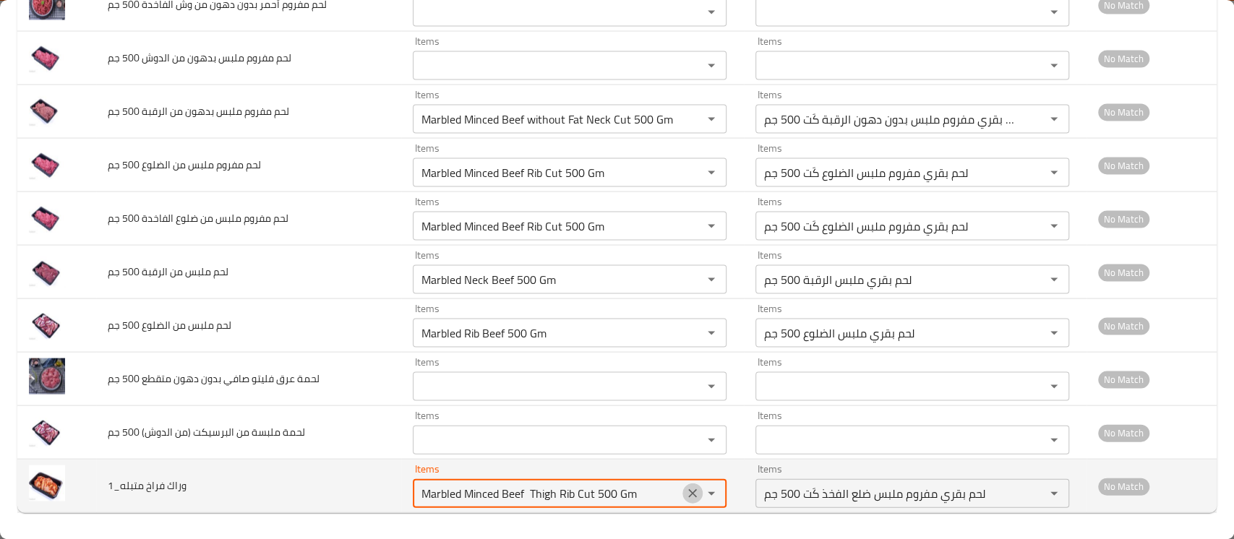
click at [688, 494] on icon "Clear" at bounding box center [692, 493] width 9 height 9
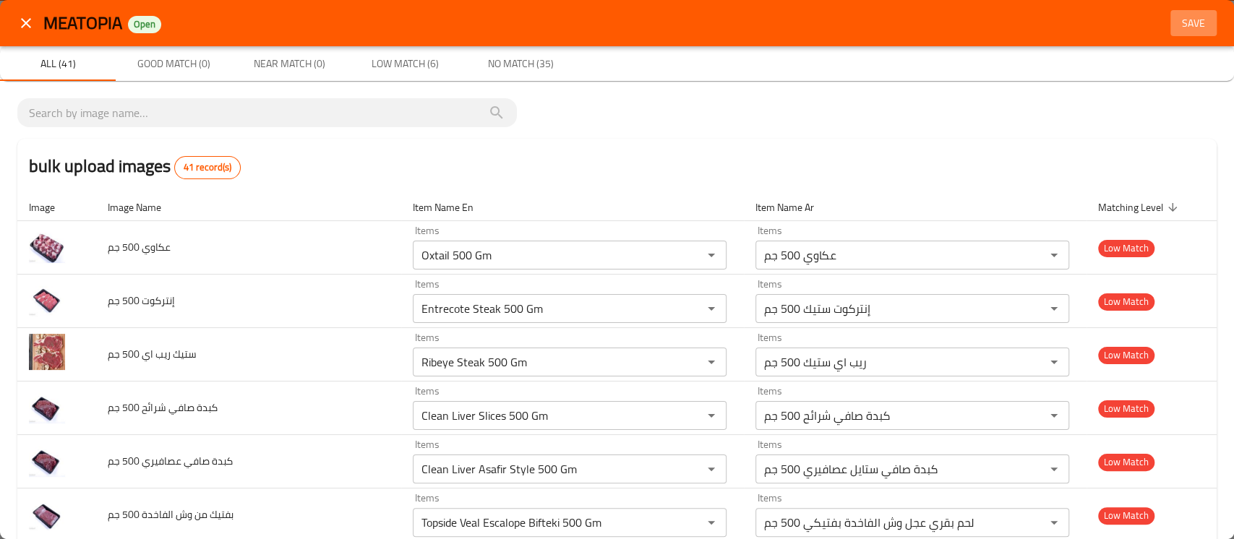
click at [1171, 35] on button "Save" at bounding box center [1193, 23] width 46 height 27
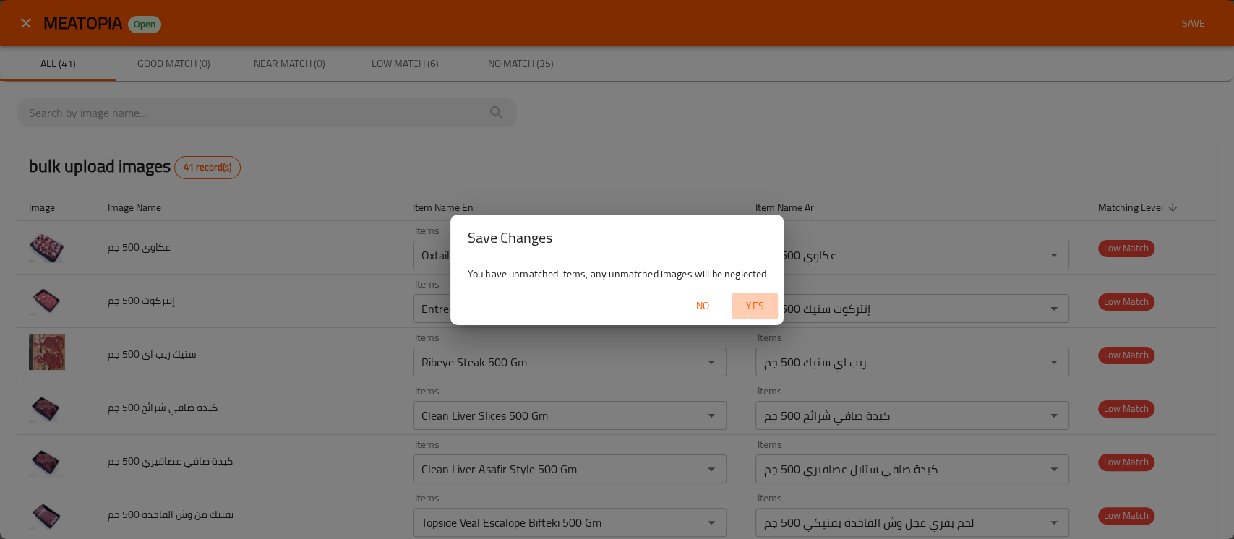
click at [746, 306] on span "Yes" at bounding box center [754, 306] width 35 height 18
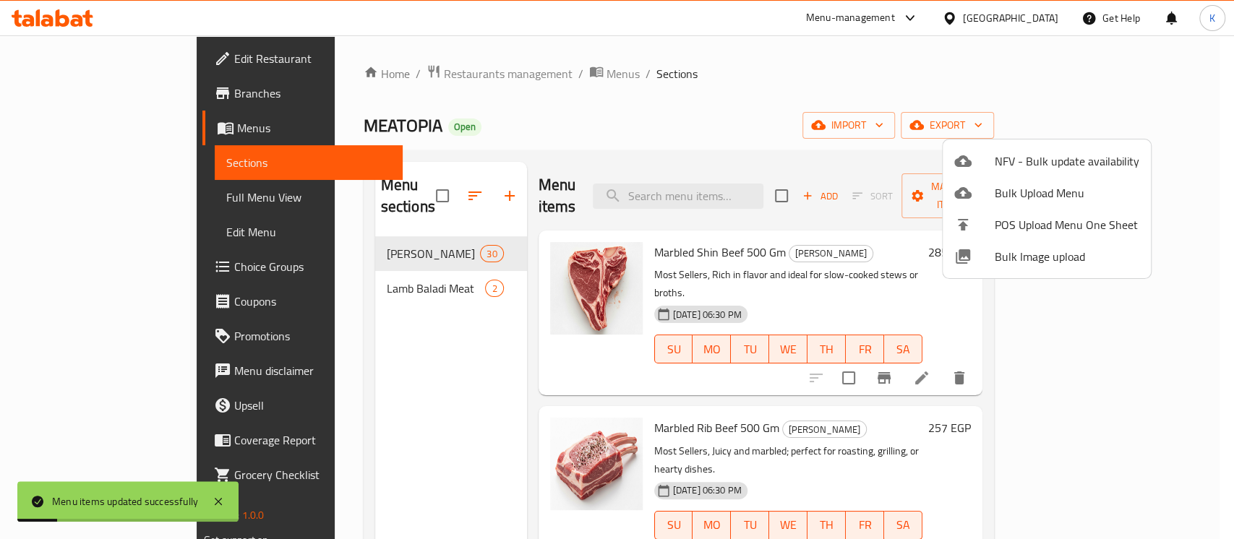
click at [561, 101] on div at bounding box center [617, 269] width 1234 height 539
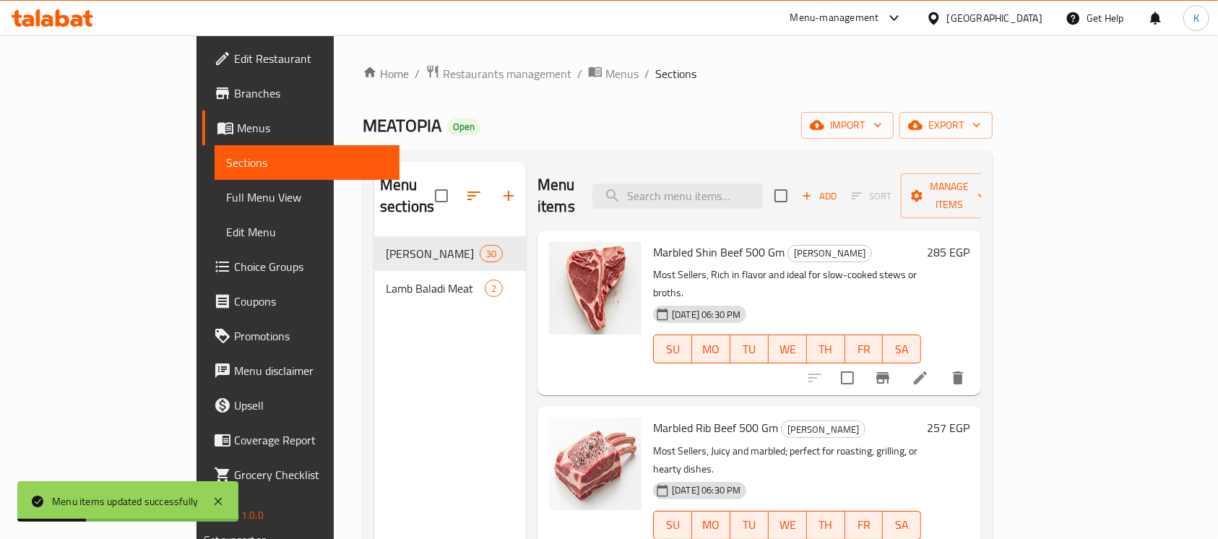
click at [226, 194] on span "Full Menu View" at bounding box center [307, 197] width 163 height 17
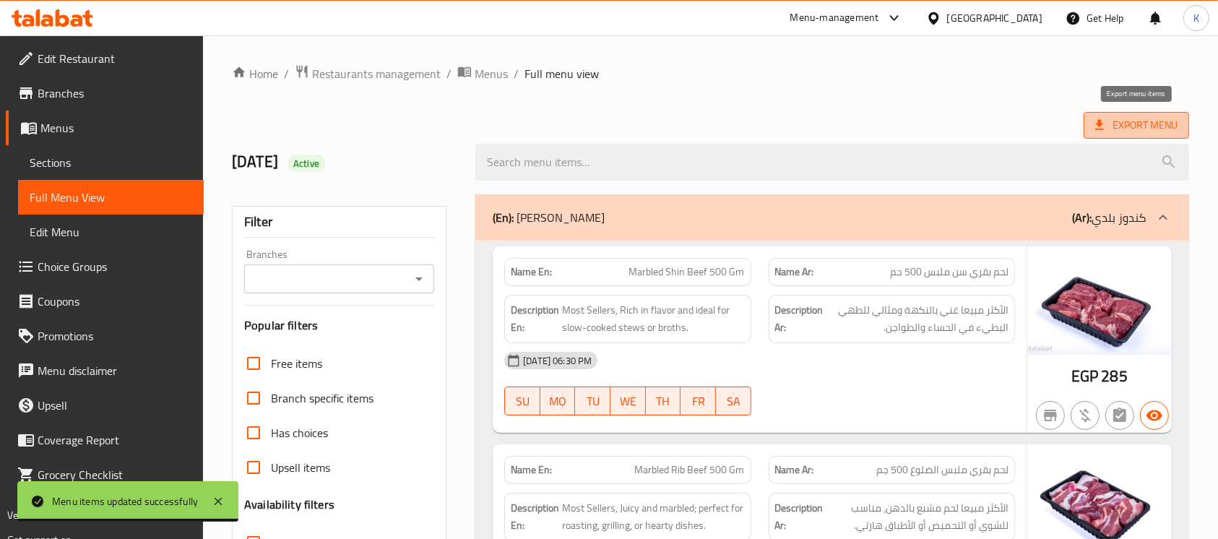
click at [1125, 130] on span "Export Menu" at bounding box center [1137, 125] width 82 height 18
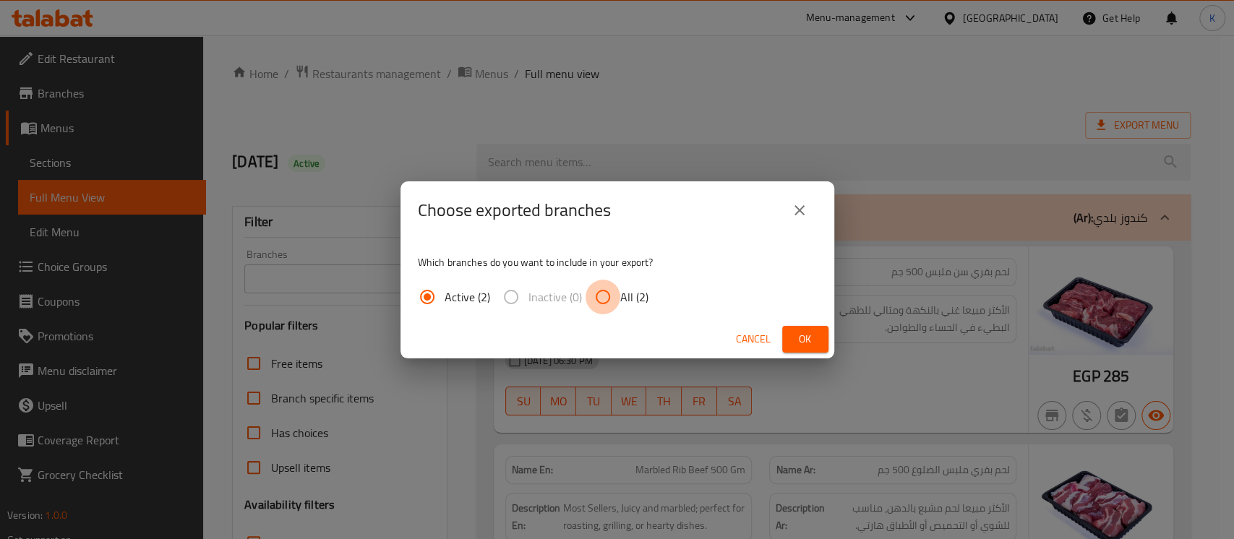
click at [616, 295] on input "All (2)" at bounding box center [602, 297] width 35 height 35
radio input "true"
click at [794, 334] on span "Ok" at bounding box center [805, 339] width 23 height 18
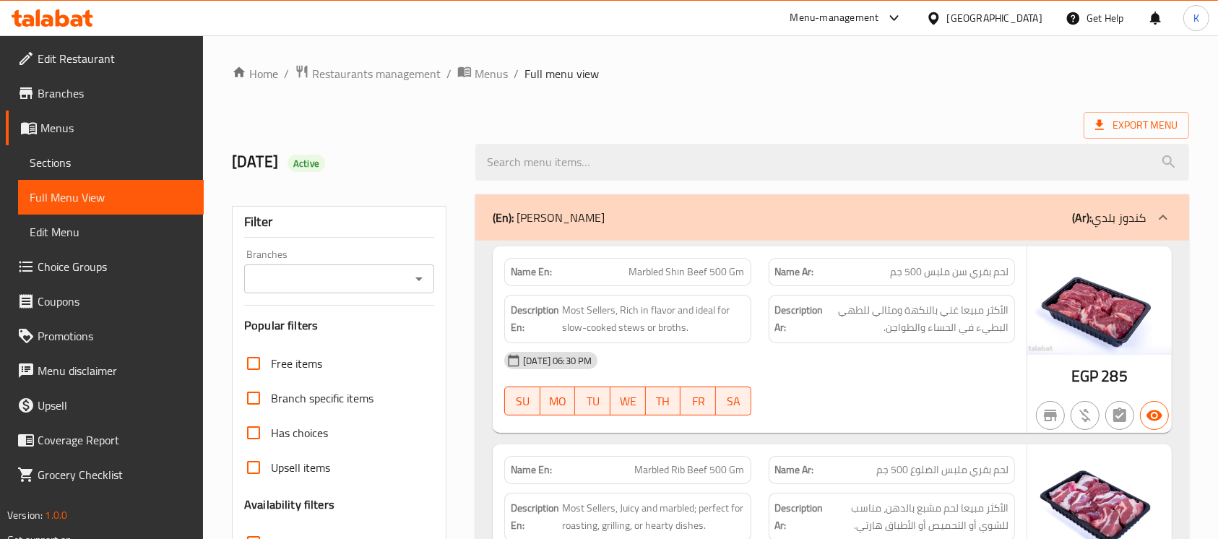
click at [77, 21] on icon at bounding box center [53, 17] width 82 height 17
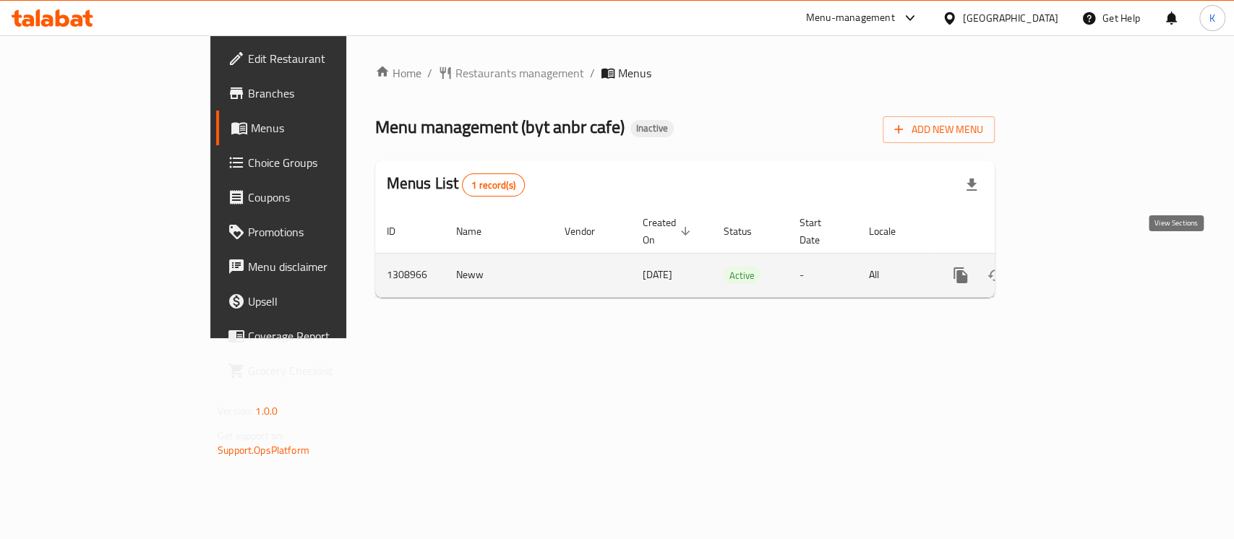
click at [1082, 258] on link "enhanced table" at bounding box center [1064, 275] width 35 height 35
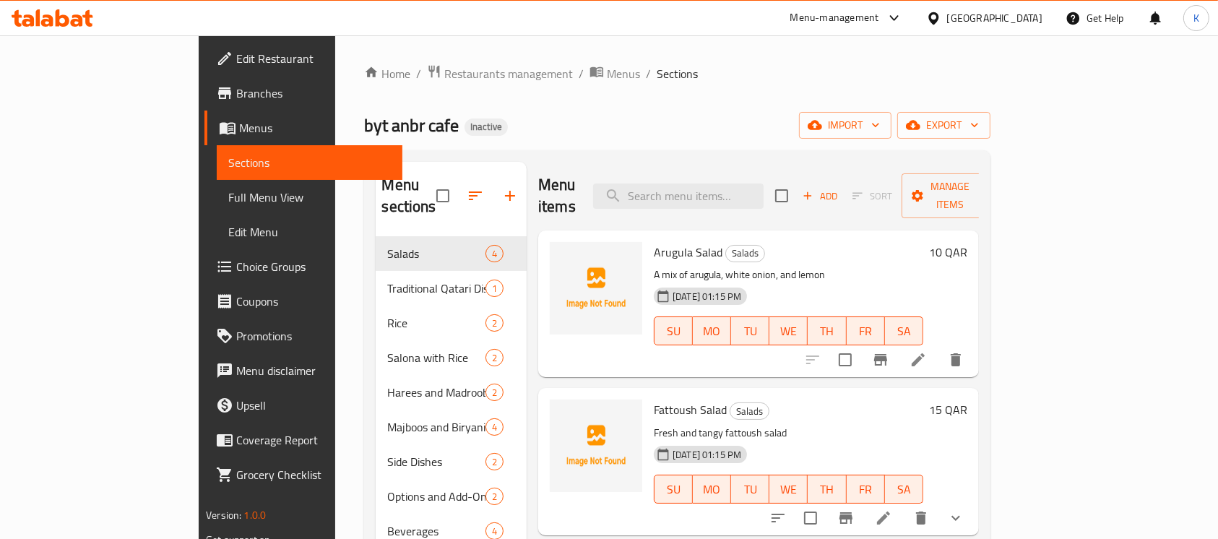
click at [816, 101] on div "Home / Restaurants management / Menus / Sections byt anbr cafe Inactive import …" at bounding box center [677, 388] width 626 height 648
click at [880, 116] on span "import" at bounding box center [845, 125] width 69 height 18
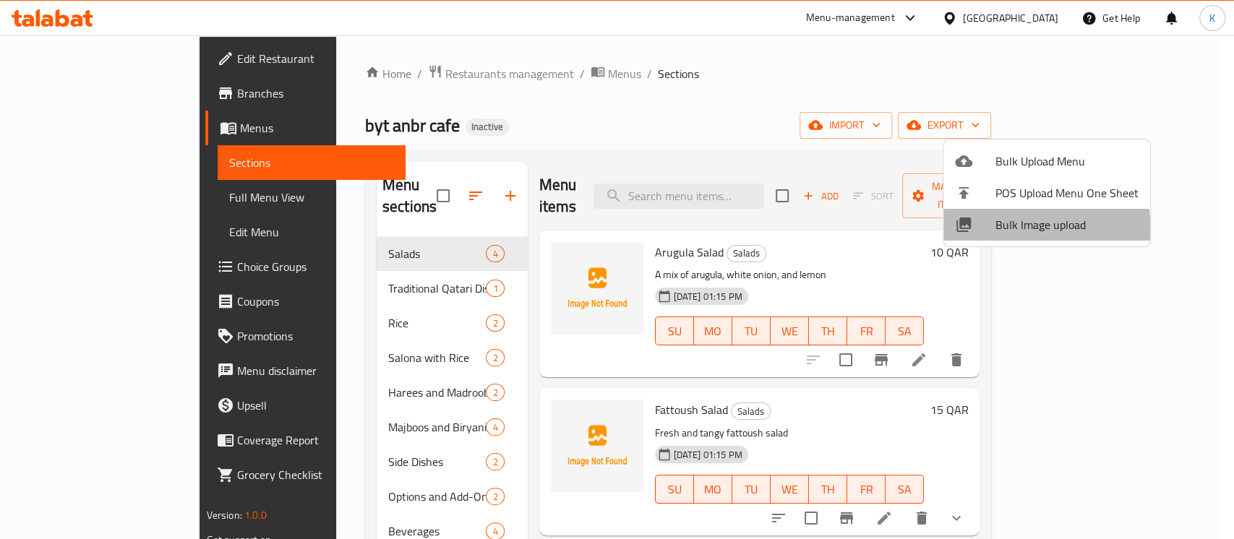
click at [989, 228] on div at bounding box center [975, 224] width 40 height 17
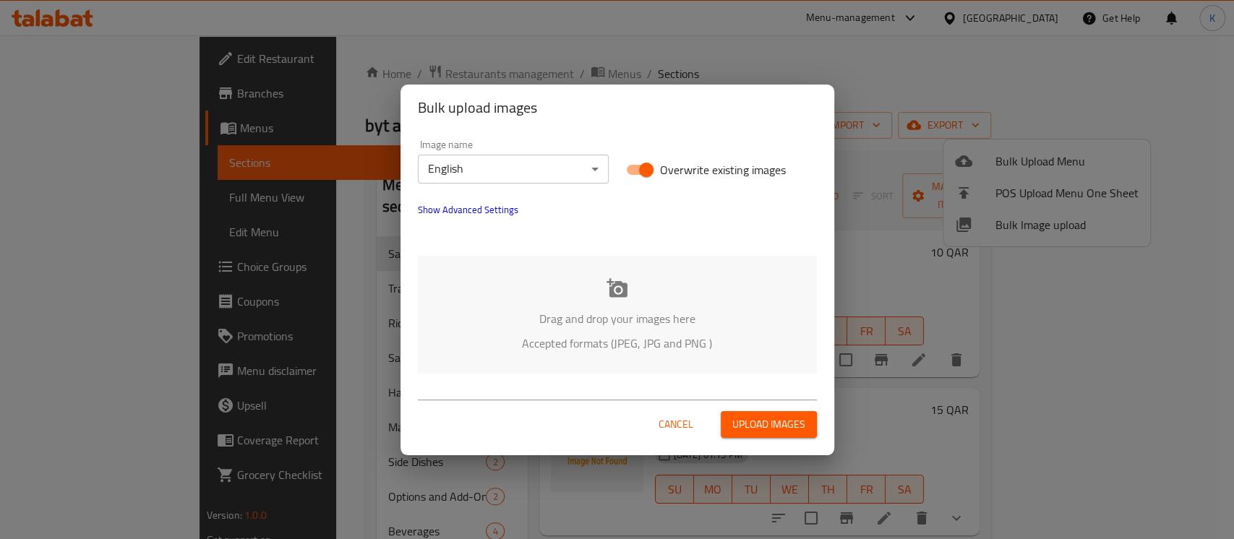
click at [607, 292] on icon at bounding box center [617, 289] width 22 height 22
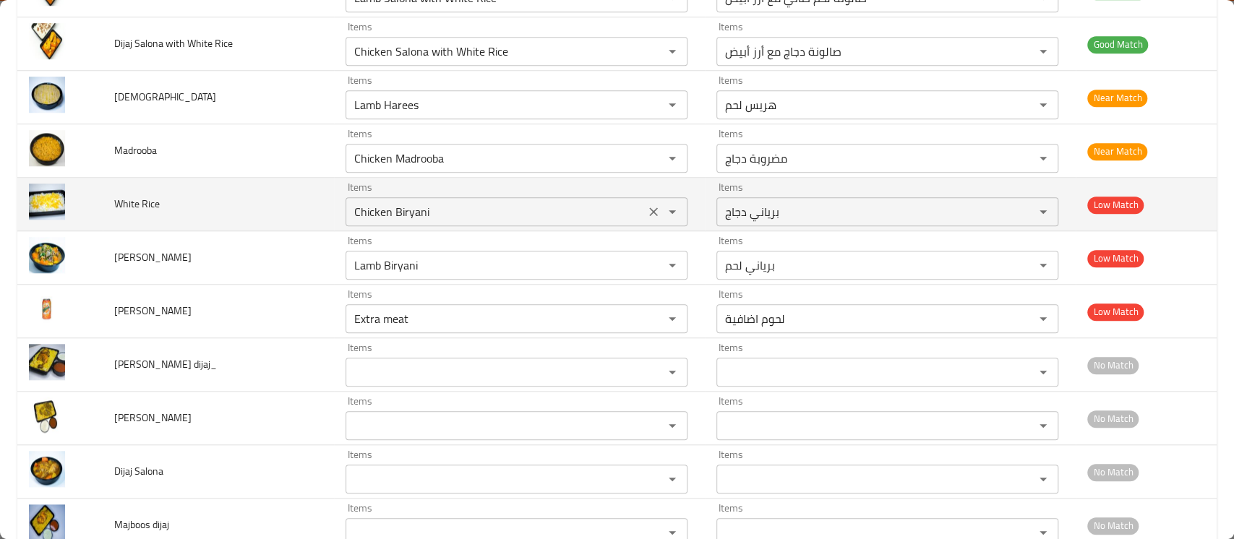
scroll to position [796, 0]
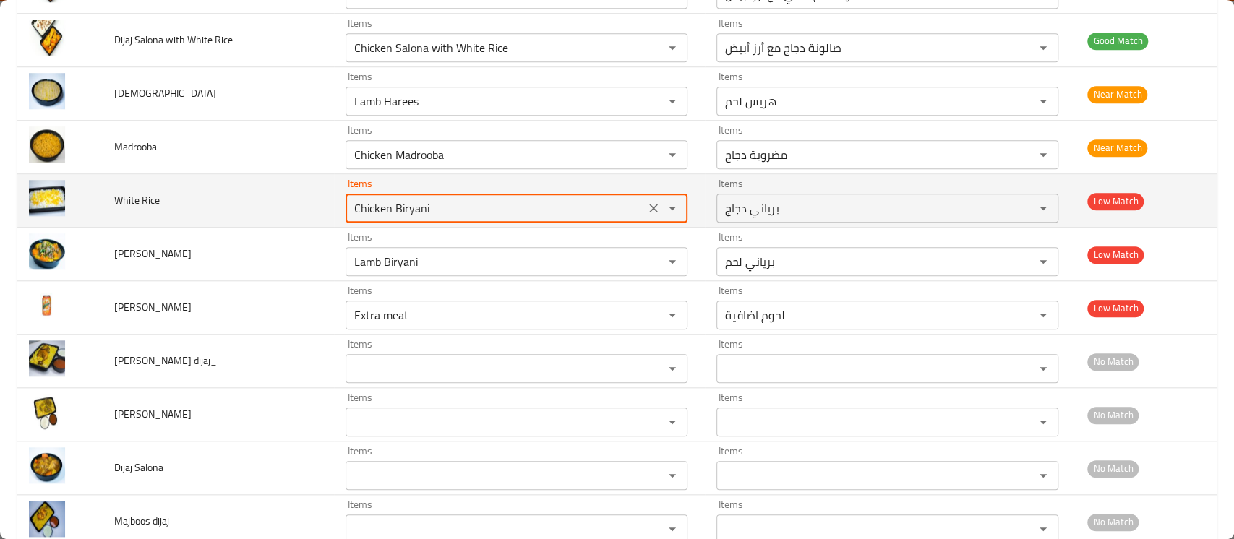
drag, startPoint x: 426, startPoint y: 207, endPoint x: 261, endPoint y: 212, distance: 165.6
click at [261, 212] on tr "White Rice Items Chicken Biryani Items Items برياني دجاج Items Low Match" at bounding box center [616, 200] width 1199 height 53
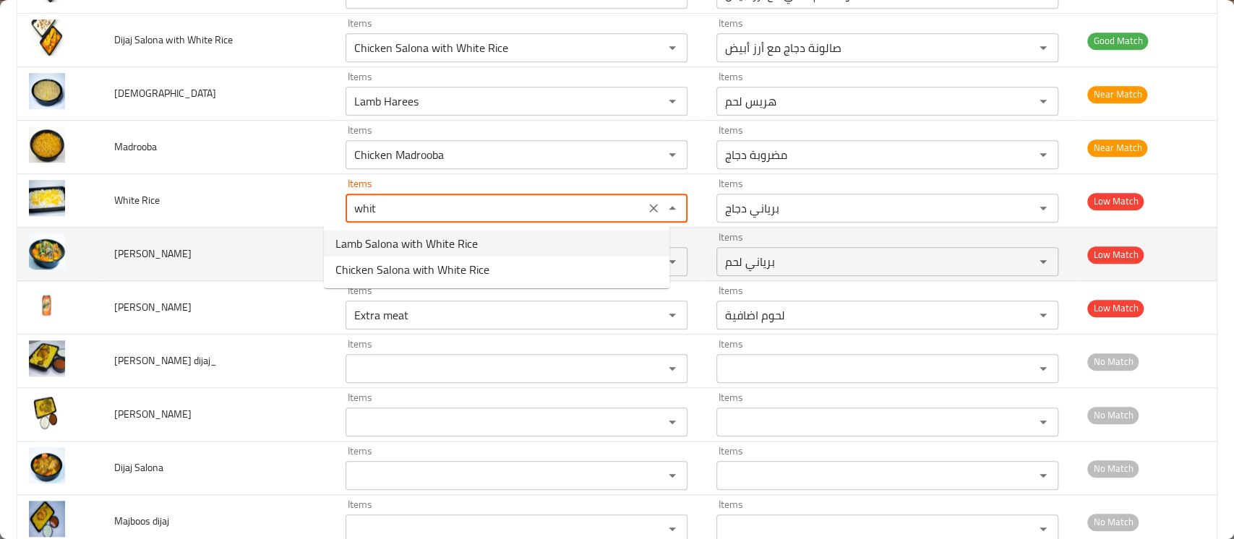
click at [227, 254] on td "[PERSON_NAME]" at bounding box center [218, 254] width 231 height 53
type Rice "Chicken Biryani"
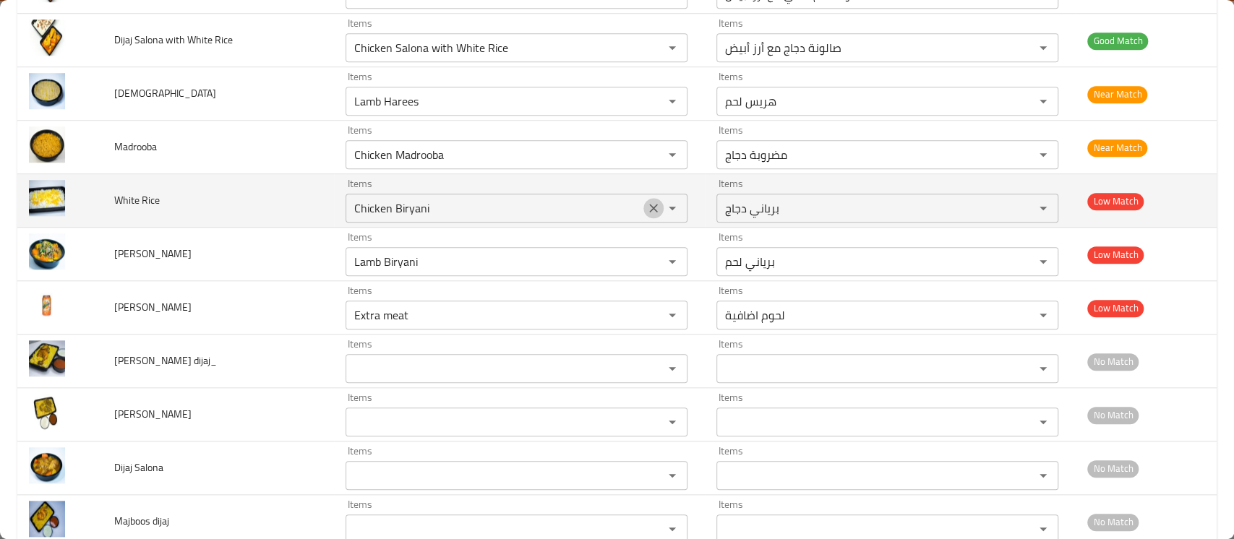
click at [649, 205] on icon "Clear" at bounding box center [653, 208] width 9 height 9
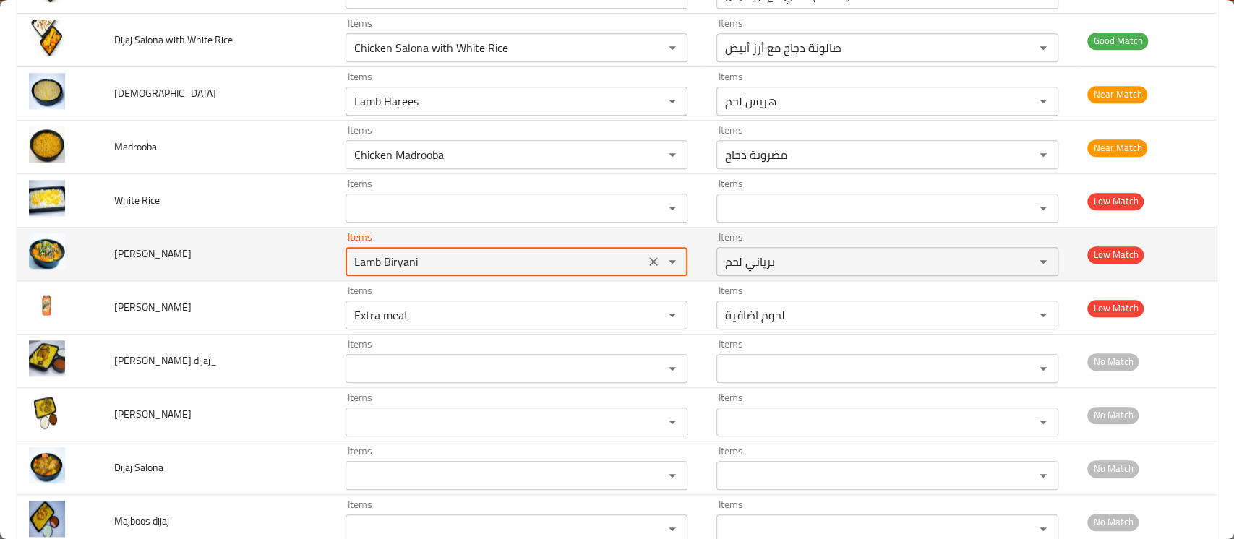
drag, startPoint x: 409, startPoint y: 257, endPoint x: 249, endPoint y: 263, distance: 160.5
click at [249, 263] on tr "[PERSON_NAME] Items [PERSON_NAME] Biryani Items Items برياني لحم Items Low Match" at bounding box center [616, 254] width 1199 height 53
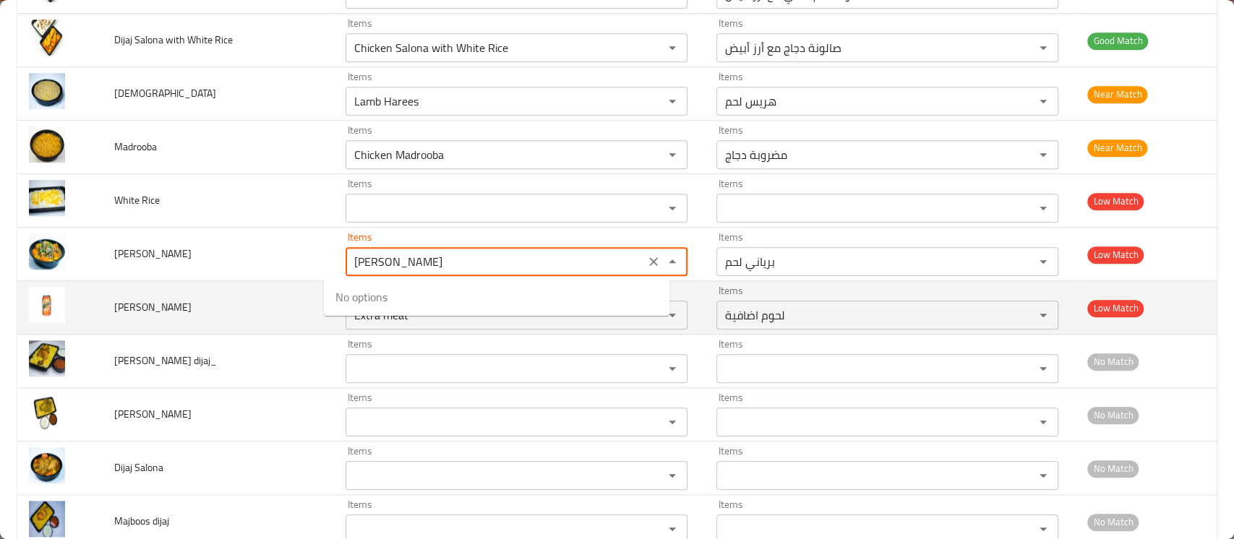
type Salona "Lamb Biryani"
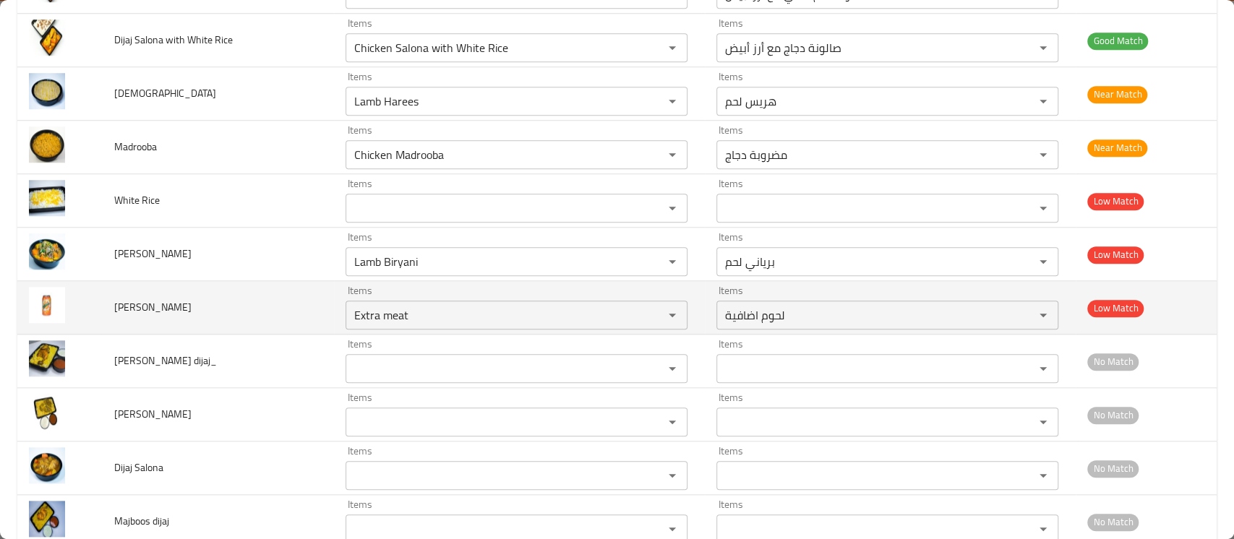
click at [258, 298] on td "[PERSON_NAME]" at bounding box center [218, 307] width 231 height 53
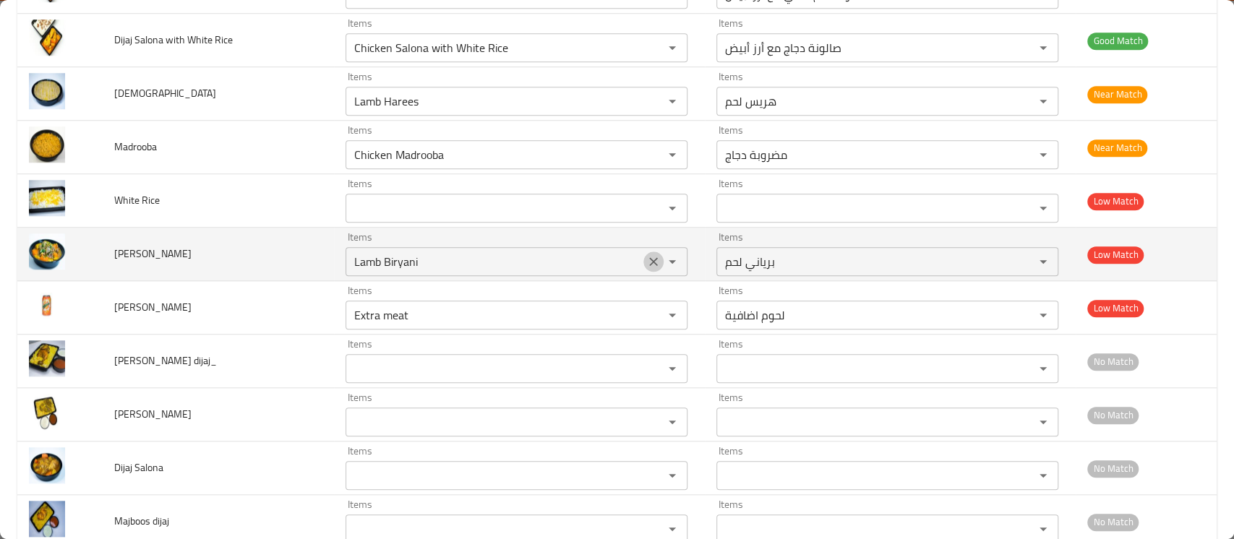
click at [643, 259] on button "Clear" at bounding box center [653, 261] width 20 height 20
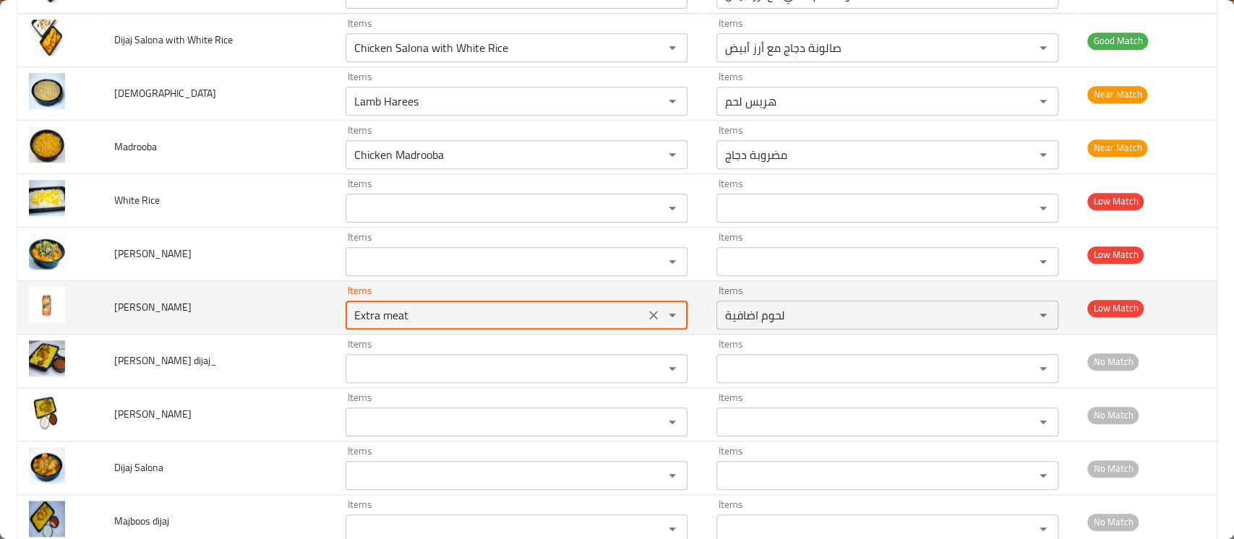
drag, startPoint x: 411, startPoint y: 320, endPoint x: 257, endPoint y: 309, distance: 154.4
click at [257, 309] on tr "Mirinda Items Extra meat Items Items لحوم اضافية Items Low Match" at bounding box center [616, 307] width 1199 height 53
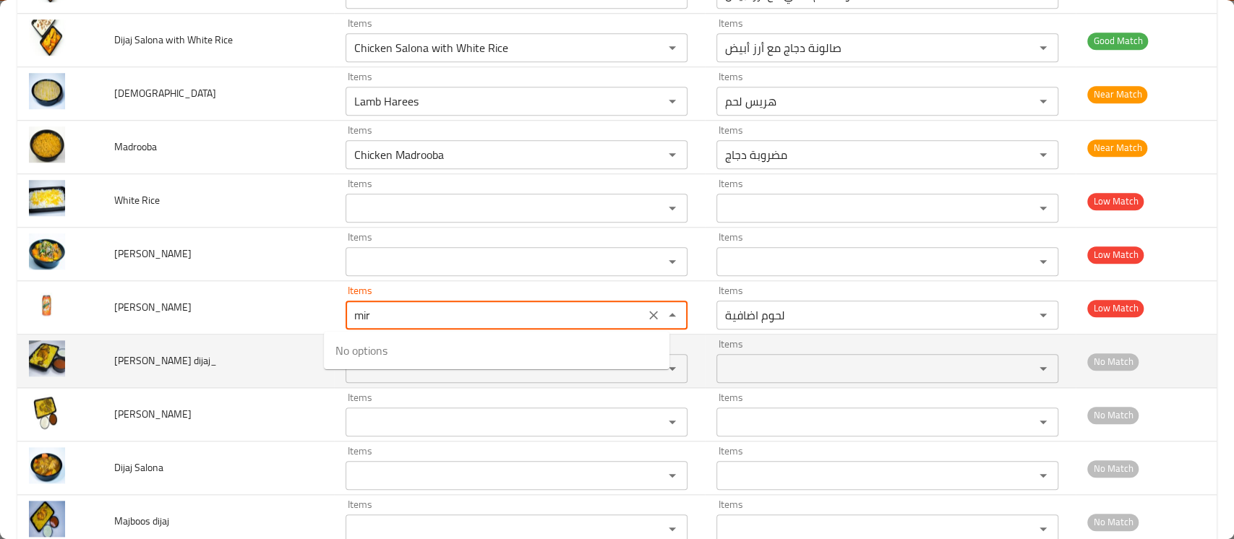
type input "Extra meat"
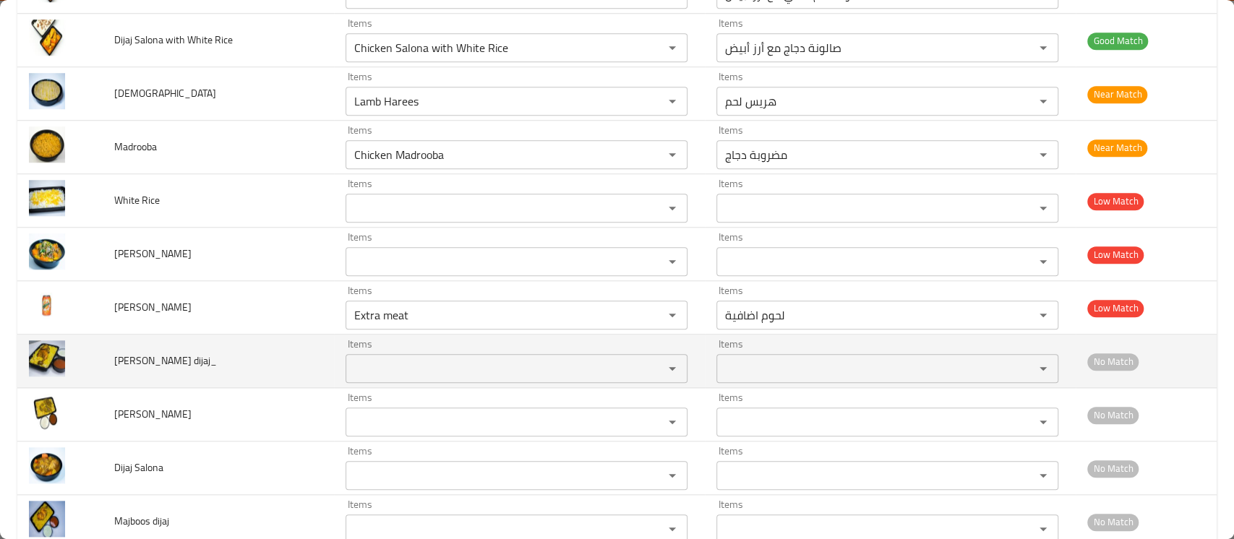
click at [266, 371] on td "[PERSON_NAME] dijaj_" at bounding box center [218, 361] width 231 height 53
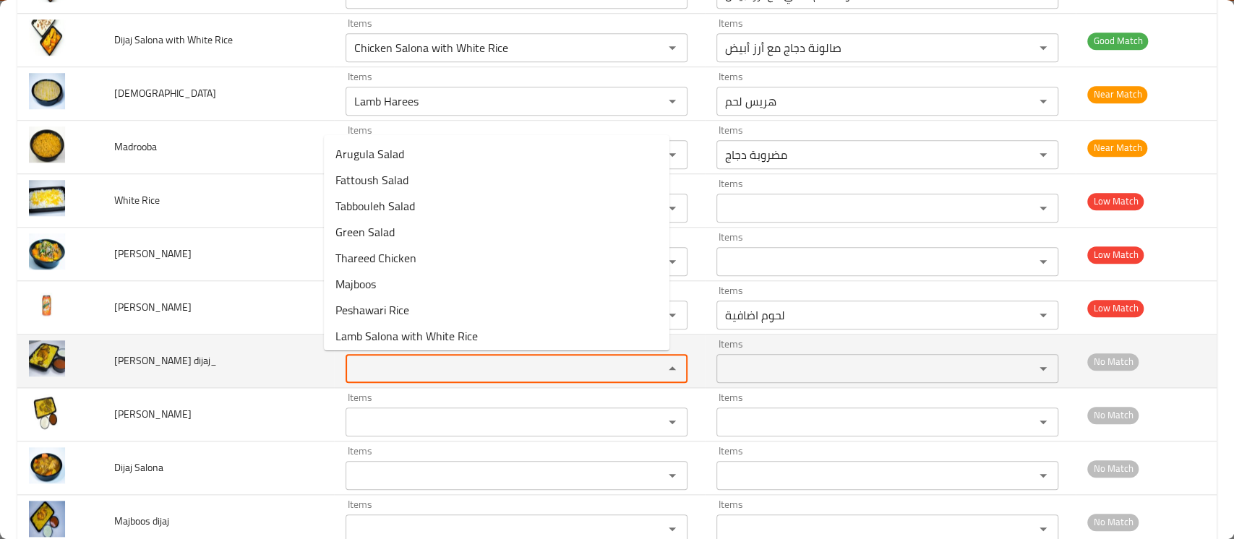
click at [390, 369] on dijaj_ "Items" at bounding box center [495, 368] width 291 height 20
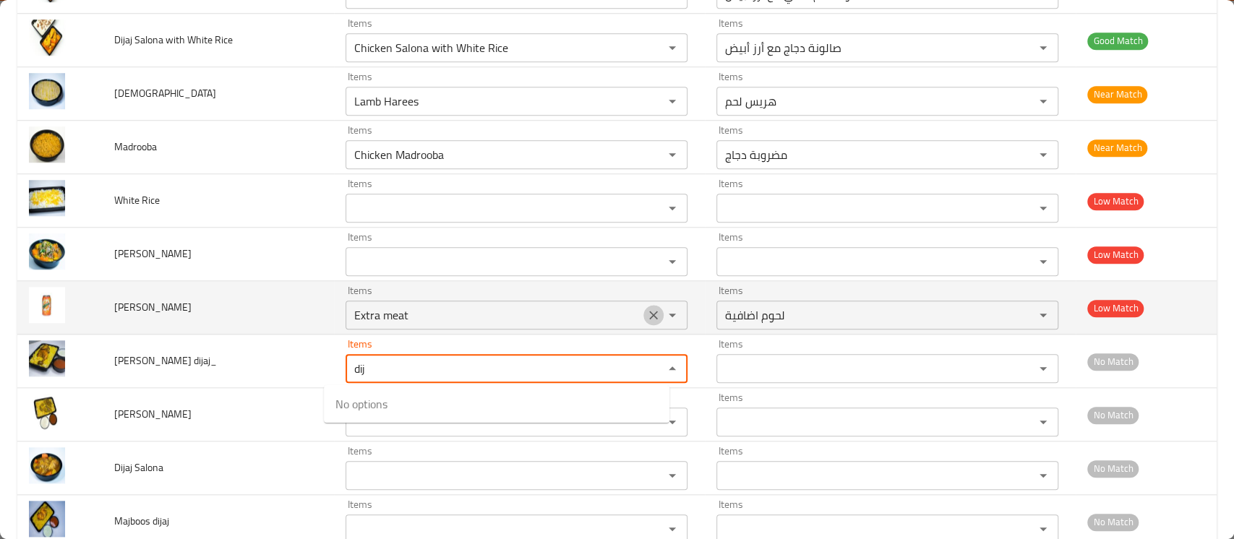
click at [649, 315] on icon "Clear" at bounding box center [653, 315] width 9 height 9
type dijaj_ "dij"
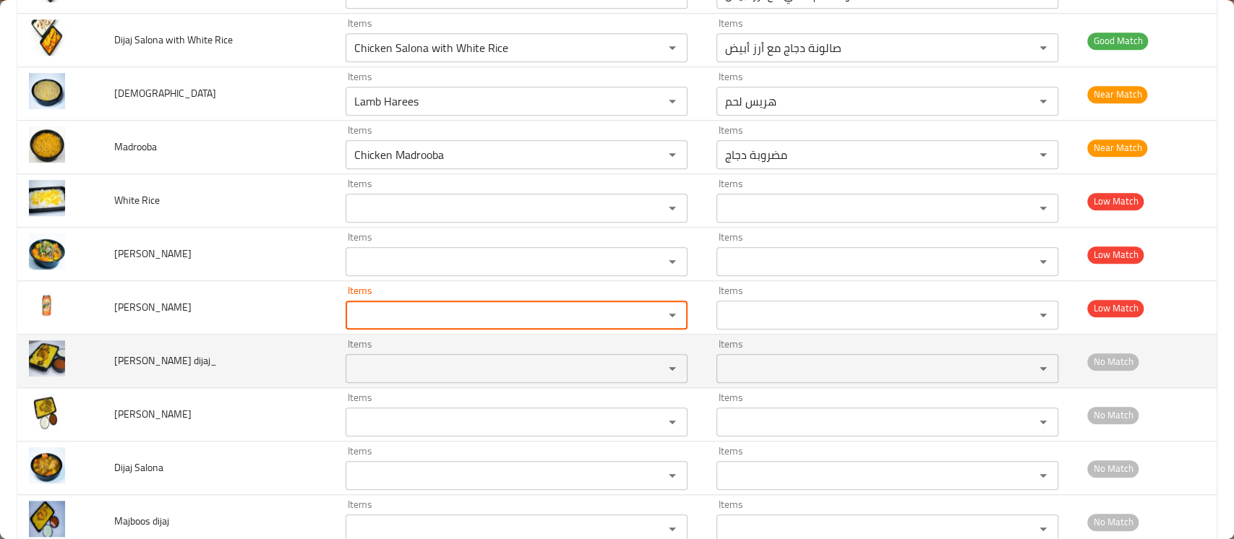
scroll to position [993, 0]
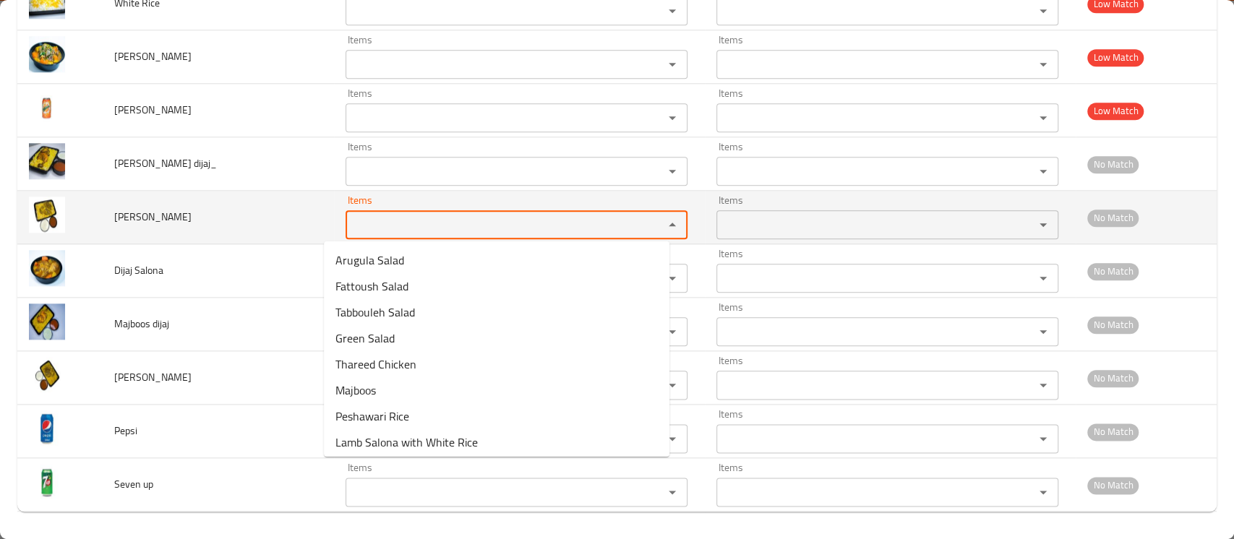
click at [350, 223] on Laham "Items" at bounding box center [495, 225] width 291 height 20
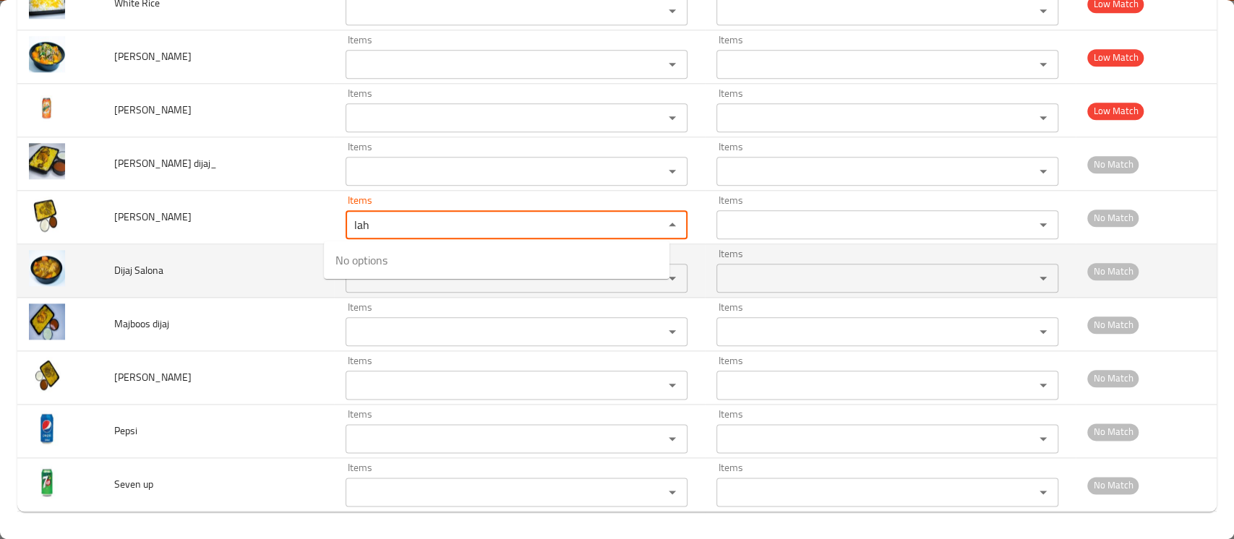
type Laham "lah"
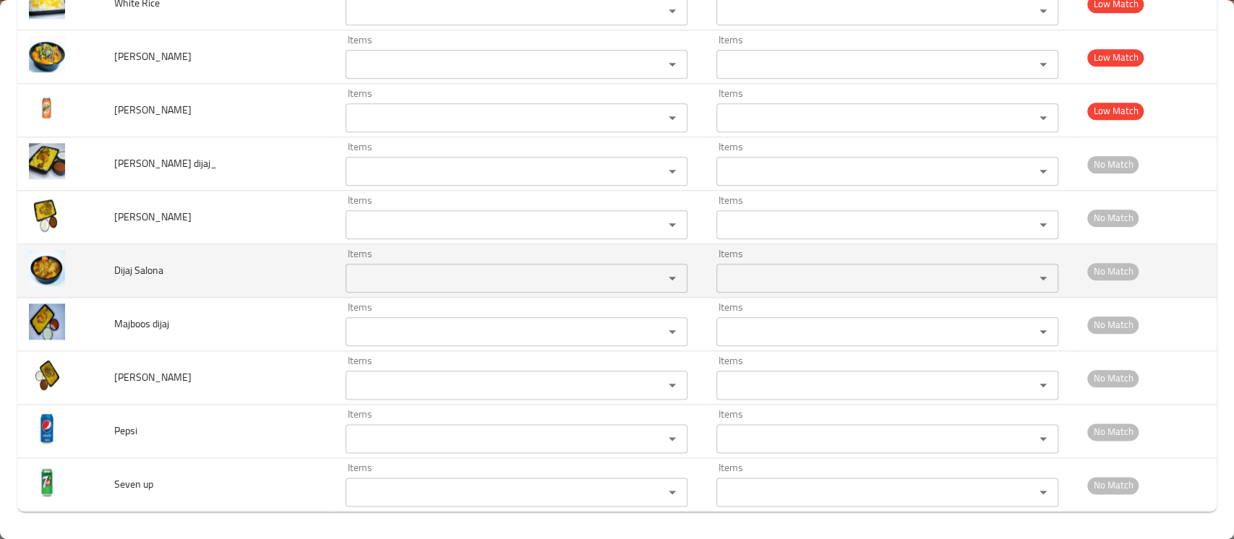
click at [261, 263] on td "Dijaj Salona" at bounding box center [218, 270] width 231 height 53
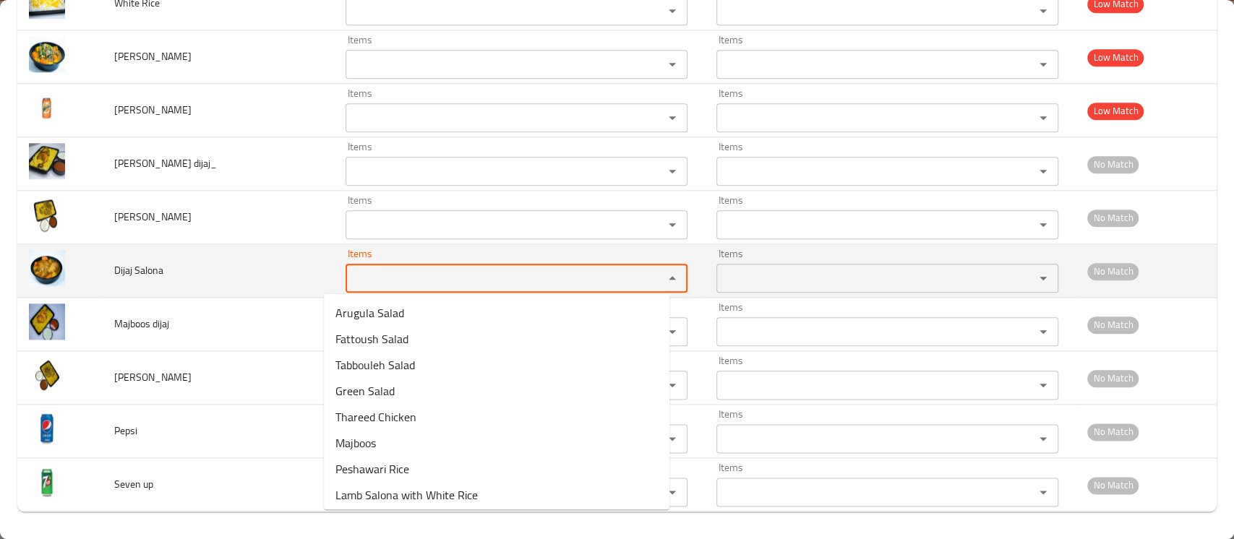
click at [367, 271] on Salona "Items" at bounding box center [495, 278] width 291 height 20
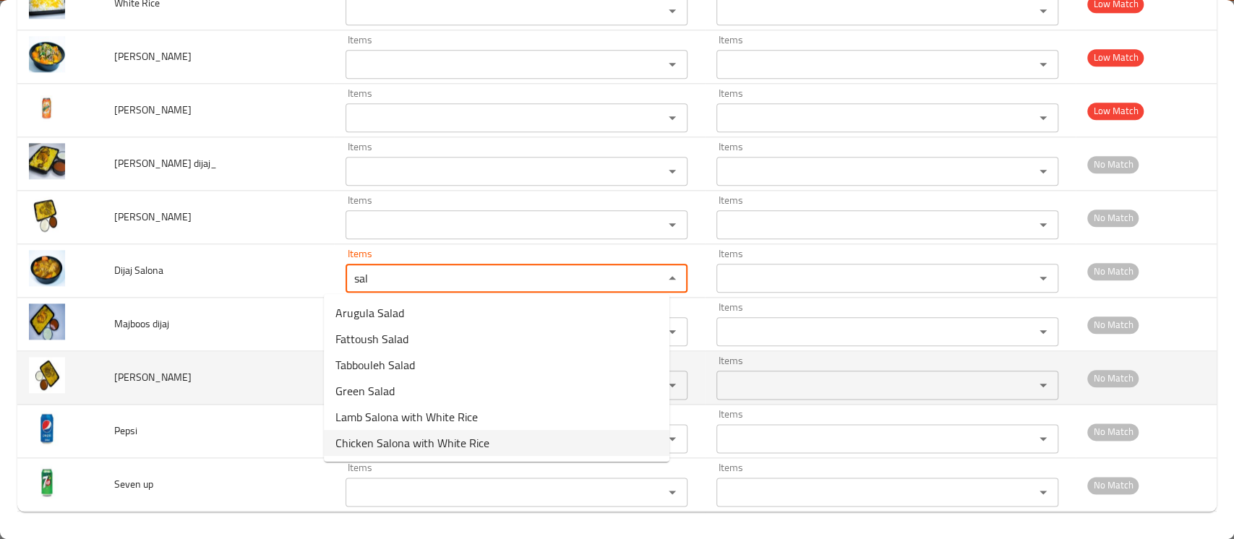
type Salona "sal"
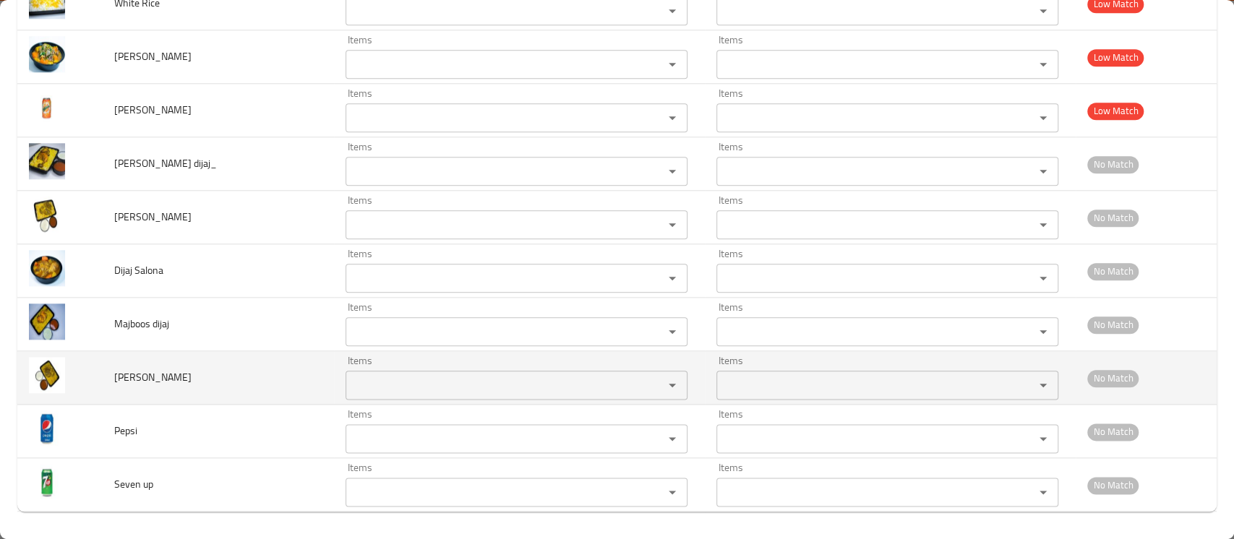
click at [243, 361] on td "[PERSON_NAME]" at bounding box center [218, 377] width 231 height 53
click at [356, 384] on Laham "Items" at bounding box center [495, 385] width 291 height 20
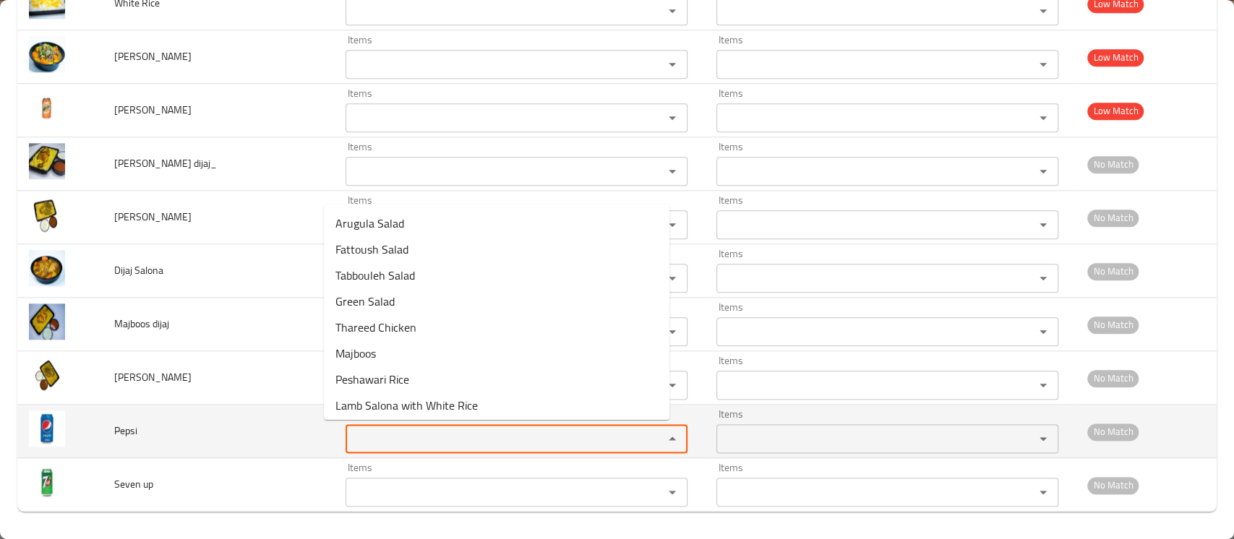
click at [353, 429] on input "Items" at bounding box center [495, 439] width 291 height 20
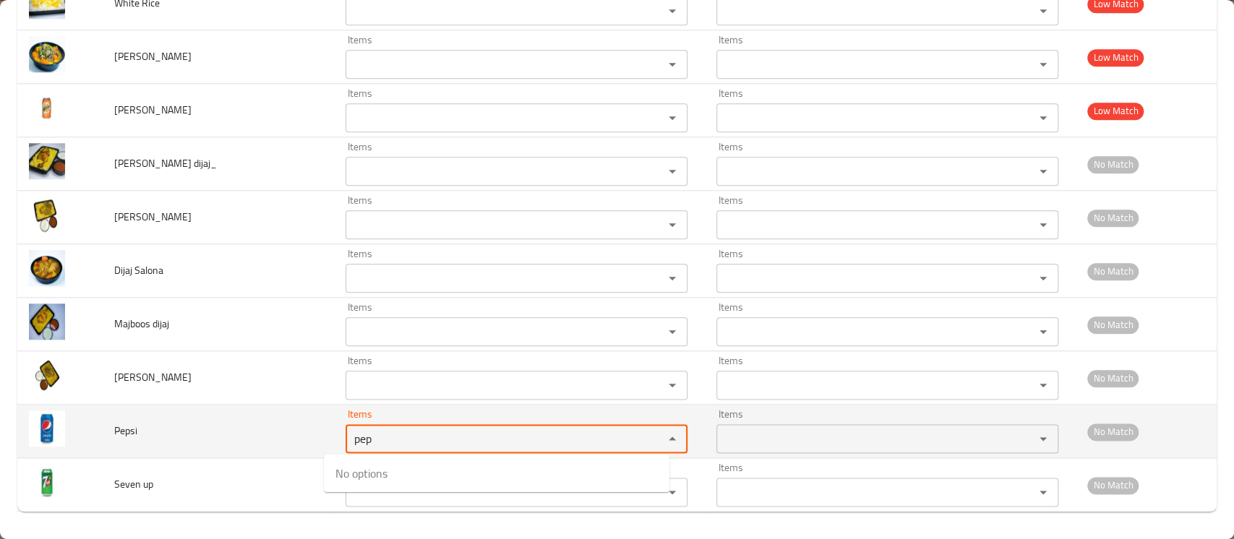
type input "pep"
click at [231, 413] on td "Pepsi" at bounding box center [218, 431] width 231 height 53
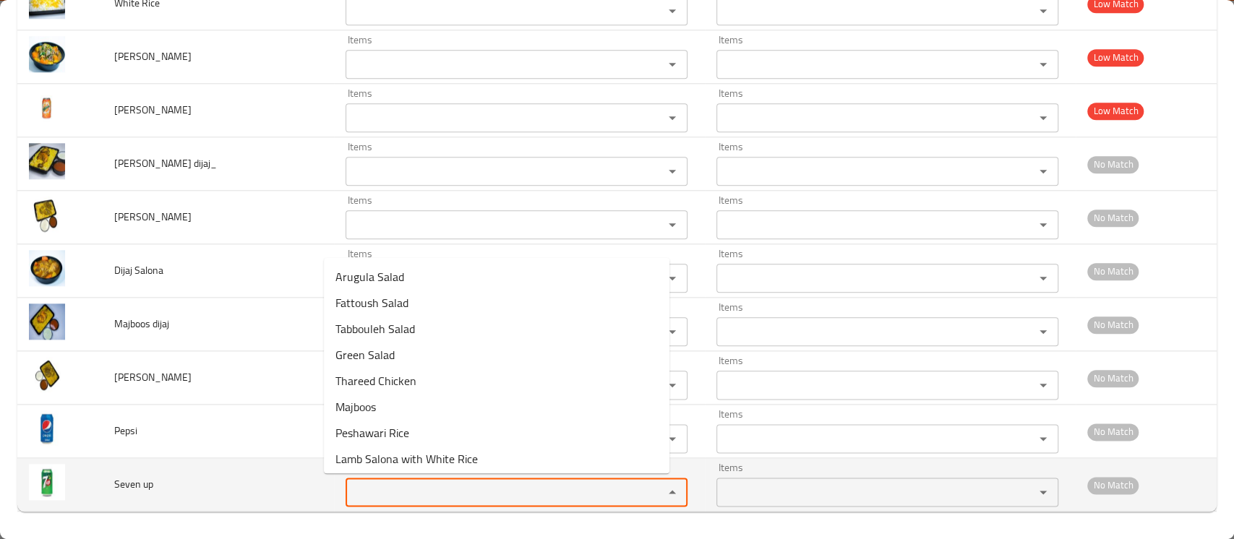
click at [402, 492] on up "Items" at bounding box center [495, 492] width 291 height 20
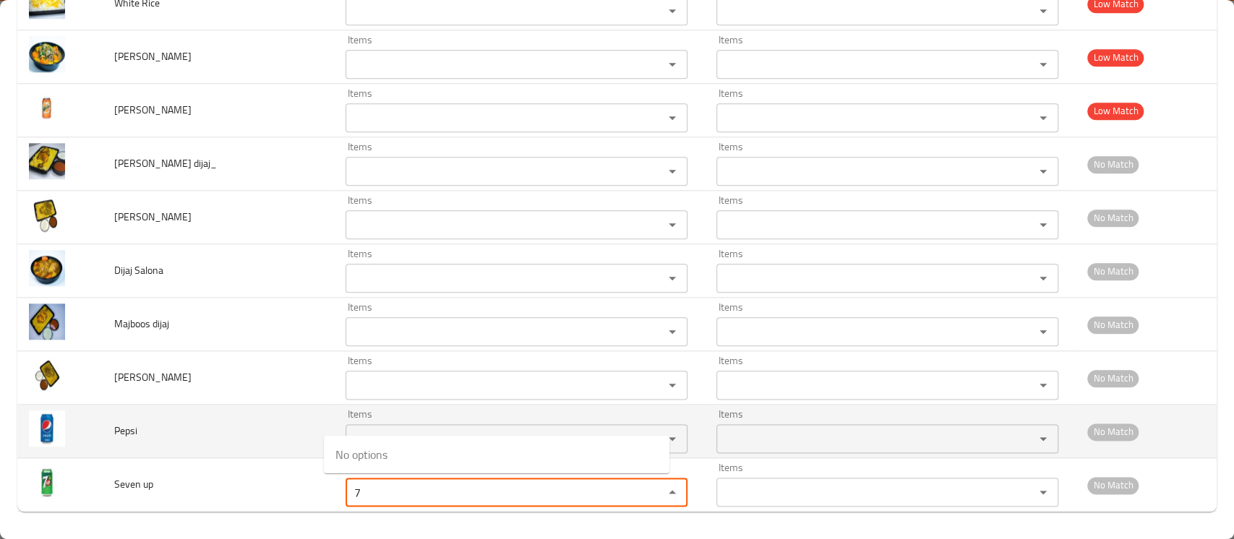
type up "7"
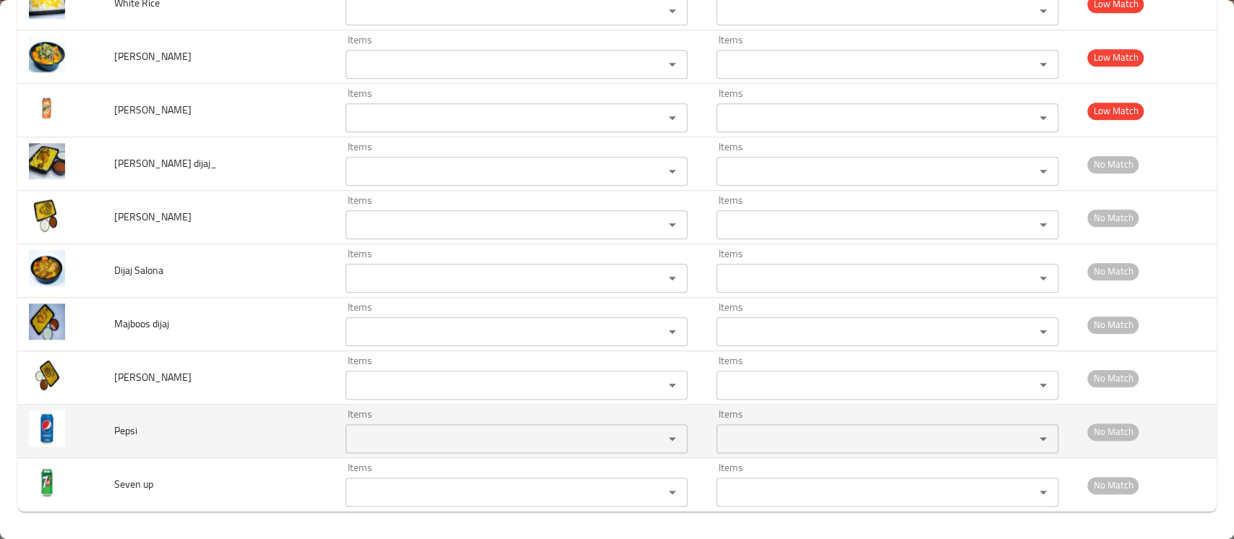
click at [242, 405] on td "Pepsi" at bounding box center [218, 431] width 231 height 53
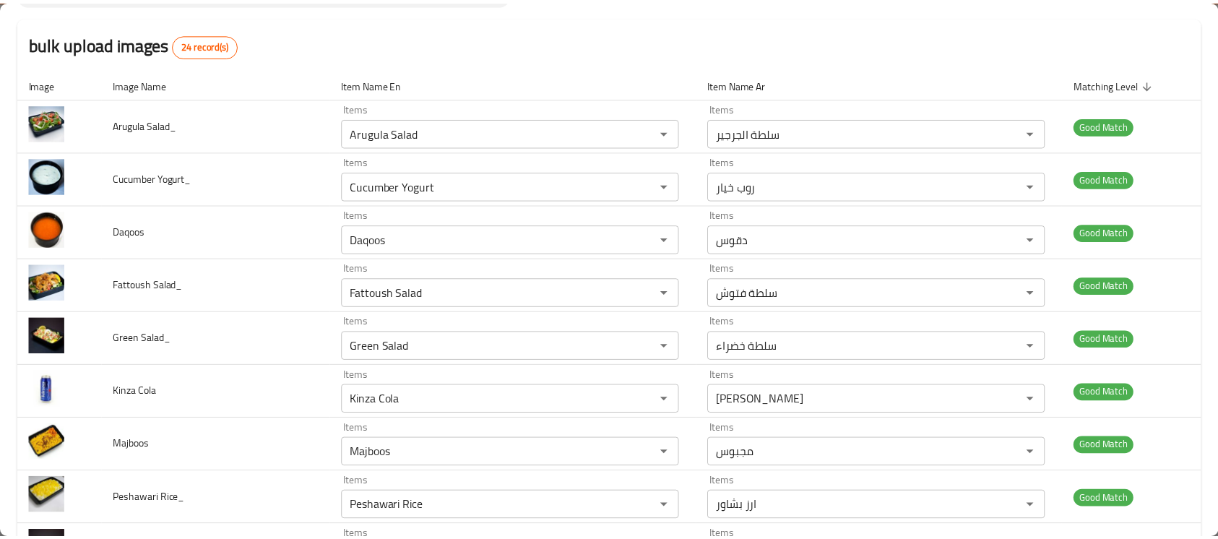
scroll to position [0, 0]
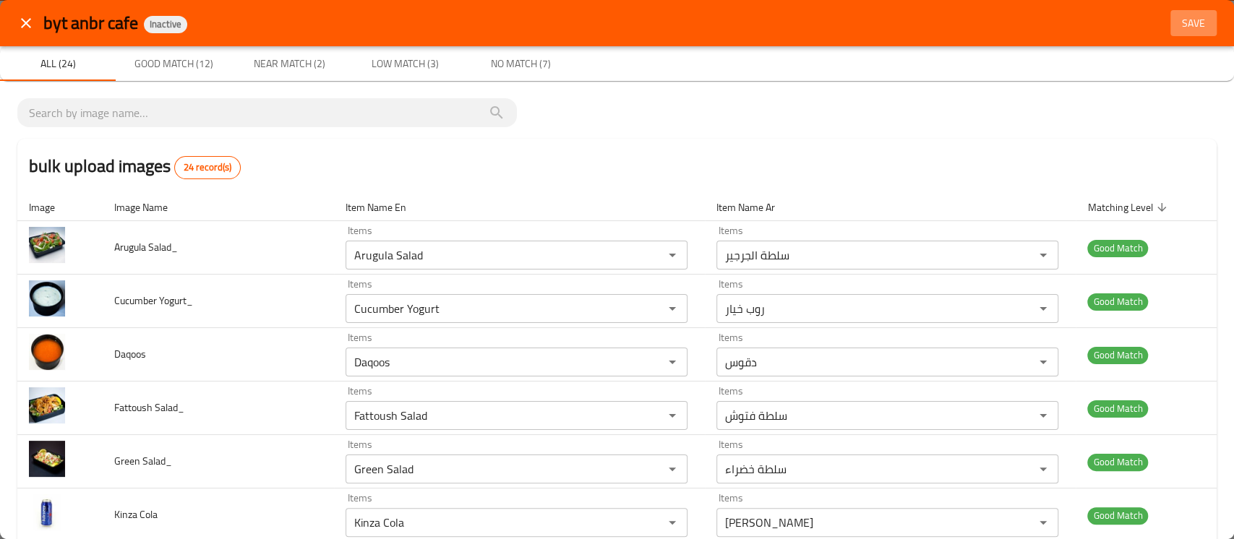
click at [1176, 16] on span "Save" at bounding box center [1193, 23] width 35 height 18
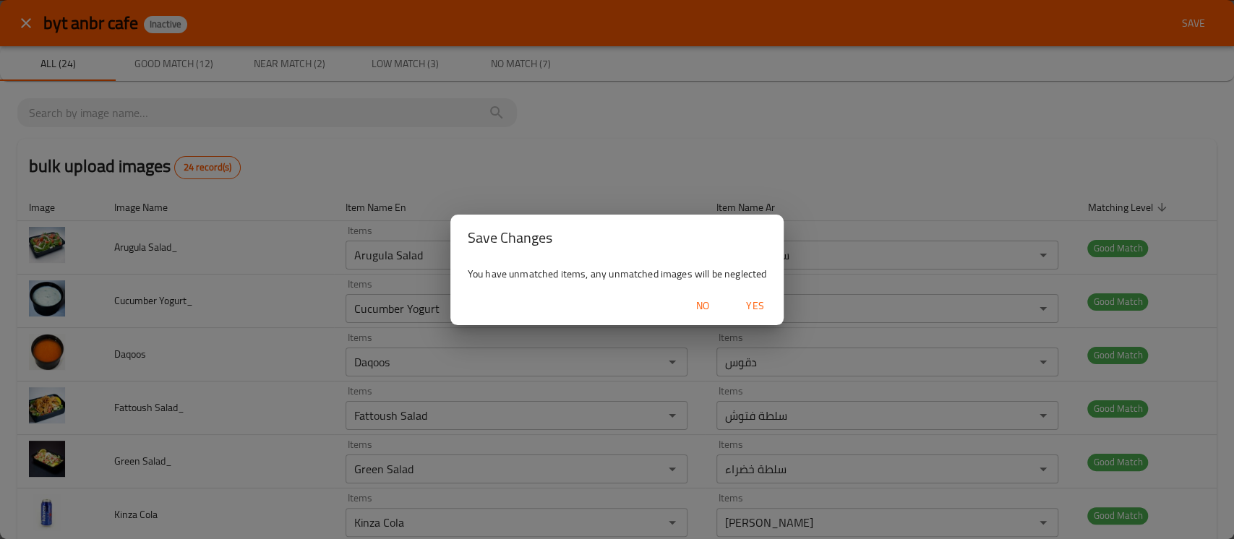
click at [754, 306] on span "Yes" at bounding box center [754, 306] width 35 height 18
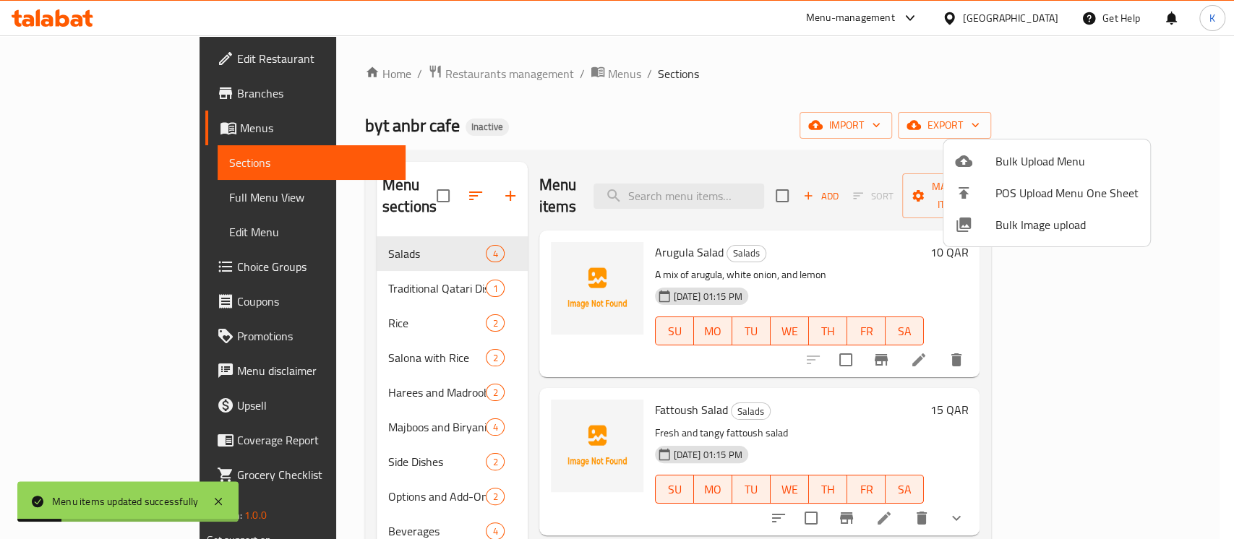
click at [633, 108] on div at bounding box center [617, 269] width 1234 height 539
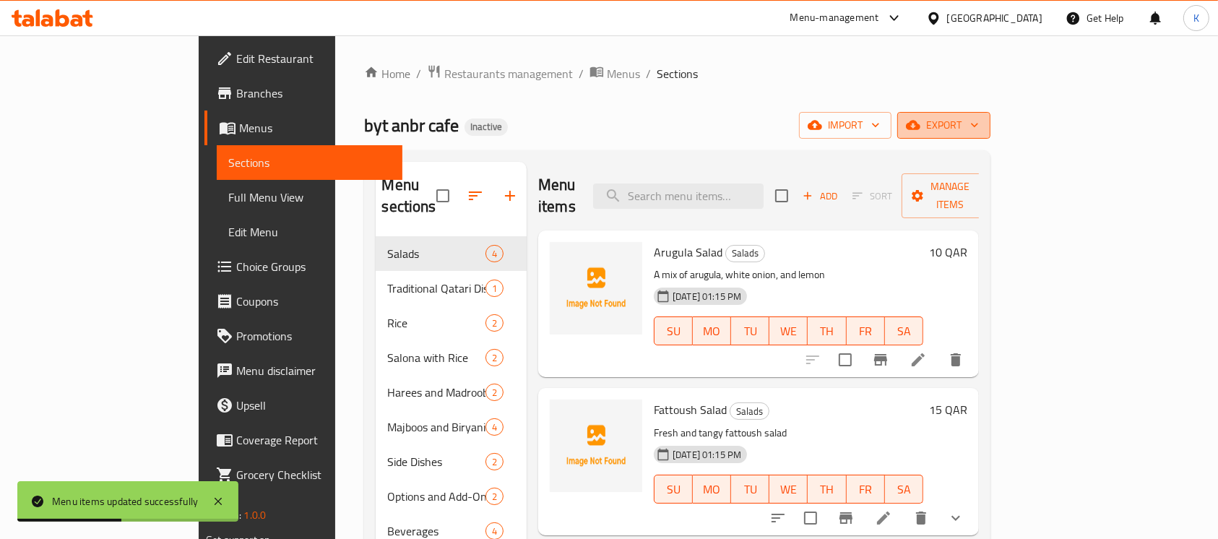
click at [979, 134] on span "export" at bounding box center [944, 125] width 70 height 18
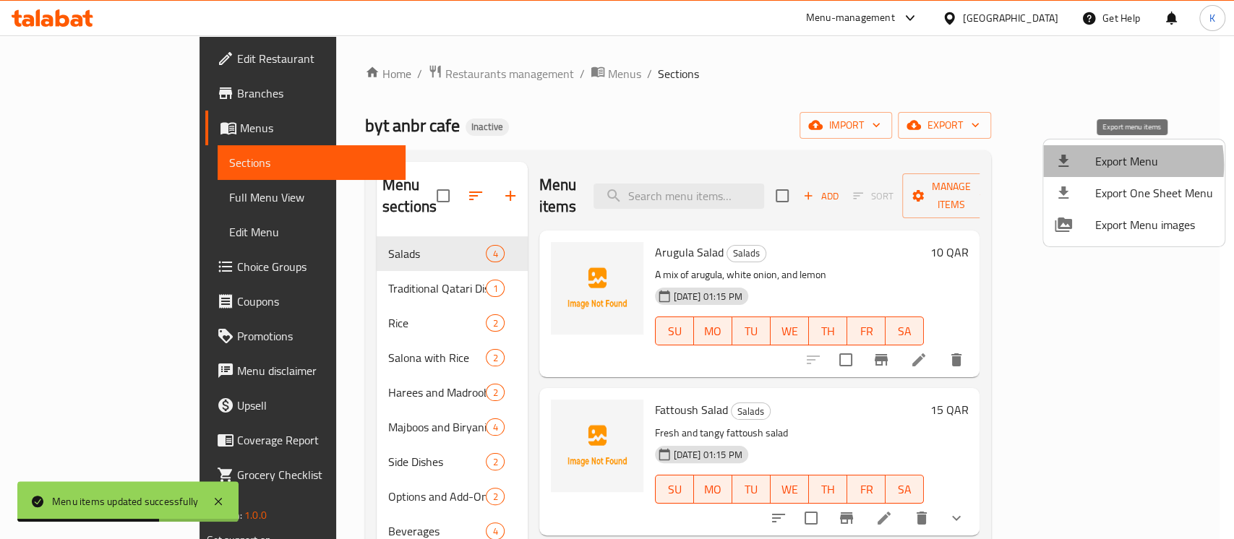
click at [1095, 165] on span "Export Menu" at bounding box center [1154, 160] width 118 height 17
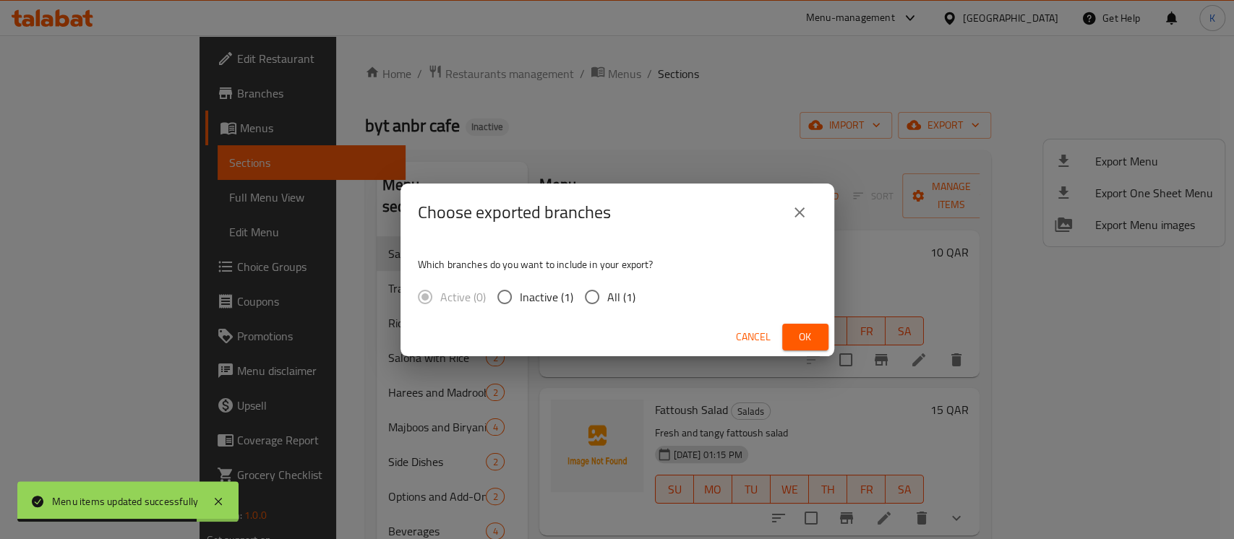
click at [617, 304] on span "All (1)" at bounding box center [621, 296] width 28 height 17
click at [607, 304] on input "All (1)" at bounding box center [592, 297] width 30 height 30
radio input "true"
click at [792, 336] on button "Ok" at bounding box center [805, 337] width 46 height 27
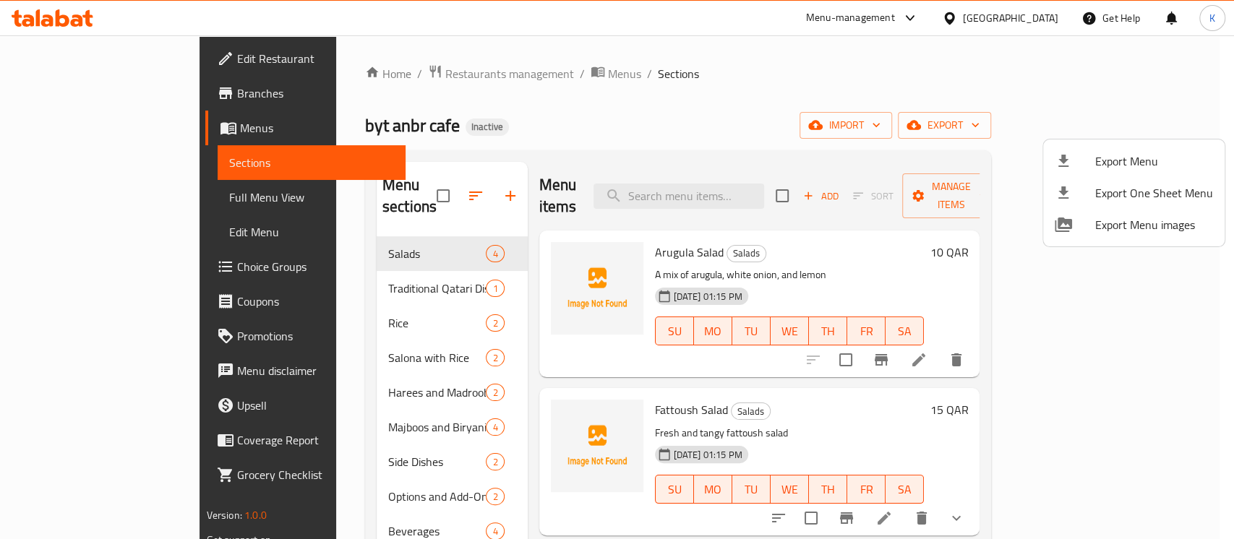
click at [664, 136] on div at bounding box center [617, 269] width 1234 height 539
